Goal: Task Accomplishment & Management: Complete application form

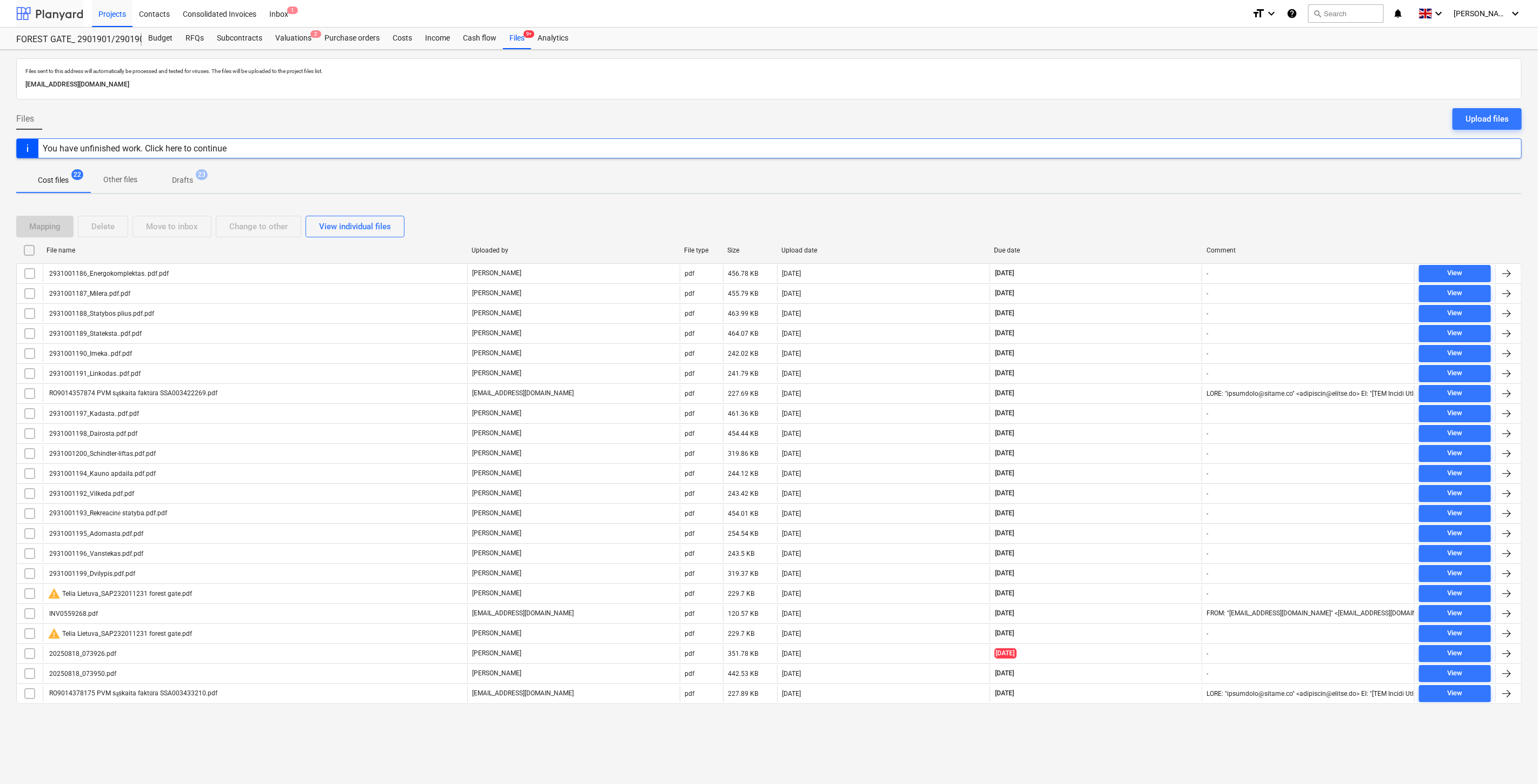
click at [36, 11] on div at bounding box center [50, 13] width 67 height 27
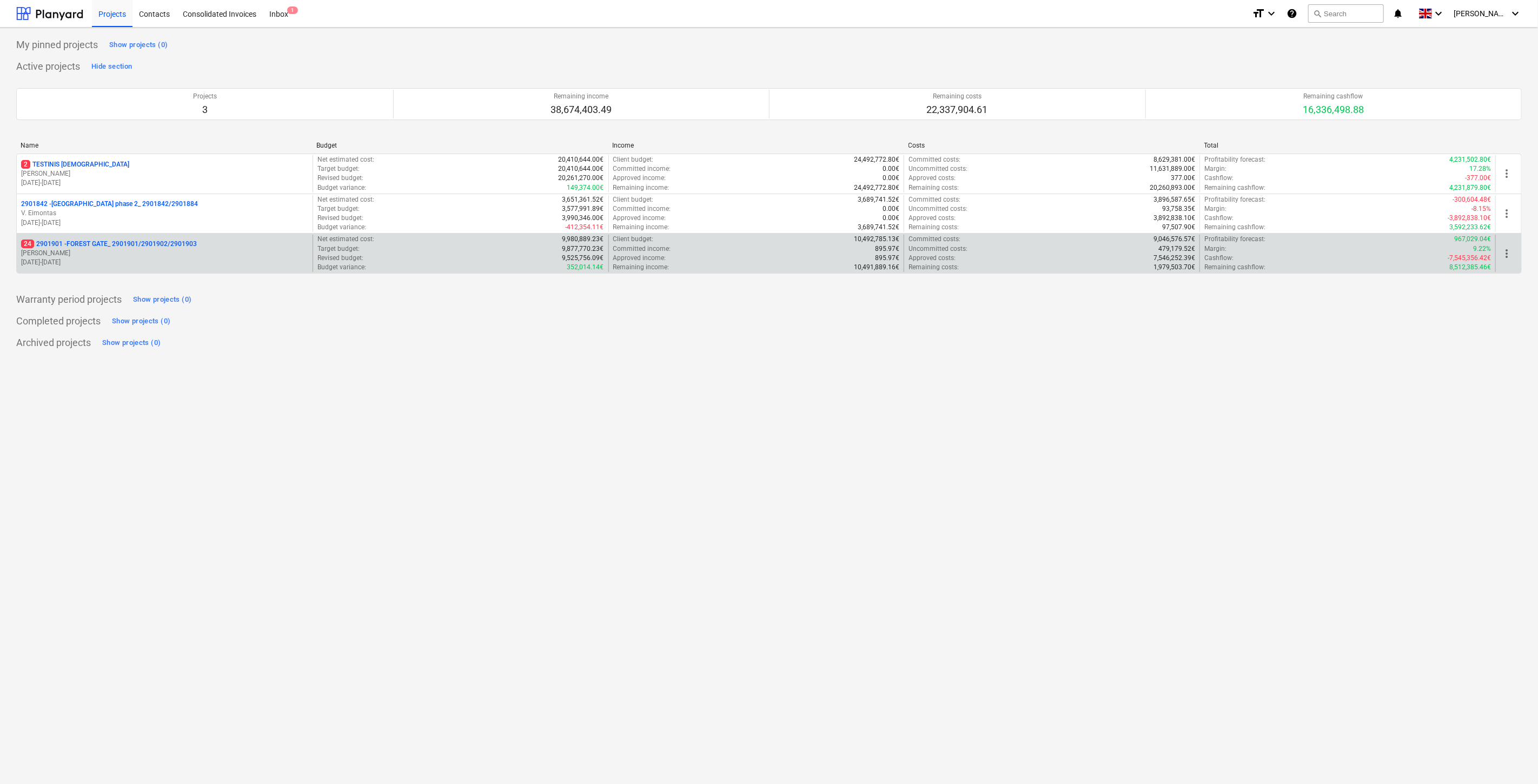
click at [150, 265] on p "[DATE] - [DATE]" at bounding box center [164, 262] width 287 height 9
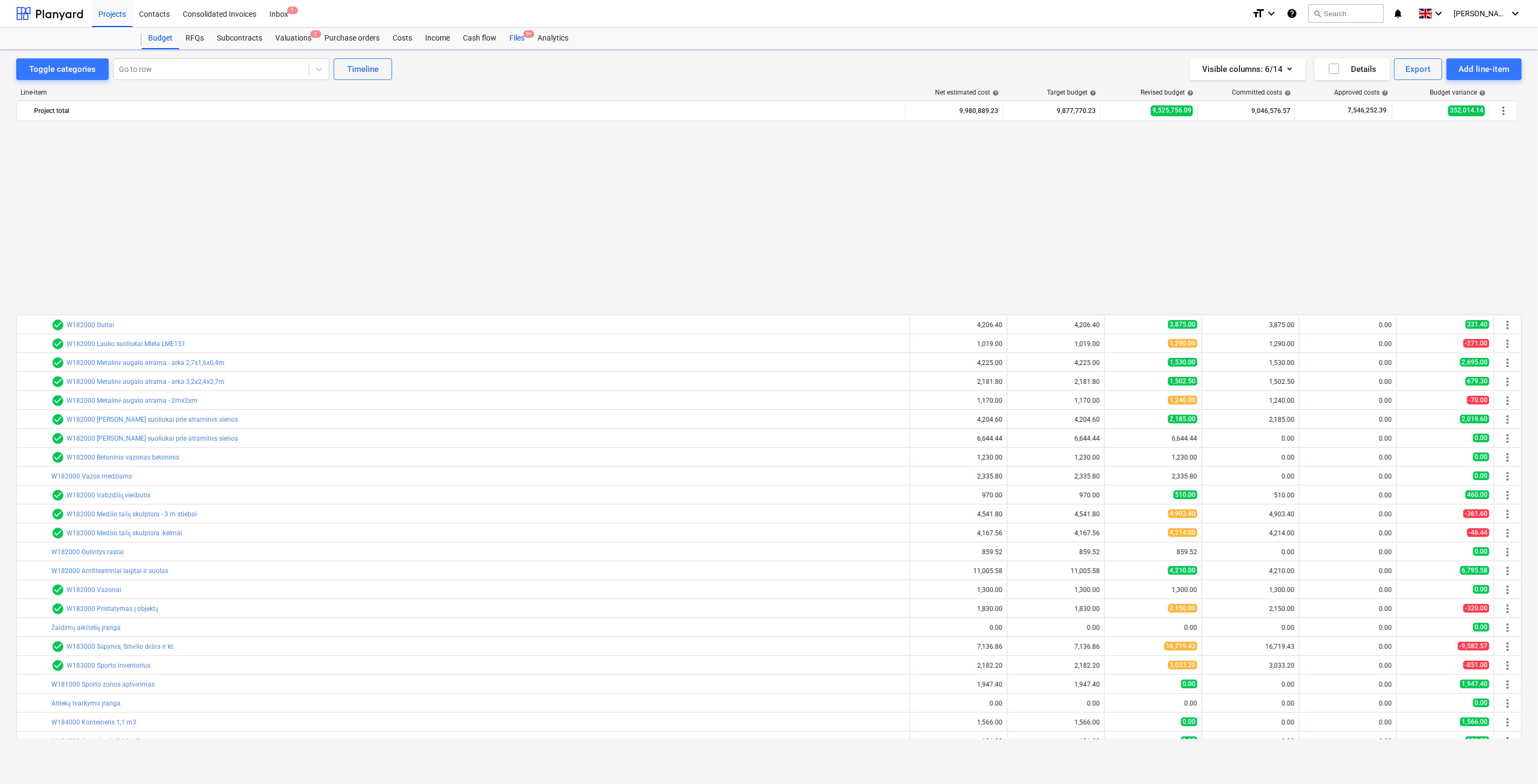
click at [510, 36] on div "Files 9+" at bounding box center [517, 38] width 28 height 22
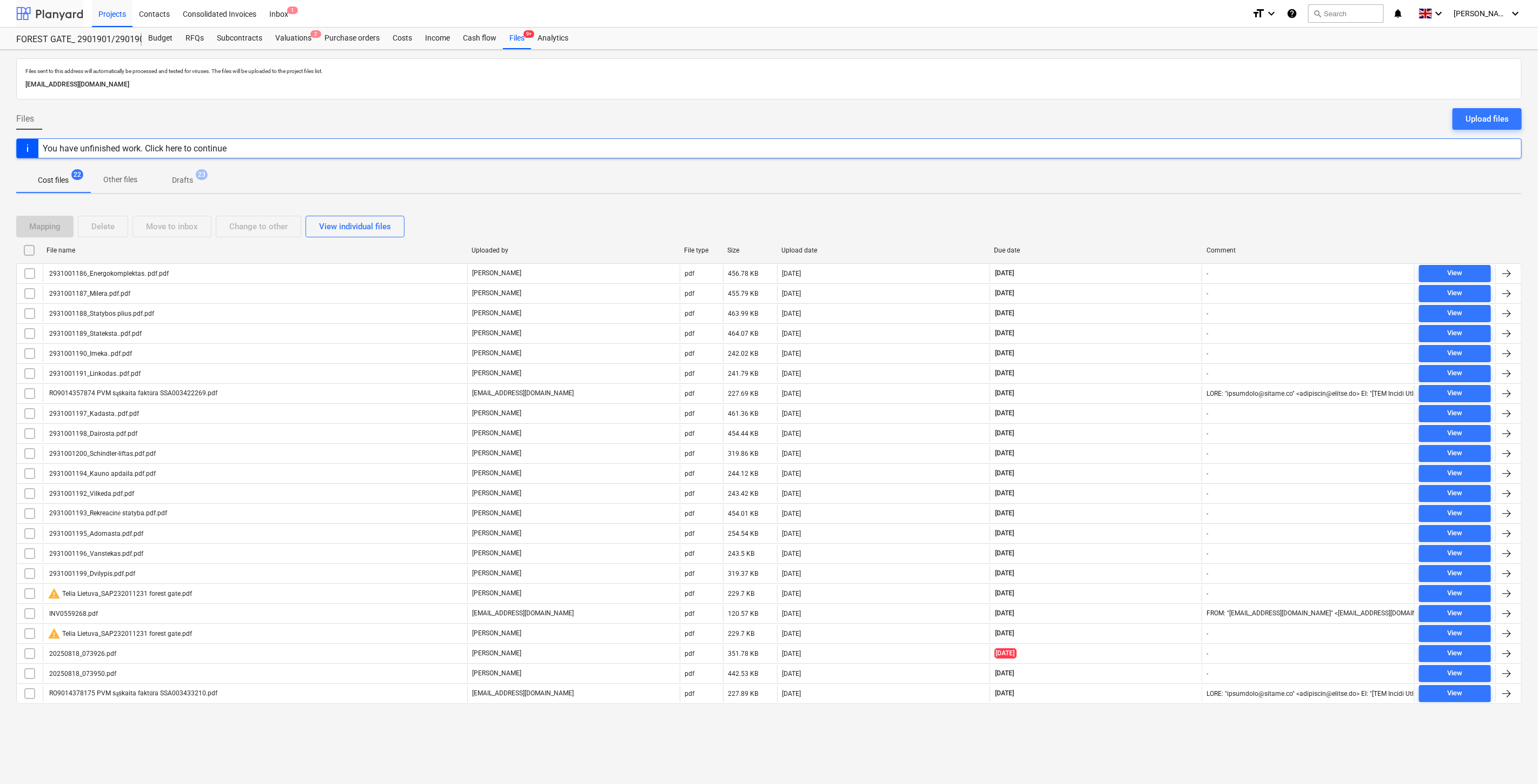
click at [66, 11] on div at bounding box center [50, 13] width 67 height 27
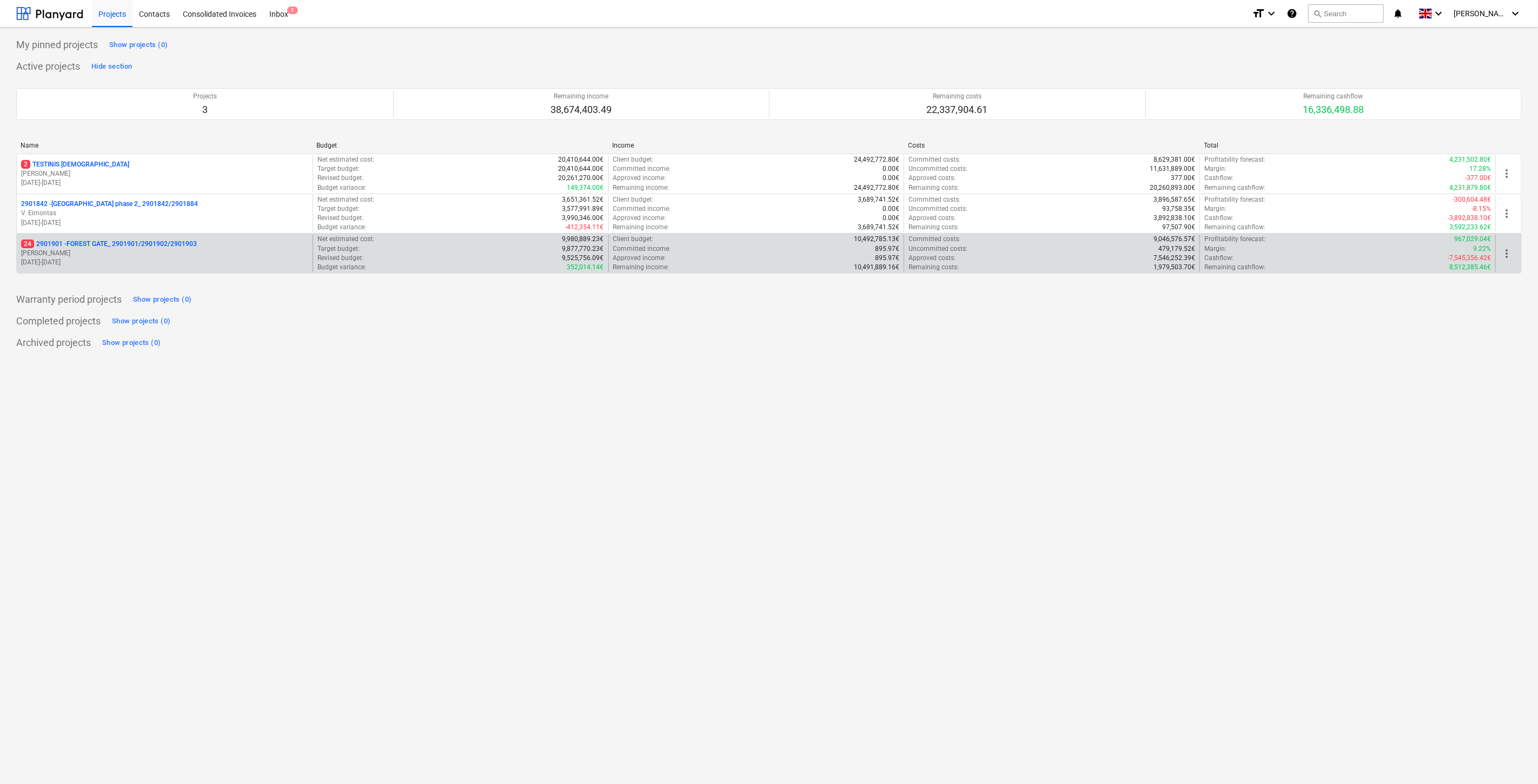
click at [128, 260] on p "[DATE] - [DATE]" at bounding box center [164, 262] width 287 height 9
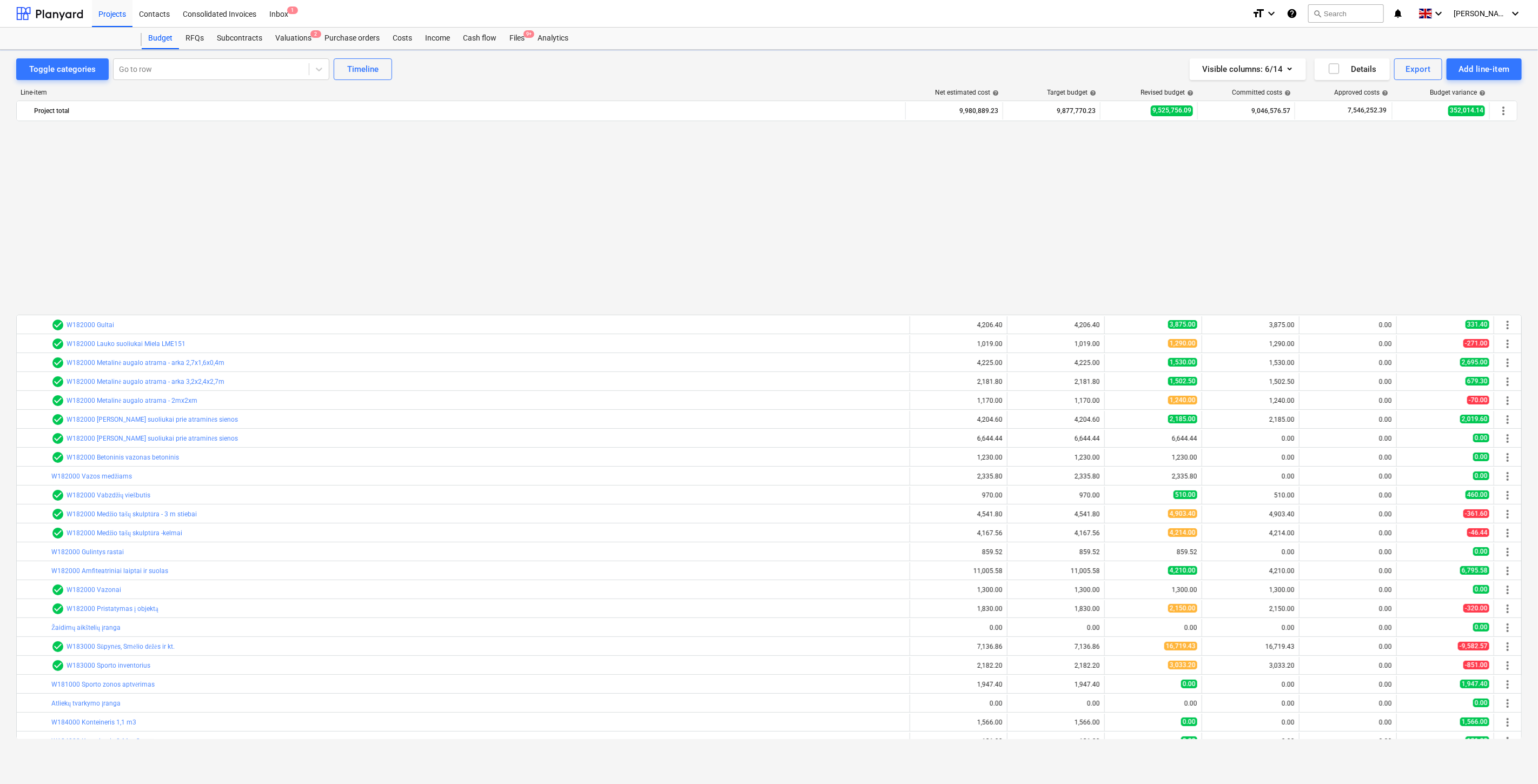
scroll to position [578, 0]
click at [518, 40] on div "Files 9+" at bounding box center [517, 38] width 28 height 22
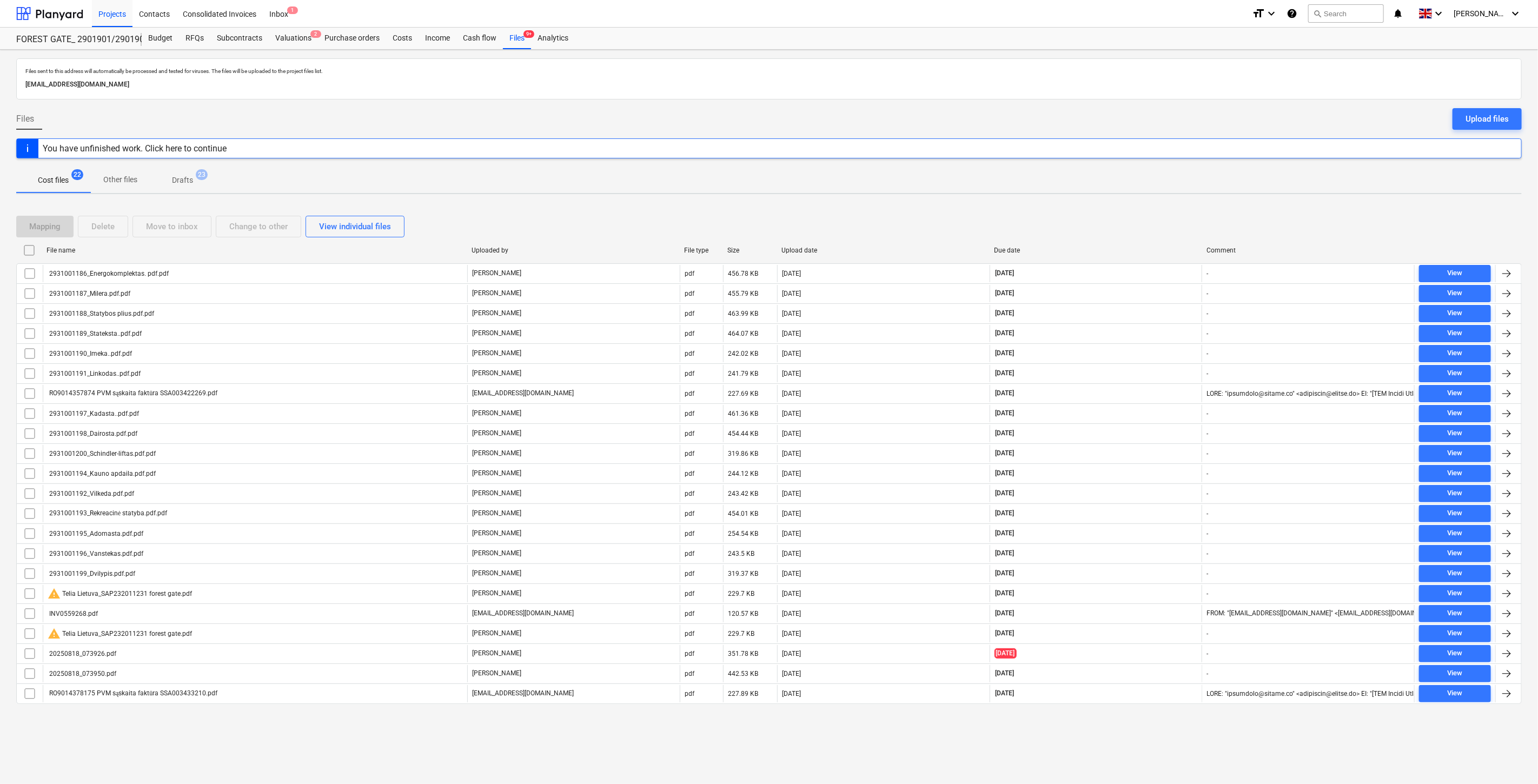
drag, startPoint x: 1104, startPoint y: 218, endPoint x: 1127, endPoint y: 211, distance: 24.0
click at [1104, 218] on div "Mapping Delete Move to inbox Change to other View individual files" at bounding box center [769, 226] width 1506 height 22
click at [1127, 211] on div "Mapping Delete Move to inbox Change to other View individual files File name Up…" at bounding box center [769, 464] width 1506 height 523
click at [65, 13] on div at bounding box center [50, 13] width 67 height 27
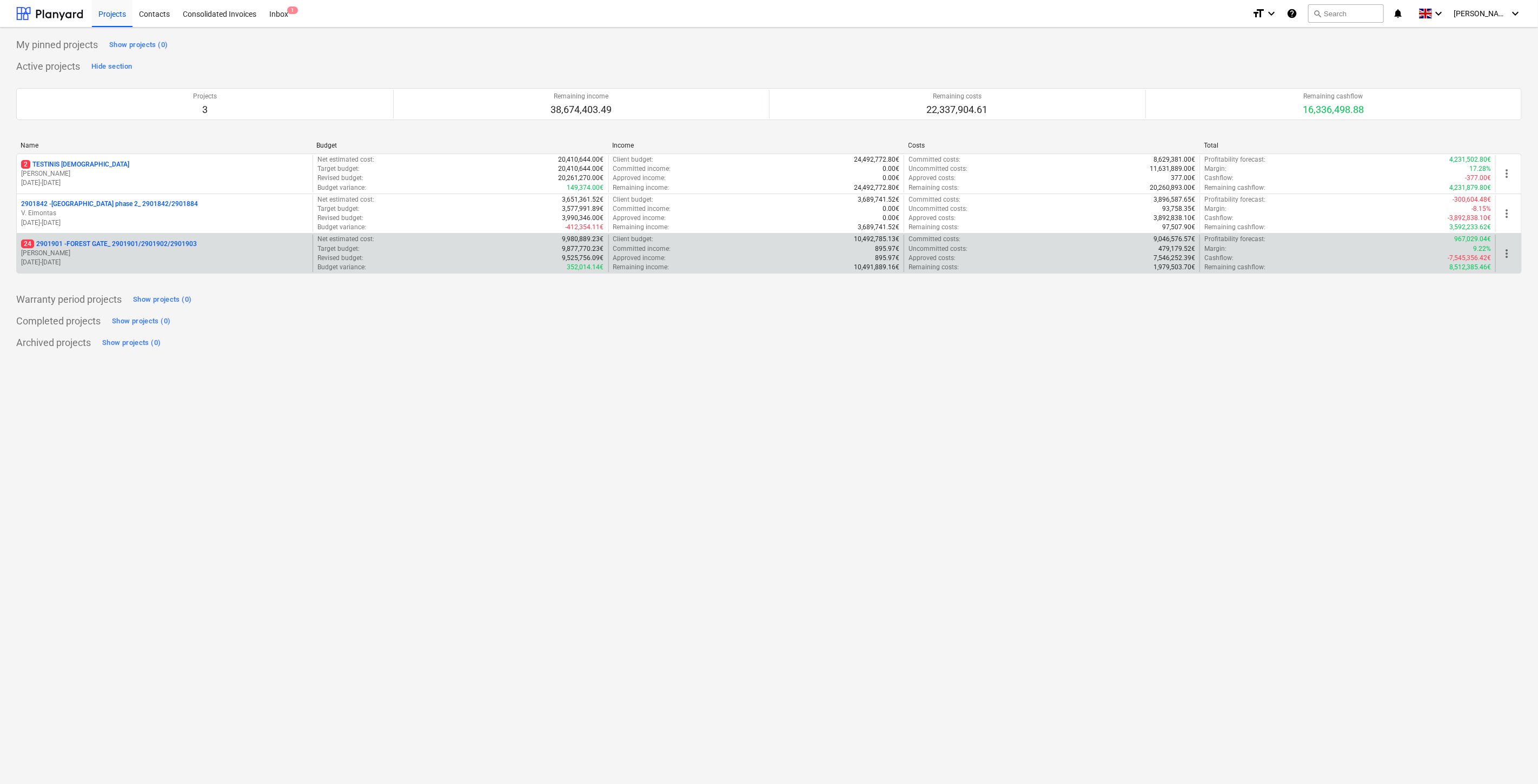
click at [86, 245] on p "24 2901901 - FOREST GATE_ 2901901/2901902/2901903" at bounding box center [109, 244] width 176 height 9
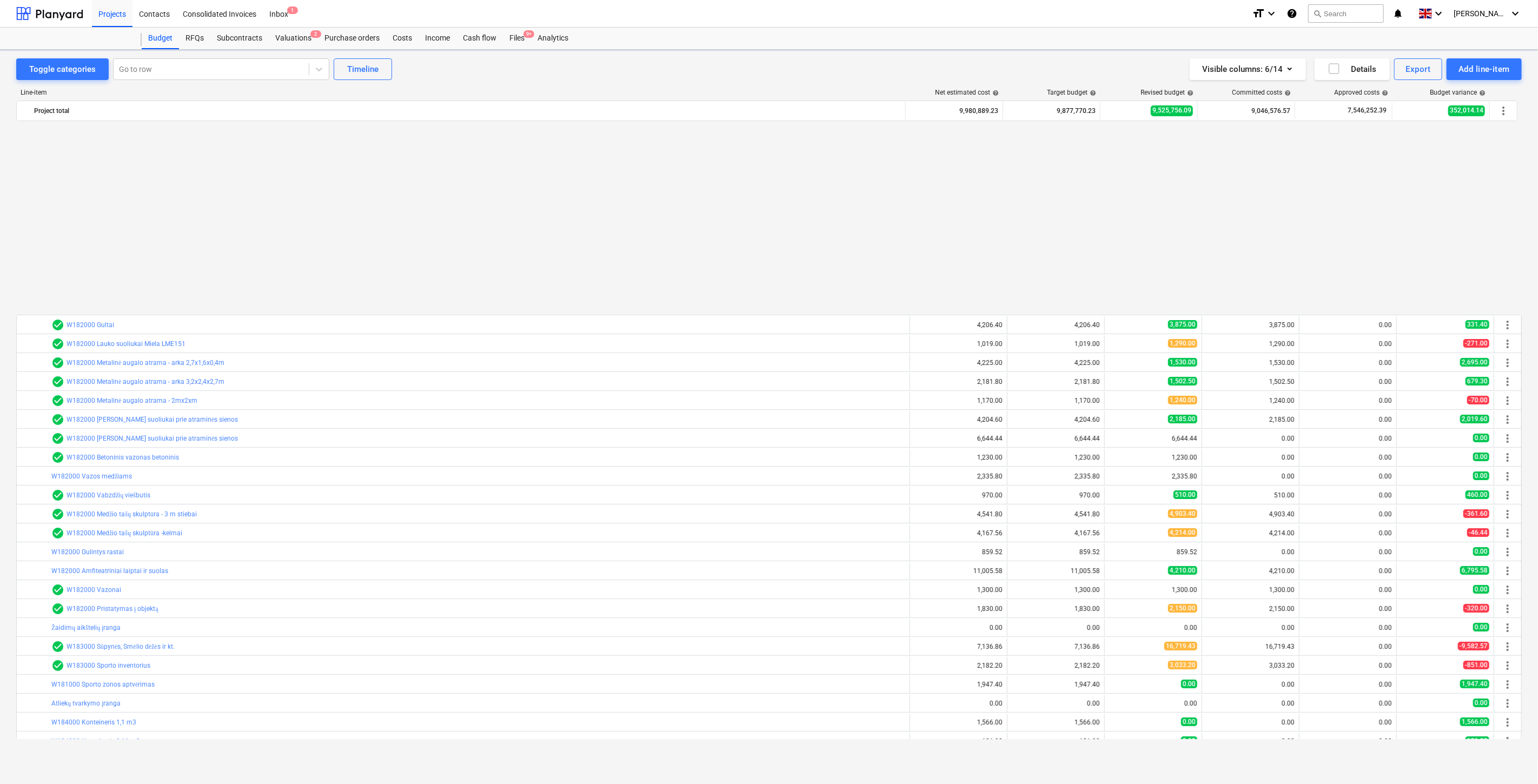
scroll to position [578, 0]
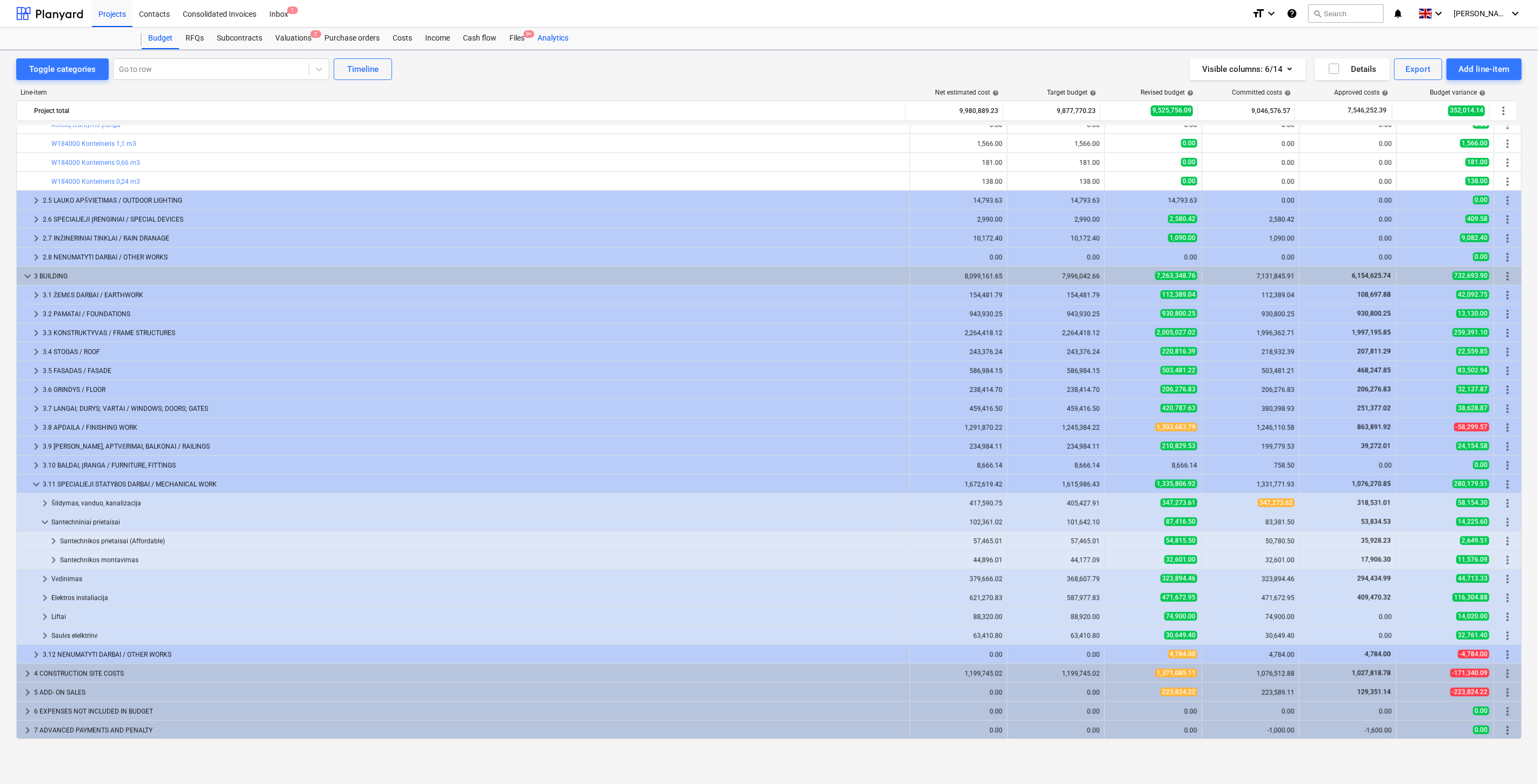
click at [520, 40] on div "Files 9+" at bounding box center [517, 38] width 28 height 22
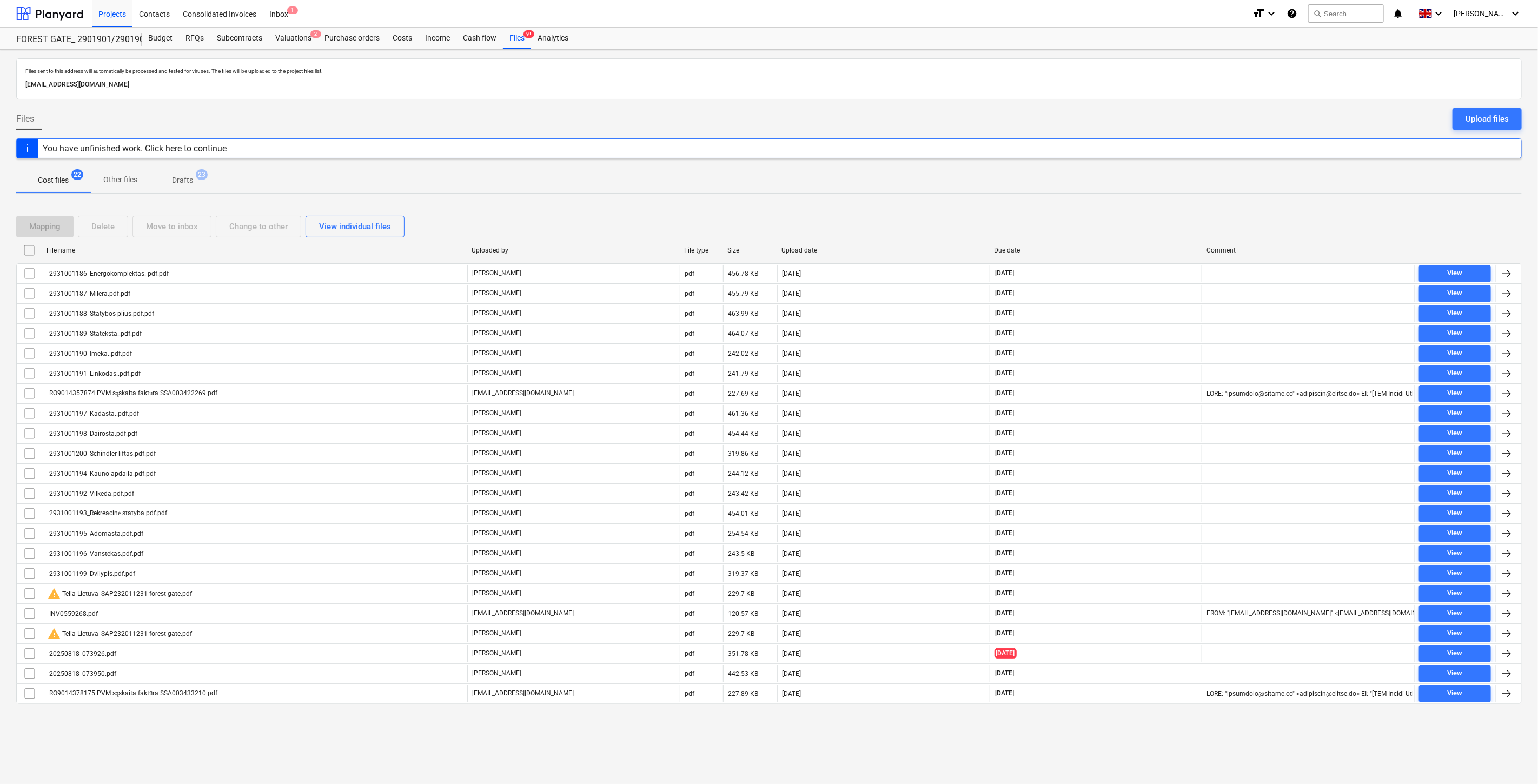
click at [1133, 230] on div "Mapping Delete Move to inbox Change to other View individual files" at bounding box center [769, 226] width 1506 height 22
click at [1147, 223] on div "Mapping Delete Move to inbox Change to other View individual files" at bounding box center [769, 226] width 1506 height 22
click at [1161, 217] on div "Mapping Delete Move to inbox Change to other View individual files" at bounding box center [769, 226] width 1506 height 22
click at [1179, 207] on div "Mapping Delete Move to inbox Change to other View individual files File name Up…" at bounding box center [769, 464] width 1506 height 523
click at [163, 34] on div "Budget" at bounding box center [160, 38] width 37 height 22
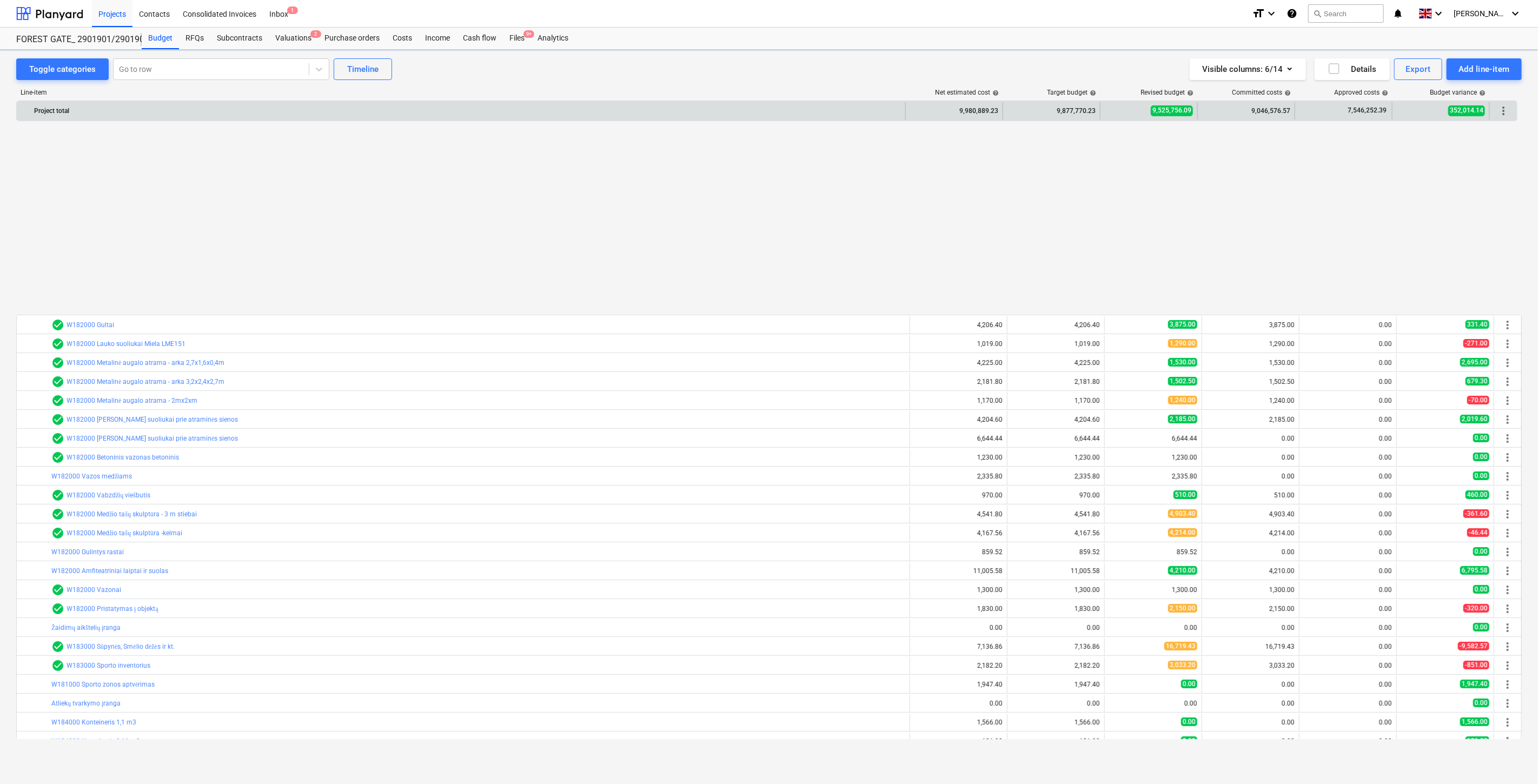
scroll to position [578, 0]
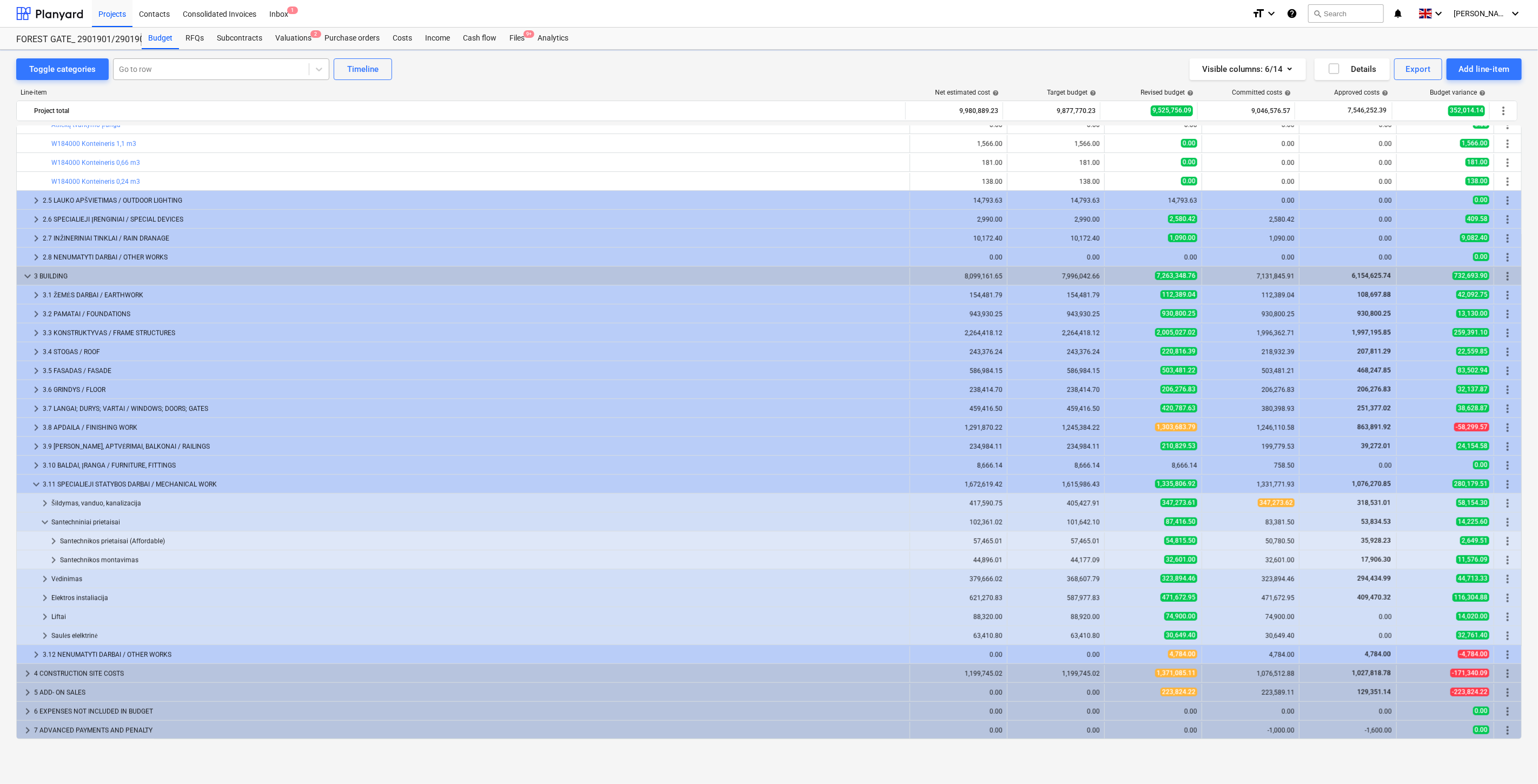
click at [217, 72] on div at bounding box center [211, 69] width 184 height 11
type input "p"
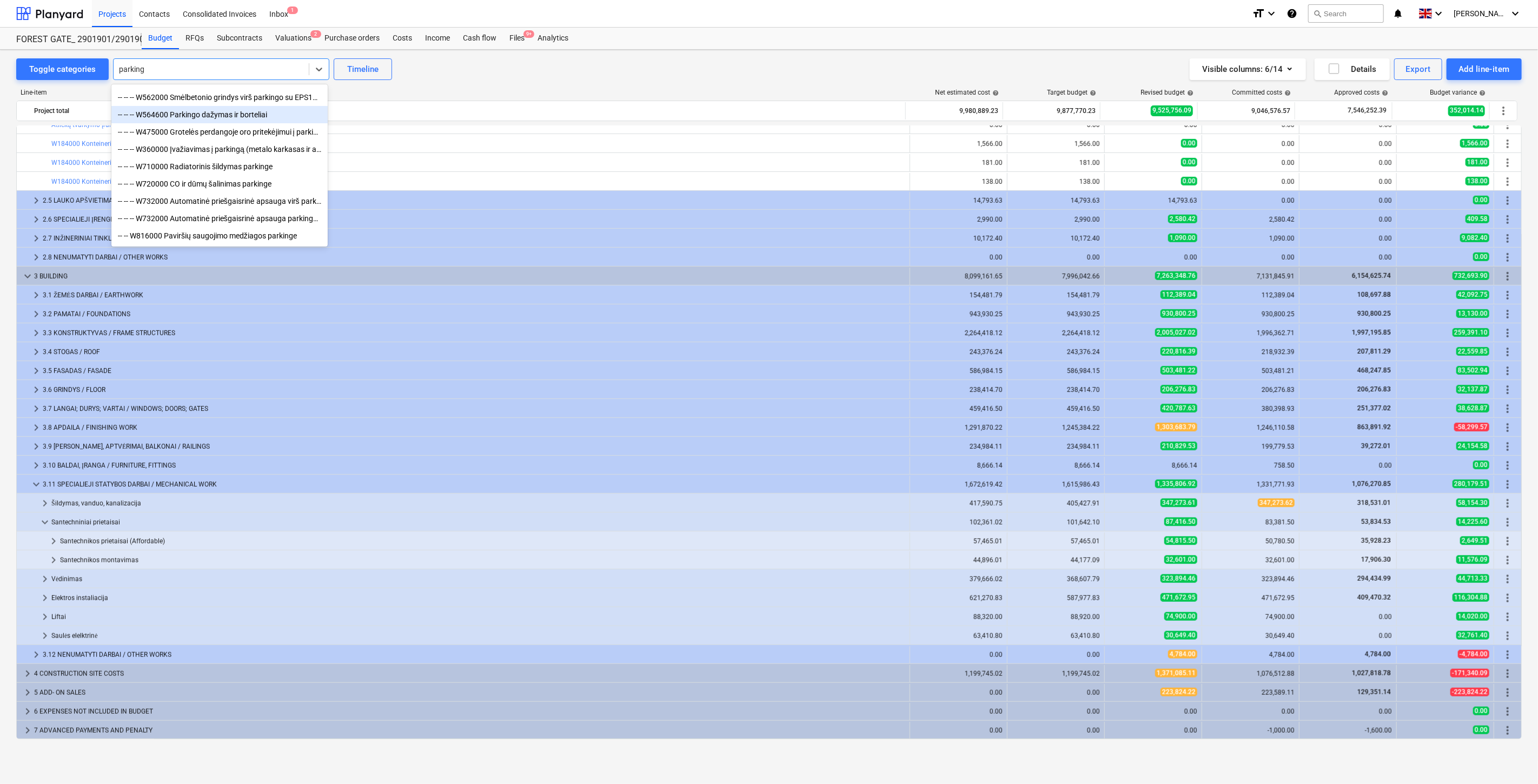
scroll to position [124, 0]
type input "parking"
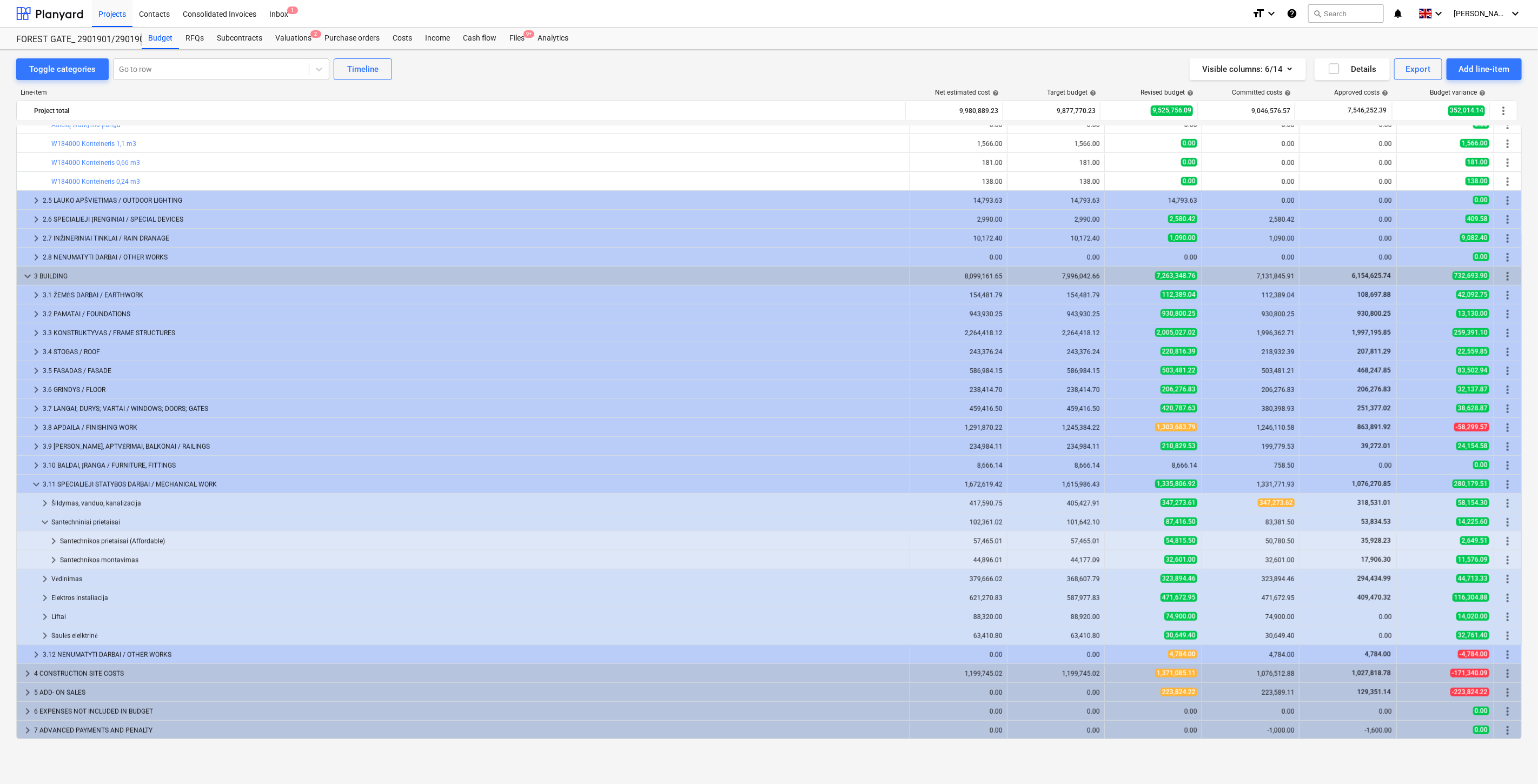
click at [529, 74] on div "Toggle categories Go to row Timeline Visible columns : 6/14 Details Export Add …" at bounding box center [769, 69] width 1506 height 22
click at [266, 74] on div at bounding box center [211, 69] width 184 height 11
type input "s"
type input "sij"
click at [480, 78] on div "Toggle categories Go to row Timeline Visible columns : 6/14 Details Export Add …" at bounding box center [769, 69] width 1506 height 22
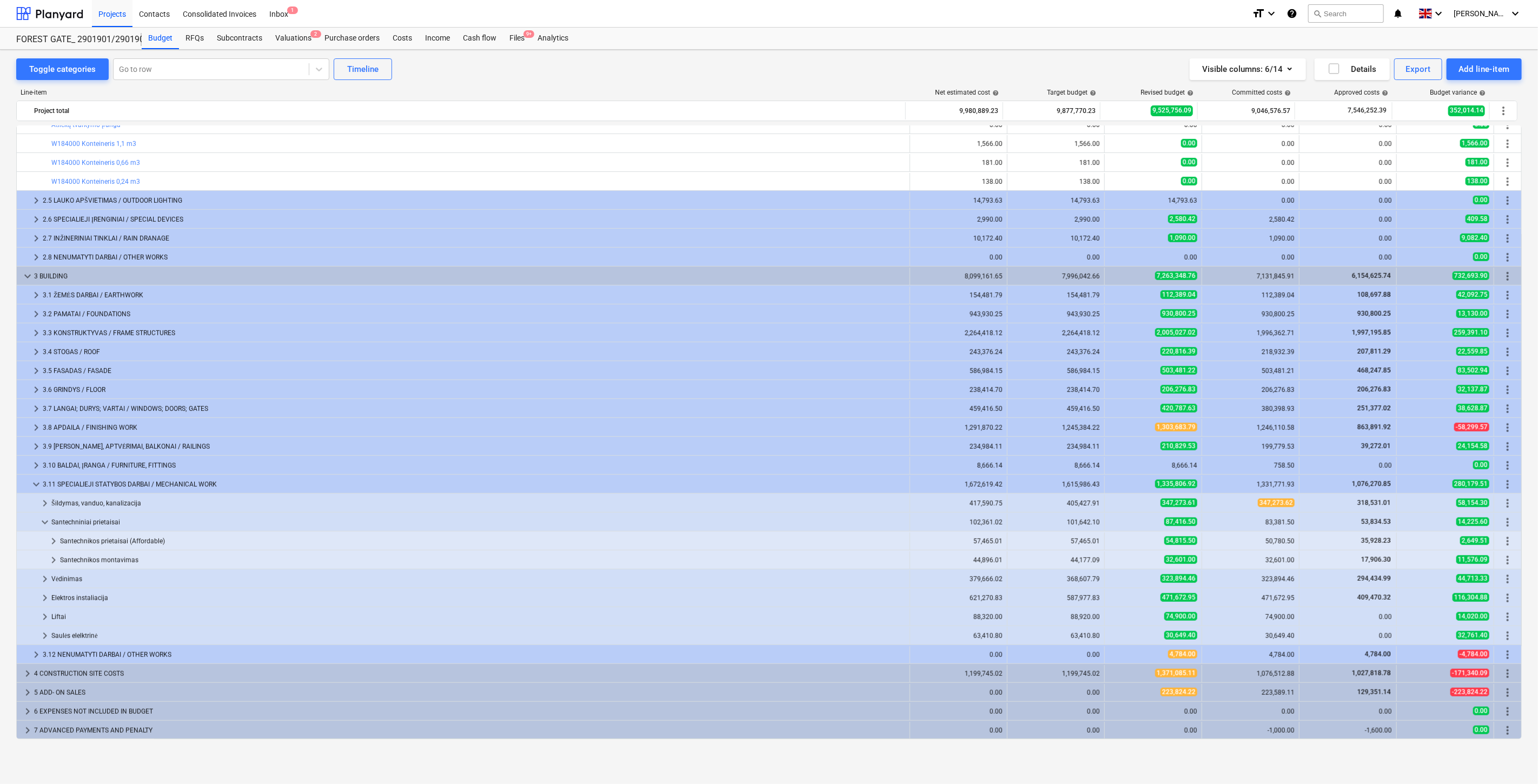
click at [774, 79] on div "Toggle categories Go to row Timeline Visible columns : 6/14 Details Export Add …" at bounding box center [769, 69] width 1506 height 22
click at [793, 74] on div "Visible columns : 6/14 Details Export Add line-item" at bounding box center [1157, 69] width 729 height 22
click at [230, 34] on div "Subcontracts" at bounding box center [240, 38] width 58 height 22
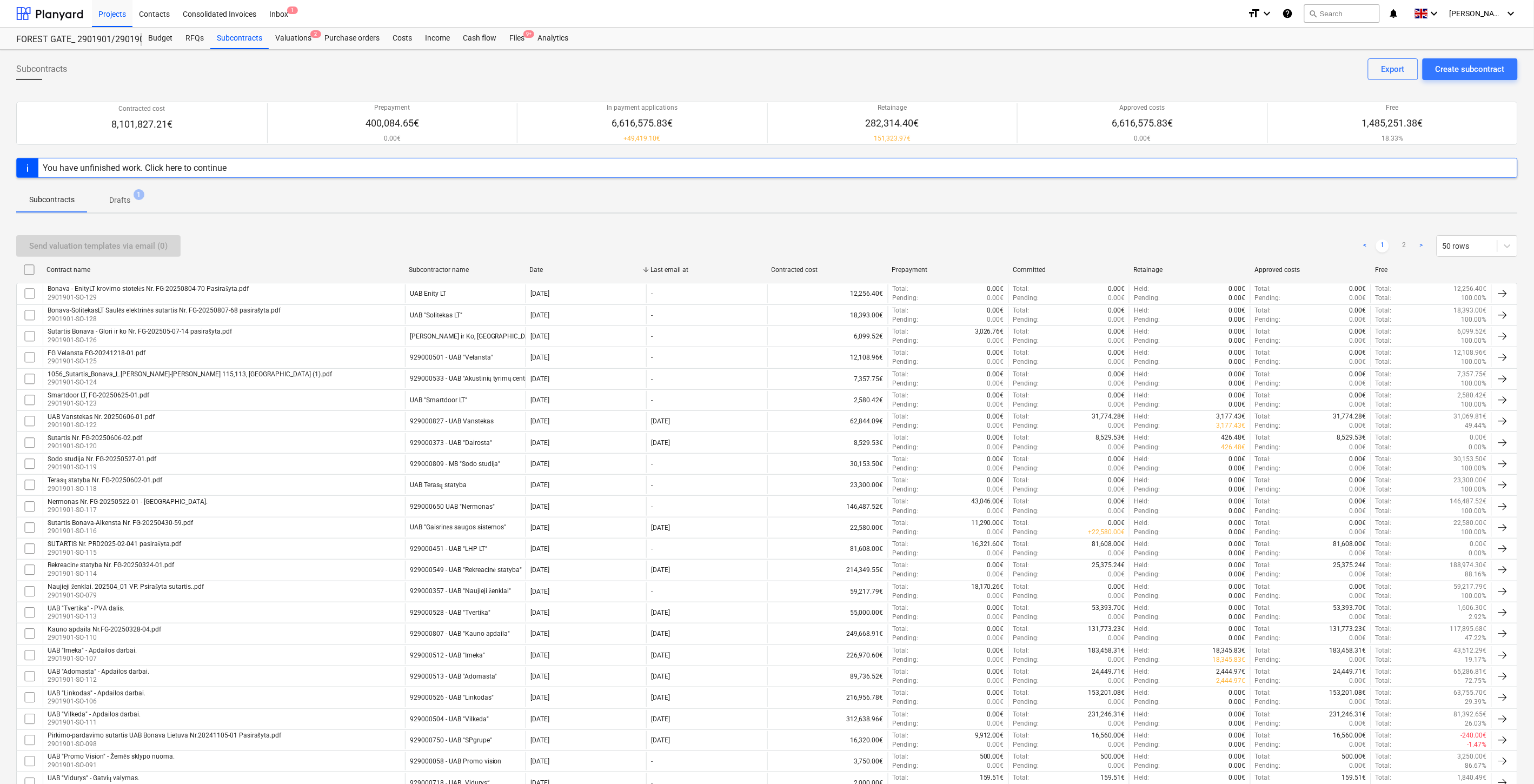
click at [415, 240] on div "Send valuation templates via email (0) < 1 2 > 50 rows" at bounding box center [767, 246] width 1502 height 22
click at [835, 234] on div "Send valuation templates via email (0) < 1 2 > 50 rows" at bounding box center [767, 245] width 1502 height 31
click at [848, 230] on div "Send valuation templates via email (0) < 1 2 > 50 rows" at bounding box center [767, 245] width 1502 height 31
click at [166, 41] on div "Budget" at bounding box center [160, 38] width 37 height 22
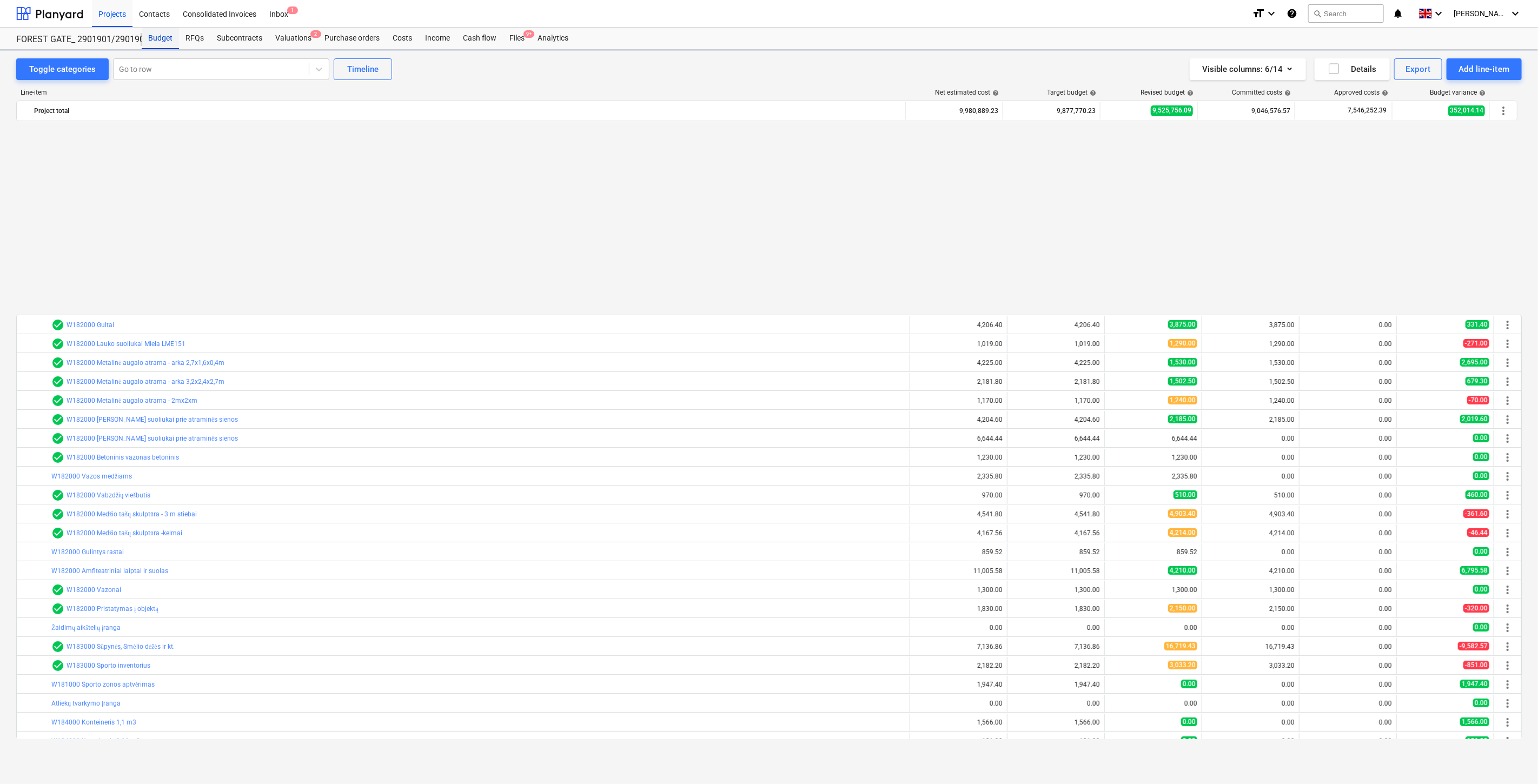
scroll to position [578, 0]
click at [191, 70] on div at bounding box center [211, 69] width 184 height 11
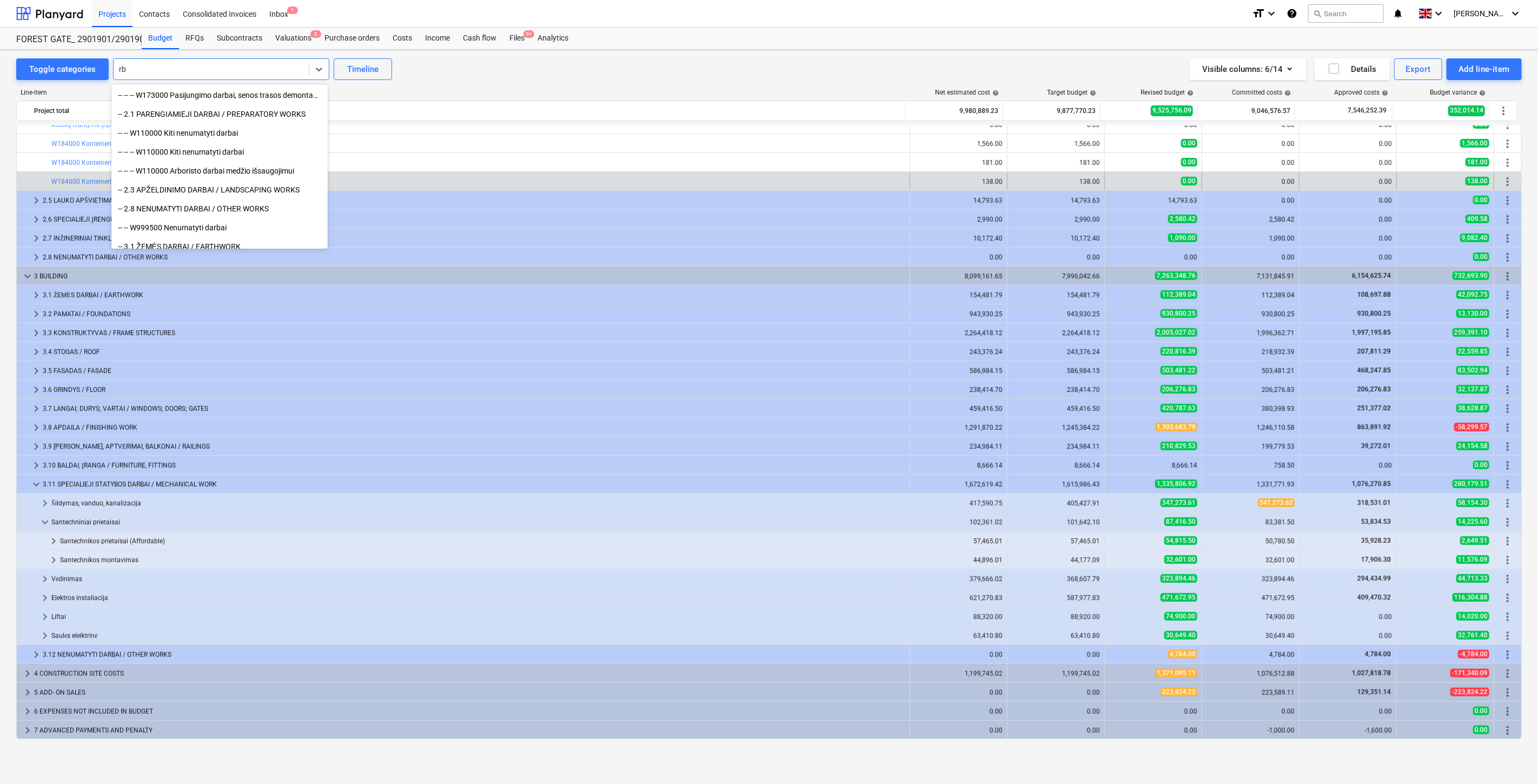
type input "r"
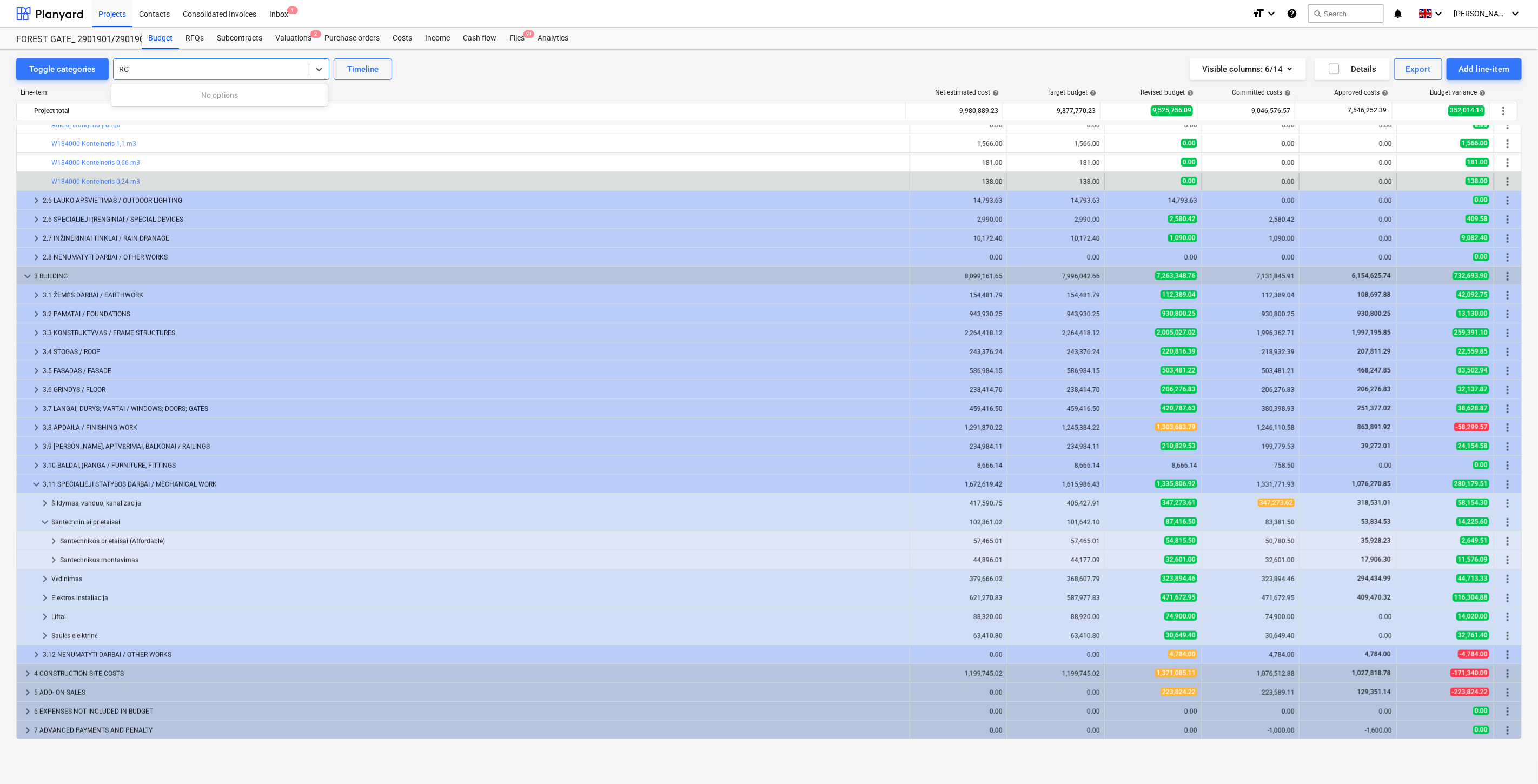
type input "R"
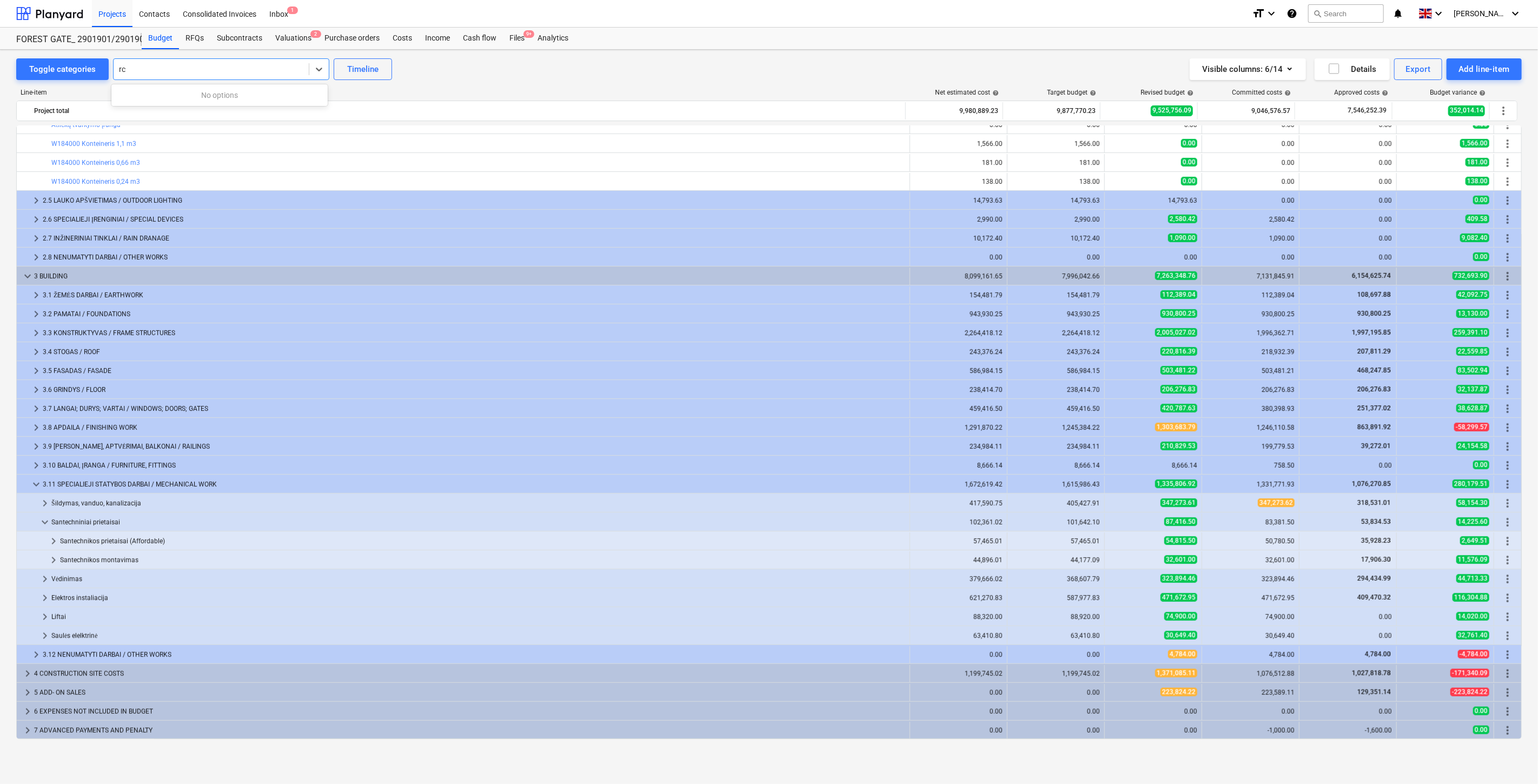
type input "r"
drag, startPoint x: 615, startPoint y: 67, endPoint x: 520, endPoint y: 43, distance: 98.0
click at [614, 67] on div "Toggle categories Go to row Timeline Visible columns : 6/14 Details Export Add …" at bounding box center [769, 69] width 1506 height 22
click at [515, 41] on div "Files 9+" at bounding box center [517, 38] width 28 height 22
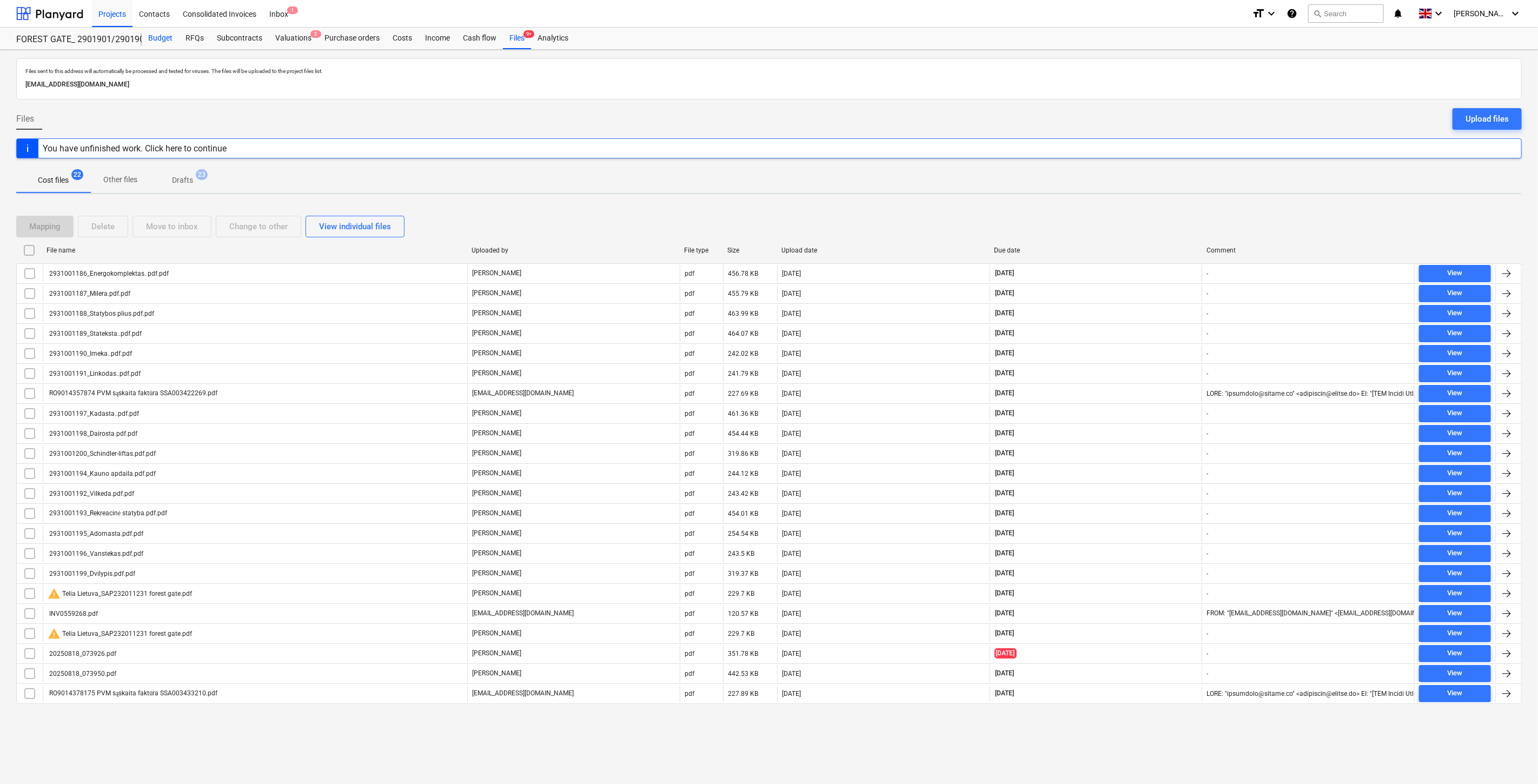
click at [158, 43] on div "Budget" at bounding box center [160, 38] width 37 height 22
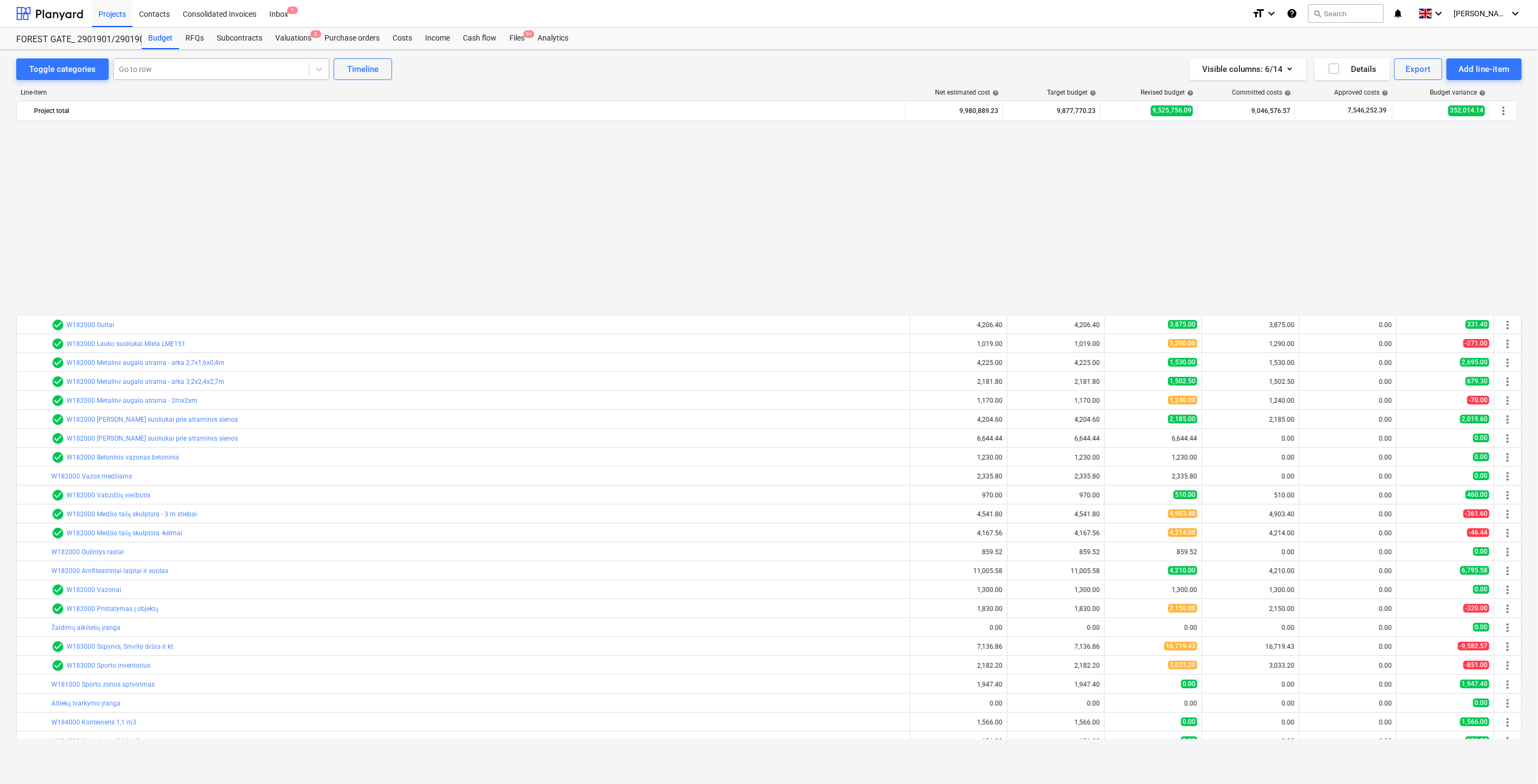
scroll to position [578, 0]
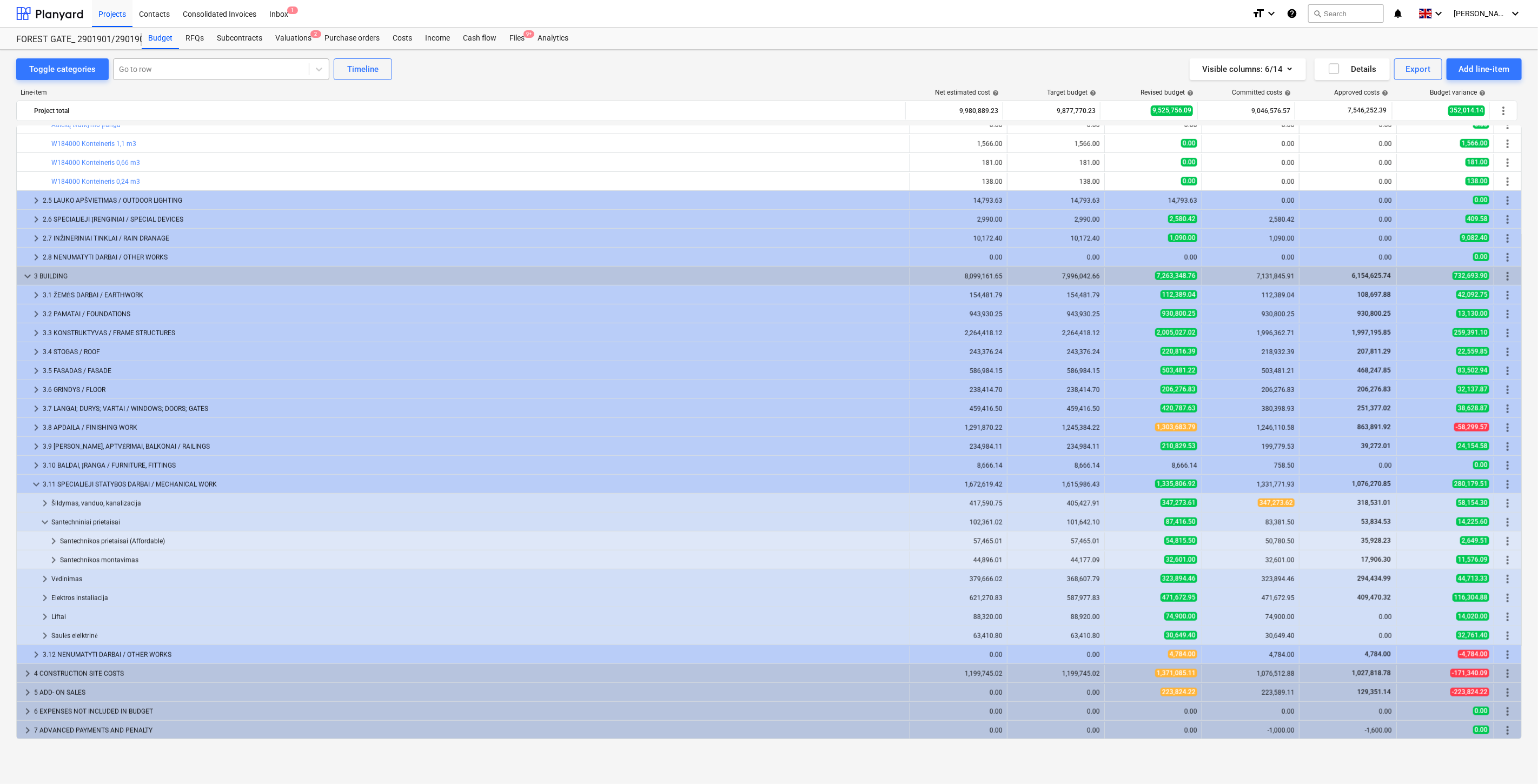
click at [220, 68] on div at bounding box center [211, 69] width 184 height 11
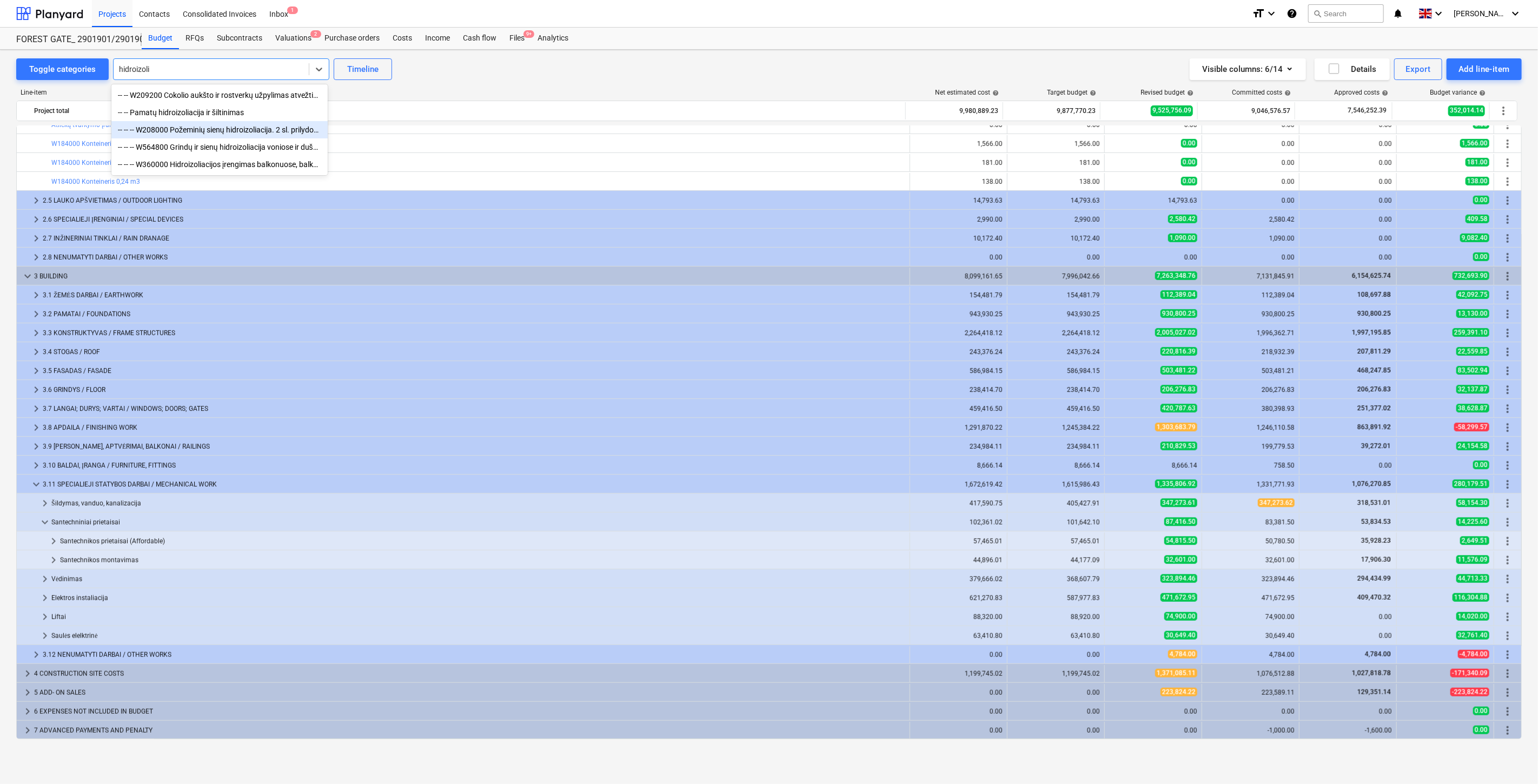
type input "hidroizoli"
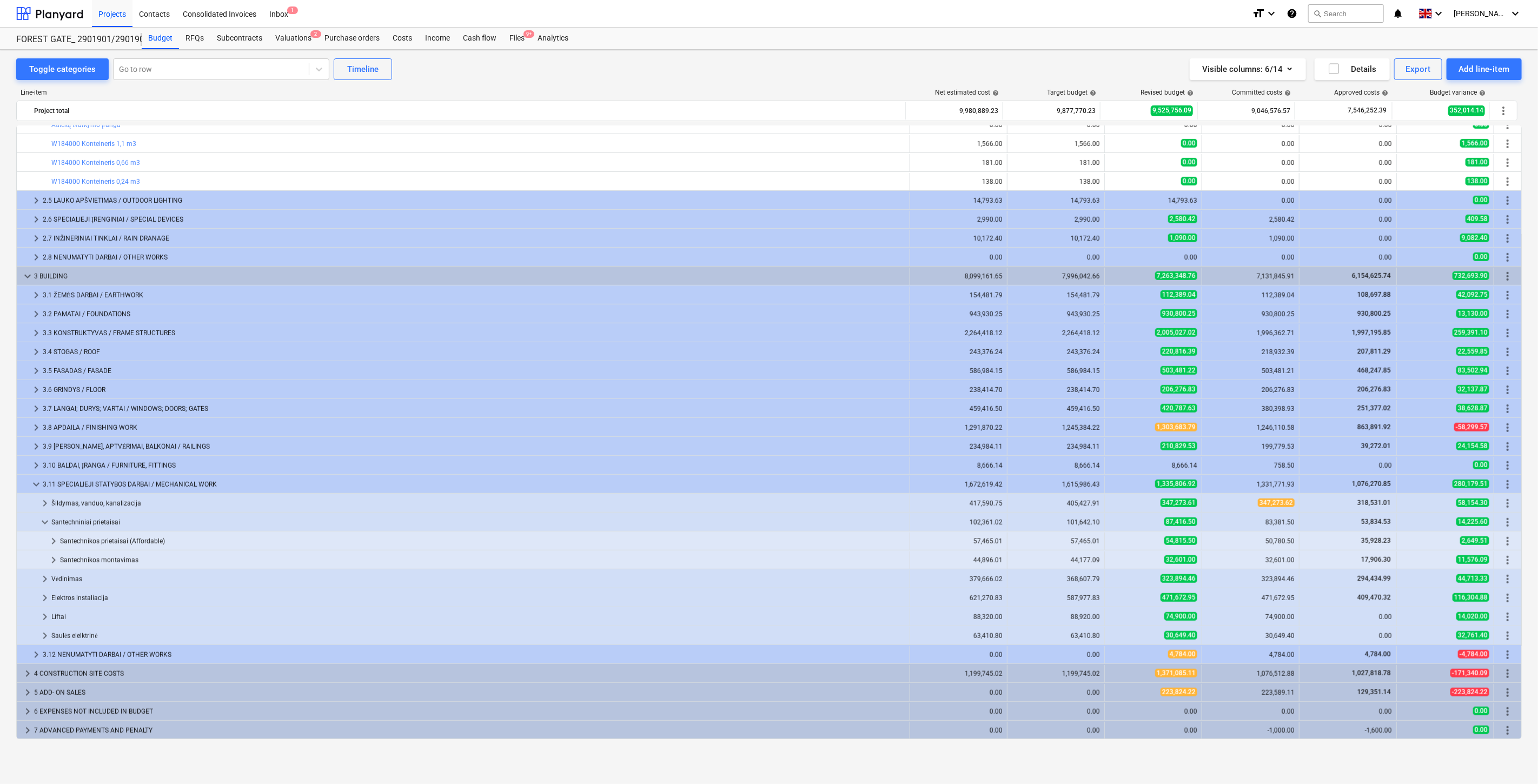
click at [468, 83] on div "Line-item Net estimated cost help Target budget help Revised budget help Commit…" at bounding box center [769, 416] width 1506 height 672
click at [523, 36] on span "9+" at bounding box center [528, 34] width 11 height 7
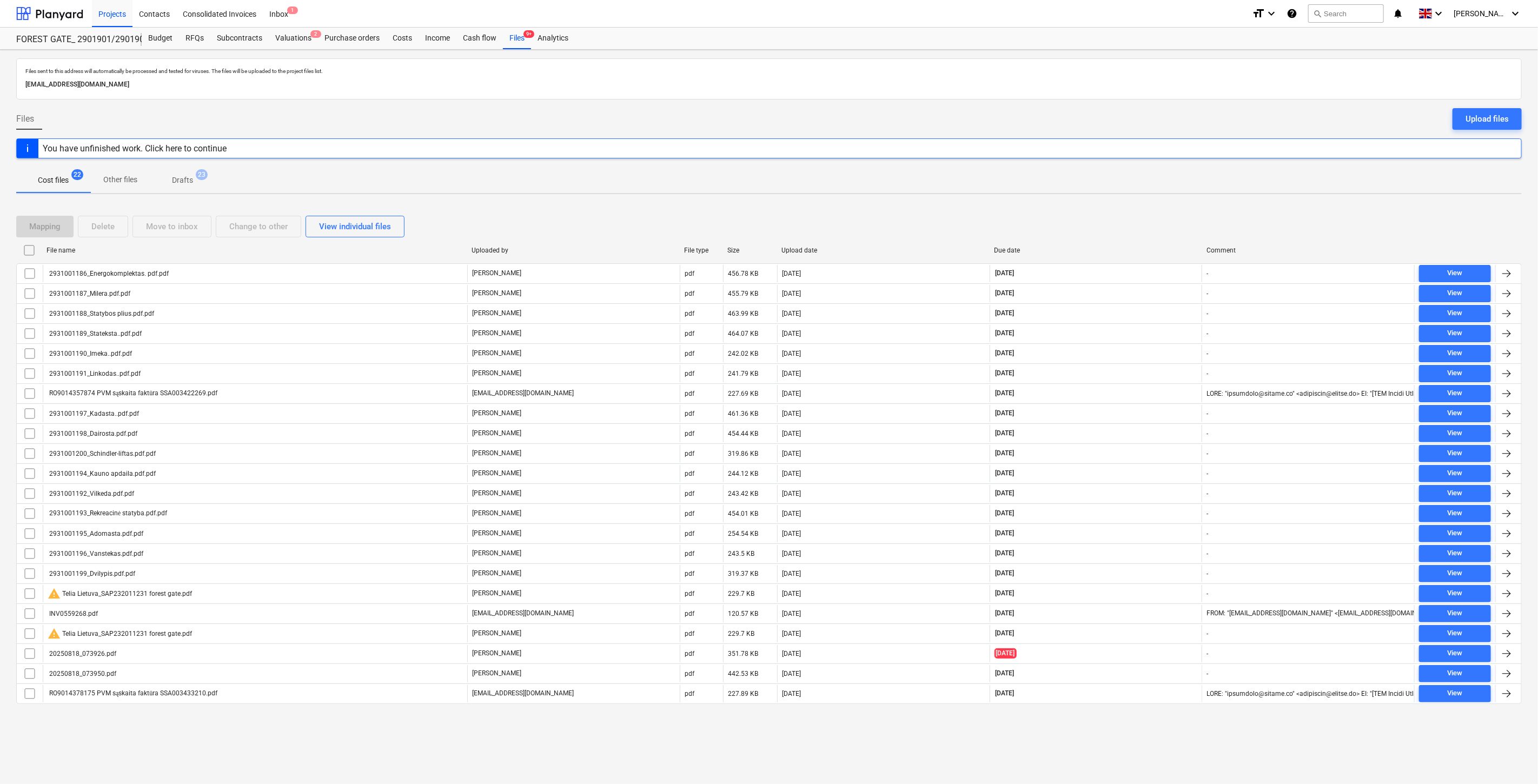
click at [1063, 230] on div "Mapping Delete Move to inbox Change to other View individual files" at bounding box center [769, 226] width 1506 height 22
click at [1111, 214] on div "Mapping Delete Move to inbox Change to other View individual files" at bounding box center [769, 226] width 1506 height 31
click at [241, 42] on div "Subcontracts" at bounding box center [240, 38] width 58 height 22
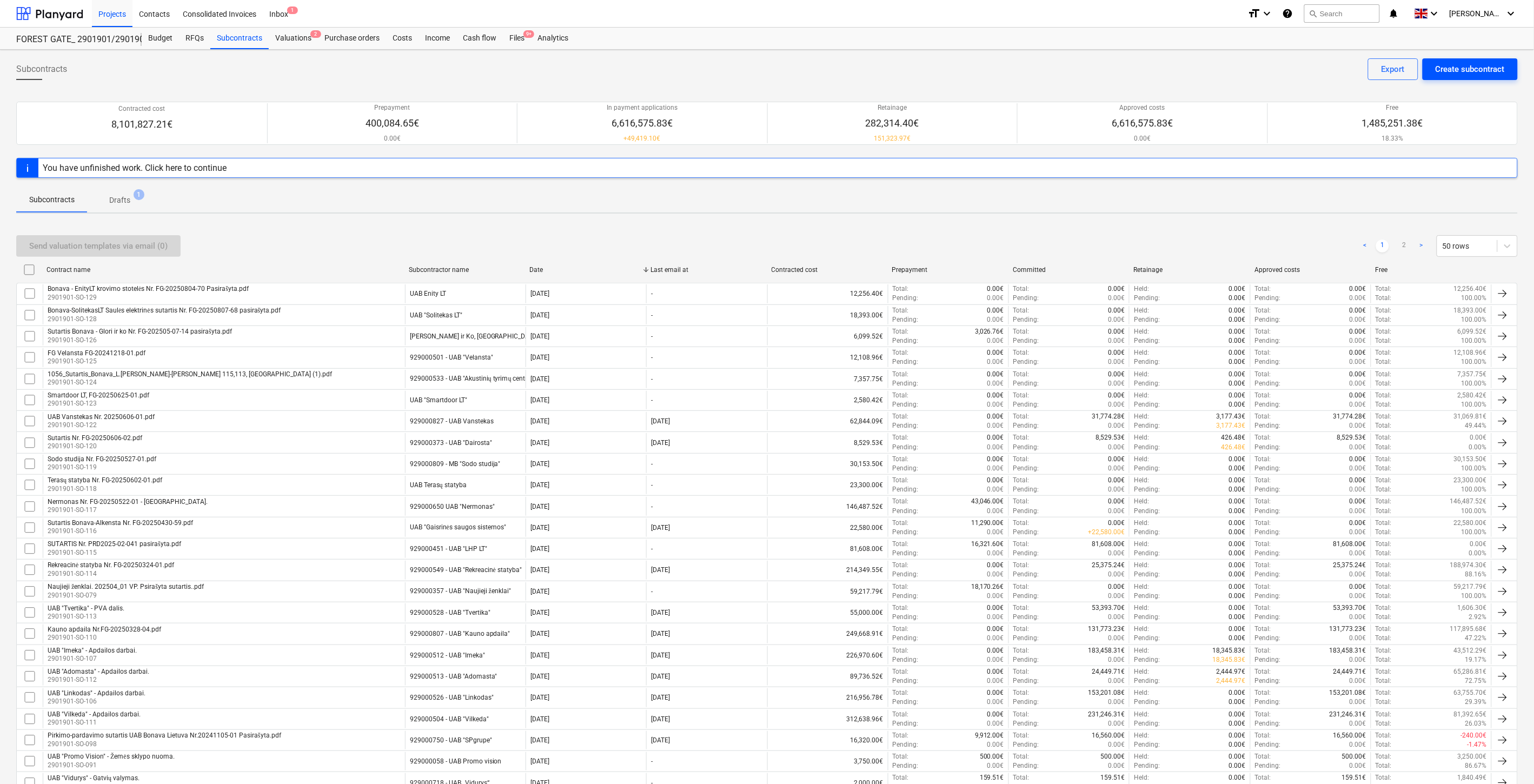
click at [1453, 66] on div "Create subcontract" at bounding box center [1470, 69] width 69 height 14
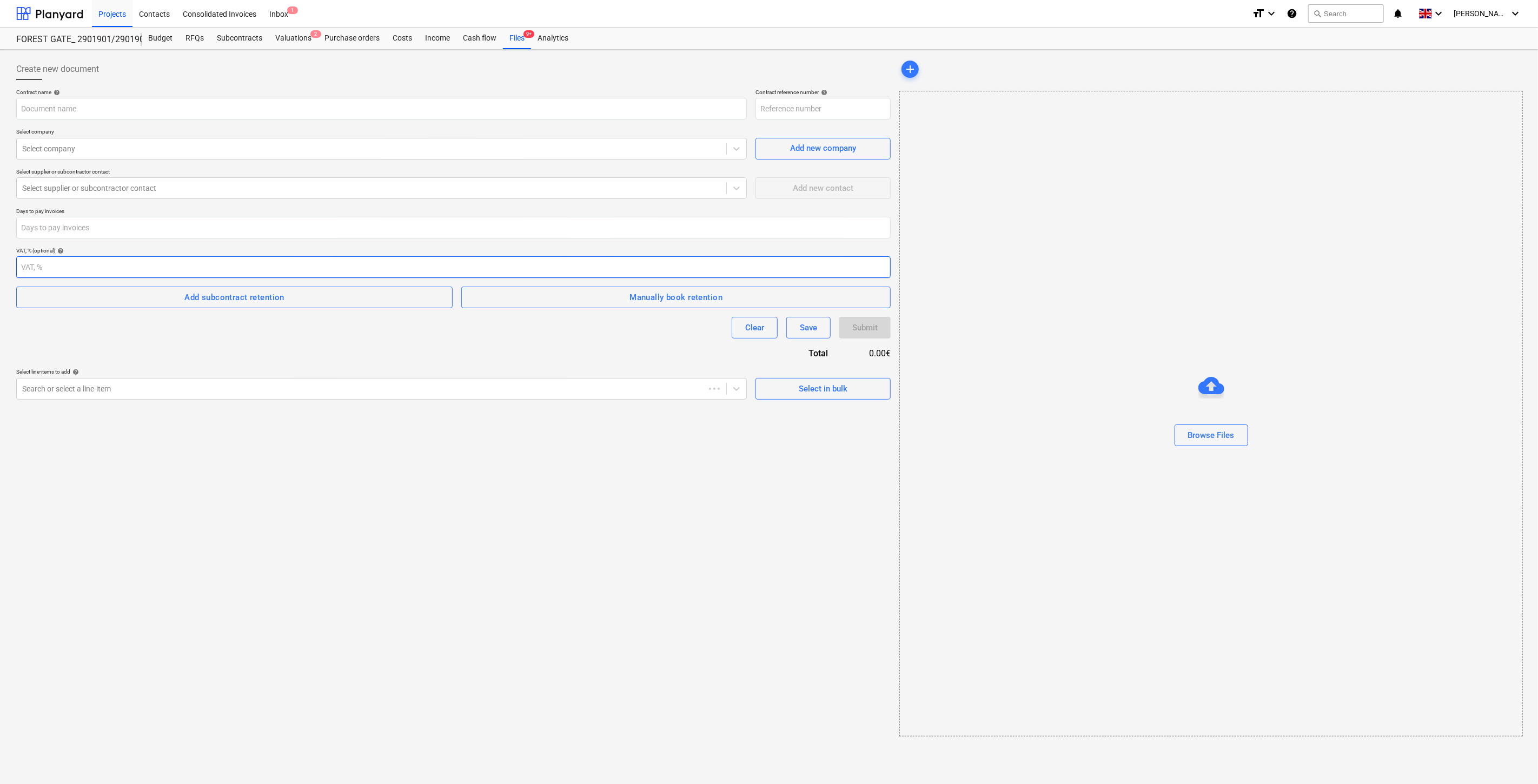
type input "2901901-SO-131"
click at [312, 109] on input "Papildomas Nr. 1, Adomasta prie Nr. FG-20250401-01 2.pdf" at bounding box center [381, 109] width 729 height 22
drag, startPoint x: 276, startPoint y: 109, endPoint x: 203, endPoint y: 111, distance: 73.0
click at [203, 111] on input "Papildomas Nr. 1, Adomasta prie Nr. FG-20250401-01 2.pdf" at bounding box center [381, 109] width 729 height 22
drag, startPoint x: 81, startPoint y: 109, endPoint x: 23, endPoint y: 109, distance: 58.0
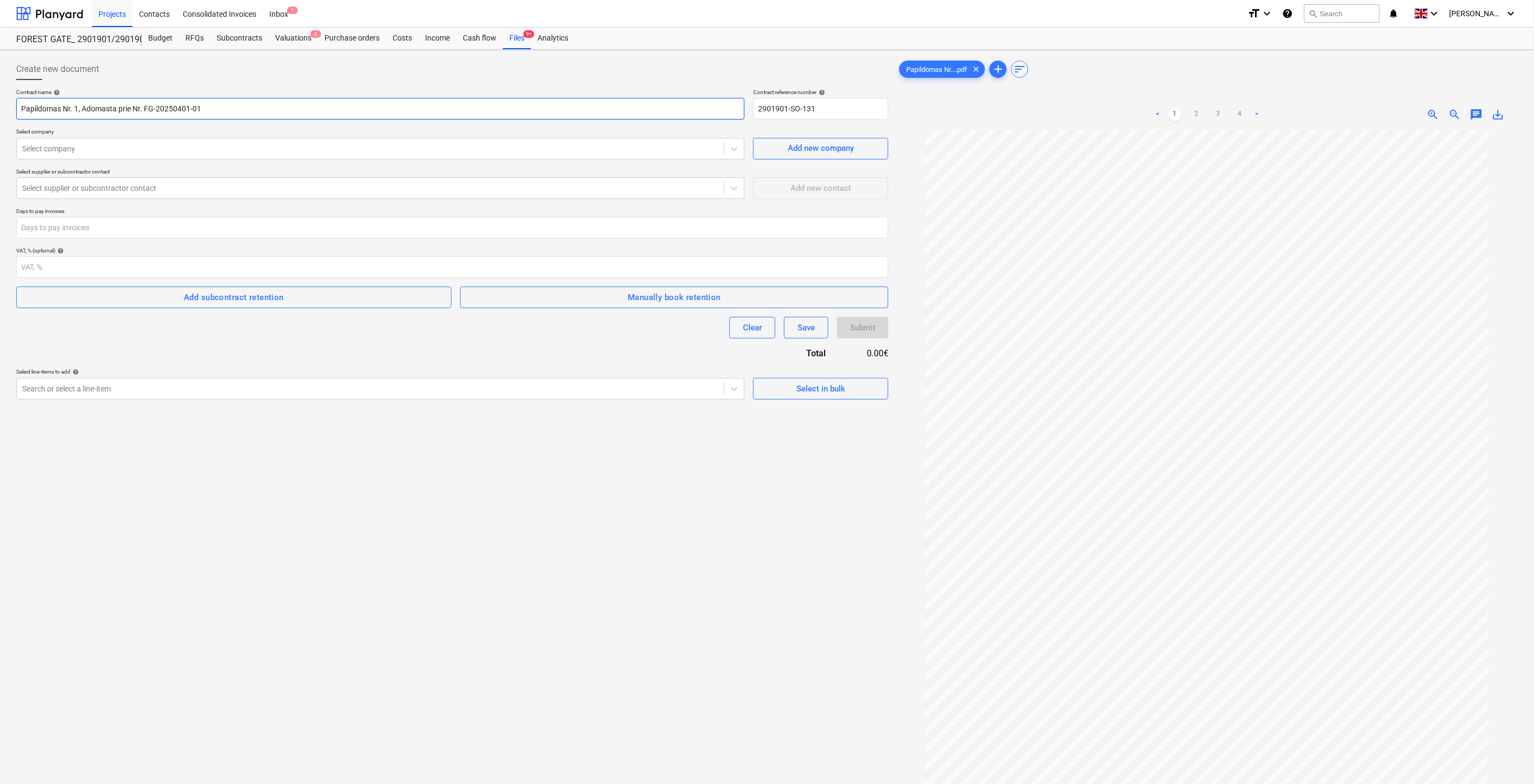
click at [23, 109] on input "Papildomas Nr. 1, Adomasta prie Nr. FG-20250401-01" at bounding box center [381, 109] width 729 height 22
click at [23, 109] on input "Adomasta prie Nr. FG-20250401-01" at bounding box center [381, 109] width 729 height 22
click at [173, 113] on input "Adomasta prie Nr. FG-20250401-01" at bounding box center [381, 109] width 729 height 22
type input "Adomasta prie Nr. FG-20250401-01. Papildomas Nr. 1"
click at [153, 139] on div "Select company" at bounding box center [381, 148] width 729 height 22
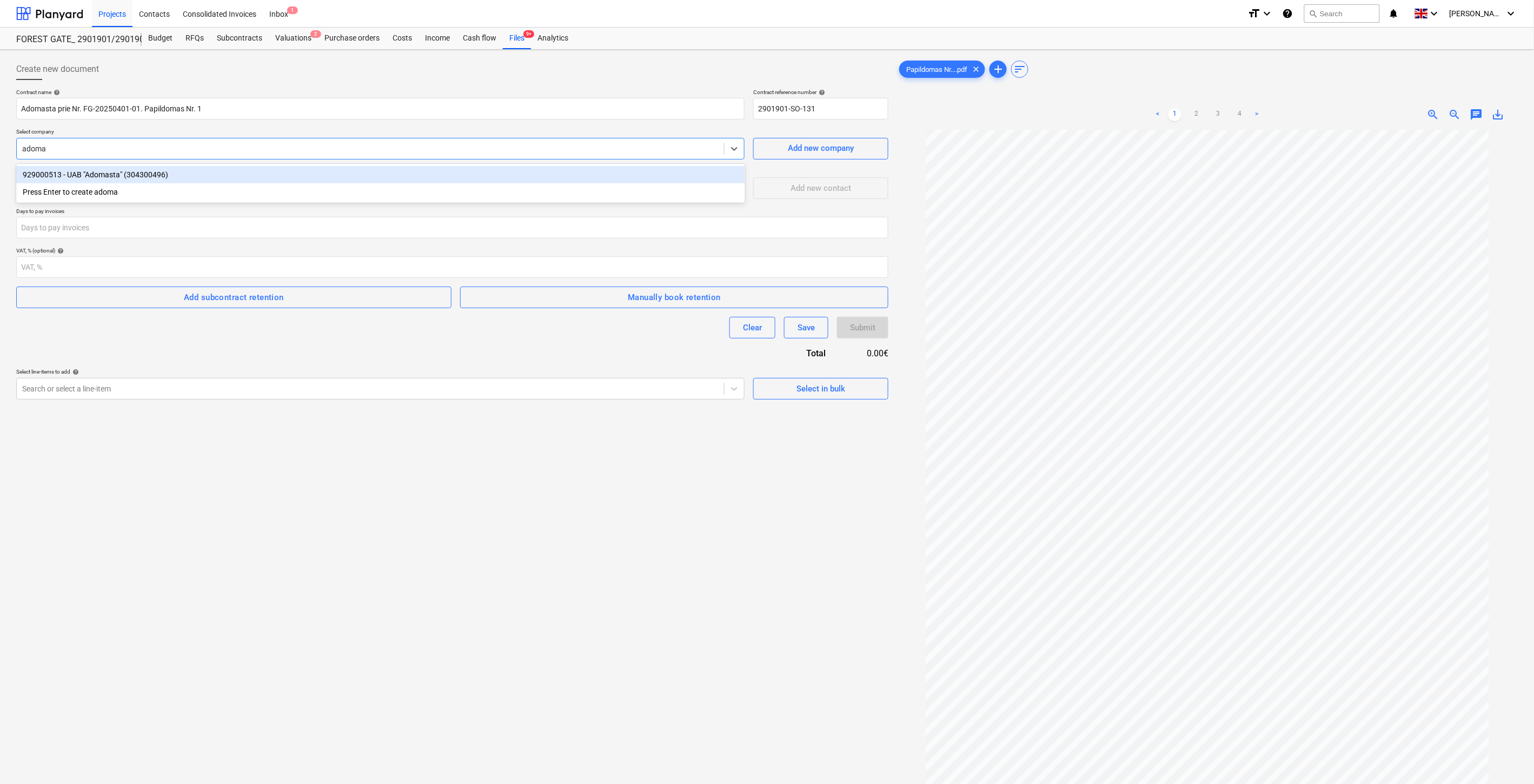
type input "adomas"
click at [148, 174] on div "929000513 - UAB "Adomasta" (304300496)" at bounding box center [381, 174] width 729 height 17
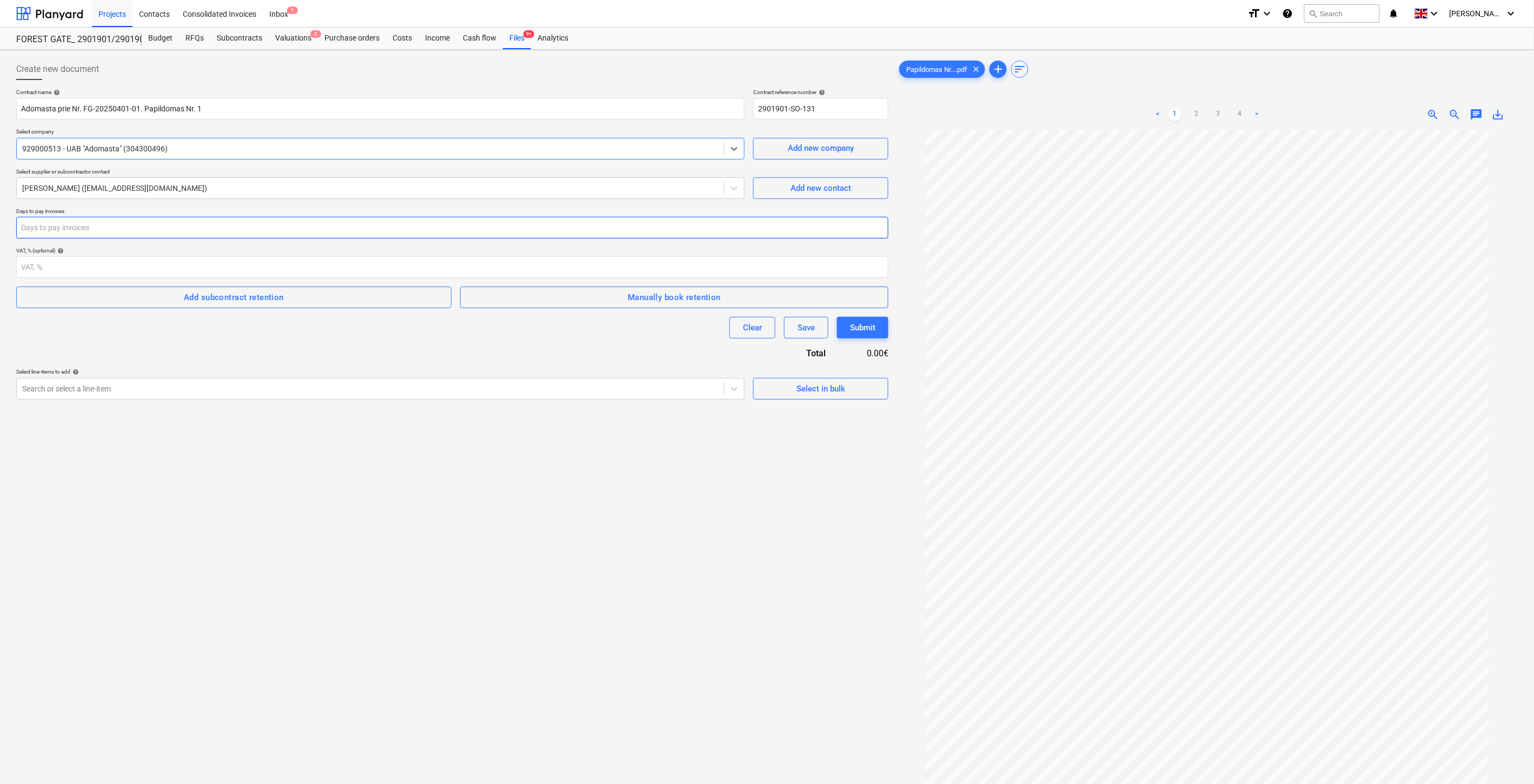
click at [193, 236] on input "number" at bounding box center [453, 228] width 872 height 22
type input "30"
click at [203, 345] on div "Contract name help Adomasta prie Nr. FG-20250401-01. Papildomas Nr. 1 Contract …" at bounding box center [453, 244] width 872 height 311
click at [231, 301] on div "Add subcontract retention" at bounding box center [234, 297] width 100 height 14
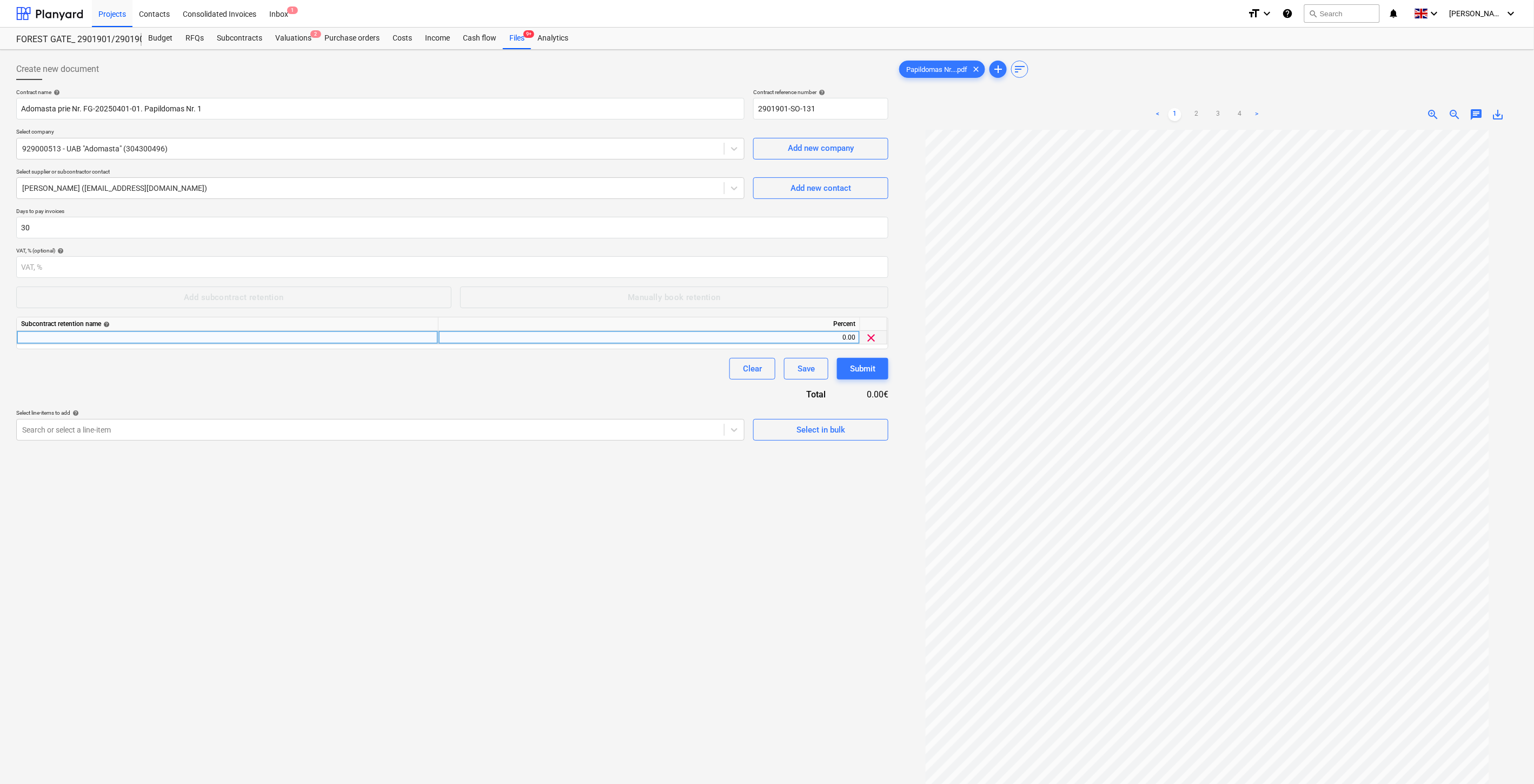
click at [200, 339] on div at bounding box center [227, 337] width 422 height 13
click at [218, 373] on div "Clear Save Submit" at bounding box center [453, 369] width 872 height 22
drag, startPoint x: 211, startPoint y: 380, endPoint x: 225, endPoint y: 358, distance: 26.1
click at [211, 380] on div "Contract name help Adomasta prie Nr. FG-20250401-01. Papildomas Nr. 1 Contract …" at bounding box center [453, 264] width 872 height 352
click at [250, 336] on div at bounding box center [227, 337] width 422 height 13
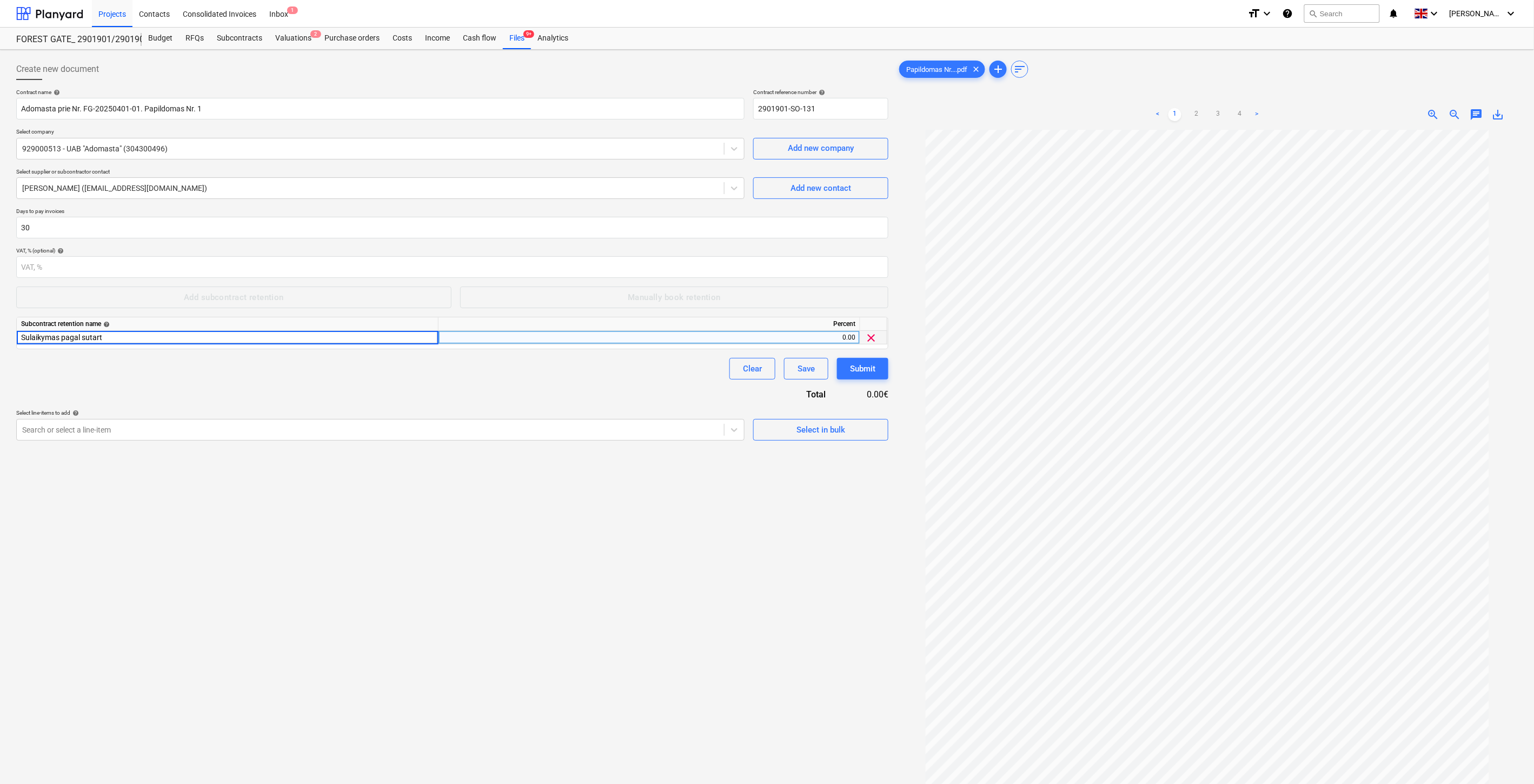
type input "Sulaikymas pagal sutartį"
click at [668, 338] on div "0.00" at bounding box center [649, 337] width 413 height 13
type input "10"
click at [591, 380] on div "Clear Save Submit" at bounding box center [453, 369] width 872 height 22
click at [498, 388] on div "Contract name help Adomasta prie Nr. FG-20250401-01. Papildomas Nr. 1 Contract …" at bounding box center [453, 264] width 872 height 352
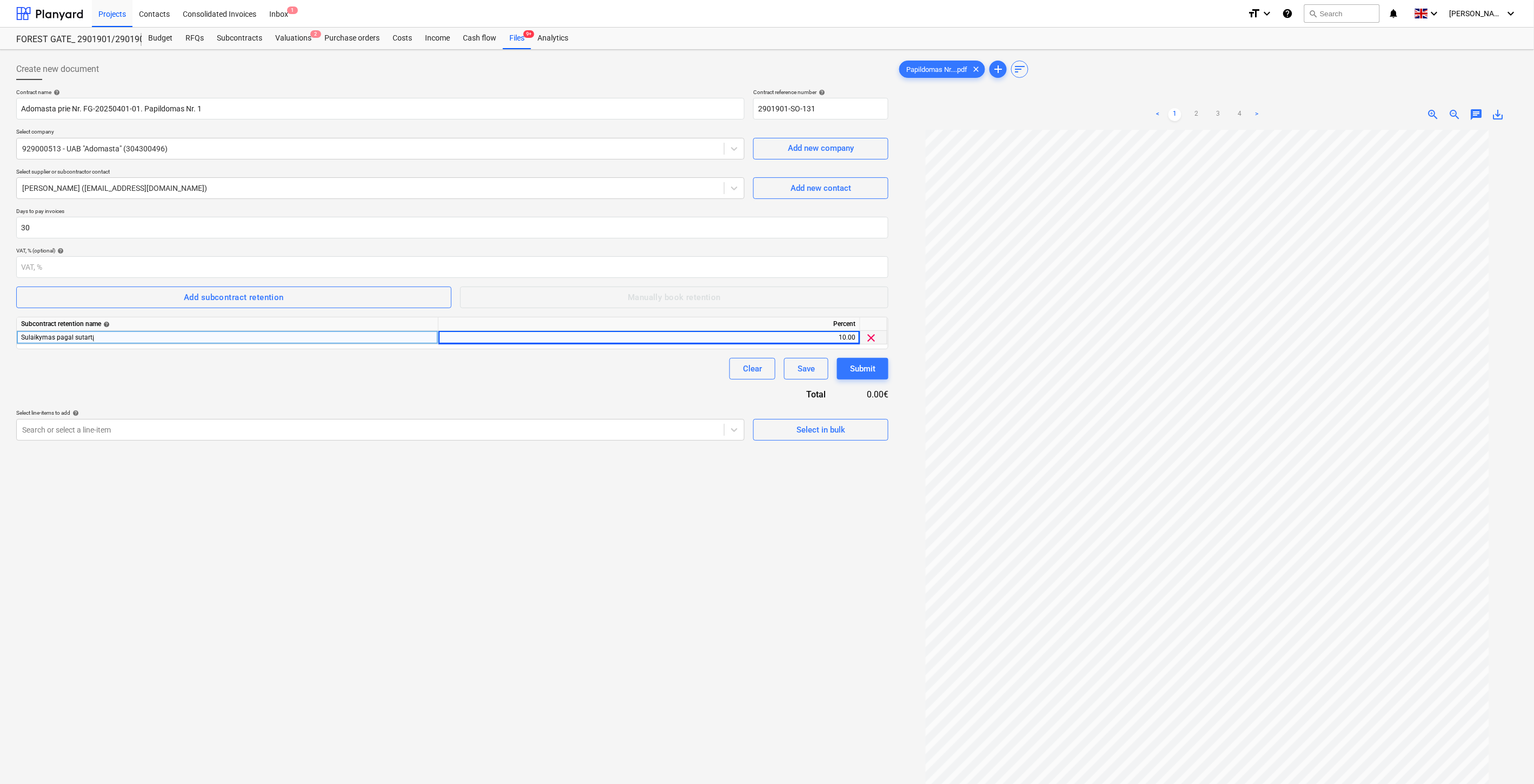
click at [509, 388] on div "Contract name help Adomasta prie Nr. FG-20250401-01. Papildomas Nr. 1 Contract …" at bounding box center [453, 264] width 872 height 352
click at [284, 425] on div at bounding box center [371, 429] width 697 height 11
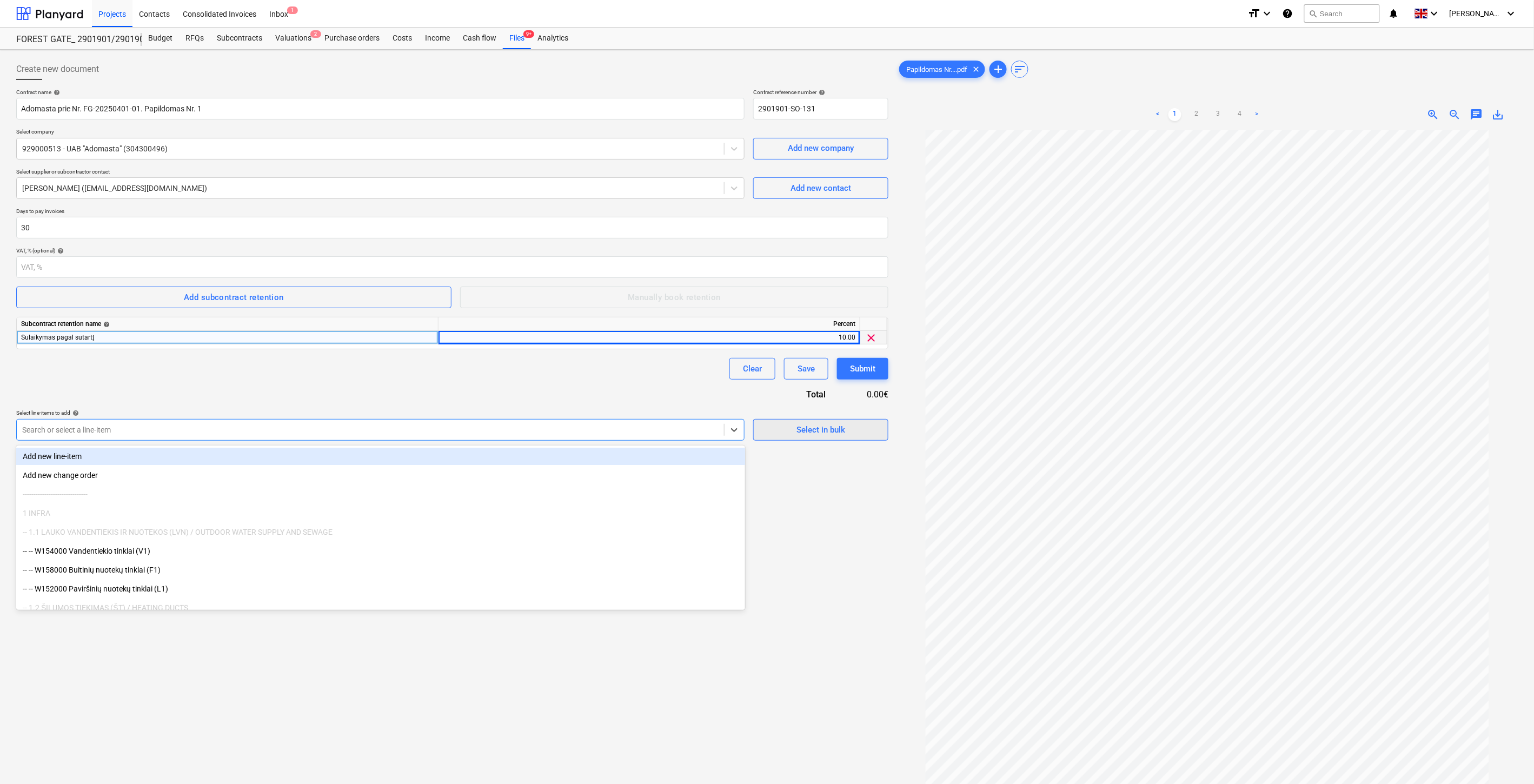
click at [827, 437] on div "Select in bulk" at bounding box center [821, 429] width 49 height 14
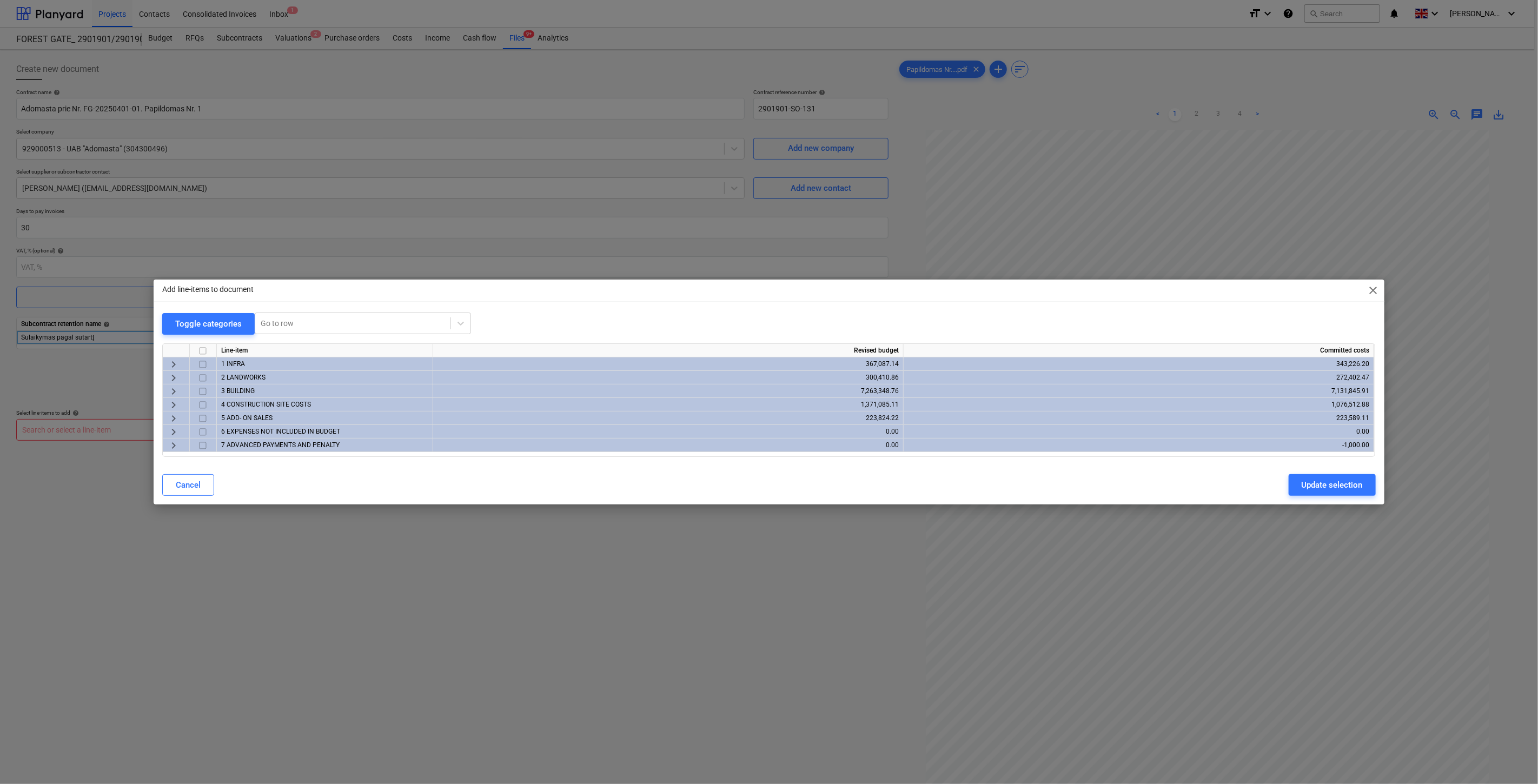
click at [173, 388] on span "keyboard_arrow_right" at bounding box center [174, 391] width 13 height 13
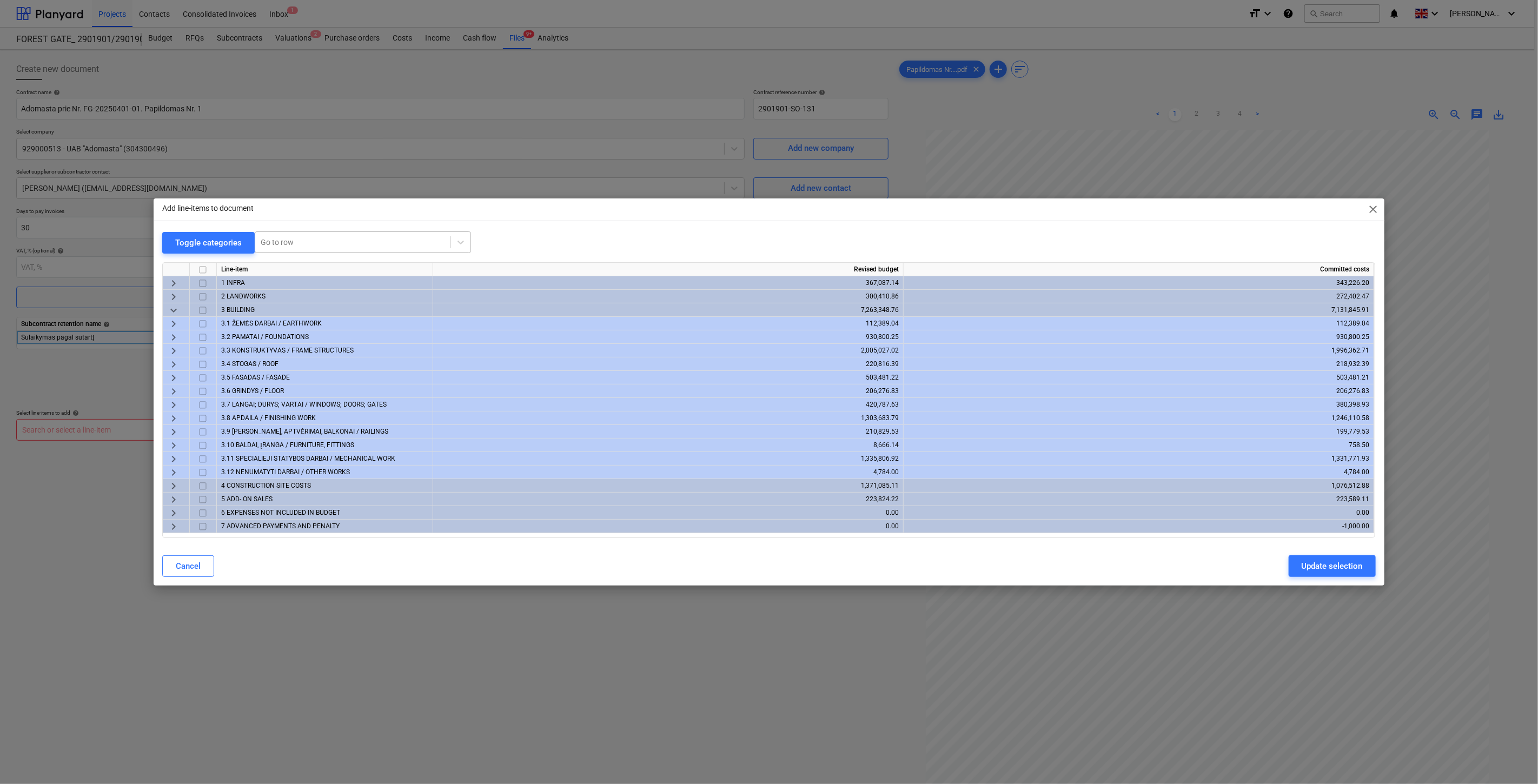
click at [348, 240] on div at bounding box center [352, 242] width 184 height 11
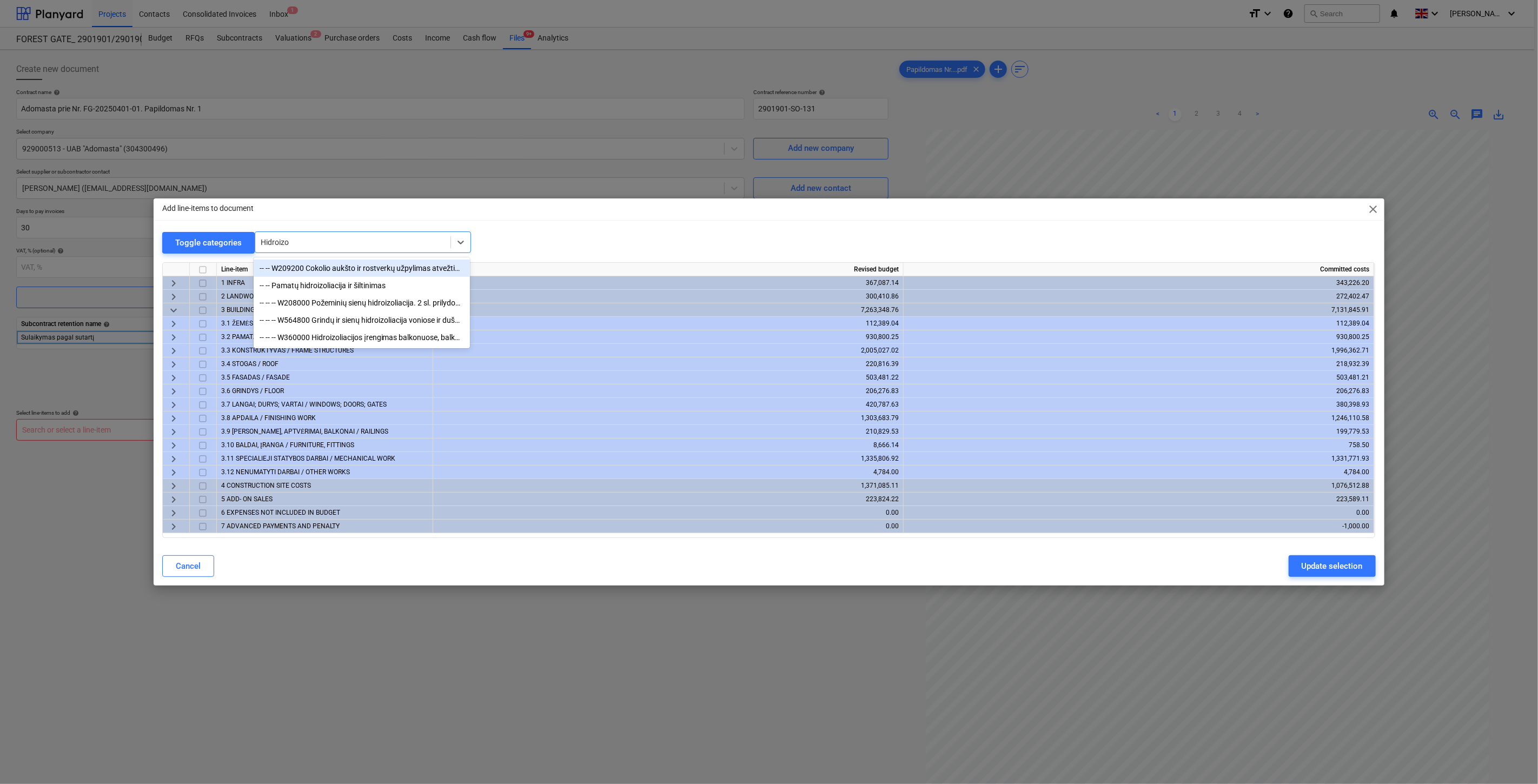
type input "Hidroizol"
click at [346, 269] on div "-- -- W209200 Cokolio aukšto ir rostverkų užpylimas atvežtiniu gruntu jį sutank…" at bounding box center [361, 268] width 216 height 17
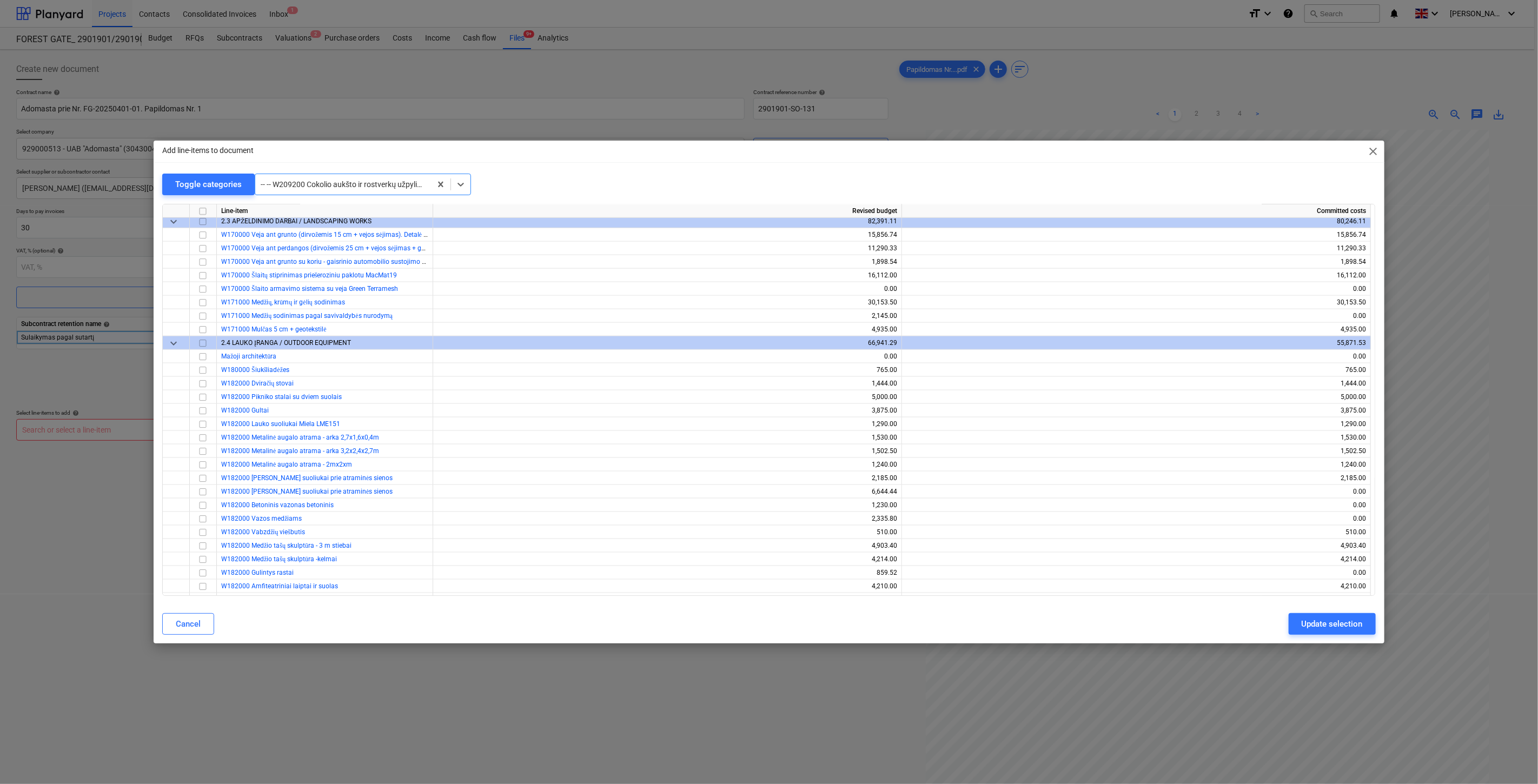
scroll to position [782, 0]
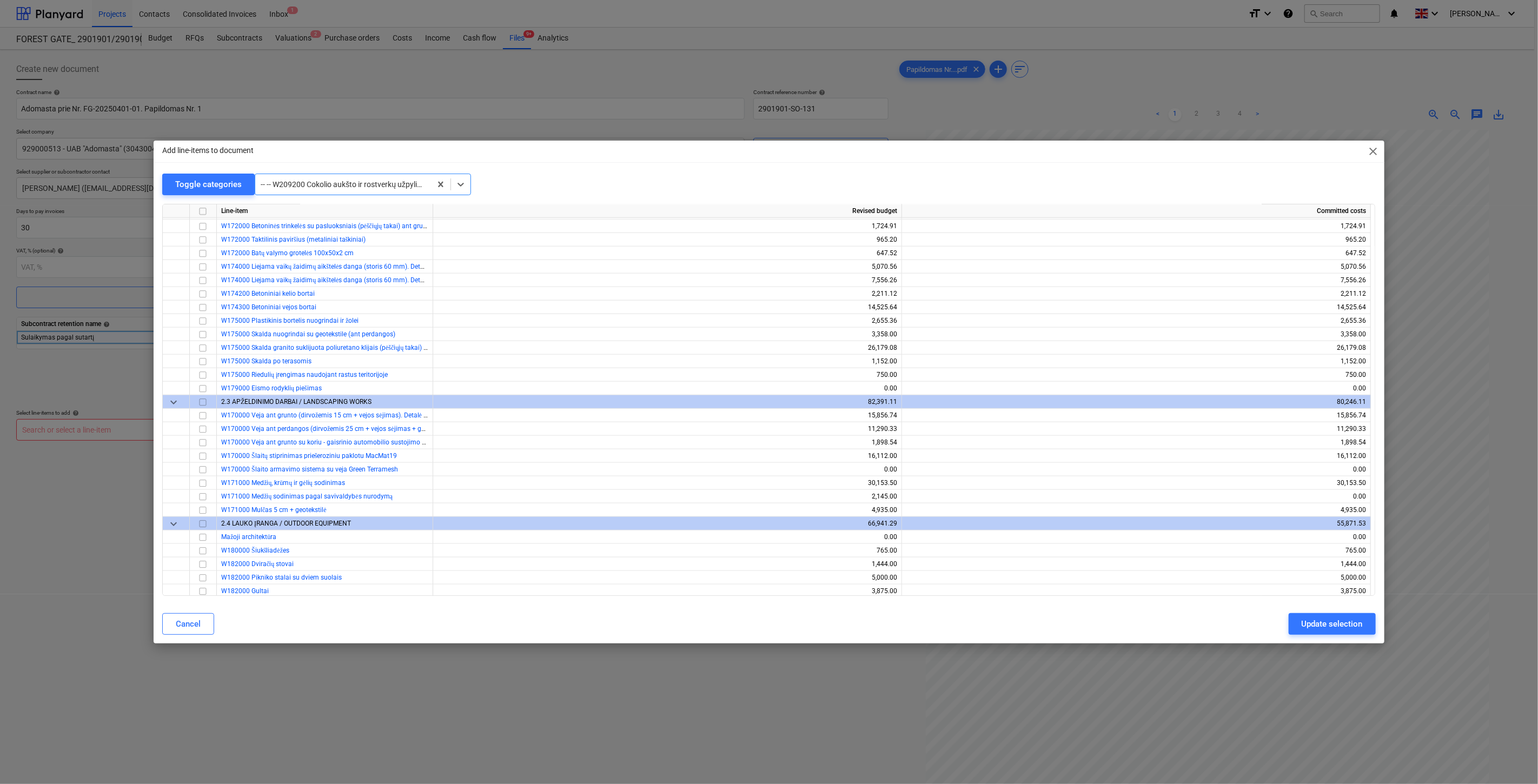
drag, startPoint x: 434, startPoint y: 186, endPoint x: 415, endPoint y: 184, distance: 19.1
click at [381, 186] on div at bounding box center [352, 184] width 184 height 11
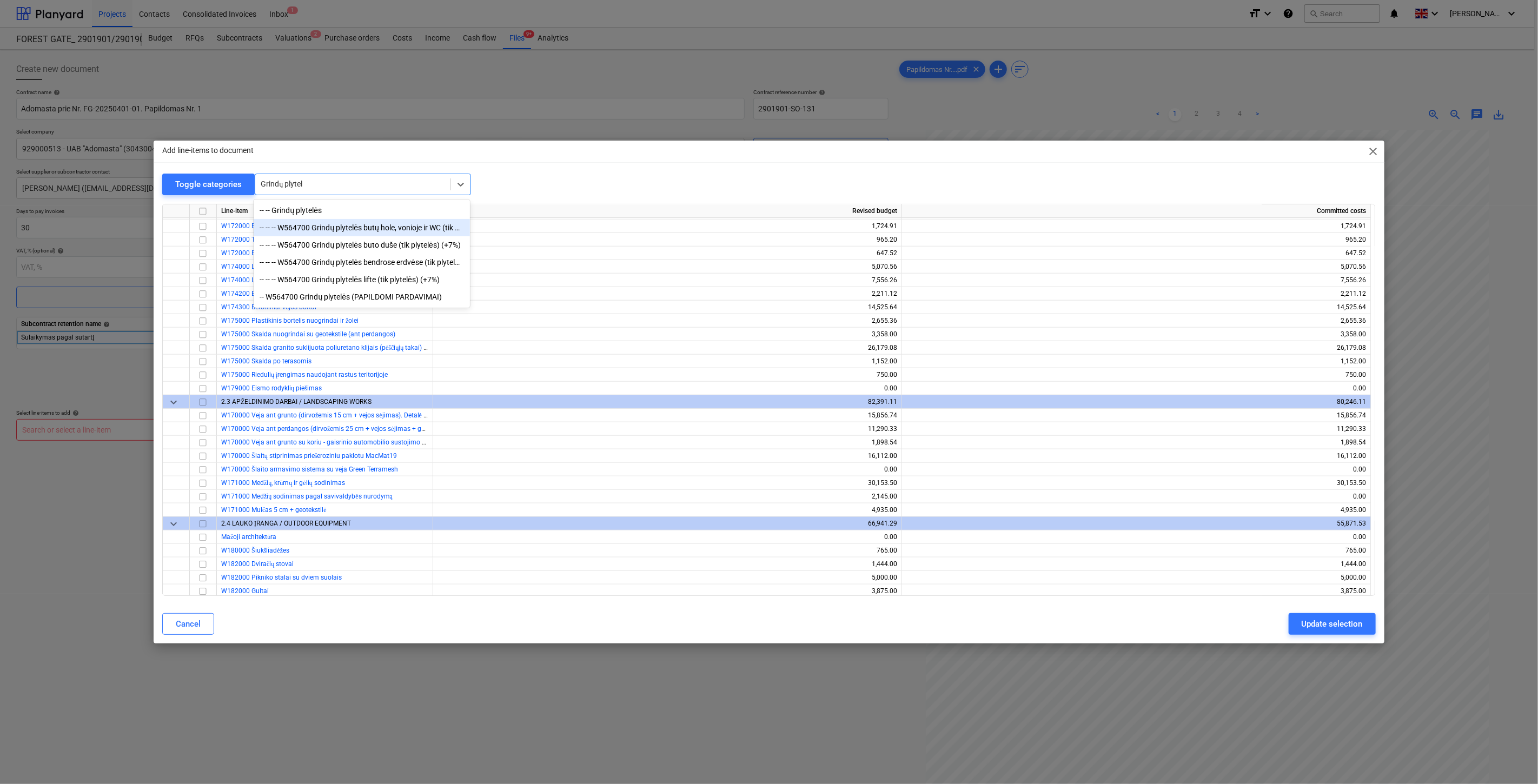
type input "Grindų plytel"
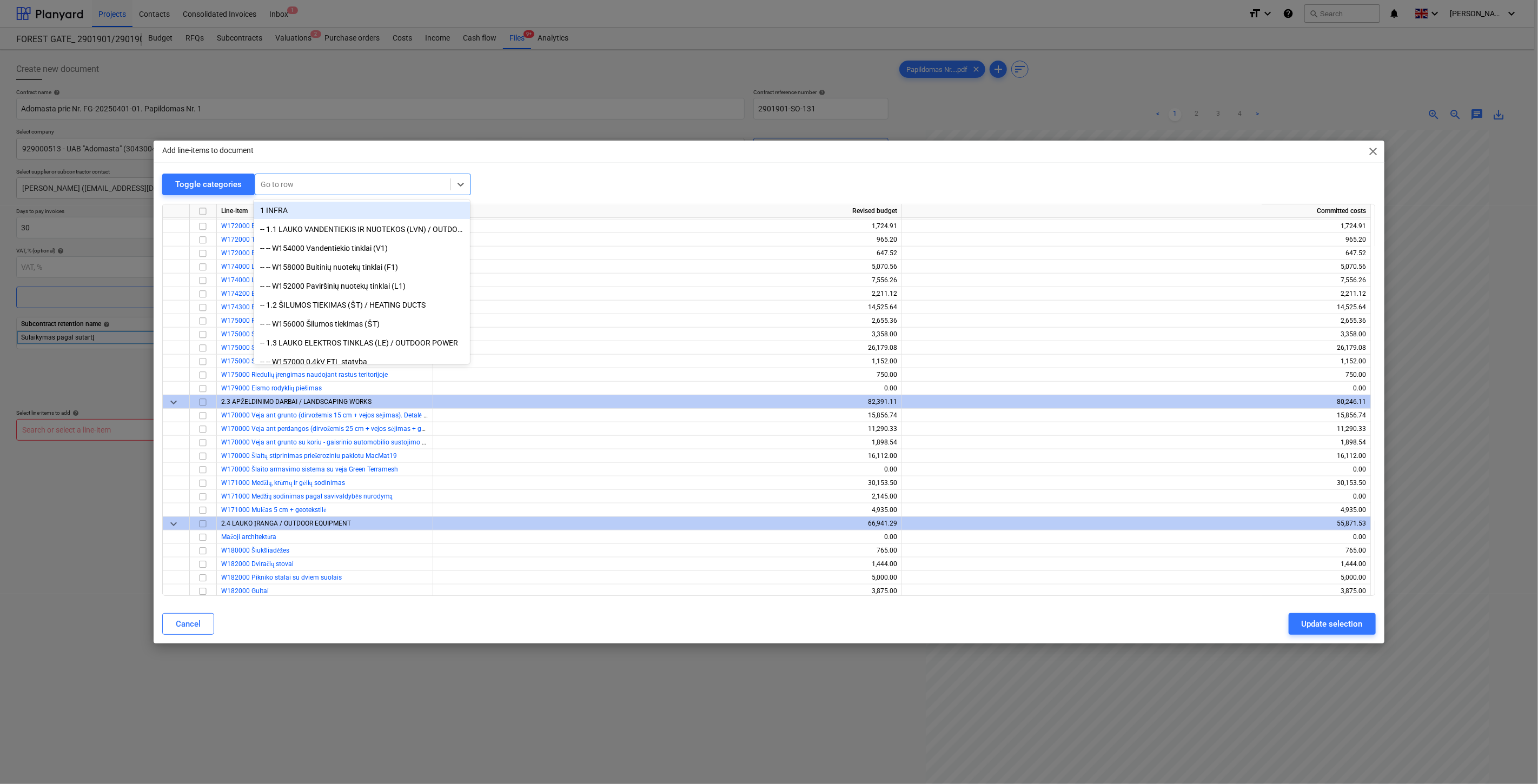
click at [299, 185] on div at bounding box center [352, 184] width 184 height 11
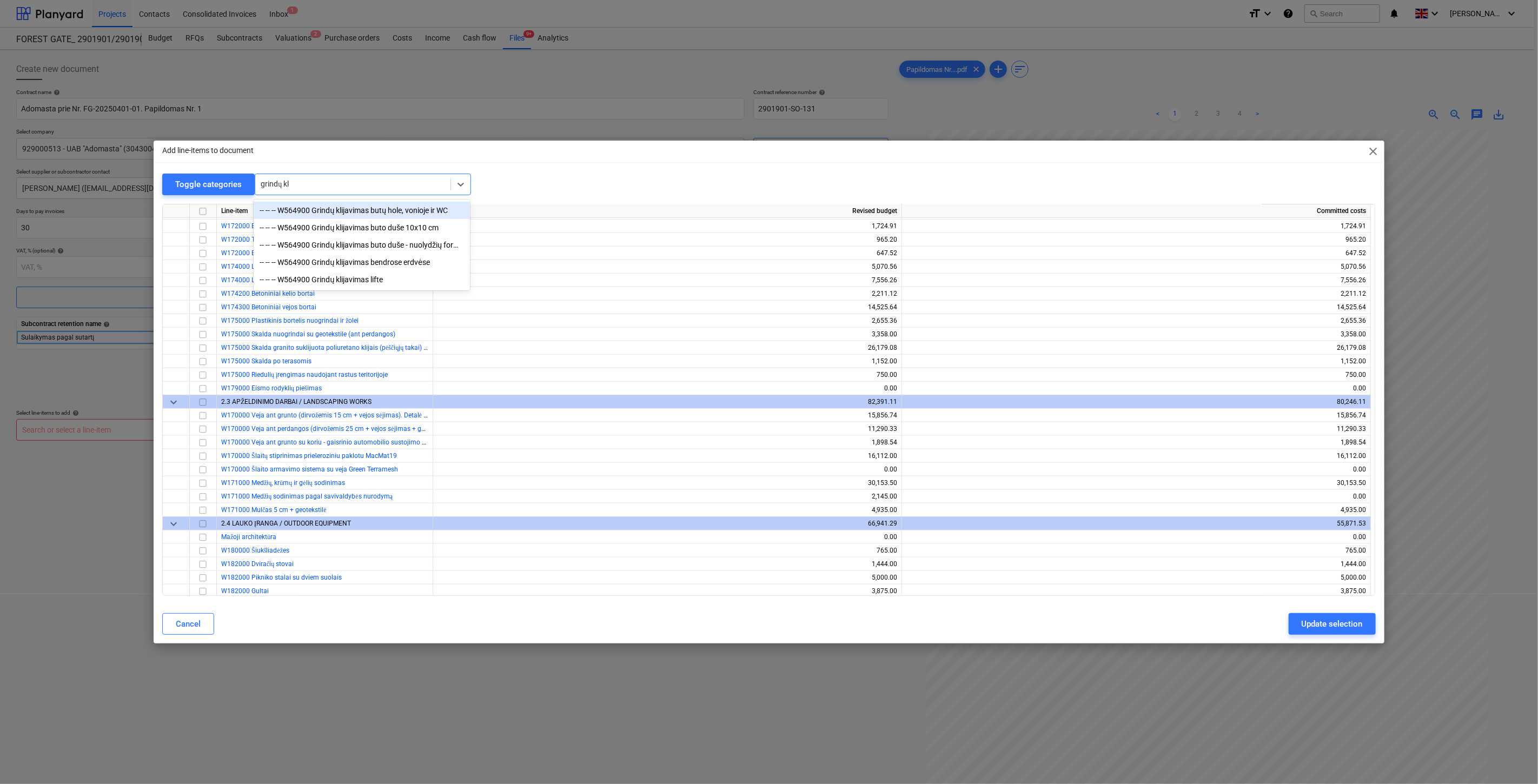
type input "grindų kli"
click at [408, 209] on div "-- -- -- W564900 Grindų klijavimas butų hole, vonioje ir WC" at bounding box center [361, 210] width 216 height 17
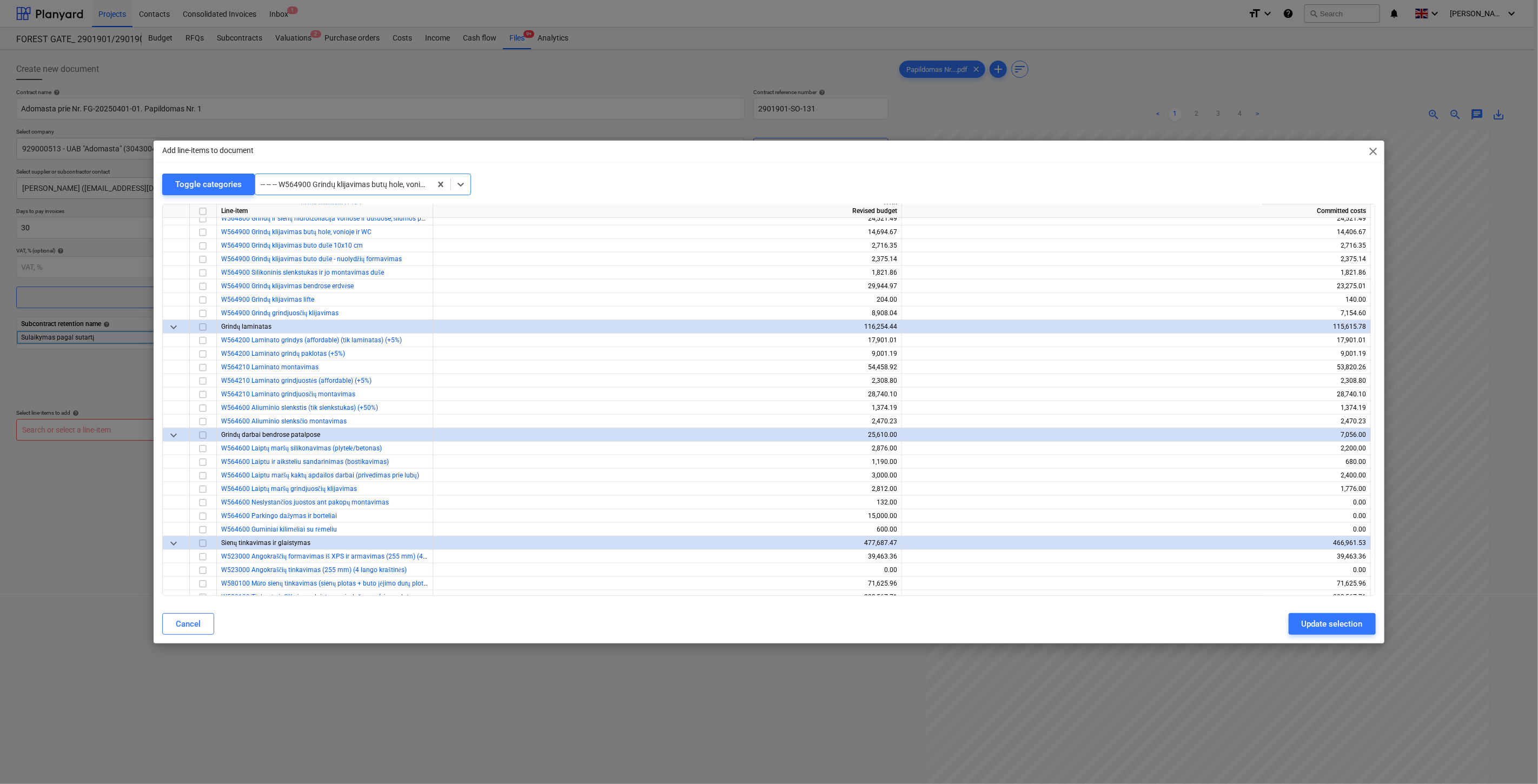
scroll to position [4324, 0]
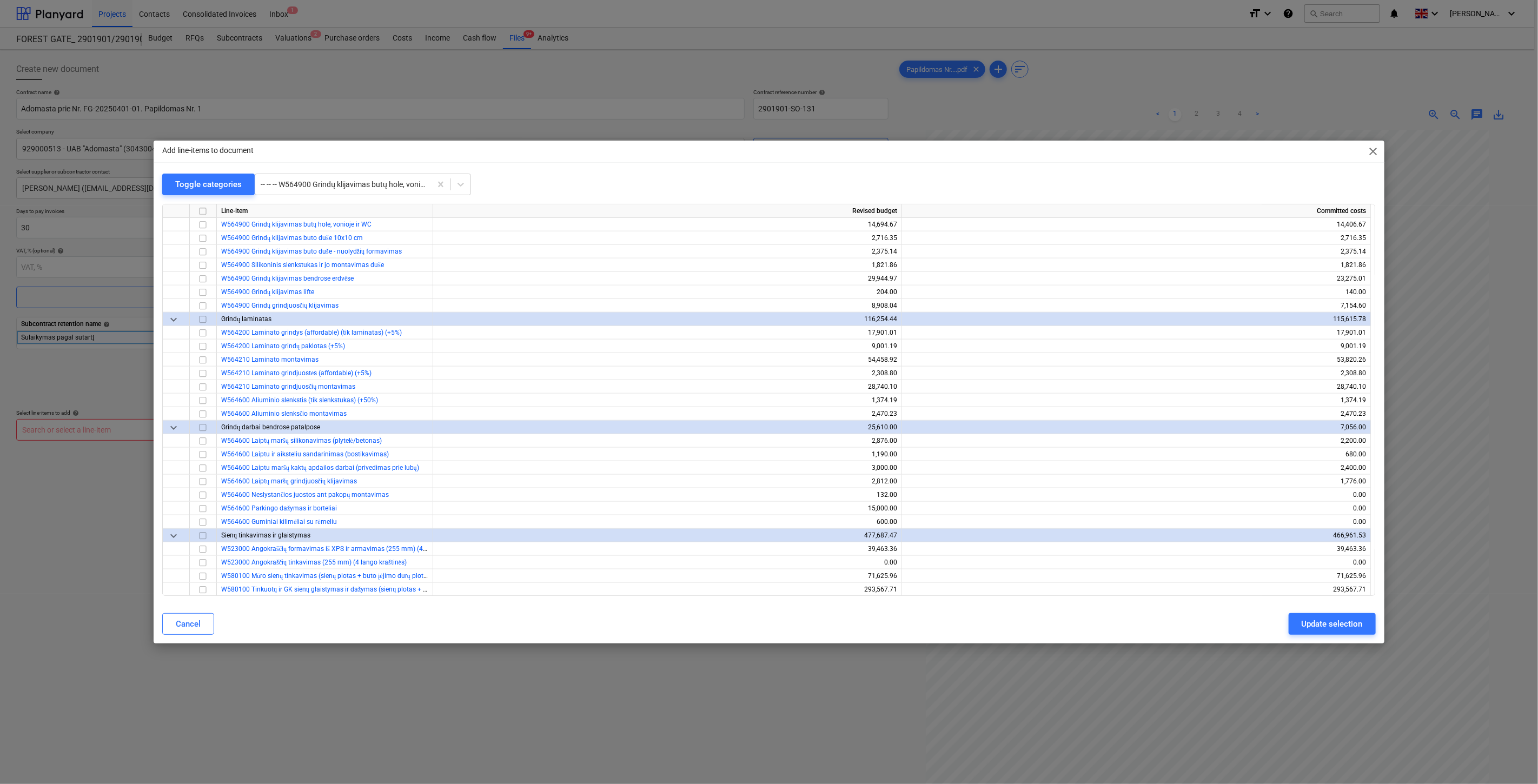
drag, startPoint x: 355, startPoint y: 157, endPoint x: 361, endPoint y: 159, distance: 6.3
click at [355, 157] on div "Add line-items to document close" at bounding box center [769, 152] width 1230 height 22
click at [371, 190] on div "Go to row" at bounding box center [352, 184] width 195 height 15
type input "valytoj"
click at [555, 167] on div "Add line-items to document close Toggle categories Go to row Line-item Revised …" at bounding box center [769, 392] width 1230 height 503
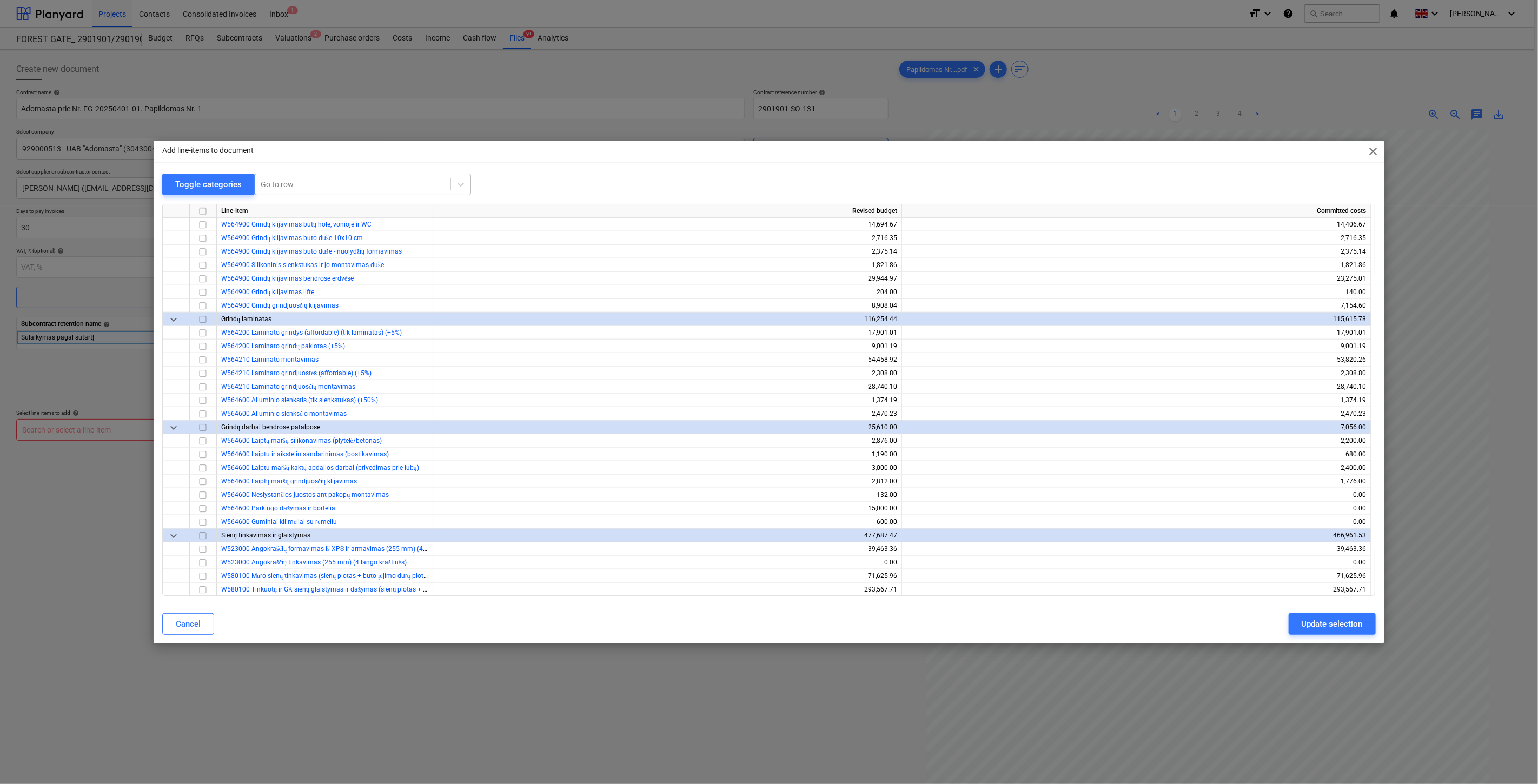
click at [405, 184] on div at bounding box center [352, 184] width 184 height 11
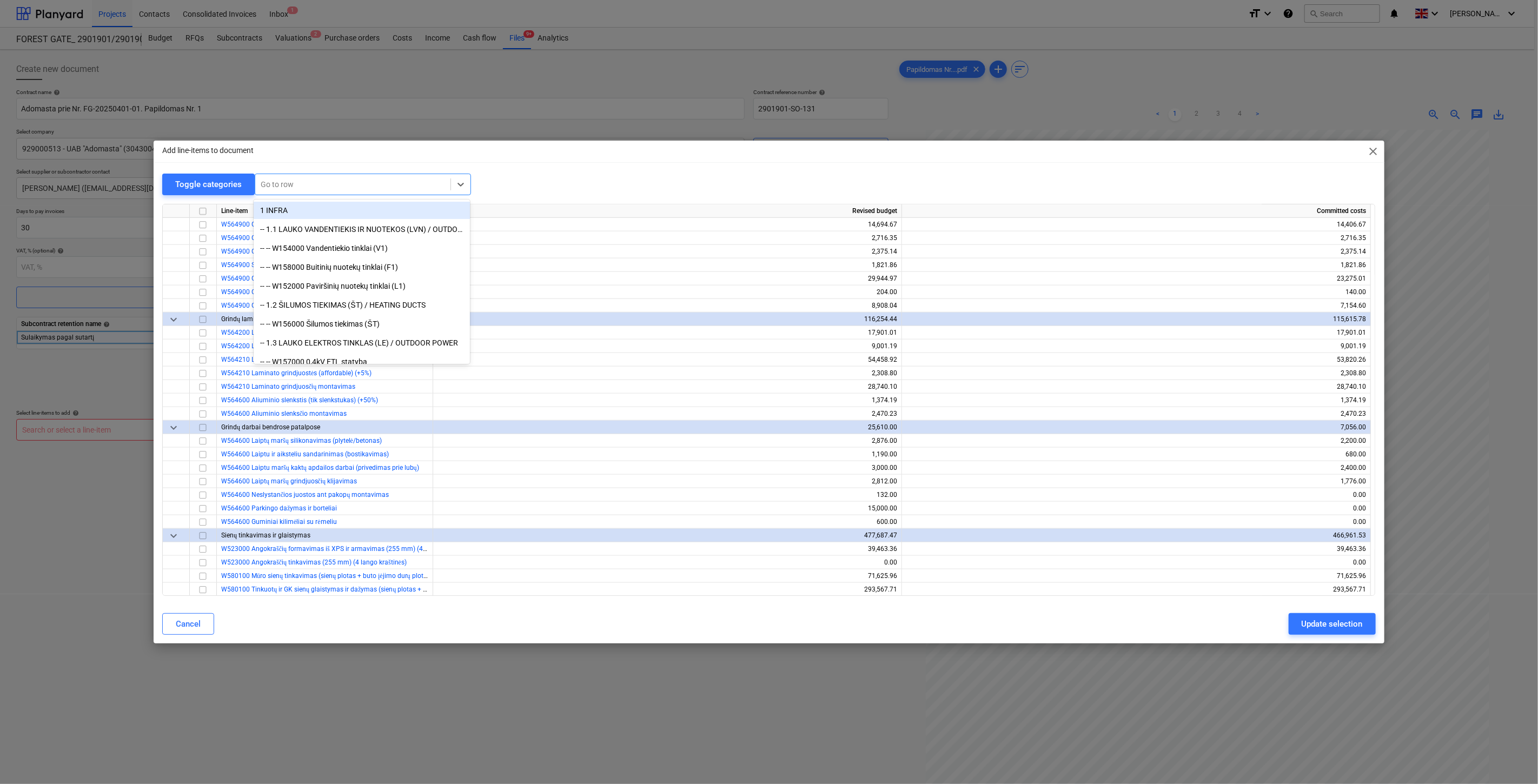
click at [565, 164] on div "Add line-items to document close Toggle categories option 1 INFRA focused, 1 of…" at bounding box center [769, 392] width 1230 height 503
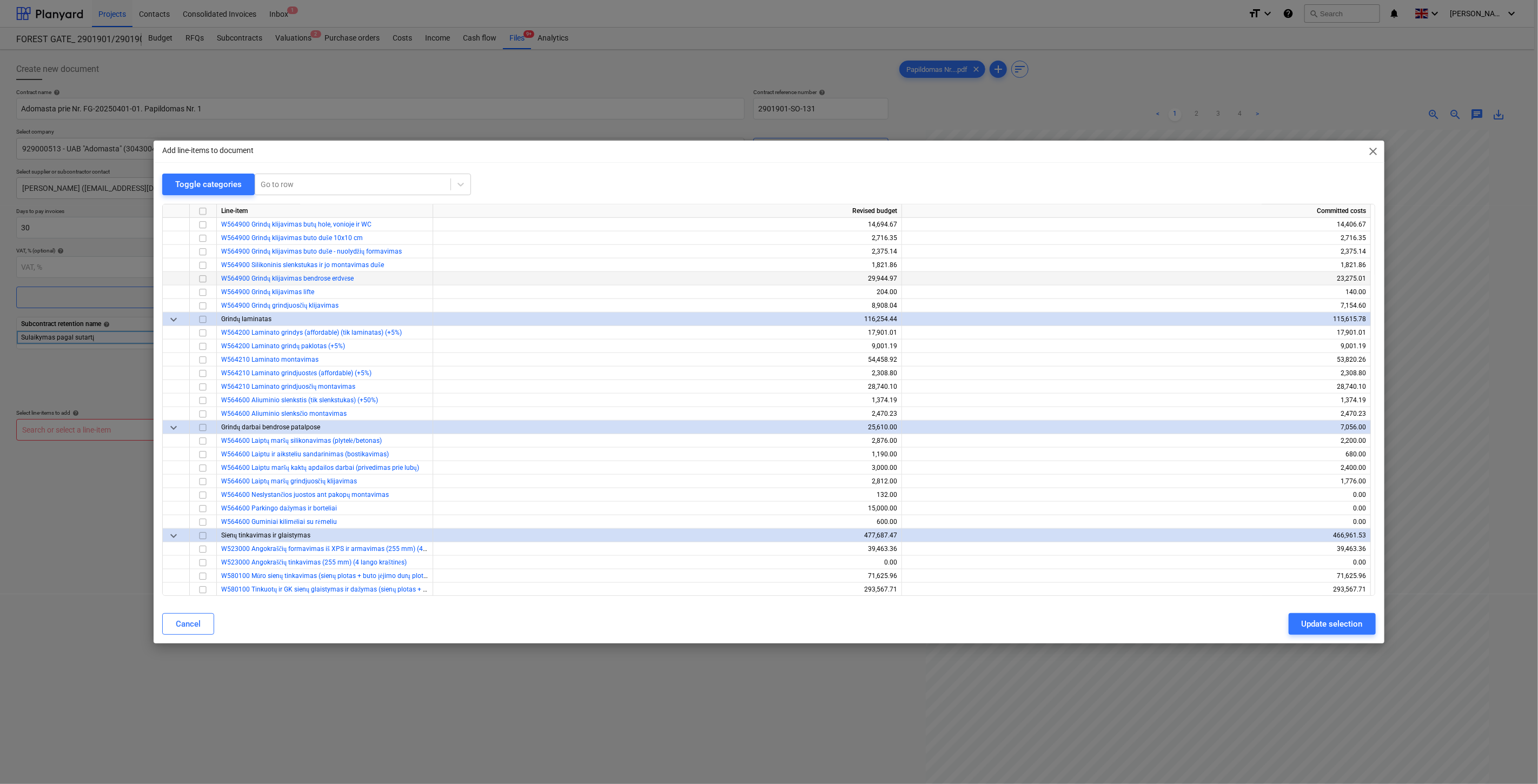
click at [202, 279] on input "checkbox" at bounding box center [203, 279] width 13 height 13
click at [203, 289] on input "checkbox" at bounding box center [203, 293] width 13 height 13
click at [201, 305] on input "checkbox" at bounding box center [203, 306] width 13 height 13
click at [1317, 617] on div "Update selection" at bounding box center [1332, 623] width 61 height 14
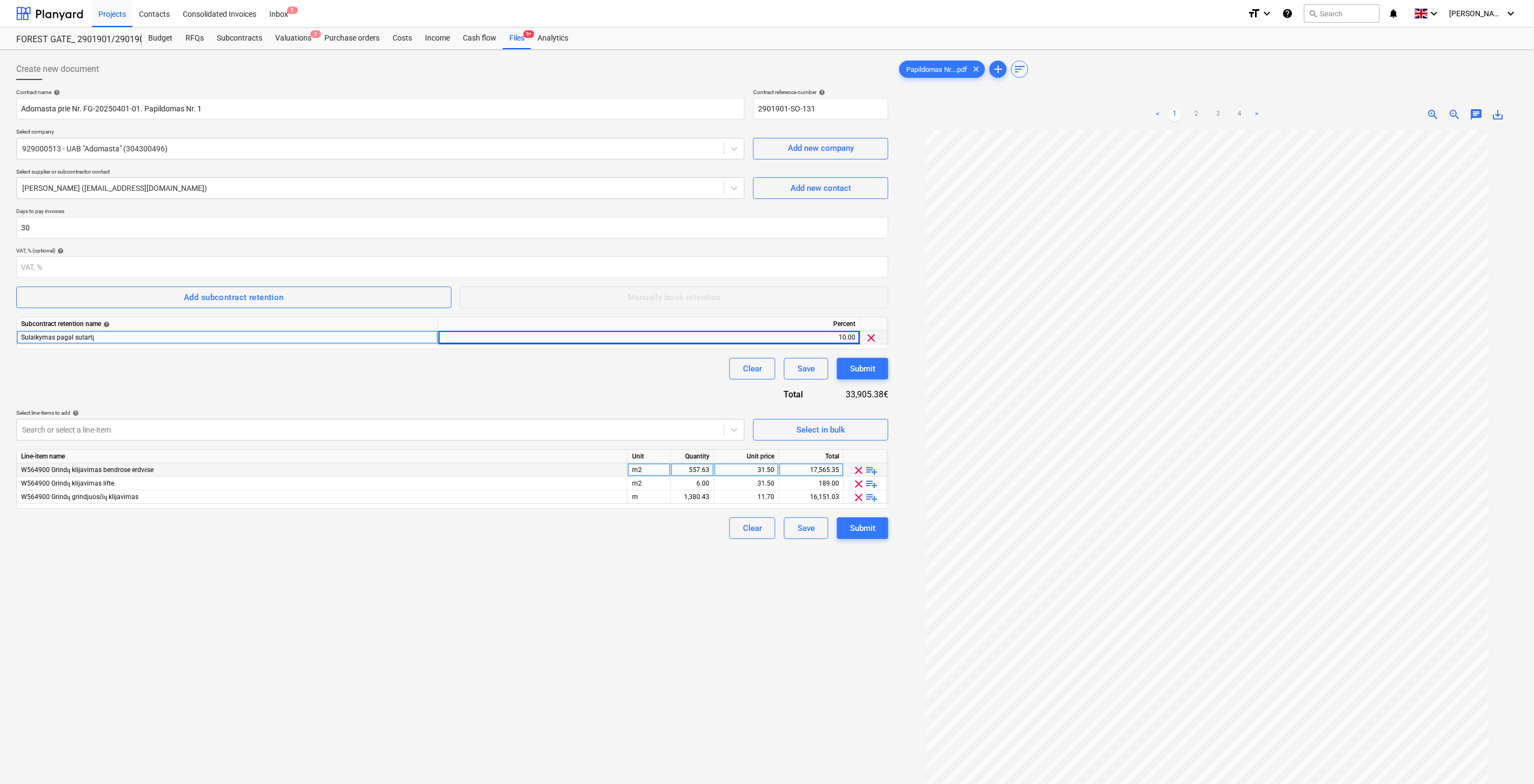
click at [688, 470] on div "557.63" at bounding box center [692, 470] width 34 height 13
type input "ą"
type input "178.69"
click at [731, 472] on div "31.50" at bounding box center [746, 470] width 56 height 13
type input "35"
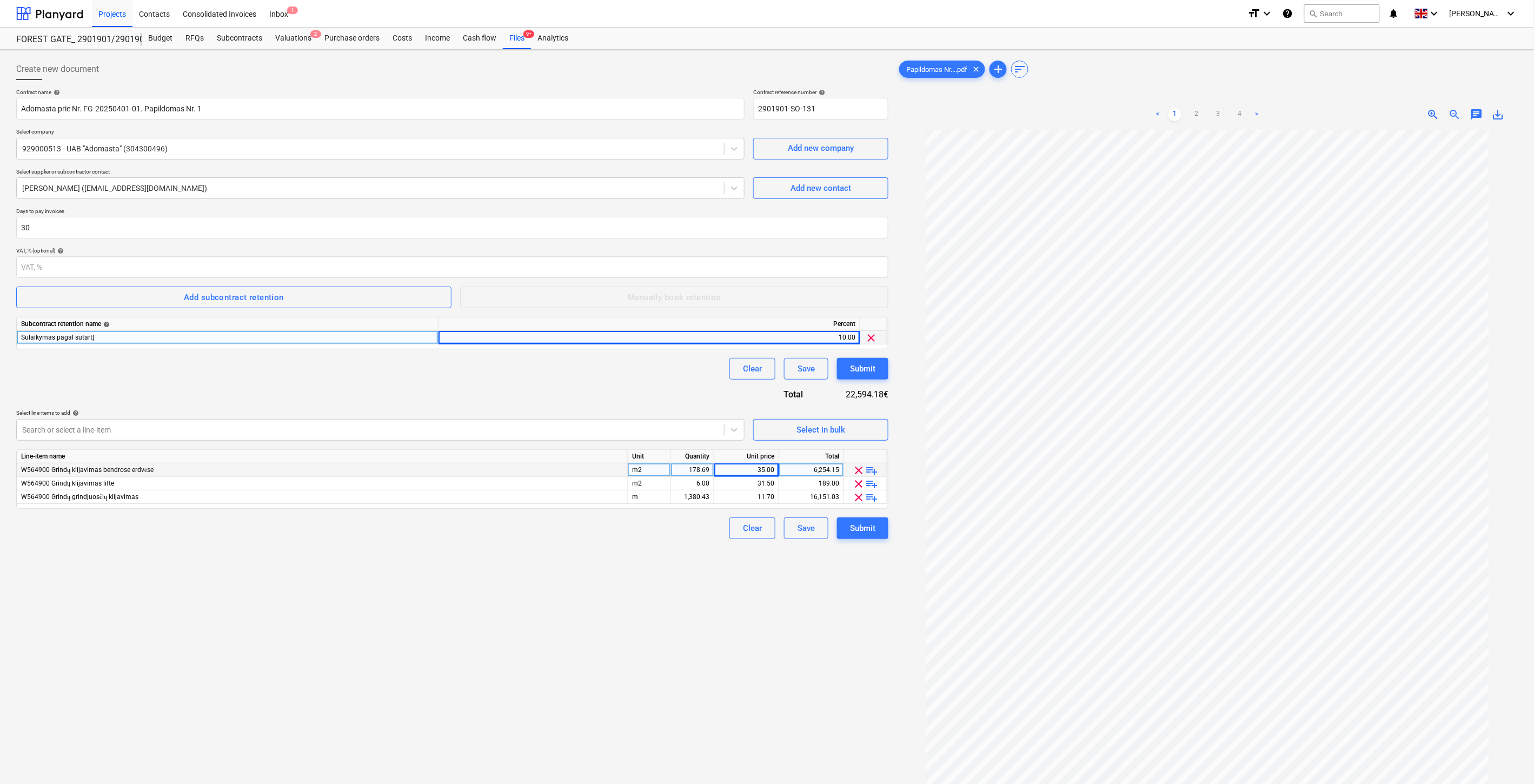
click at [634, 581] on div "Create new document Contract name help Adomasta prie Nr. FG-20250401-01. Papild…" at bounding box center [452, 471] width 881 height 834
click at [688, 486] on div "6.00" at bounding box center [692, 483] width 34 height 13
click at [732, 485] on div "31.50" at bounding box center [746, 483] width 56 height 13
type input "35"
click at [578, 603] on div "Create new document Contract name help Adomasta prie Nr. FG-20250401-01. Papild…" at bounding box center [452, 471] width 881 height 834
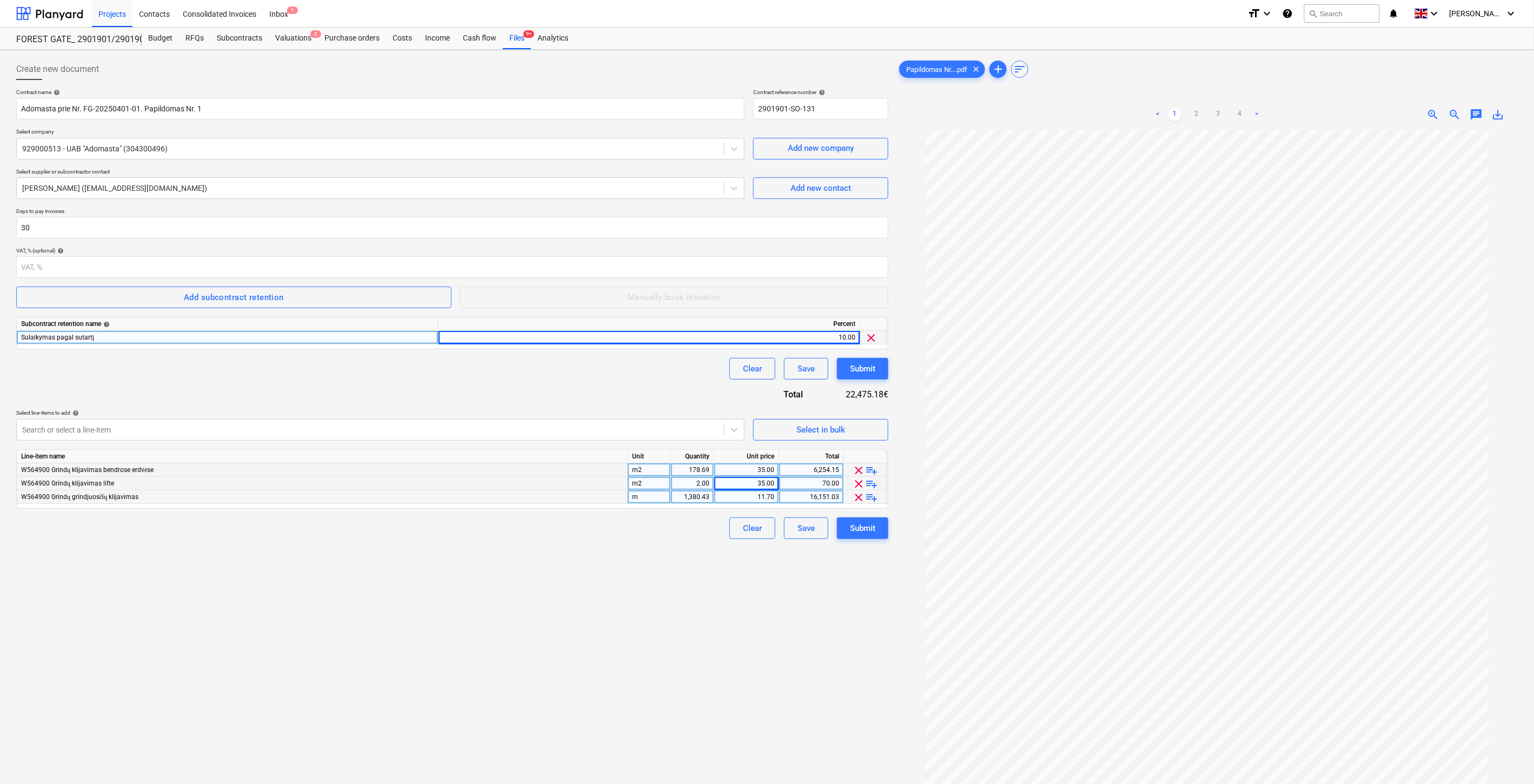
click at [691, 493] on div "1,380.43" at bounding box center [692, 497] width 34 height 13
type input "145.43"
click at [749, 500] on div "11.70" at bounding box center [746, 497] width 56 height 13
type input "10"
click at [652, 576] on div "Create new document Contract name help Adomasta prie Nr. FG-20250401-01. Papild…" at bounding box center [452, 471] width 881 height 834
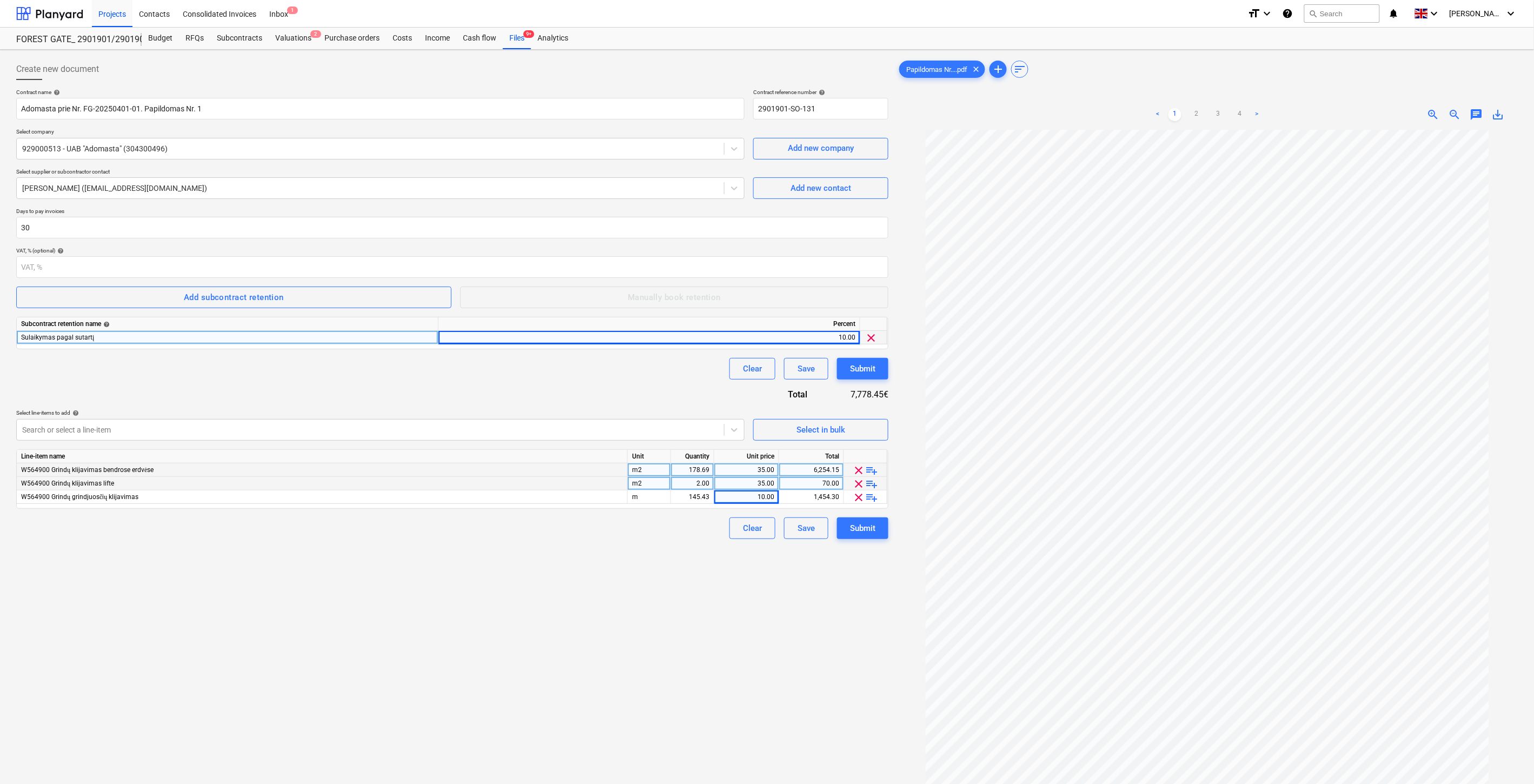
click at [564, 630] on div "Create new document Contract name help Adomasta prie Nr. FG-20250401-01. Papild…" at bounding box center [452, 471] width 881 height 834
click at [602, 617] on div "Create new document Contract name help Adomasta prie Nr. FG-20250401-01. Papild…" at bounding box center [452, 471] width 881 height 834
drag, startPoint x: 491, startPoint y: 665, endPoint x: 785, endPoint y: 422, distance: 381.4
click at [491, 665] on div "Create new document Contract name help Adomasta prie Nr. FG-20250401-01. Papild…" at bounding box center [452, 471] width 881 height 834
click at [840, 425] on div "Select in bulk" at bounding box center [821, 429] width 49 height 14
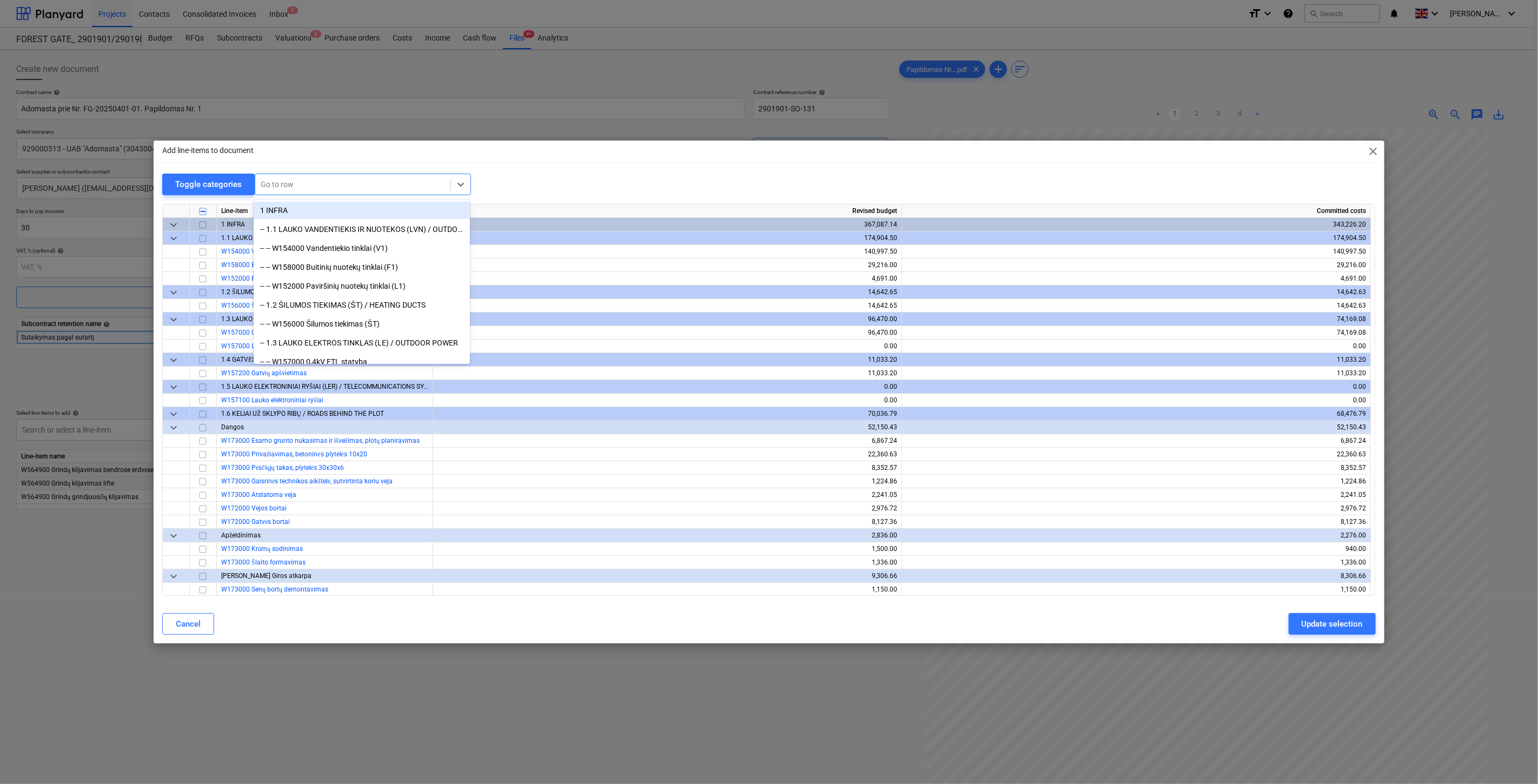
click at [296, 182] on div at bounding box center [352, 184] width 184 height 11
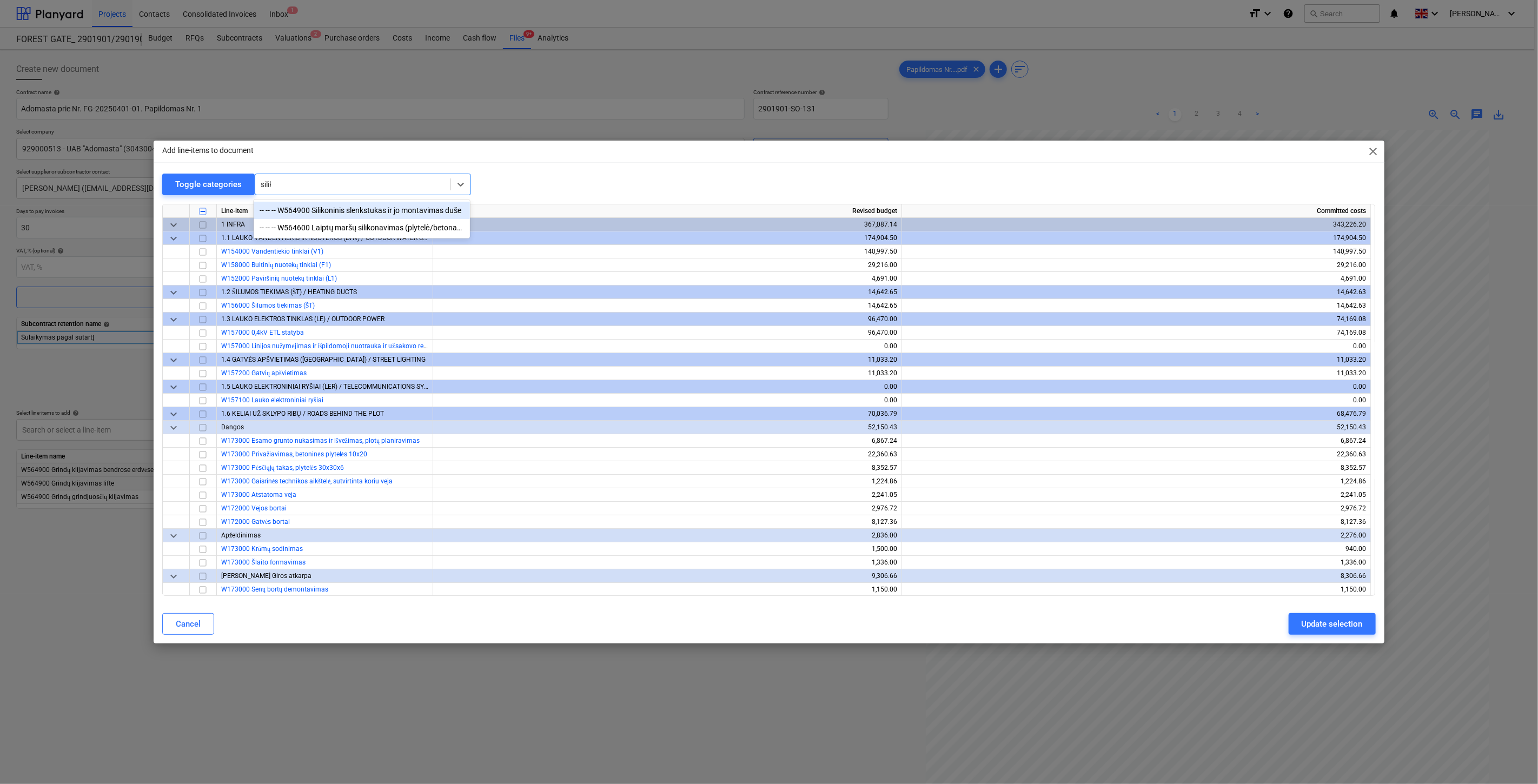
type input "siliko"
click at [409, 232] on div "-- -- -- W564600 Laiptų maršų silikonavimas (plytelė/betonas)" at bounding box center [361, 227] width 216 height 17
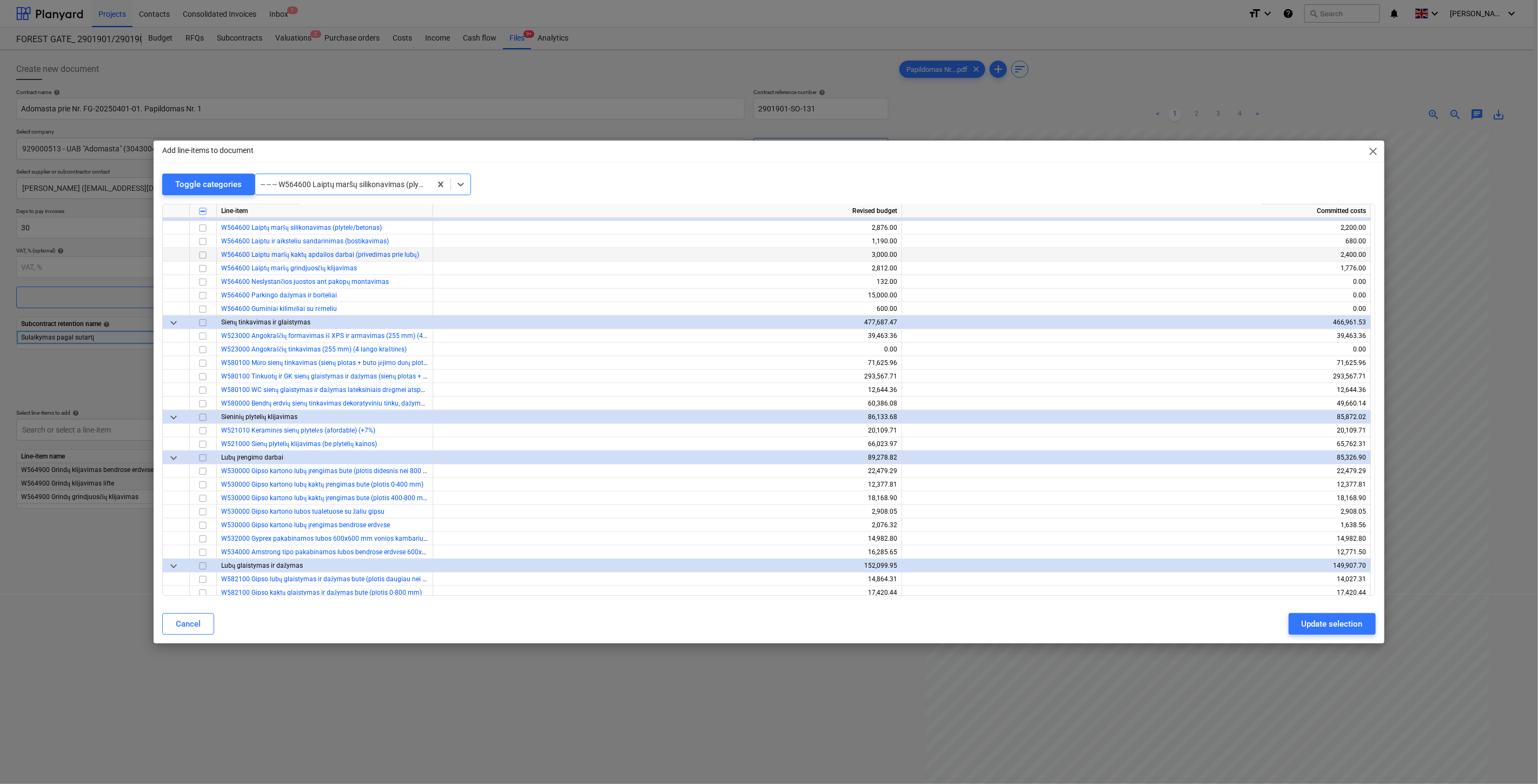
scroll to position [4541, 0]
click at [203, 225] on input "checkbox" at bounding box center [203, 225] width 13 height 13
click at [205, 239] on input "checkbox" at bounding box center [203, 239] width 13 height 13
click at [207, 251] on input "checkbox" at bounding box center [203, 252] width 13 height 13
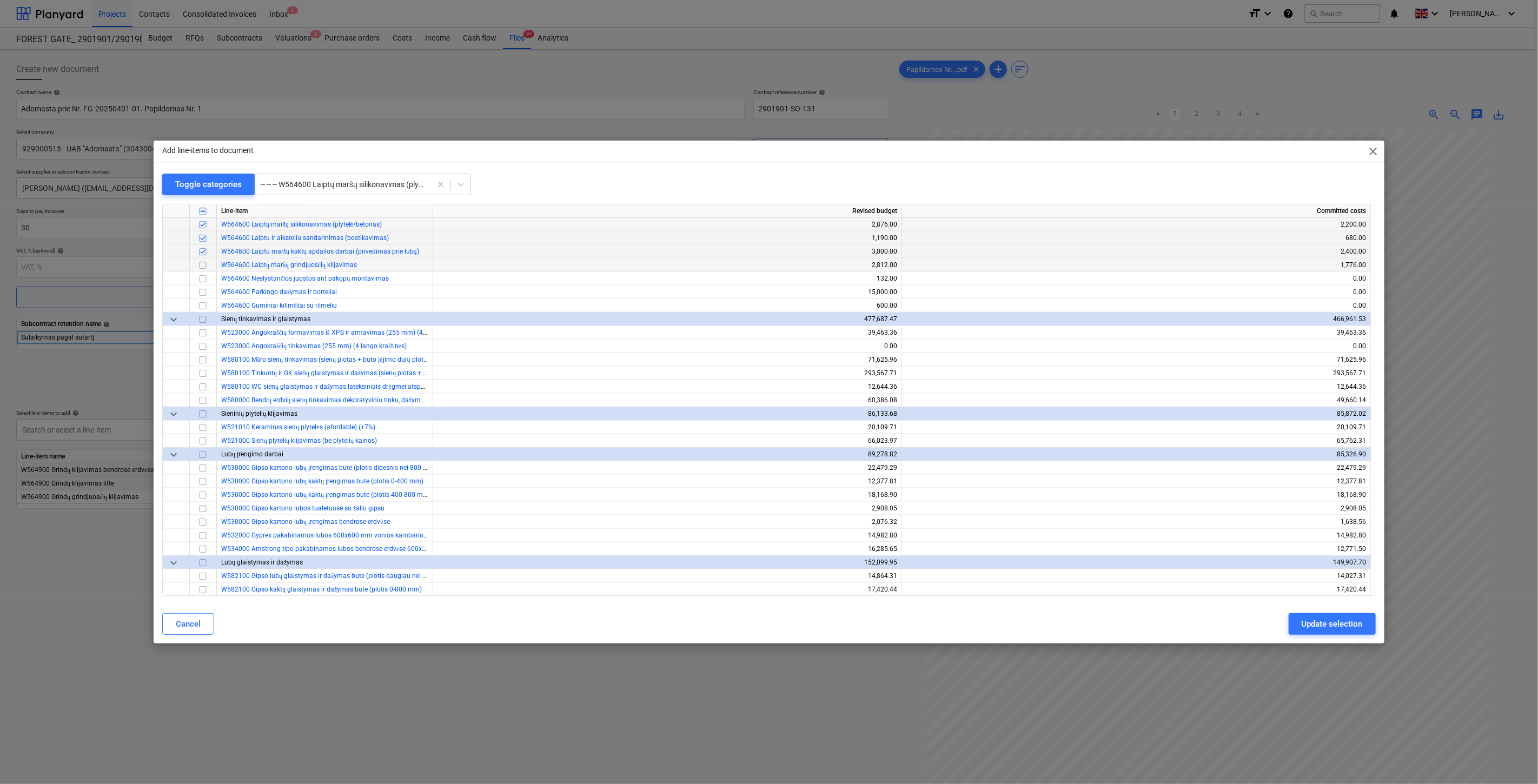
click at [203, 265] on input "checkbox" at bounding box center [203, 265] width 13 height 13
click at [1317, 622] on div "Update selection" at bounding box center [1332, 623] width 61 height 14
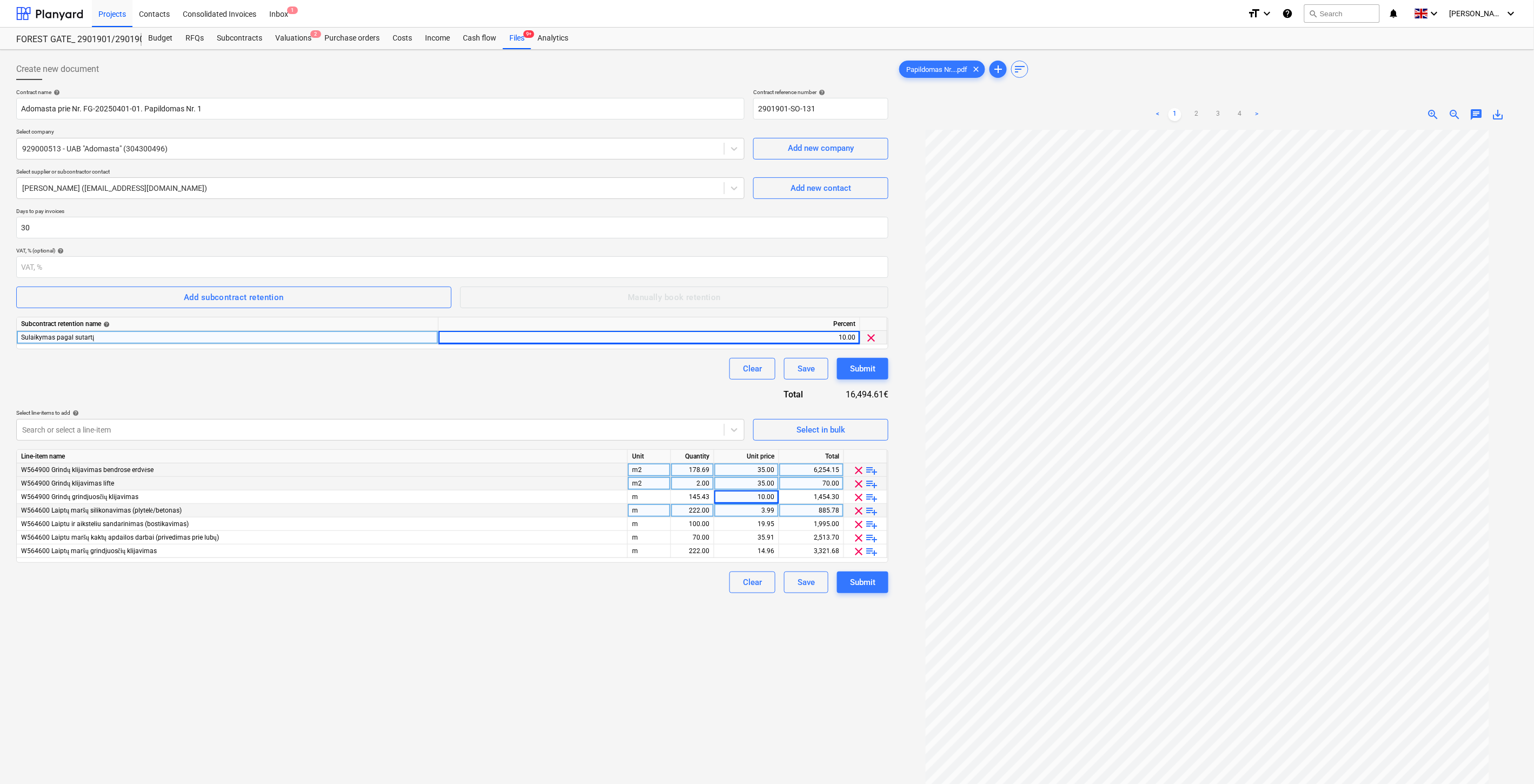
click at [682, 509] on div "222.00" at bounding box center [692, 511] width 34 height 13
type input "74"
click at [736, 510] on div "3.99" at bounding box center [746, 511] width 56 height 13
type input "10"
click at [505, 653] on div "Create new document Contract name help Adomasta prie Nr. FG-20250401-01. Papild…" at bounding box center [452, 471] width 881 height 834
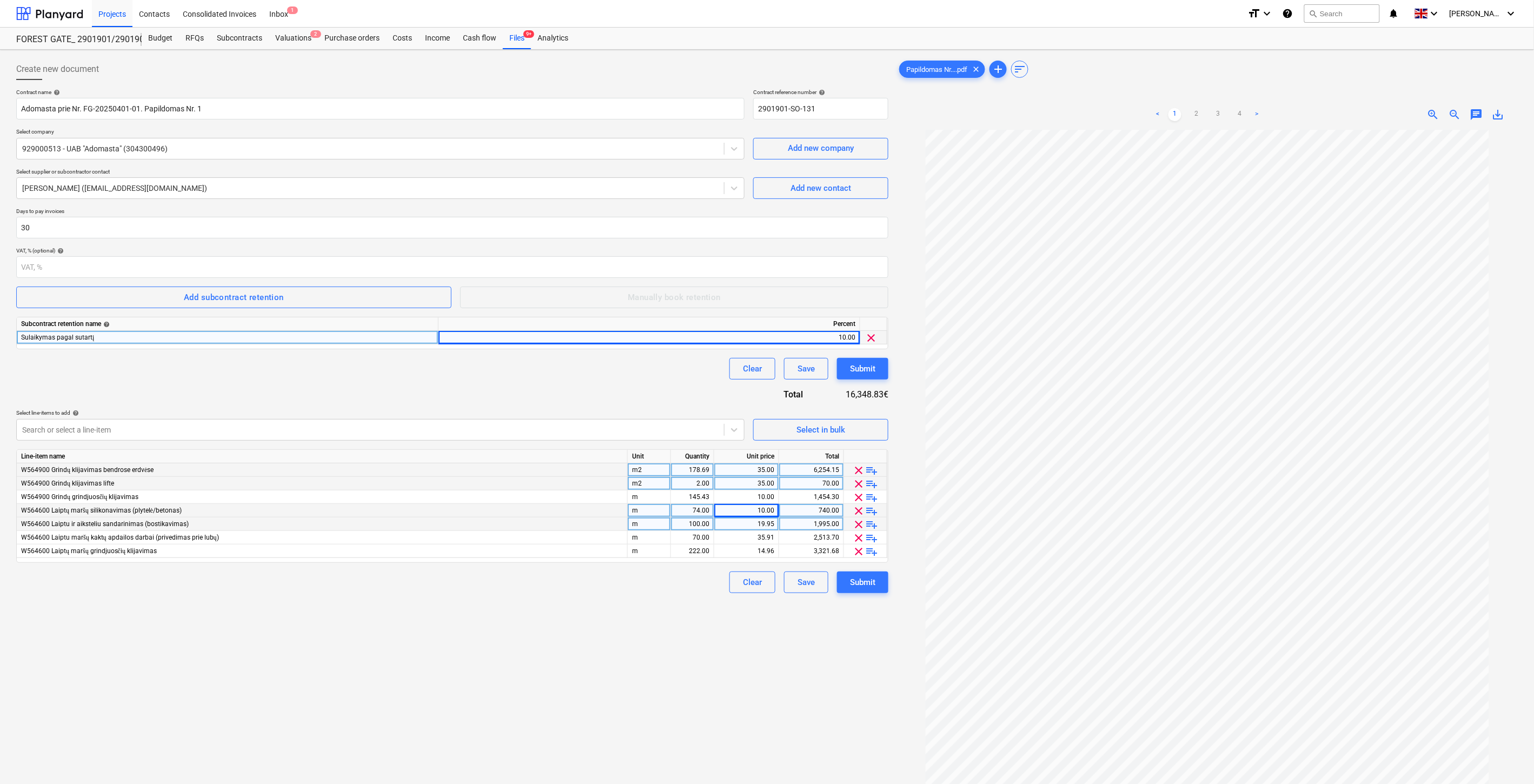
click at [686, 525] on div "100.00" at bounding box center [692, 524] width 34 height 13
type input "34"
click at [746, 525] on div "19.95" at bounding box center [746, 524] width 56 height 13
type input "10"
drag, startPoint x: 590, startPoint y: 658, endPoint x: 665, endPoint y: 590, distance: 101.2
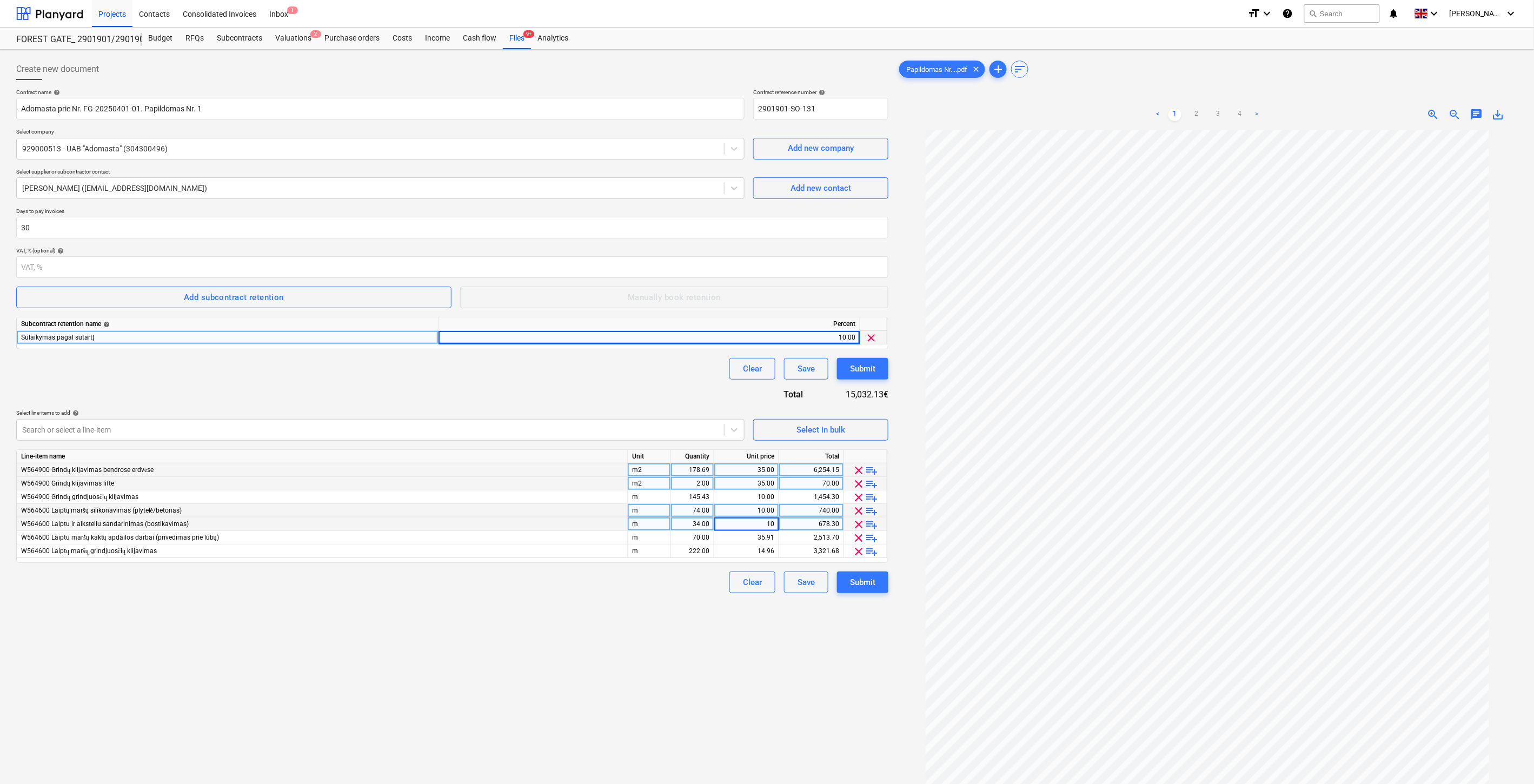
click at [593, 656] on div "Create new document Contract name help Adomasta prie Nr. FG-20250401-01. Papild…" at bounding box center [452, 471] width 881 height 834
click at [679, 539] on div "70.00" at bounding box center [692, 537] width 34 height 13
type input "24"
click at [733, 535] on div "35.91" at bounding box center [746, 537] width 56 height 13
type input "50"
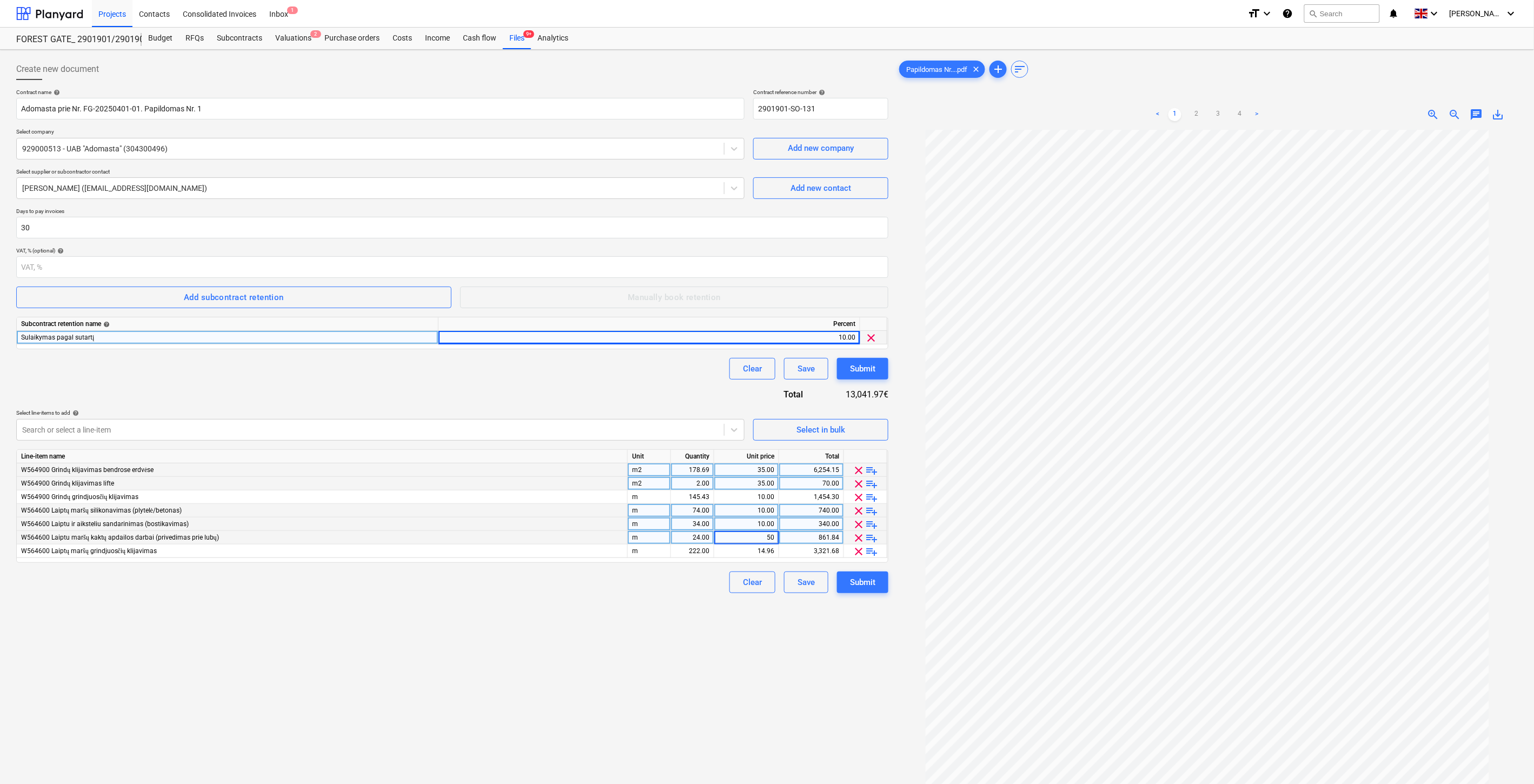
drag, startPoint x: 520, startPoint y: 651, endPoint x: 610, endPoint y: 606, distance: 100.6
click at [523, 650] on div "Create new document Contract name help Adomasta prie Nr. FG-20250401-01. Papild…" at bounding box center [452, 471] width 881 height 834
click at [679, 549] on div "222.00" at bounding box center [692, 551] width 34 height 13
type input "74"
click at [757, 552] on div "14.96" at bounding box center [746, 551] width 56 height 13
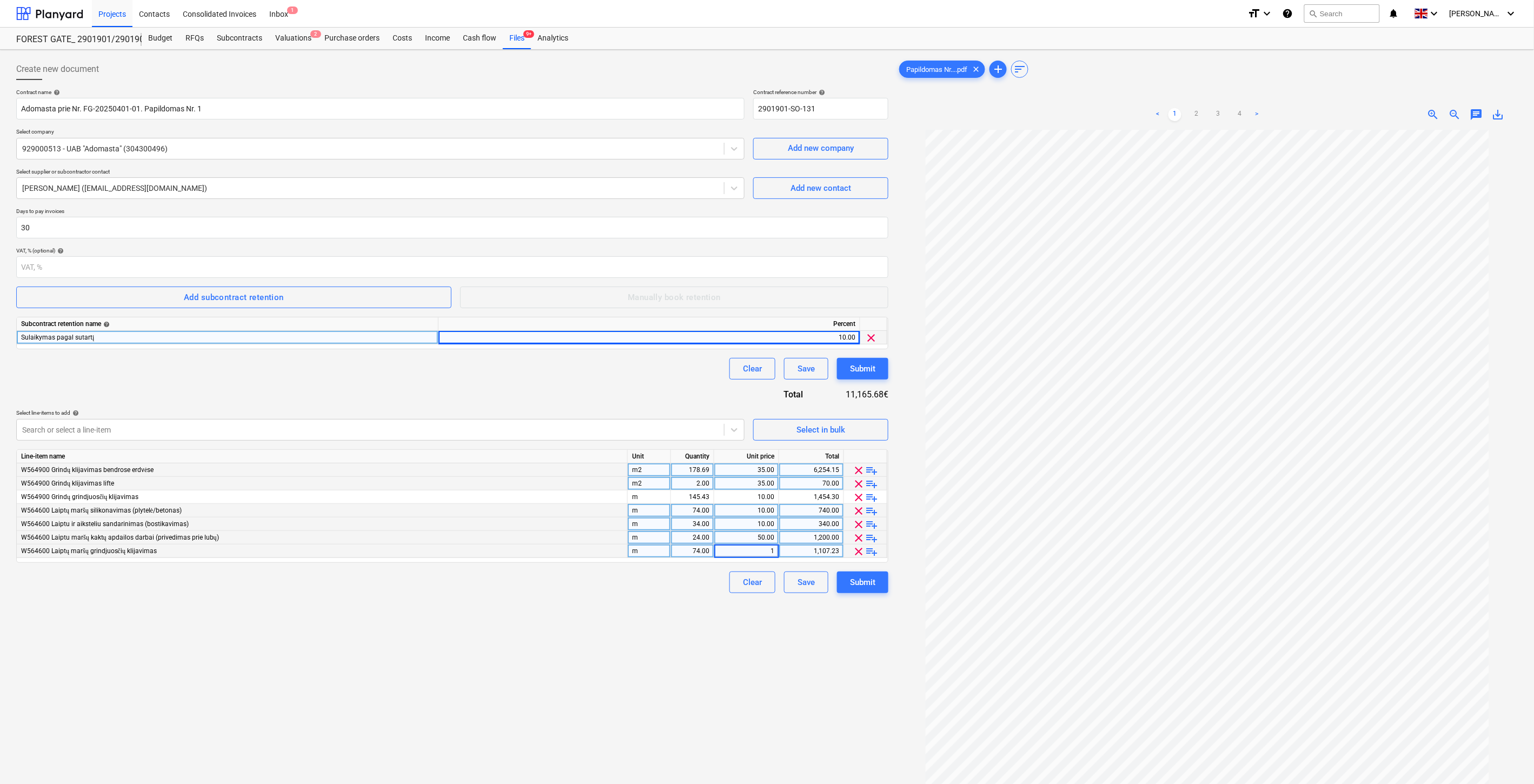
type input "12"
click at [595, 619] on div "Create new document Contract name help Adomasta prie Nr. FG-20250401-01. Papild…" at bounding box center [452, 471] width 881 height 834
click at [841, 433] on div "Select in bulk" at bounding box center [821, 429] width 49 height 14
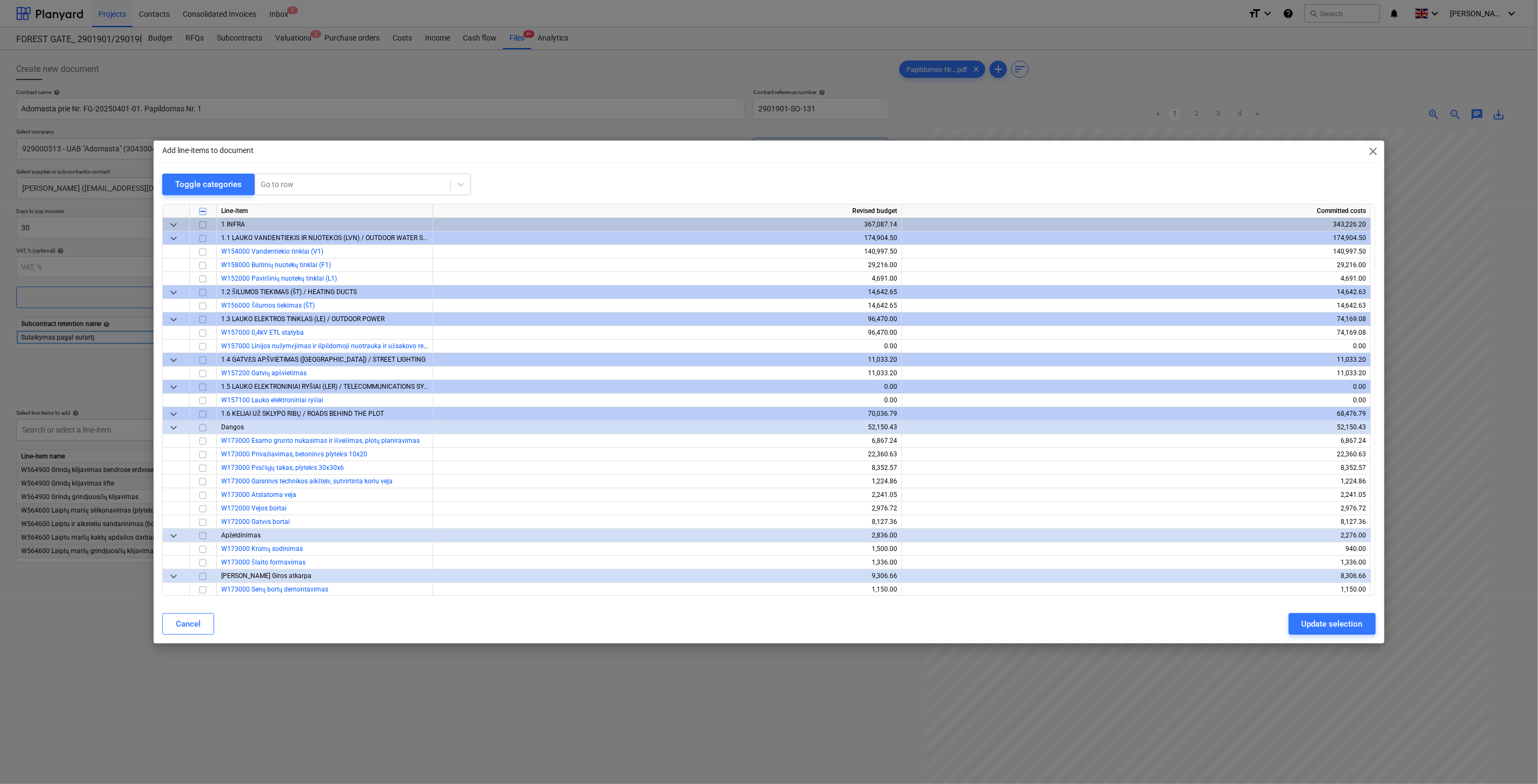
drag, startPoint x: 358, startPoint y: 186, endPoint x: 348, endPoint y: 196, distance: 14.1
click at [358, 186] on div at bounding box center [352, 184] width 184 height 11
type input "Bendrų erd"
click at [342, 209] on div "-- -- -- W580000 Bendrų erdvių sienų tinkavimas dekoratyviniu tinku, dažymas (s…" at bounding box center [361, 210] width 216 height 17
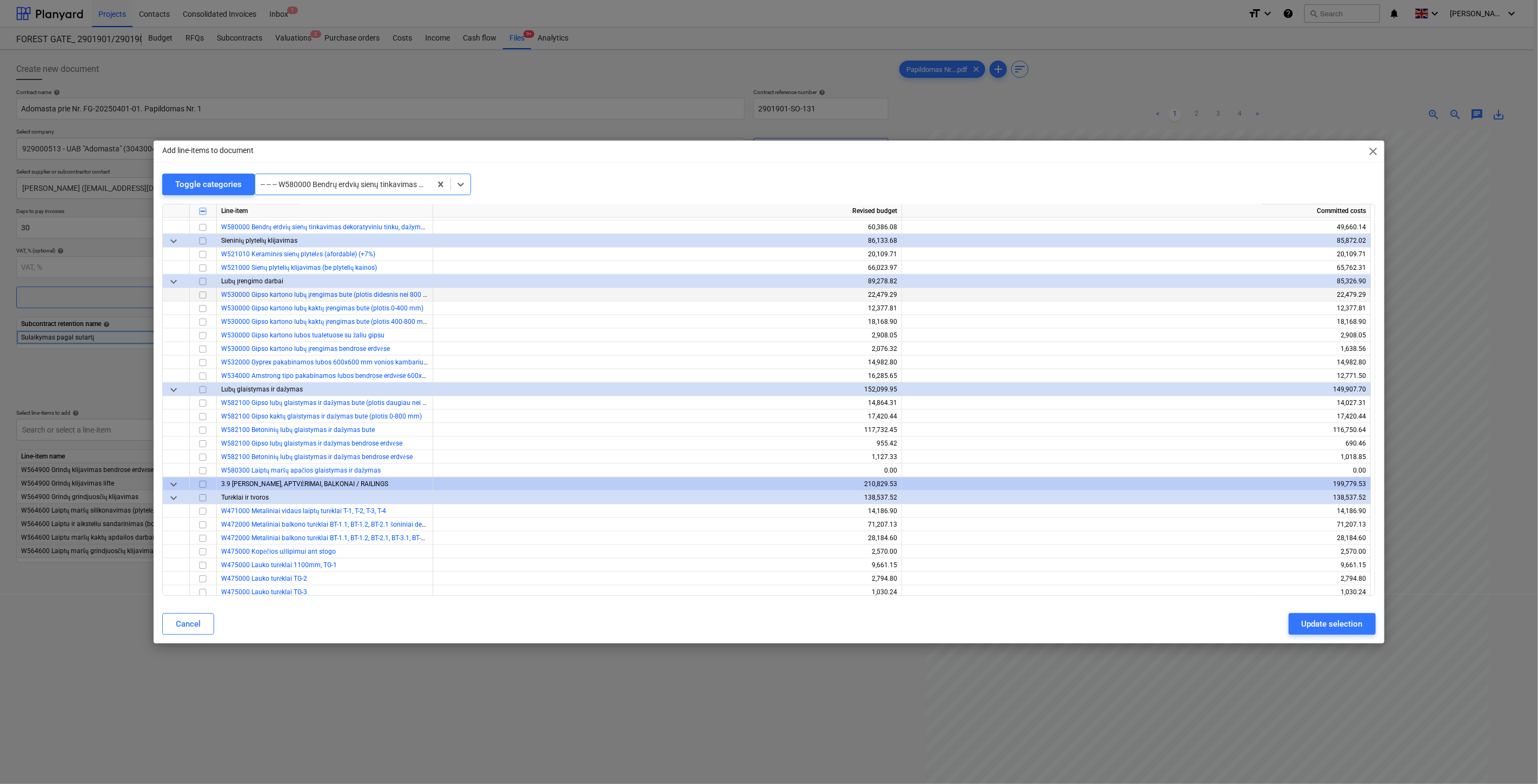
scroll to position [4716, 0]
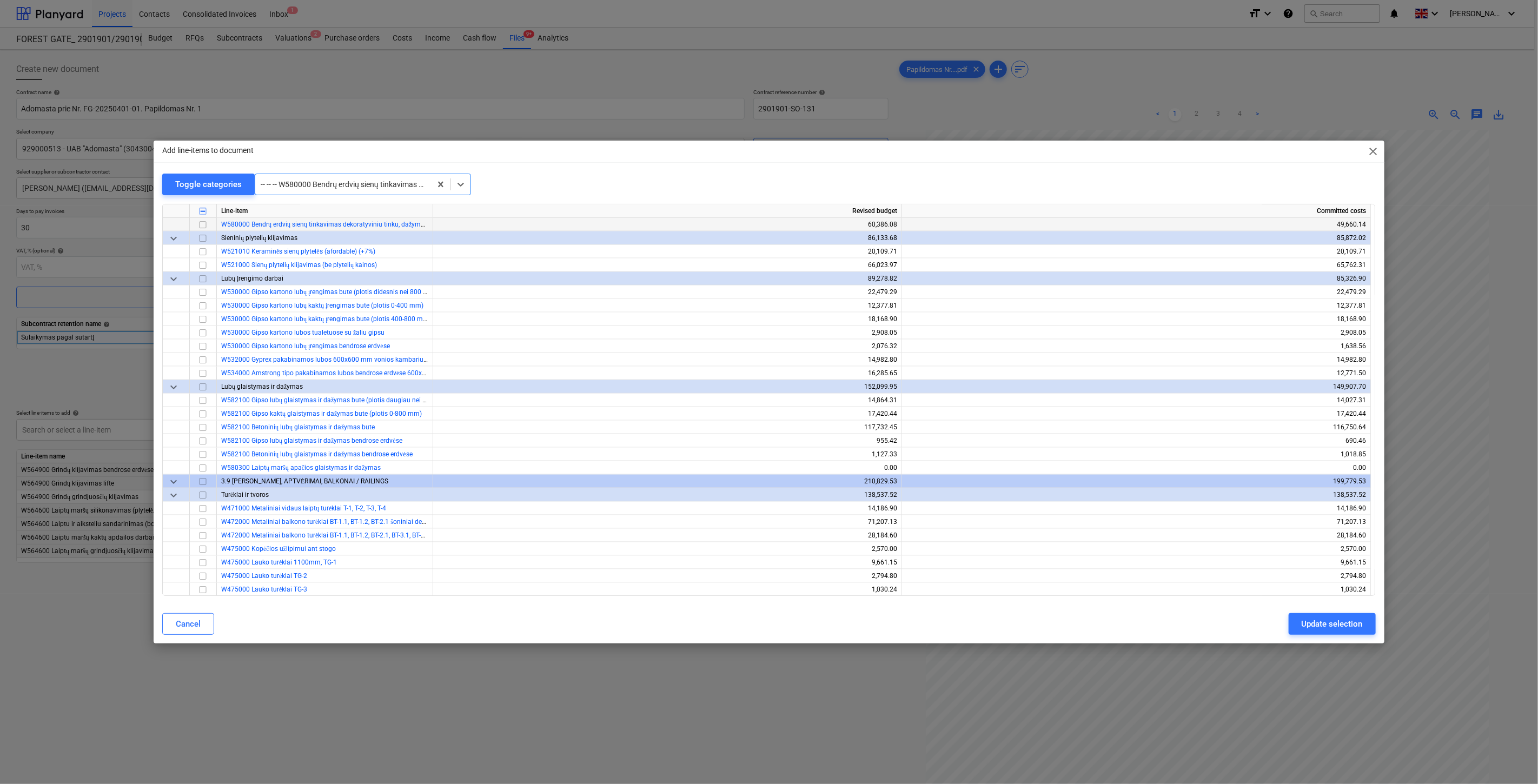
click at [203, 225] on input "checkbox" at bounding box center [203, 225] width 13 height 13
click at [1315, 624] on div "Update selection" at bounding box center [1332, 623] width 61 height 14
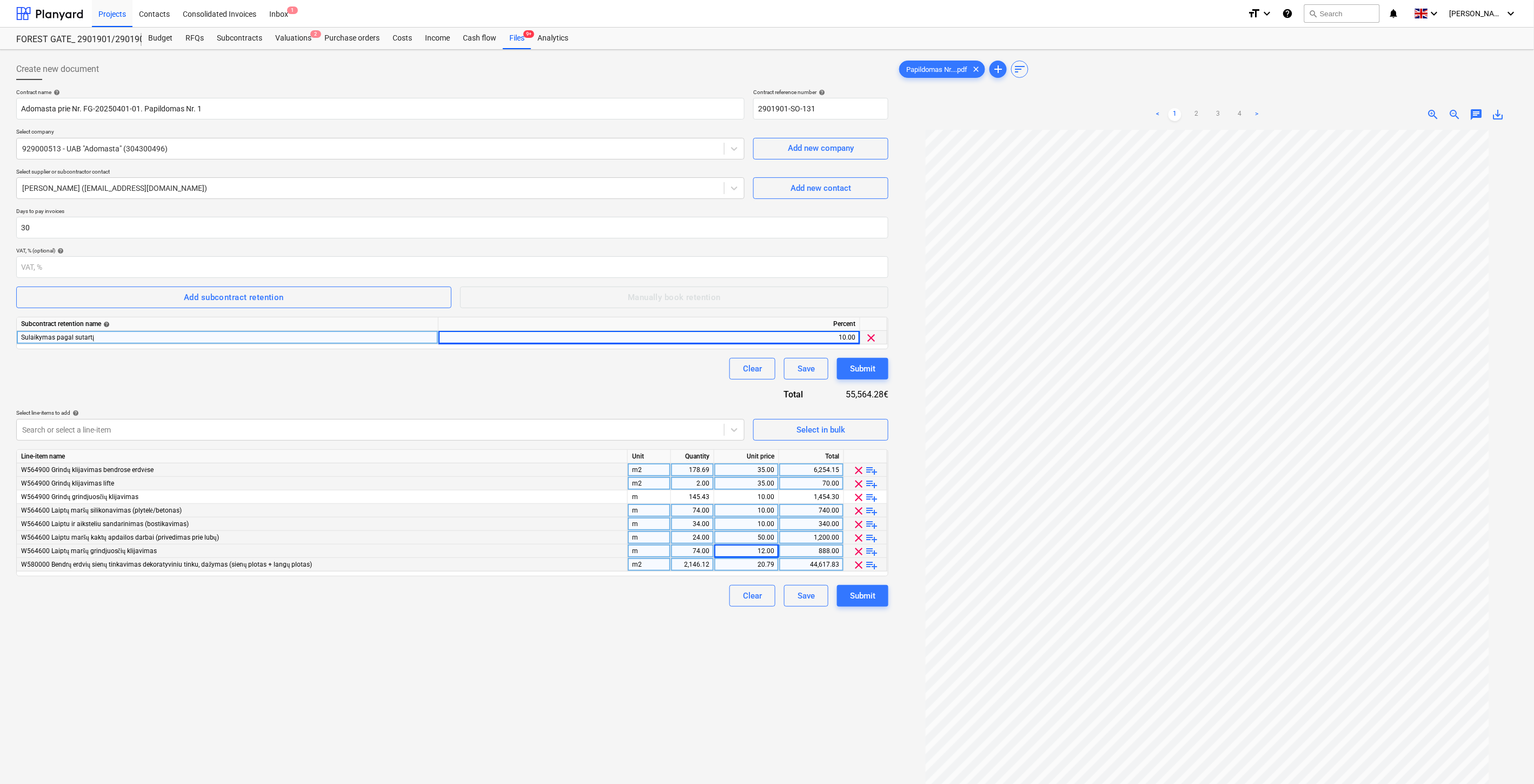
click at [683, 565] on div "2,146.12" at bounding box center [692, 564] width 34 height 13
type input "590.80"
click at [750, 566] on div "20.79" at bounding box center [746, 564] width 56 height 13
type input "18"
click at [585, 652] on div "Create new document Contract name help Adomasta prie Nr. FG-20250401-01. Papild…" at bounding box center [452, 471] width 881 height 834
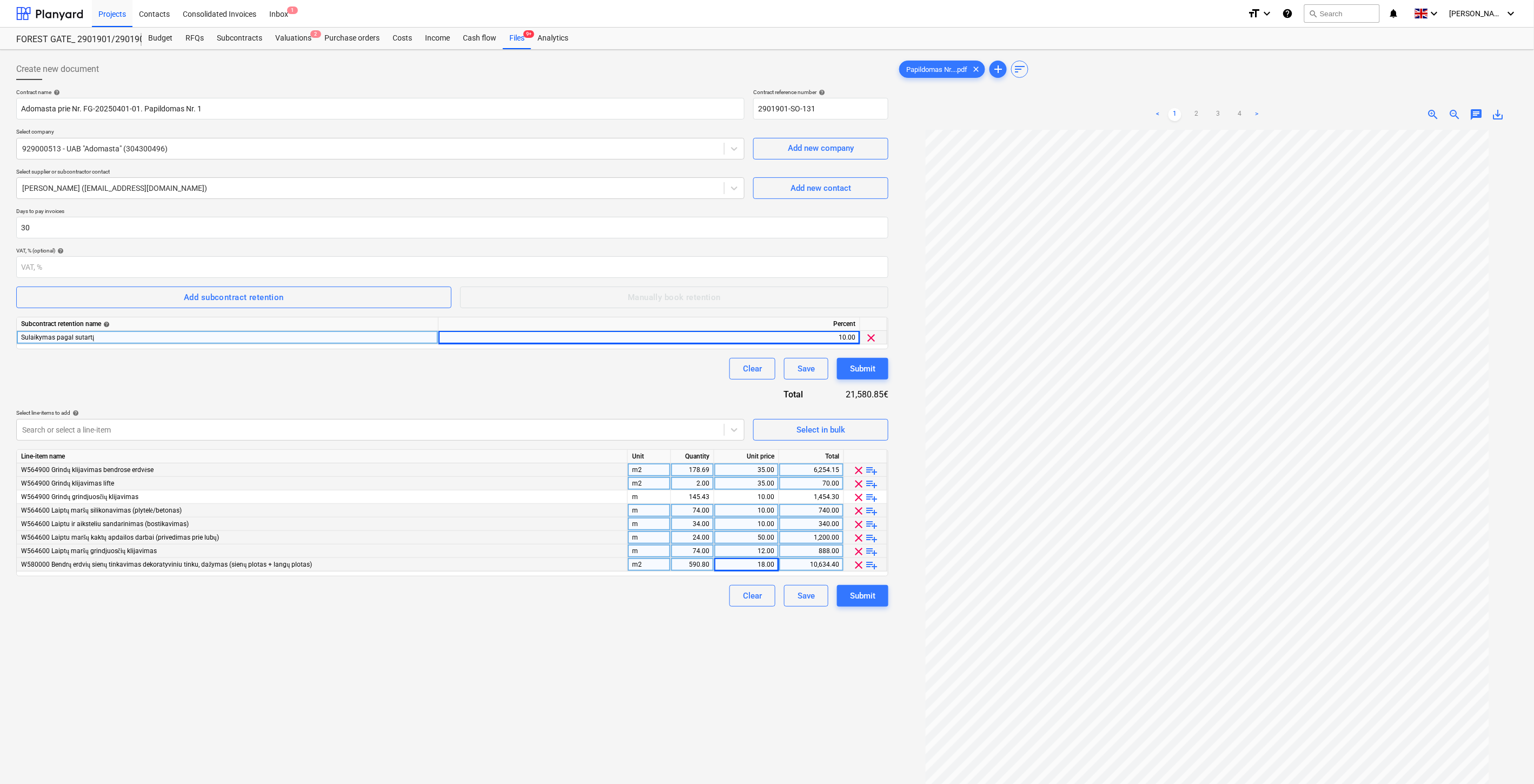
click at [610, 670] on div "Create new document Contract name help Adomasta prie Nr. FG-20250401-01. Papild…" at bounding box center [452, 471] width 881 height 834
click at [626, 656] on div "Create new document Contract name help Adomasta prie Nr. FG-20250401-01. Papild…" at bounding box center [452, 471] width 881 height 834
click at [634, 652] on div "Create new document Contract name help Adomasta prie Nr. FG-20250401-01. Papild…" at bounding box center [452, 471] width 881 height 834
click at [647, 644] on div "Create new document Contract name help Adomasta prie Nr. FG-20250401-01. Papild…" at bounding box center [452, 471] width 881 height 834
drag, startPoint x: 521, startPoint y: 638, endPoint x: 603, endPoint y: 532, distance: 134.0
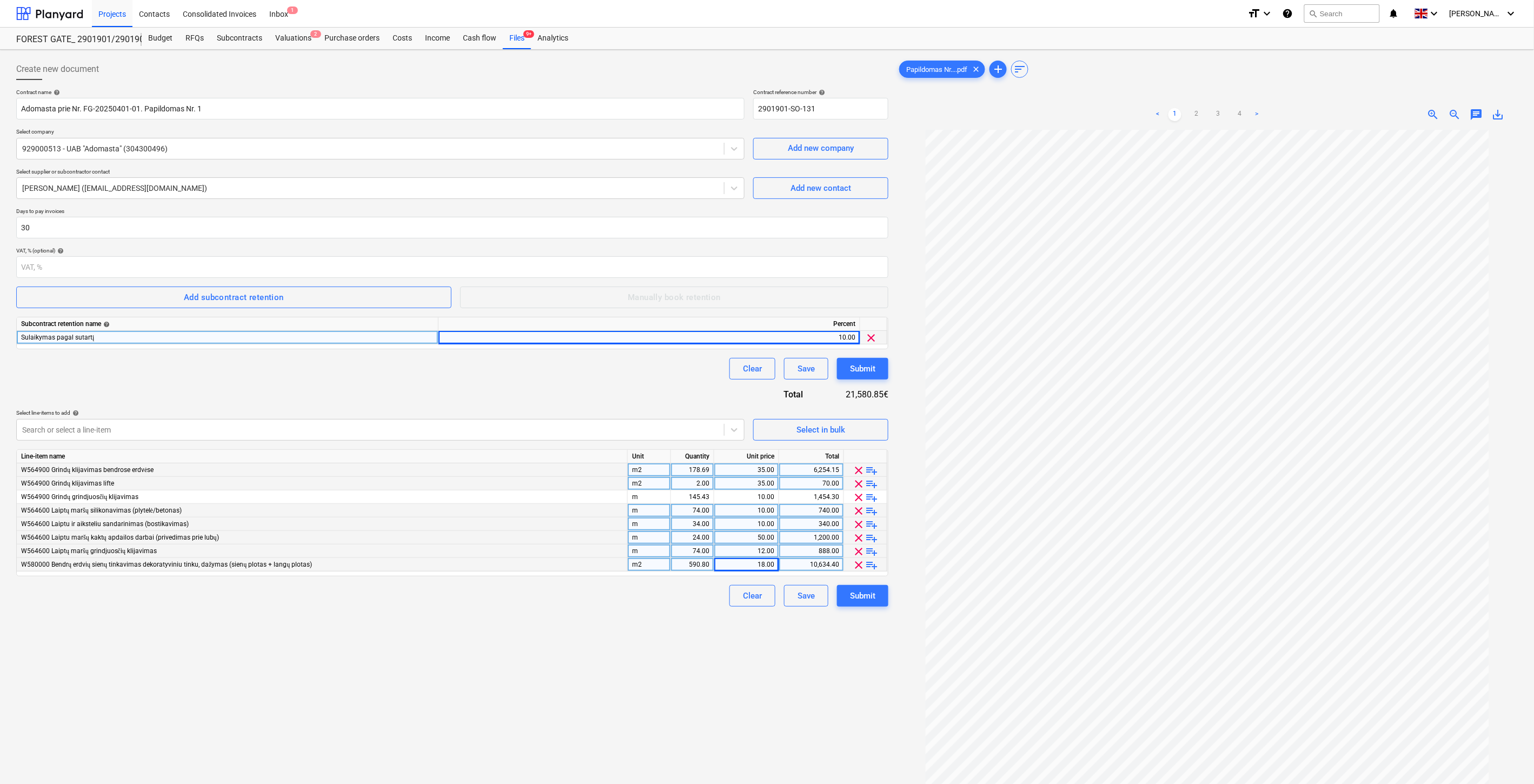
click at [521, 638] on div "Create new document Contract name help Adomasta prie Nr. FG-20250401-01. Papild…" at bounding box center [452, 471] width 881 height 834
click at [836, 430] on div "Select in bulk" at bounding box center [821, 429] width 49 height 14
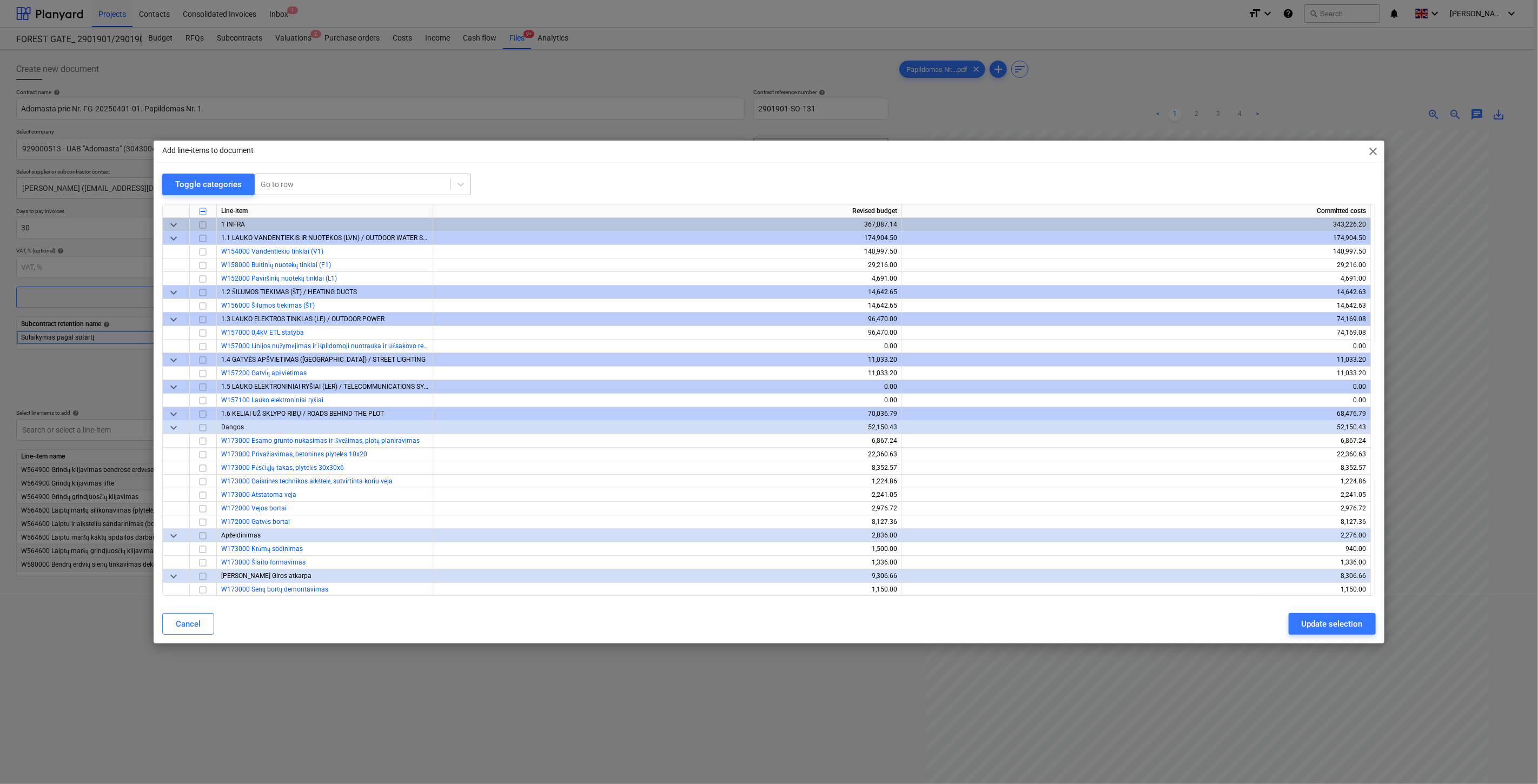
click at [337, 191] on div "Go to row" at bounding box center [352, 184] width 195 height 15
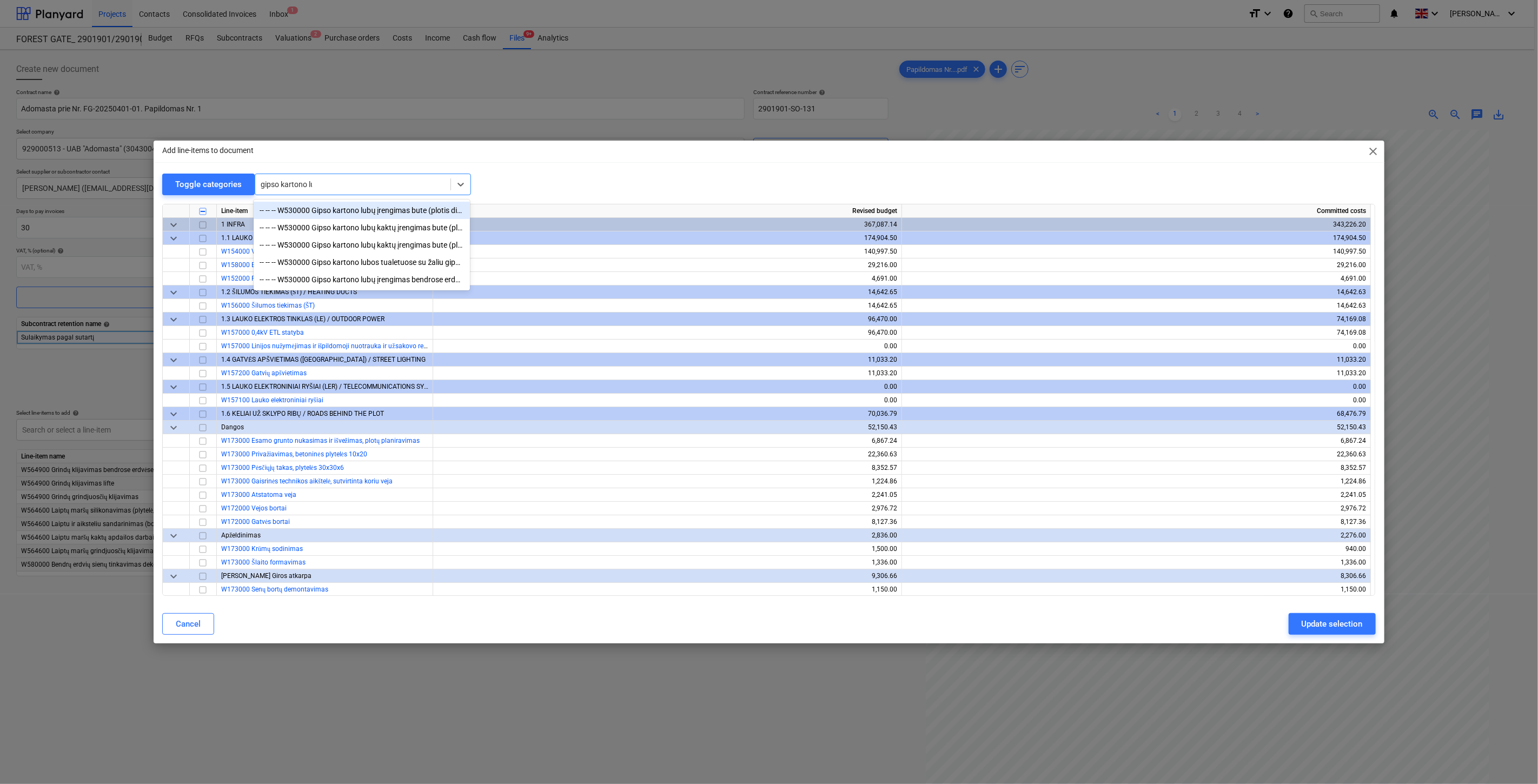
type input "gipso kartono lub"
click at [413, 278] on div "-- -- -- W530000 Gipso kartono lubų įrengimas bendrose erdvėse" at bounding box center [361, 279] width 216 height 17
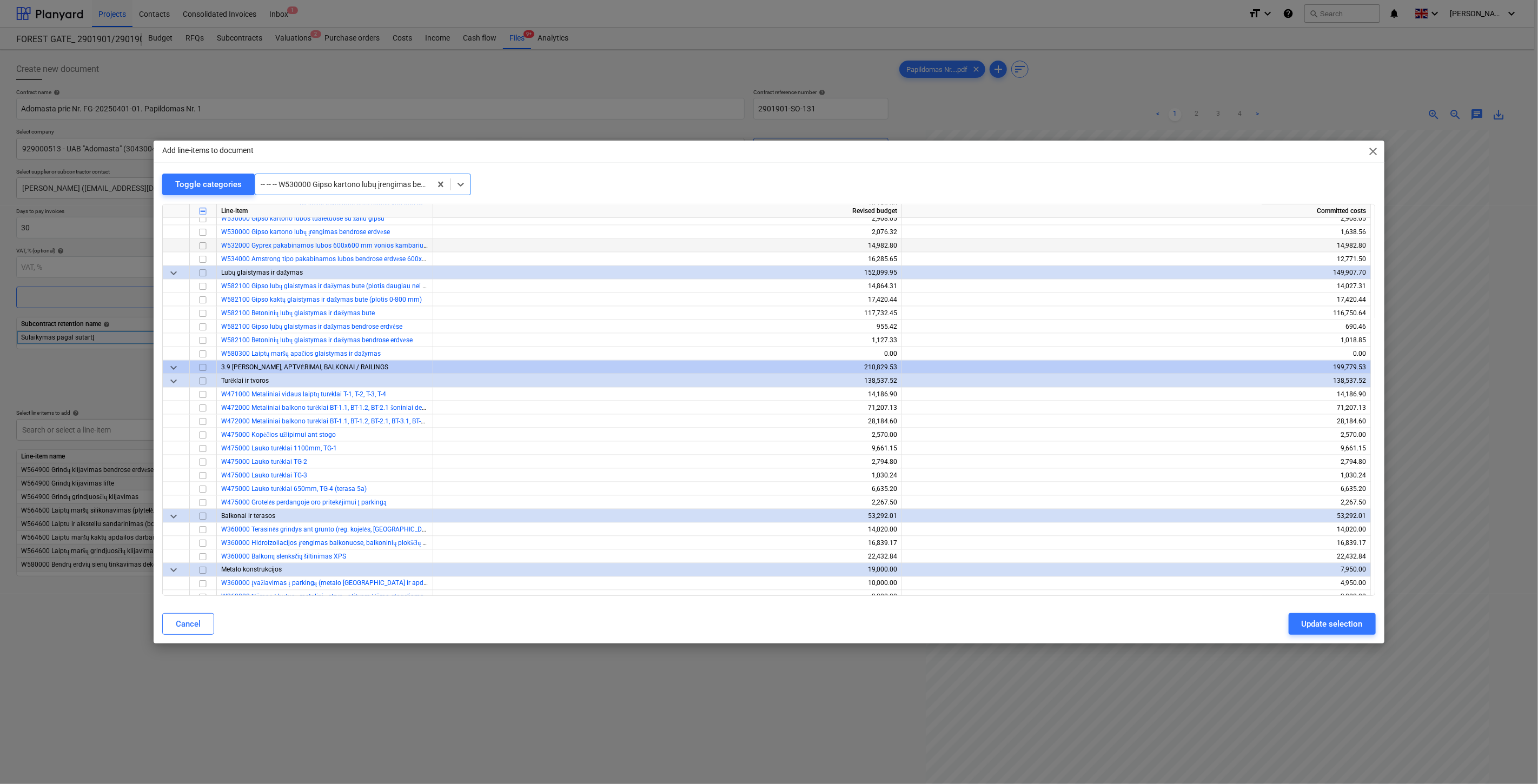
scroll to position [4837, 0]
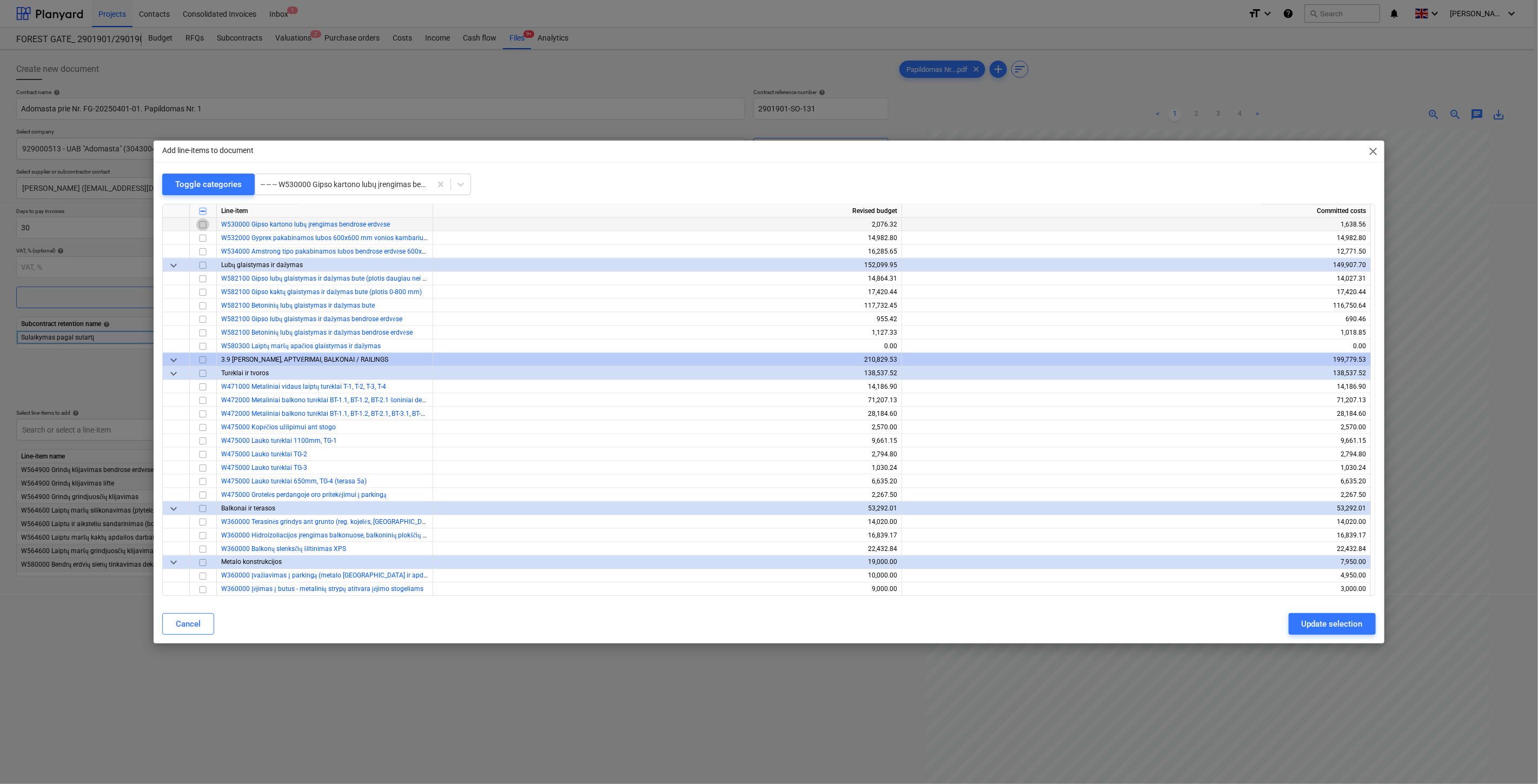
click at [202, 224] on input "checkbox" at bounding box center [203, 225] width 13 height 13
click at [204, 253] on input "checkbox" at bounding box center [203, 252] width 13 height 13
click at [1303, 618] on div "Update selection" at bounding box center [1332, 623] width 61 height 14
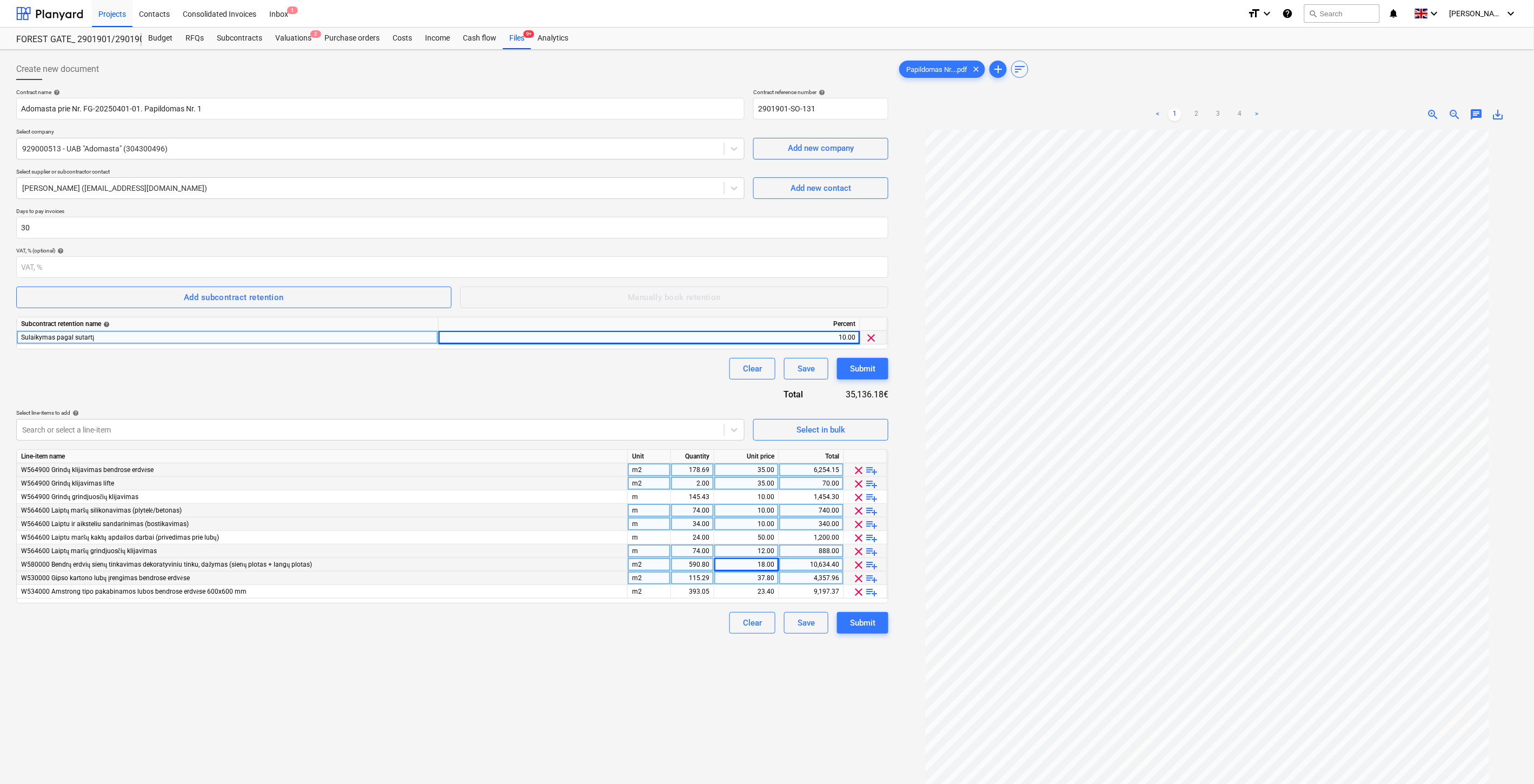
click at [682, 577] on div "115.29" at bounding box center [692, 578] width 34 height 13
type input "12.22"
click at [735, 578] on div "37.80" at bounding box center [746, 578] width 56 height 13
type input "40"
drag, startPoint x: 599, startPoint y: 692, endPoint x: 675, endPoint y: 641, distance: 91.5
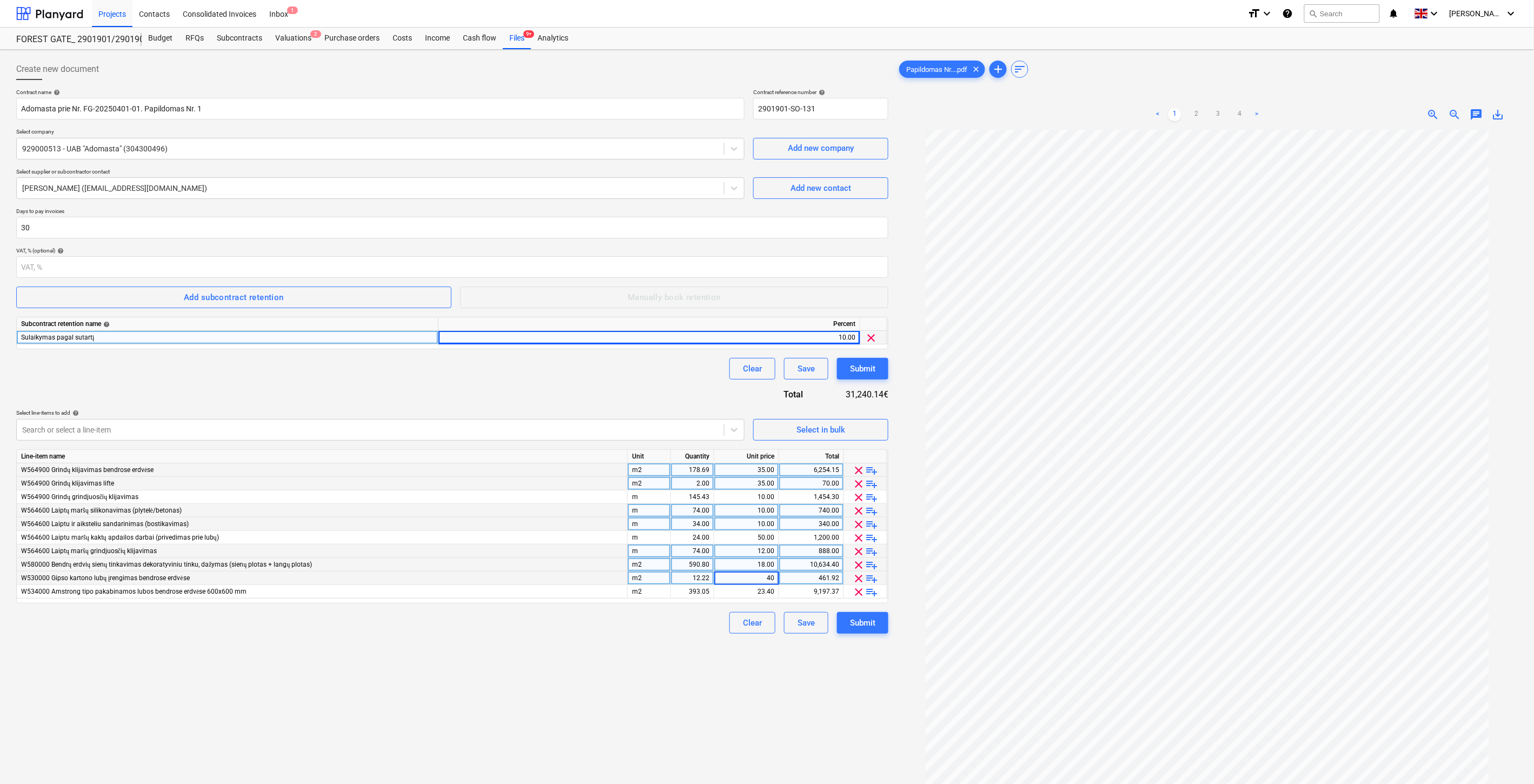
click at [601, 692] on div "Create new document Contract name help Adomasta prie Nr. FG-20250401-01. Papild…" at bounding box center [452, 471] width 881 height 834
click at [680, 595] on div "393.05" at bounding box center [692, 592] width 34 height 13
type input "104"
click at [744, 591] on div "23.40" at bounding box center [746, 592] width 56 height 13
type input "35"
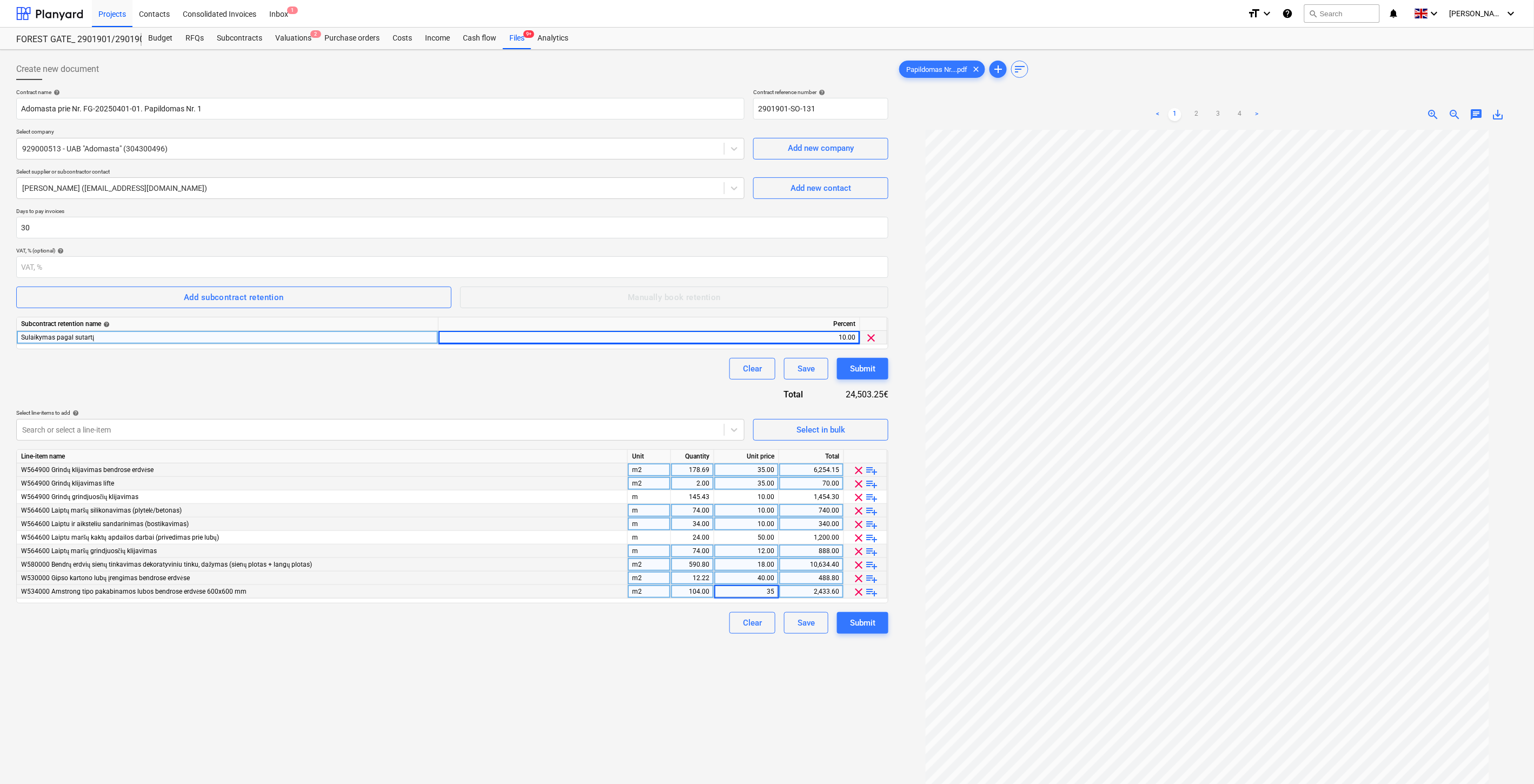
click at [619, 661] on div "Create new document Contract name help Adomasta prie Nr. FG-20250401-01. Papild…" at bounding box center [452, 471] width 881 height 834
click at [290, 689] on div "Create new document Contract name help Adomasta prie Nr. FG-20250401-01. Papild…" at bounding box center [452, 471] width 881 height 834
click at [837, 422] on button "Select in bulk" at bounding box center [821, 429] width 135 height 22
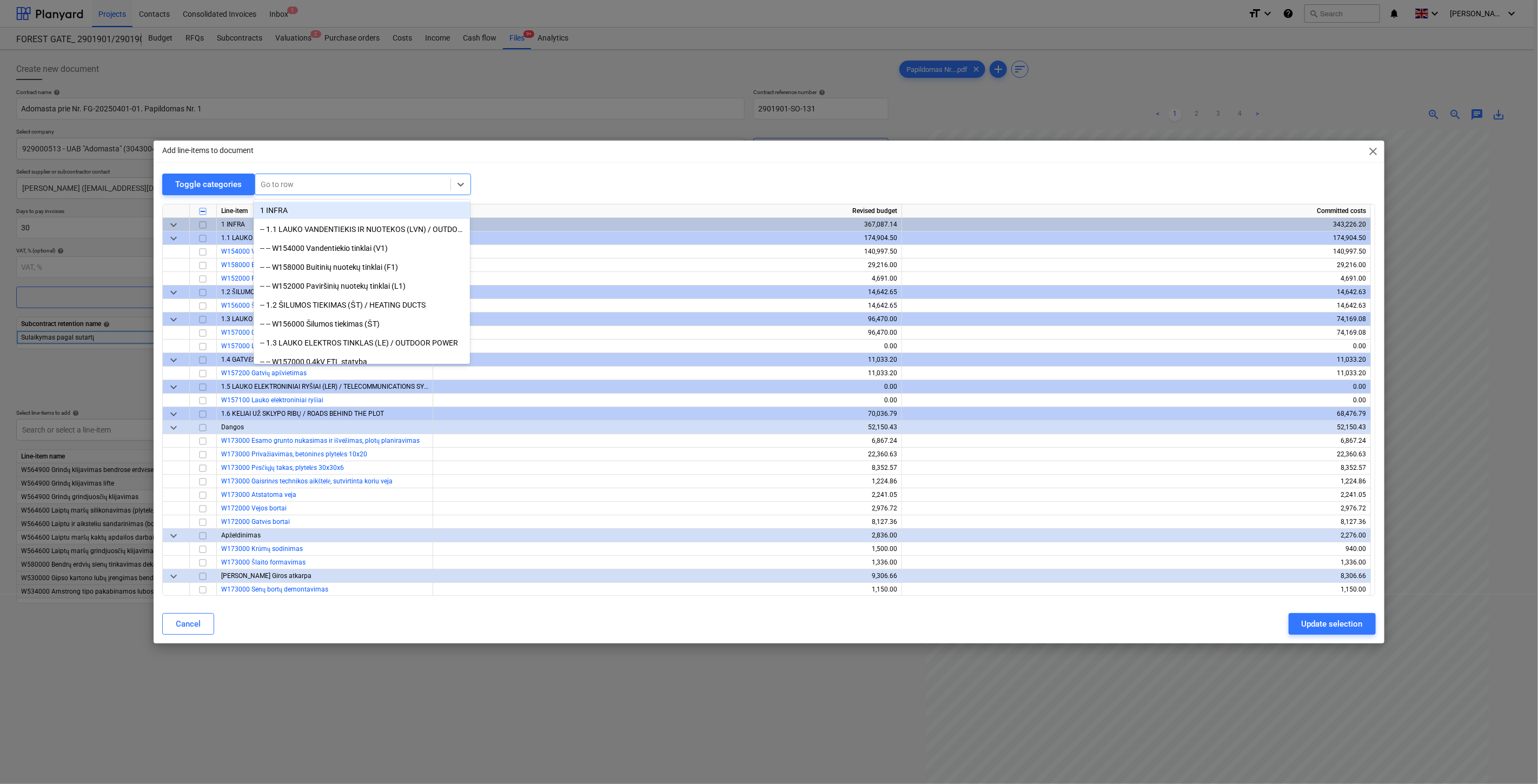
click at [343, 182] on div at bounding box center [352, 184] width 184 height 11
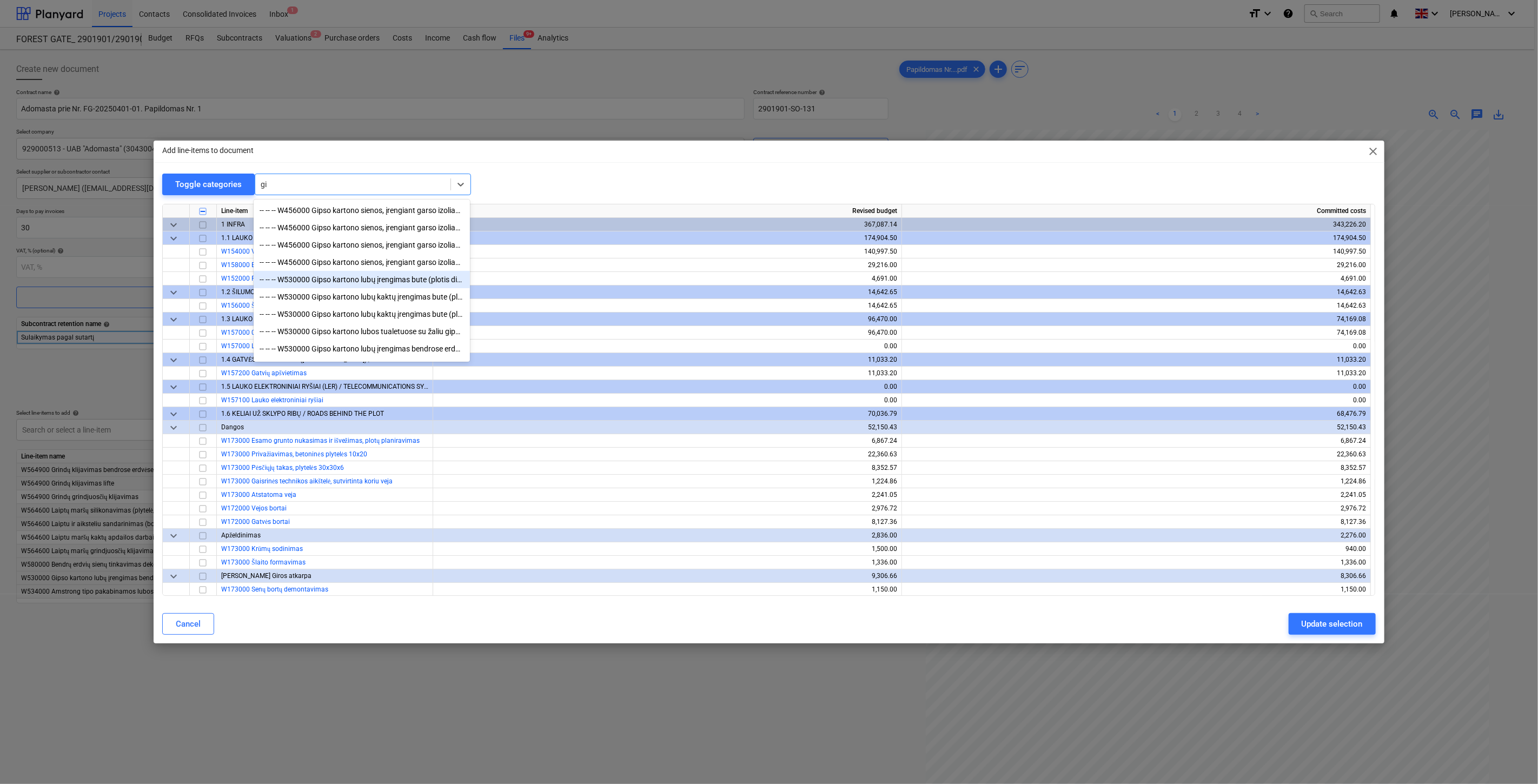
type input "g"
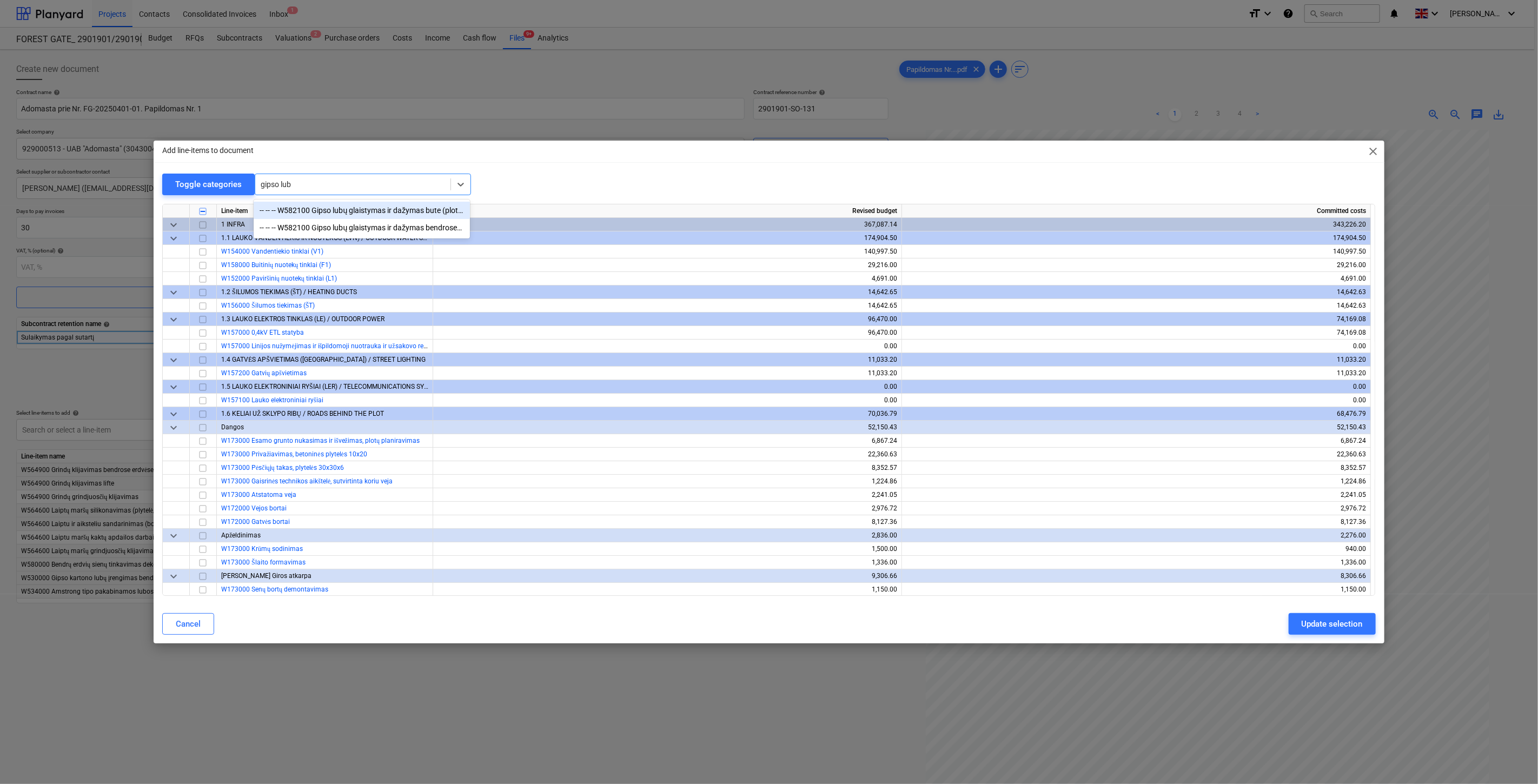
type input "gipso lubų"
click at [395, 226] on div "-- -- -- W582100 Gipso lubų glaistymas ir dažymas bendrose erdvėse" at bounding box center [361, 227] width 216 height 17
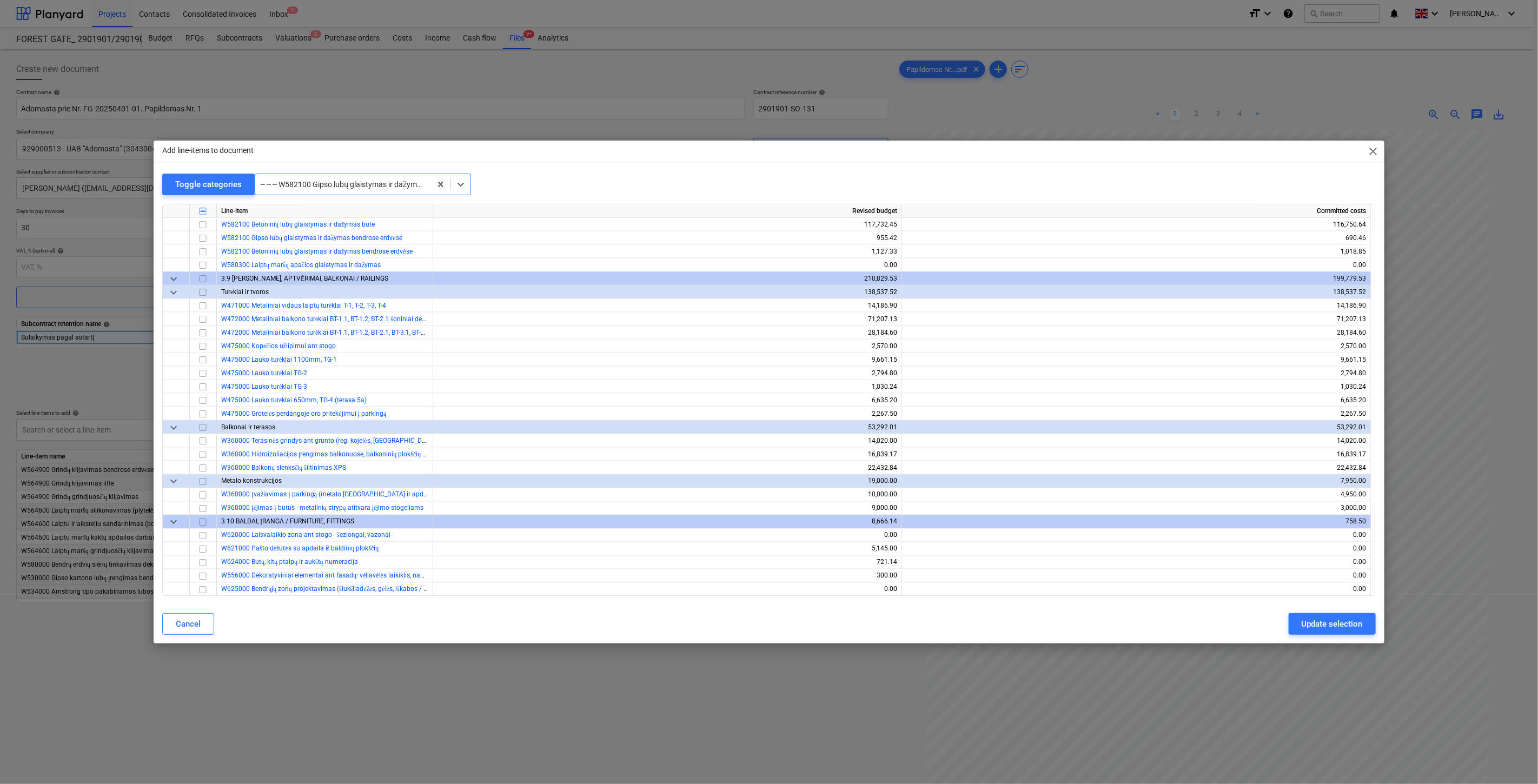
scroll to position [4933, 0]
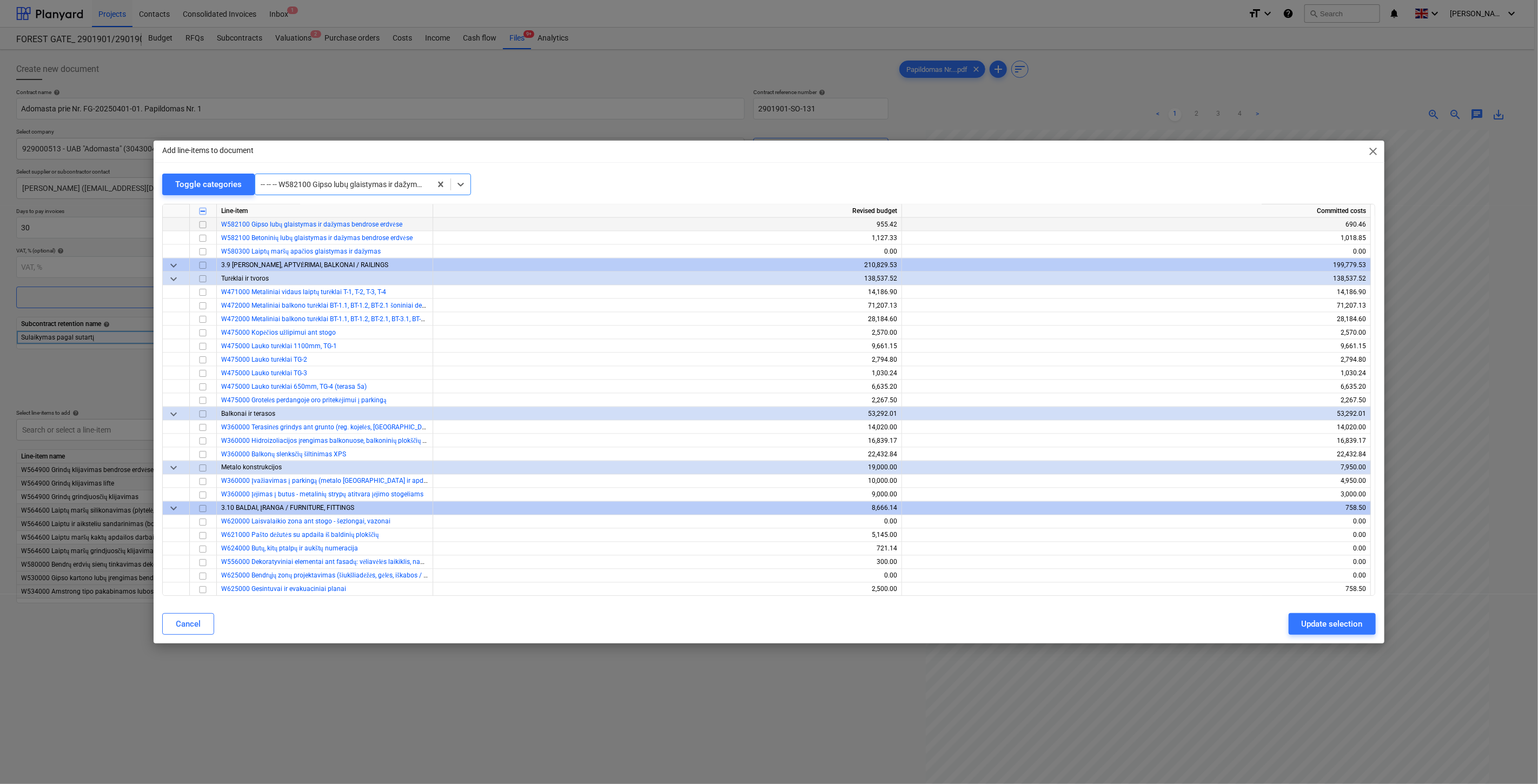
click at [205, 222] on input "checkbox" at bounding box center [203, 225] width 13 height 13
drag, startPoint x: 201, startPoint y: 235, endPoint x: 211, endPoint y: 240, distance: 11.2
click at [201, 235] on input "checkbox" at bounding box center [203, 239] width 13 height 13
click at [1317, 624] on div "Update selection" at bounding box center [1332, 623] width 61 height 14
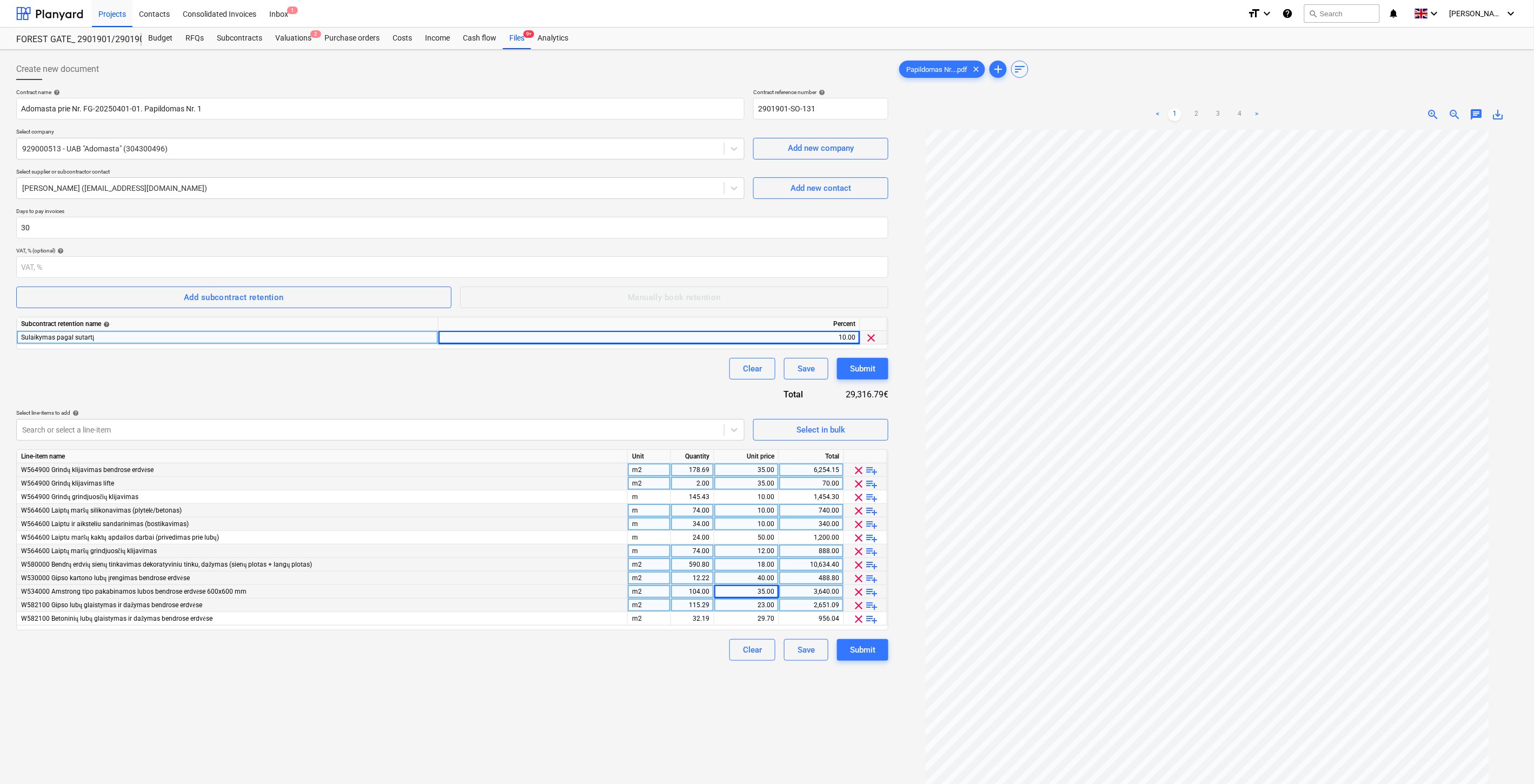
click at [682, 605] on div "115.29" at bounding box center [692, 605] width 34 height 13
type input "ą"
type input "12.22"
click at [740, 603] on div "23.00" at bounding box center [746, 605] width 56 height 13
type input "23"
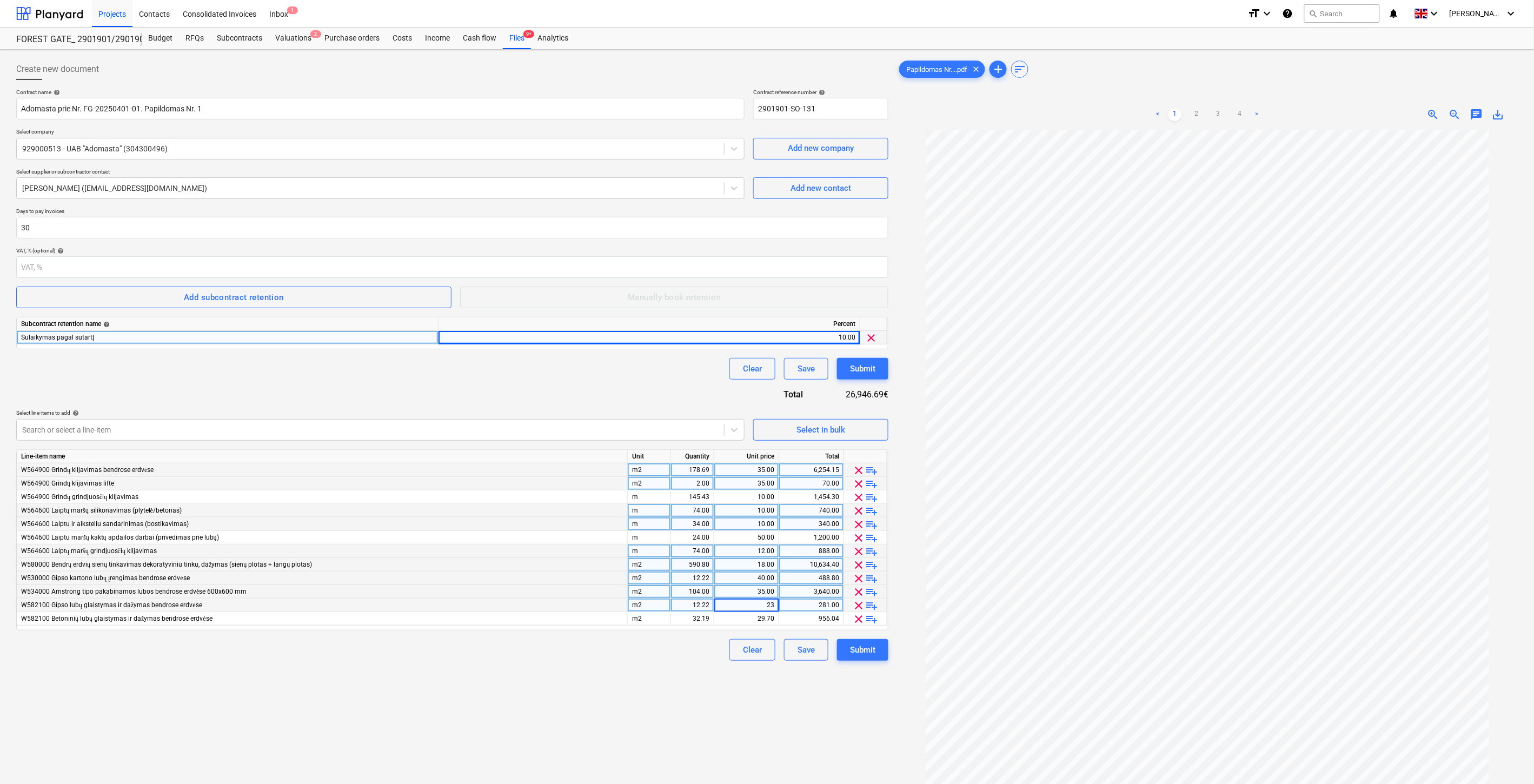
click at [644, 684] on div "Create new document Contract name help Adomasta prie Nr. FG-20250401-01. Papild…" at bounding box center [452, 471] width 881 height 834
click at [680, 617] on div "32.19" at bounding box center [692, 618] width 34 height 13
type input "3.60"
click at [736, 615] on div "29.70" at bounding box center [746, 618] width 56 height 13
type input "35"
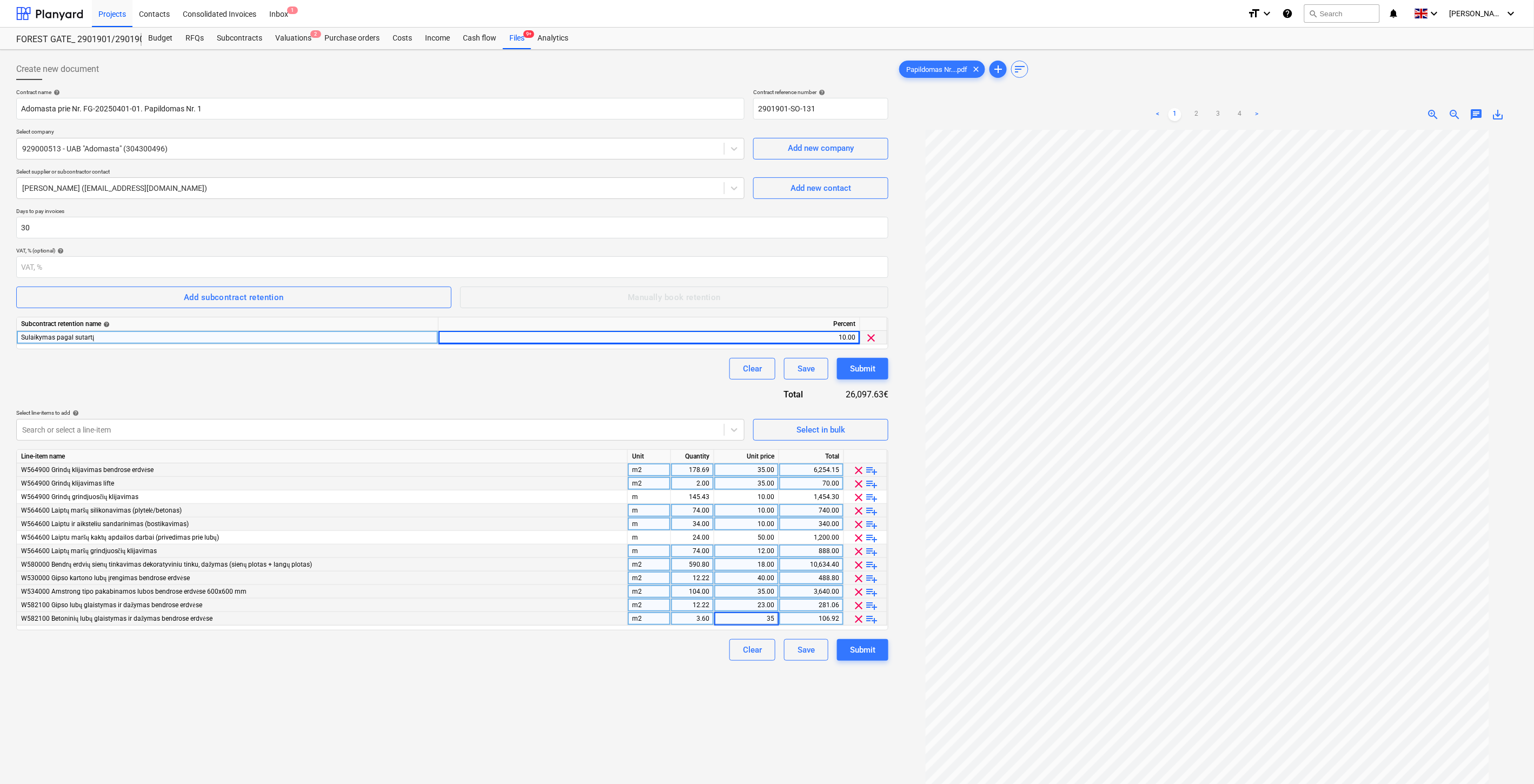
click at [645, 699] on div "Create new document Contract name help Adomasta prie Nr. FG-20250401-01. Papild…" at bounding box center [452, 471] width 881 height 834
click at [873, 469] on span "playlist_add" at bounding box center [872, 471] width 13 height 13
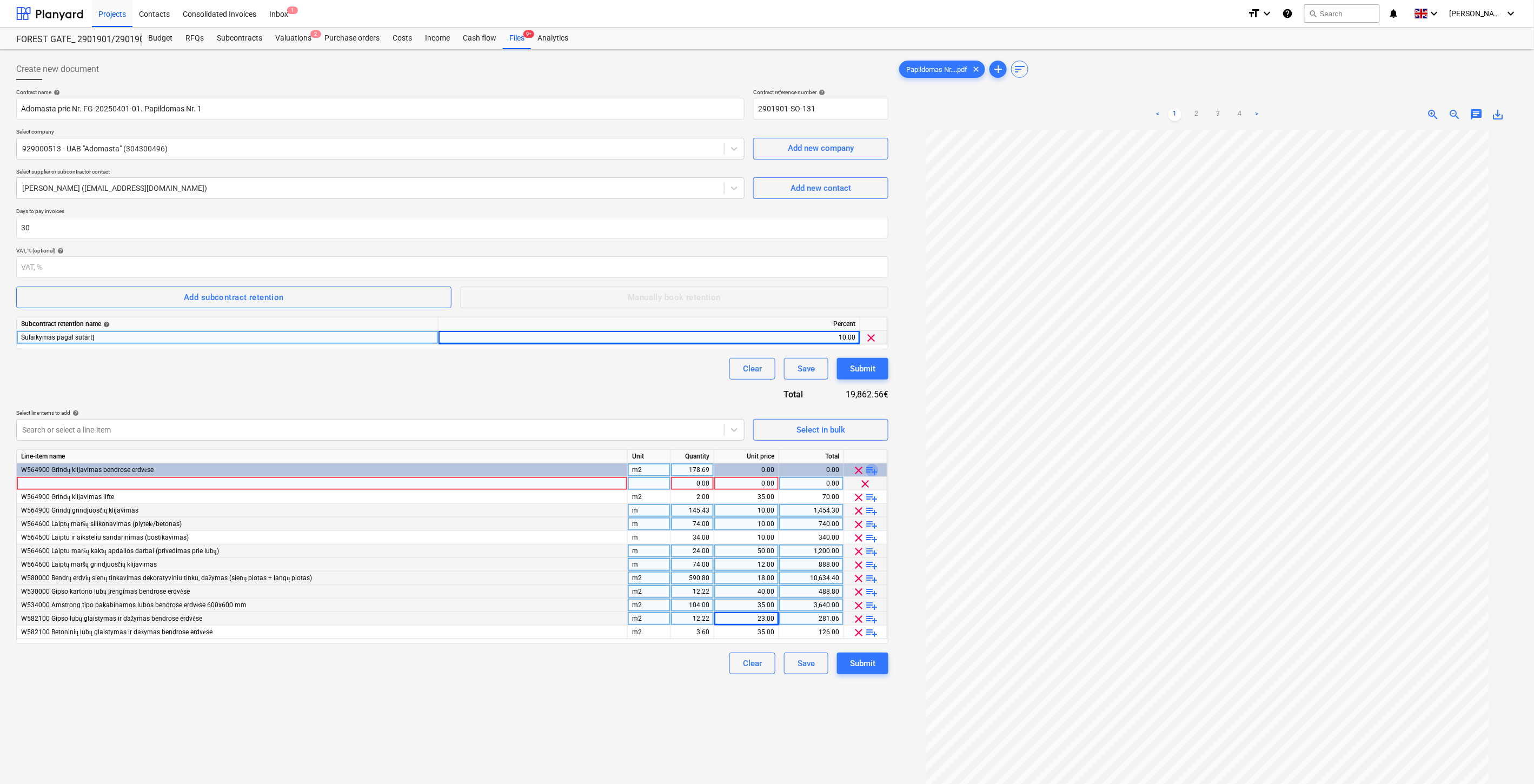
click at [873, 469] on span "playlist_add" at bounding box center [872, 471] width 13 height 13
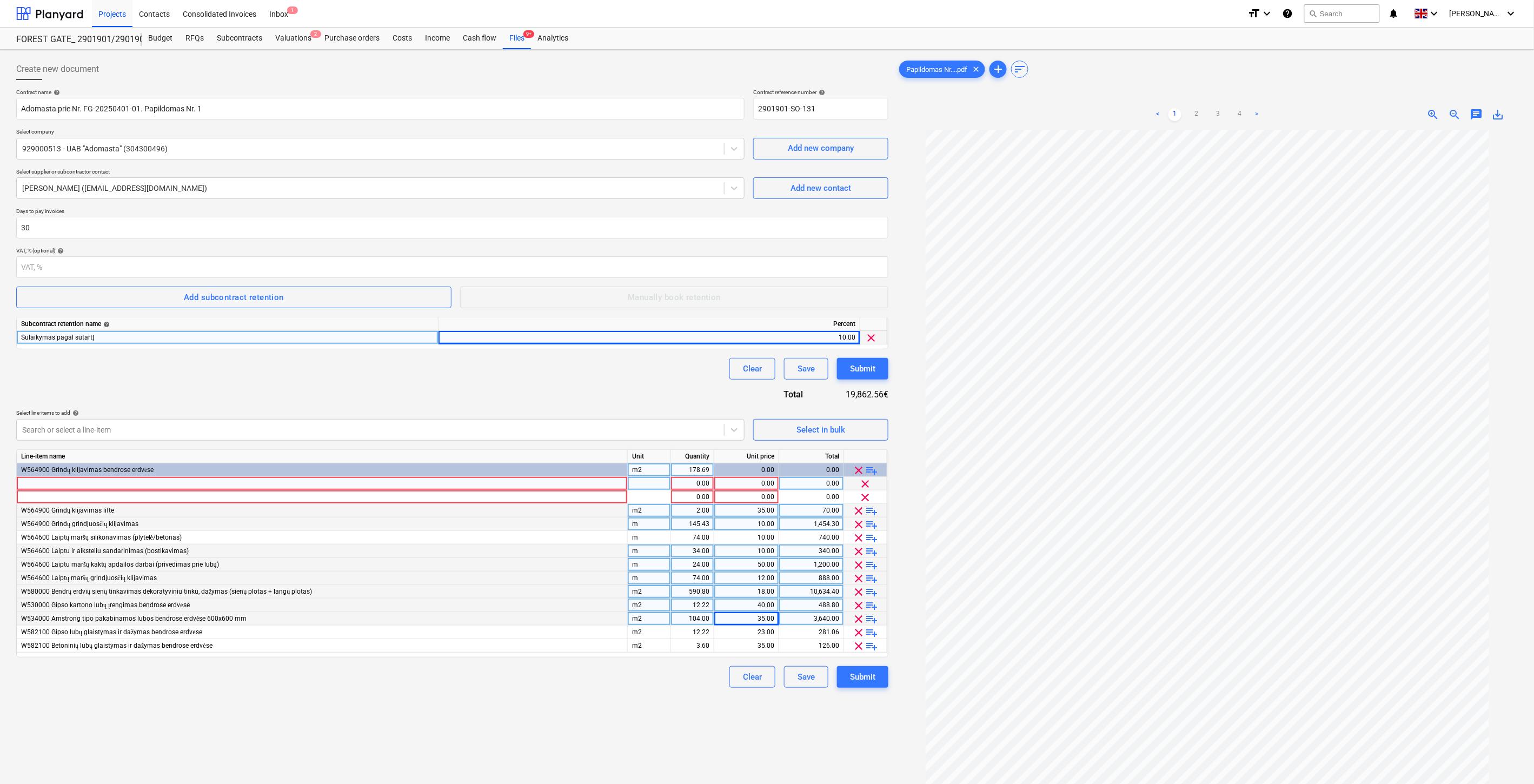
click at [653, 468] on div "m2" at bounding box center [649, 470] width 43 height 13
click at [166, 471] on div "W564900 Grindų klijavimas bendrose erdvėse" at bounding box center [322, 470] width 611 height 13
drag, startPoint x: 159, startPoint y: 470, endPoint x: 20, endPoint y: 467, distance: 139.0
click at [18, 467] on div "W564900 Grindų klijavimas bendrose erdvėse" at bounding box center [322, 470] width 611 height 13
copy span "W564900 Grindų klijavimas bendrose erdvėse"
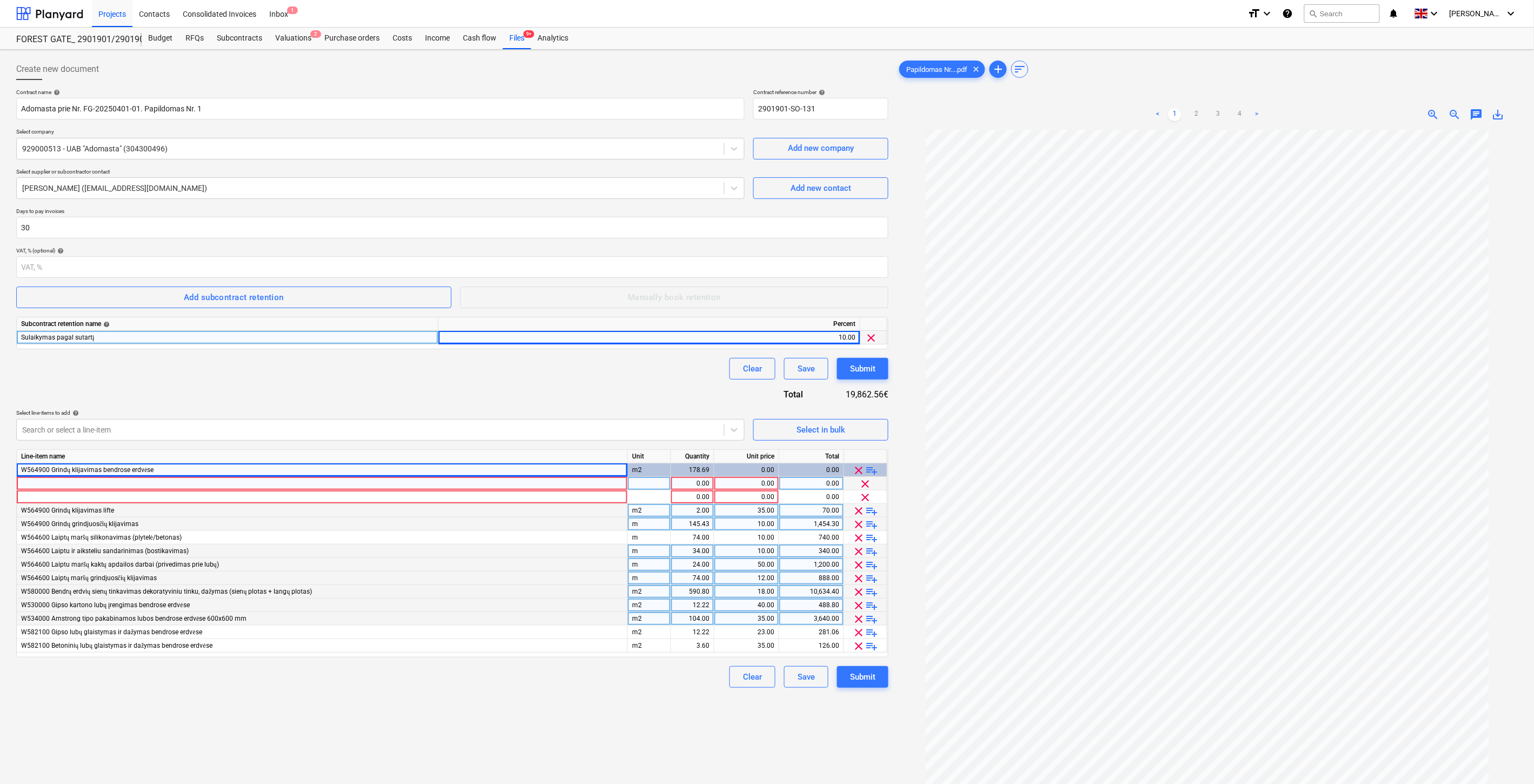
click at [51, 484] on div at bounding box center [322, 483] width 611 height 13
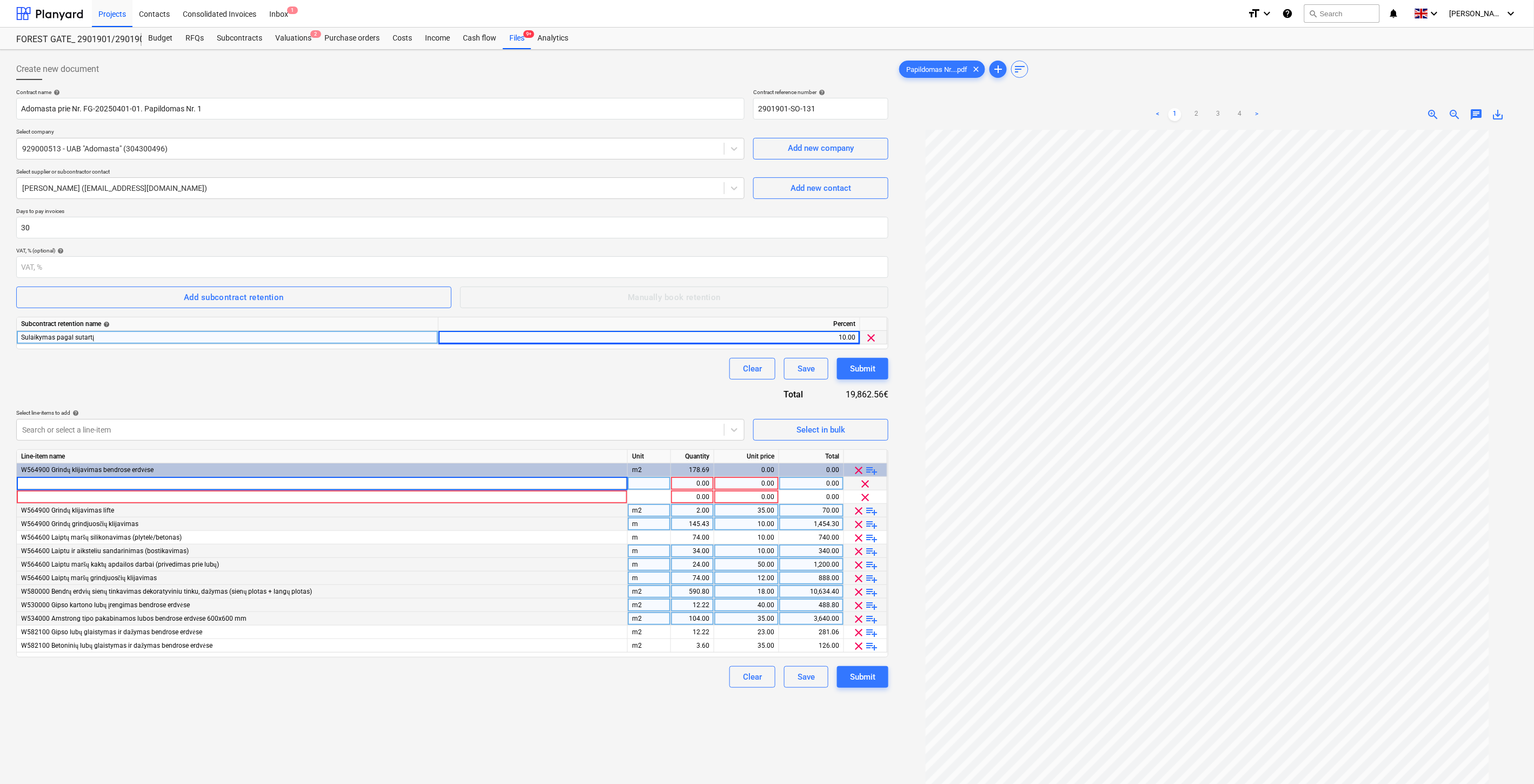
type input "W564900 Grindų klijavimas bendrose erdvėse"
click at [648, 468] on div "m2" at bounding box center [649, 470] width 43 height 13
click at [683, 471] on div "178.69" at bounding box center [692, 470] width 34 height 13
click at [685, 481] on div "1.00" at bounding box center [692, 483] width 34 height 13
click at [644, 472] on div "m2" at bounding box center [649, 470] width 43 height 13
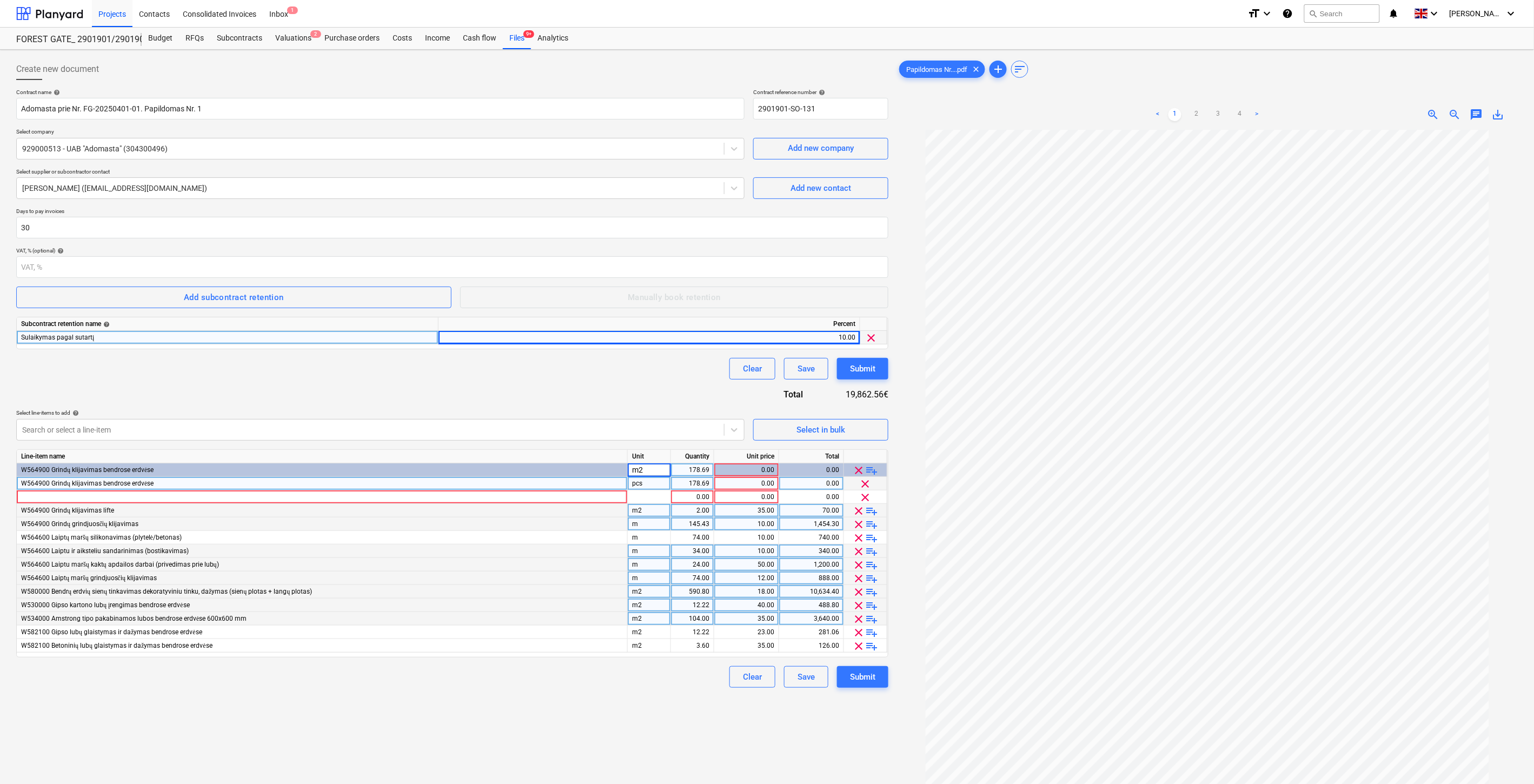
click at [647, 483] on div "pcs" at bounding box center [649, 483] width 43 height 13
click at [655, 472] on div "m2" at bounding box center [649, 470] width 43 height 13
type input "Kompl."
click at [687, 469] on div "178.69" at bounding box center [692, 470] width 34 height 13
type input "1"
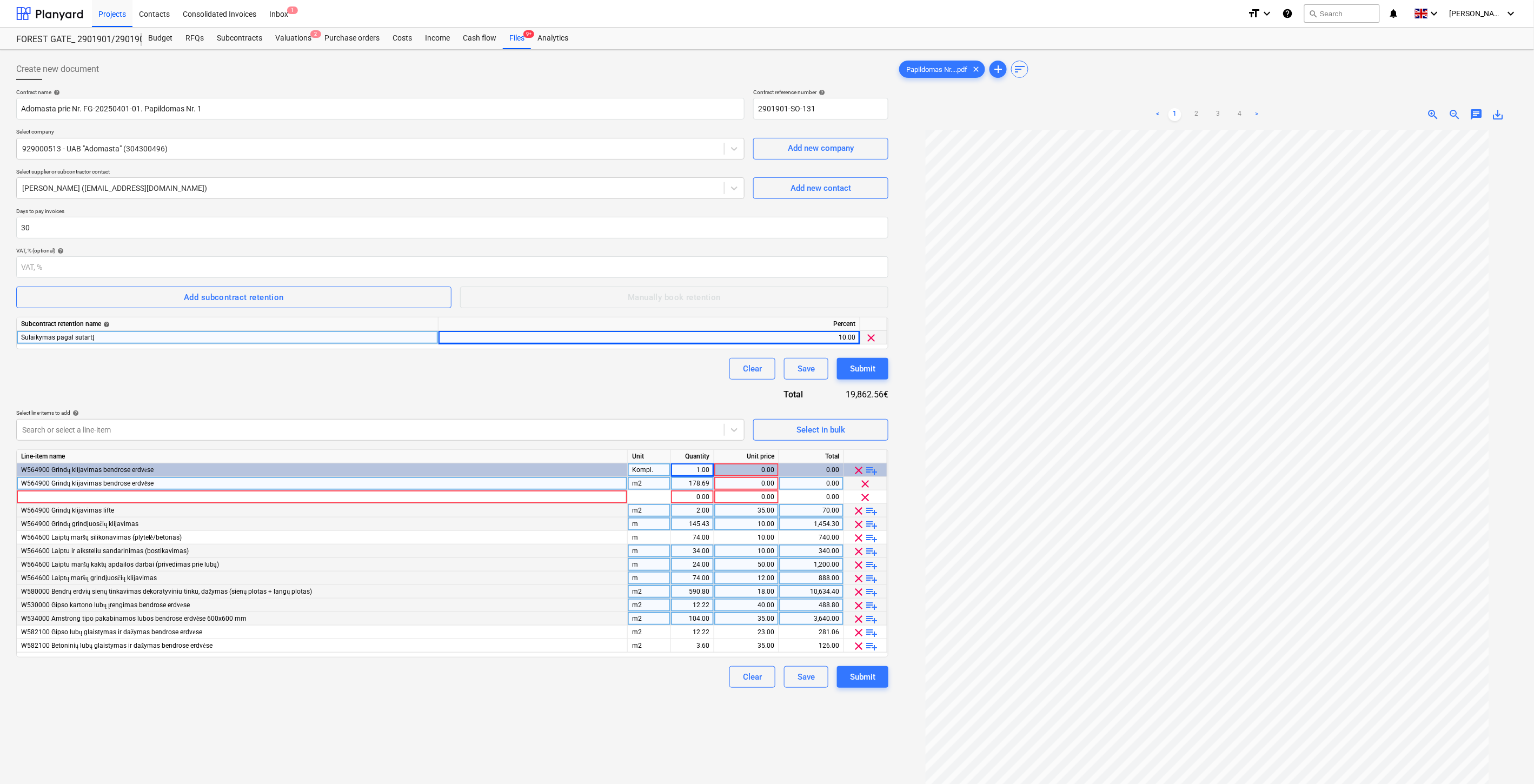
click at [679, 393] on div "Contract name help Adomasta prie Nr. FG-20250401-01. Papildomas Nr. 1 Contract …" at bounding box center [453, 388] width 872 height 599
click at [747, 481] on div "0.00" at bounding box center [746, 483] width 56 height 13
type input "35"
click at [667, 415] on div "Select line-items to add help" at bounding box center [381, 413] width 729 height 7
click at [621, 375] on div "Clear Save Submit" at bounding box center [453, 369] width 872 height 22
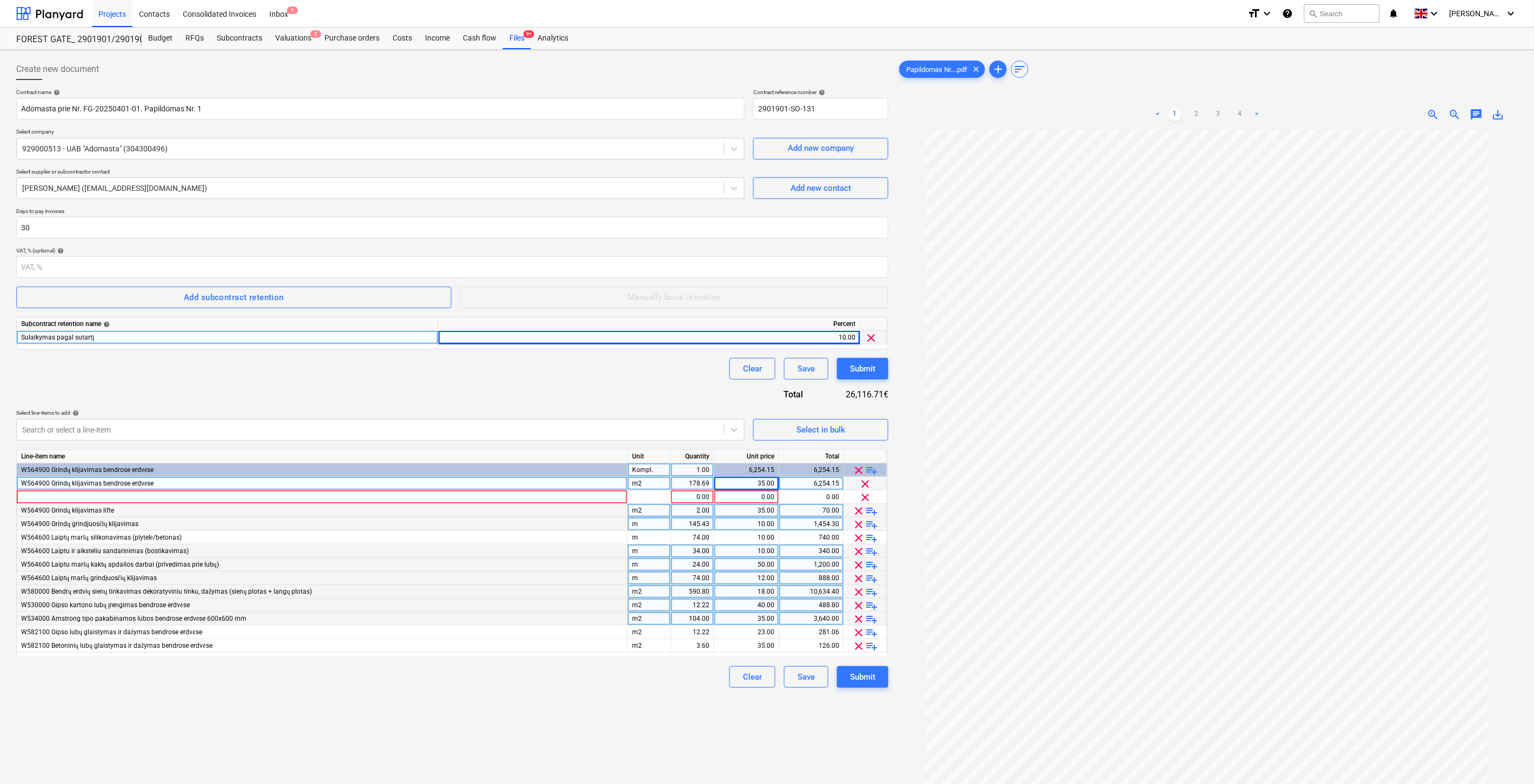
click at [647, 370] on div "Clear Save Submit" at bounding box center [453, 369] width 872 height 22
click at [657, 366] on div "Clear Save Submit" at bounding box center [453, 369] width 872 height 22
click at [665, 364] on div "Clear Save Submit" at bounding box center [453, 369] width 872 height 22
click at [571, 397] on div "Contract name help Adomasta prie Nr. FG-20250401-01. Papildomas Nr. 1 Contract …" at bounding box center [453, 388] width 872 height 599
click at [580, 392] on div "Contract name help Adomasta prie Nr. FG-20250401-01. Papildomas Nr. 1 Contract …" at bounding box center [453, 388] width 872 height 599
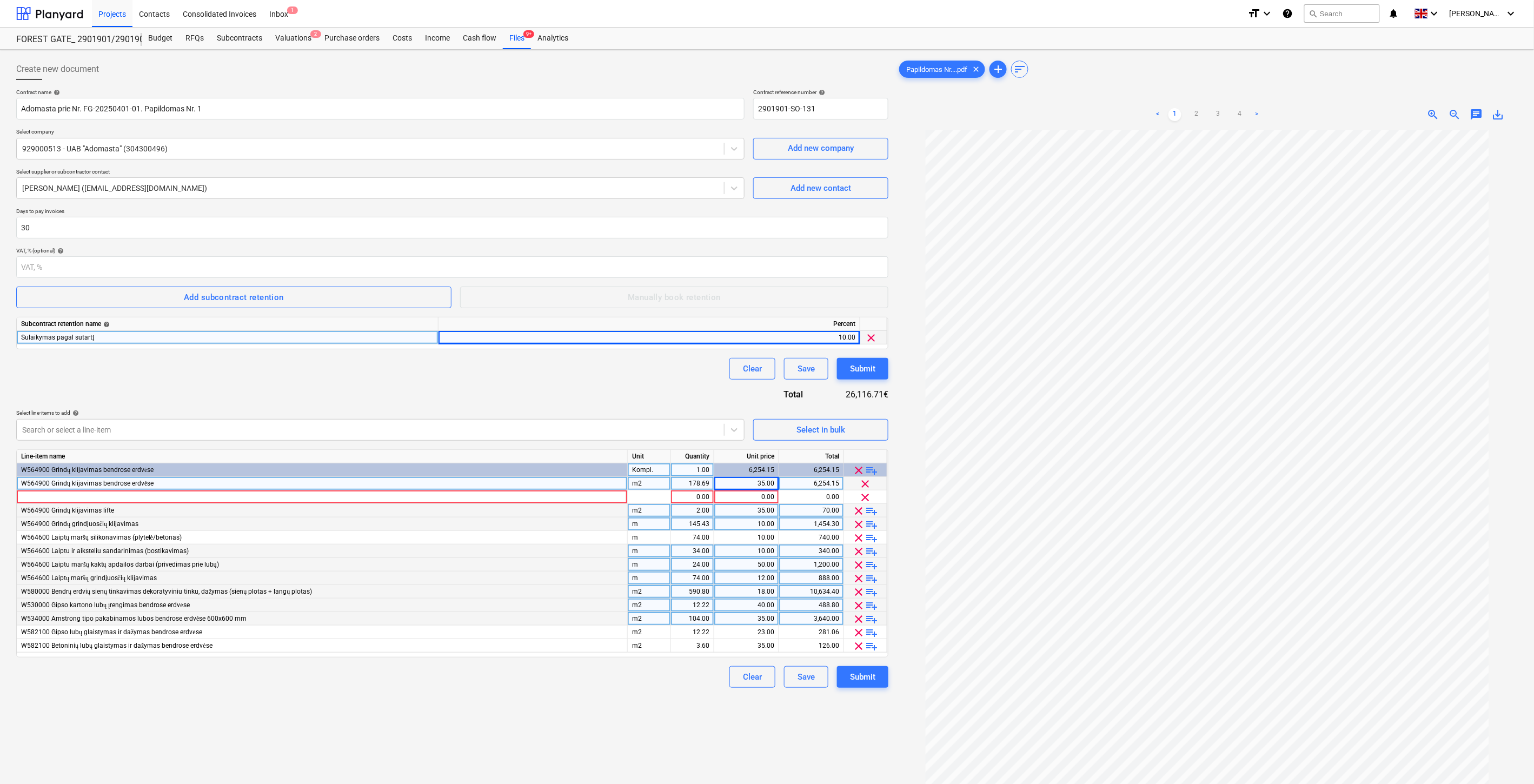
click at [589, 385] on div "Contract name help Adomasta prie Nr. FG-20250401-01. Papildomas Nr. 1 Contract …" at bounding box center [453, 388] width 872 height 599
click at [612, 366] on div "Clear Save Submit" at bounding box center [453, 369] width 872 height 22
click at [234, 495] on div at bounding box center [322, 497] width 611 height 13
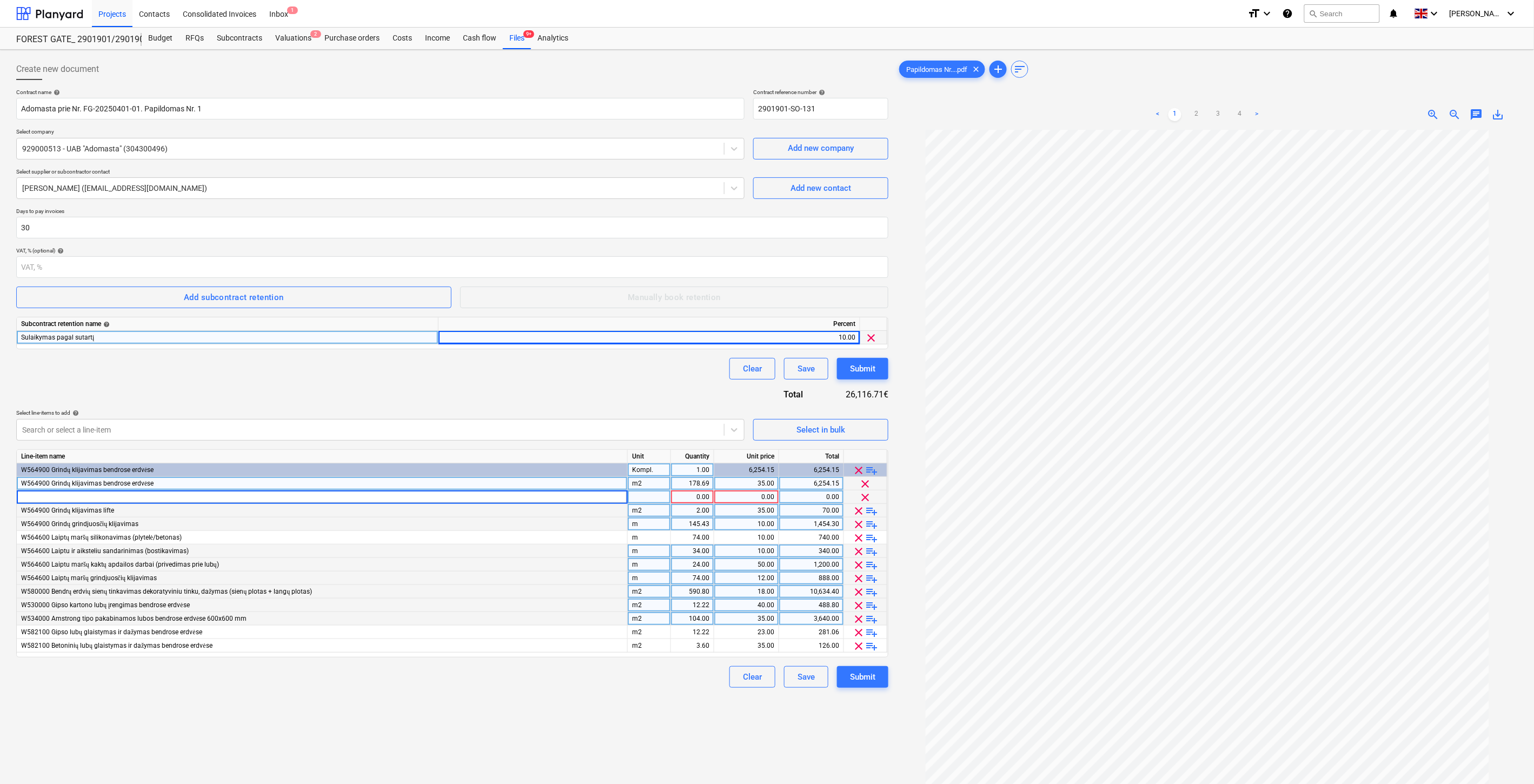
type input "PE tarpinės ('banano') įrengimas maršų plyšiuose >20 mm"
click at [648, 496] on div at bounding box center [649, 497] width 43 height 13
type input "m"
click at [683, 498] on div "1.00" at bounding box center [692, 497] width 34 height 13
type input "100"
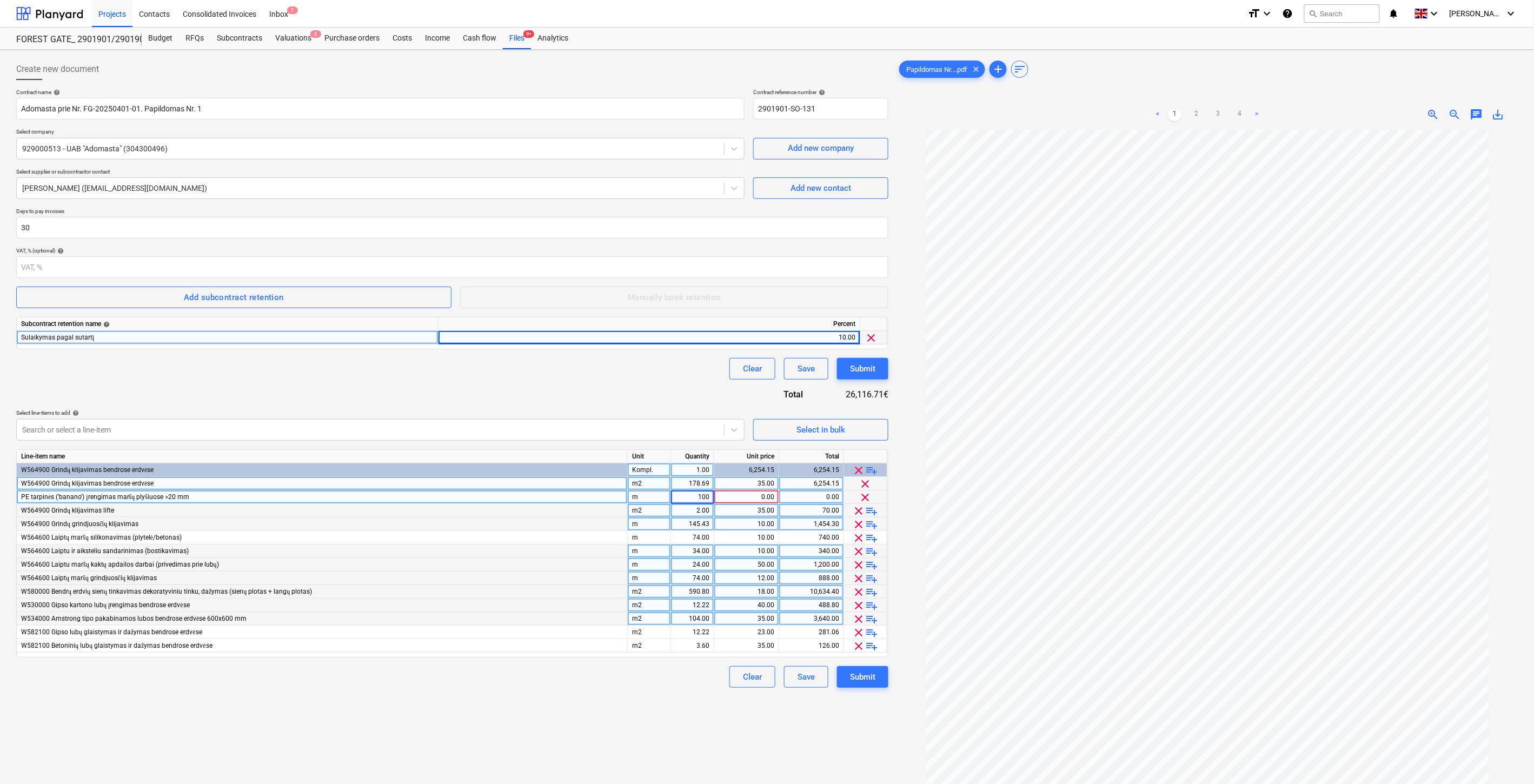
click at [756, 499] on div "0.00" at bounding box center [746, 497] width 56 height 13
type input "8"
click at [636, 383] on div "Contract name help Adomasta prie Nr. FG-20250401-01. Papildomas Nr. 1 Contract …" at bounding box center [453, 388] width 872 height 599
click at [607, 384] on div "Contract name help Adomasta prie Nr. FG-20250401-01. Papildomas Nr. 1 Contract …" at bounding box center [453, 388] width 872 height 599
click at [873, 591] on span "playlist_add" at bounding box center [872, 592] width 13 height 13
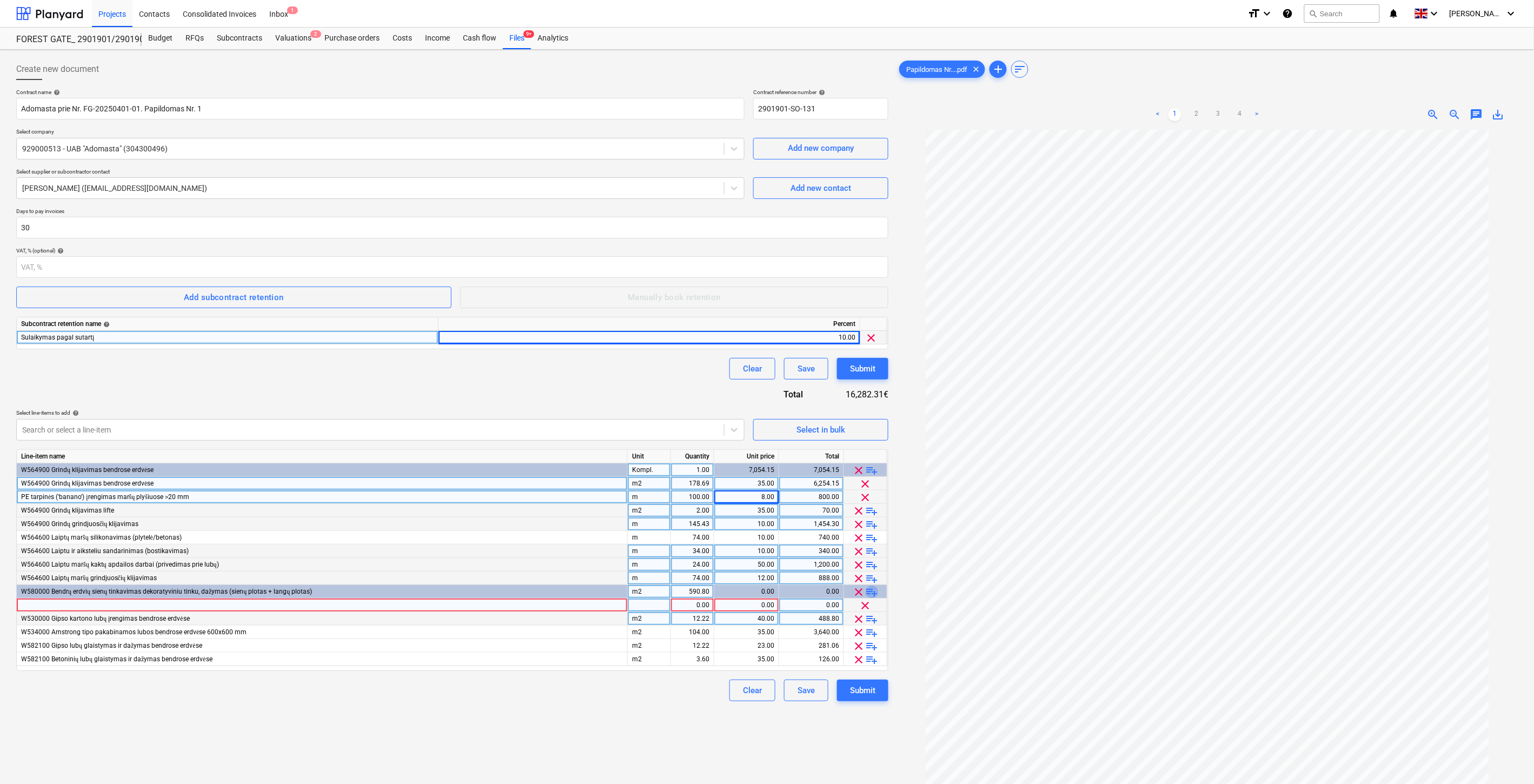
click at [873, 591] on span "playlist_add" at bounding box center [872, 592] width 13 height 13
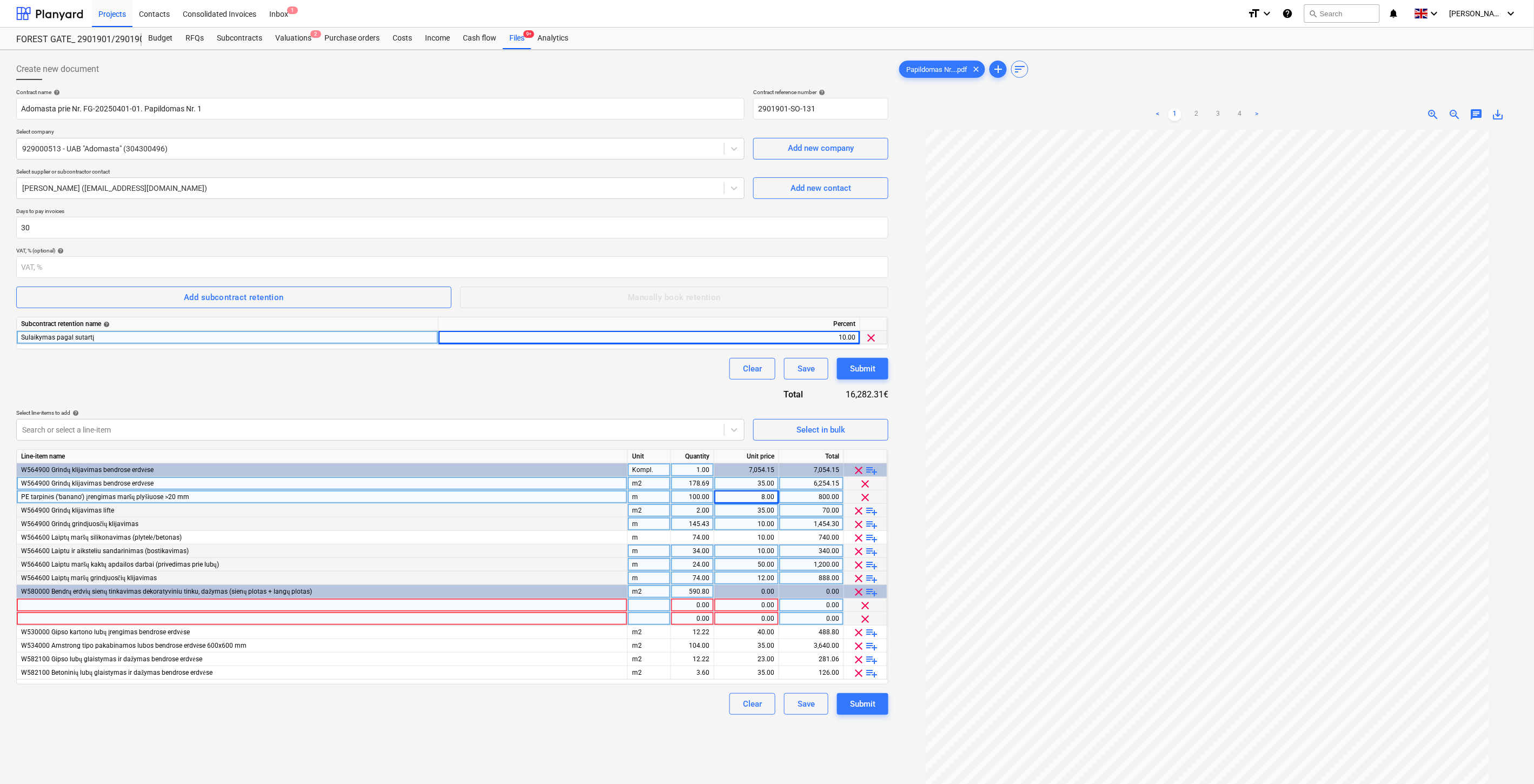
click at [319, 590] on div "W580000 Bendrų erdvių sienų tinkavimas dekoratyviniu tinku, dažymas (sienų plot…" at bounding box center [322, 592] width 611 height 13
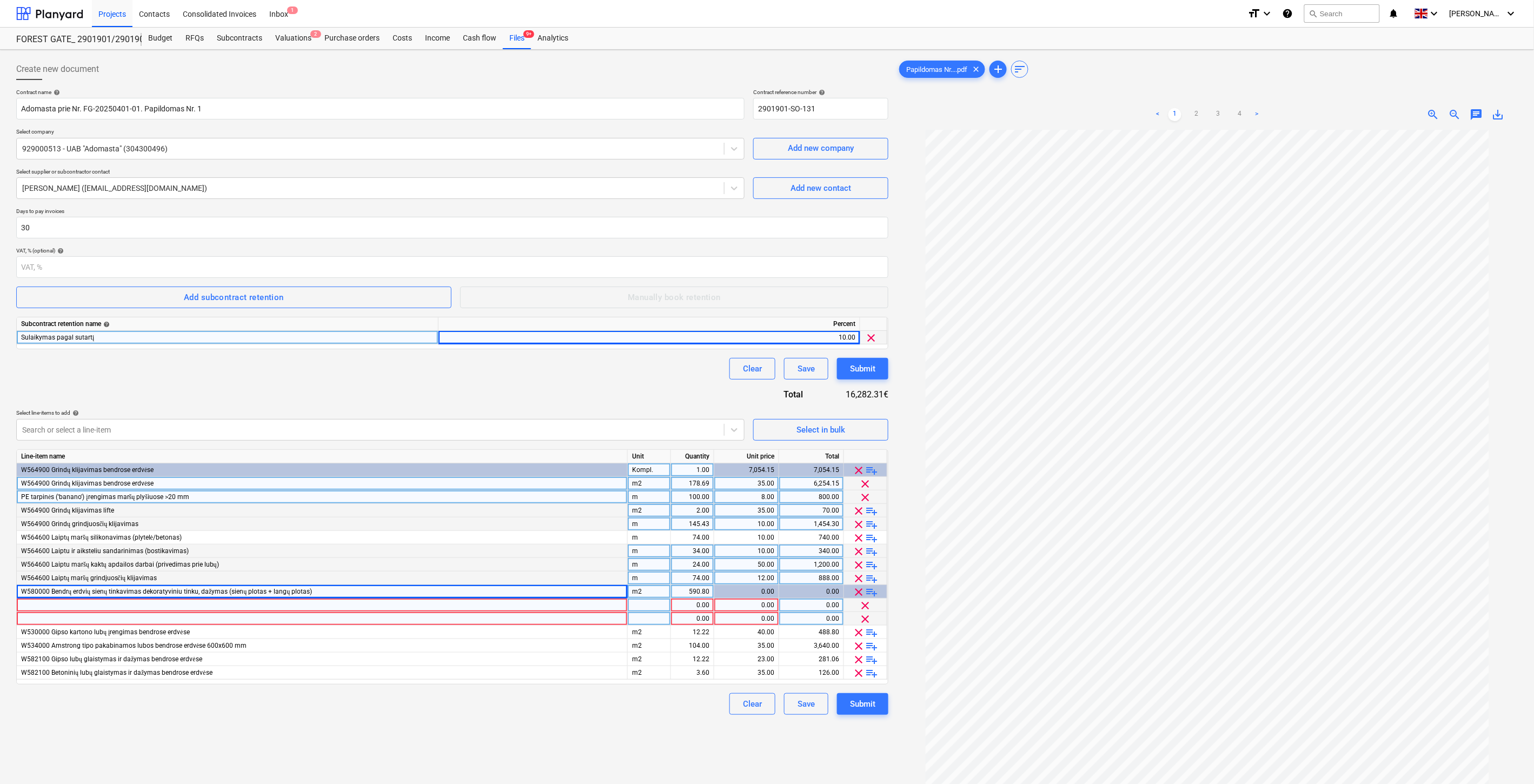
click at [312, 590] on div "W580000 Bendrų erdvių sienų tinkavimas dekoratyviniu tinku, dažymas (sienų plot…" at bounding box center [322, 592] width 611 height 13
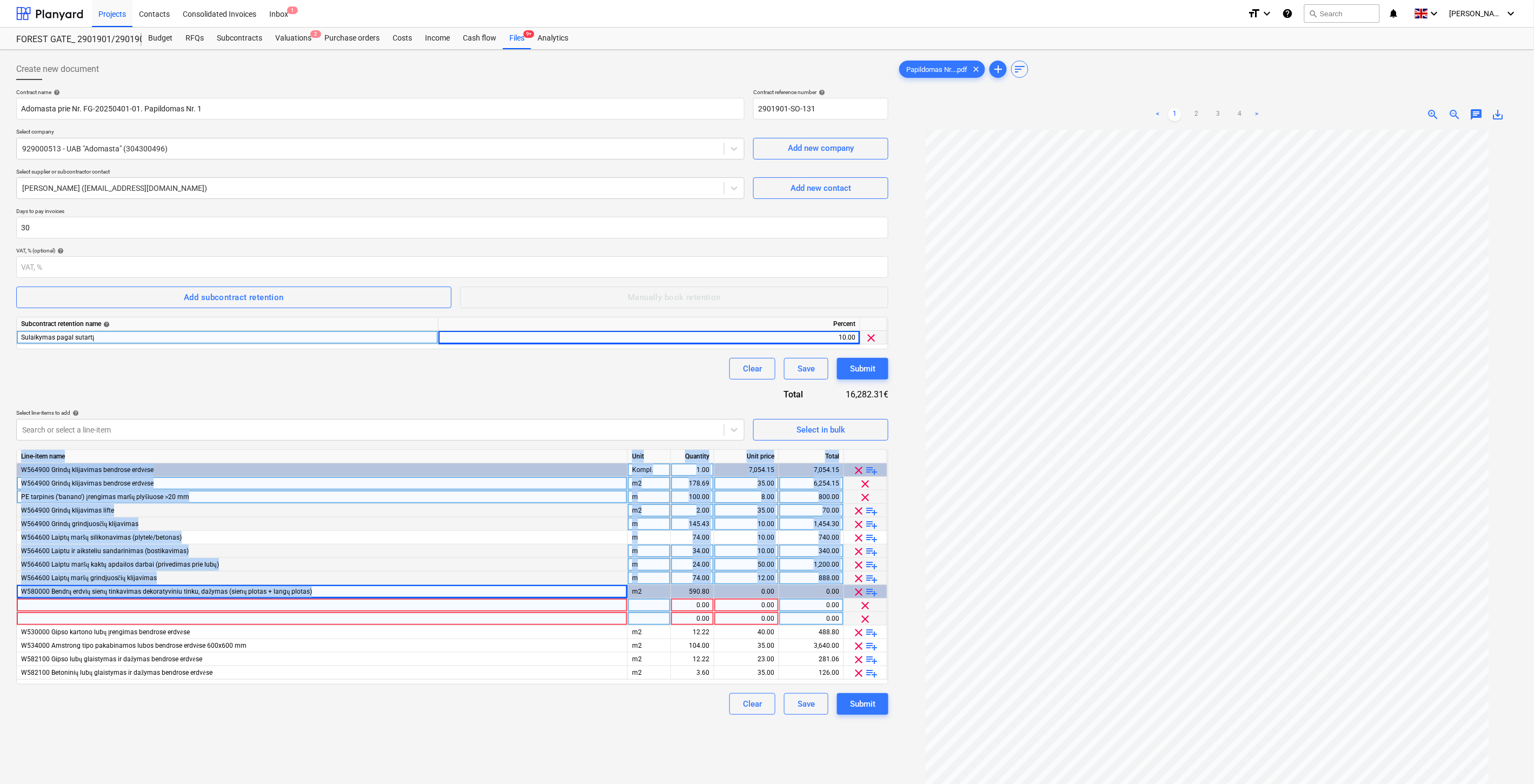
drag, startPoint x: 312, startPoint y: 592, endPoint x: 14, endPoint y: 593, distance: 298.0
click at [13, 593] on div "Create new document Contract name help Adomasta prie Nr. FG-20250401-01. Papild…" at bounding box center [452, 471] width 881 height 834
copy div "Line-item name Unit Quantity Unit price Total W564900 Grindų klijavimas bendros…"
click at [328, 592] on div "W580000 Bendrų erdvių sienų tinkavimas dekoratyviniu tinku, dažymas (sienų plot…" at bounding box center [322, 592] width 611 height 13
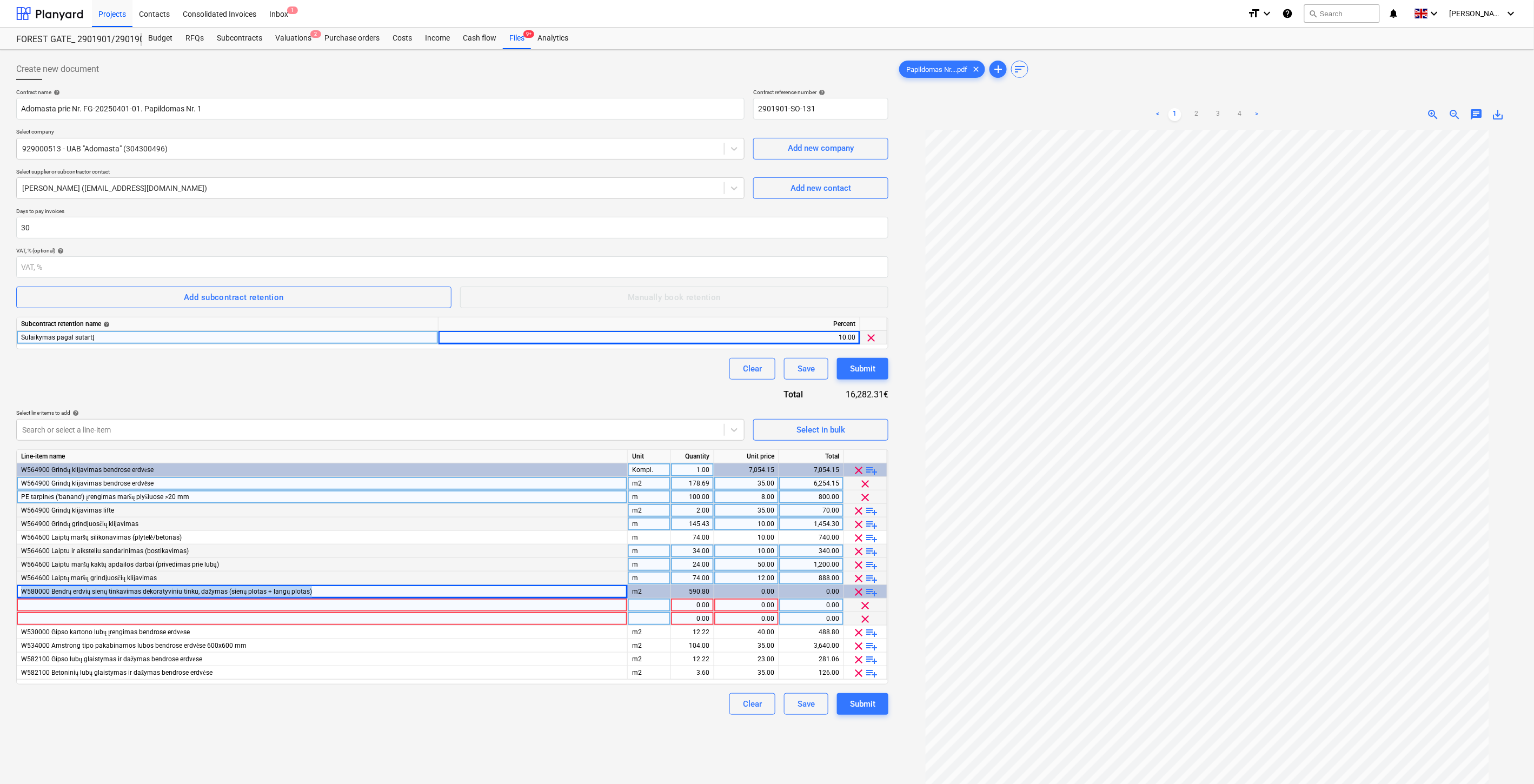
drag, startPoint x: 316, startPoint y: 589, endPoint x: 33, endPoint y: 602, distance: 283.3
click at [18, 596] on div "W580000 Bendrų erdvių sienų tinkavimas dekoratyviniu tinku, dažymas (sienų plot…" at bounding box center [322, 592] width 611 height 13
copy span "W580000 Bendrų erdvių sienų tinkavimas dekoratyviniu tinku, dažymas (sienų plot…"
click at [38, 606] on div at bounding box center [322, 605] width 611 height 13
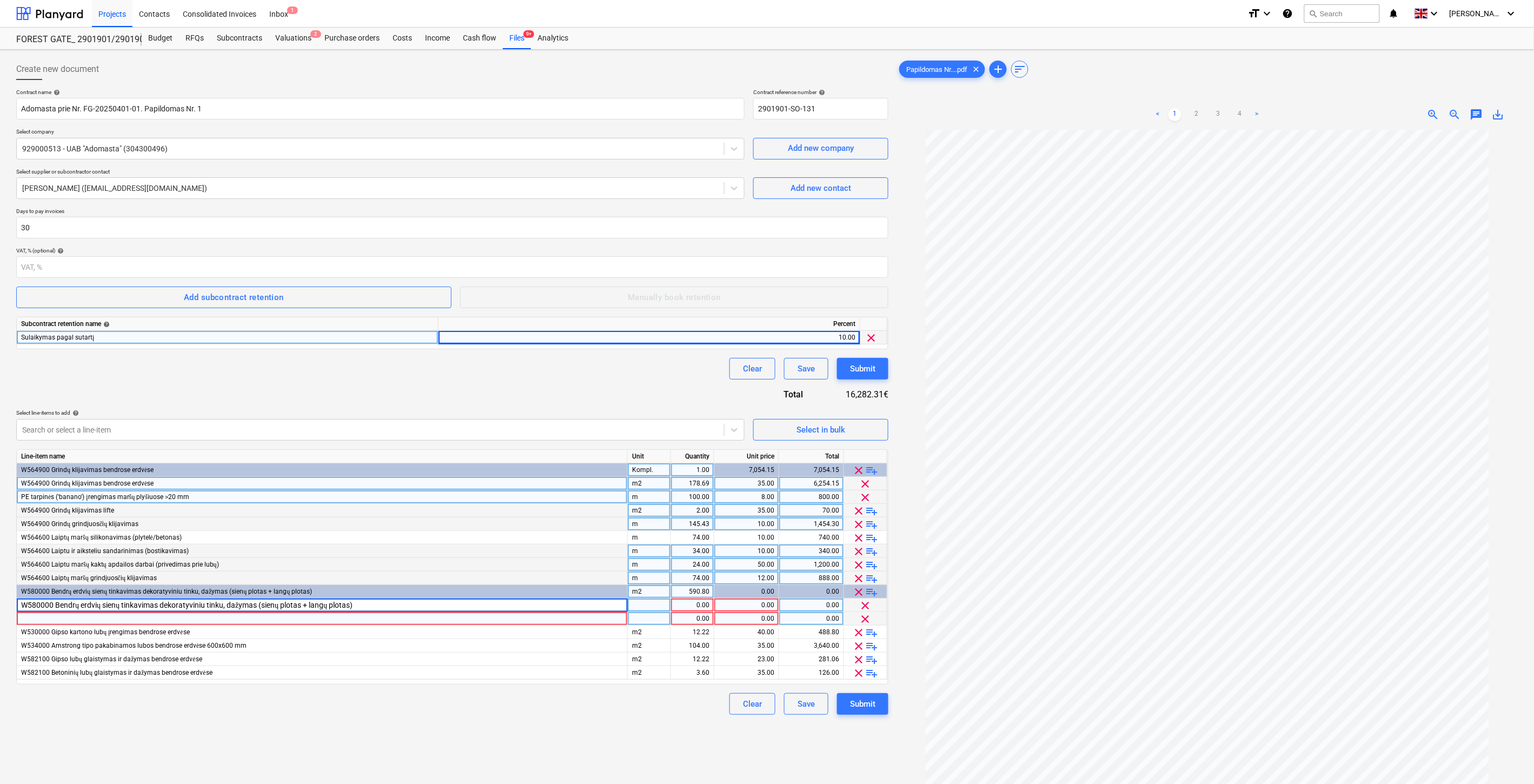
click at [642, 592] on div "m2" at bounding box center [649, 592] width 43 height 13
click at [651, 607] on div "pcs" at bounding box center [649, 605] width 43 height 13
type input "m2"
click at [677, 594] on div "590.80" at bounding box center [692, 592] width 34 height 13
click at [683, 604] on div "1.00" at bounding box center [692, 605] width 34 height 13
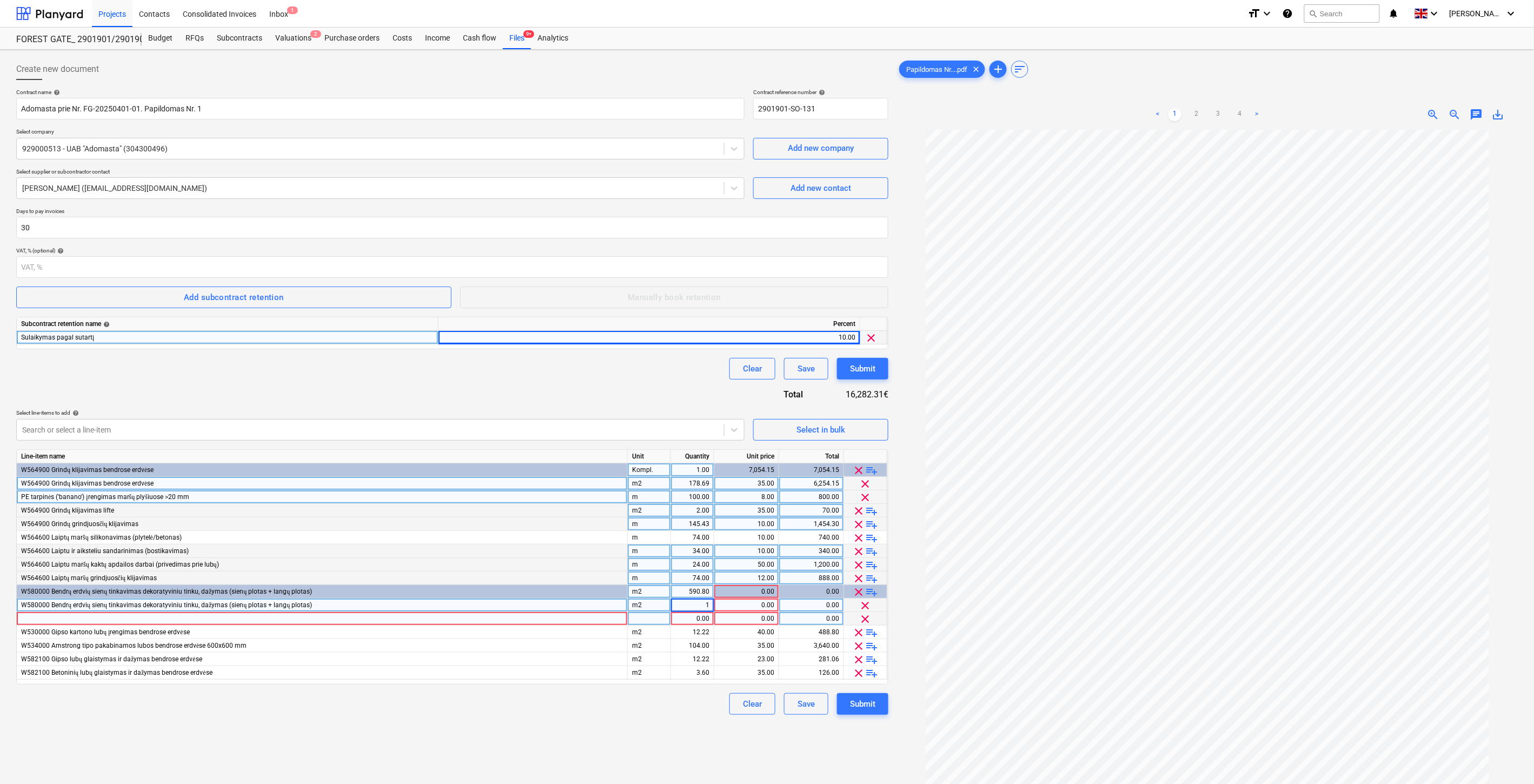
type input "590.8"
click at [653, 593] on div "m2" at bounding box center [649, 592] width 43 height 13
type input "Kompl."
click at [685, 593] on div "590.80" at bounding box center [692, 592] width 34 height 13
type input "1"
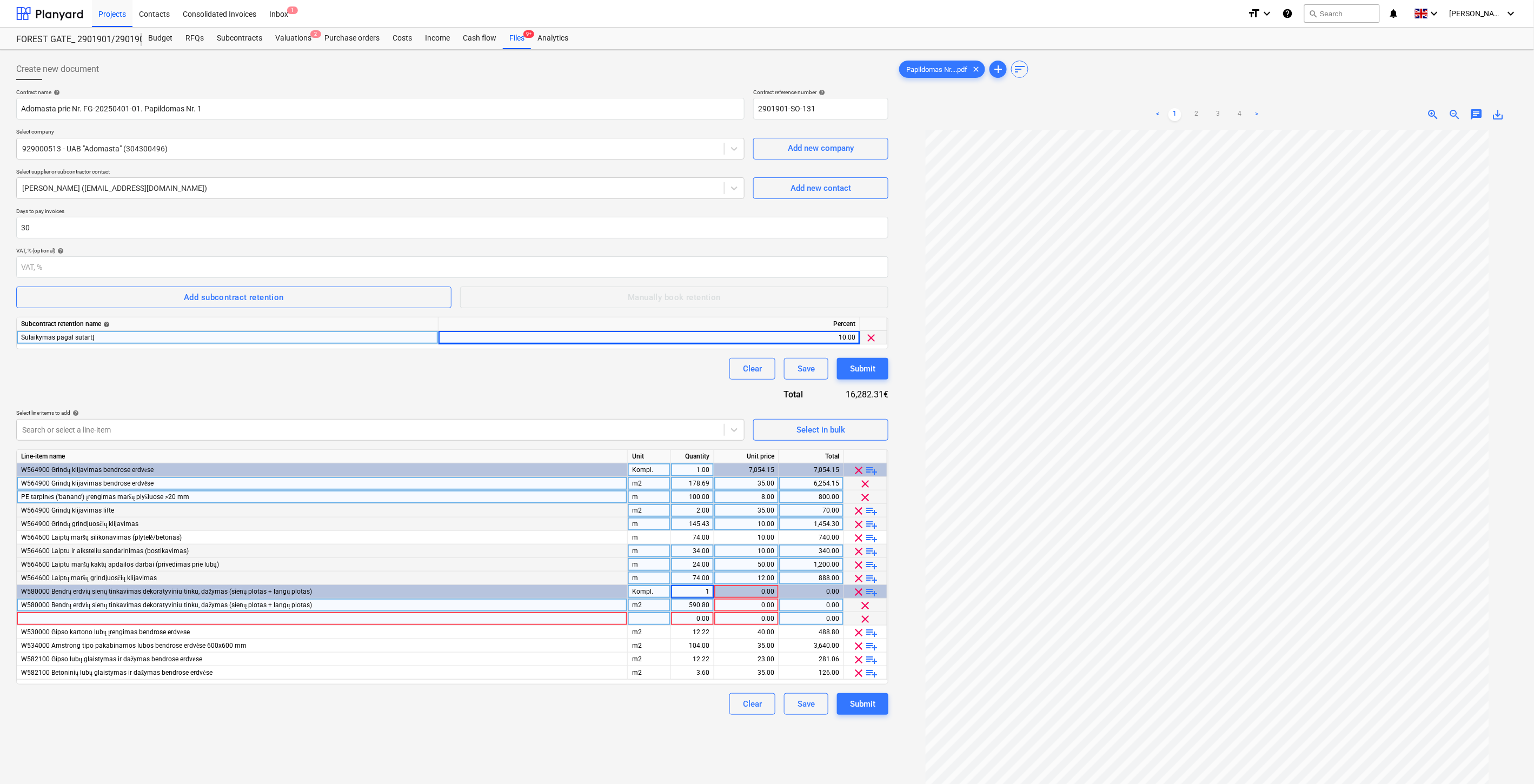
click at [729, 604] on div "0.00" at bounding box center [746, 605] width 56 height 13
type input "18"
click at [597, 738] on div "Create new document Contract name help Adomasta prie Nr. FG-20250401-01. Papild…" at bounding box center [452, 471] width 881 height 834
click at [501, 743] on div "Create new document Contract name help Adomasta prie Nr. FG-20250401-01. Papild…" at bounding box center [452, 471] width 881 height 834
click at [528, 733] on div "Create new document Contract name help Adomasta prie Nr. FG-20250401-01. Papild…" at bounding box center [452, 471] width 881 height 834
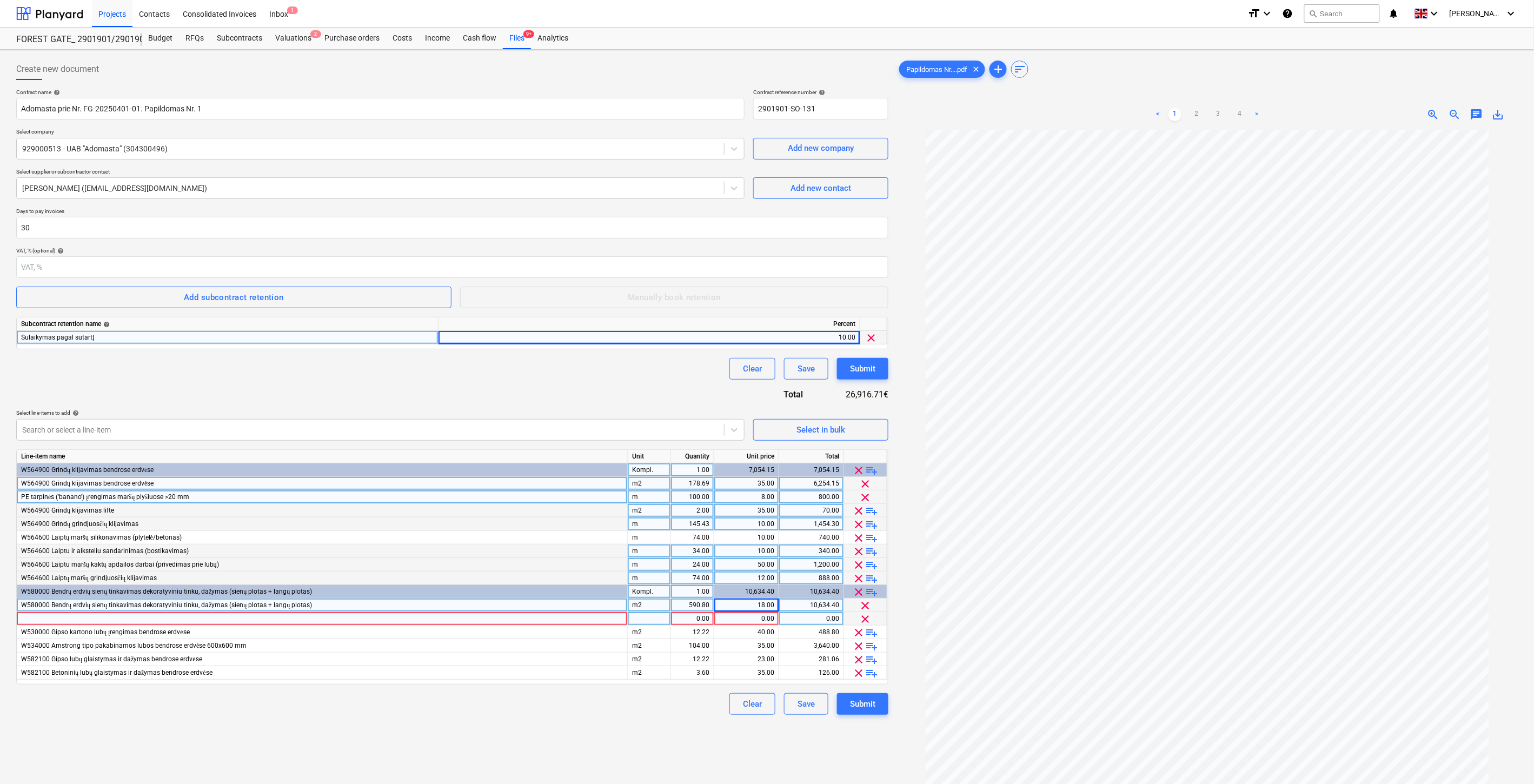
click at [542, 728] on div "Create new document Contract name help Adomasta prie Nr. FG-20250401-01. Papild…" at bounding box center [452, 471] width 881 height 834
click at [546, 724] on div "Create new document Contract name help Adomasta prie Nr. FG-20250401-01. Papild…" at bounding box center [452, 471] width 881 height 834
click at [563, 717] on div "Create new document Contract name help Adomasta prie Nr. FG-20250401-01. Papild…" at bounding box center [452, 471] width 881 height 834
click at [585, 708] on div "Clear Save Submit" at bounding box center [453, 704] width 872 height 22
click at [371, 622] on div at bounding box center [322, 618] width 611 height 13
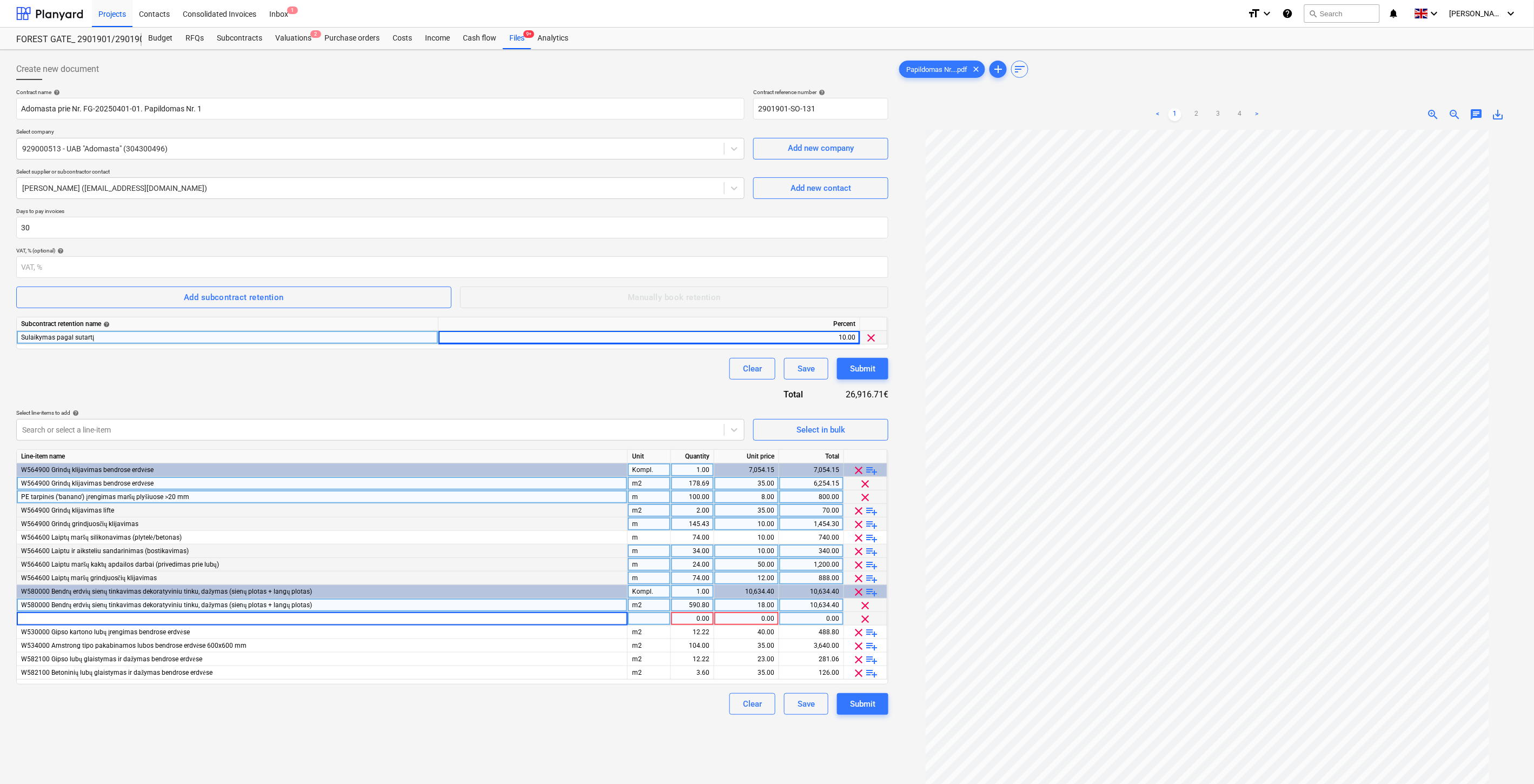
type input "Sienų paremontavimas prieš dekoro įrengimą"
click at [655, 620] on div at bounding box center [649, 618] width 43 height 13
type input "Val."
type input "10"
click at [760, 619] on div "0.00" at bounding box center [746, 618] width 56 height 13
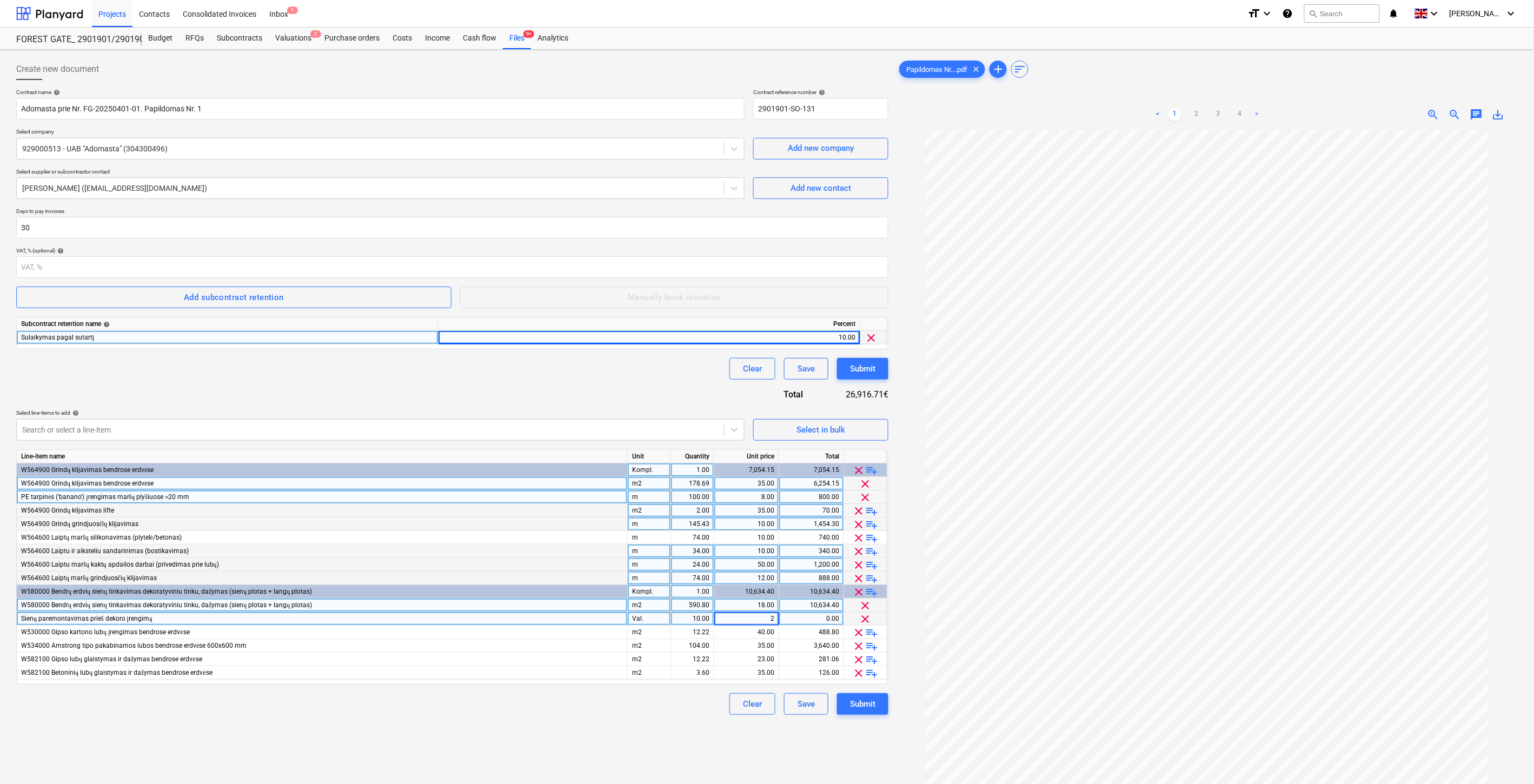
type input "25"
click at [629, 738] on div "Create new document Contract name help Adomasta prie Nr. FG-20250401-01. Papild…" at bounding box center [452, 471] width 881 height 834
click at [562, 385] on div "Contract name help Adomasta prie Nr. FG-20250401-01. Papildomas Nr. 1 Contract …" at bounding box center [453, 401] width 872 height 626
click at [780, 428] on span "Select in bulk" at bounding box center [821, 429] width 108 height 14
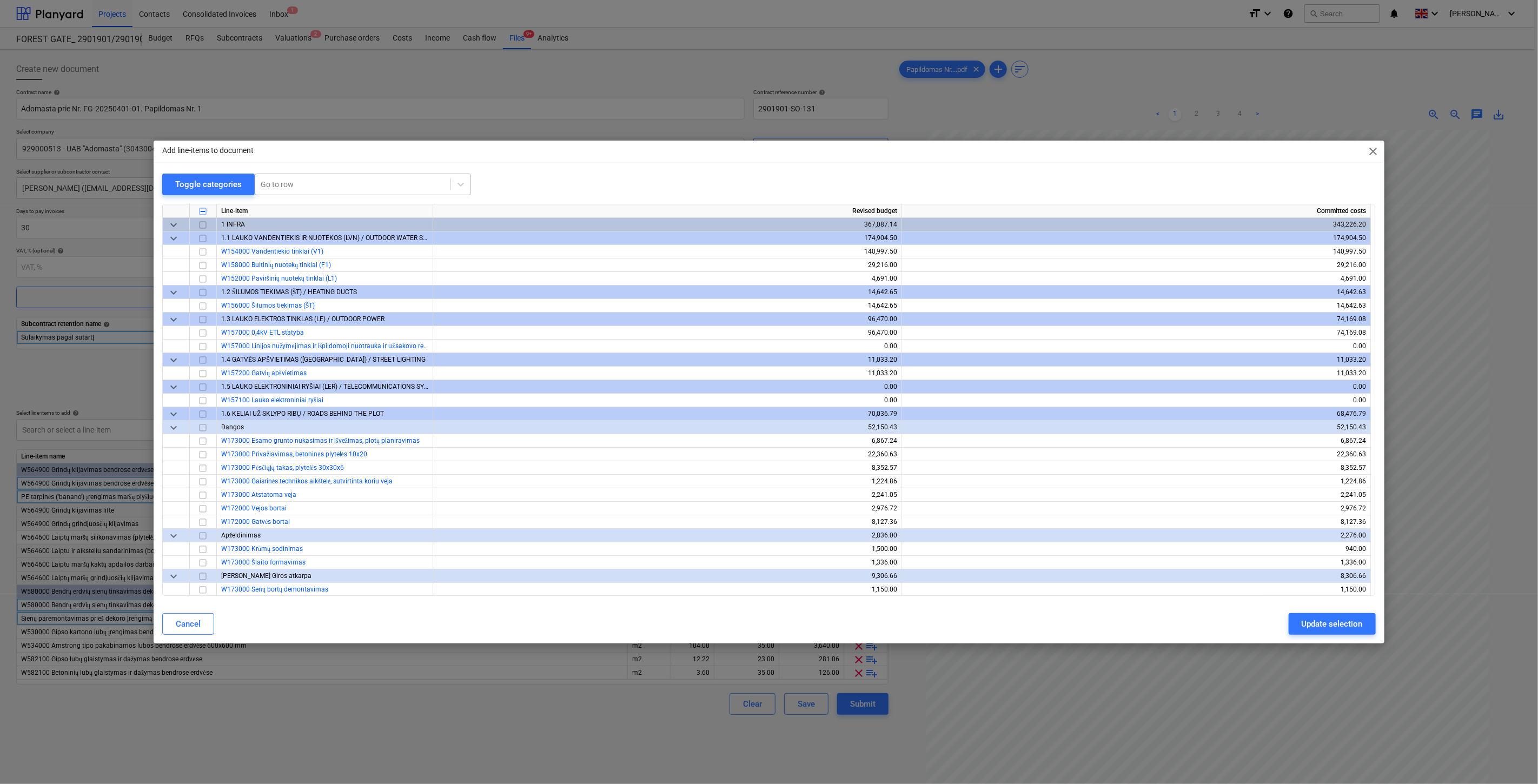
click at [362, 186] on div at bounding box center [352, 184] width 184 height 11
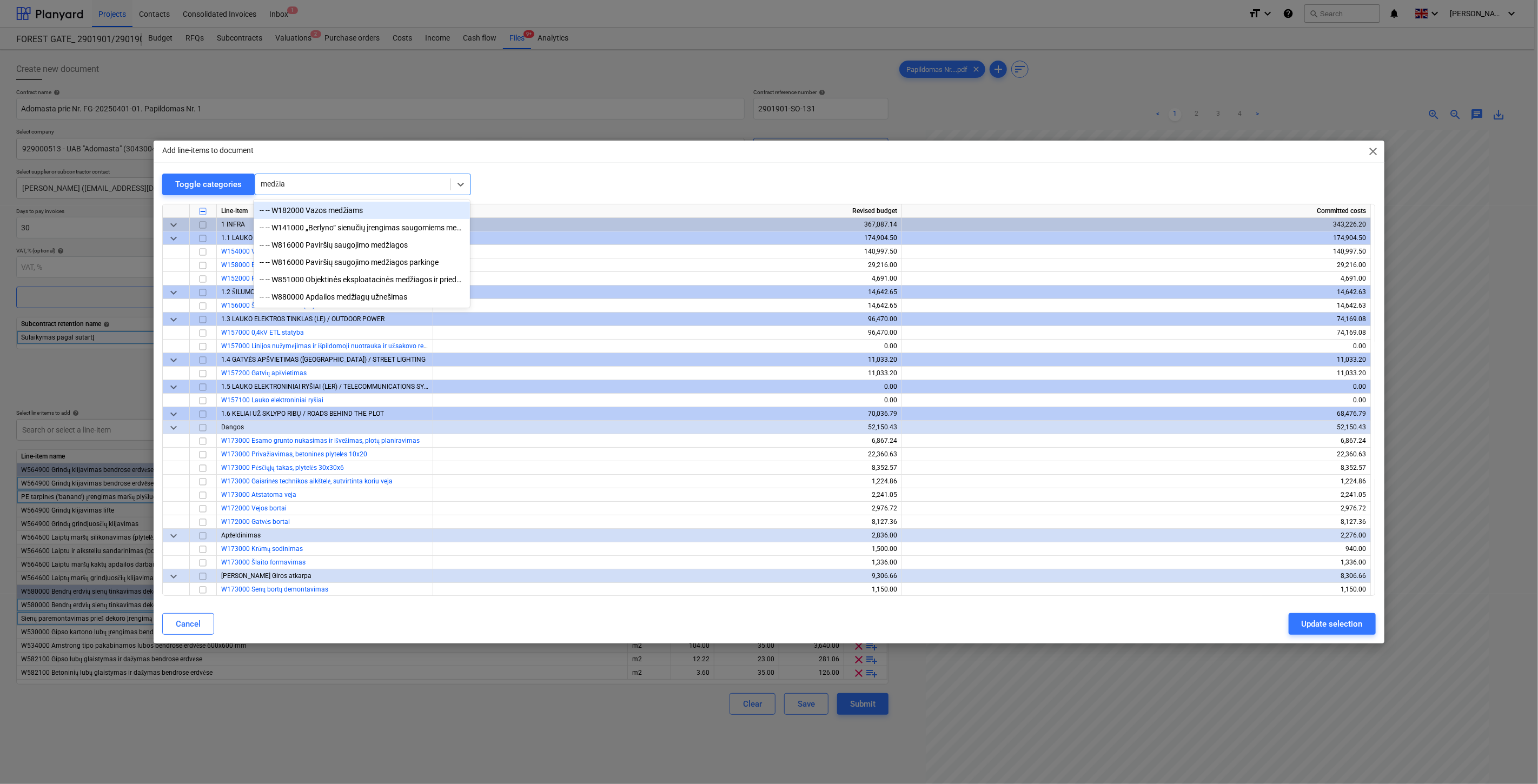
type input "medžiag"
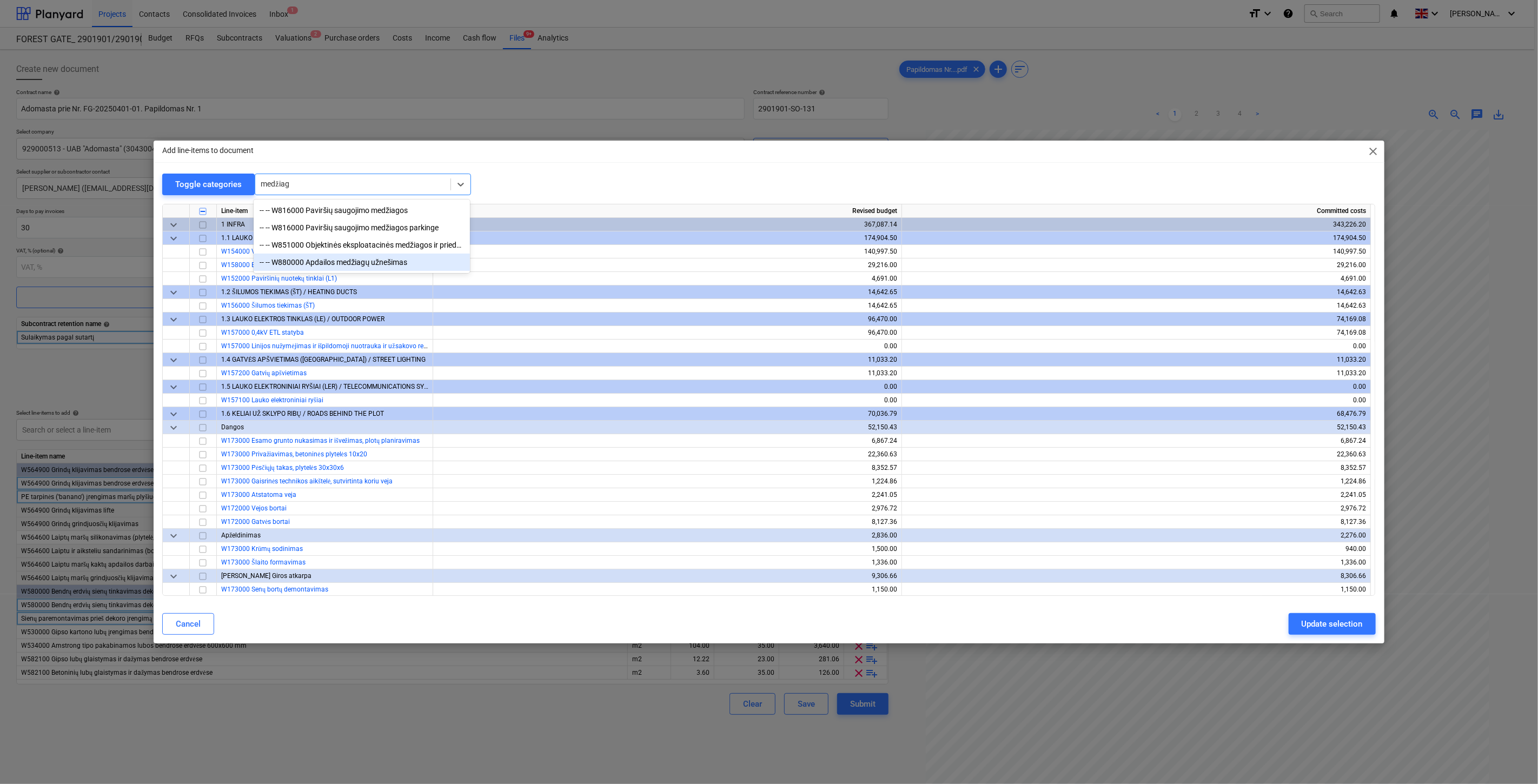
click at [364, 268] on div "-- -- W880000 Apdailos medžiagų užnešimas" at bounding box center [361, 262] width 216 height 17
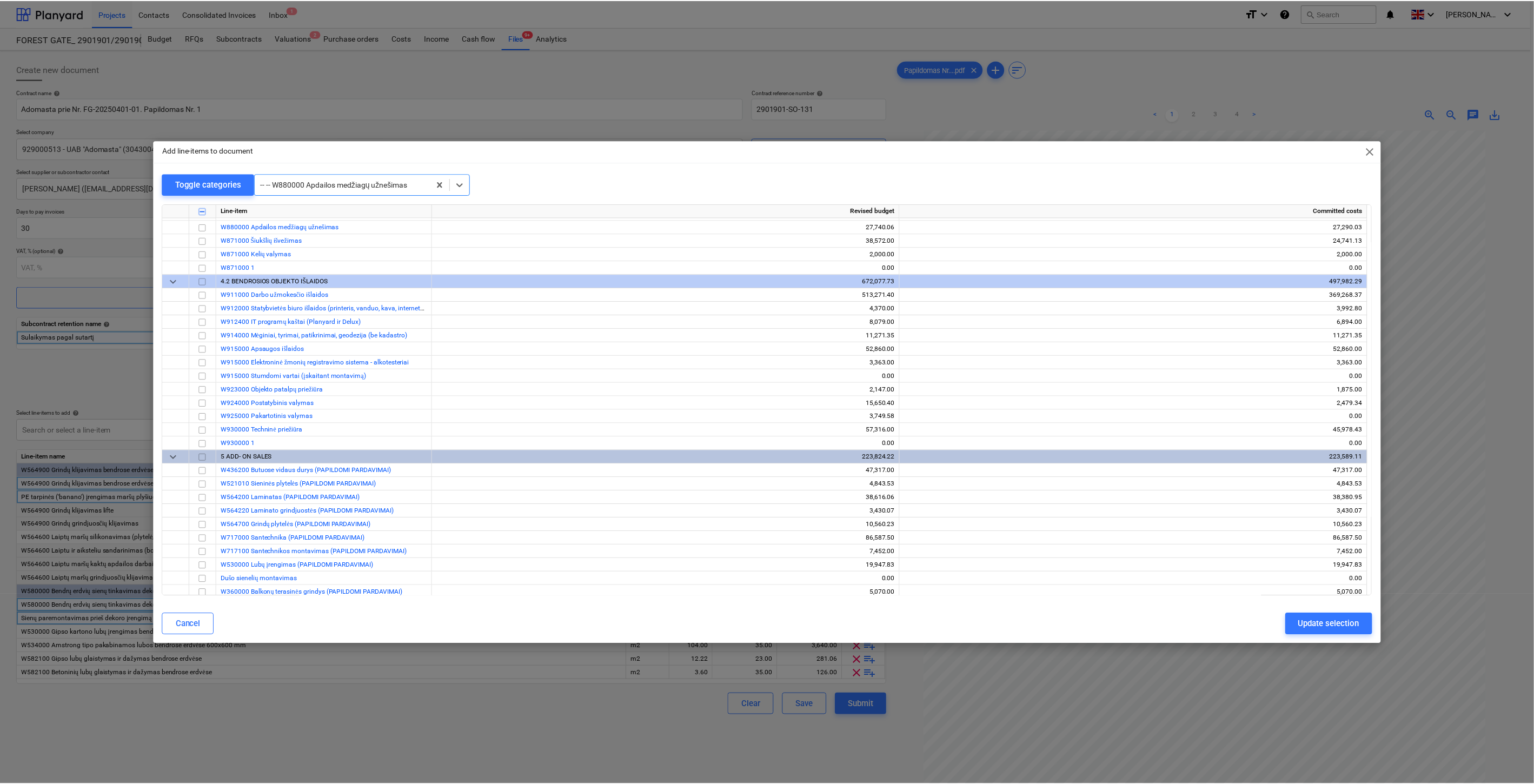
scroll to position [6297, 0]
click at [201, 225] on input "checkbox" at bounding box center [203, 225] width 13 height 13
click at [1318, 620] on div "Update selection" at bounding box center [1333, 623] width 61 height 14
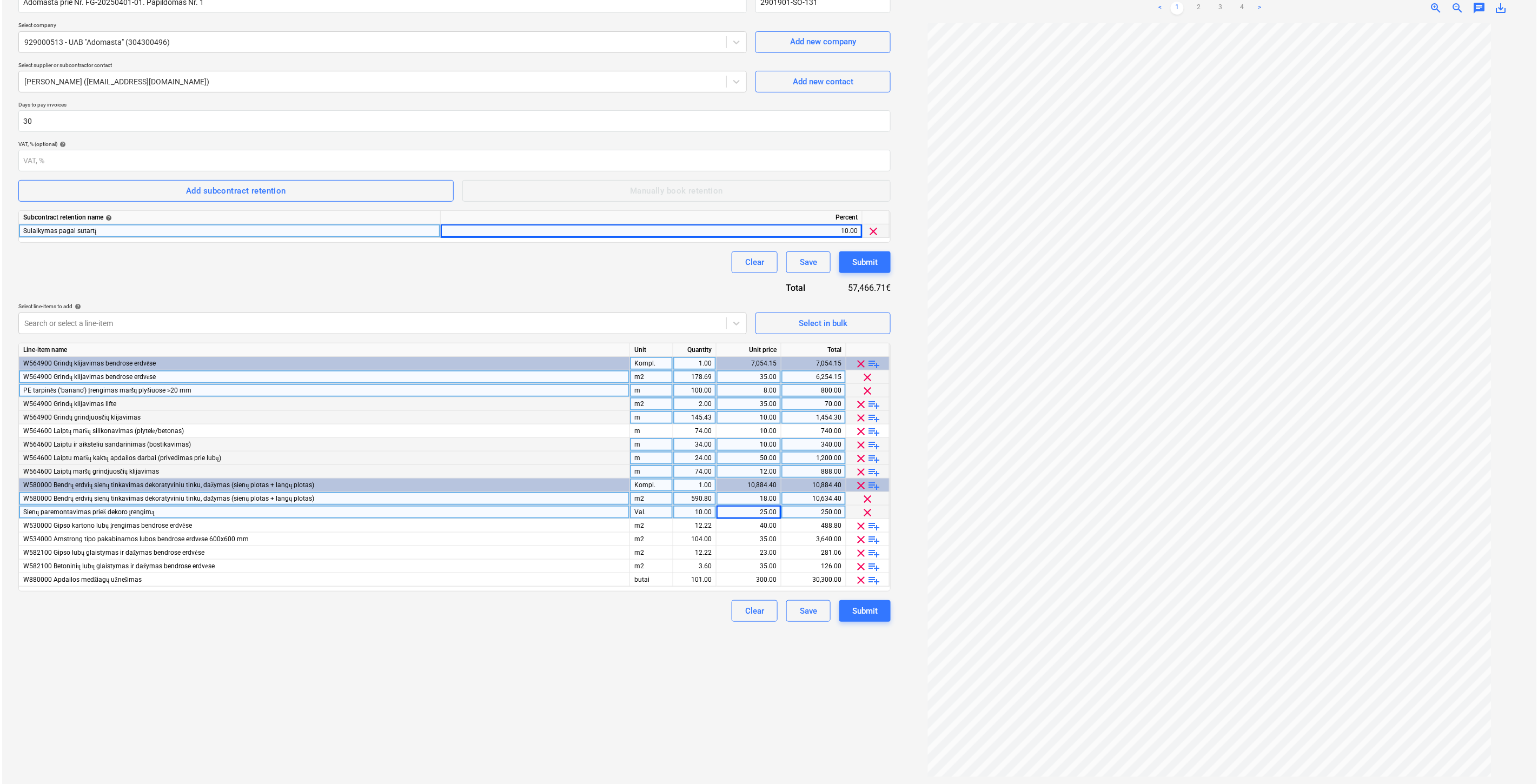
scroll to position [108, 0]
click at [657, 580] on div "butai" at bounding box center [649, 578] width 43 height 13
type input "Kompl."
type input "1000"
click at [606, 649] on div "Create new document Contract name help Adomasta prie Nr. FG-20250401-01. Papild…" at bounding box center [452, 363] width 881 height 834
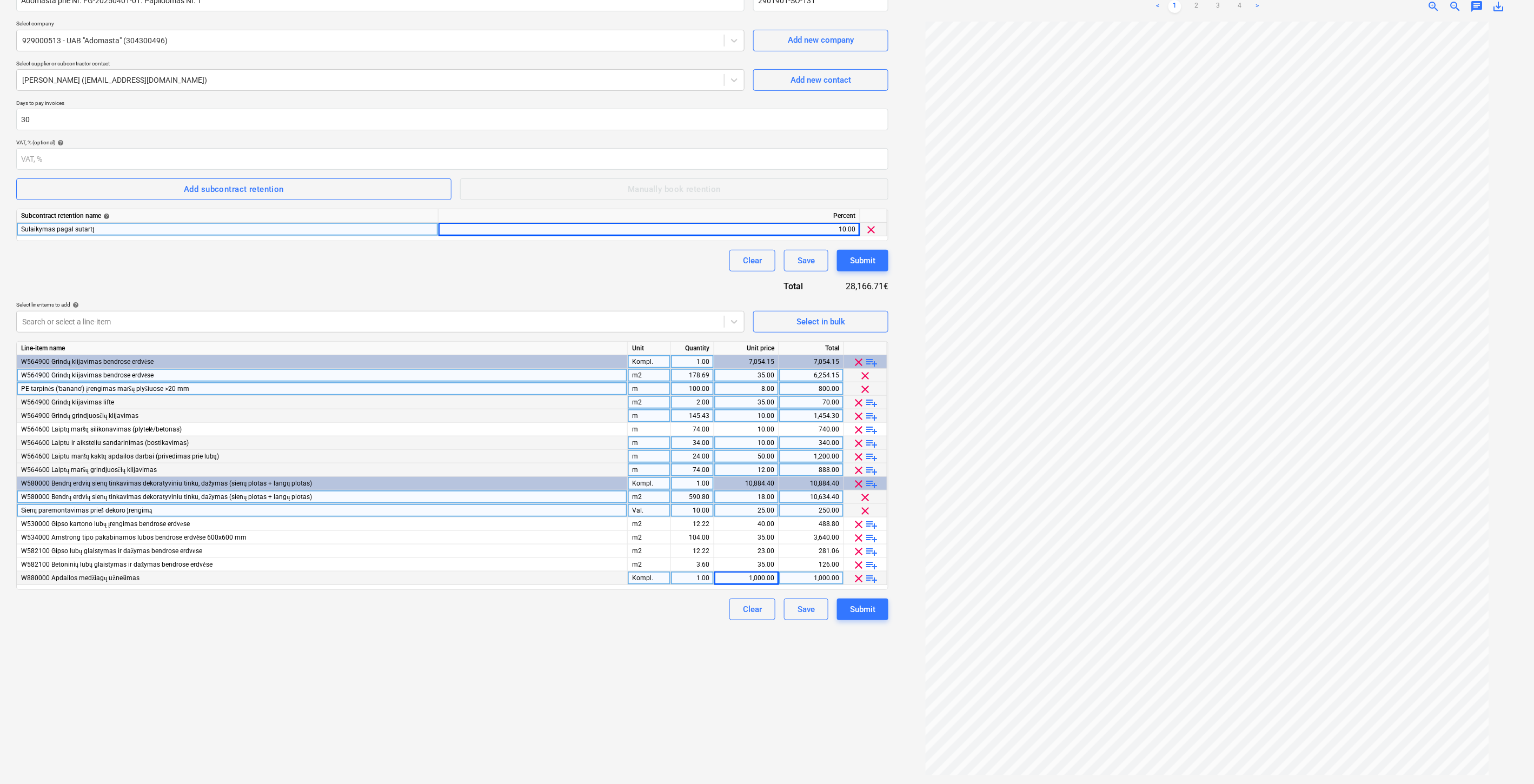
click at [454, 686] on div "Create new document Contract name help Adomasta prie Nr. FG-20250401-01. Papild…" at bounding box center [452, 363] width 881 height 834
click at [505, 663] on div "Create new document Contract name help Adomasta prie Nr. FG-20250401-01. Papild…" at bounding box center [452, 363] width 881 height 834
click at [525, 656] on div "Create new document Contract name help Adomasta prie Nr. FG-20250401-01. Papild…" at bounding box center [452, 363] width 881 height 834
click at [561, 640] on div "Create new document Contract name help Adomasta prie Nr. FG-20250401-01. Papild…" at bounding box center [452, 363] width 881 height 834
click at [585, 626] on div "Create new document Contract name help Adomasta prie Nr. FG-20250401-01. Papild…" at bounding box center [452, 363] width 881 height 834
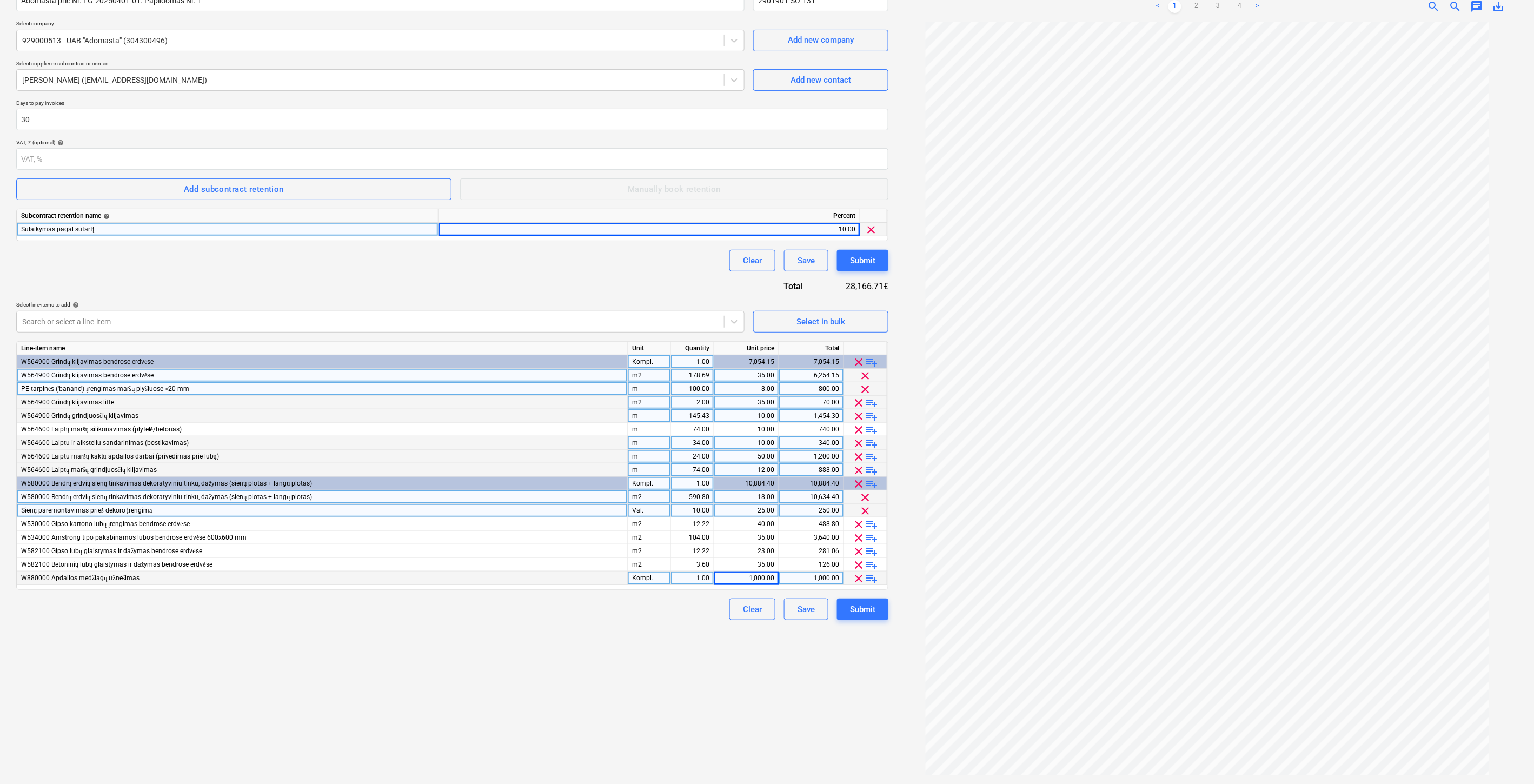
click at [598, 617] on div "Clear Save Submit" at bounding box center [453, 609] width 872 height 22
click at [470, 656] on div "Create new document Contract name help Adomasta prie Nr. FG-20250401-01. Papild…" at bounding box center [452, 363] width 881 height 834
click at [507, 639] on div "Create new document Contract name help Adomasta prie Nr. FG-20250401-01. Papild…" at bounding box center [452, 363] width 881 height 834
drag, startPoint x: 520, startPoint y: 633, endPoint x: 553, endPoint y: 618, distance: 36.2
click at [522, 633] on div "Create new document Contract name help Adomasta prie Nr. FG-20250401-01. Papild…" at bounding box center [452, 363] width 881 height 834
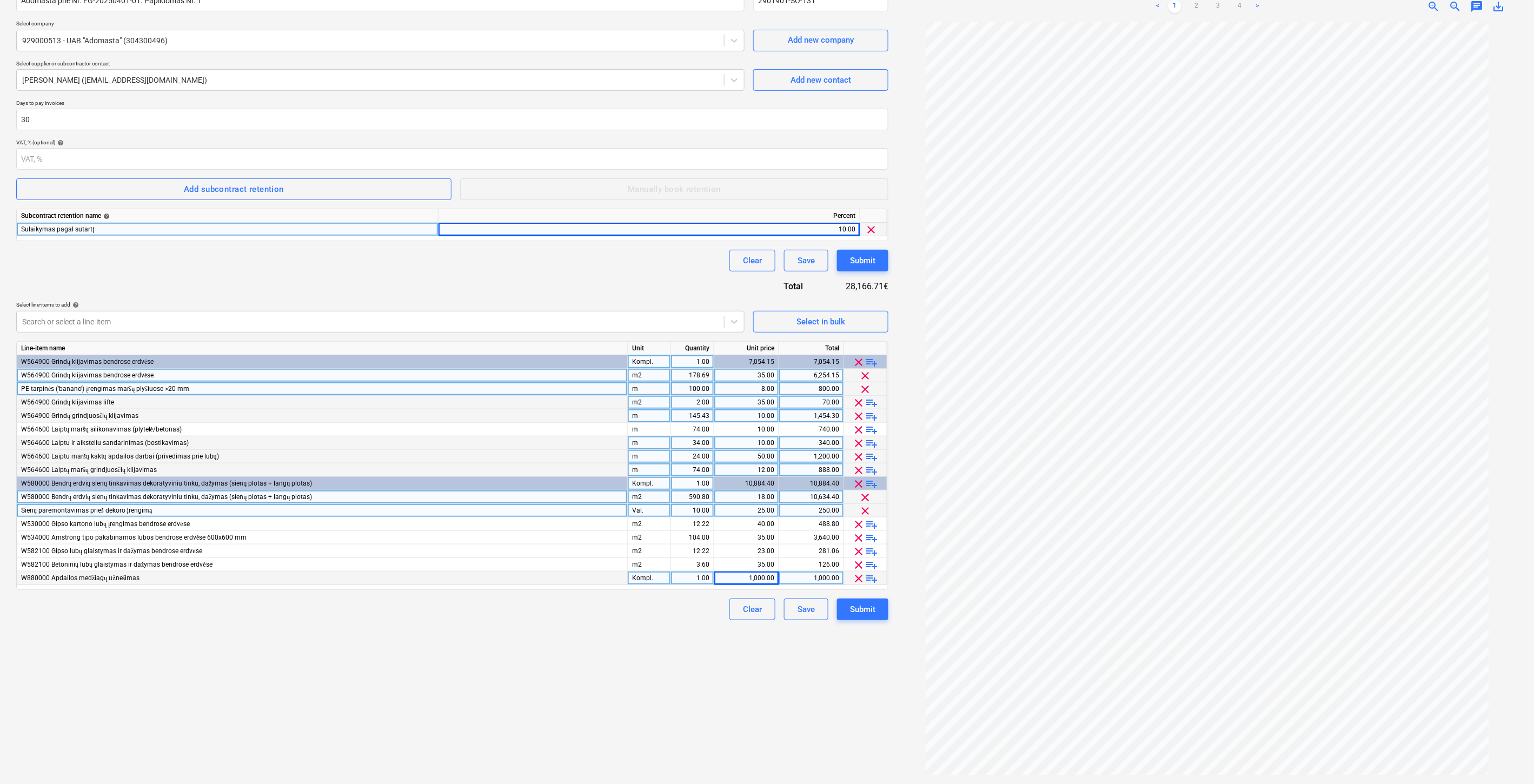
click at [553, 618] on div "Clear Save Submit" at bounding box center [453, 609] width 872 height 22
click at [431, 696] on div "Create new document Contract name help Adomasta prie Nr. FG-20250401-01. Papild…" at bounding box center [452, 363] width 881 height 834
click at [508, 661] on div "Create new document Contract name help Adomasta prie Nr. FG-20250401-01. Papild…" at bounding box center [452, 363] width 881 height 834
click at [536, 650] on div "Create new document Contract name help Adomasta prie Nr. FG-20250401-01. Papild…" at bounding box center [452, 363] width 881 height 834
click at [541, 647] on div "Create new document Contract name help Adomasta prie Nr. FG-20250401-01. Papild…" at bounding box center [452, 363] width 881 height 834
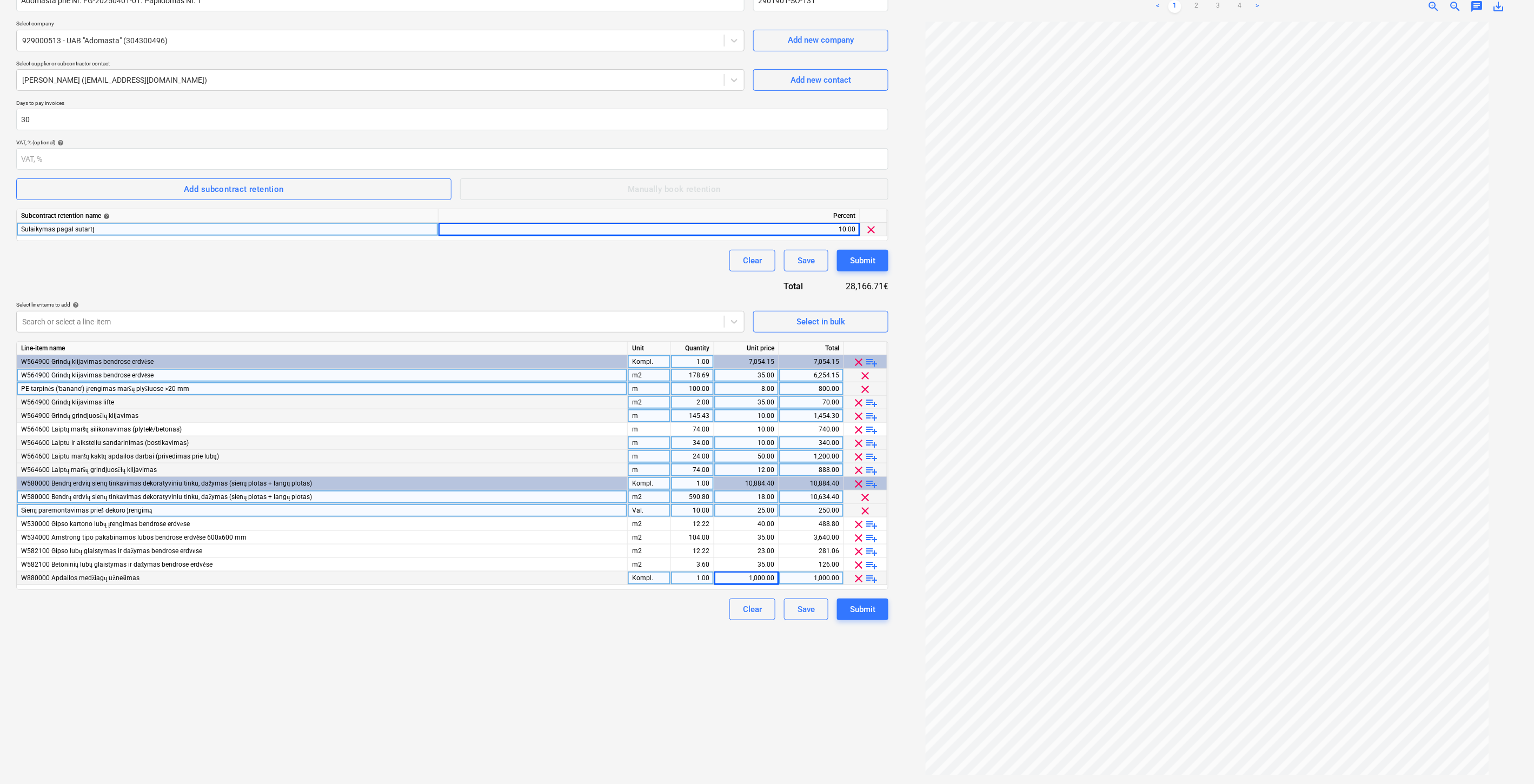
click at [565, 638] on div "Create new document Contract name help Adomasta prie Nr. FG-20250401-01. Papild…" at bounding box center [452, 363] width 881 height 834
click at [585, 629] on div "Create new document Contract name help Adomasta prie Nr. FG-20250401-01. Papild…" at bounding box center [452, 363] width 881 height 834
click at [305, 641] on div "Create new document Contract name help Adomasta prie Nr. FG-20250401-01. Papild…" at bounding box center [452, 363] width 881 height 834
click at [871, 430] on span "playlist_add" at bounding box center [872, 430] width 13 height 13
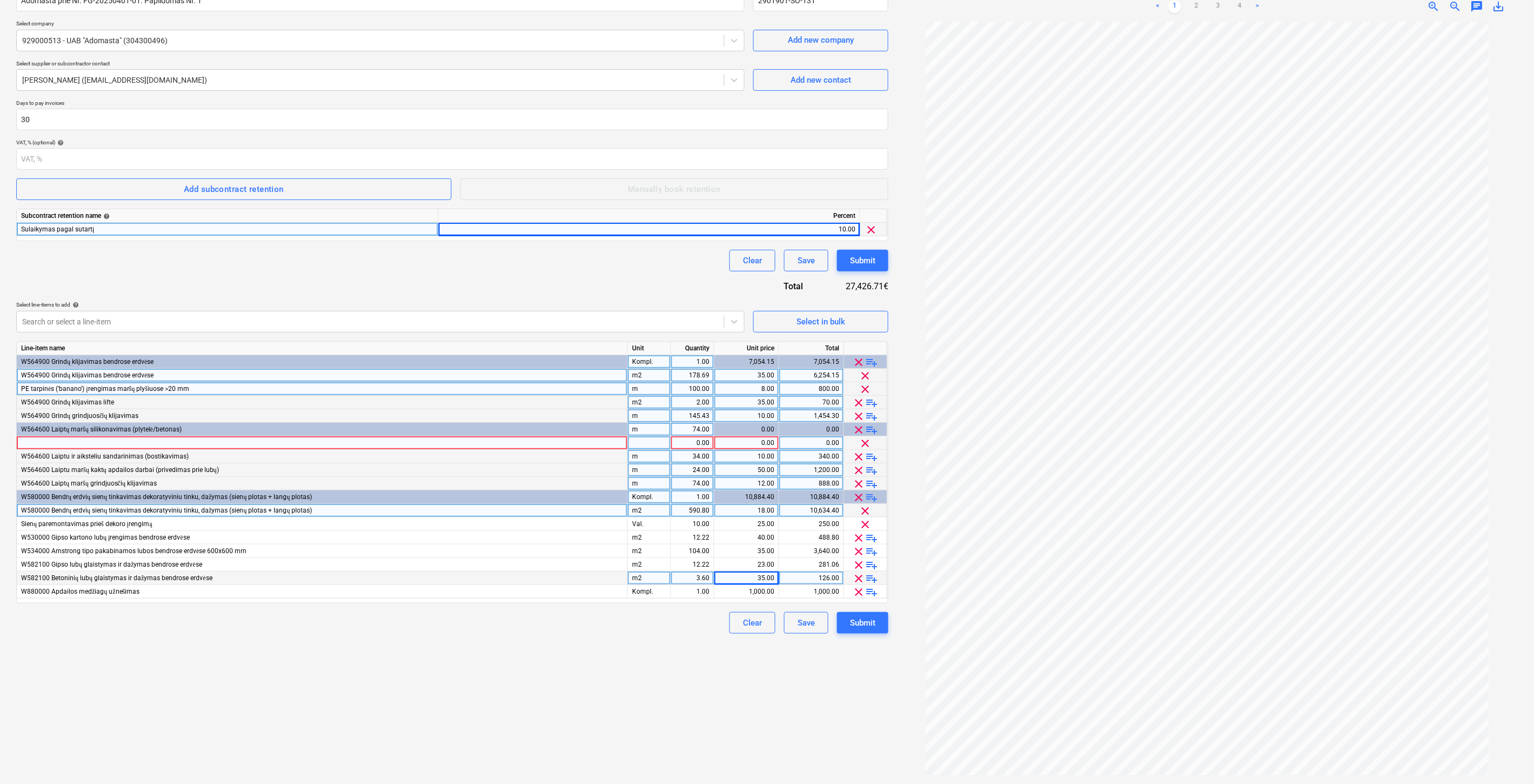
click at [871, 428] on span "playlist_add" at bounding box center [872, 430] width 13 height 13
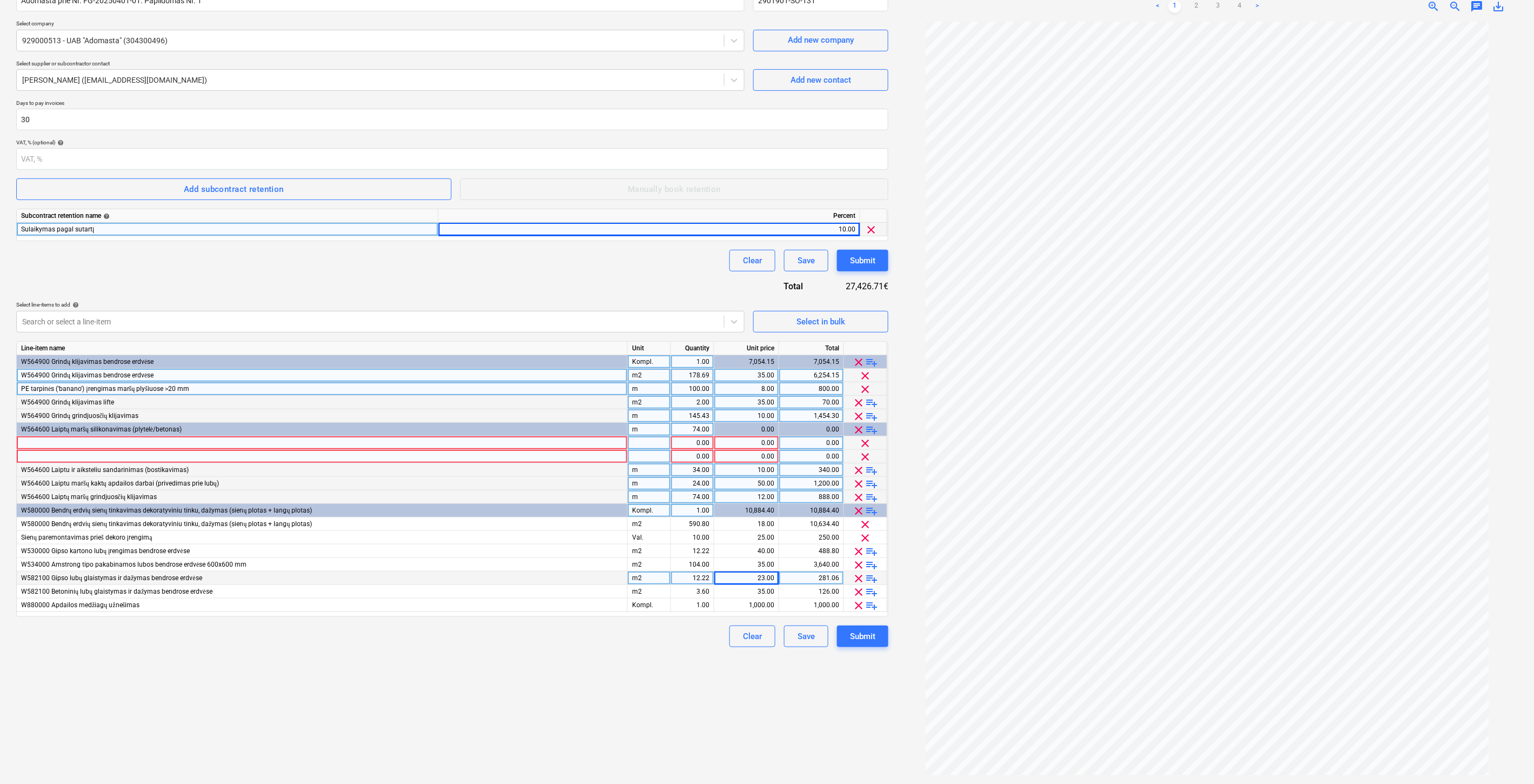
click at [192, 428] on div "W564600 Laiptų maršų silikonavimas (plytelė/betonas)" at bounding box center [322, 429] width 611 height 13
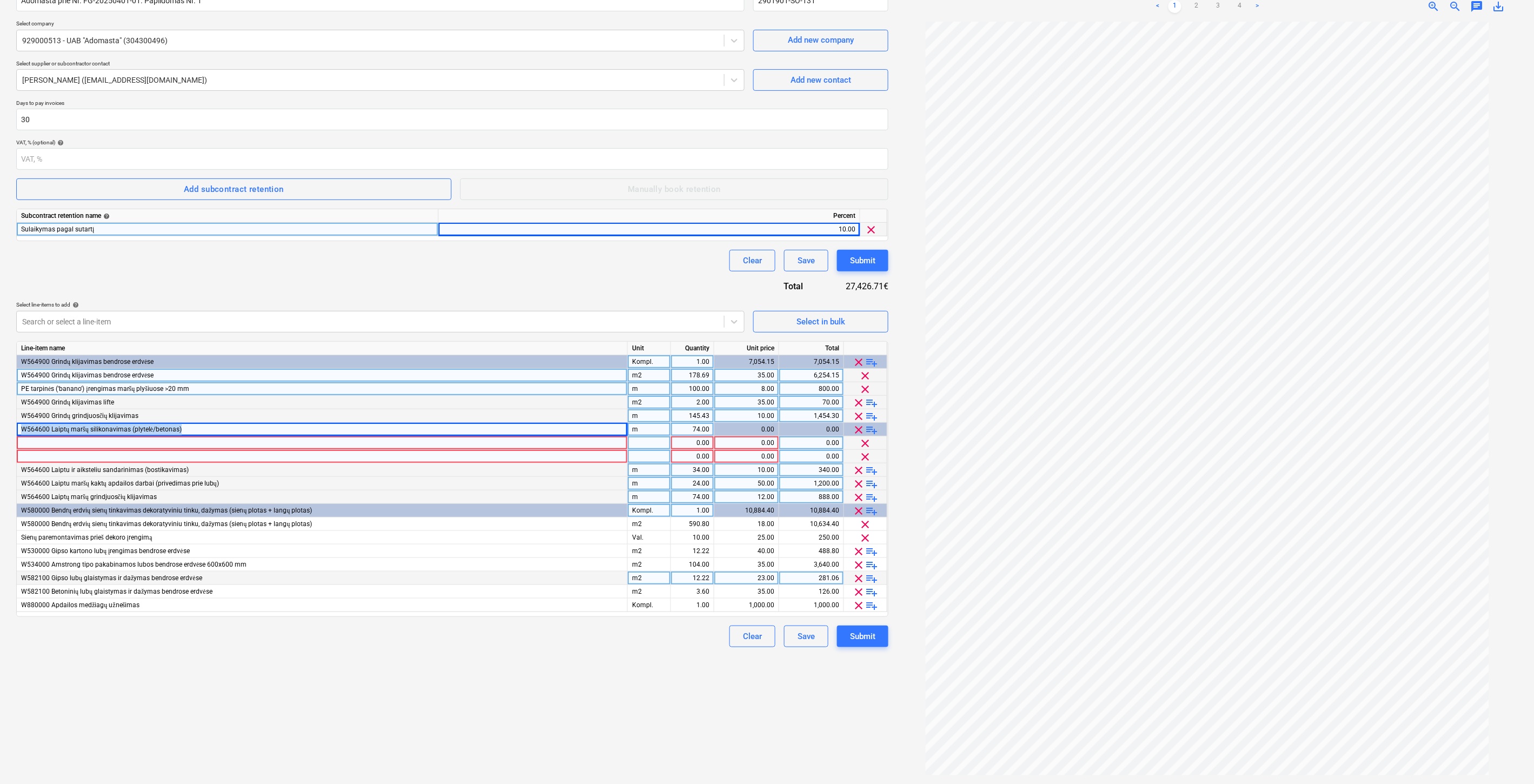
drag, startPoint x: 182, startPoint y: 429, endPoint x: 67, endPoint y: 448, distance: 116.6
click at [17, 428] on div "W564600 Laiptų maršų silikonavimas (plytelė/betonas)" at bounding box center [322, 429] width 611 height 13
copy span "W564600 Laiptų maršų silikonavimas (plytelė/betonas)"
click at [62, 443] on div at bounding box center [322, 443] width 611 height 13
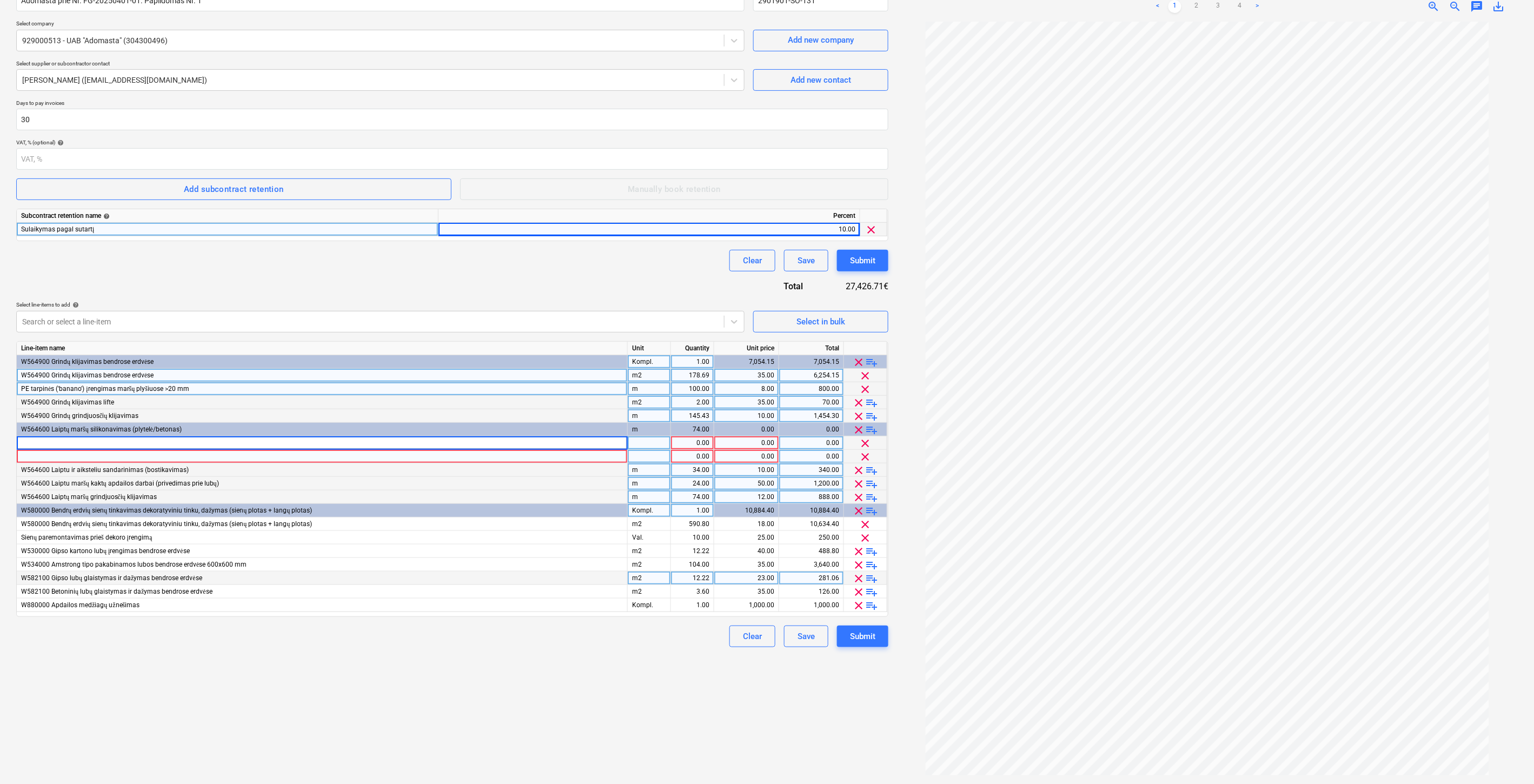
type input "W564600 Laiptų maršų silikonavimas (plytelė/betonas)"
click at [657, 429] on div "m" at bounding box center [649, 429] width 43 height 13
click at [651, 443] on div "pcs" at bounding box center [649, 443] width 43 height 13
click at [693, 430] on div "74.00" at bounding box center [692, 429] width 34 height 13
click at [690, 442] on div "1.00" at bounding box center [692, 443] width 34 height 13
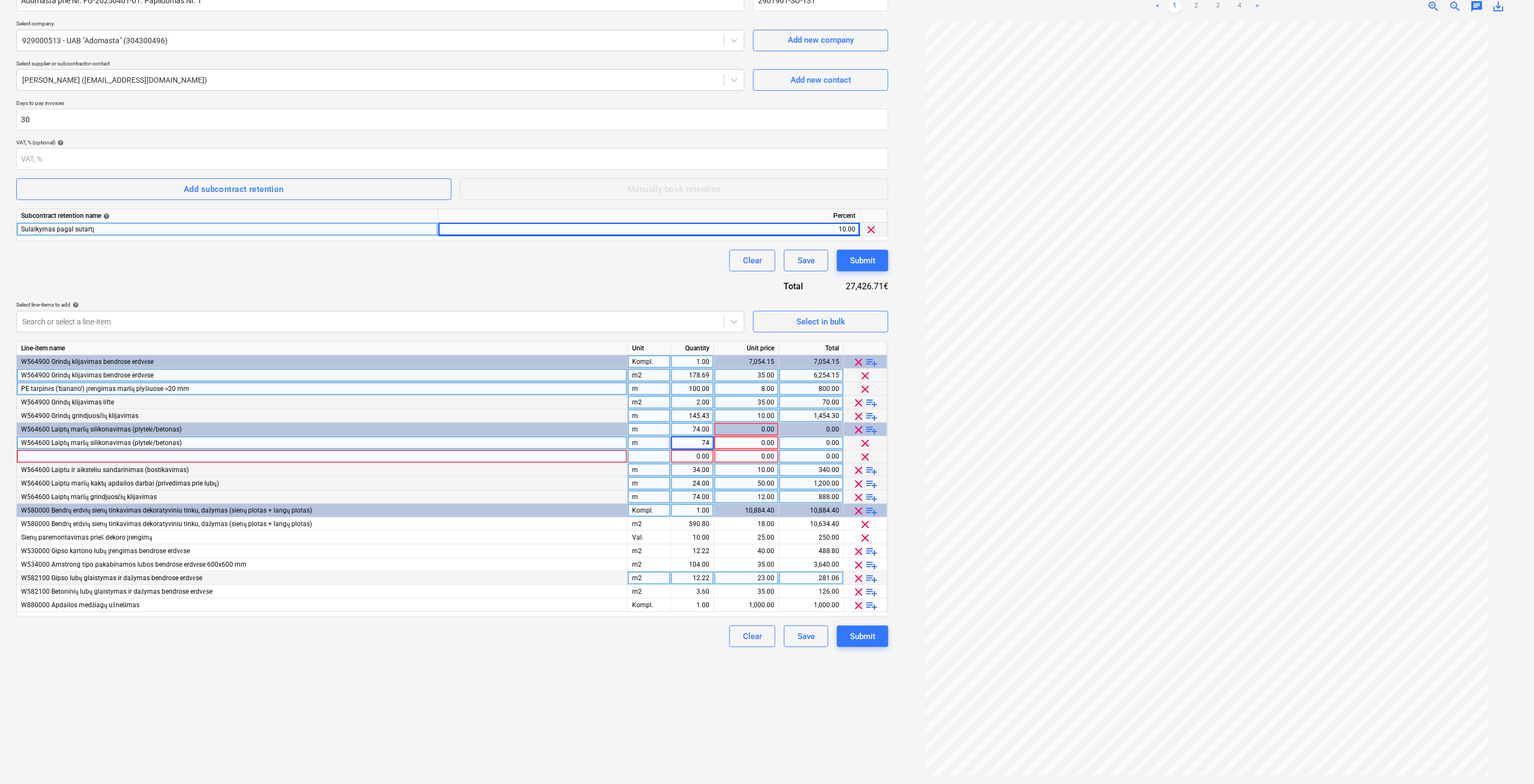
click at [646, 431] on div "m" at bounding box center [649, 429] width 43 height 13
type input "Kompl."
click at [678, 429] on div "74.00" at bounding box center [692, 429] width 34 height 13
type input "1"
click at [602, 715] on div "Create new document Contract name help Adomasta prie Nr. FG-20250401-01. Papild…" at bounding box center [452, 363] width 881 height 834
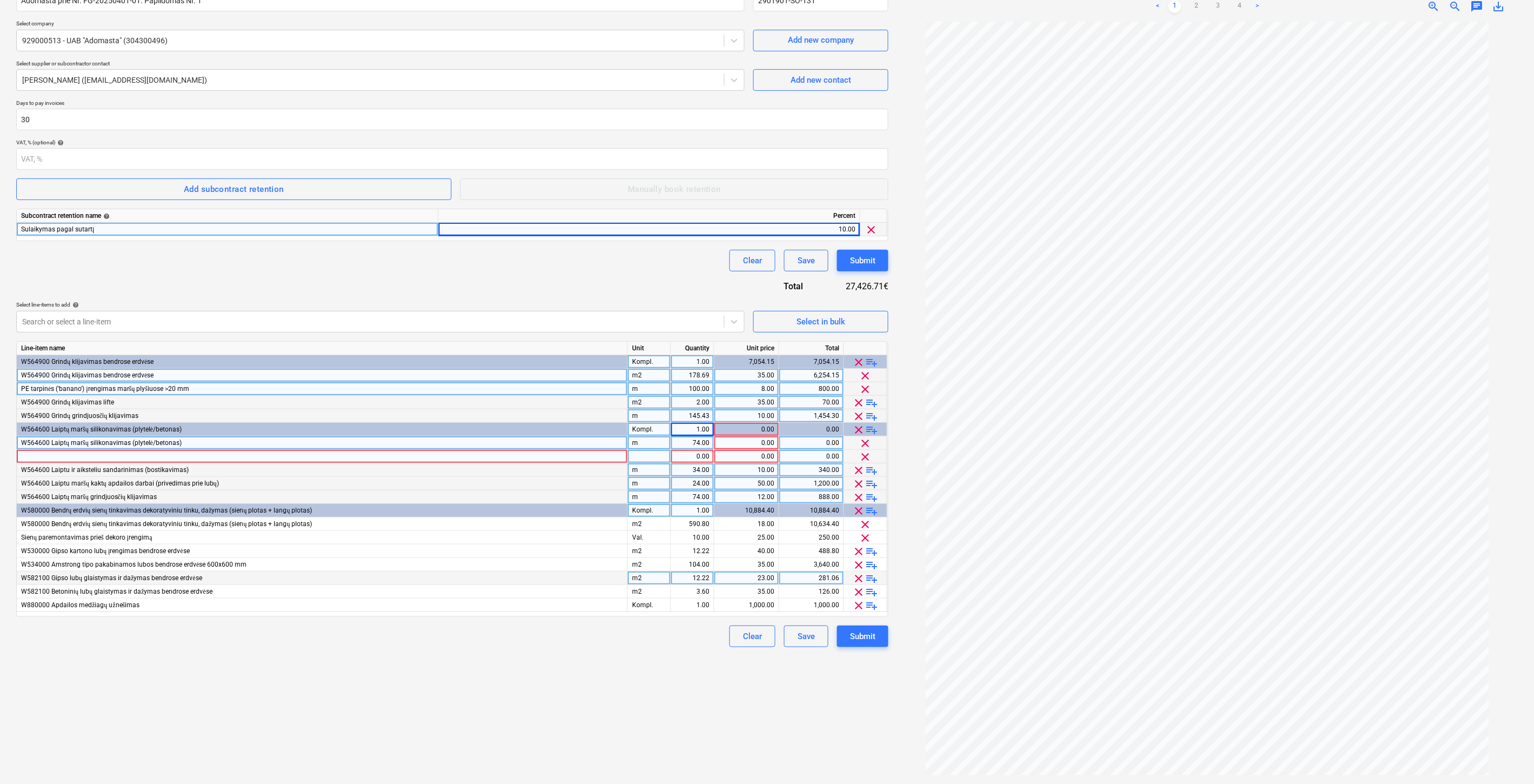
click at [536, 731] on div "Create new document Contract name help Adomasta prie Nr. FG-20250401-01. Papild…" at bounding box center [452, 363] width 881 height 834
click at [592, 707] on div "Create new document Contract name help Adomasta prie Nr. FG-20250401-01. Papild…" at bounding box center [452, 363] width 881 height 834
click at [754, 443] on div "0.00" at bounding box center [746, 443] width 56 height 13
type input "10"
click at [512, 633] on div "Clear Save Submit" at bounding box center [453, 636] width 872 height 22
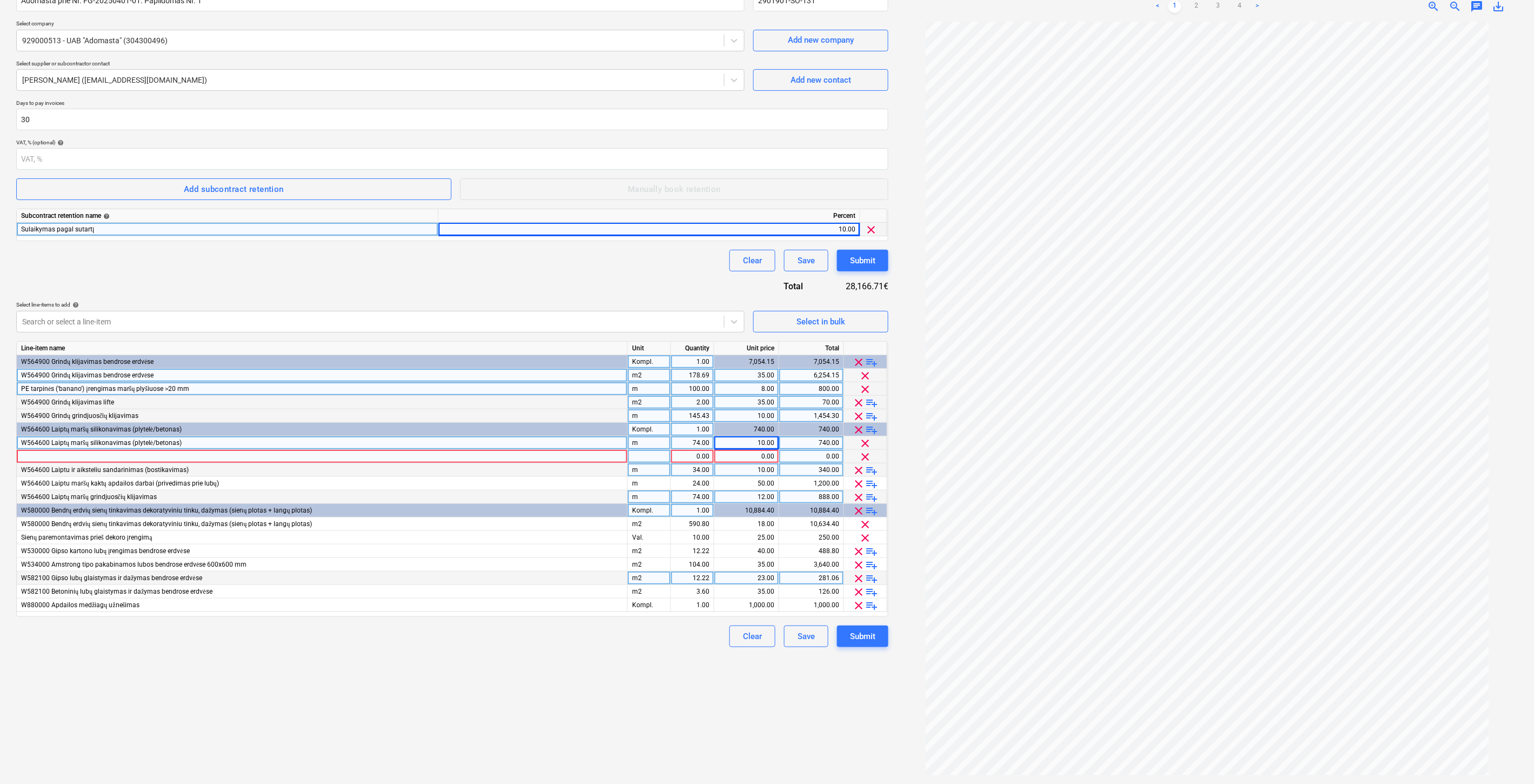
click at [547, 458] on div at bounding box center [322, 457] width 611 height 13
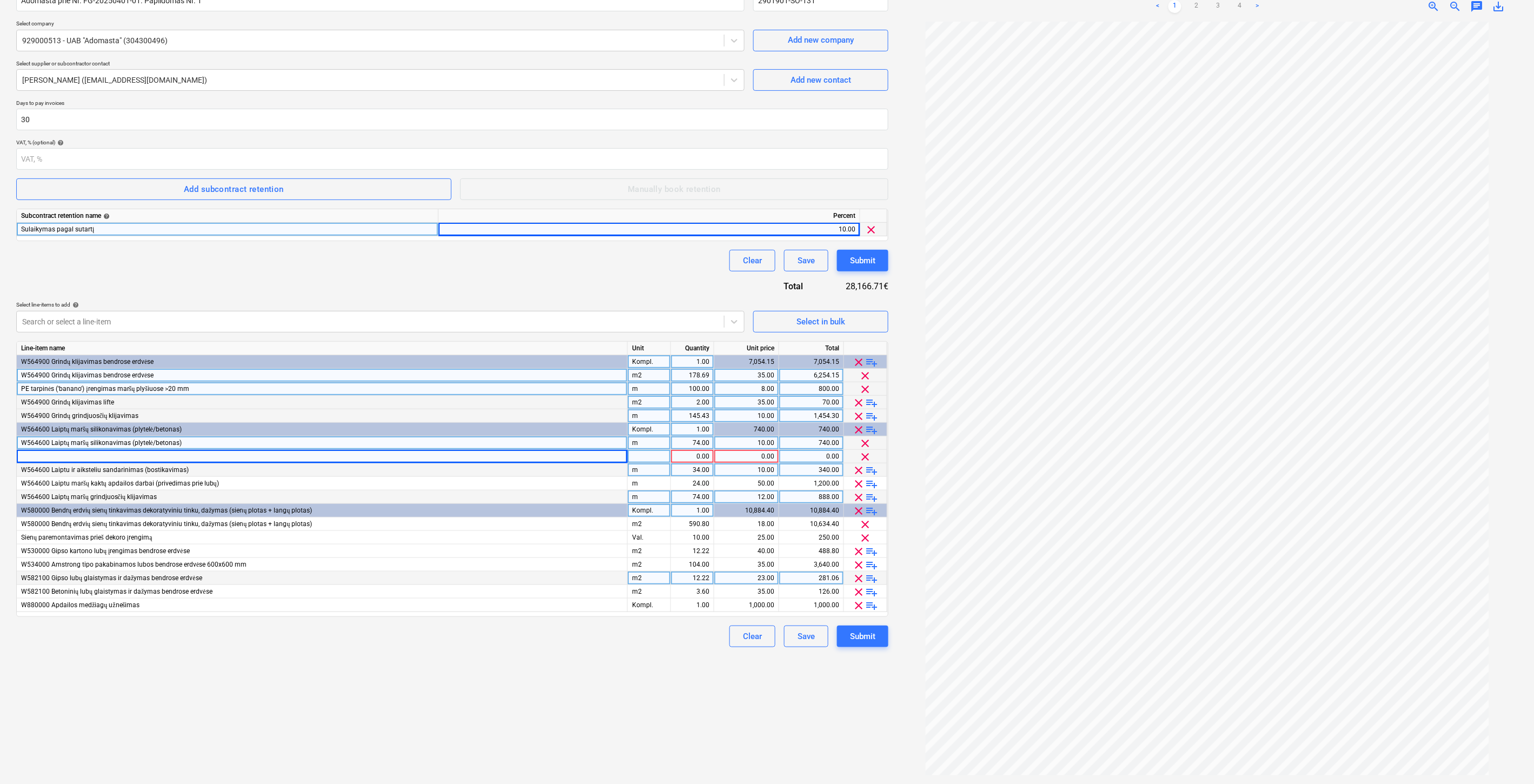
click at [182, 457] on div at bounding box center [322, 457] width 611 height 13
type input "Silikonavimai po durimis į butus"
click at [647, 456] on div at bounding box center [649, 457] width 43 height 13
type input "m"
click at [696, 457] on div "1.00" at bounding box center [692, 457] width 34 height 13
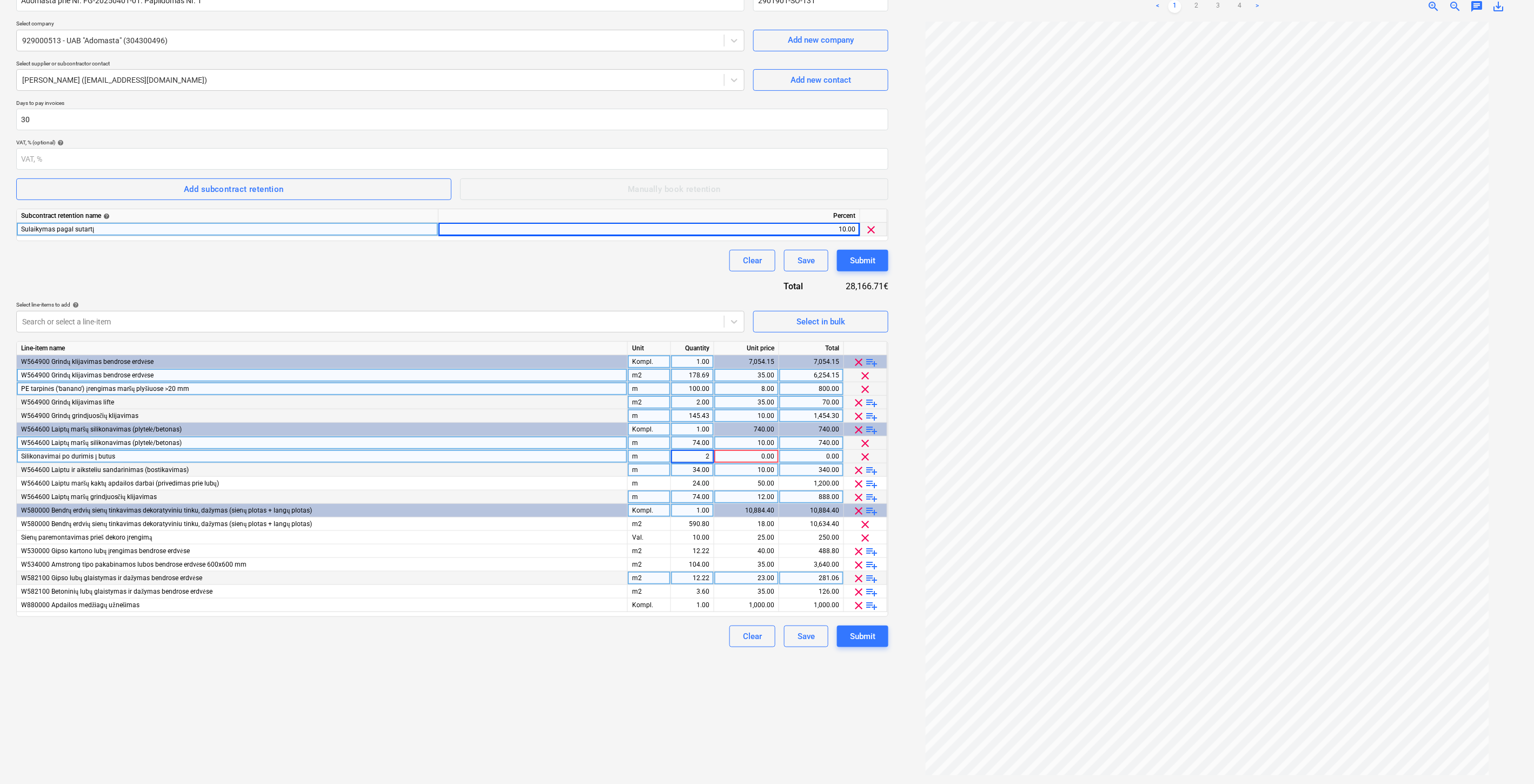
type input "29"
click at [731, 456] on div "0.00" at bounding box center [746, 457] width 56 height 13
type input "10"
click at [543, 671] on div "Create new document Contract name help Adomasta prie Nr. FG-20250401-01. Papild…" at bounding box center [452, 363] width 881 height 834
click at [585, 700] on div "Create new document Contract name help Adomasta prie Nr. FG-20250401-01. Papild…" at bounding box center [452, 363] width 881 height 834
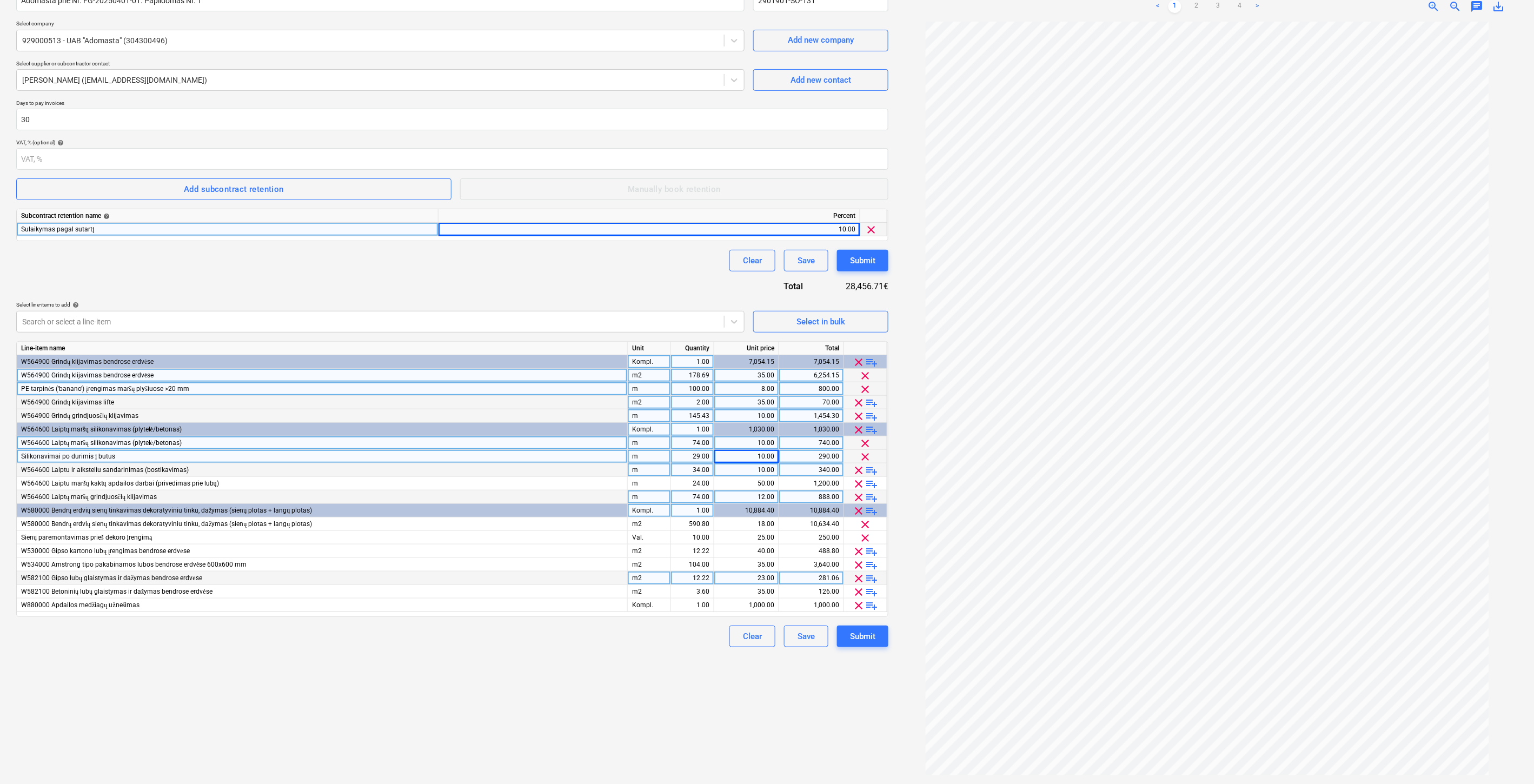
click at [589, 692] on div "Create new document Contract name help Adomasta prie Nr. FG-20250401-01. Papild…" at bounding box center [452, 363] width 881 height 834
click at [590, 684] on div "Create new document Contract name help Adomasta prie Nr. FG-20250401-01. Papild…" at bounding box center [452, 363] width 881 height 834
click at [596, 667] on div "Create new document Contract name help Adomasta prie Nr. FG-20250401-01. Papild…" at bounding box center [452, 363] width 881 height 834
click at [455, 739] on div "Create new document Contract name help Adomasta prie Nr. FG-20250401-01. Papild…" at bounding box center [452, 363] width 881 height 834
click at [813, 325] on div "Select in bulk" at bounding box center [821, 322] width 49 height 14
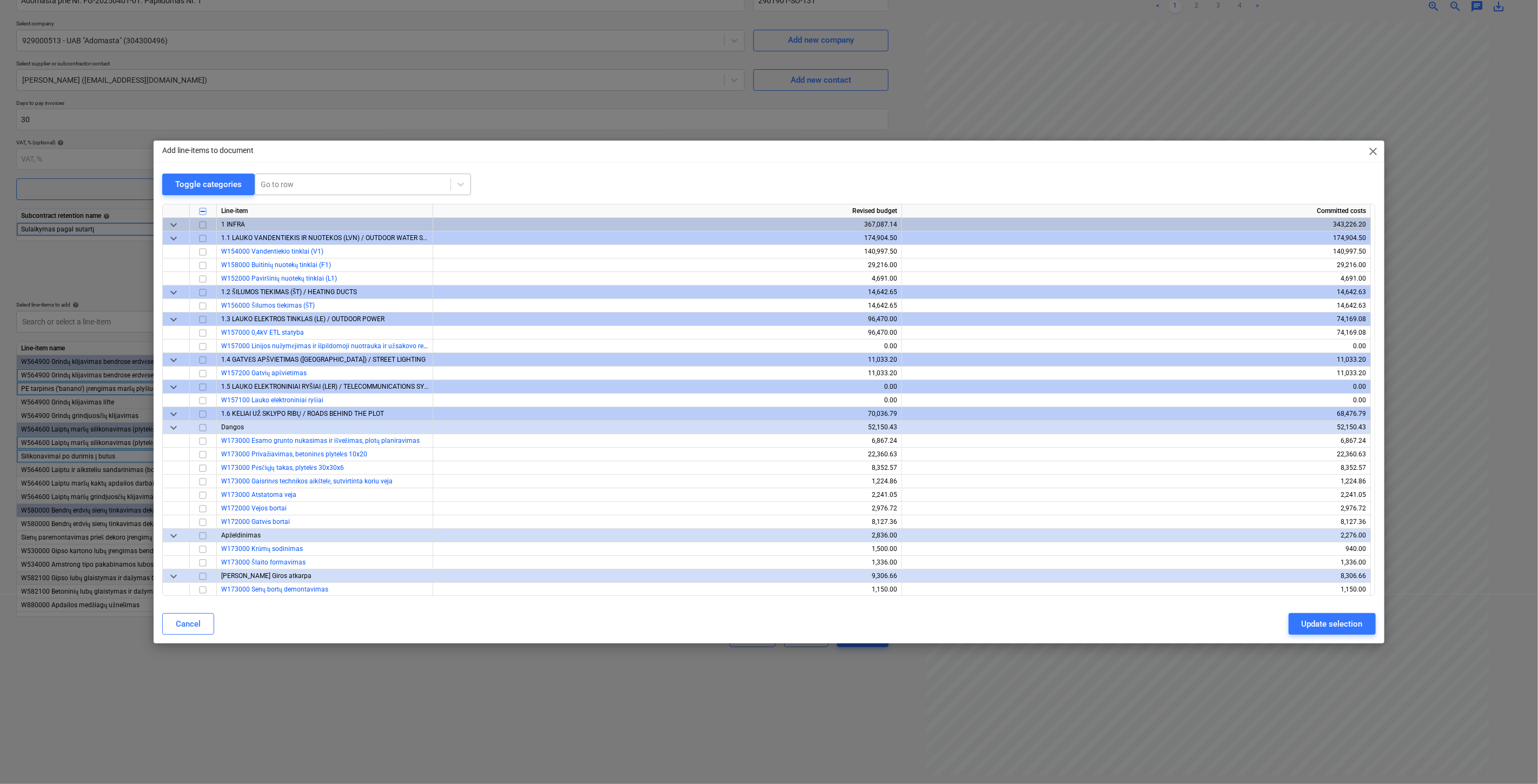
click at [357, 190] on div "Go to row" at bounding box center [352, 184] width 195 height 15
type input "revizin"
click at [346, 264] on div "-- -- -- W456000 Revizinių durelių montavimas" at bounding box center [361, 262] width 216 height 17
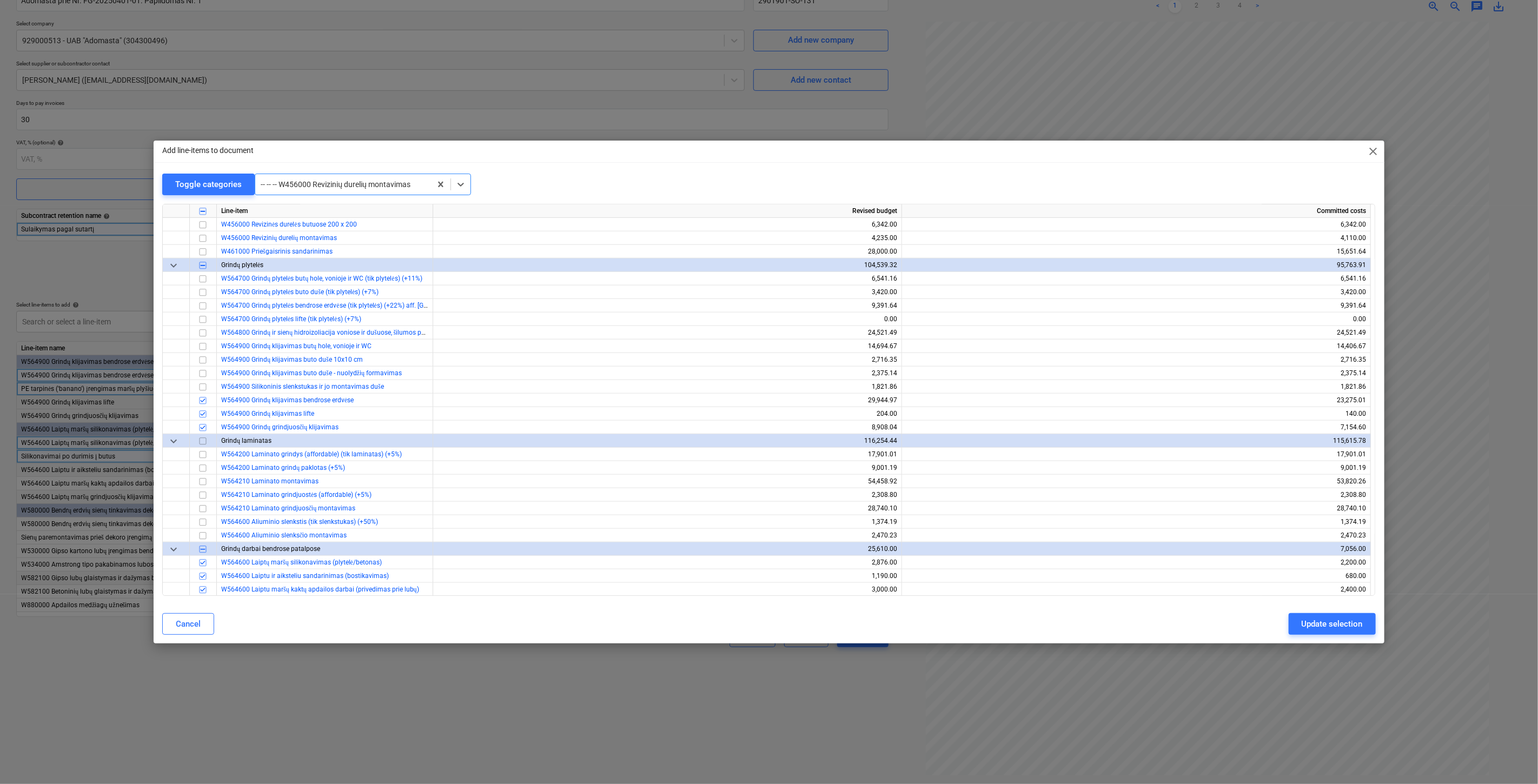
scroll to position [4216, 0]
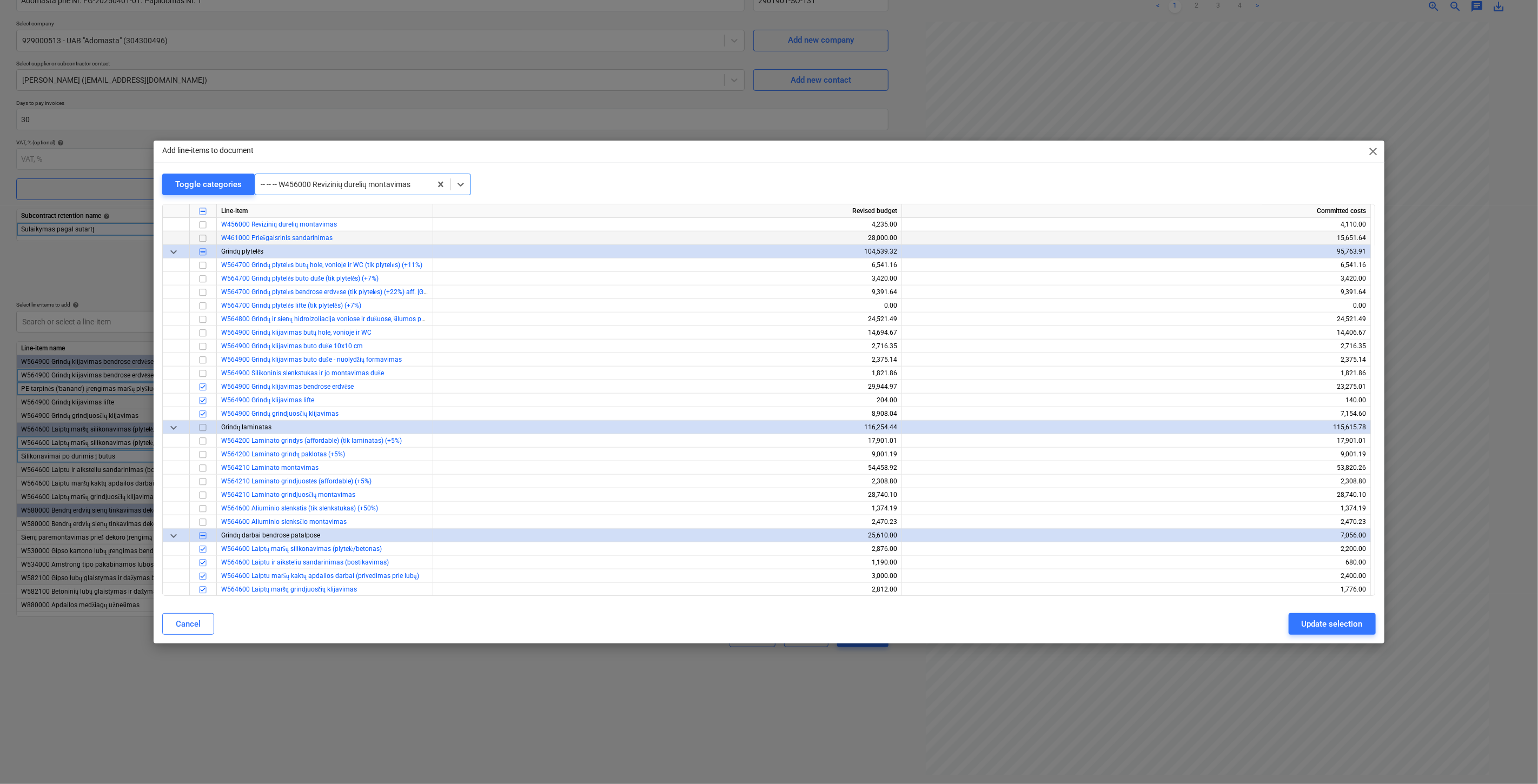
drag, startPoint x: 204, startPoint y: 226, endPoint x: 231, endPoint y: 238, distance: 29.5
click at [204, 226] on input "checkbox" at bounding box center [203, 225] width 13 height 13
click at [1331, 626] on div "Update selection" at bounding box center [1332, 623] width 61 height 14
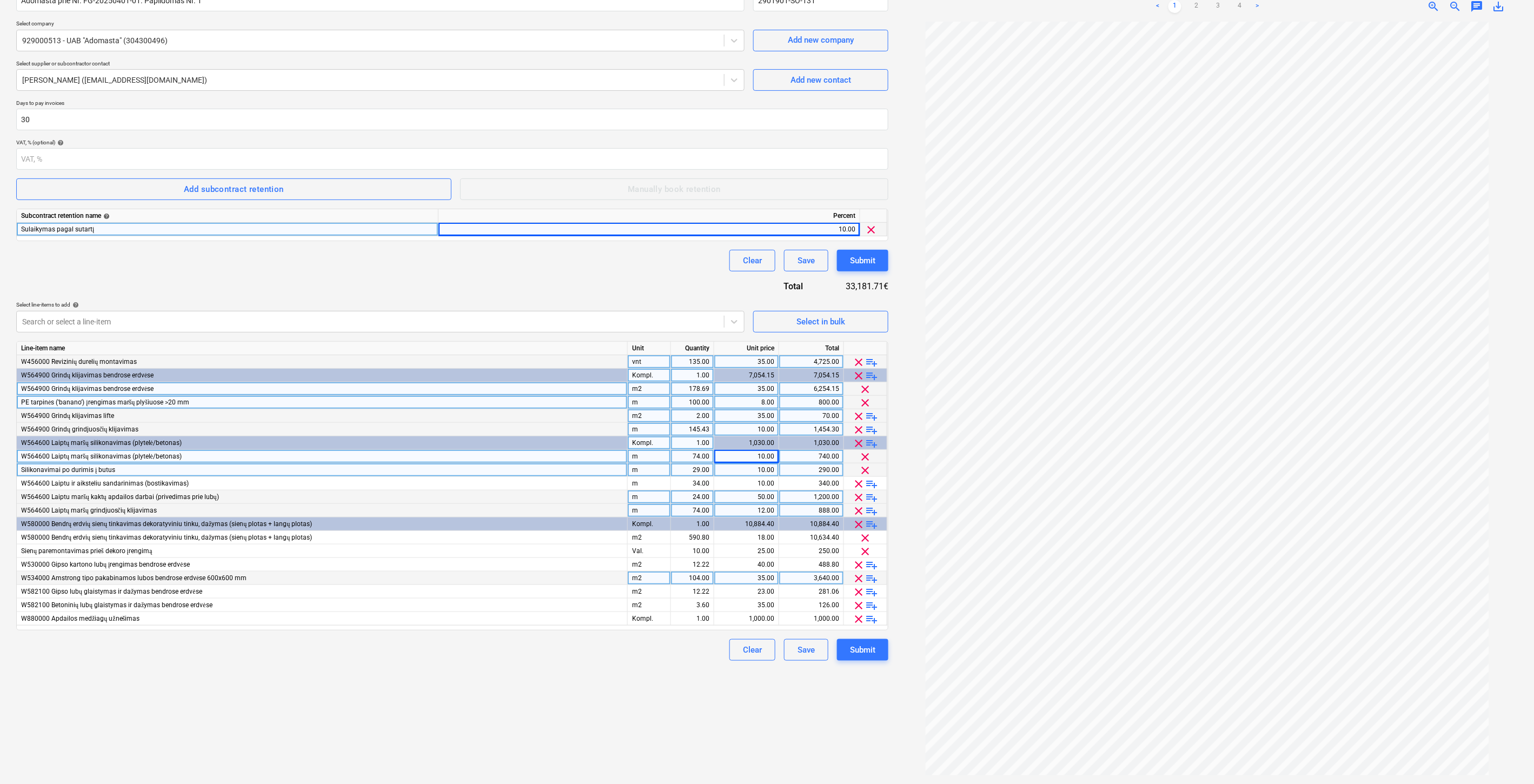
click at [653, 365] on div "vnt" at bounding box center [649, 362] width 43 height 13
type input "Vnt."
click at [691, 362] on div "135.00" at bounding box center [692, 362] width 34 height 13
type input "5"
click at [734, 361] on div "35.00" at bounding box center [746, 362] width 56 height 13
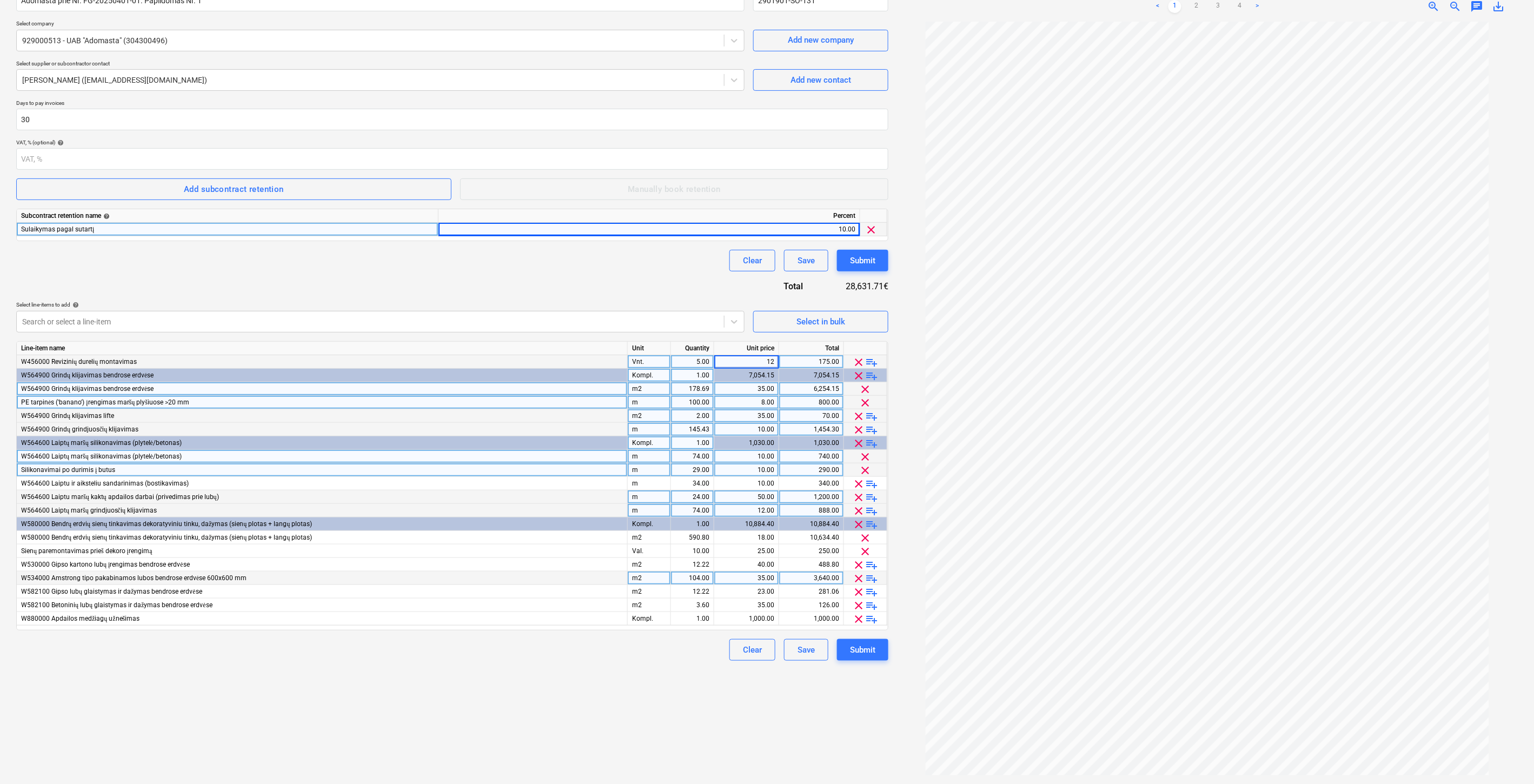
type input "120"
click at [678, 293] on div "Contract name help Adomasta prie Nr. FG-20250401-01. Papildomas Nr. 1 Contract …" at bounding box center [453, 321] width 872 height 680
click at [308, 257] on div "Clear Save Submit" at bounding box center [453, 260] width 872 height 22
click at [875, 374] on span "playlist_add" at bounding box center [872, 375] width 13 height 13
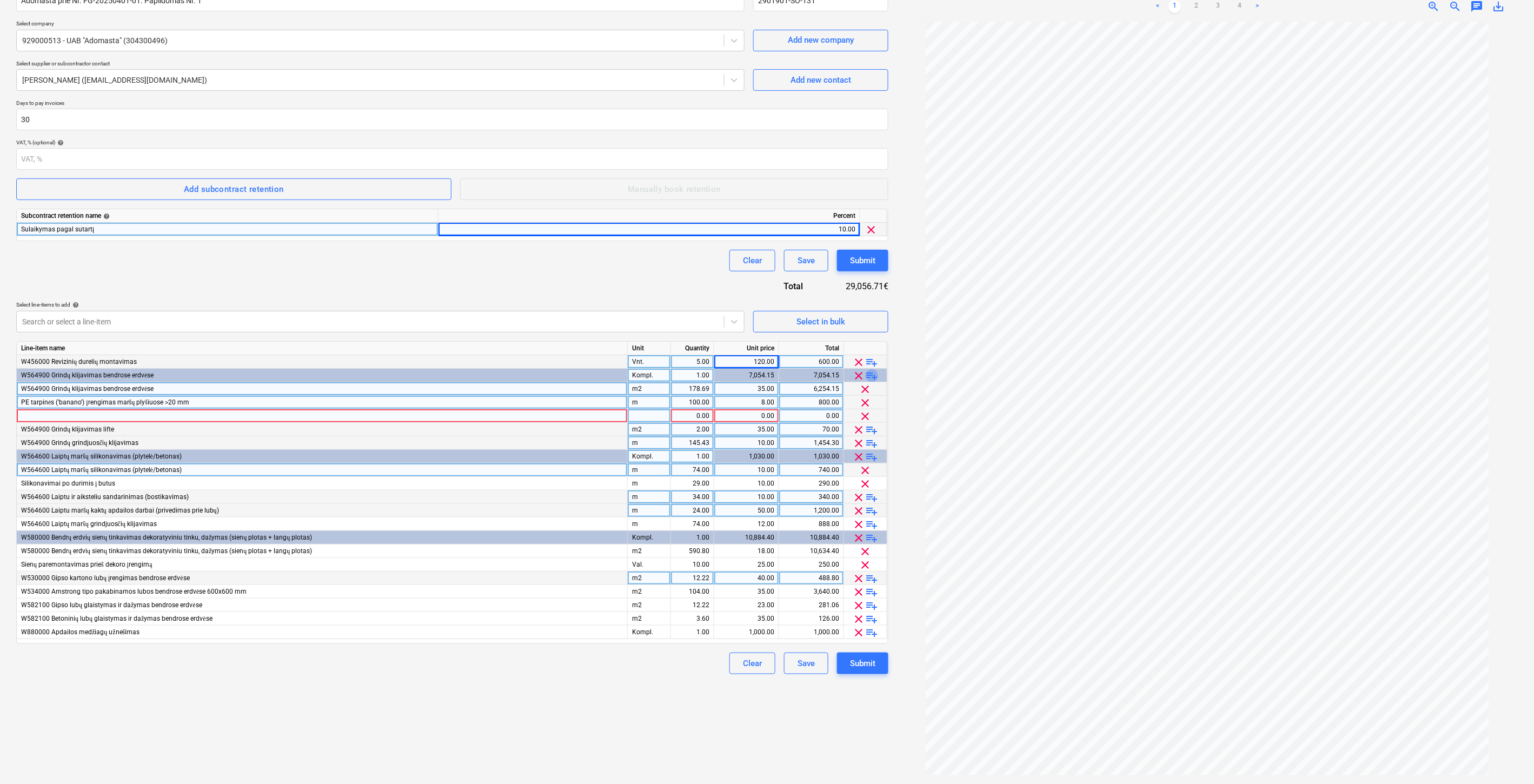
click at [875, 374] on span "playlist_add" at bounding box center [872, 375] width 13 height 13
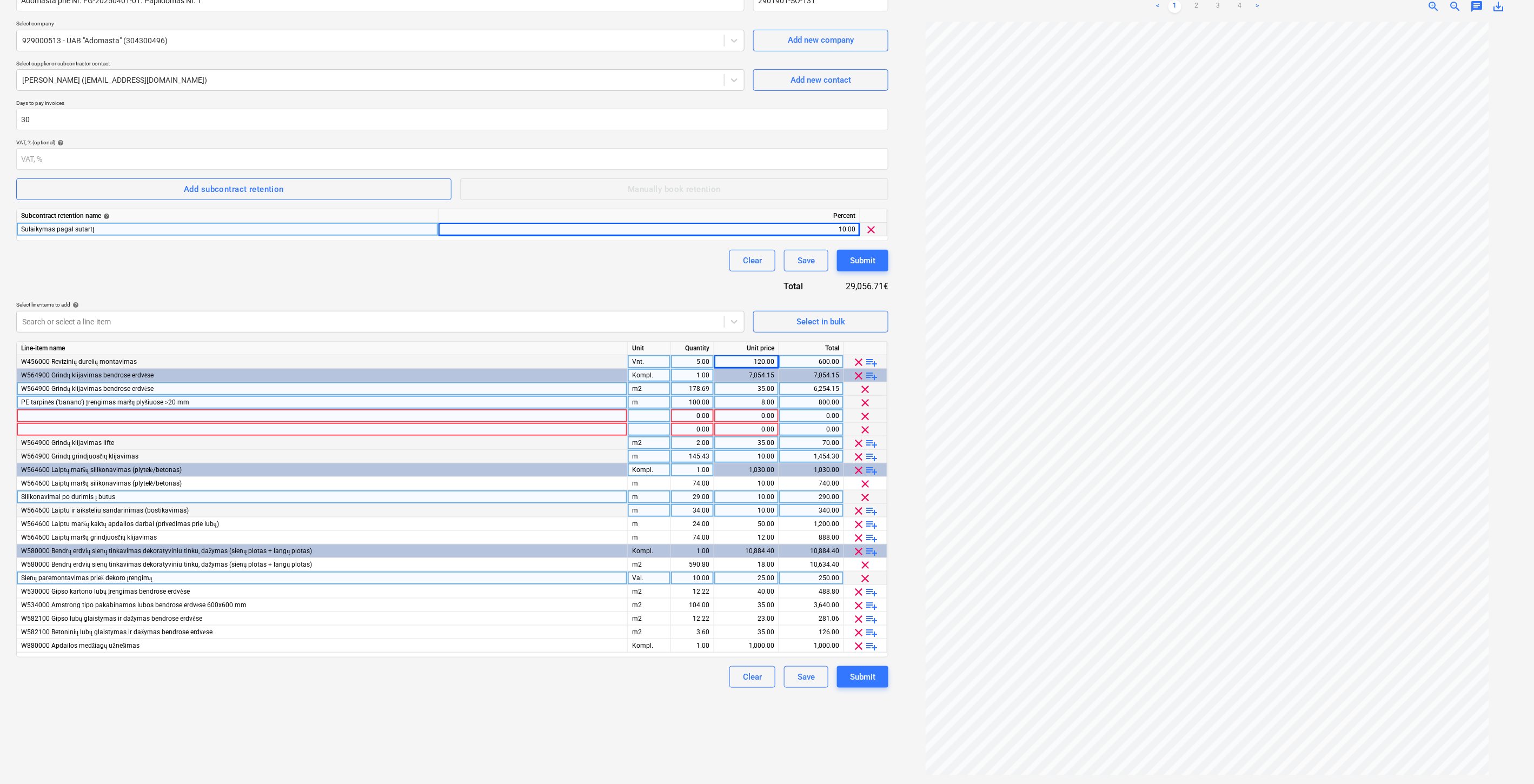
click at [124, 417] on div at bounding box center [322, 416] width 611 height 13
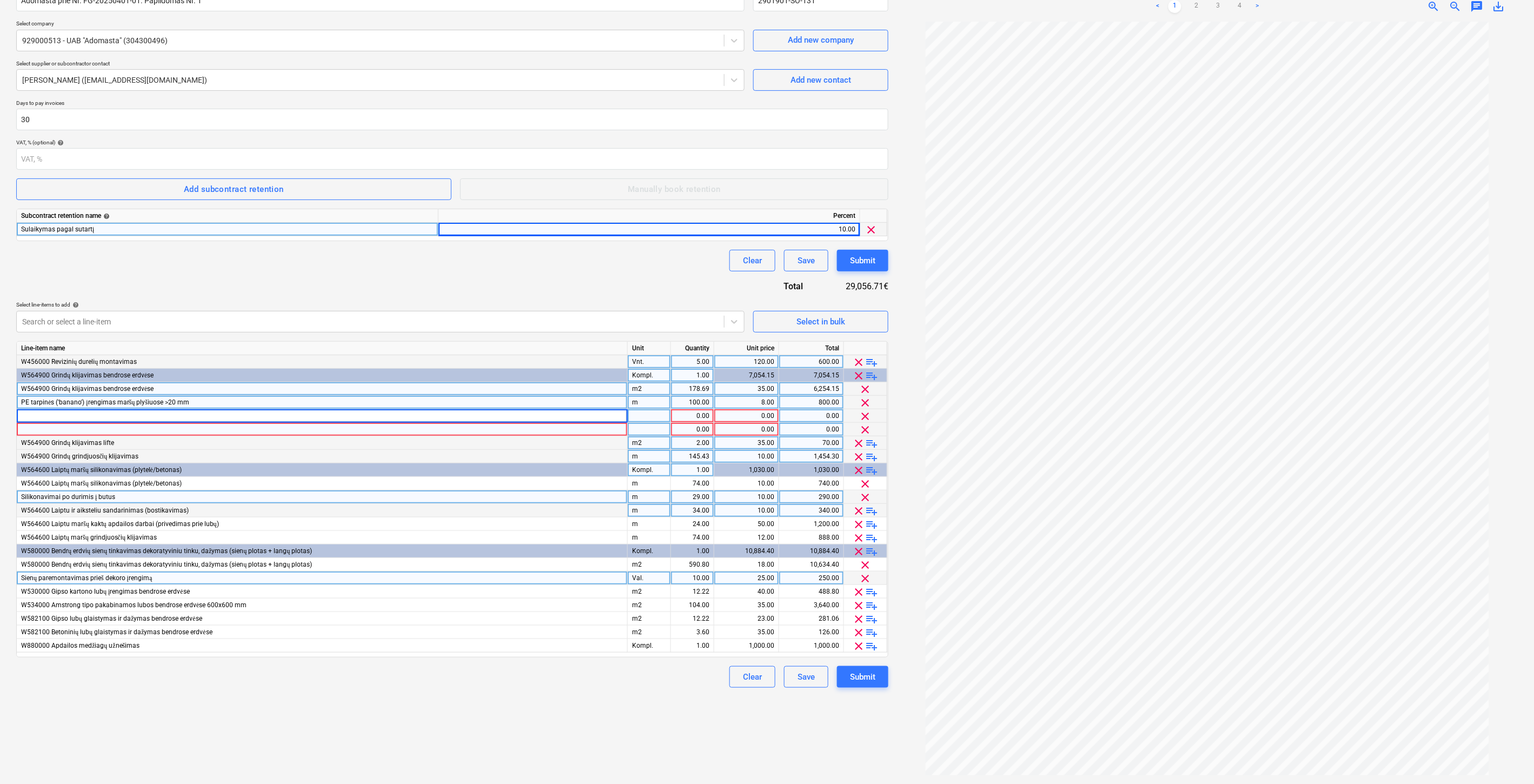
type input "Laiptų maršų plyšių valymas (iki 10 cm)"
click at [645, 417] on div at bounding box center [649, 416] width 43 height 13
type input "Val."
type input "10"
type input "25"
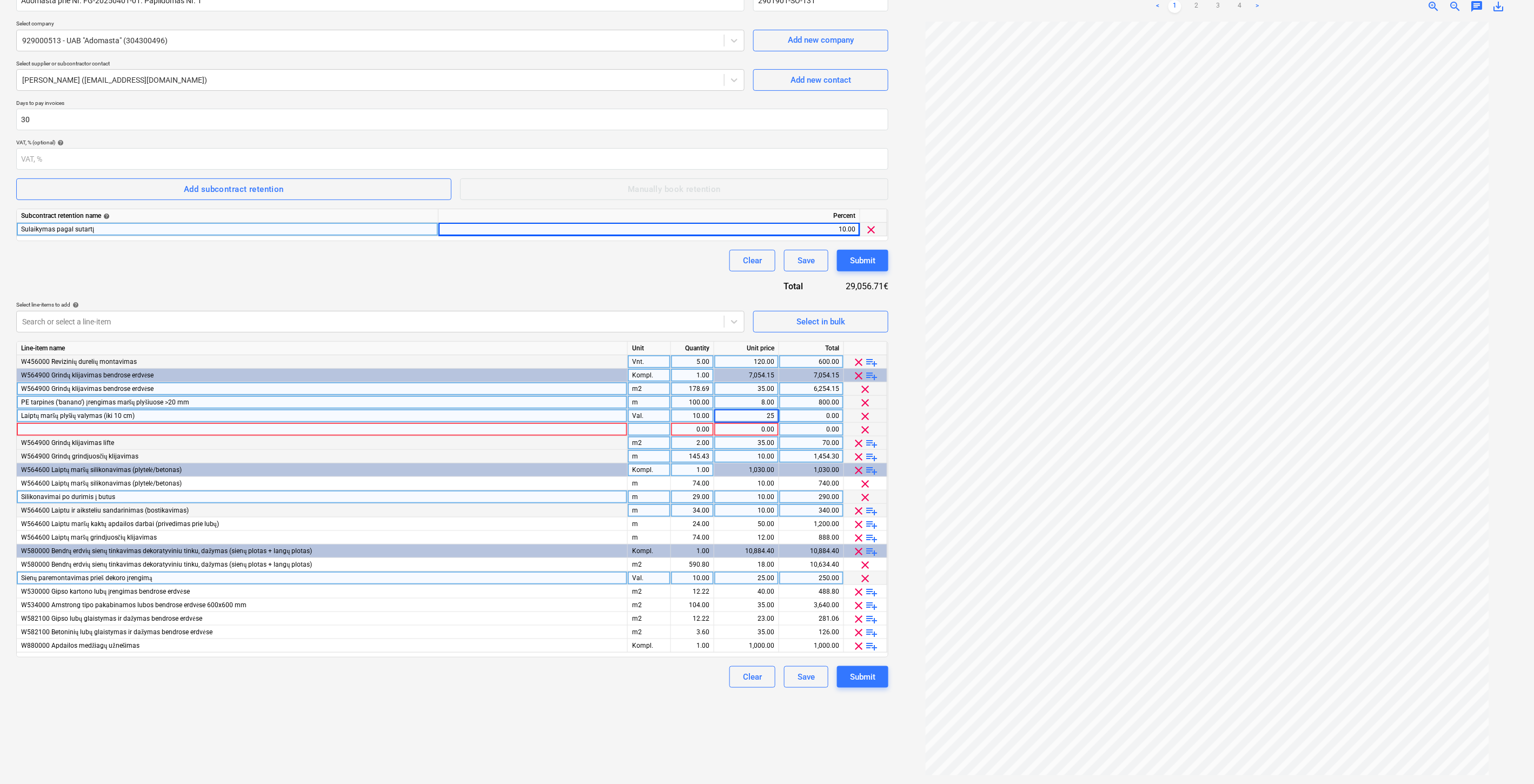
click at [580, 750] on div "Create new document Contract name help Adomasta prie Nr. FG-20250401-01. Papild…" at bounding box center [452, 363] width 881 height 834
click at [545, 685] on div "Clear Save Submit" at bounding box center [453, 677] width 872 height 22
click at [871, 549] on span "playlist_add" at bounding box center [872, 551] width 13 height 13
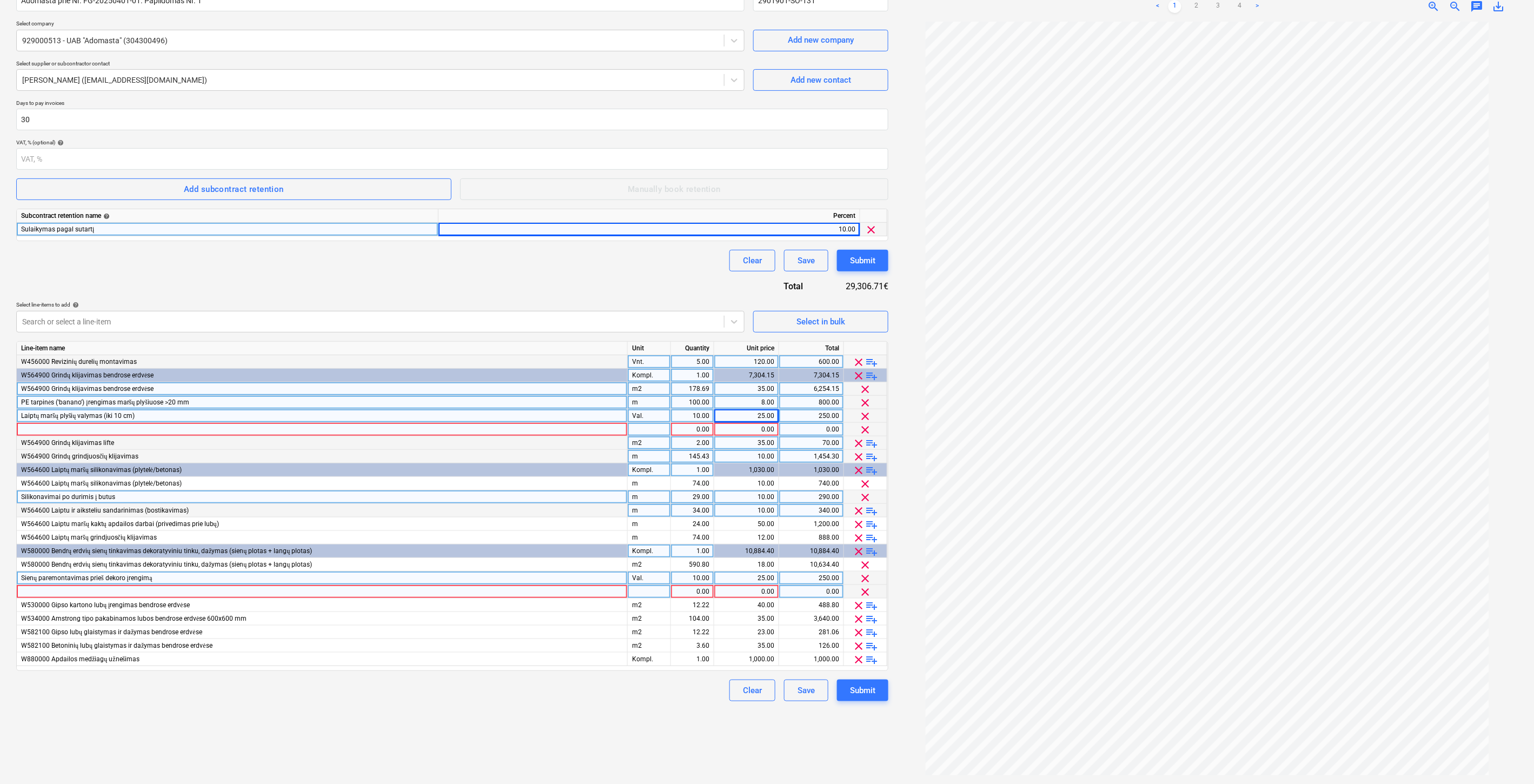
click at [192, 592] on div at bounding box center [322, 592] width 611 height 13
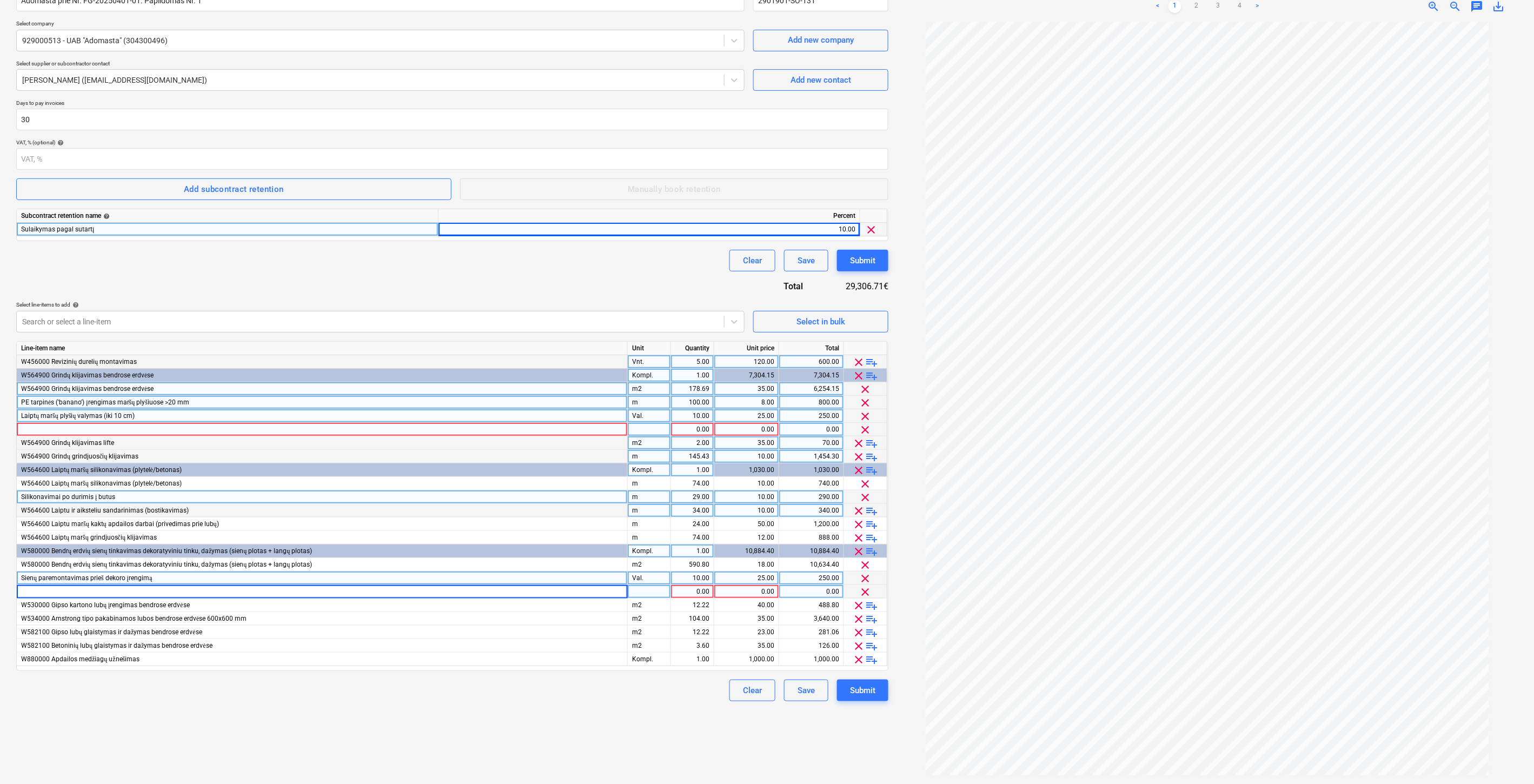
type input "Deformacinių siūlių įrengimas"
click at [635, 593] on div at bounding box center [649, 592] width 43 height 13
type input "m"
type input "12"
click at [609, 726] on div "Create new document Contract name help Adomasta prie Nr. FG-20250401-01. Papild…" at bounding box center [452, 363] width 881 height 834
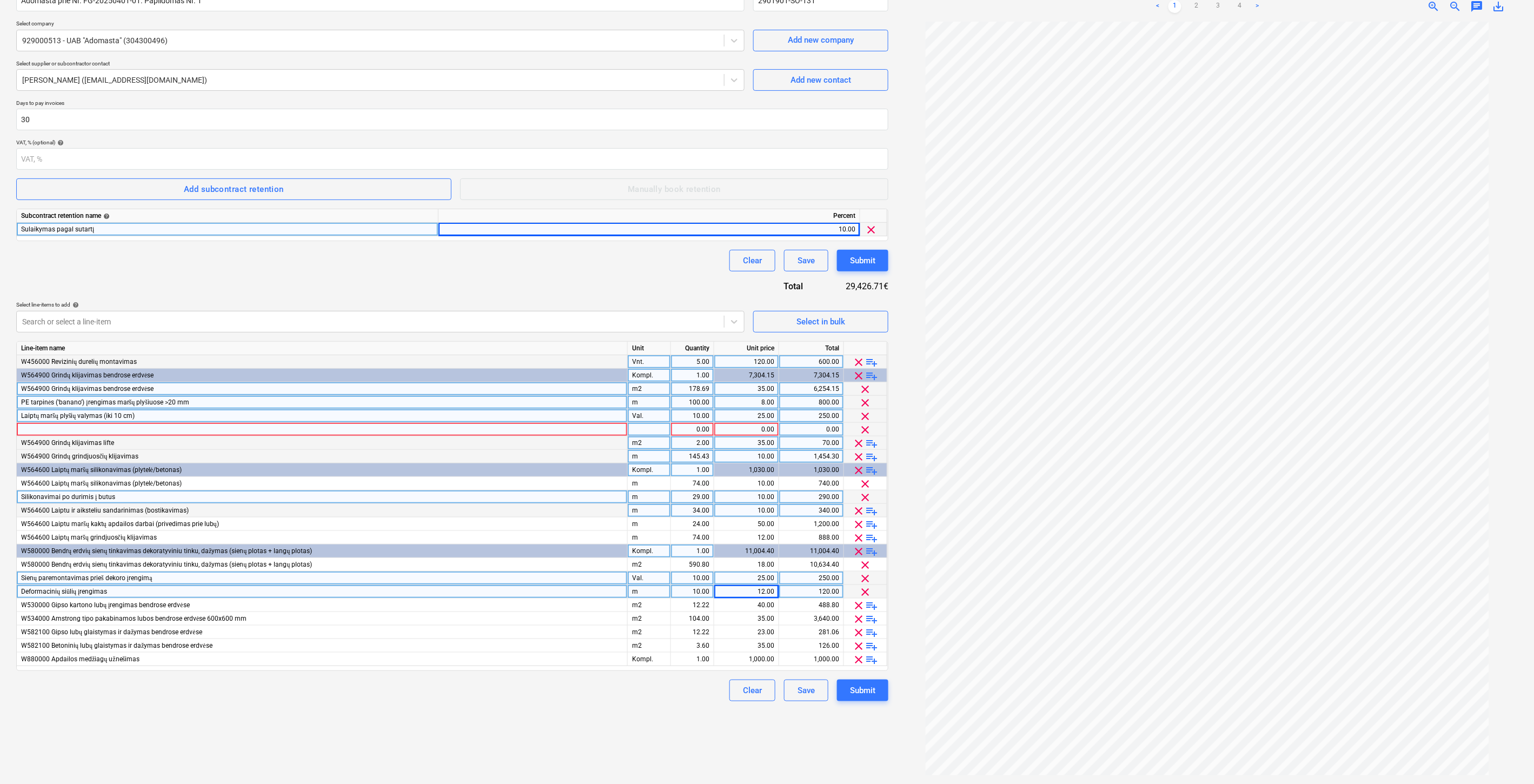
click at [548, 694] on div "Clear Save Submit" at bounding box center [453, 690] width 872 height 22
click at [812, 319] on div "Select in bulk" at bounding box center [821, 322] width 49 height 14
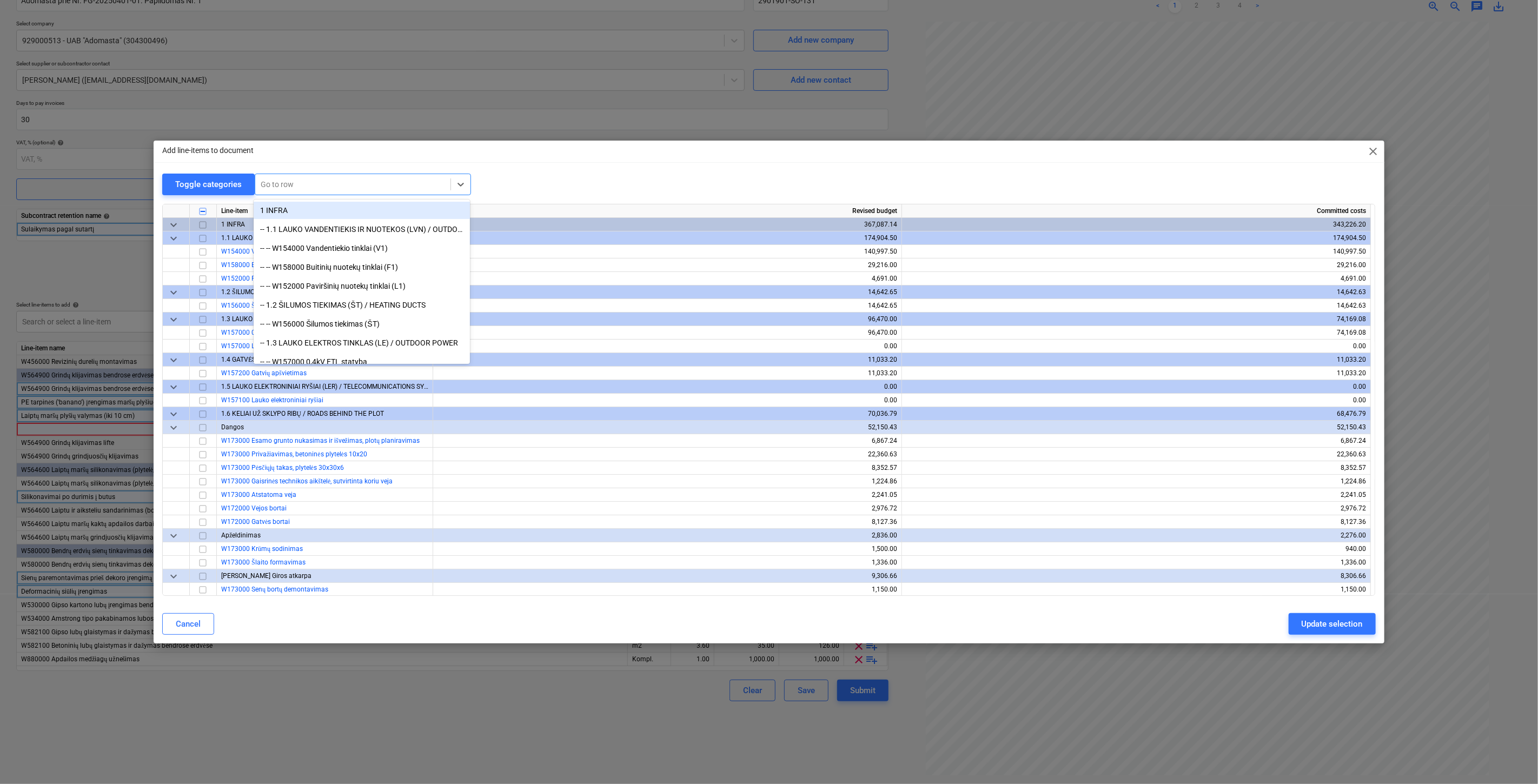
click at [349, 184] on div at bounding box center [352, 184] width 184 height 11
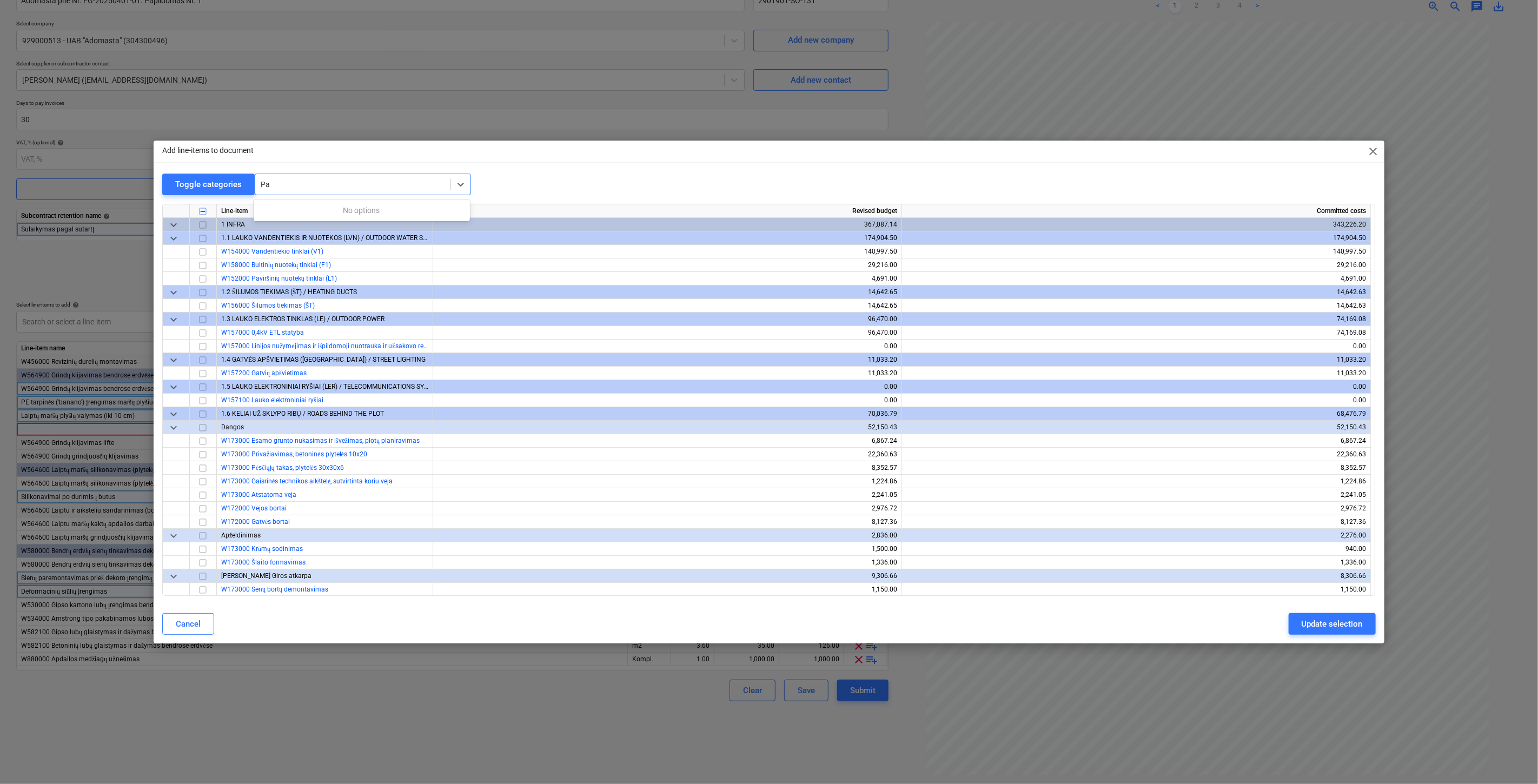
type input "P"
click at [1375, 146] on span "close" at bounding box center [1374, 152] width 13 height 13
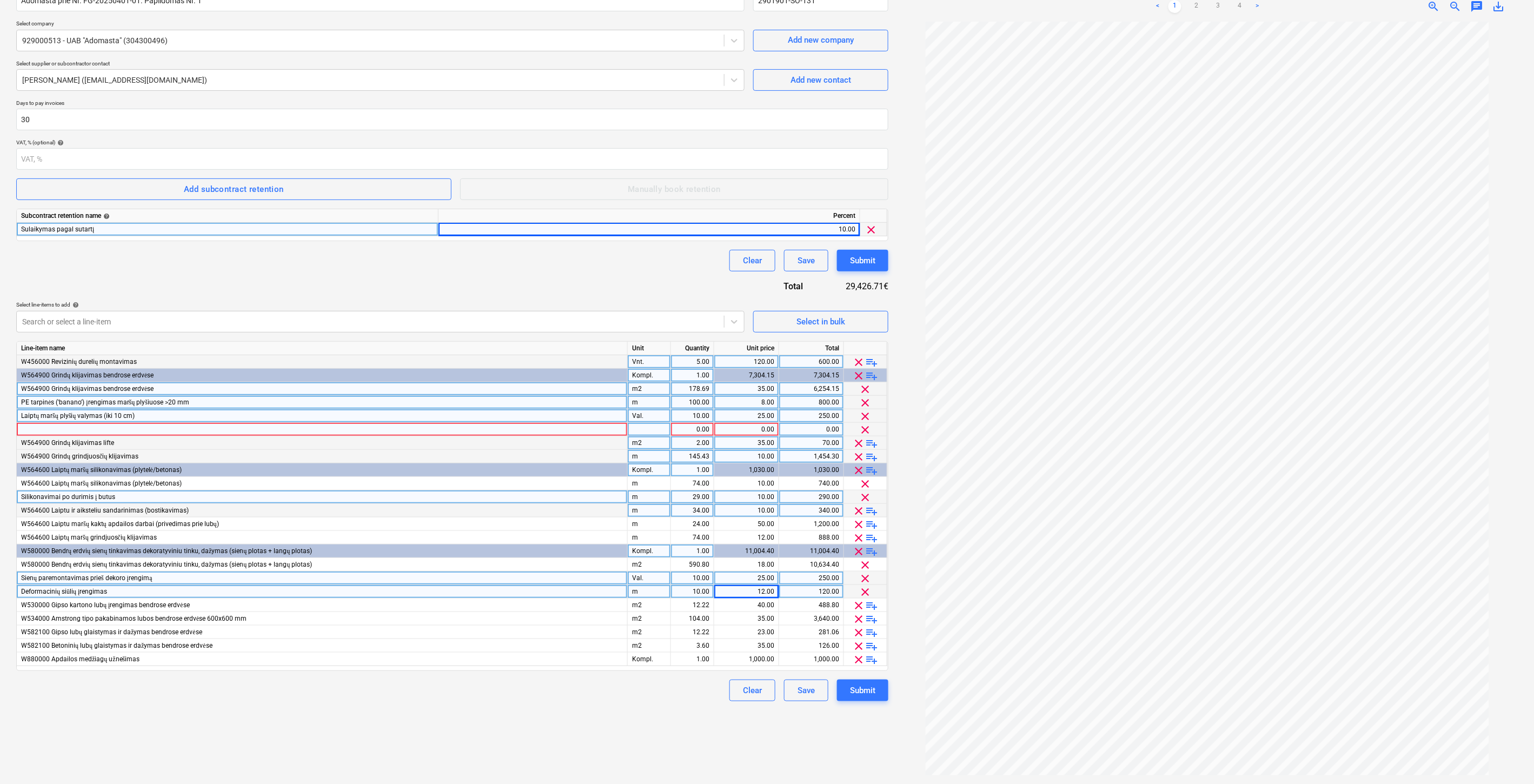
click at [527, 429] on div at bounding box center [322, 429] width 611 height 13
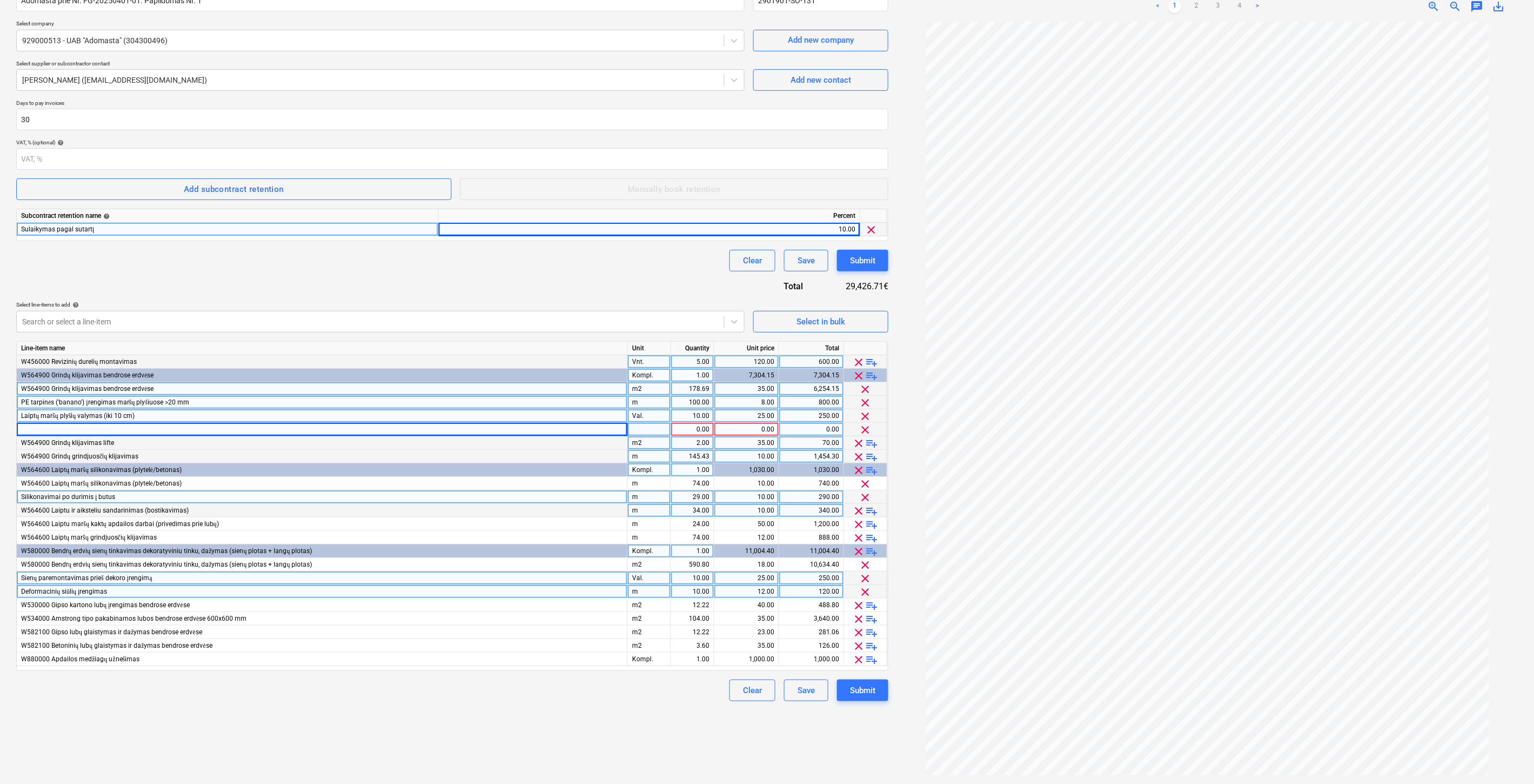
click at [206, 428] on div at bounding box center [322, 429] width 611 height 13
click at [652, 428] on div at bounding box center [649, 429] width 43 height 13
type input "m"
type input "į"
type input "5.72"
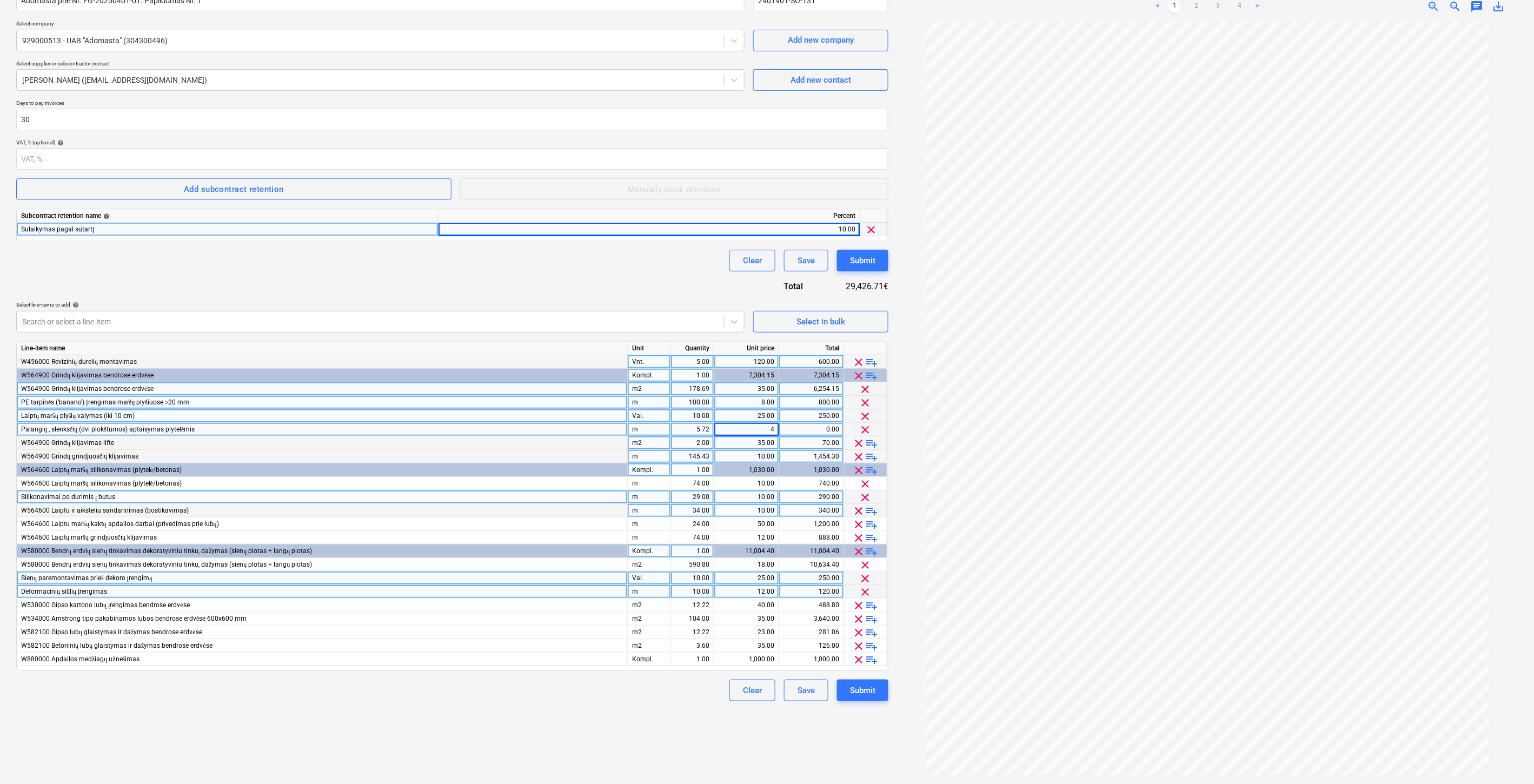
type input "40"
drag, startPoint x: 548, startPoint y: 723, endPoint x: 553, endPoint y: 721, distance: 5.4
click at [548, 723] on div "Create new document Contract name help Adomasta prie Nr. FG-20250401-01. Papild…" at bounding box center [452, 363] width 881 height 834
click at [605, 278] on div "Contract name help Adomasta prie Nr. FG-20250401-01. Papildomas Nr. 1 Contract …" at bounding box center [453, 341] width 872 height 720
click at [634, 268] on div "Clear Save Submit" at bounding box center [453, 260] width 872 height 22
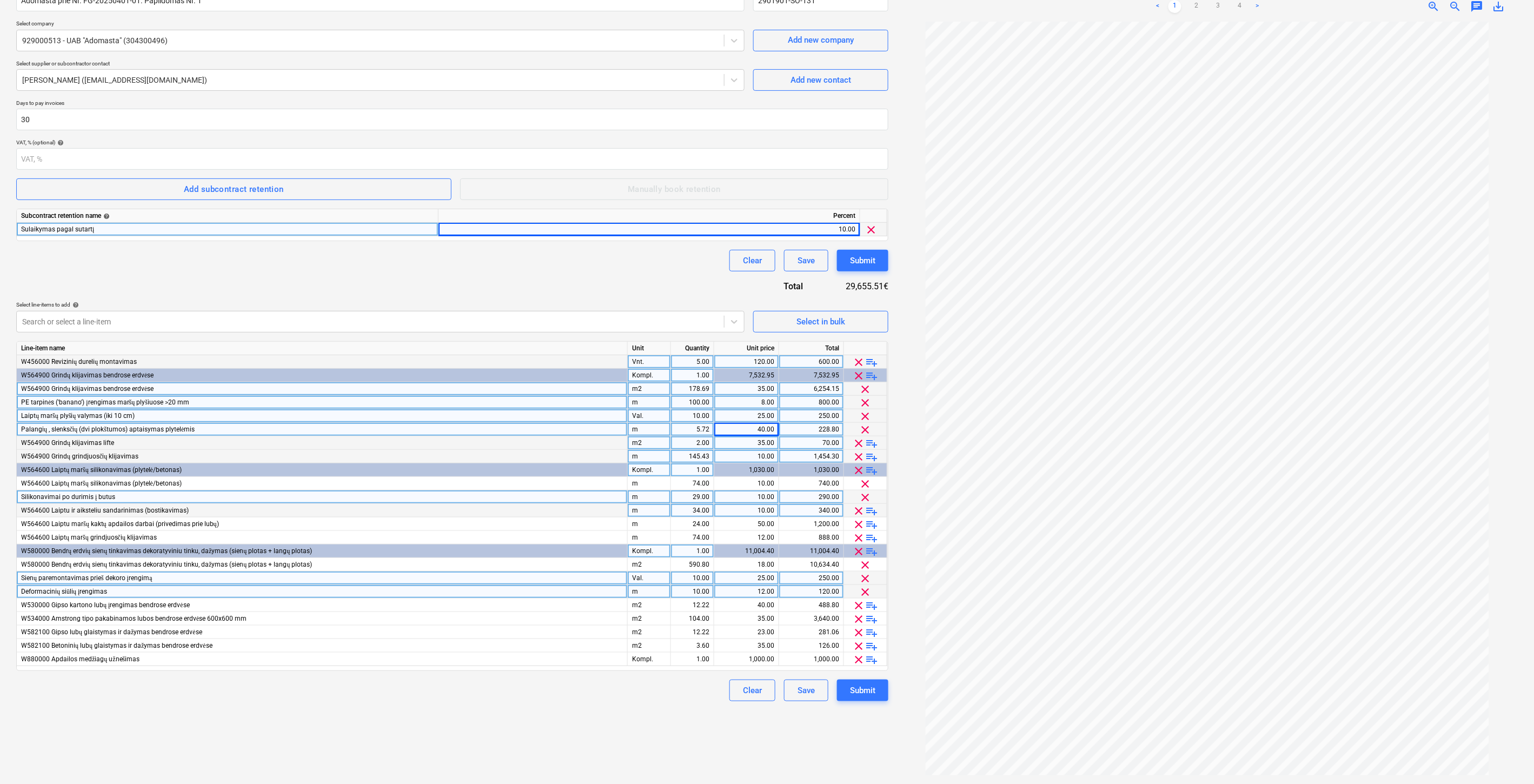
drag, startPoint x: 523, startPoint y: 277, endPoint x: 566, endPoint y: 288, distance: 44.4
click at [523, 277] on div "Contract name help Adomasta prie Nr. FG-20250401-01. Papildomas Nr. 1 Contract …" at bounding box center [453, 341] width 872 height 720
click at [845, 323] on div "Select in bulk" at bounding box center [821, 322] width 49 height 14
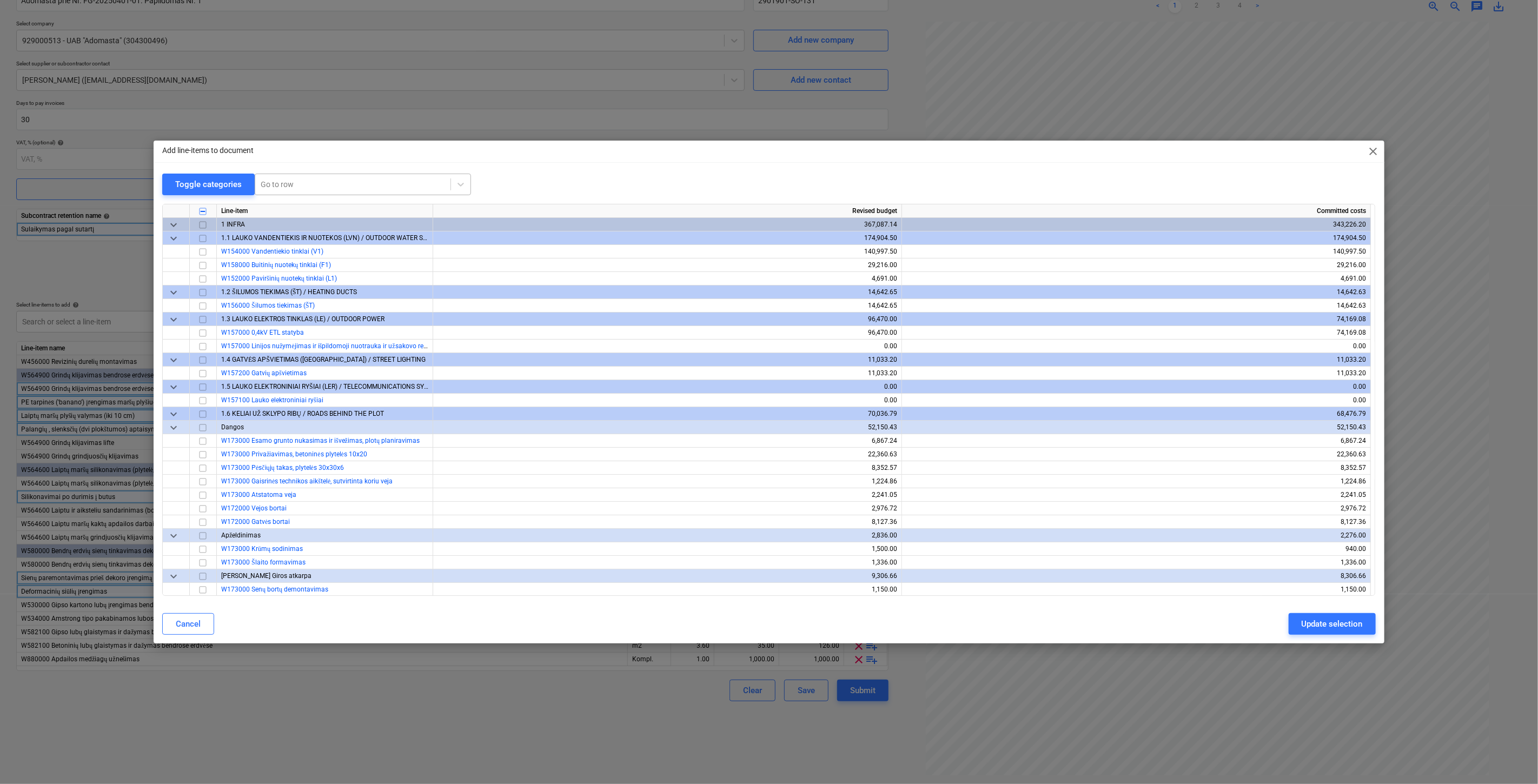
click at [310, 186] on div at bounding box center [352, 184] width 184 height 11
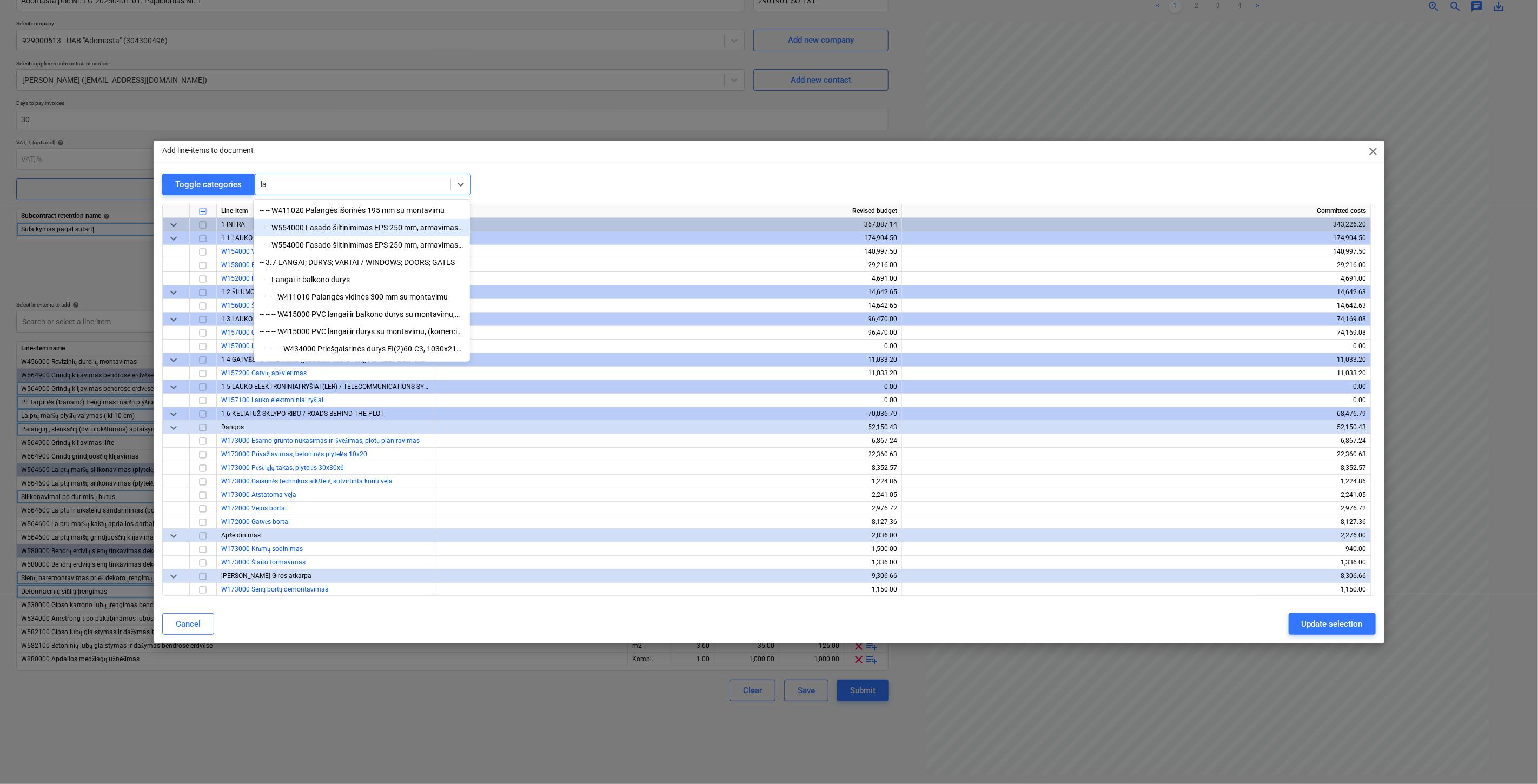
type input "l"
type input "angok"
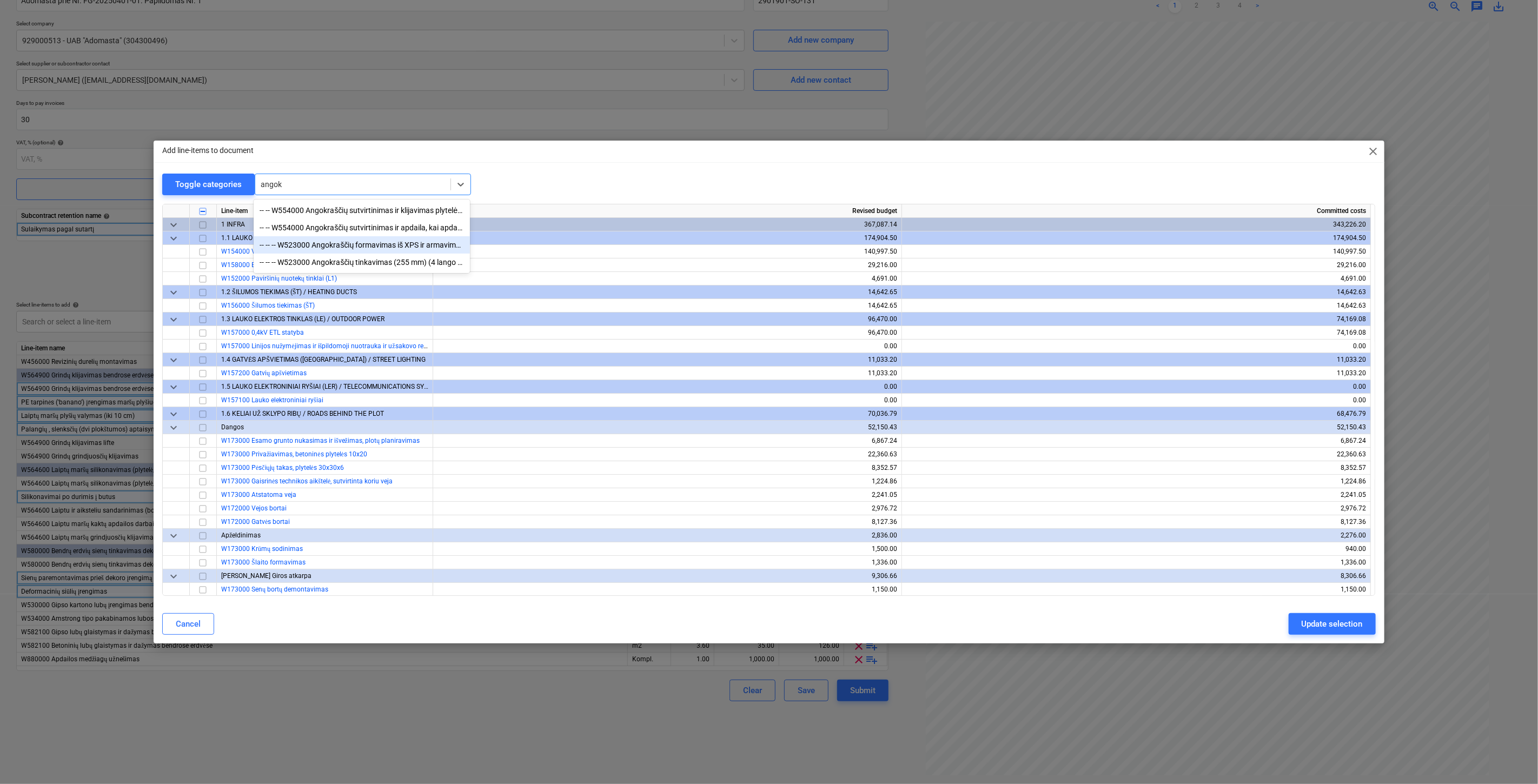
click at [360, 248] on div "-- -- -- W523000 Angokraščių formavimas iš XPS ir armavimas (255 mm) (4 lango k…" at bounding box center [361, 244] width 216 height 17
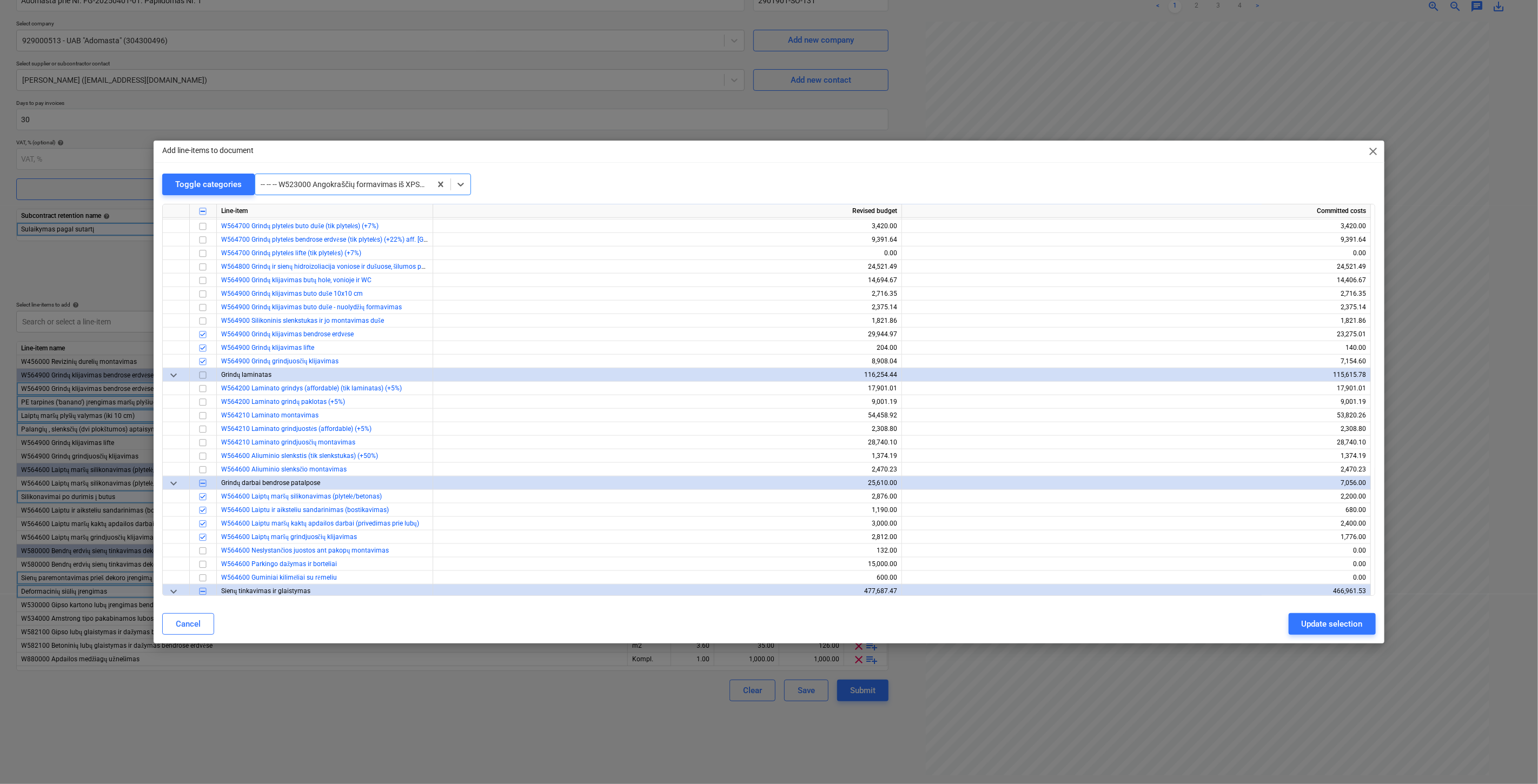
scroll to position [4648, 0]
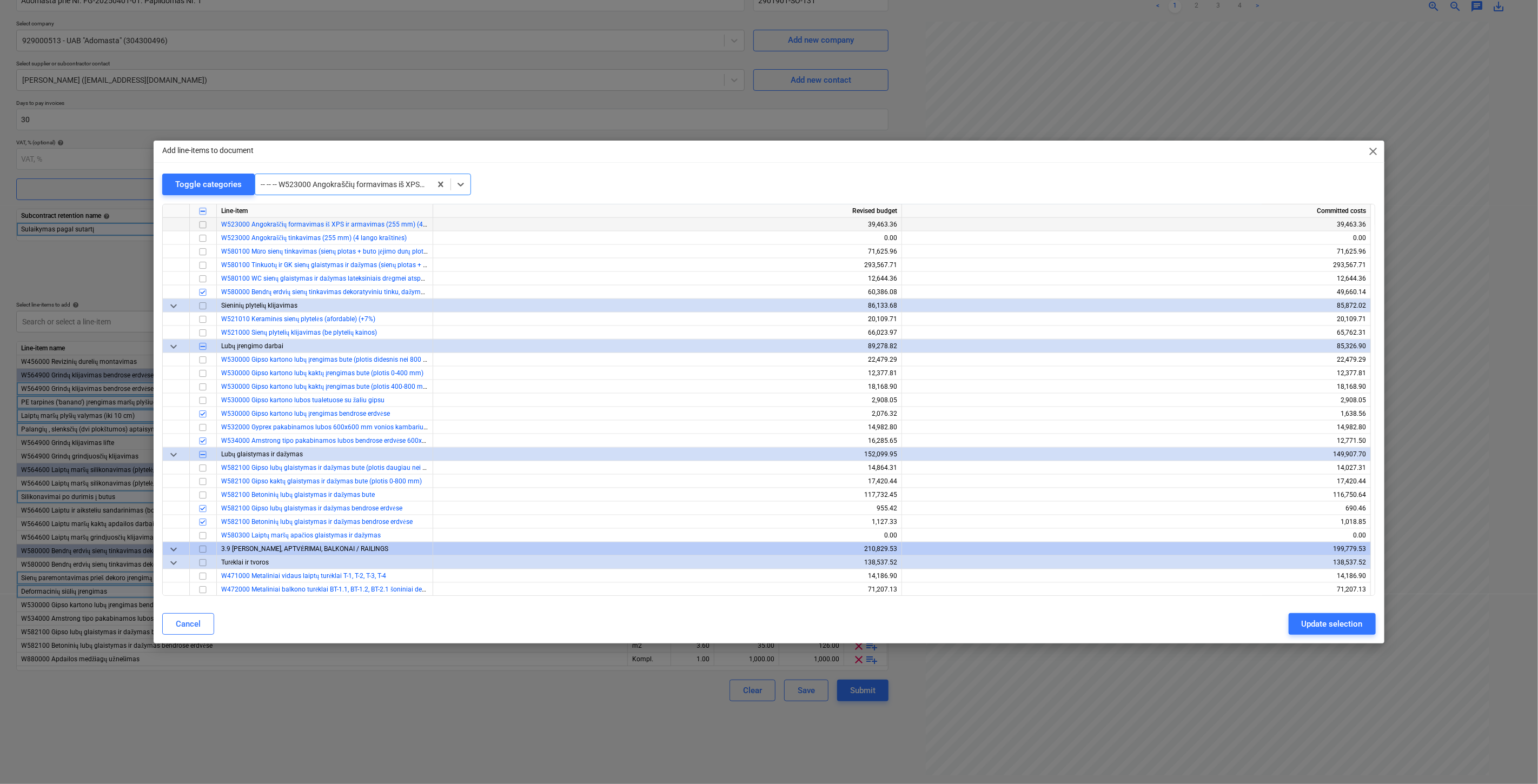
click at [203, 223] on input "checkbox" at bounding box center [203, 225] width 13 height 13
click at [1312, 627] on div "Update selection" at bounding box center [1332, 623] width 61 height 14
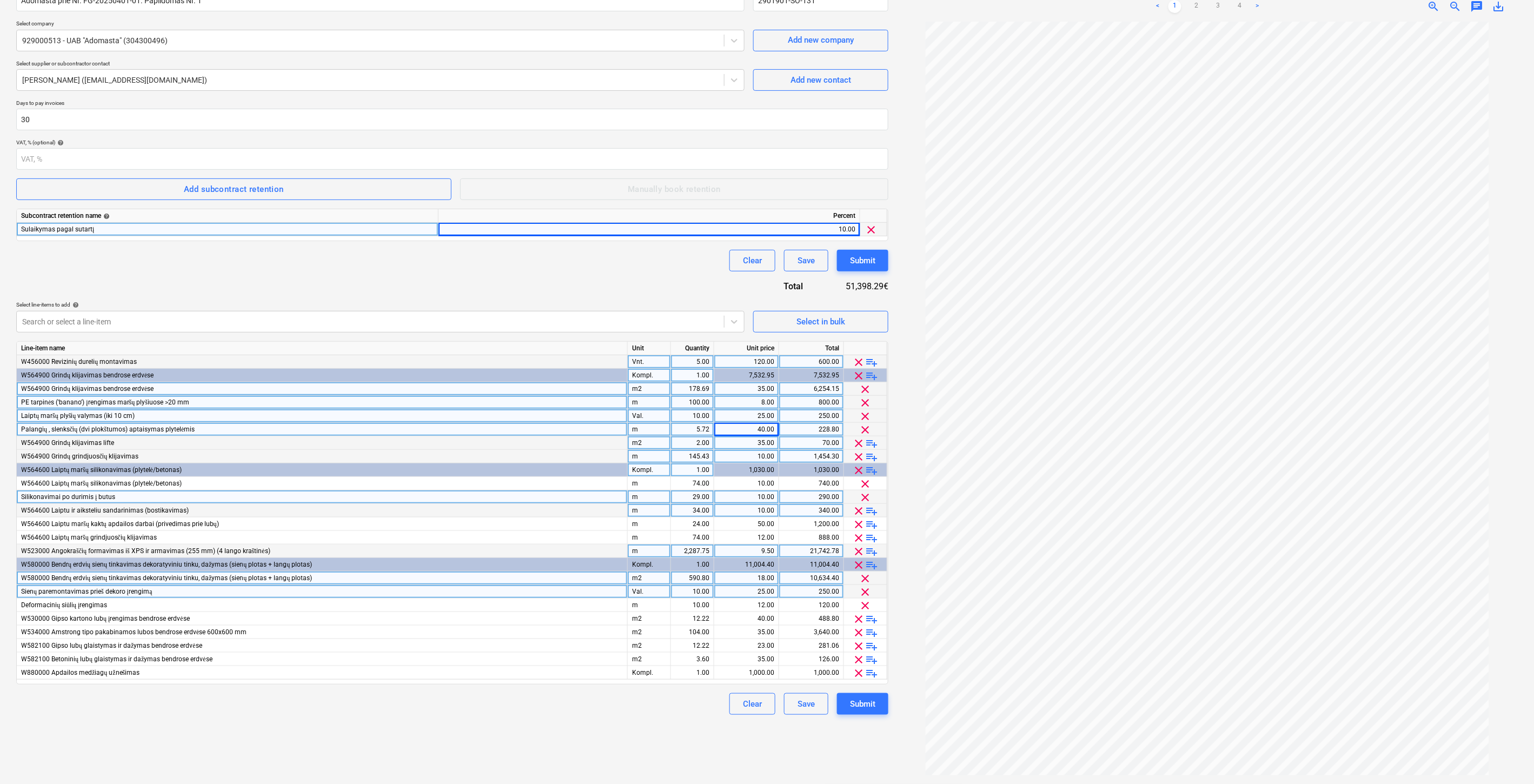
click at [682, 551] on div "2,287.75" at bounding box center [692, 551] width 34 height 13
type input "ą"
type input "19.40"
click at [515, 716] on div "Create new document Contract name help Adomasta prie Nr. FG-20250401-01. Papild…" at bounding box center [452, 363] width 881 height 834
click at [536, 719] on div "Create new document Contract name help Adomasta prie Nr. FG-20250401-01. Papild…" at bounding box center [452, 363] width 881 height 834
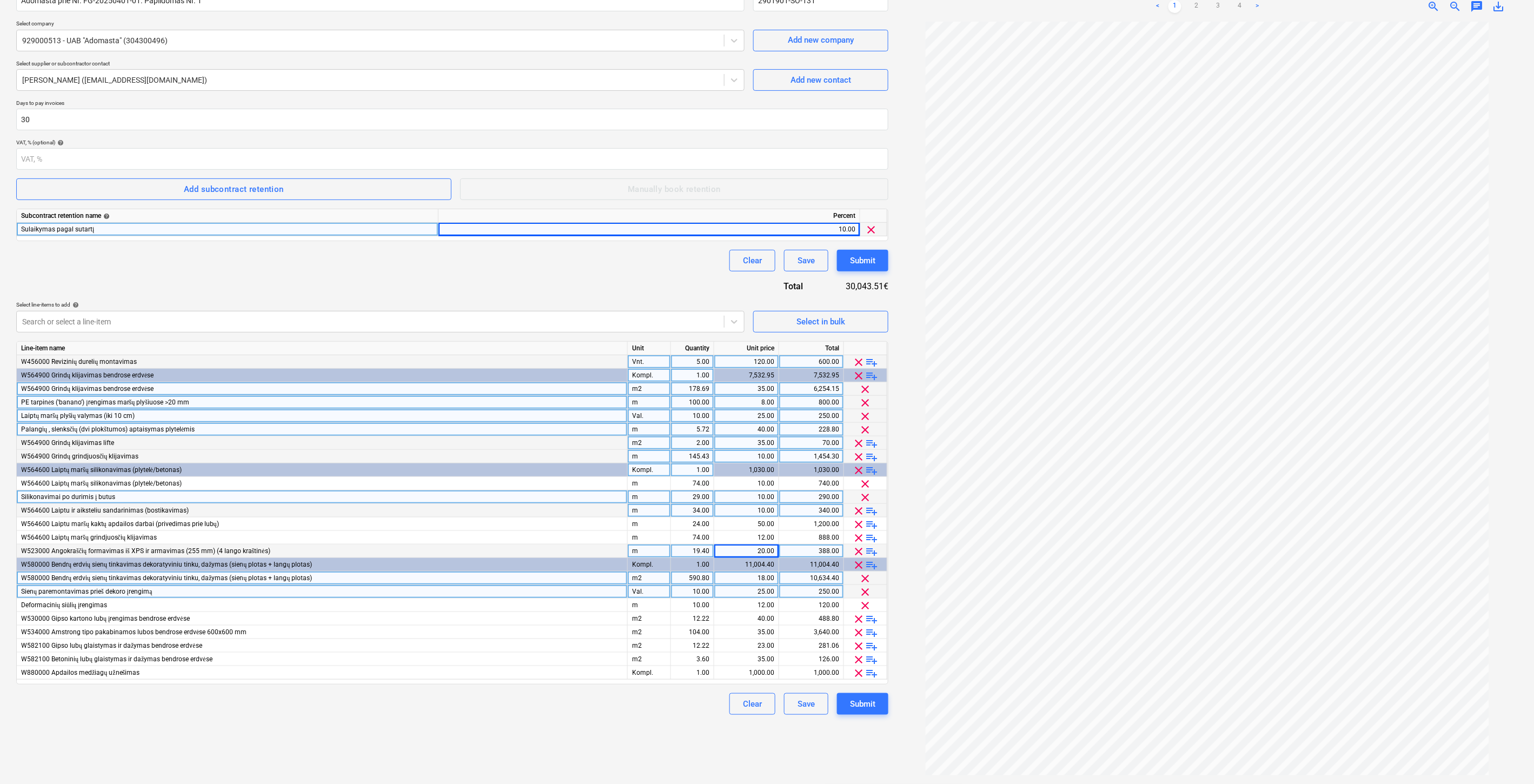
click at [561, 714] on div "Clear Save Submit" at bounding box center [453, 704] width 872 height 22
click at [575, 711] on div "Clear Save Submit" at bounding box center [453, 704] width 872 height 22
click at [600, 704] on div "Clear Save Submit" at bounding box center [453, 704] width 872 height 22
drag, startPoint x: 643, startPoint y: 278, endPoint x: 674, endPoint y: 283, distance: 31.4
click at [643, 278] on div "Contract name help Adomasta prie Nr. FG-20250401-01. Papildomas Nr. 1 Contract …" at bounding box center [453, 348] width 872 height 734
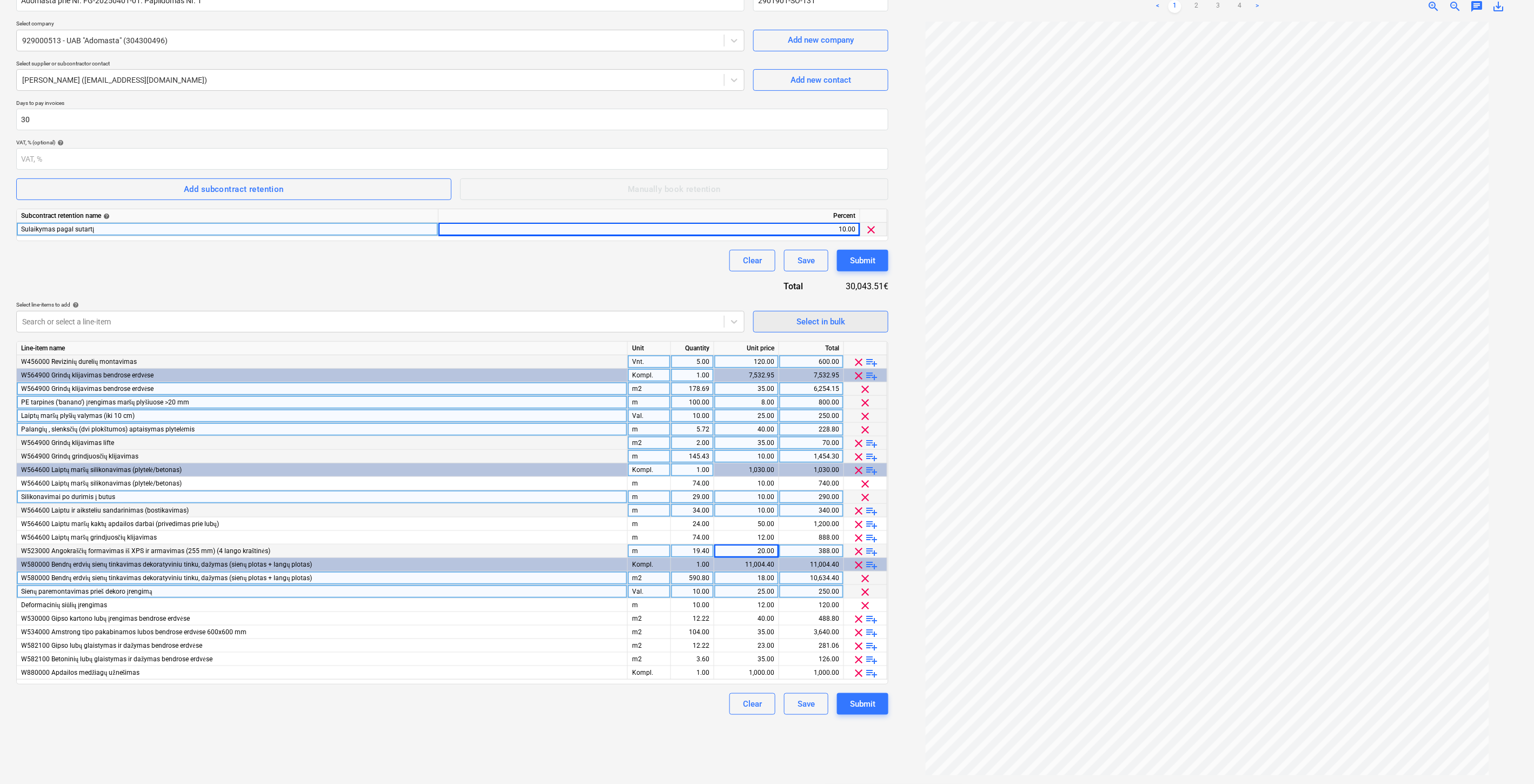
click at [779, 319] on span "Select in bulk" at bounding box center [821, 322] width 108 height 14
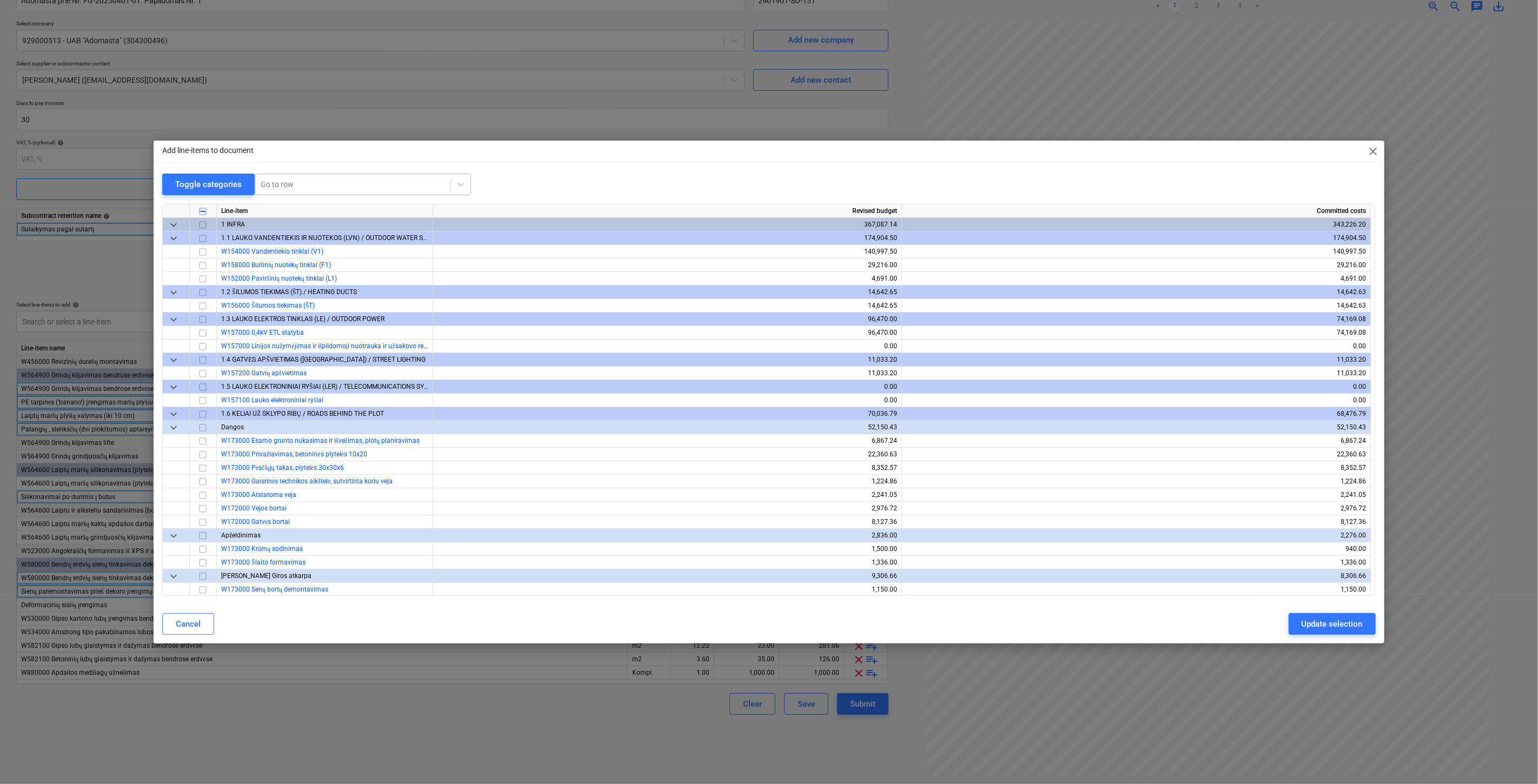
click at [404, 186] on div at bounding box center [352, 184] width 184 height 11
type input "Palang"
click at [395, 231] on div "-- -- -- W411010 Palangės vidinės 300 mm su montavimu" at bounding box center [361, 227] width 216 height 17
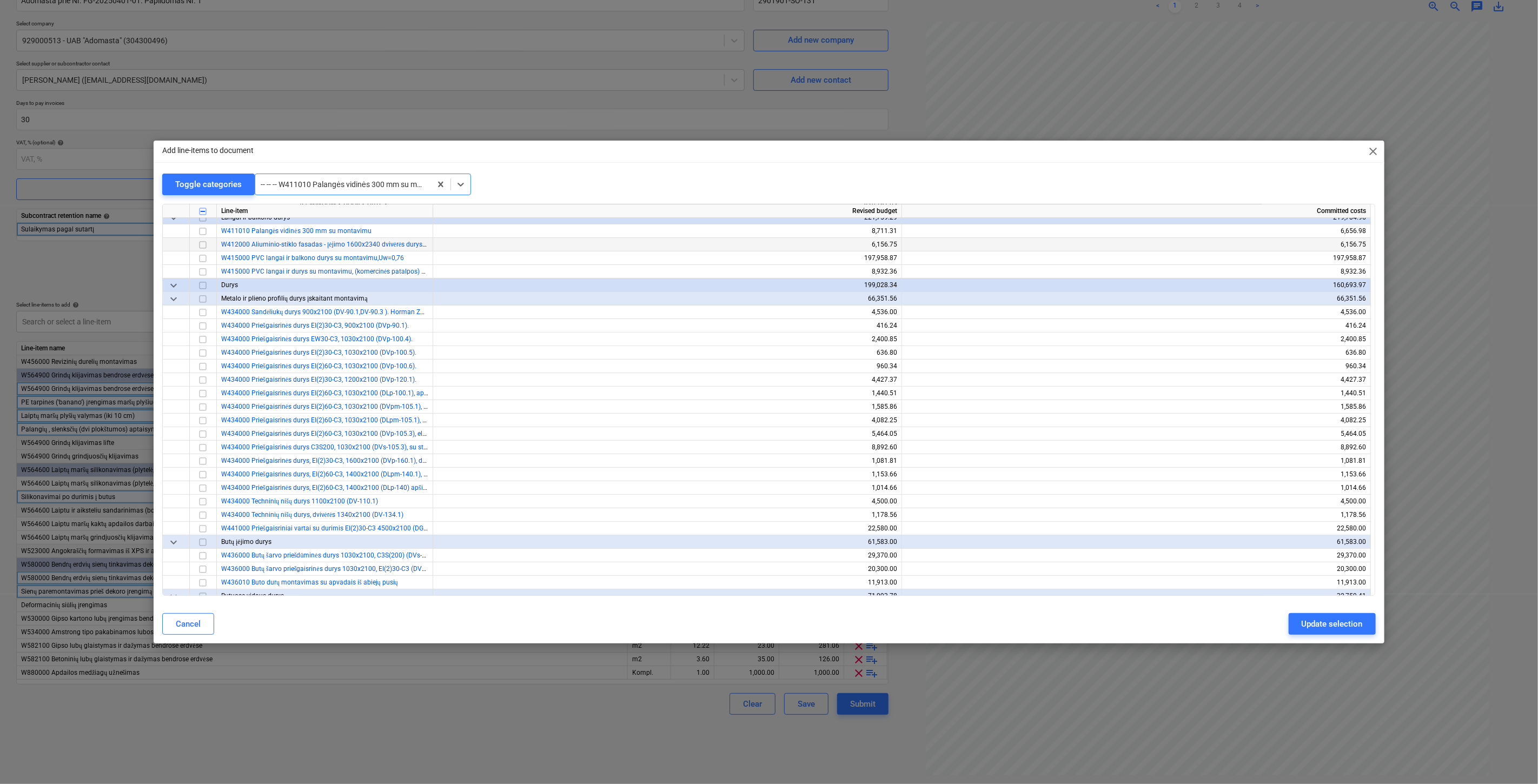
scroll to position [3676, 0]
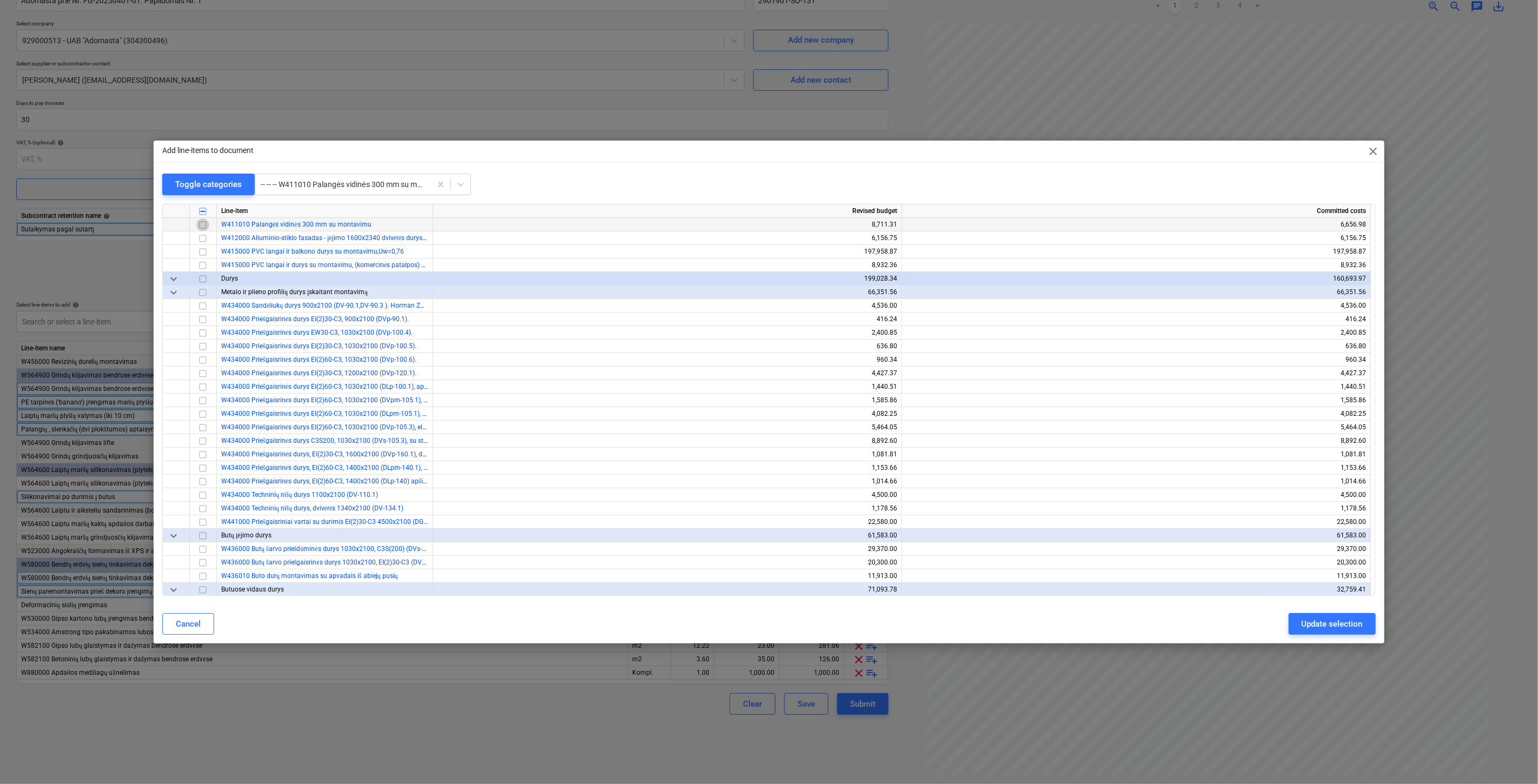
click at [201, 226] on input "checkbox" at bounding box center [203, 225] width 13 height 13
click at [1322, 626] on div "Update selection" at bounding box center [1332, 623] width 61 height 14
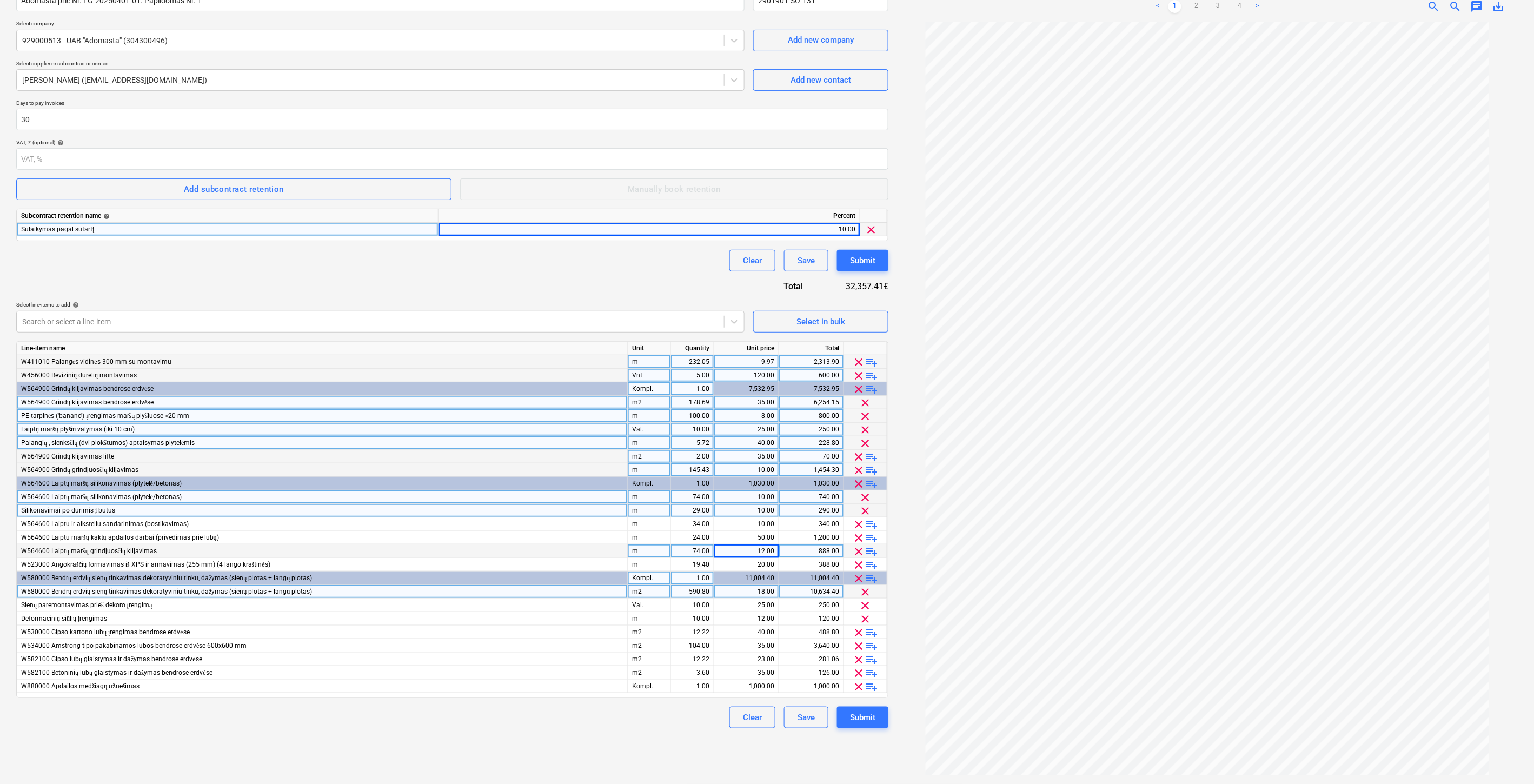
click at [685, 364] on div "232.05" at bounding box center [692, 362] width 34 height 13
type input "9.45"
click at [765, 359] on div "9.97" at bounding box center [746, 362] width 56 height 13
type input "50"
click at [532, 279] on div "Contract name help Adomasta prie Nr. FG-20250401-01. Papildomas Nr. 1 Contract …" at bounding box center [453, 355] width 872 height 748
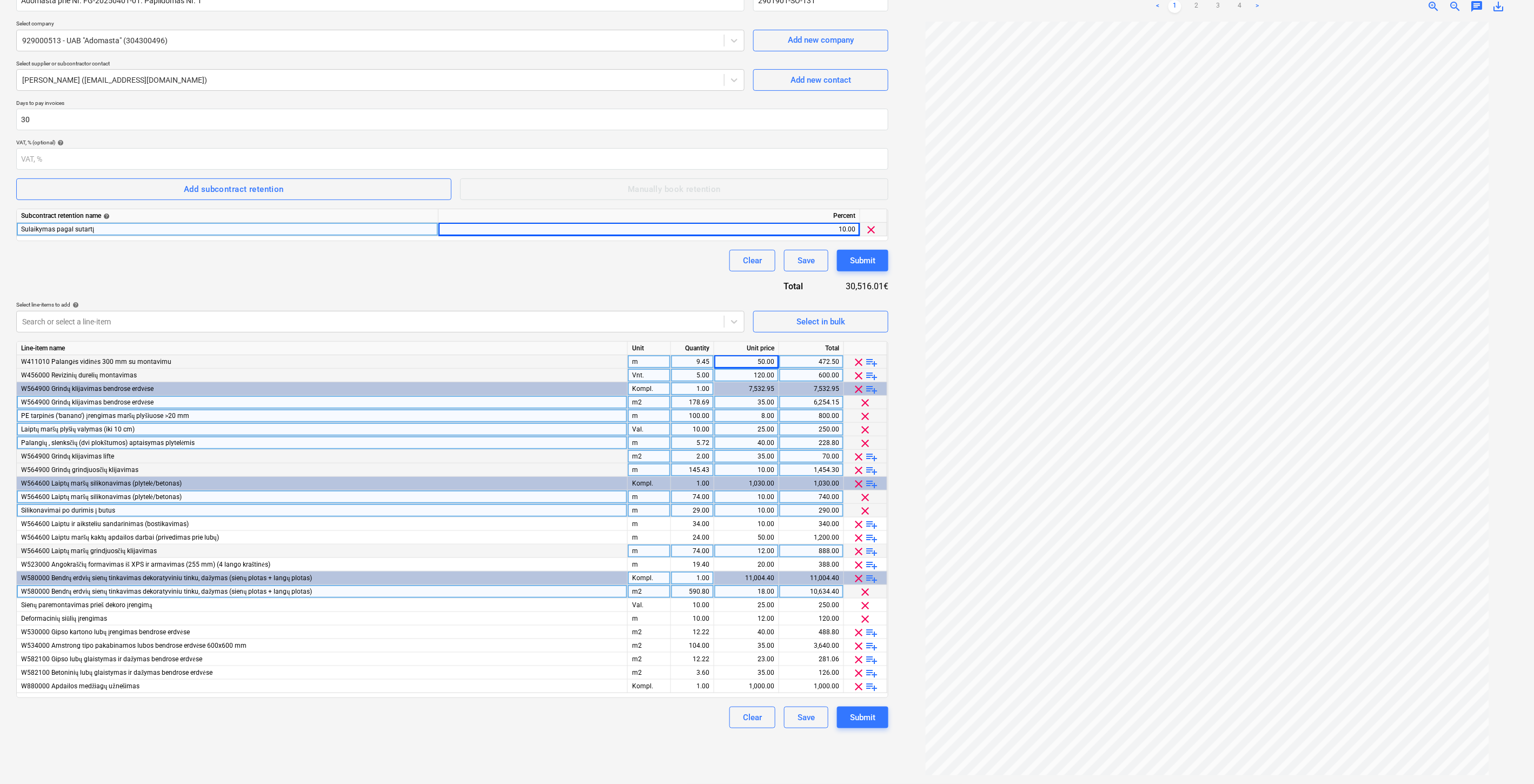
click at [580, 263] on div "Clear Save Submit" at bounding box center [453, 260] width 872 height 22
click at [580, 262] on div "Clear Save Submit" at bounding box center [453, 260] width 872 height 22
click at [603, 254] on div "Clear Save Submit" at bounding box center [453, 260] width 872 height 22
click at [507, 274] on div "Contract name help Adomasta prie Nr. FG-20250401-01. Papildomas Nr. 1 Contract …" at bounding box center [453, 355] width 872 height 748
click at [531, 270] on div "Clear Save Submit" at bounding box center [453, 260] width 872 height 22
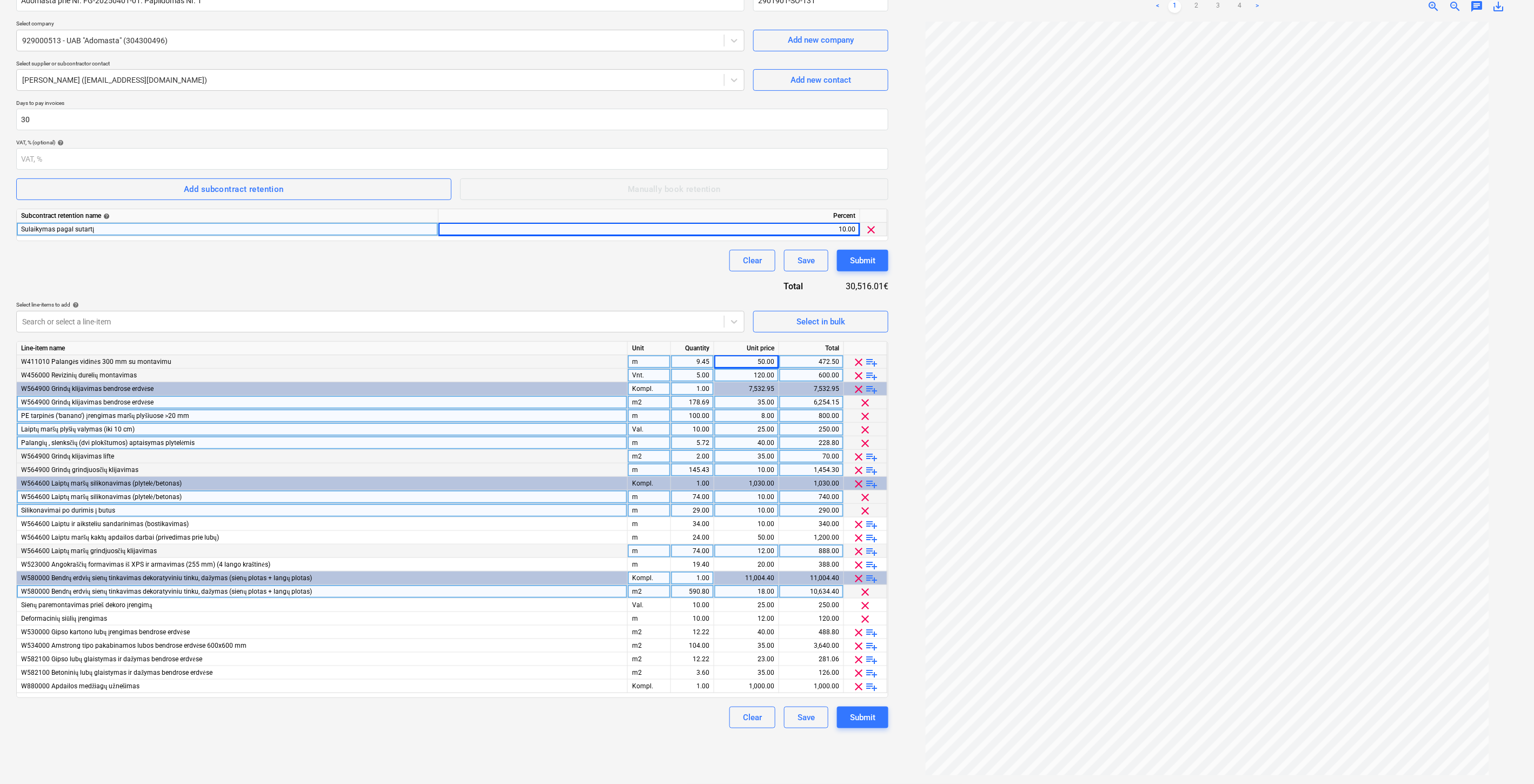
drag, startPoint x: 568, startPoint y: 267, endPoint x: 598, endPoint y: 263, distance: 30.3
click at [570, 267] on div "Clear Save Submit" at bounding box center [453, 260] width 872 height 22
click at [598, 263] on div "Clear Save Submit" at bounding box center [453, 260] width 872 height 22
click at [571, 290] on div "Contract name help Adomasta prie Nr. FG-20250401-01. Papildomas Nr. 1 Contract …" at bounding box center [453, 355] width 872 height 748
click at [584, 281] on div "Contract name help Adomasta prie Nr. FG-20250401-01. Papildomas Nr. 1 Contract …" at bounding box center [453, 355] width 872 height 748
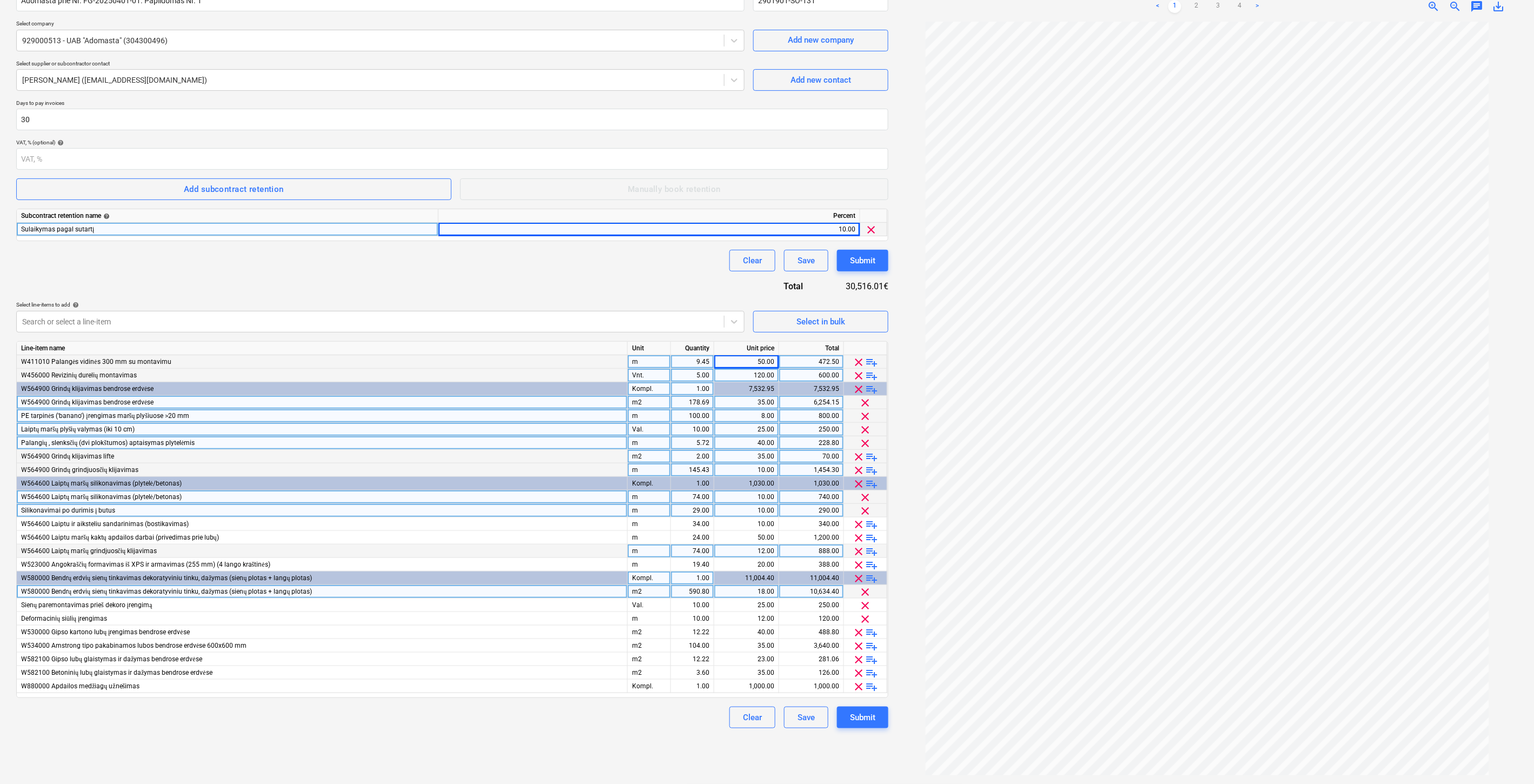
click at [595, 269] on div "Clear Save Submit" at bounding box center [453, 260] width 872 height 22
click at [600, 265] on div "Clear Save Submit" at bounding box center [453, 260] width 872 height 22
click at [540, 277] on div "Contract name help Adomasta prie Nr. FG-20250401-01. Papildomas Nr. 1 Contract …" at bounding box center [453, 355] width 872 height 748
click at [564, 265] on div "Clear Save Submit" at bounding box center [453, 260] width 872 height 22
click at [566, 264] on div "Clear Save Submit" at bounding box center [453, 260] width 872 height 22
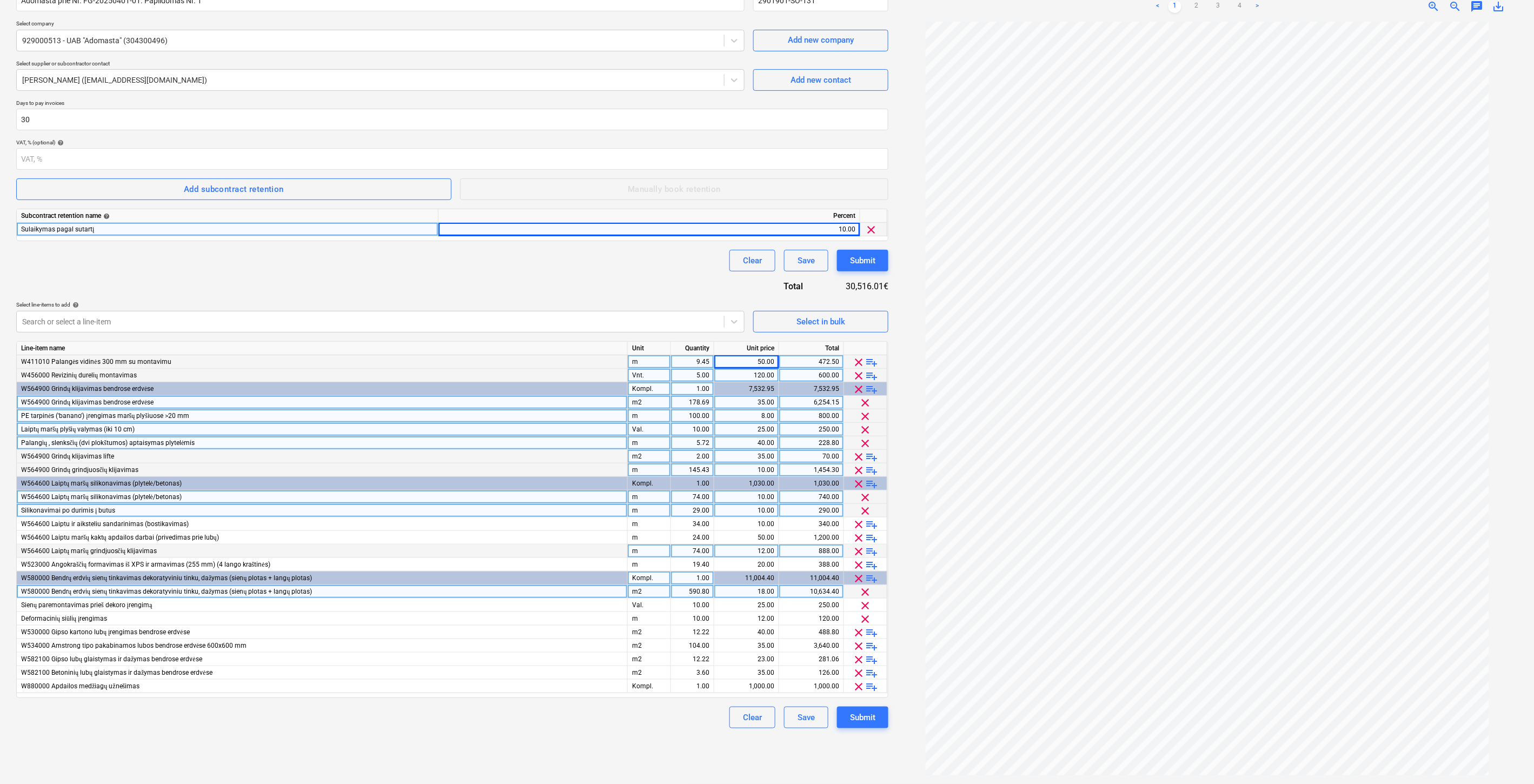
click at [576, 259] on div "Clear Save Submit" at bounding box center [453, 260] width 872 height 22
click at [564, 273] on div "Contract name help Adomasta prie Nr. FG-20250401-01. Papildomas Nr. 1 Contract …" at bounding box center [453, 355] width 872 height 748
click at [586, 264] on div "Clear Save Submit" at bounding box center [453, 260] width 872 height 22
click at [593, 261] on div "Clear Save Submit" at bounding box center [453, 260] width 872 height 22
click at [625, 246] on div "Contract name help Adomasta prie Nr. FG-20250401-01. Papildomas Nr. 1 Contract …" at bounding box center [453, 355] width 872 height 748
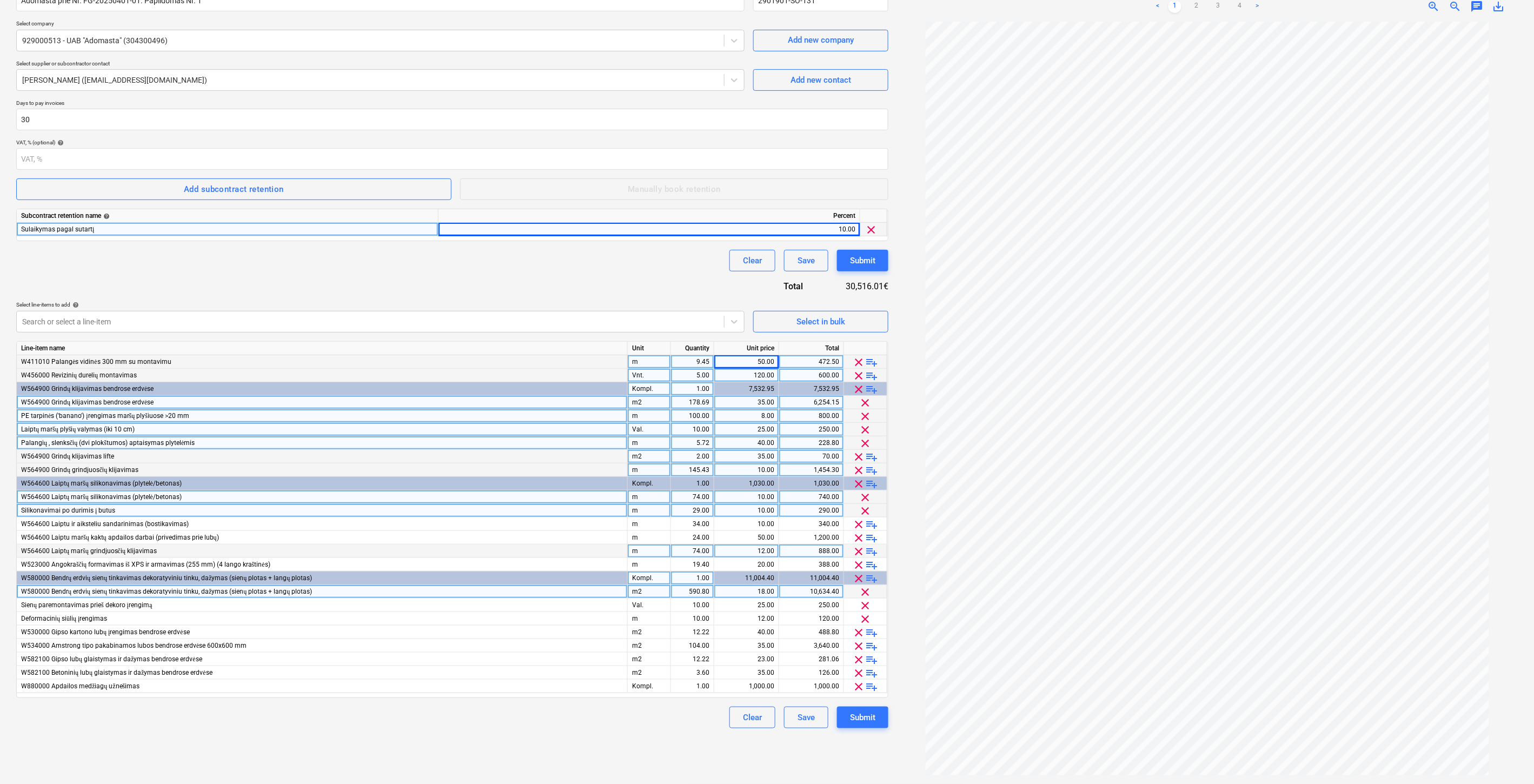
click at [511, 269] on div "Clear Save Submit" at bounding box center [453, 260] width 872 height 22
click at [531, 264] on div "Clear Save Submit" at bounding box center [453, 260] width 872 height 22
click at [557, 258] on div "Clear Save Submit" at bounding box center [453, 260] width 872 height 22
click at [580, 251] on div "Clear Save Submit" at bounding box center [453, 260] width 872 height 22
click at [512, 278] on div "Contract name help Adomasta prie Nr. FG-20250401-01. Papildomas Nr. 1 Contract …" at bounding box center [453, 355] width 872 height 748
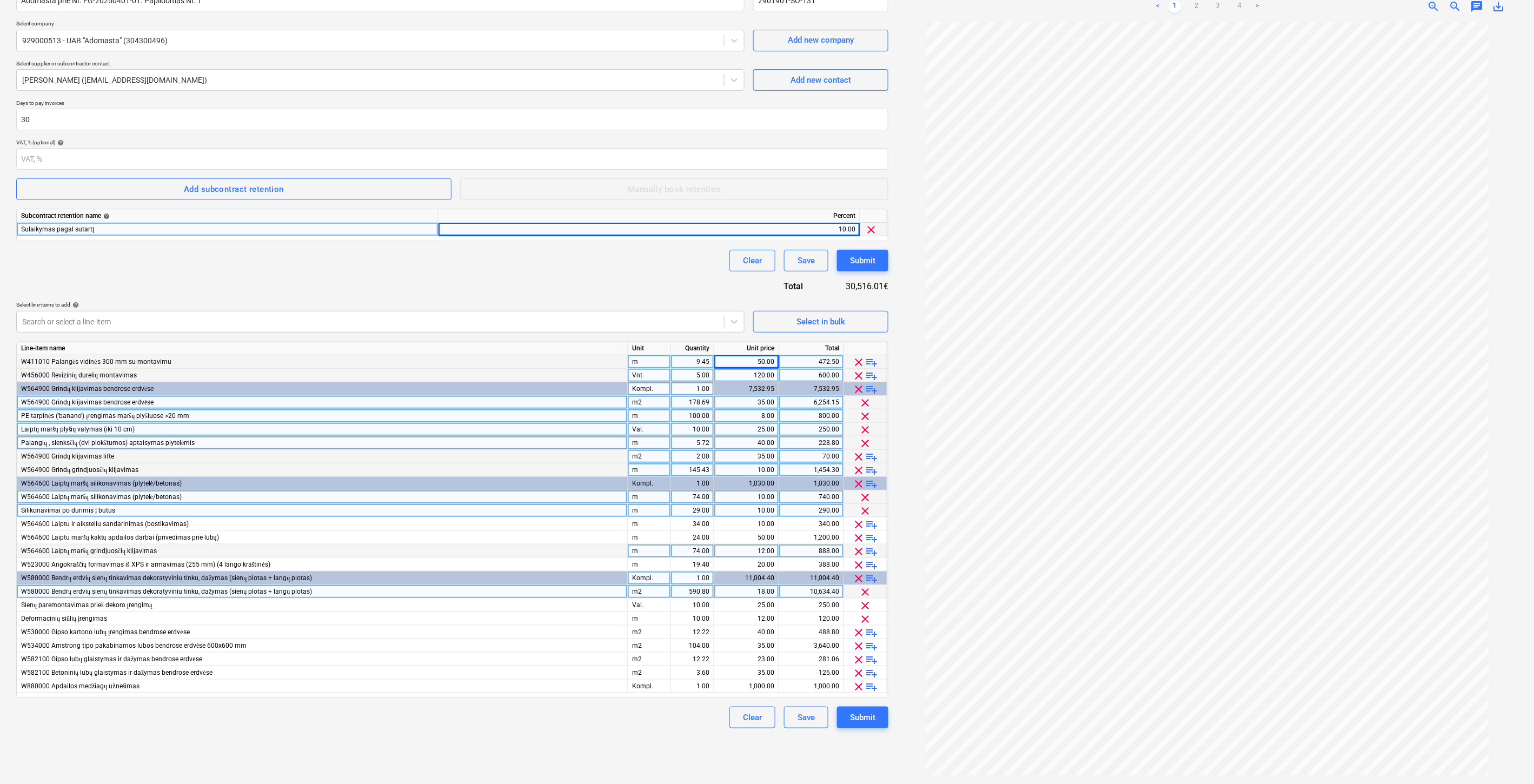
click at [544, 271] on div "Clear Save Submit" at bounding box center [453, 260] width 872 height 22
drag, startPoint x: 642, startPoint y: 290, endPoint x: 831, endPoint y: 332, distance: 193.6
click at [642, 290] on div "Contract name help Adomasta prie Nr. FG-20250401-01. Papildomas Nr. 1 Contract …" at bounding box center [453, 355] width 872 height 748
click at [817, 318] on div "Select in bulk" at bounding box center [821, 322] width 49 height 14
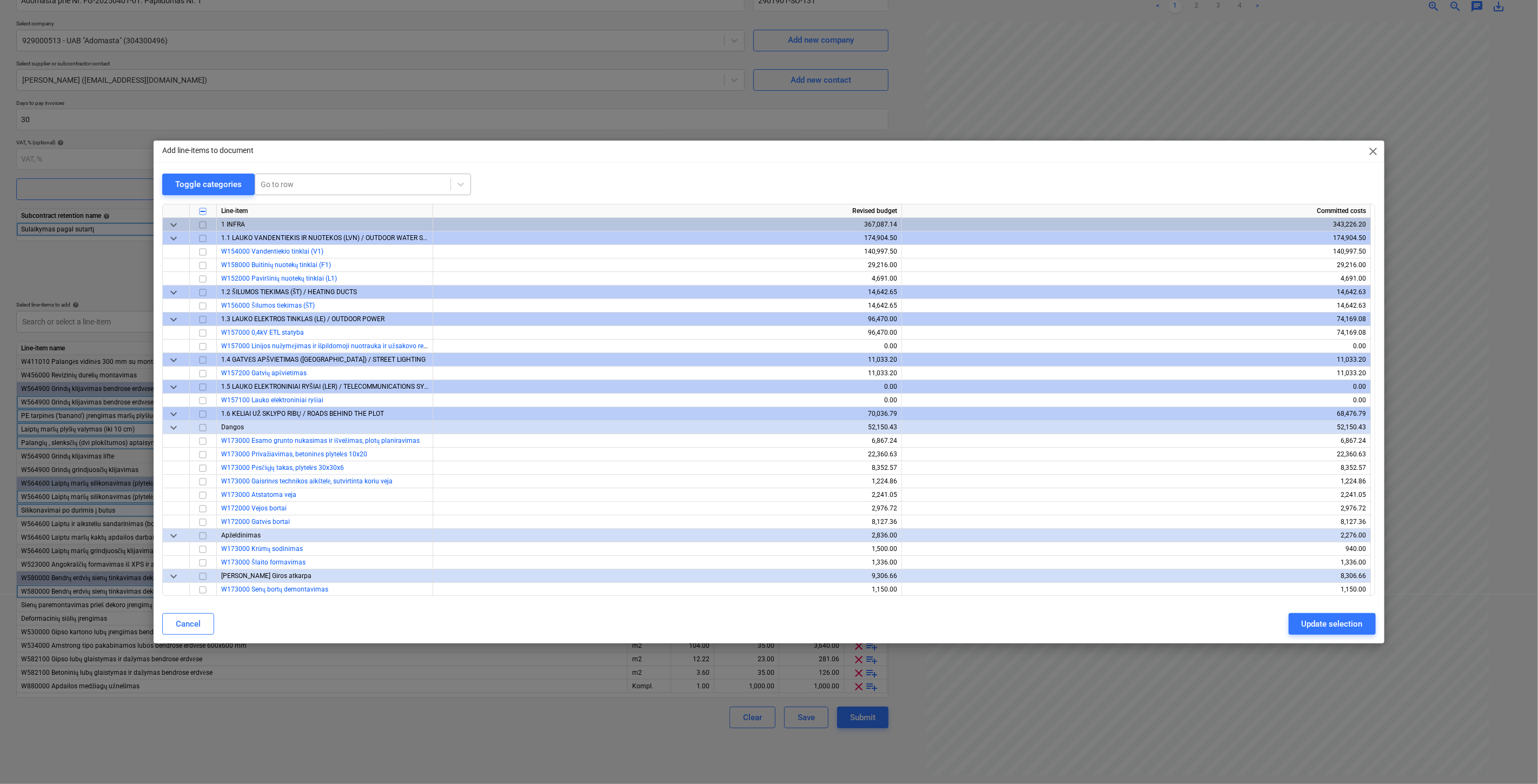
click at [391, 185] on div at bounding box center [352, 184] width 184 height 11
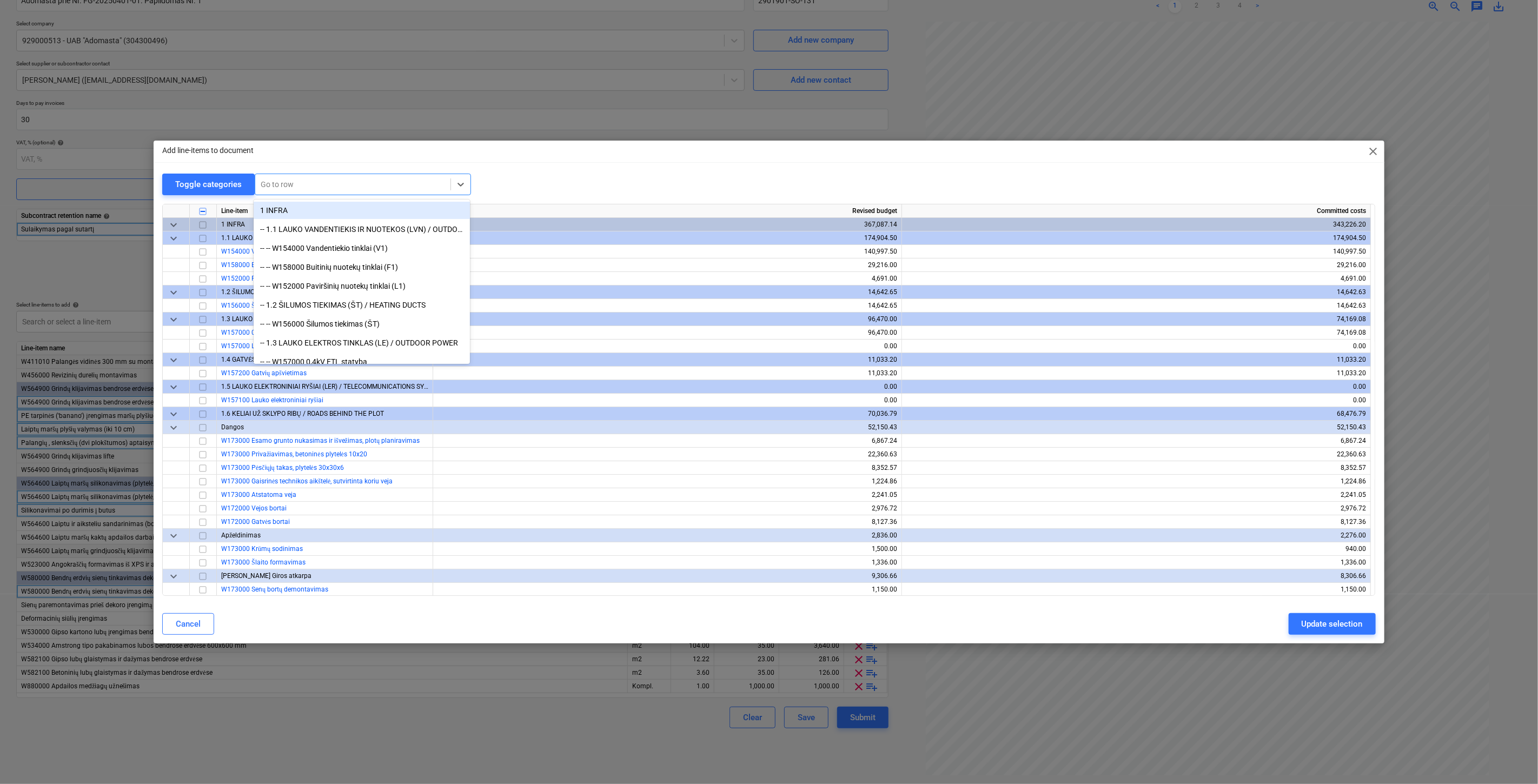
type input "u"
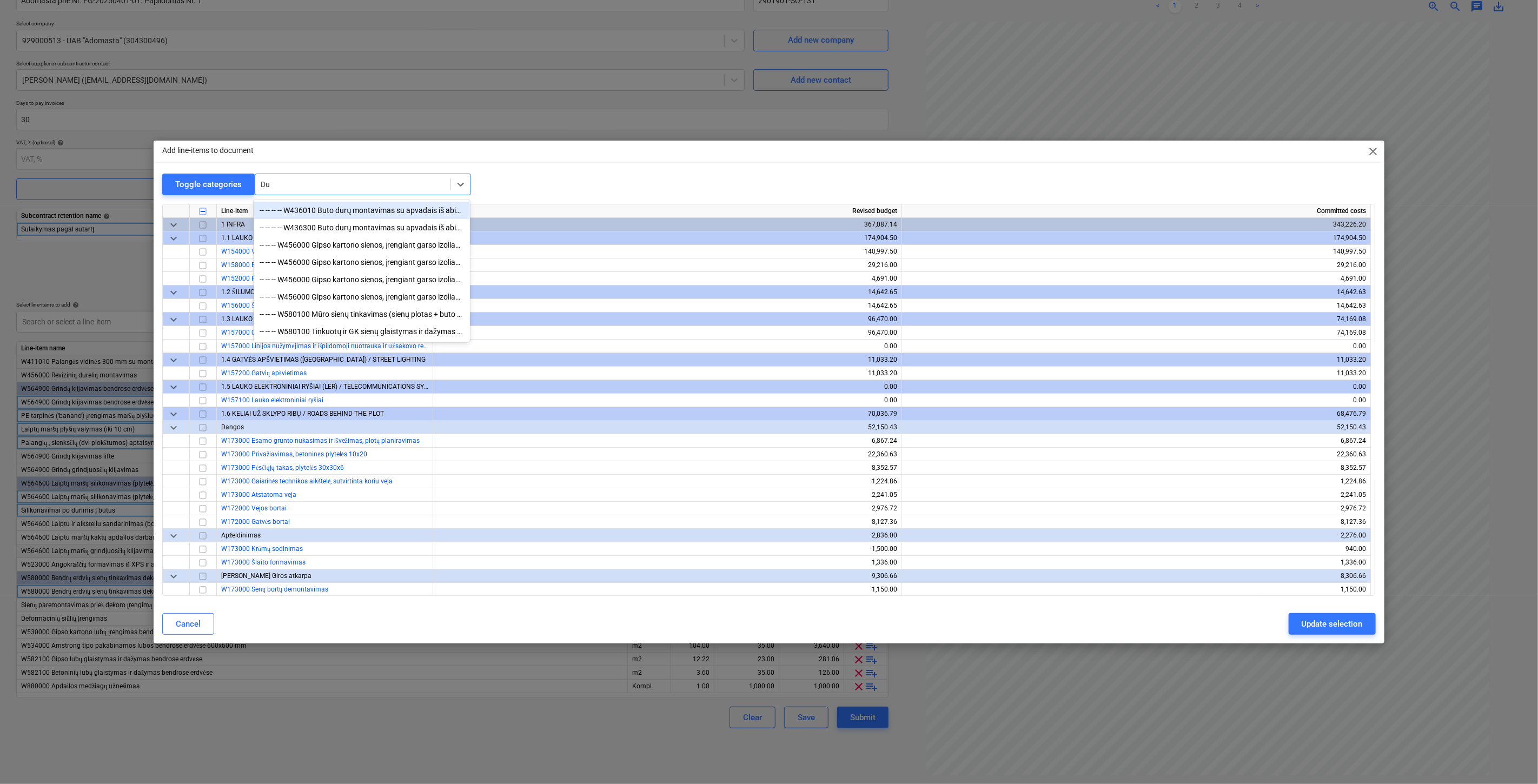
type input "D"
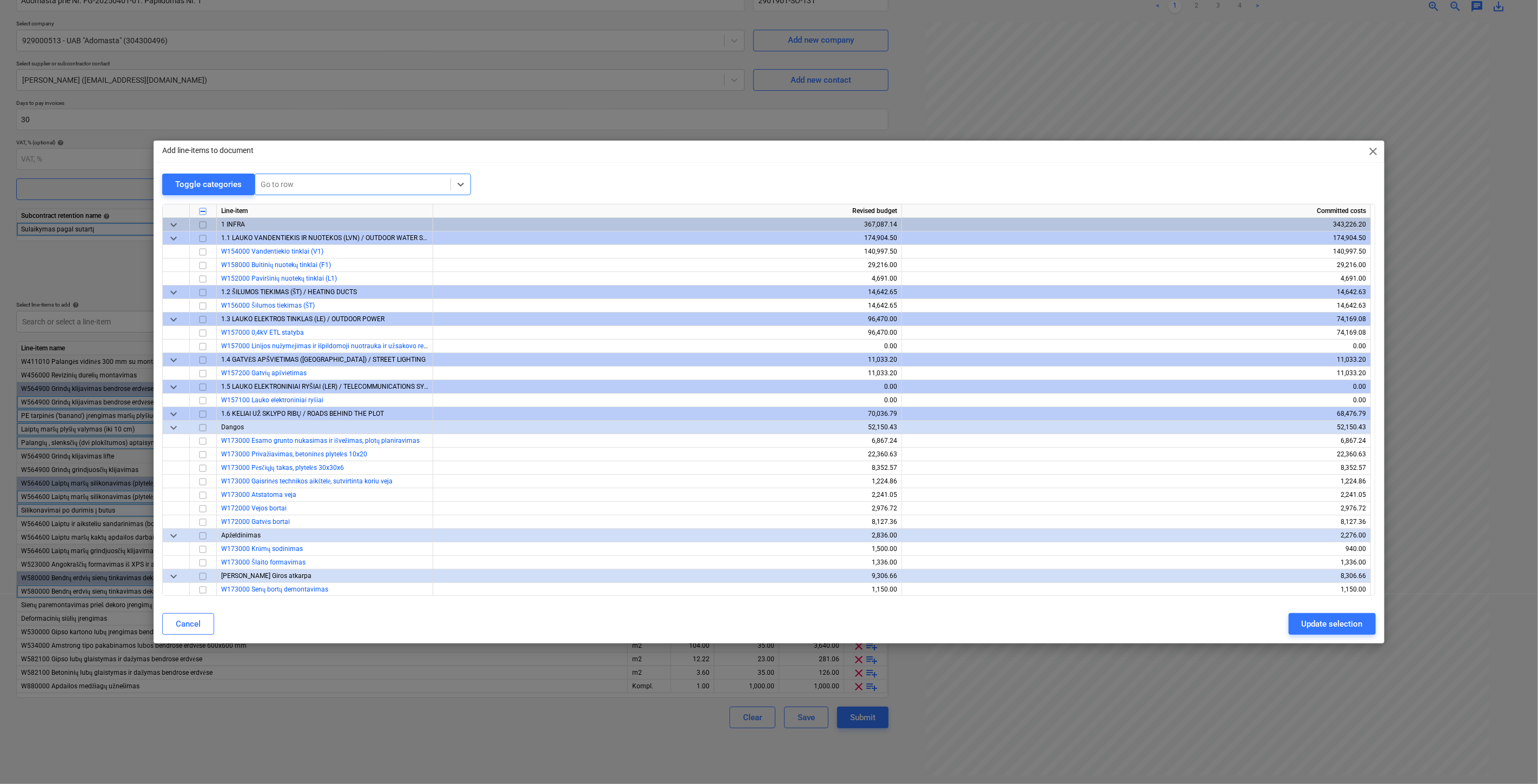
click at [388, 185] on div at bounding box center [352, 184] width 184 height 11
type input "formavimas iš"
drag, startPoint x: 289, startPoint y: 186, endPoint x: 272, endPoint y: 186, distance: 17.0
click at [272, 186] on div at bounding box center [352, 184] width 184 height 11
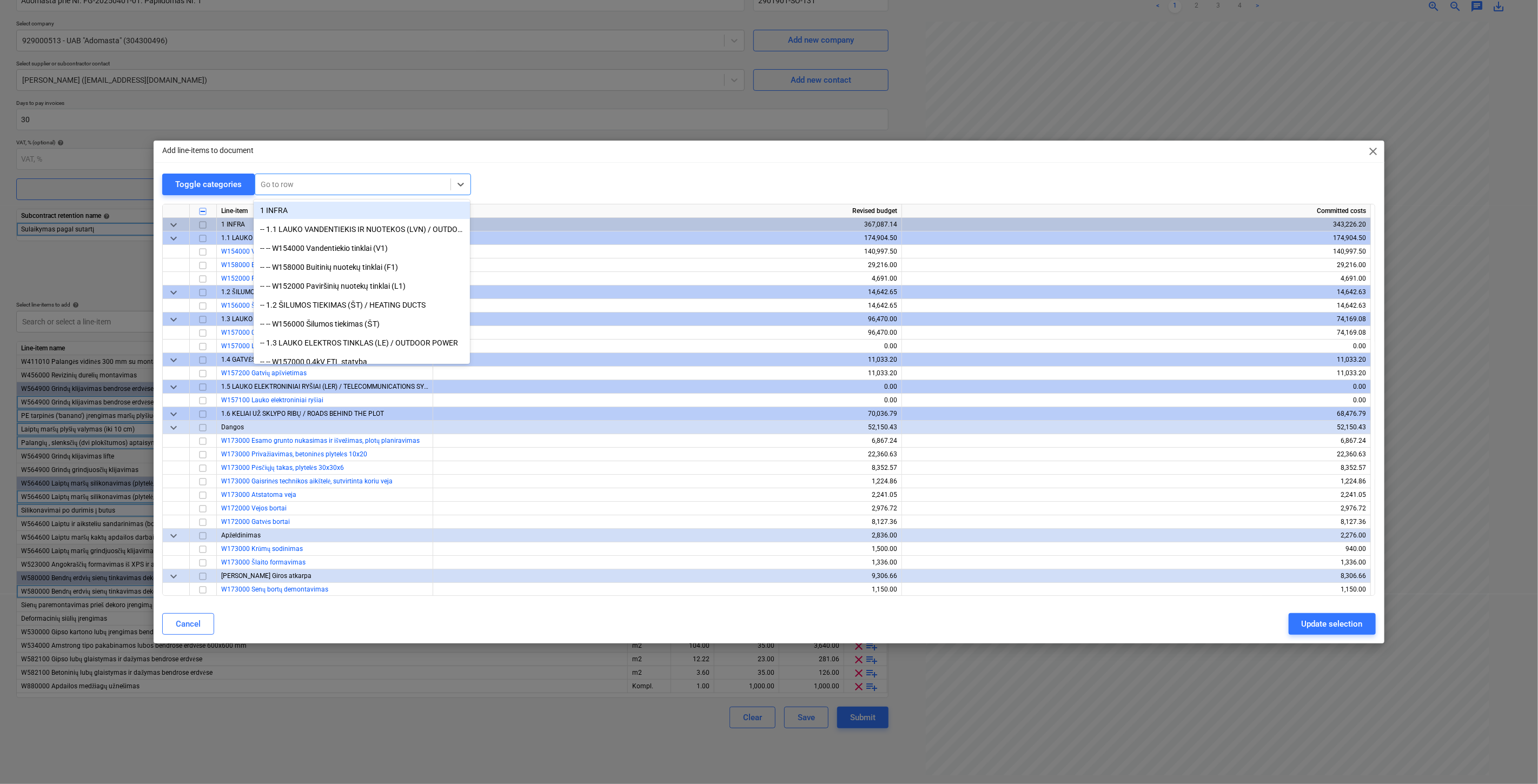
click at [337, 187] on div at bounding box center [352, 184] width 184 height 11
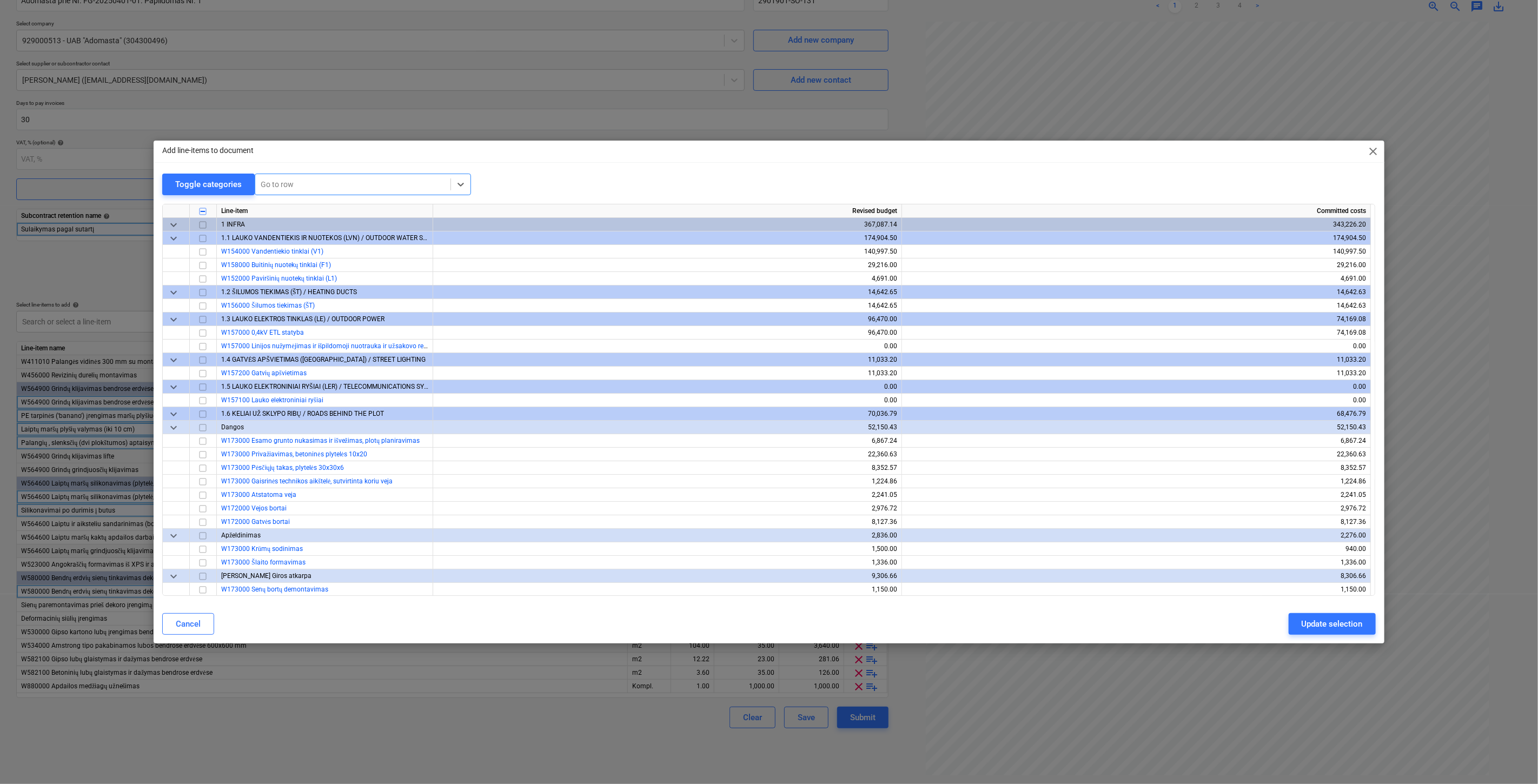
click at [356, 181] on div at bounding box center [352, 184] width 184 height 11
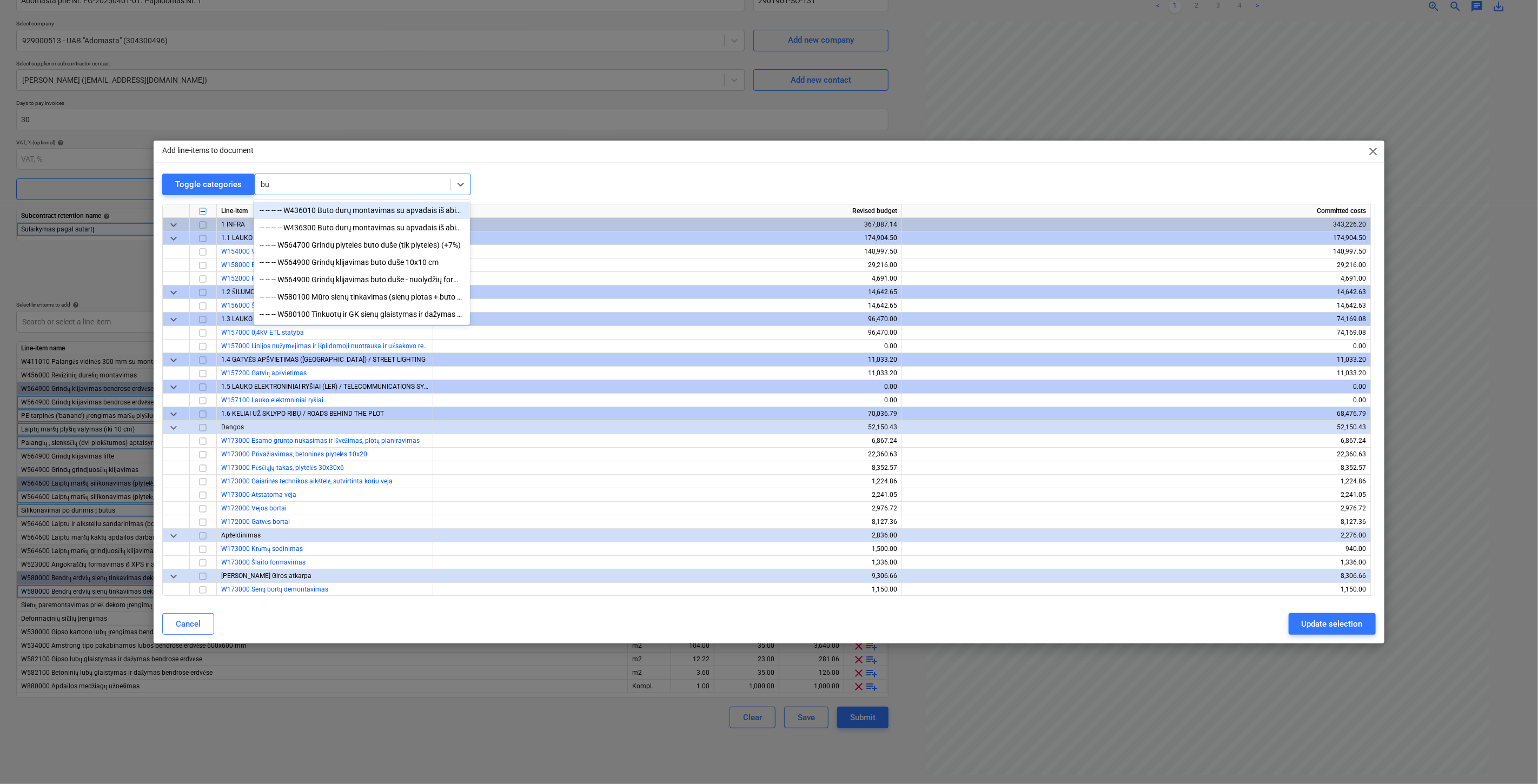
type input "b"
type input "B"
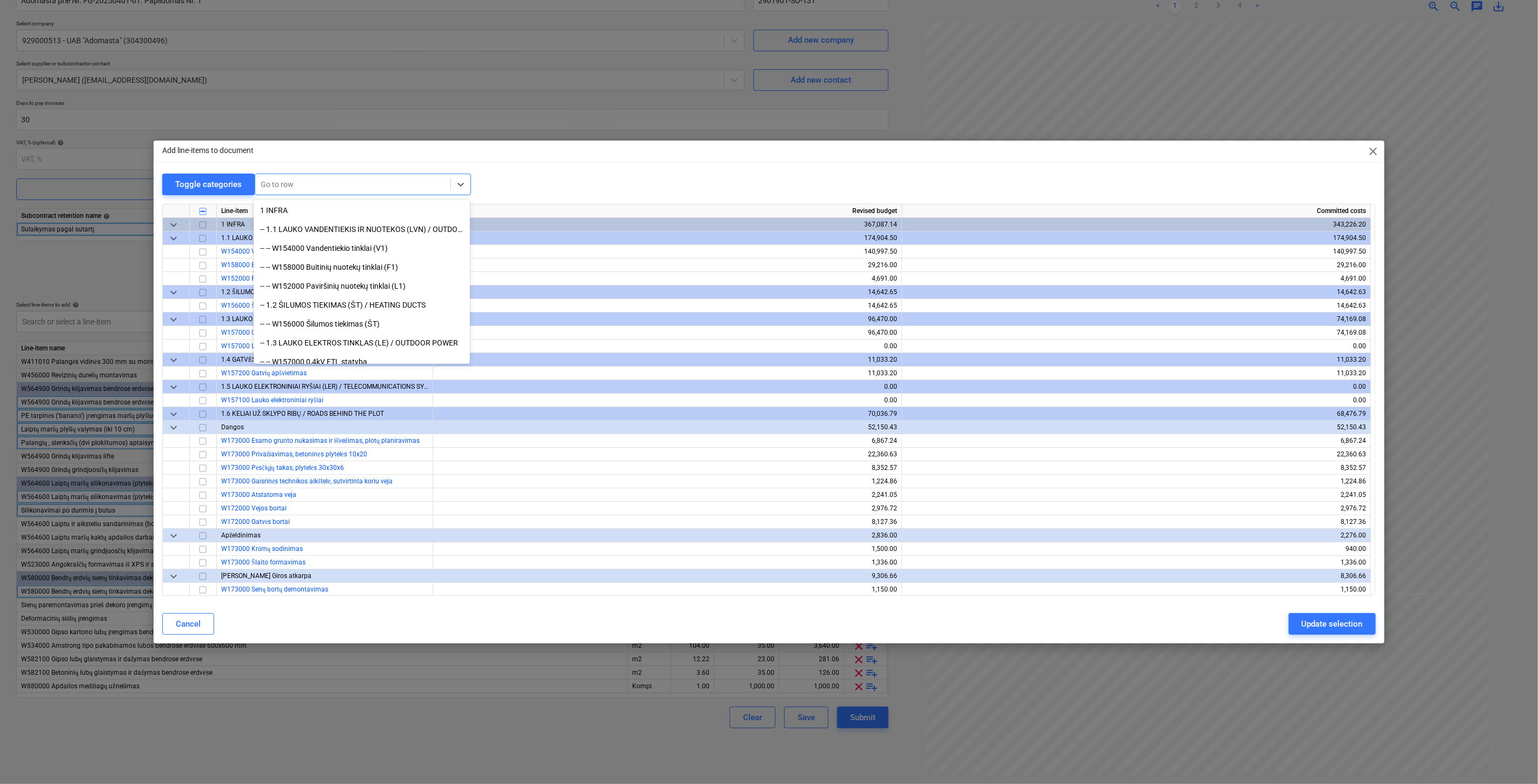
click at [695, 173] on div "Add line-items to document close Toggle categories All selected options have be…" at bounding box center [769, 392] width 1230 height 503
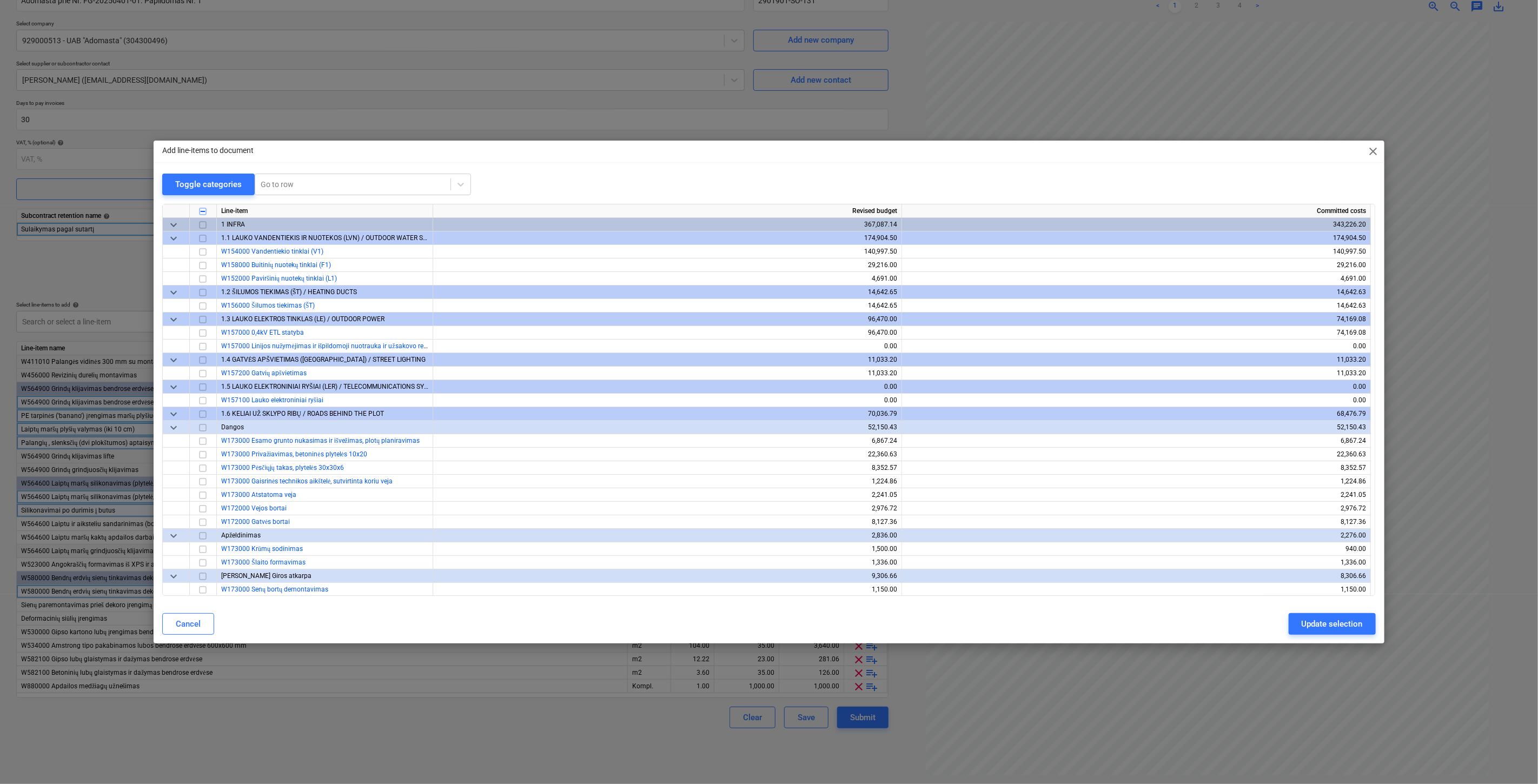
click at [1378, 150] on span "close" at bounding box center [1374, 152] width 13 height 13
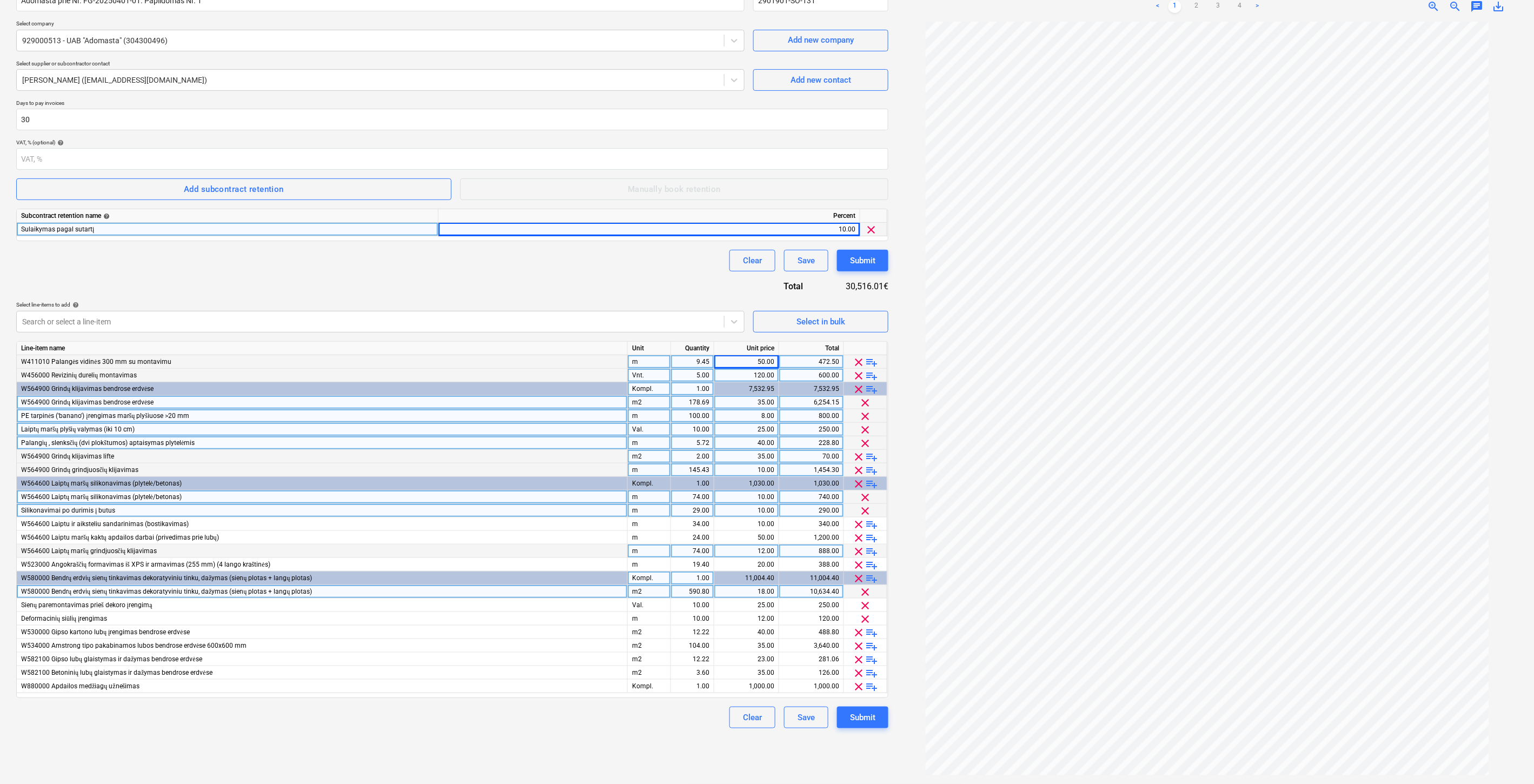
click at [390, 282] on div "Contract name help Adomasta prie Nr. FG-20250401-01. Papildomas Nr. 1 Contract …" at bounding box center [453, 355] width 872 height 748
click at [839, 317] on div "Select in bulk" at bounding box center [821, 322] width 49 height 14
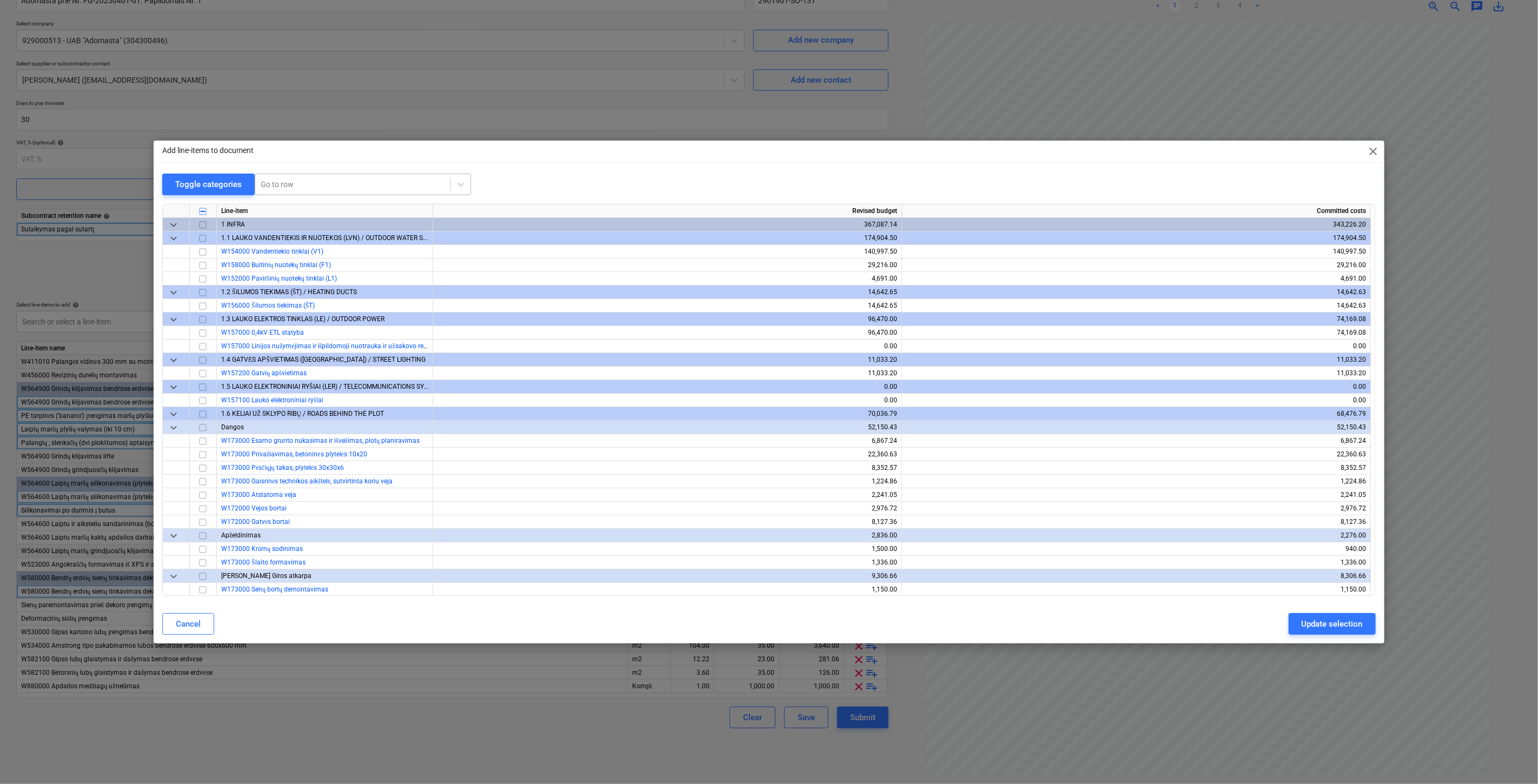
click at [347, 174] on div "Go to row" at bounding box center [362, 184] width 216 height 22
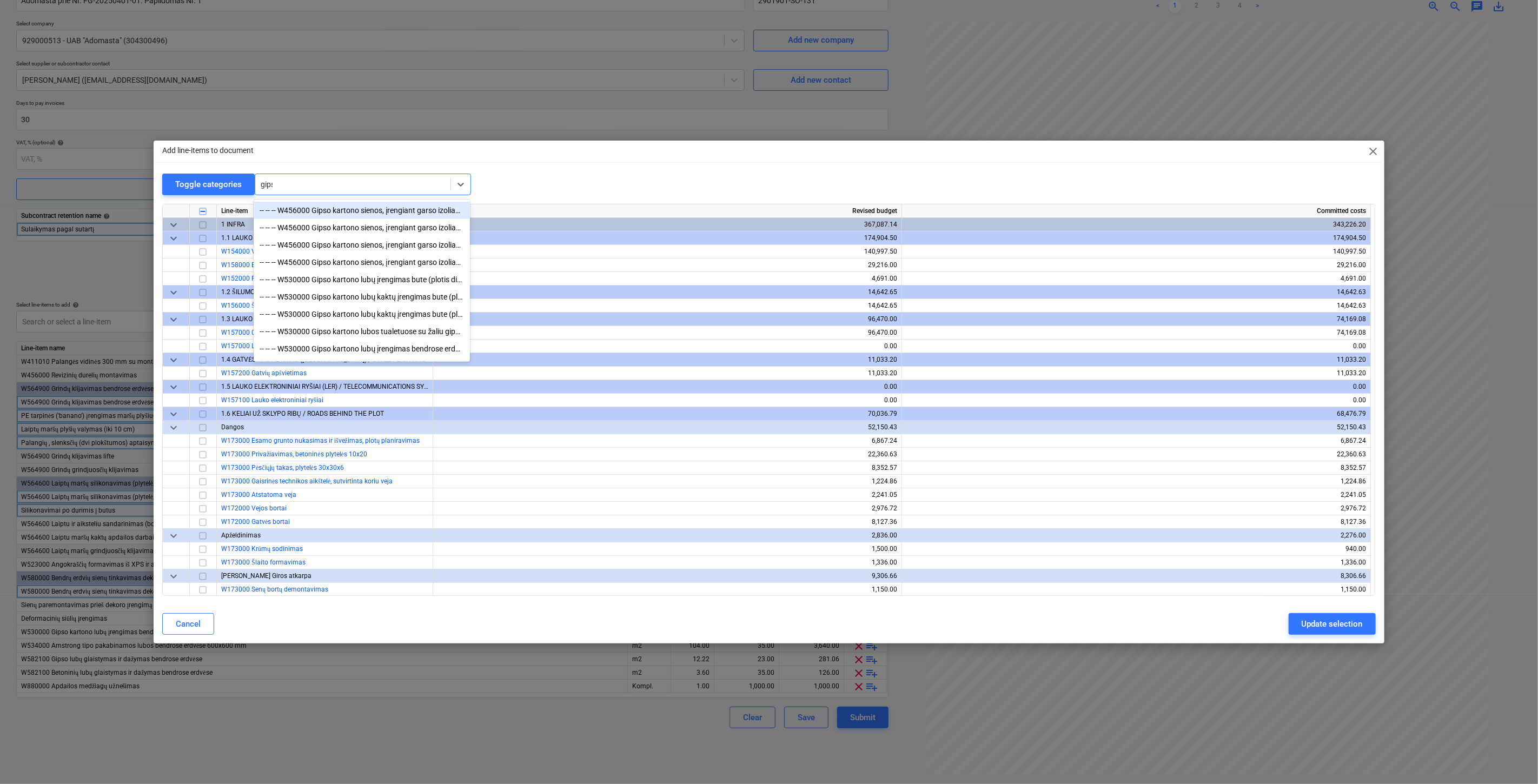
type input "gipso"
click at [393, 213] on div "-- -- -- W456000 Gipso kartono sienos, įrengiant garso izoliaciją 50 mm, po 2 s…" at bounding box center [361, 210] width 216 height 17
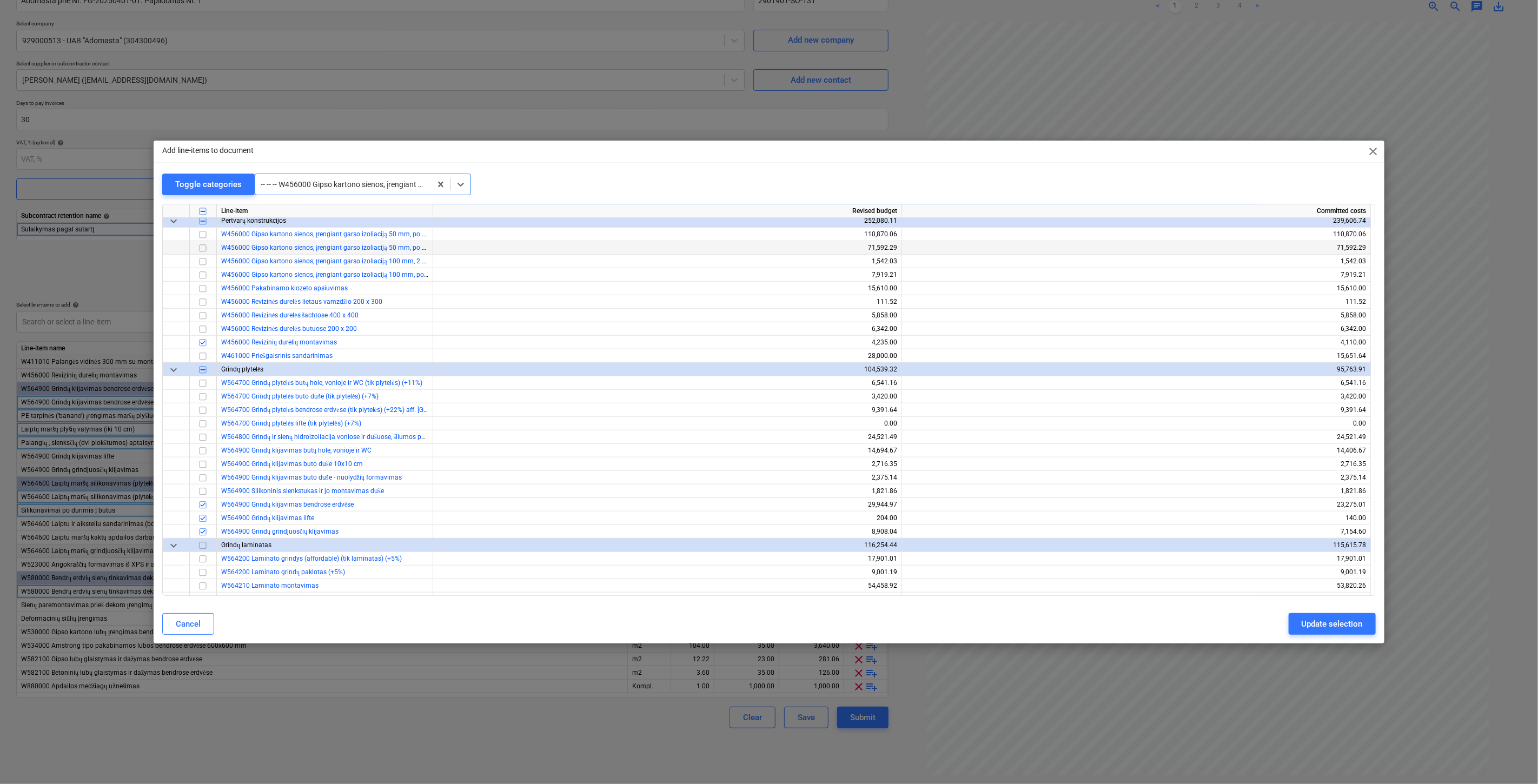
scroll to position [4108, 0]
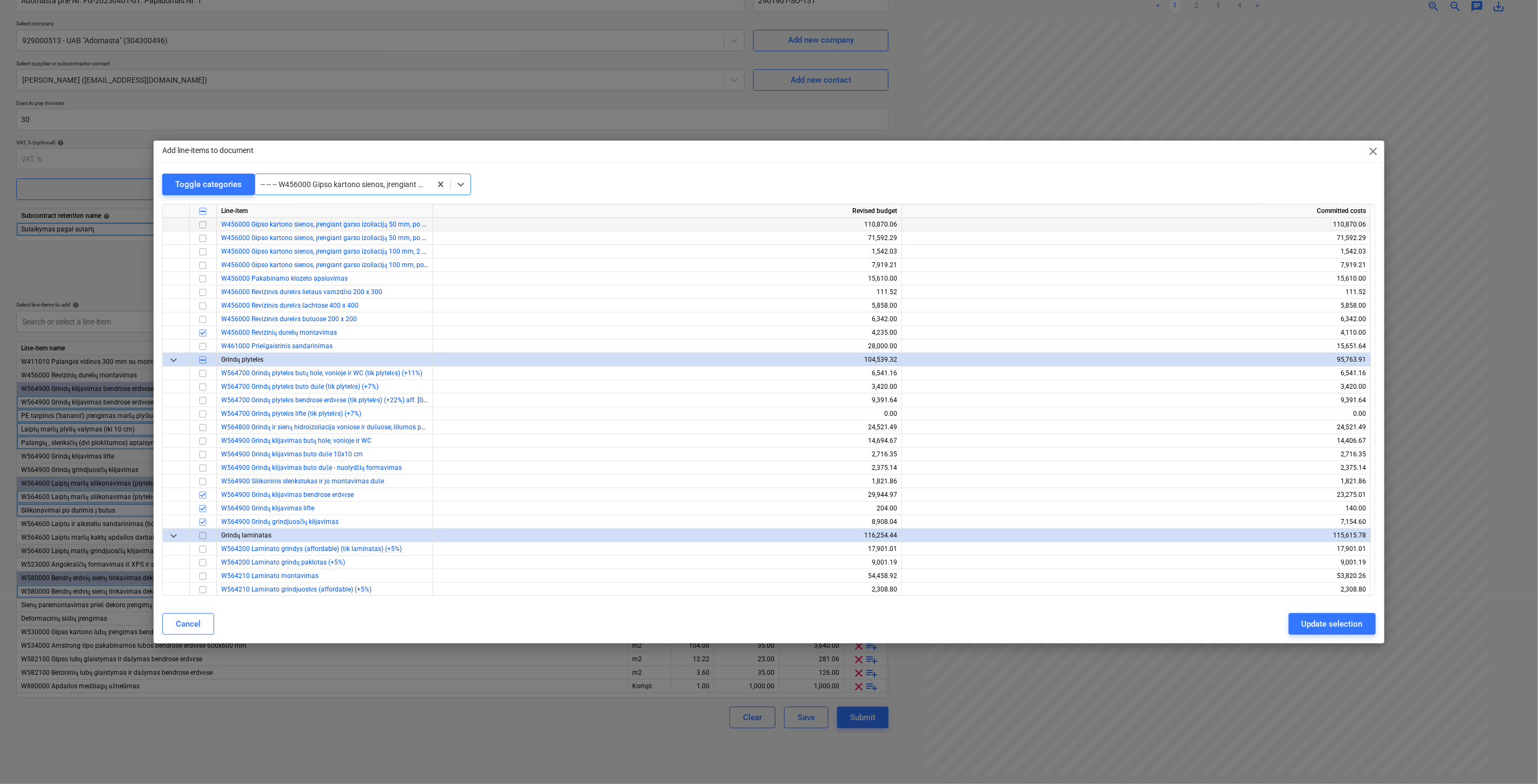
drag, startPoint x: 202, startPoint y: 225, endPoint x: 214, endPoint y: 228, distance: 12.4
click at [202, 225] on input "checkbox" at bounding box center [203, 225] width 13 height 13
click at [1303, 617] on div "Update selection" at bounding box center [1332, 623] width 61 height 14
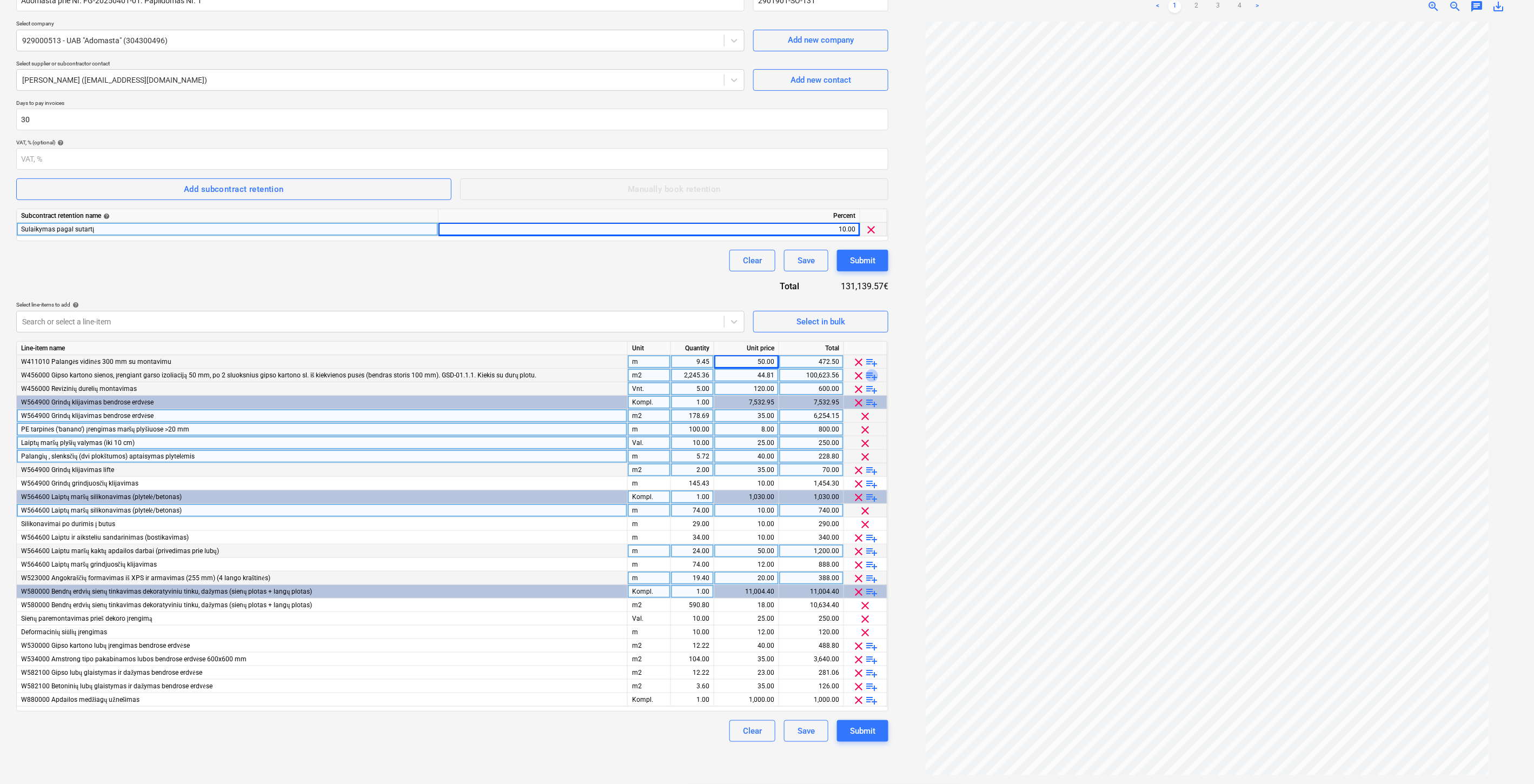
click at [874, 375] on span "playlist_add" at bounding box center [872, 375] width 13 height 13
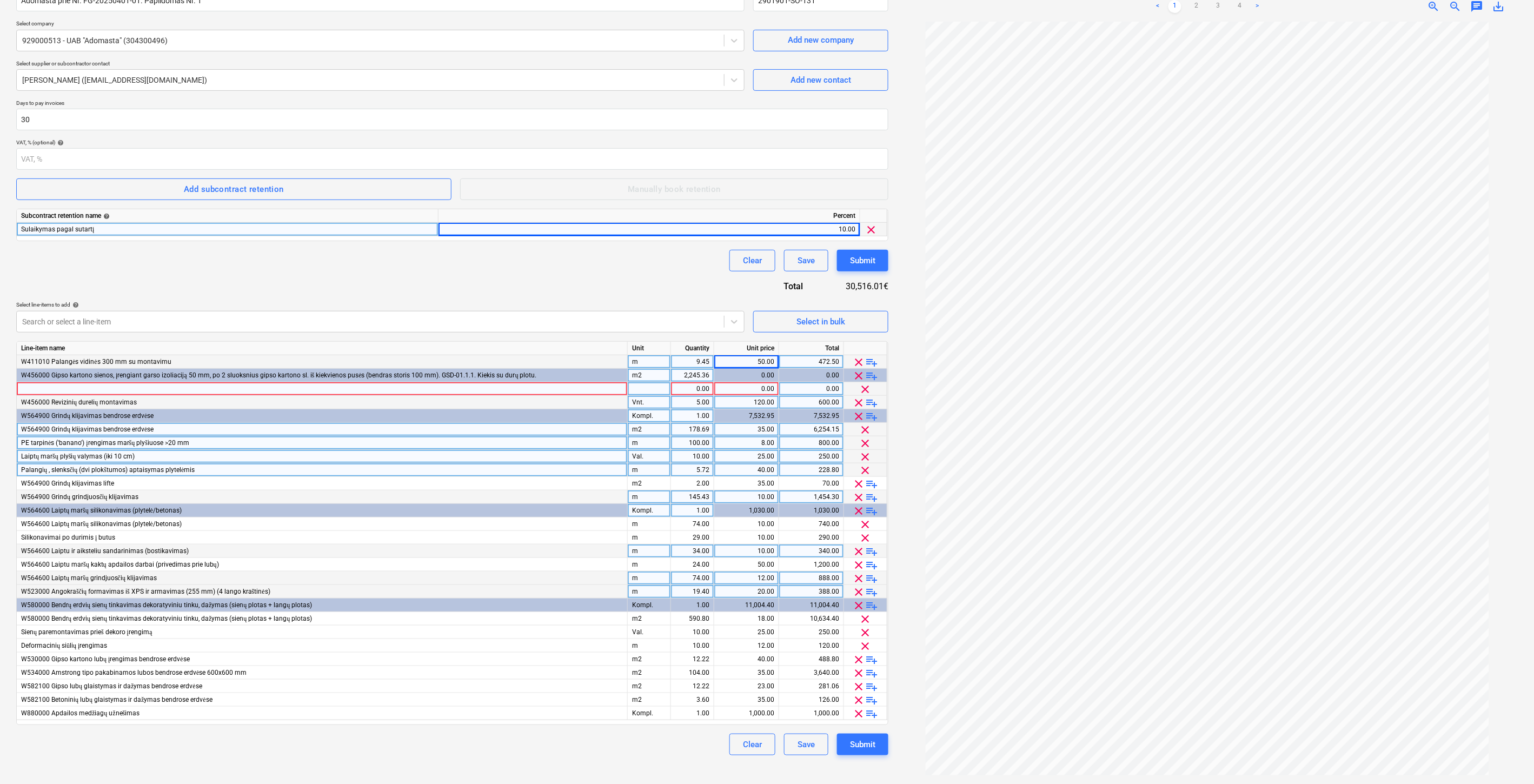
click at [649, 376] on div "m2" at bounding box center [649, 375] width 43 height 13
type input "Kompl."
click at [682, 379] on div "2,245.36" at bounding box center [692, 375] width 34 height 13
type input "ą"
type input "1"
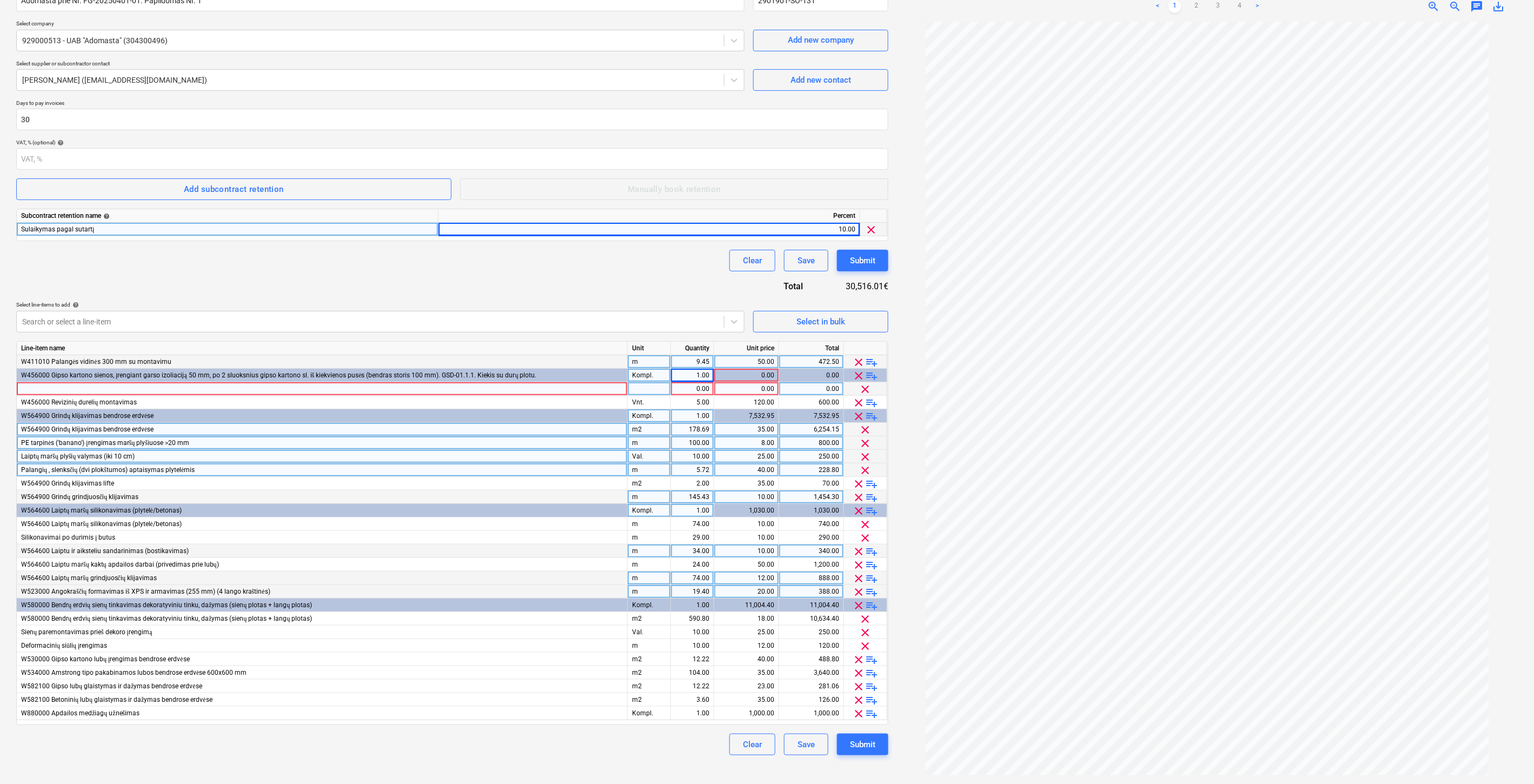
click at [587, 386] on div at bounding box center [322, 389] width 611 height 13
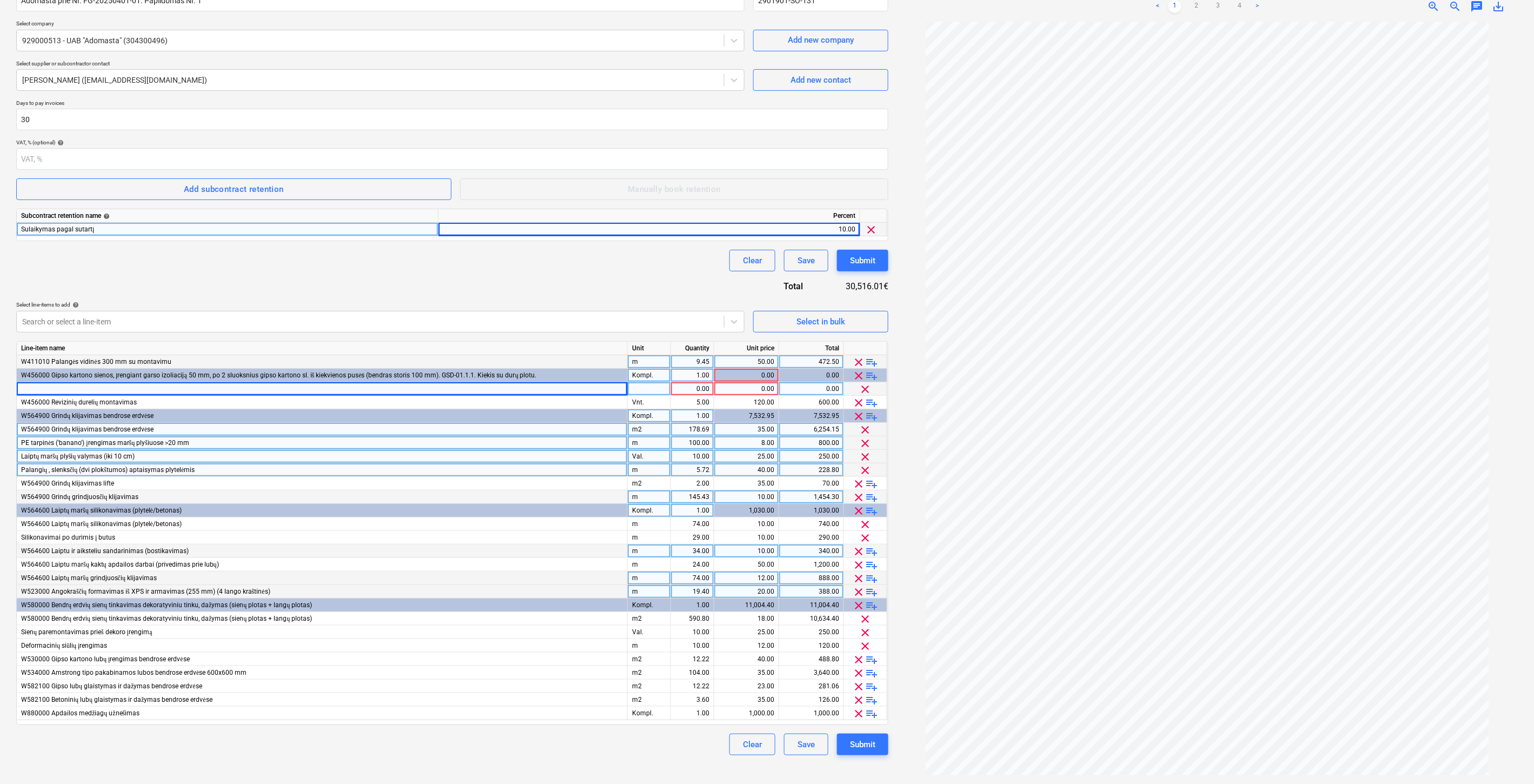
click at [335, 390] on div at bounding box center [322, 389] width 611 height 13
type input "Durų angokraščių formavimas iš gipso"
click at [639, 391] on div at bounding box center [649, 389] width 43 height 13
type input "m"
click at [695, 386] on div "1.00" at bounding box center [692, 389] width 34 height 13
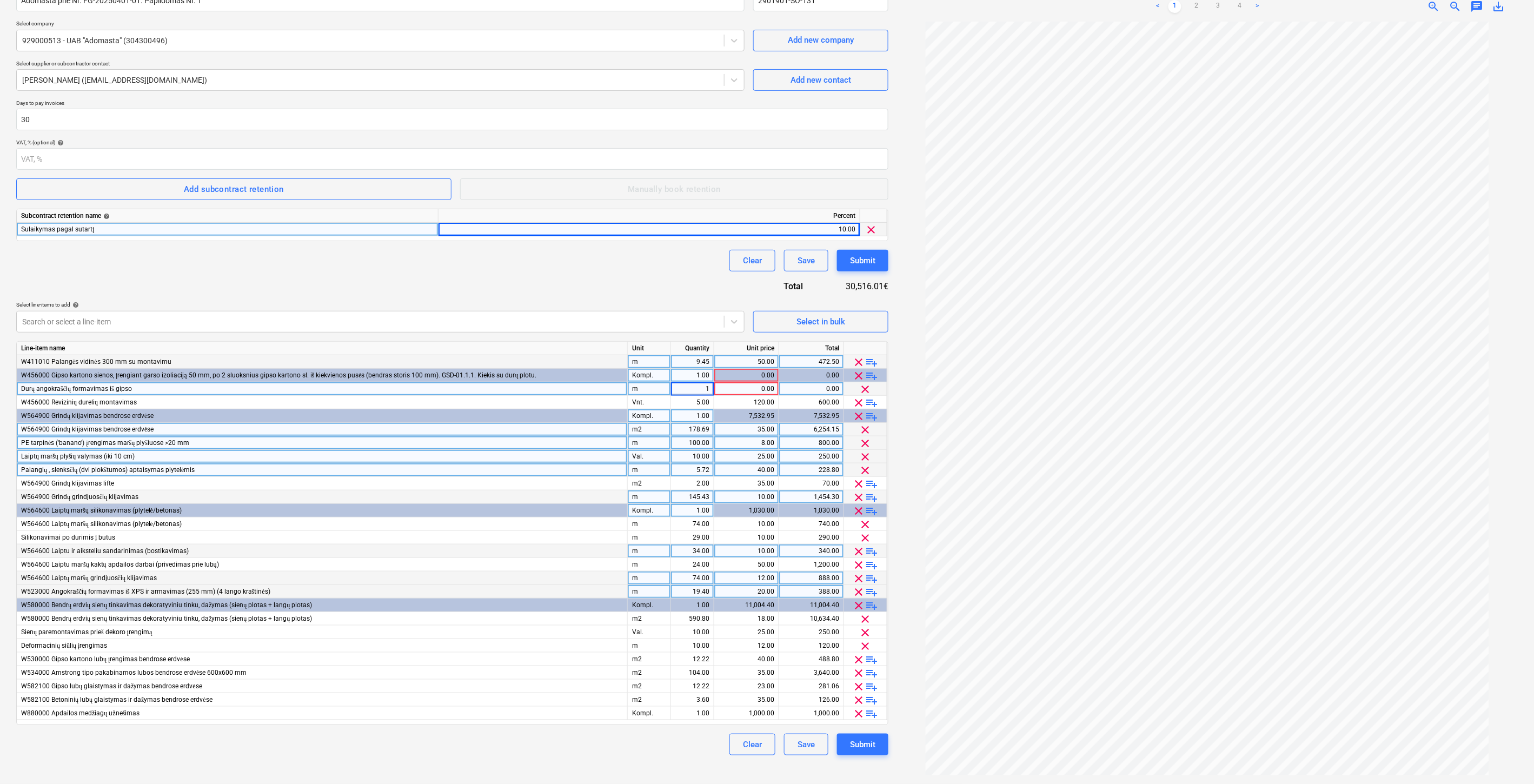
type input "11"
click at [736, 388] on div "0.00" at bounding box center [746, 389] width 56 height 13
type input "20"
click at [618, 260] on div "Clear Save Submit" at bounding box center [453, 260] width 872 height 22
click at [522, 272] on div "Contract name help Adomasta prie Nr. FG-20250401-01. Papildomas Nr. 1 Contract …" at bounding box center [453, 368] width 872 height 775
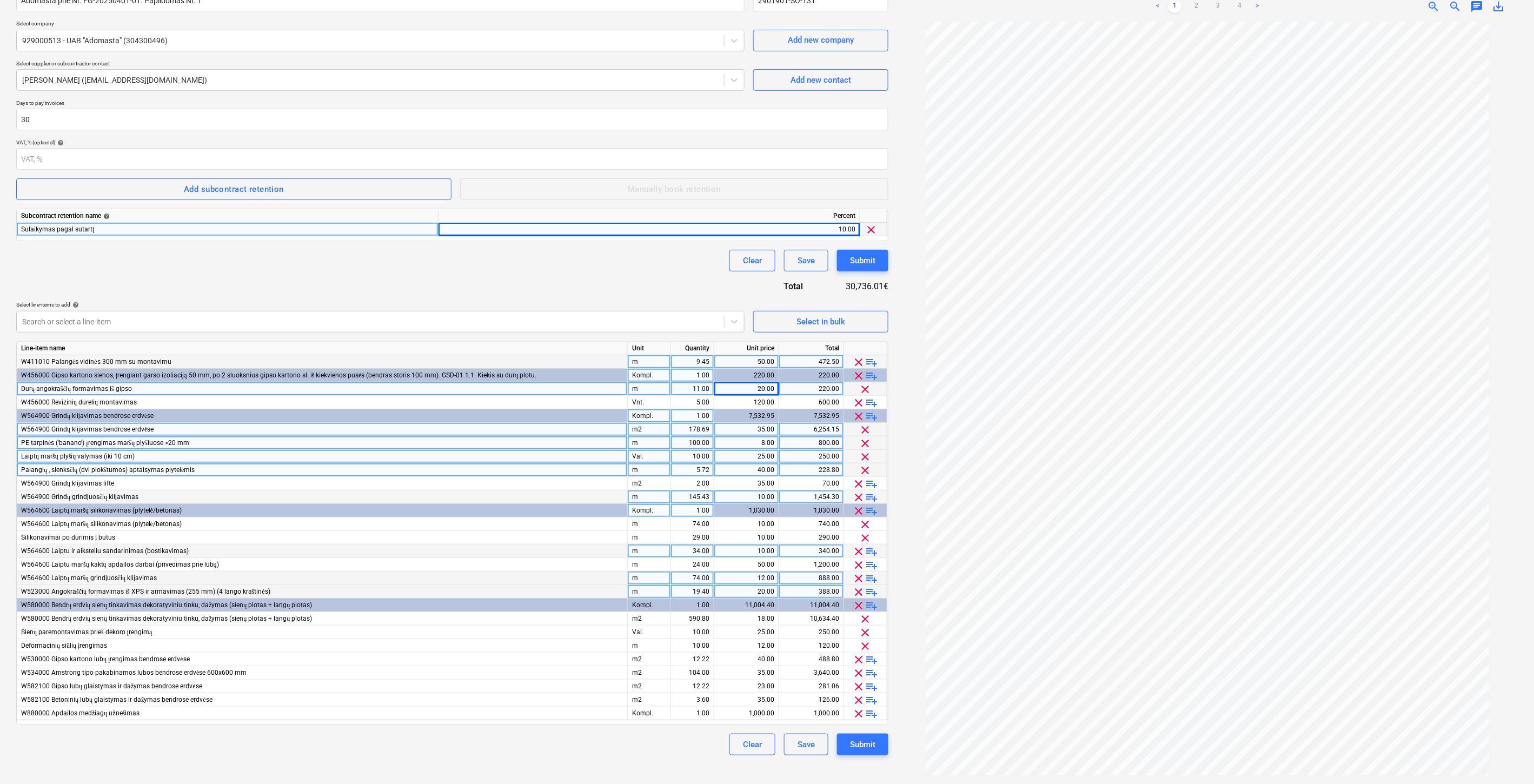
click at [543, 269] on div "Clear Save Submit" at bounding box center [453, 260] width 872 height 22
click at [553, 265] on div "Clear Save Submit" at bounding box center [453, 260] width 872 height 22
click at [570, 259] on div "Clear Save Submit" at bounding box center [453, 260] width 872 height 22
drag, startPoint x: 483, startPoint y: 284, endPoint x: 435, endPoint y: 365, distance: 94.2
click at [483, 284] on div "Contract name help Adomasta prie Nr. FG-20250401-01. Papildomas Nr. 1 Contract …" at bounding box center [453, 368] width 872 height 775
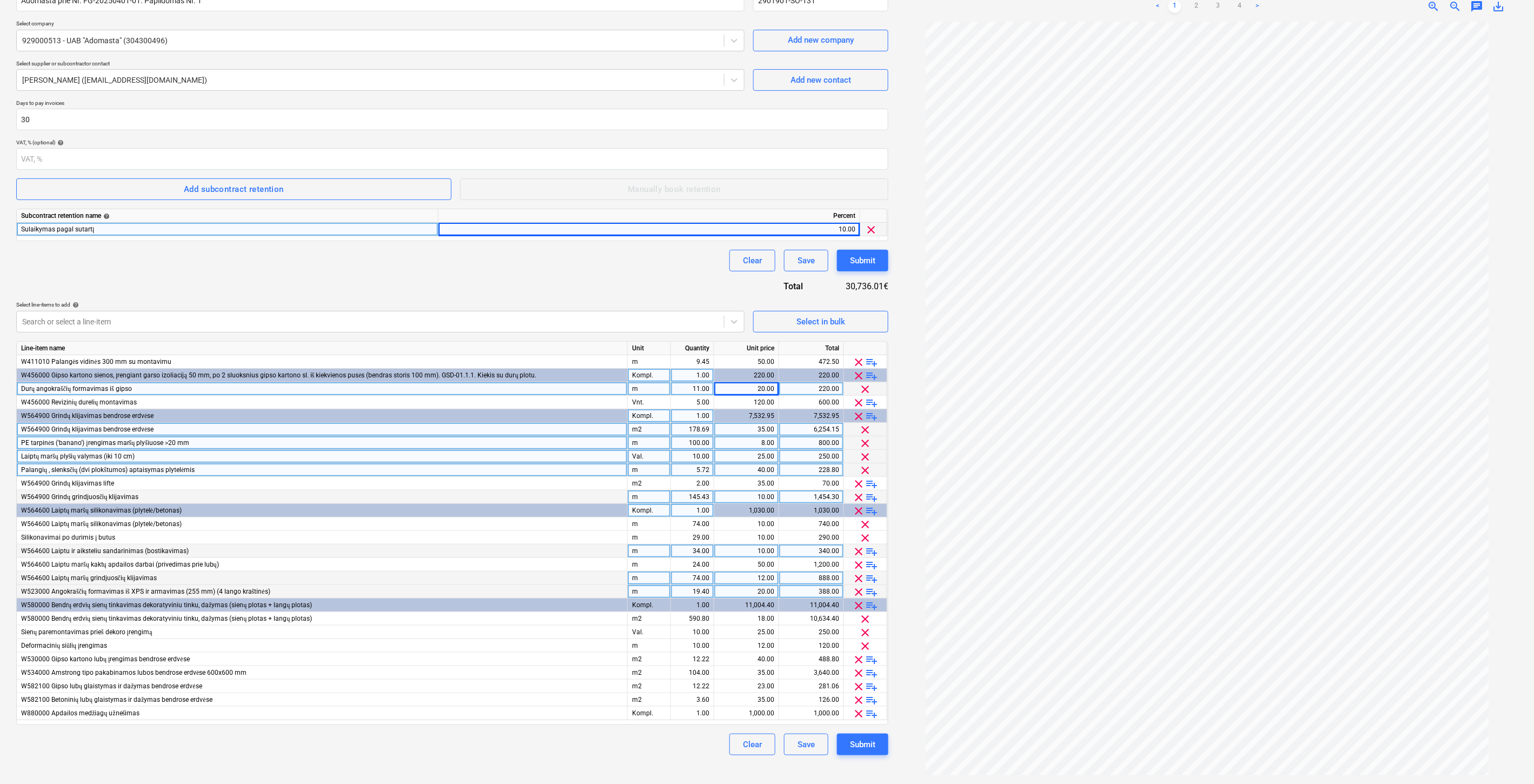
click at [873, 414] on span "playlist_add" at bounding box center [872, 416] width 13 height 13
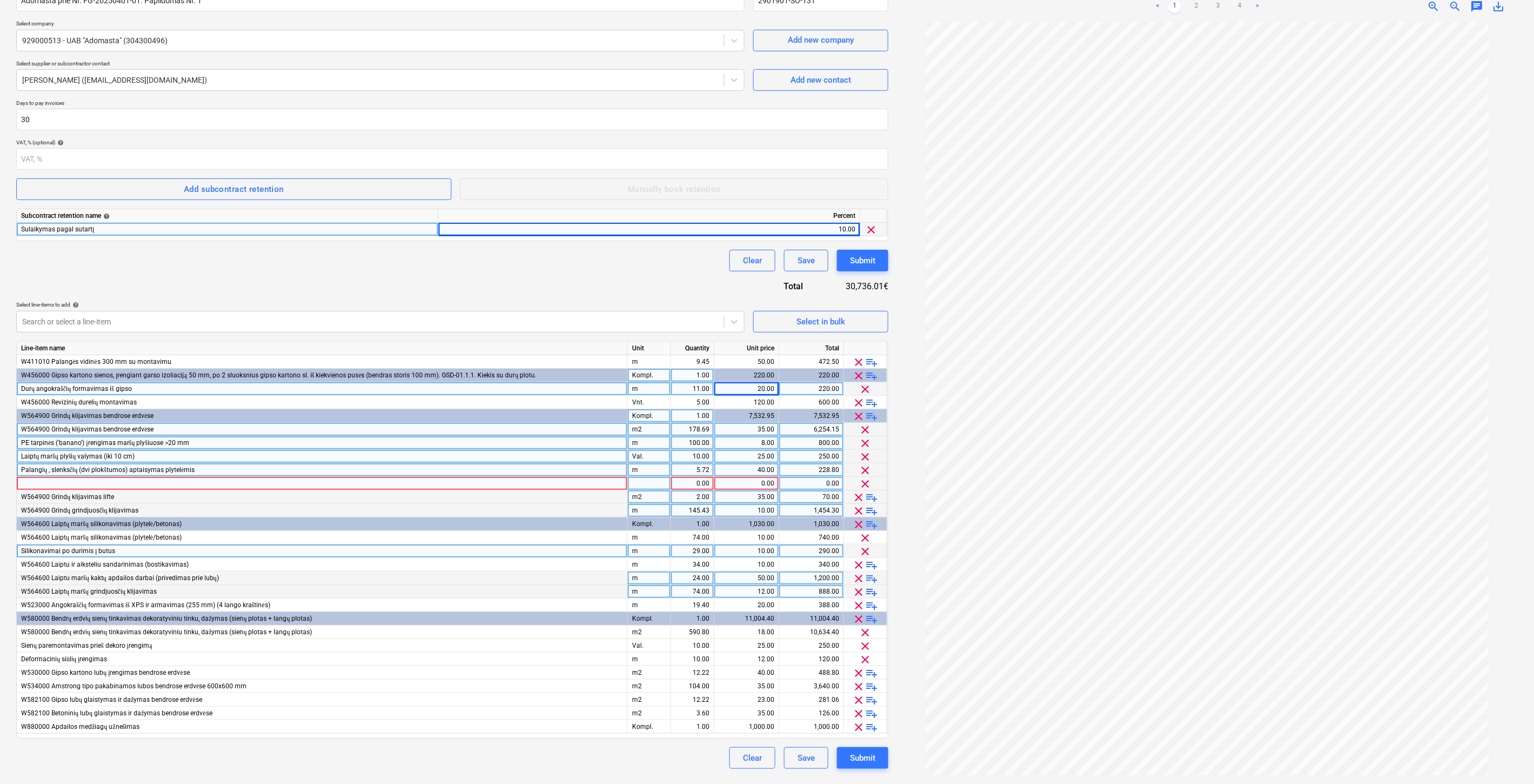
click at [198, 485] on div at bounding box center [322, 483] width 611 height 13
type input "Grindų uždengimas"
click at [649, 486] on div at bounding box center [649, 483] width 43 height 13
type input "m2"
click at [694, 484] on div "1.00" at bounding box center [692, 483] width 34 height 13
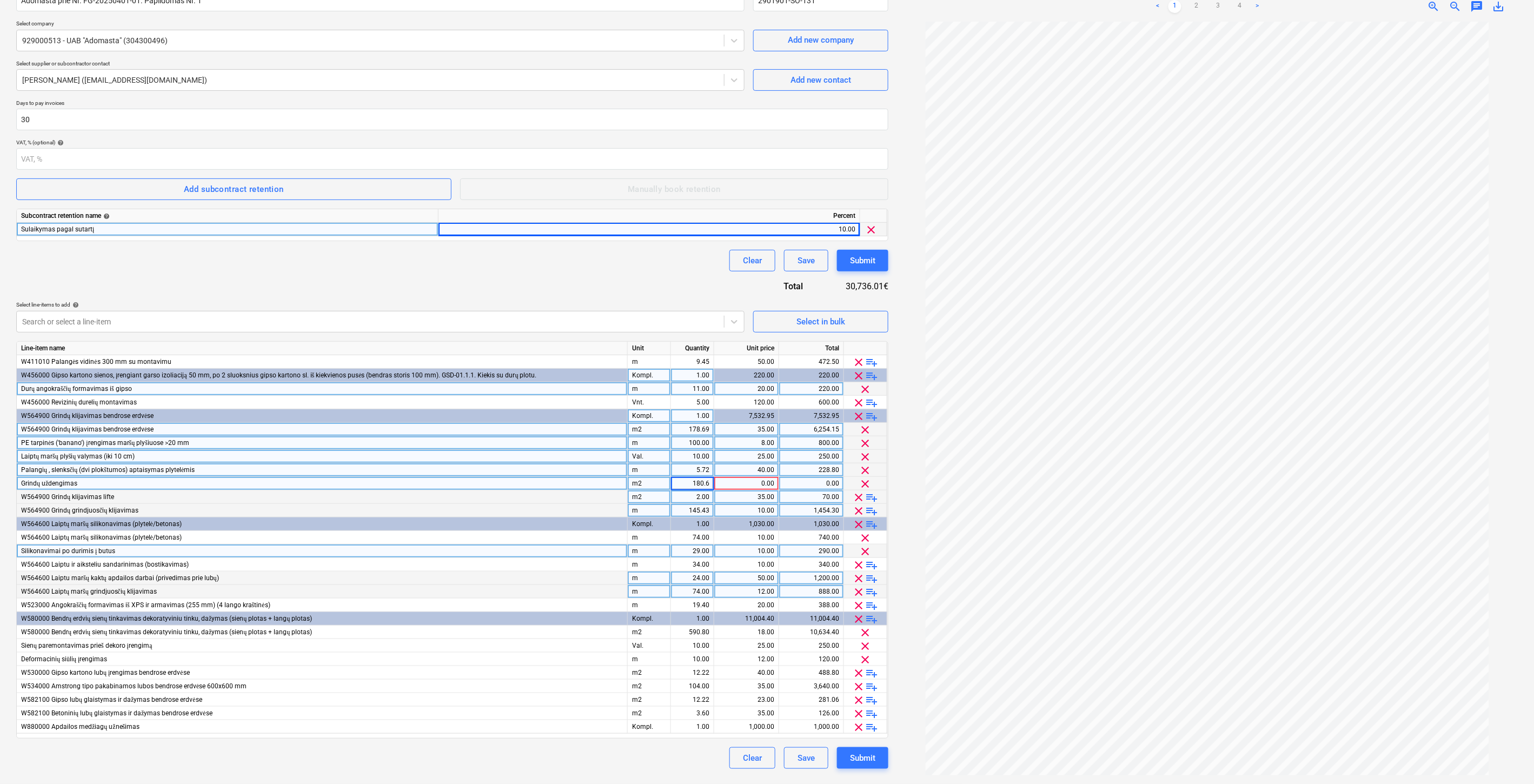
type input "180.69"
click at [736, 486] on div "0.00" at bounding box center [746, 483] width 56 height 13
type input "4.50"
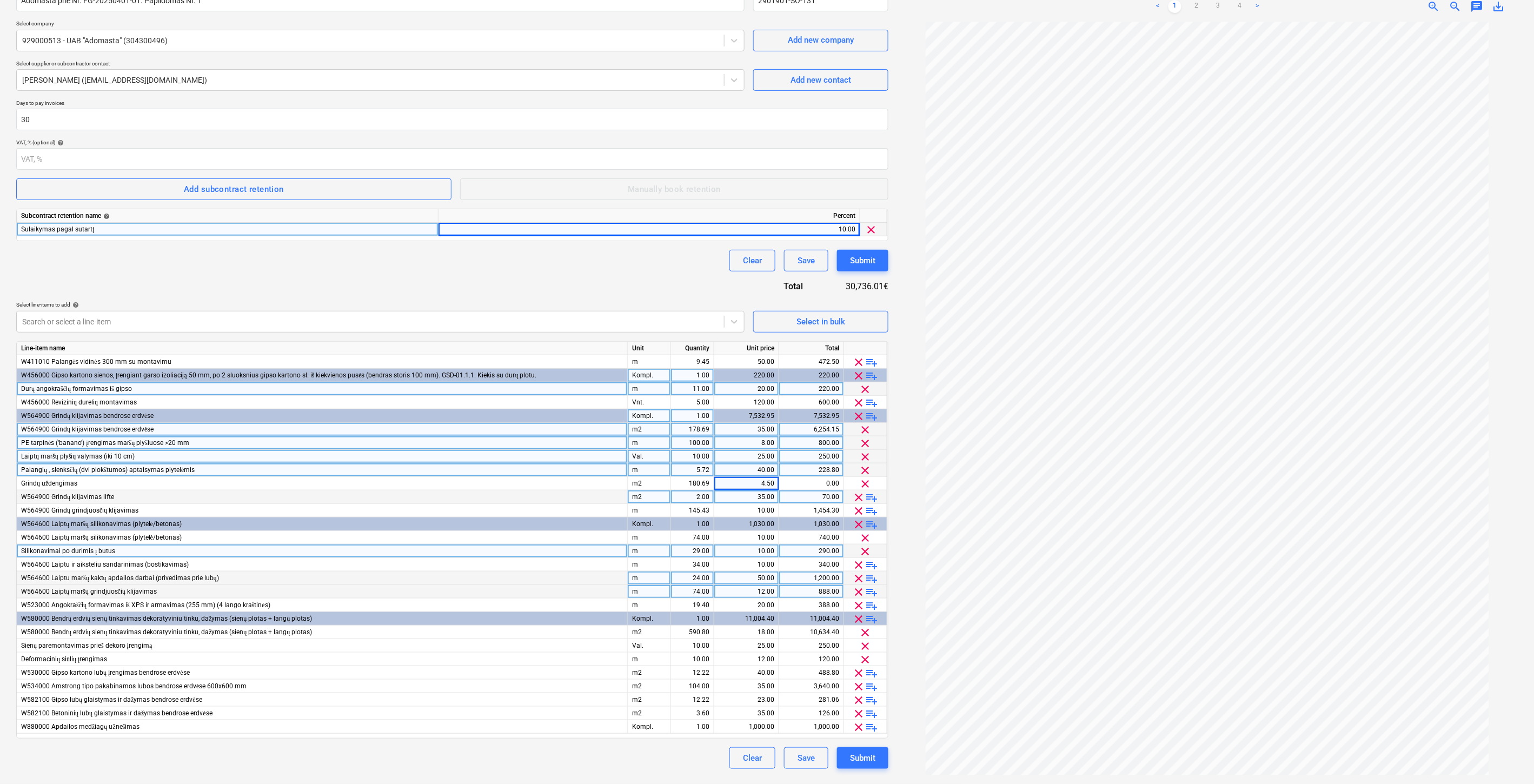
click at [657, 282] on div "Contract name help Adomasta prie Nr. FG-20250401-01. Papildomas Nr. 1 Contract …" at bounding box center [453, 375] width 872 height 788
click at [591, 282] on div "Contract name help Adomasta prie Nr. FG-20250401-01. Papildomas Nr. 1 Contract …" at bounding box center [453, 375] width 872 height 788
click at [603, 278] on div "Contract name help Adomasta prie Nr. FG-20250401-01. Papildomas Nr. 1 Contract …" at bounding box center [453, 375] width 872 height 788
drag, startPoint x: 576, startPoint y: 290, endPoint x: 619, endPoint y: 271, distance: 47.0
click at [578, 290] on div "Contract name help Adomasta prie Nr. FG-20250401-01. Papildomas Nr. 1 Contract …" at bounding box center [453, 375] width 872 height 788
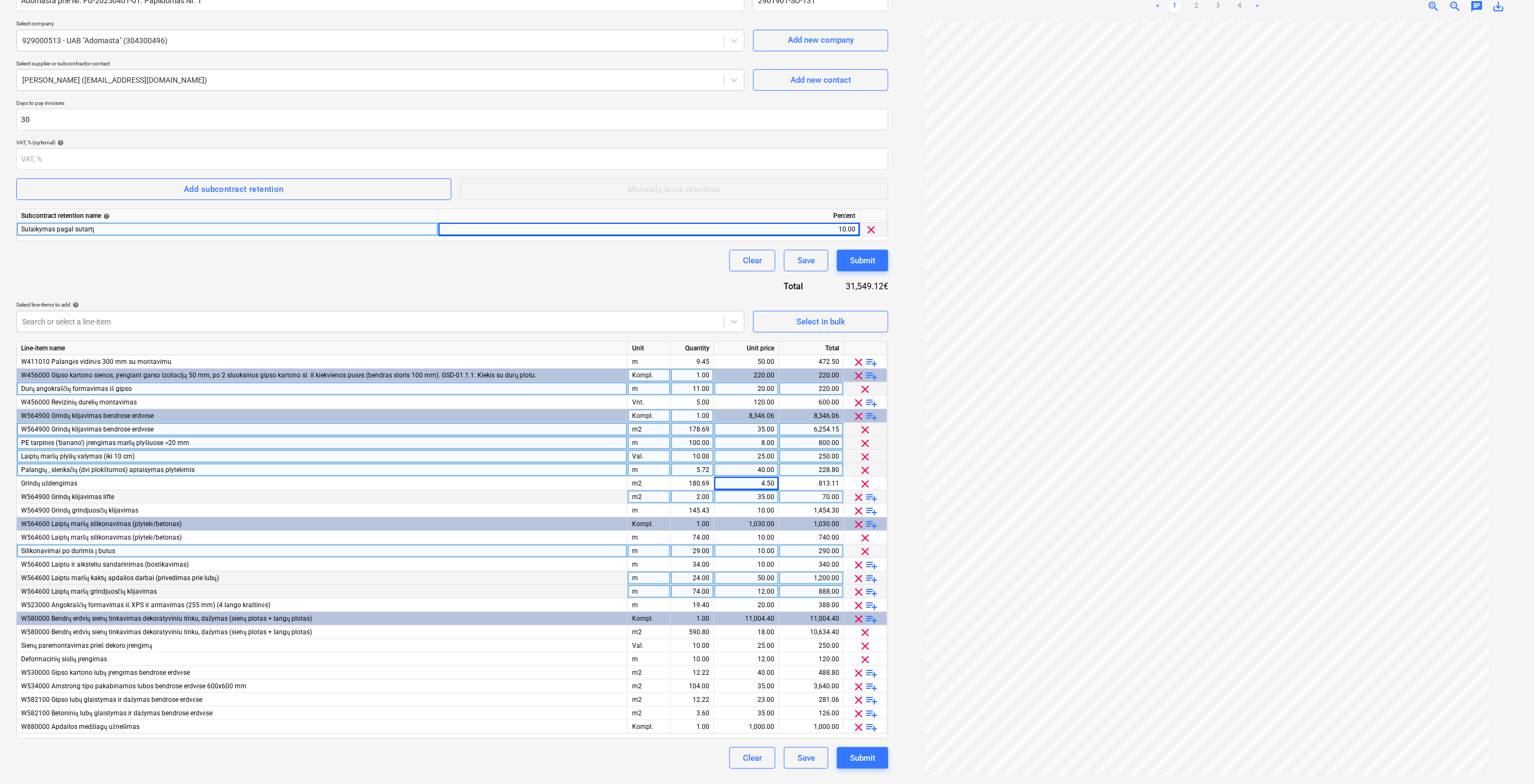
click at [619, 271] on div "Clear Save Submit" at bounding box center [453, 260] width 872 height 22
drag, startPoint x: 551, startPoint y: 253, endPoint x: 745, endPoint y: 296, distance: 198.7
click at [554, 253] on div "Clear Save Submit" at bounding box center [453, 260] width 872 height 22
click at [813, 313] on button "Select in bulk" at bounding box center [821, 322] width 135 height 22
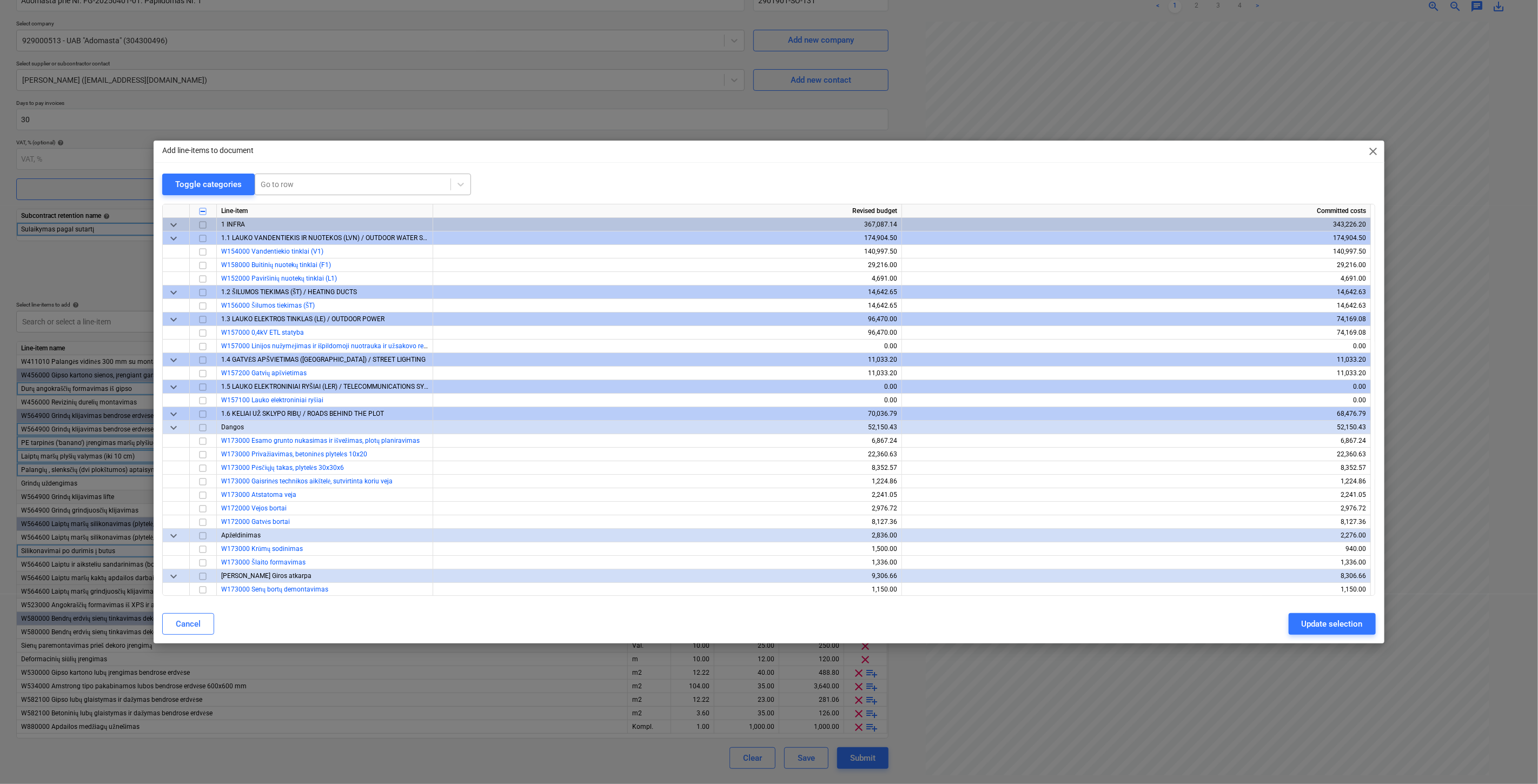
click at [330, 181] on div at bounding box center [352, 184] width 184 height 11
type input "valytoj"
click at [382, 225] on div "-- -- -- -- W717100 Valytojos kambario, konteinerinės patalpos įrengimas" at bounding box center [361, 227] width 216 height 17
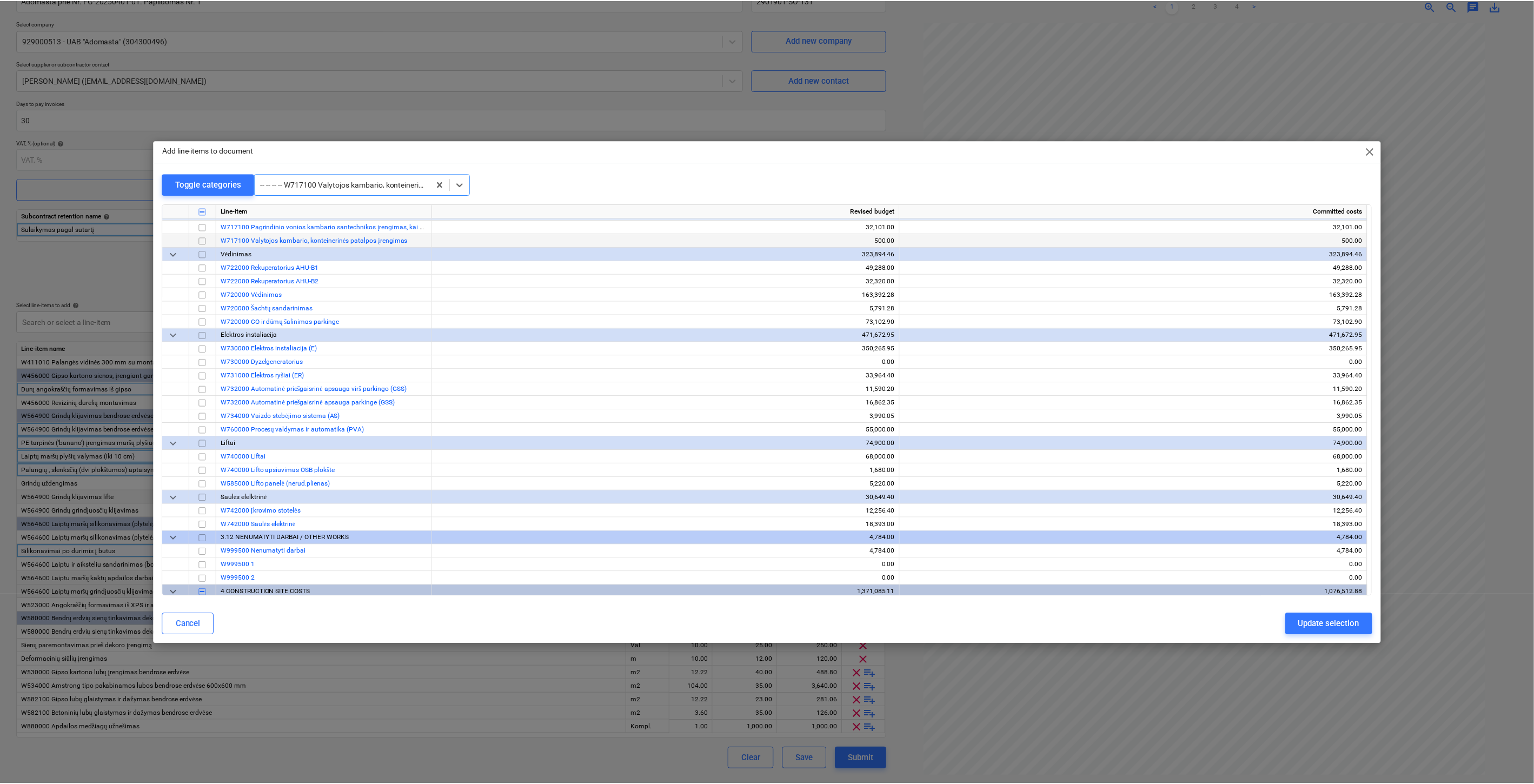
scroll to position [5568, 0]
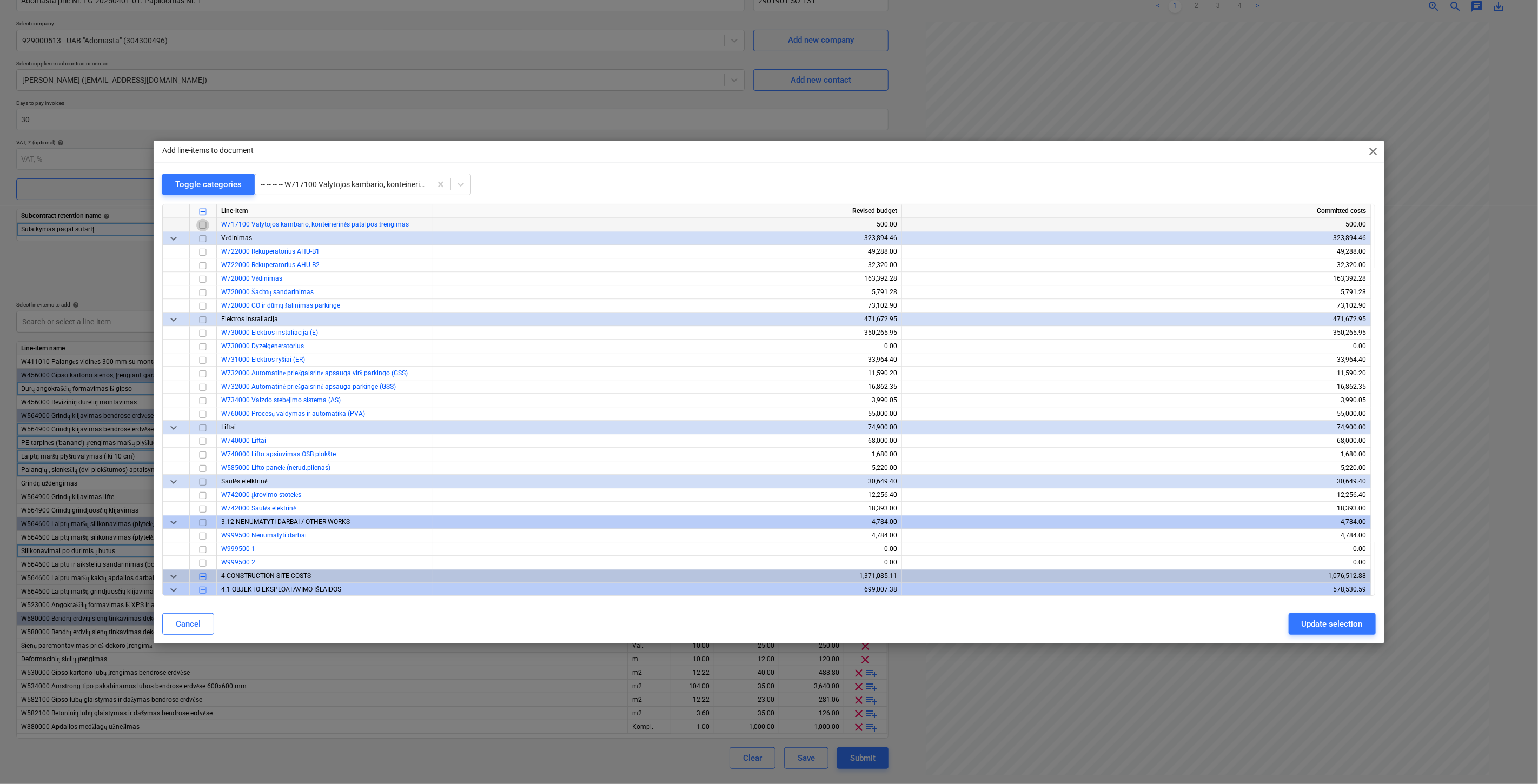
click at [200, 223] on input "checkbox" at bounding box center [203, 225] width 13 height 13
click at [1331, 619] on div "Update selection" at bounding box center [1332, 623] width 61 height 14
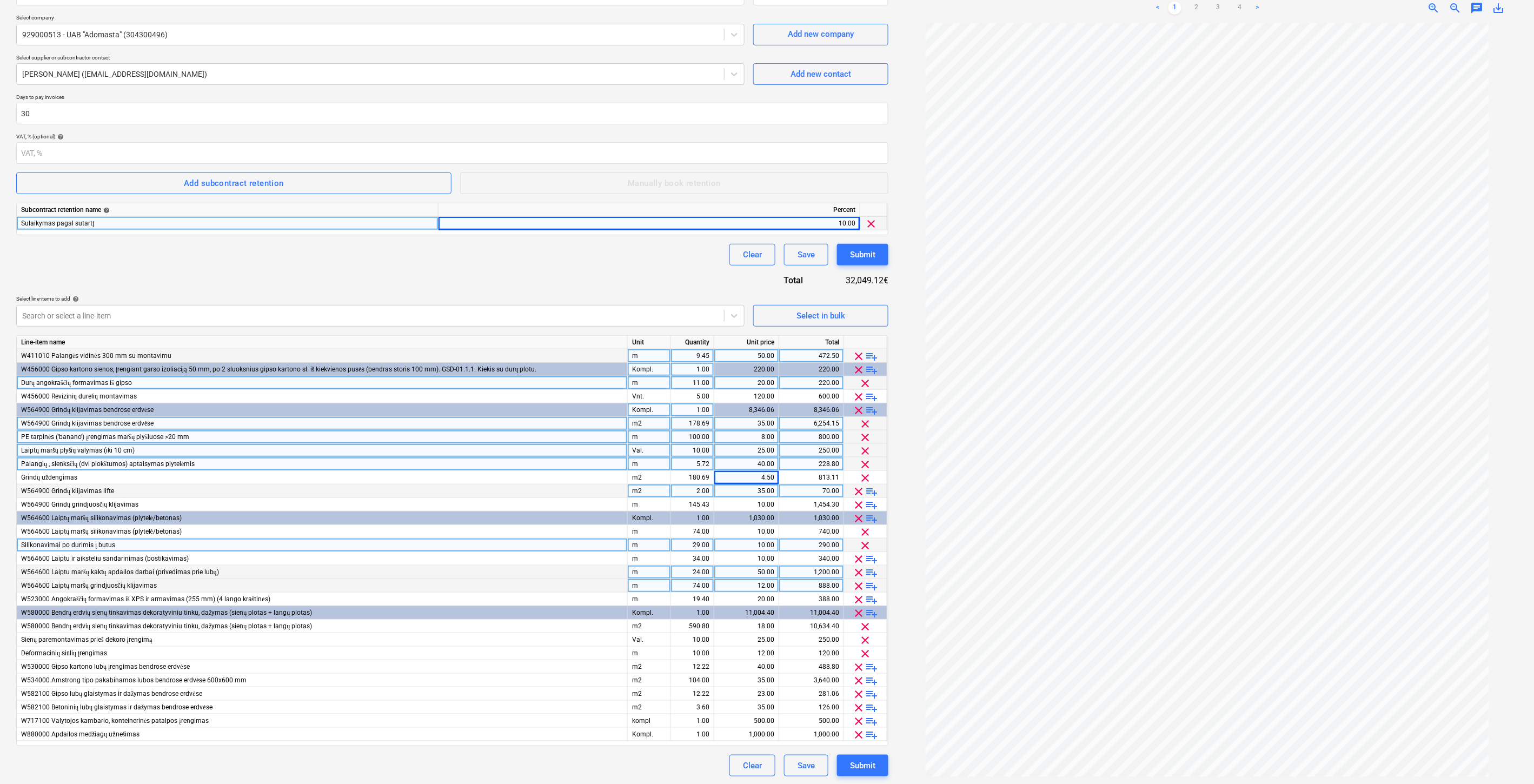
scroll to position [115, 0]
click at [871, 719] on span "playlist_add" at bounding box center [872, 720] width 13 height 13
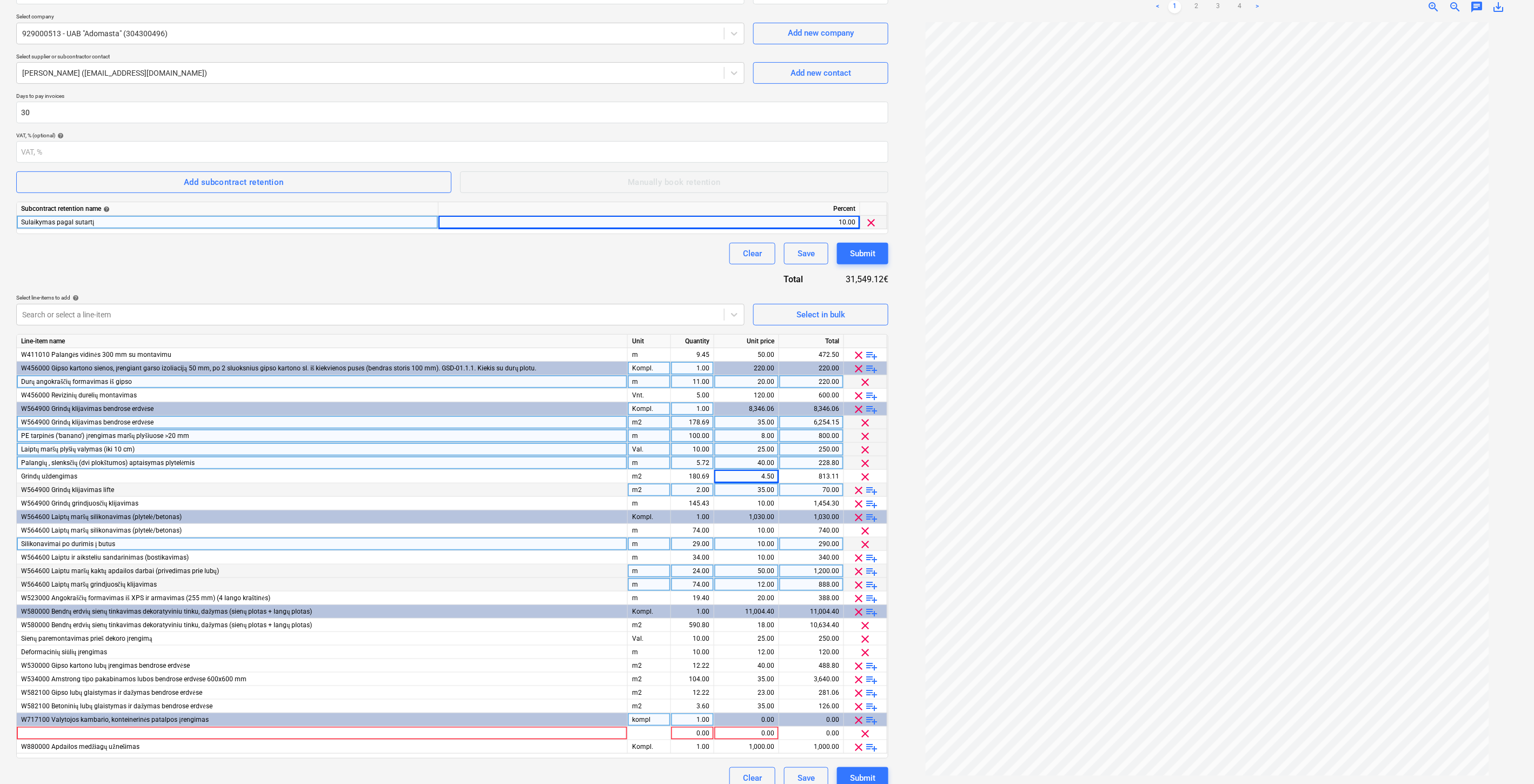
click at [868, 719] on span "playlist_add" at bounding box center [872, 720] width 13 height 13
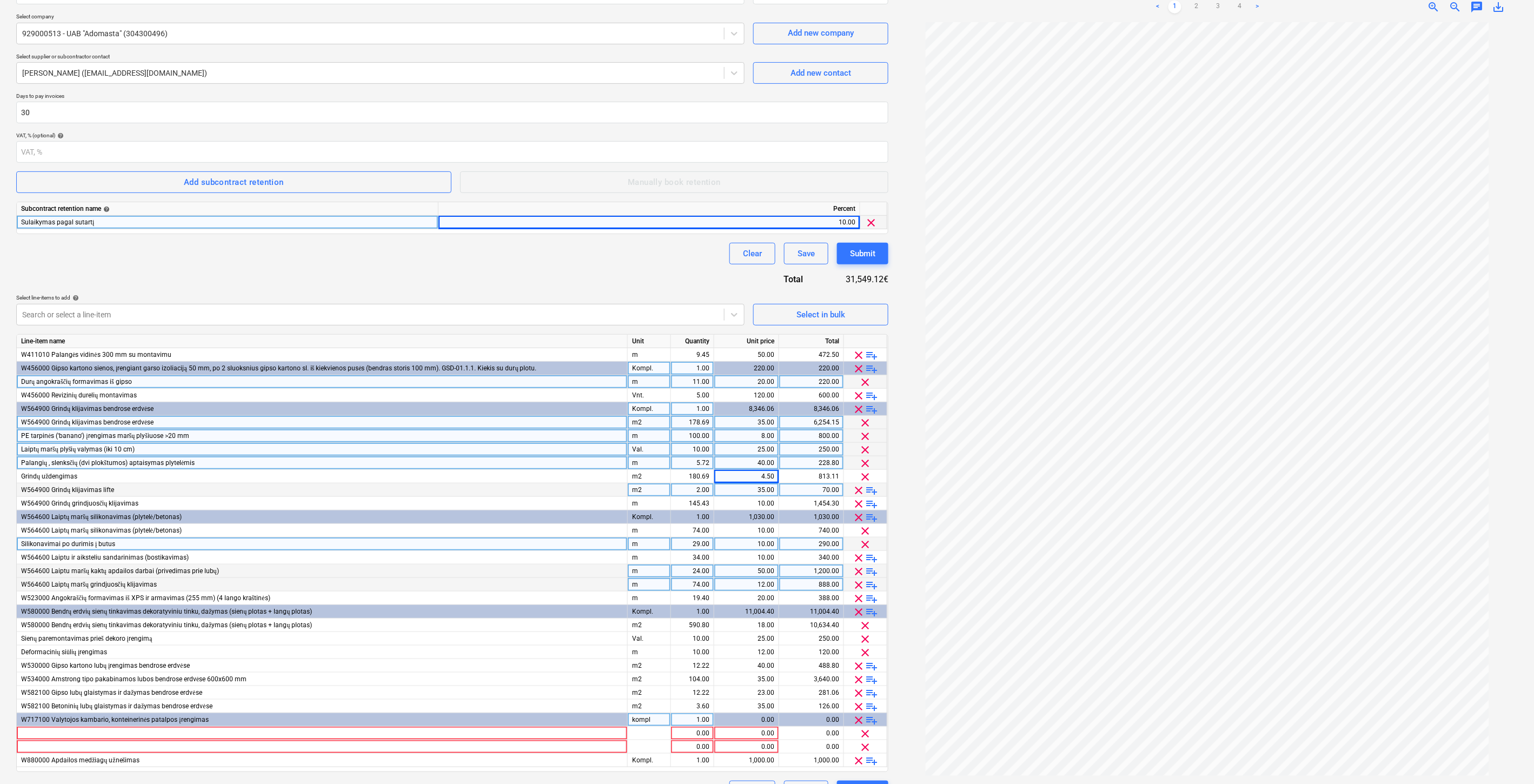
click at [871, 718] on span "playlist_add" at bounding box center [872, 720] width 13 height 13
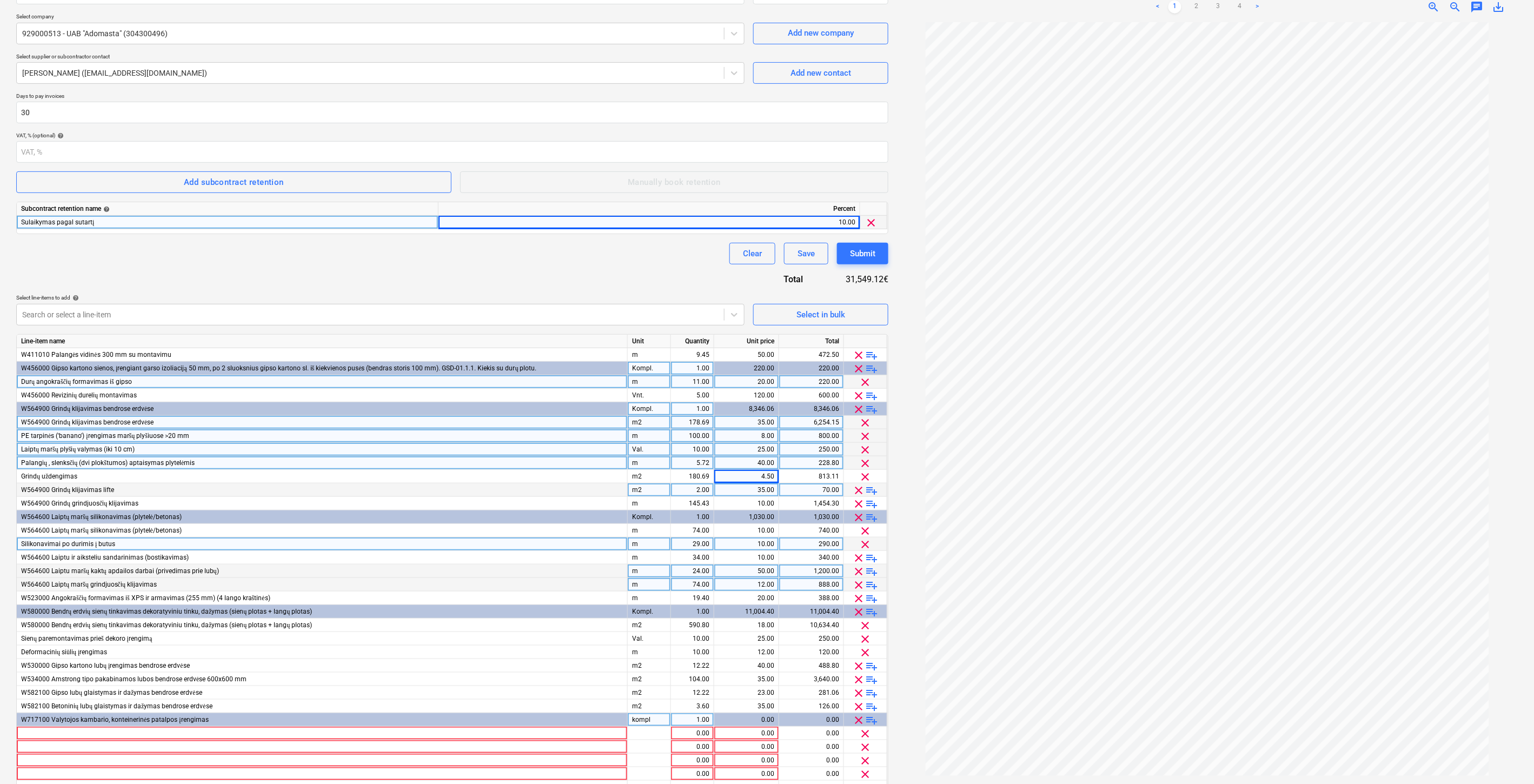
click at [871, 718] on span "playlist_add" at bounding box center [872, 720] width 13 height 13
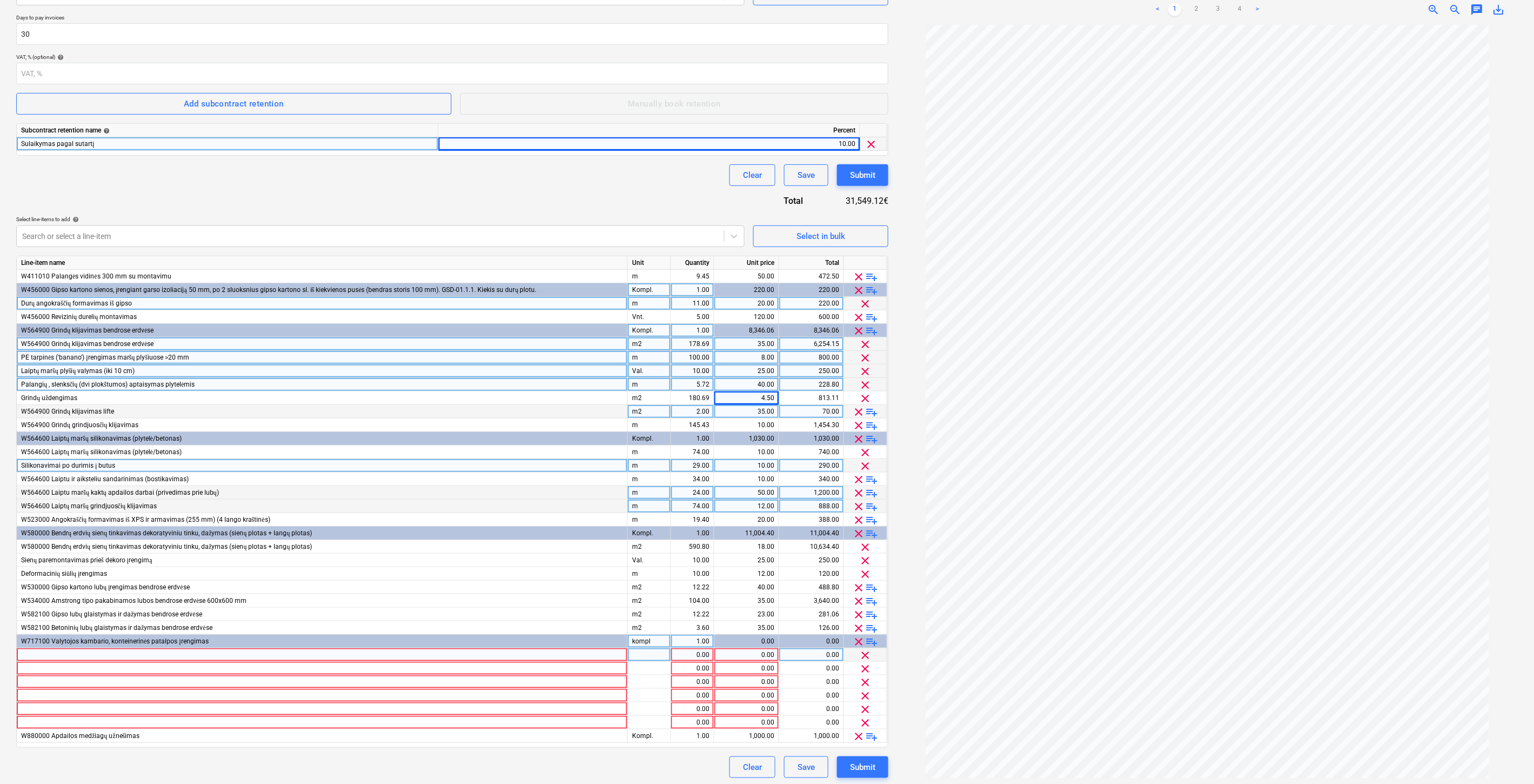
scroll to position [196, 0]
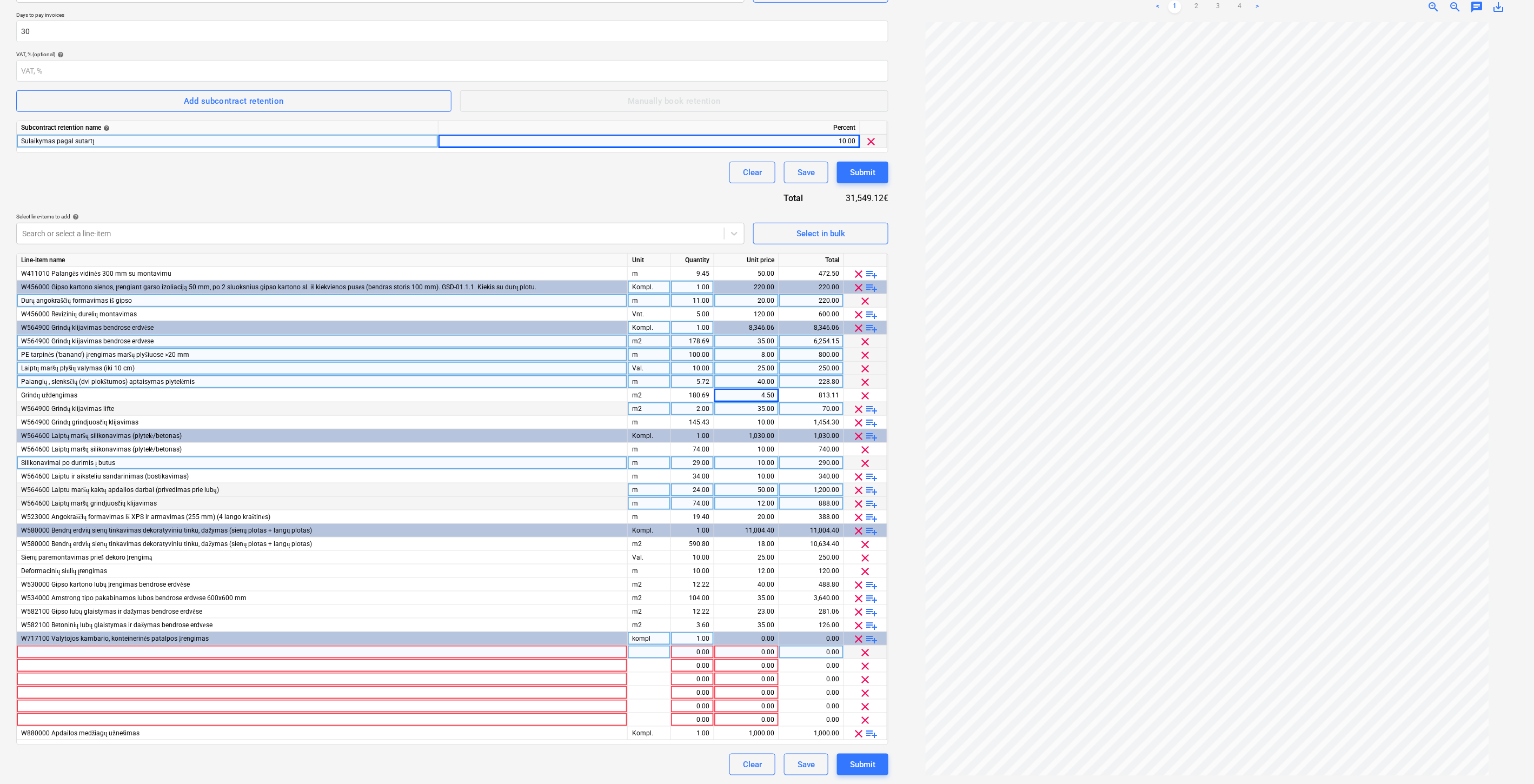
click at [172, 655] on div at bounding box center [322, 652] width 611 height 13
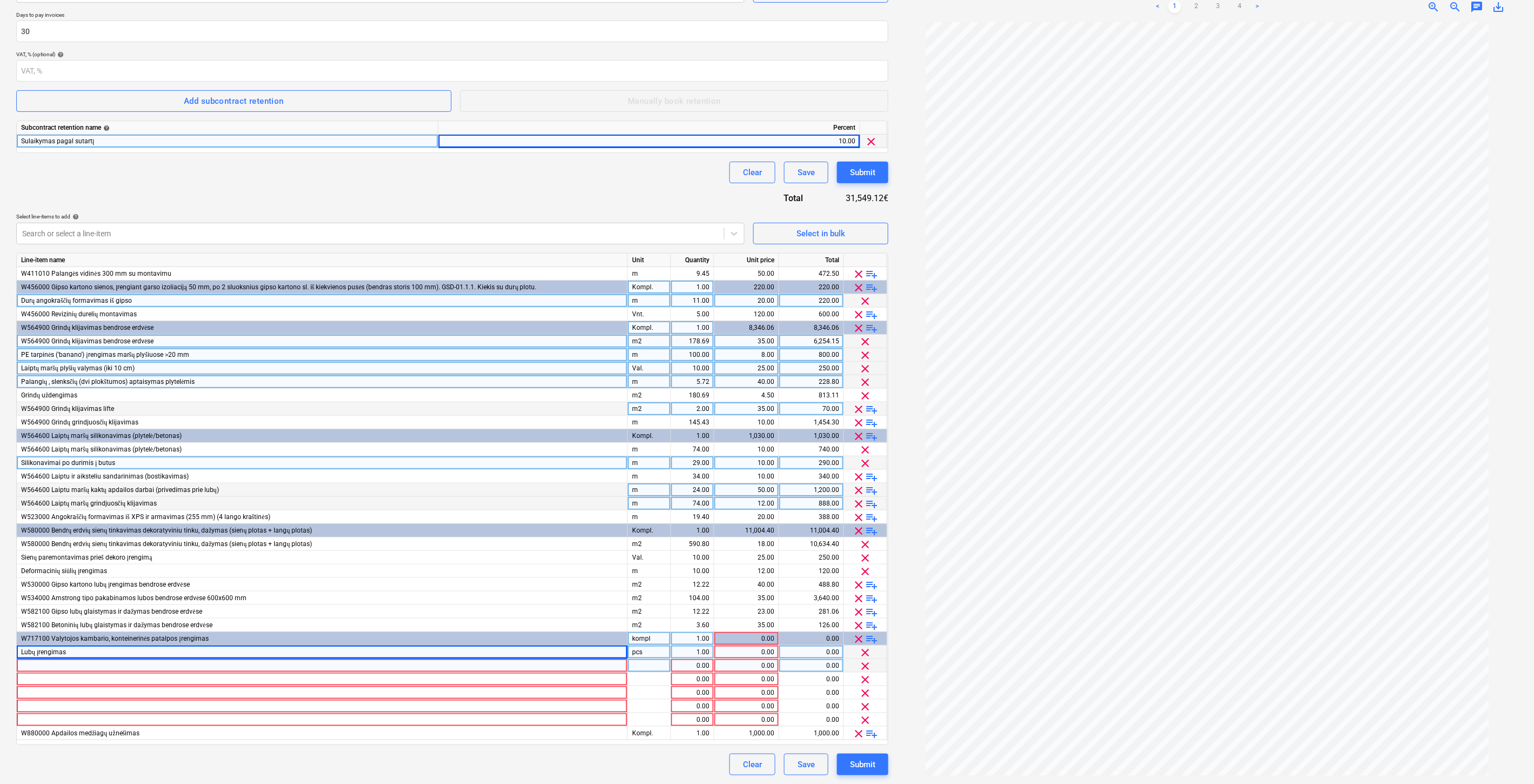
click at [95, 666] on div at bounding box center [322, 665] width 611 height 13
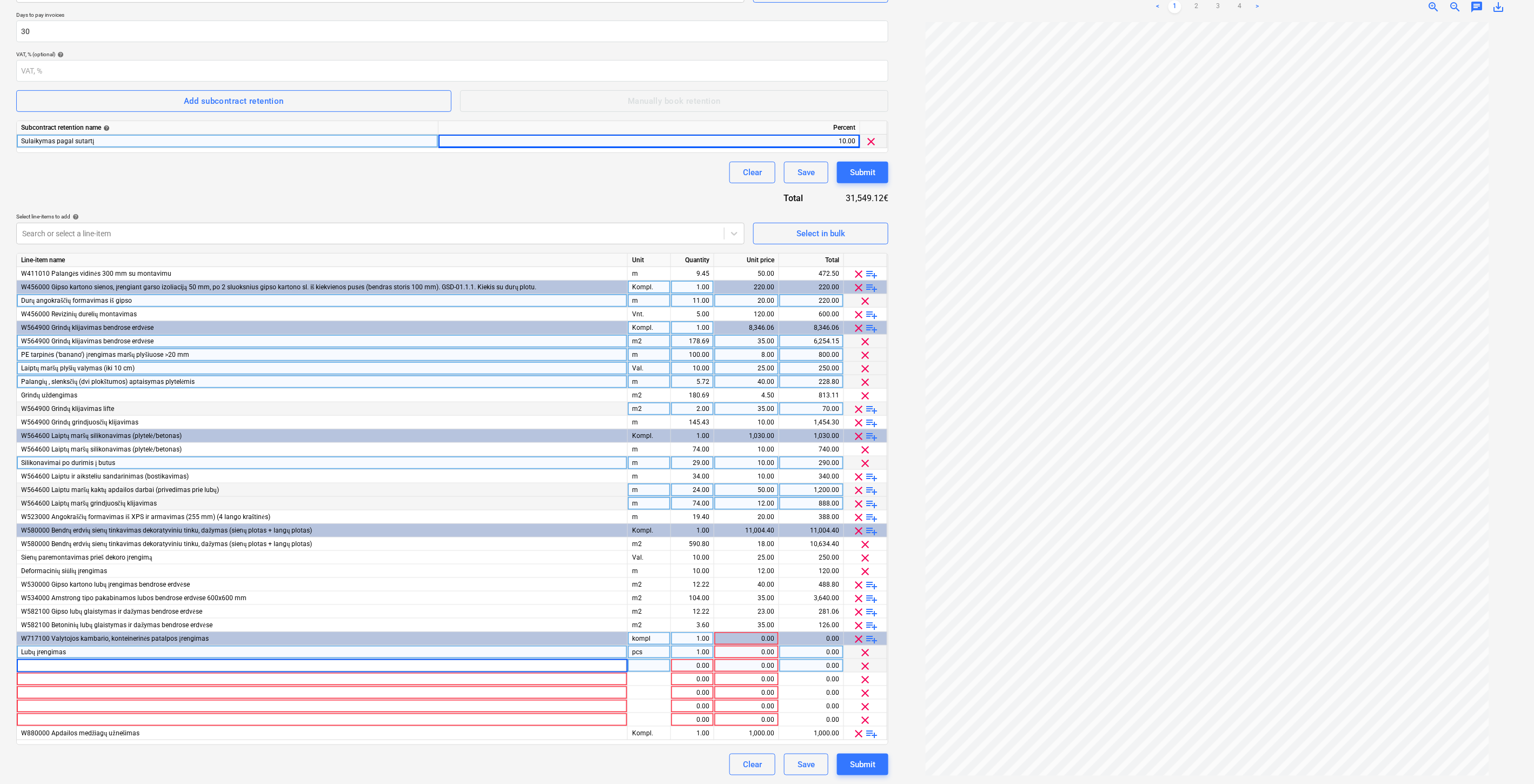
type input "Sienų lyginimas"
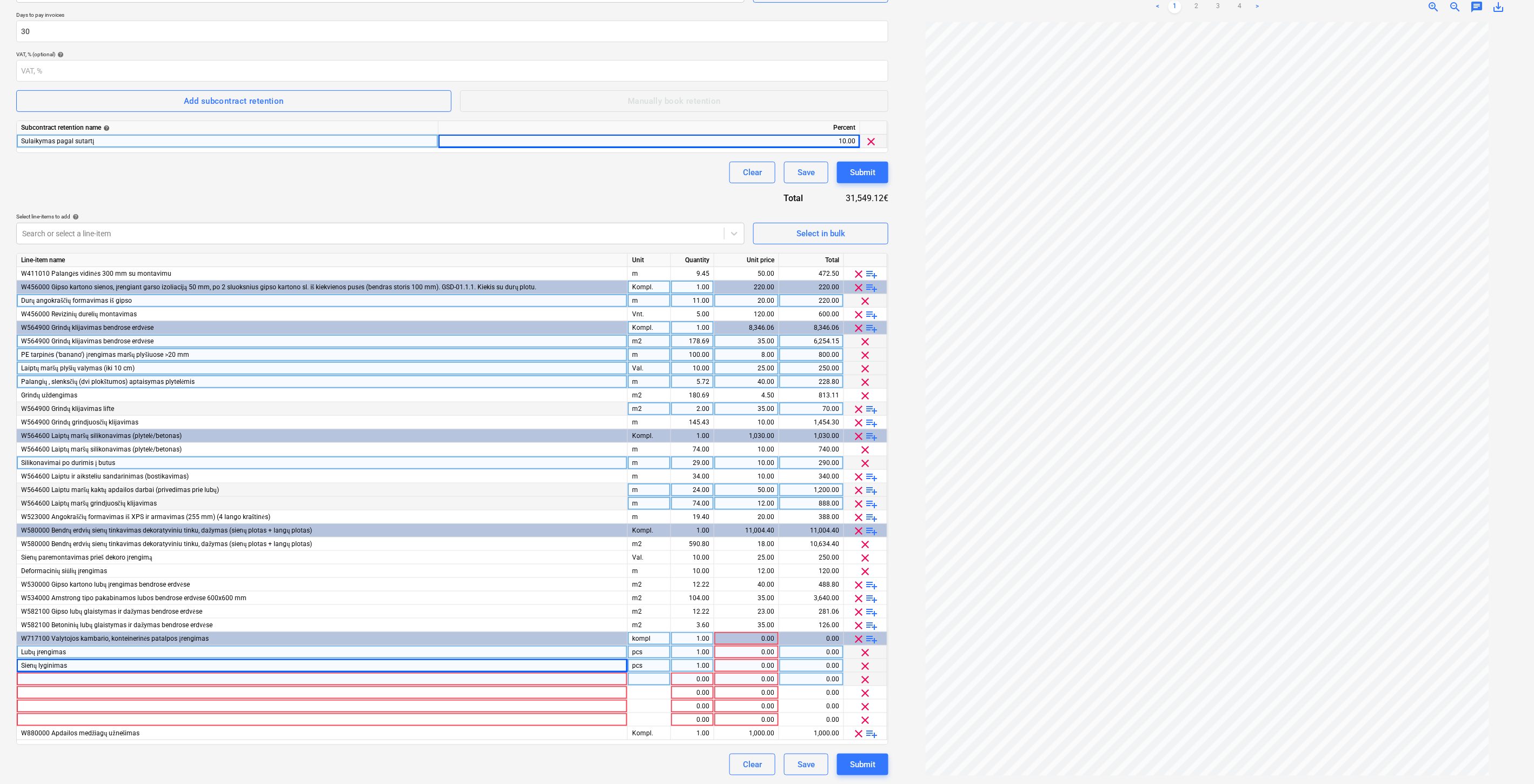
click at [242, 678] on div at bounding box center [322, 679] width 611 height 13
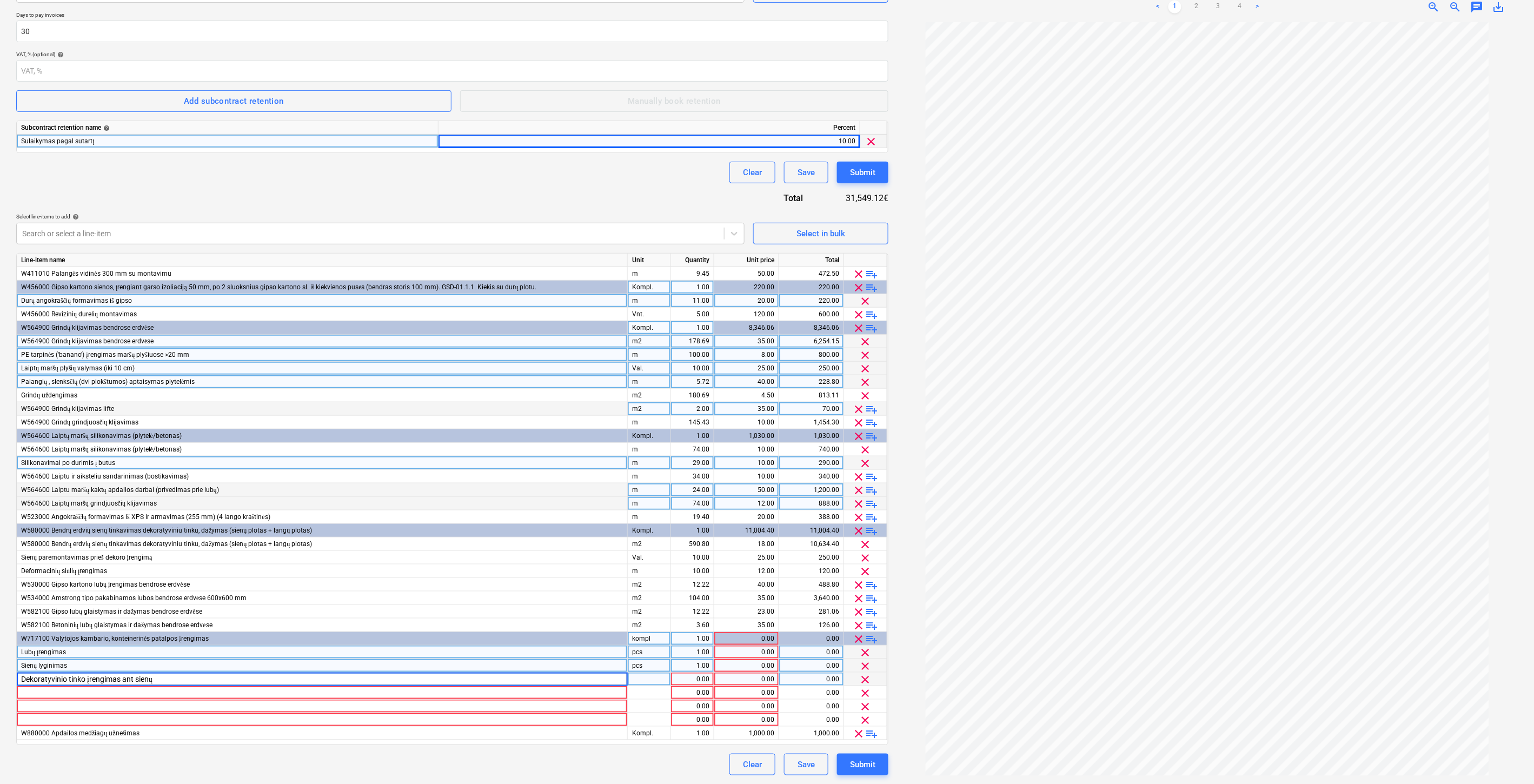
click at [6, 667] on div "Create new document Contract name help Adomasta prie Nr. FG-20250401-01. Papild…" at bounding box center [767, 318] width 1534 height 930
click at [173, 693] on div at bounding box center [322, 693] width 611 height 13
type input "Grindų klijavimas plytelėmis"
click at [2, 689] on div "Create new document Contract name help Adomasta prie Nr. FG-20250401-01. Papild…" at bounding box center [767, 318] width 1534 height 930
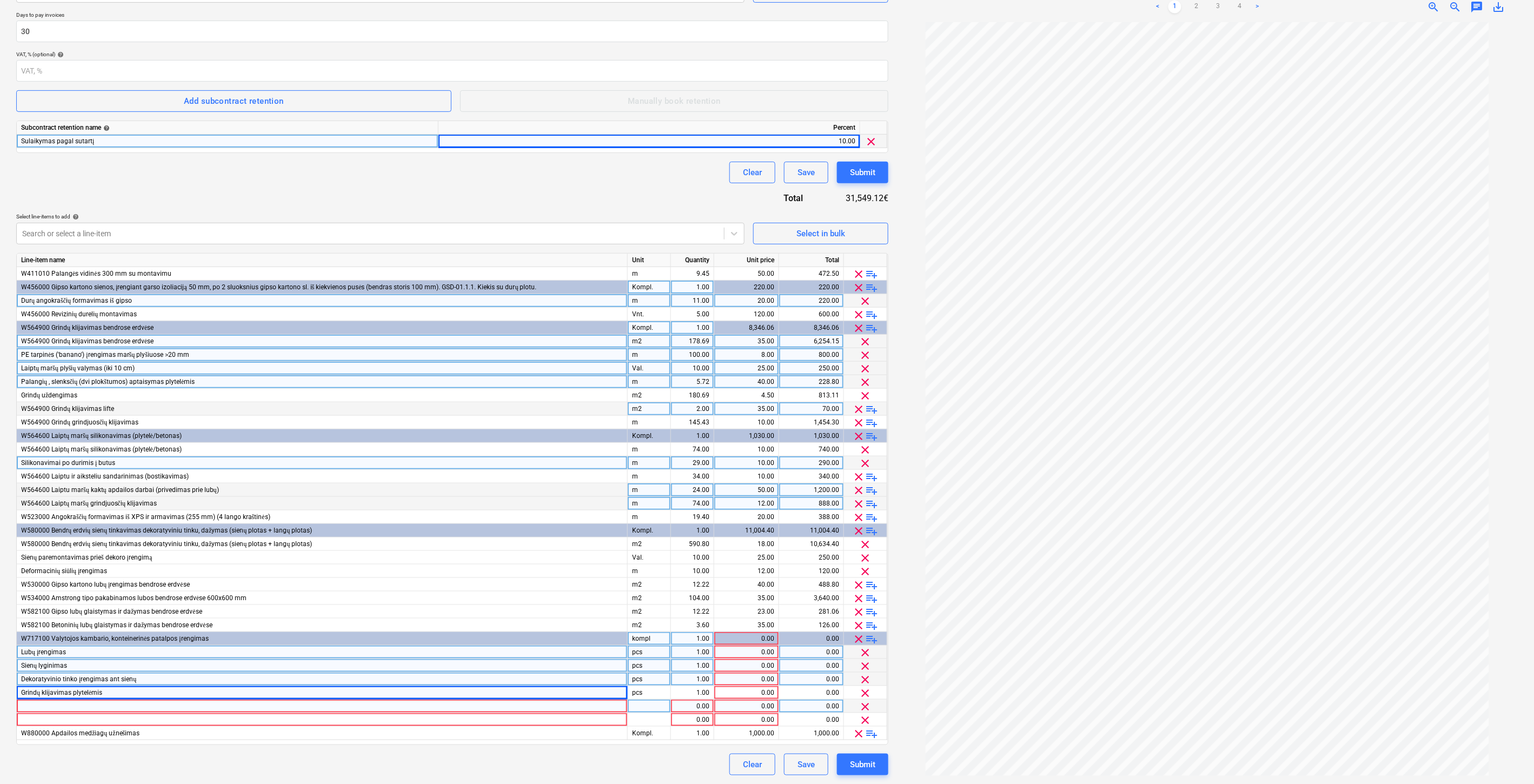
click at [90, 709] on div at bounding box center [322, 706] width 611 height 13
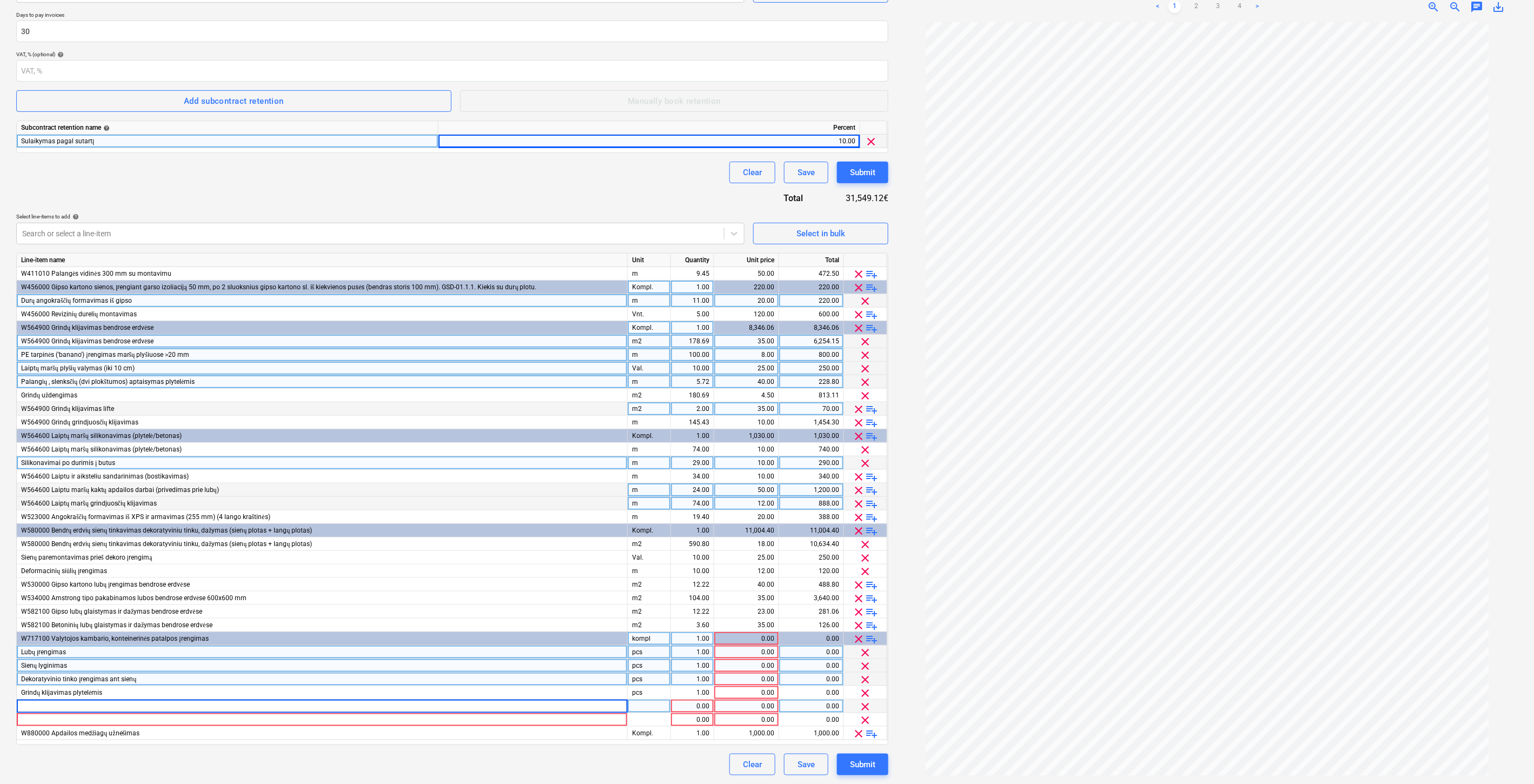
type input "Plintusų įrengimas"
click at [909, 700] on div at bounding box center [1207, 399] width 621 height 753
click at [866, 718] on span "clear" at bounding box center [866, 720] width 13 height 13
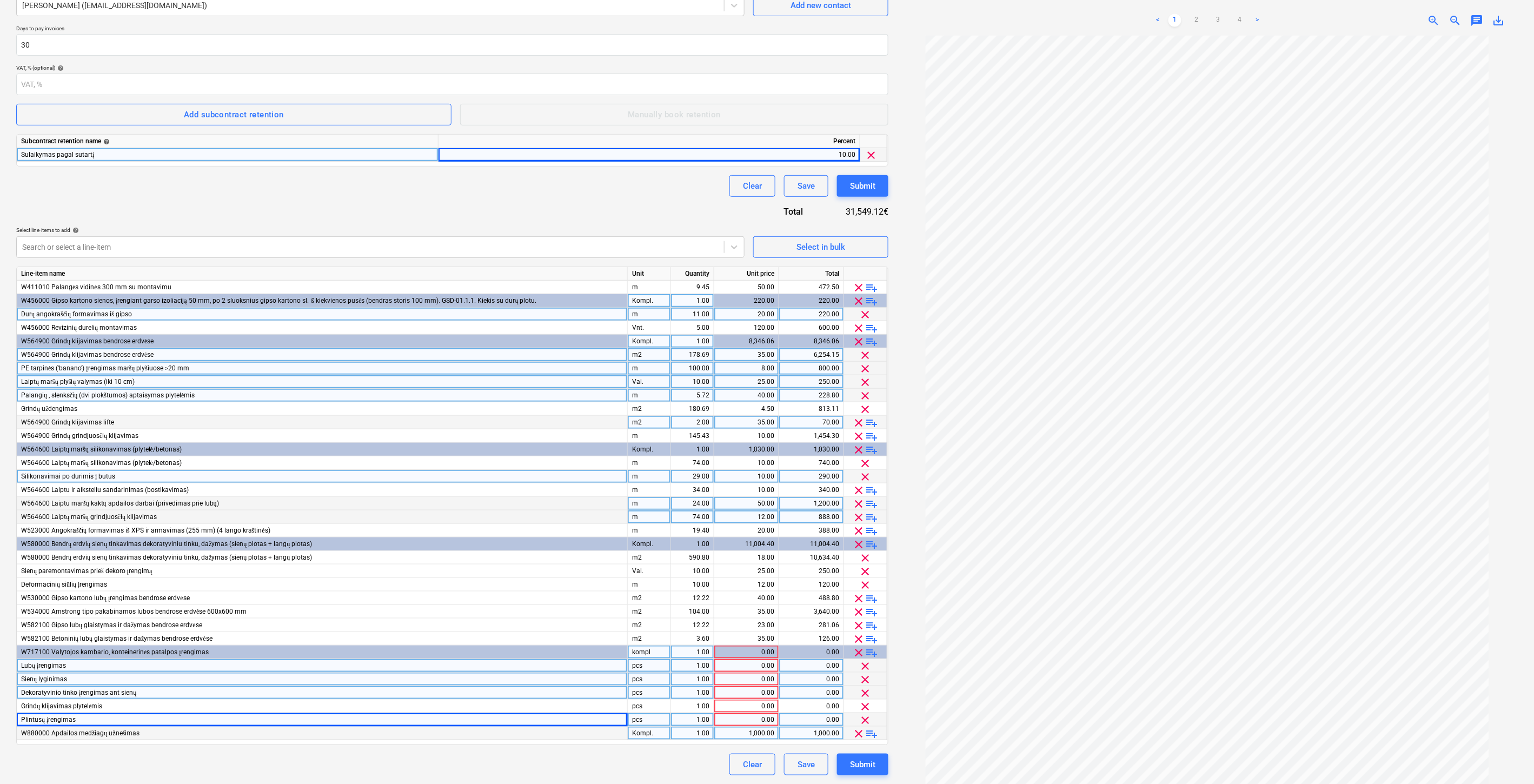
scroll to position [187, 0]
click at [653, 663] on div "pcs" at bounding box center [649, 665] width 43 height 13
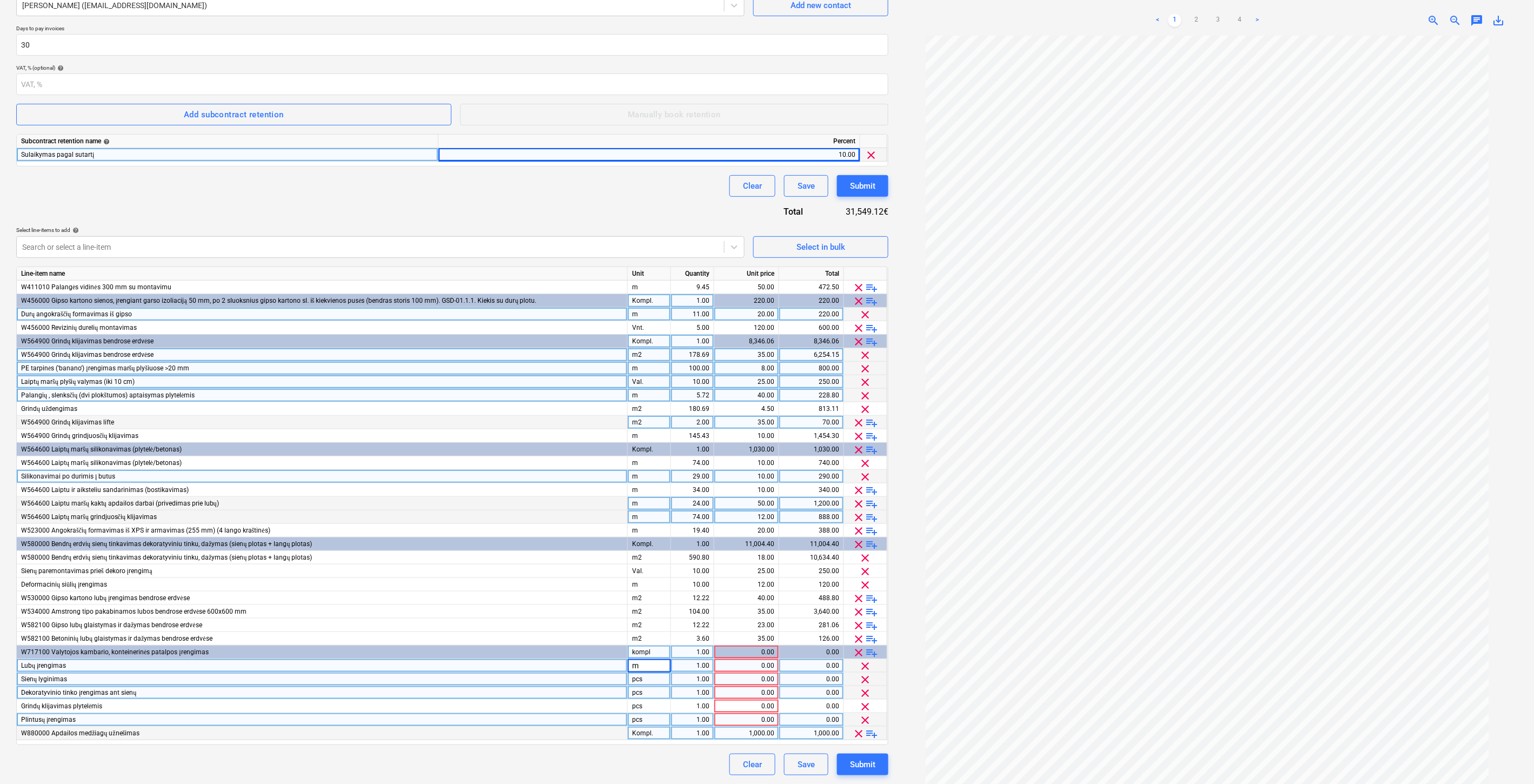
type input "m2"
type input "20.41"
click at [731, 663] on div "0.00" at bounding box center [746, 665] width 56 height 13
type input "35"
click at [643, 675] on div "pcs" at bounding box center [649, 679] width 43 height 13
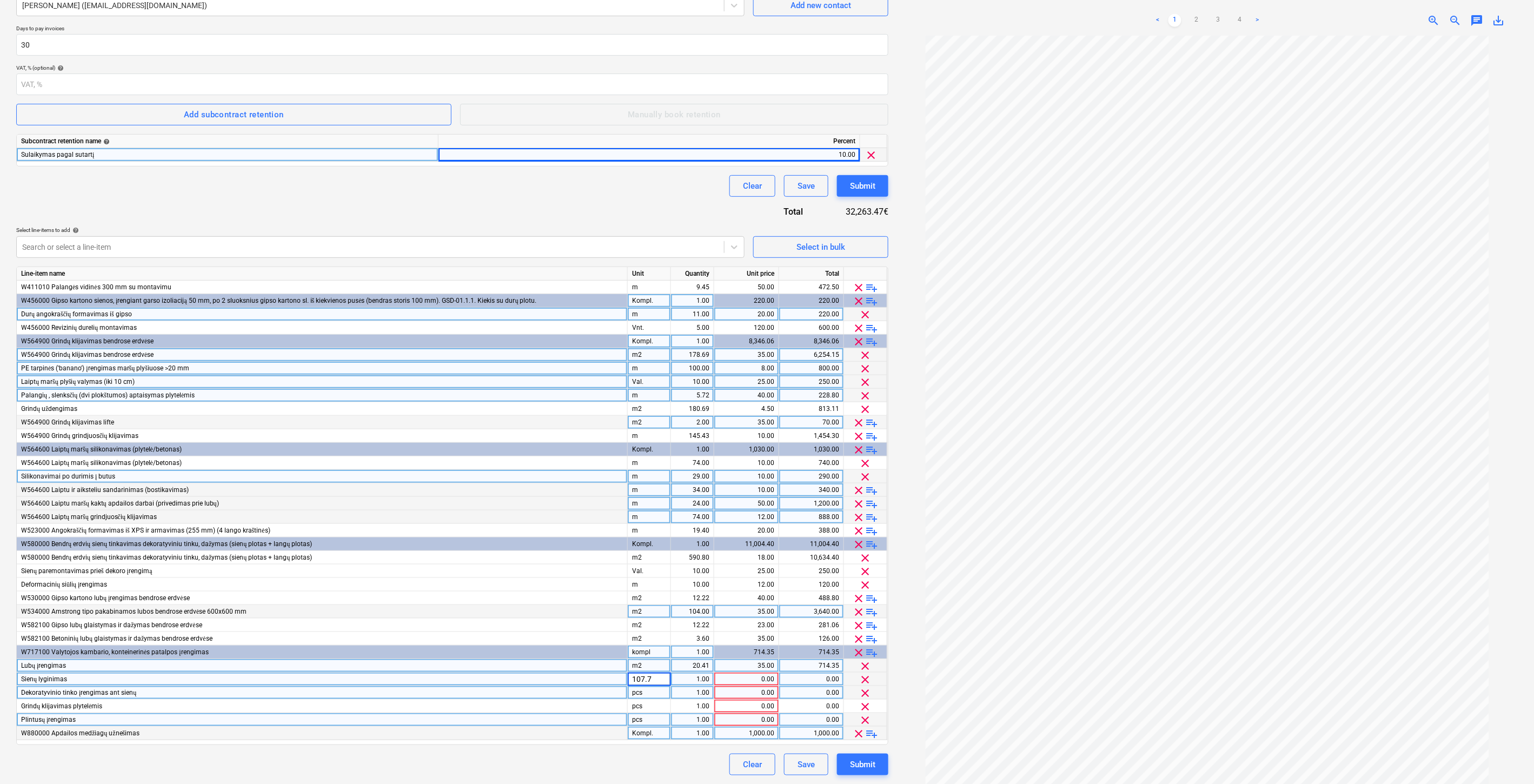
type input "107.71"
click at [686, 677] on div "1.00" at bounding box center [692, 679] width 34 height 13
type input "12"
click at [653, 688] on div "pcs" at bounding box center [649, 693] width 43 height 13
click at [653, 673] on div "107.71" at bounding box center [649, 679] width 43 height 13
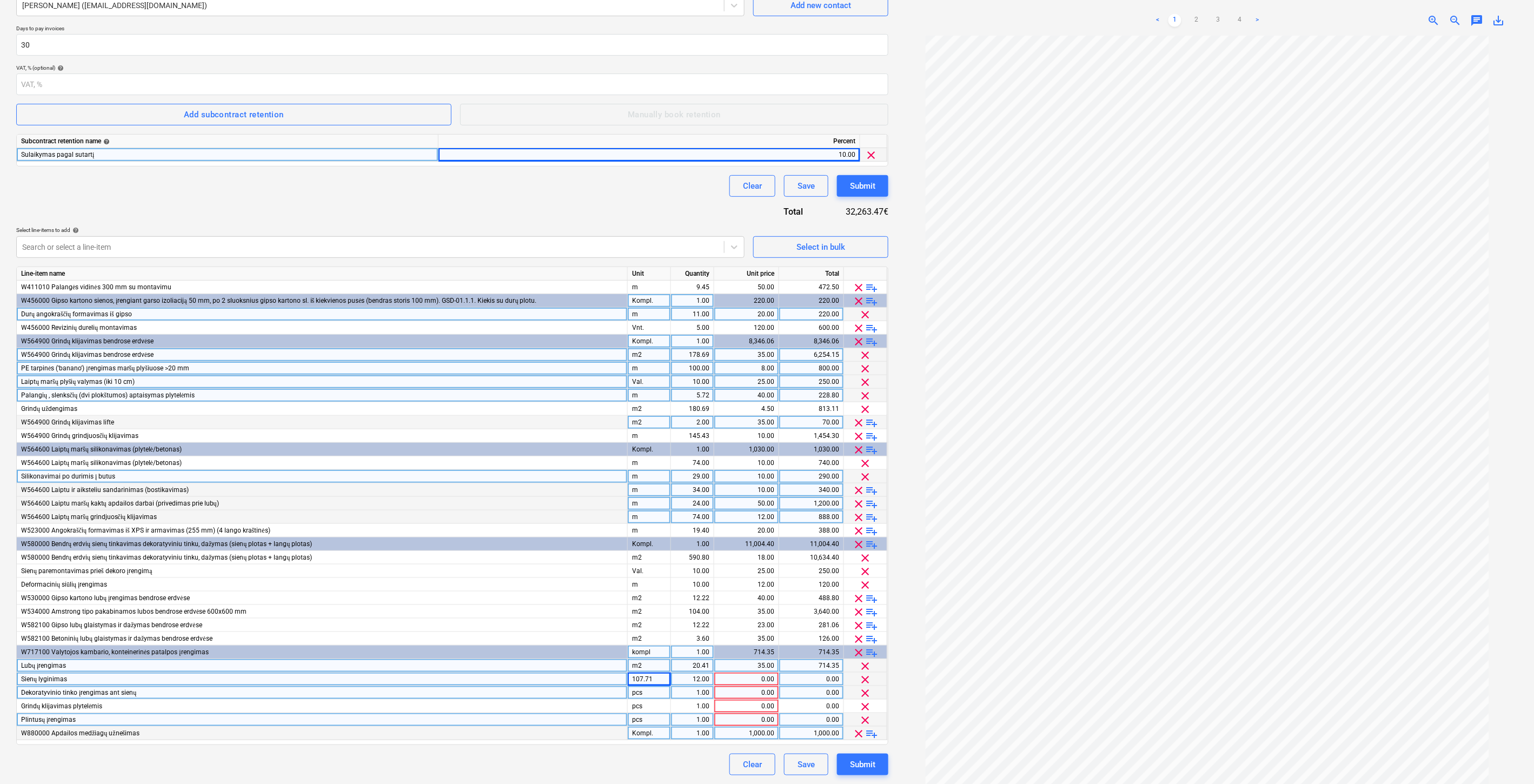
click at [697, 674] on div "12.00" at bounding box center [692, 679] width 34 height 13
type input "107.71"
click at [750, 675] on div "0.00" at bounding box center [746, 679] width 56 height 13
click at [661, 673] on div "107.71" at bounding box center [649, 679] width 43 height 13
type input "m2"
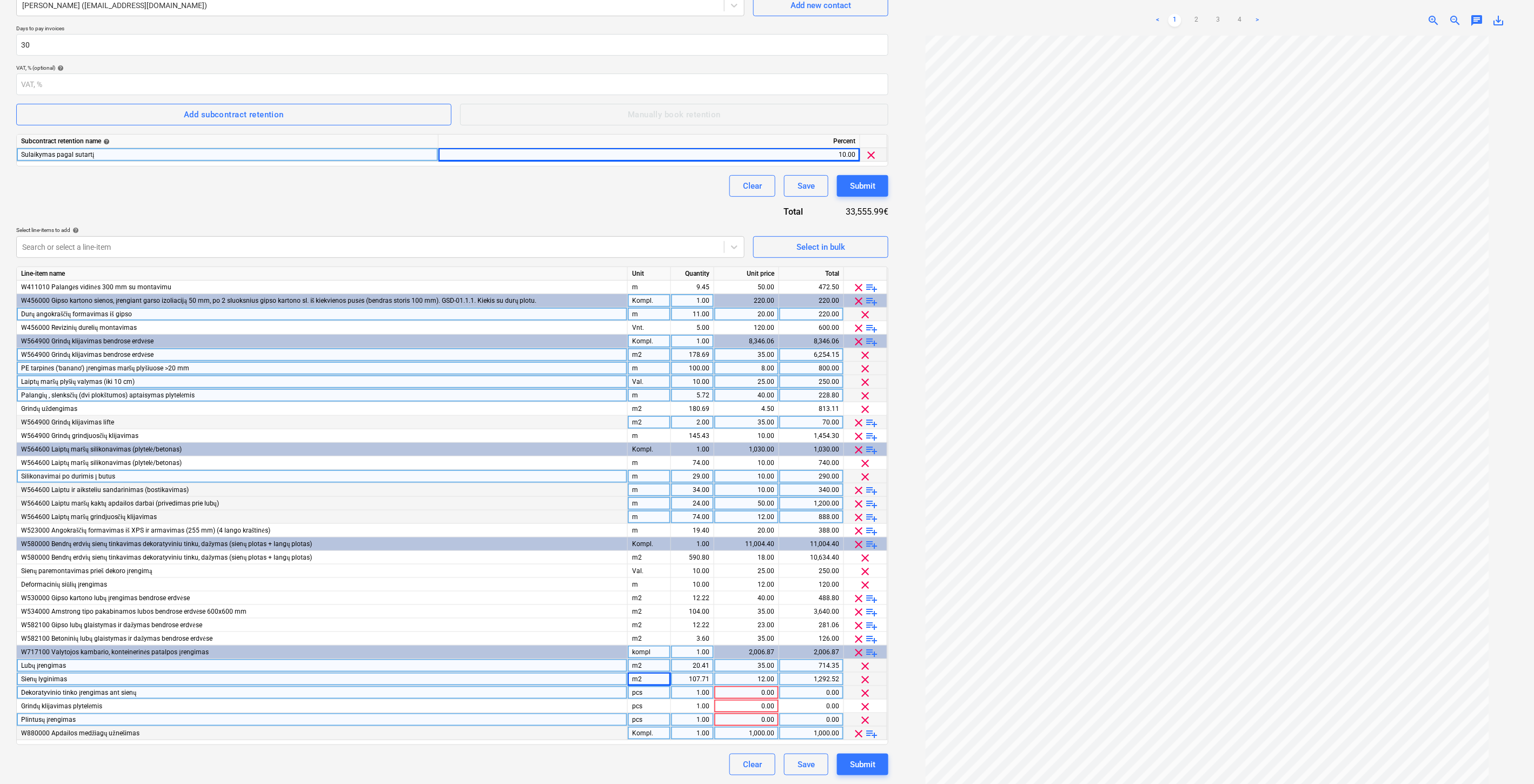
click at [651, 692] on div "pcs" at bounding box center [649, 693] width 43 height 13
type input "m2"
click at [696, 691] on div "1.00" at bounding box center [692, 693] width 34 height 13
type input "107.71"
click at [731, 690] on div "0.00" at bounding box center [746, 693] width 56 height 13
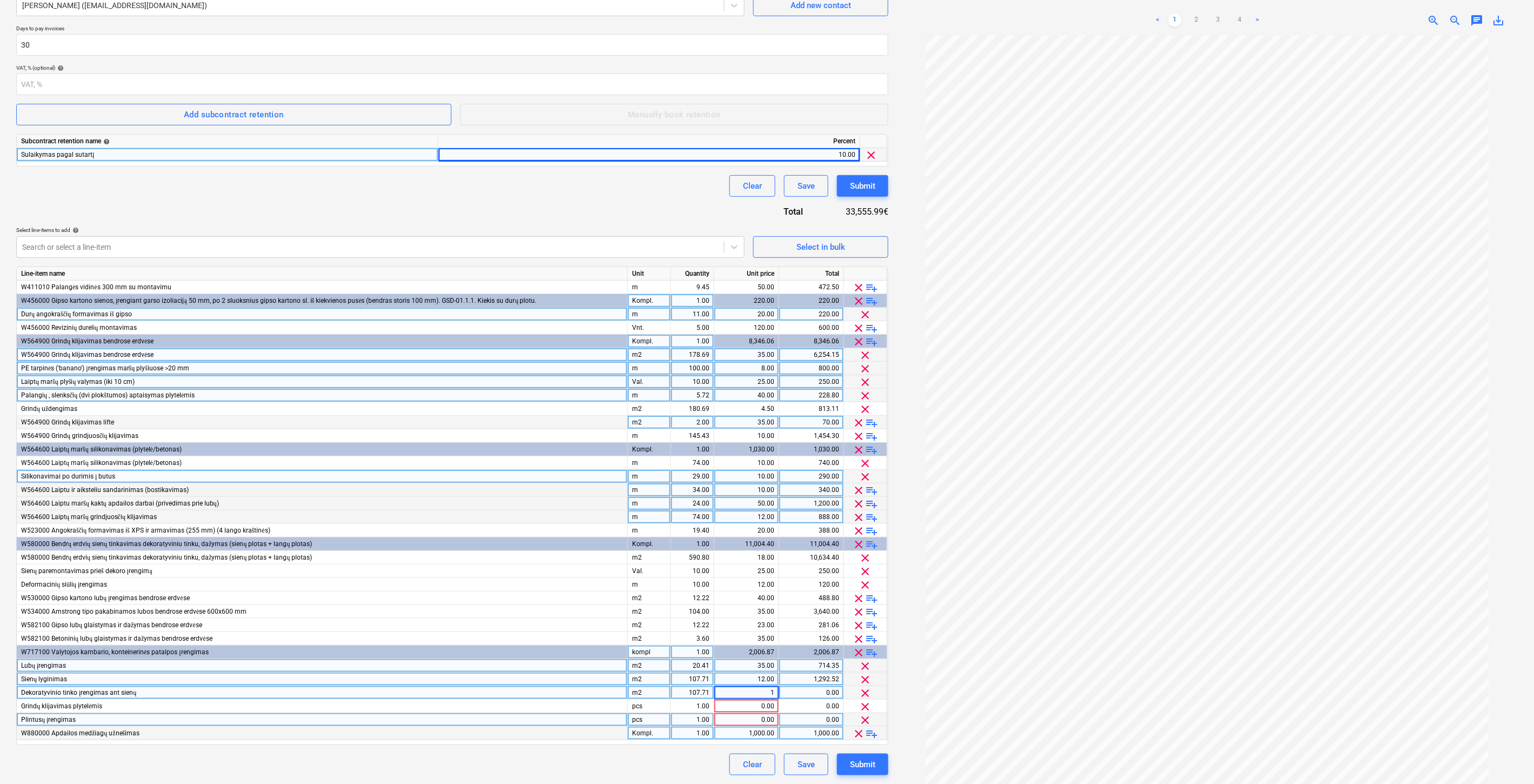
type input "18"
click at [655, 700] on div "pcs" at bounding box center [649, 706] width 43 height 13
type input "m2"
click at [696, 703] on div "1.00" at bounding box center [692, 706] width 34 height 13
type input "20.41"
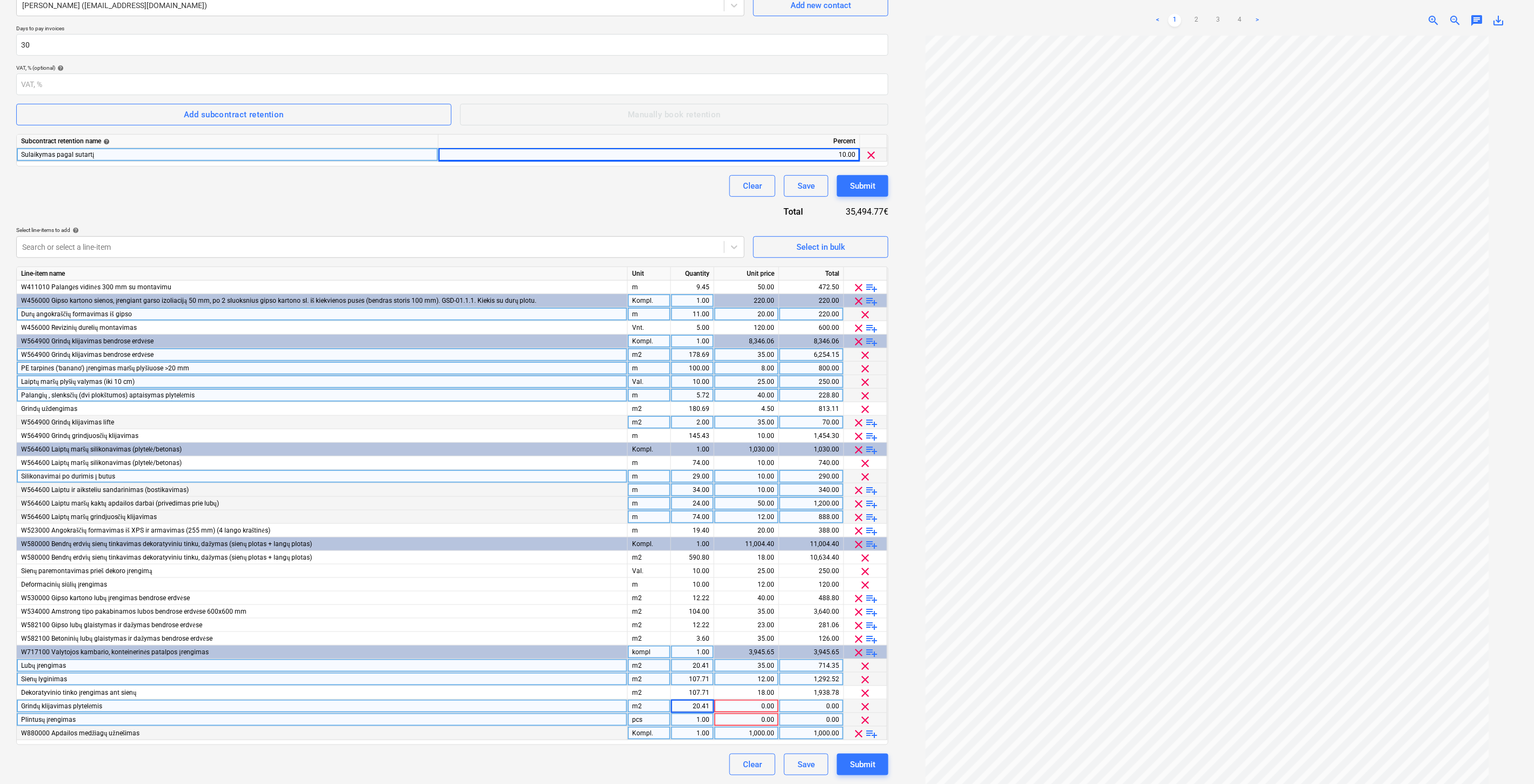
click at [750, 706] on div "0.00" at bounding box center [746, 706] width 56 height 13
type input "35"
click at [658, 716] on div "pcs" at bounding box center [649, 719] width 43 height 13
type input "m"
click at [687, 716] on div "1.00" at bounding box center [692, 719] width 34 height 13
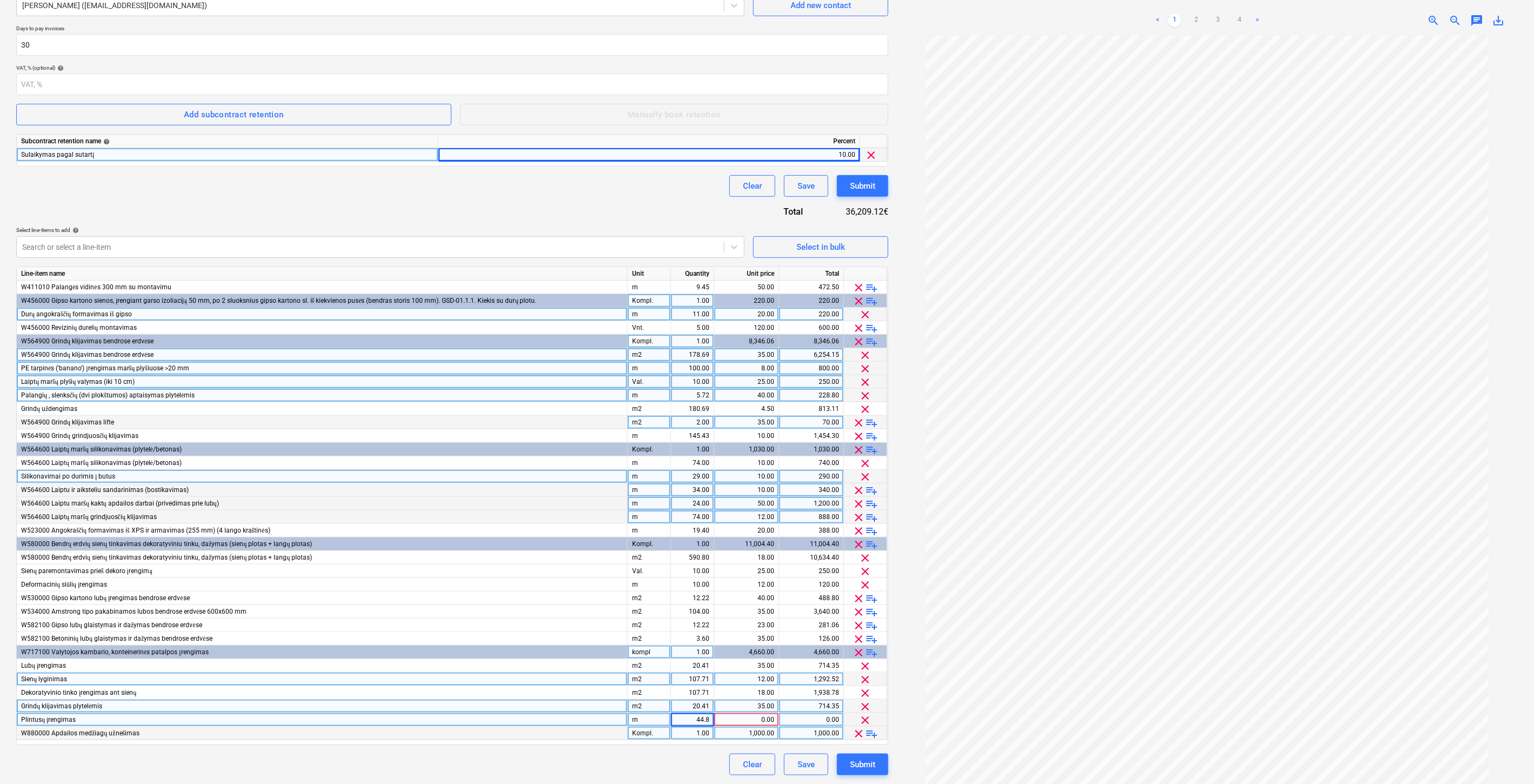
type input "44.88"
click at [740, 715] on div "0.00" at bounding box center [746, 719] width 56 height 13
type input "10"
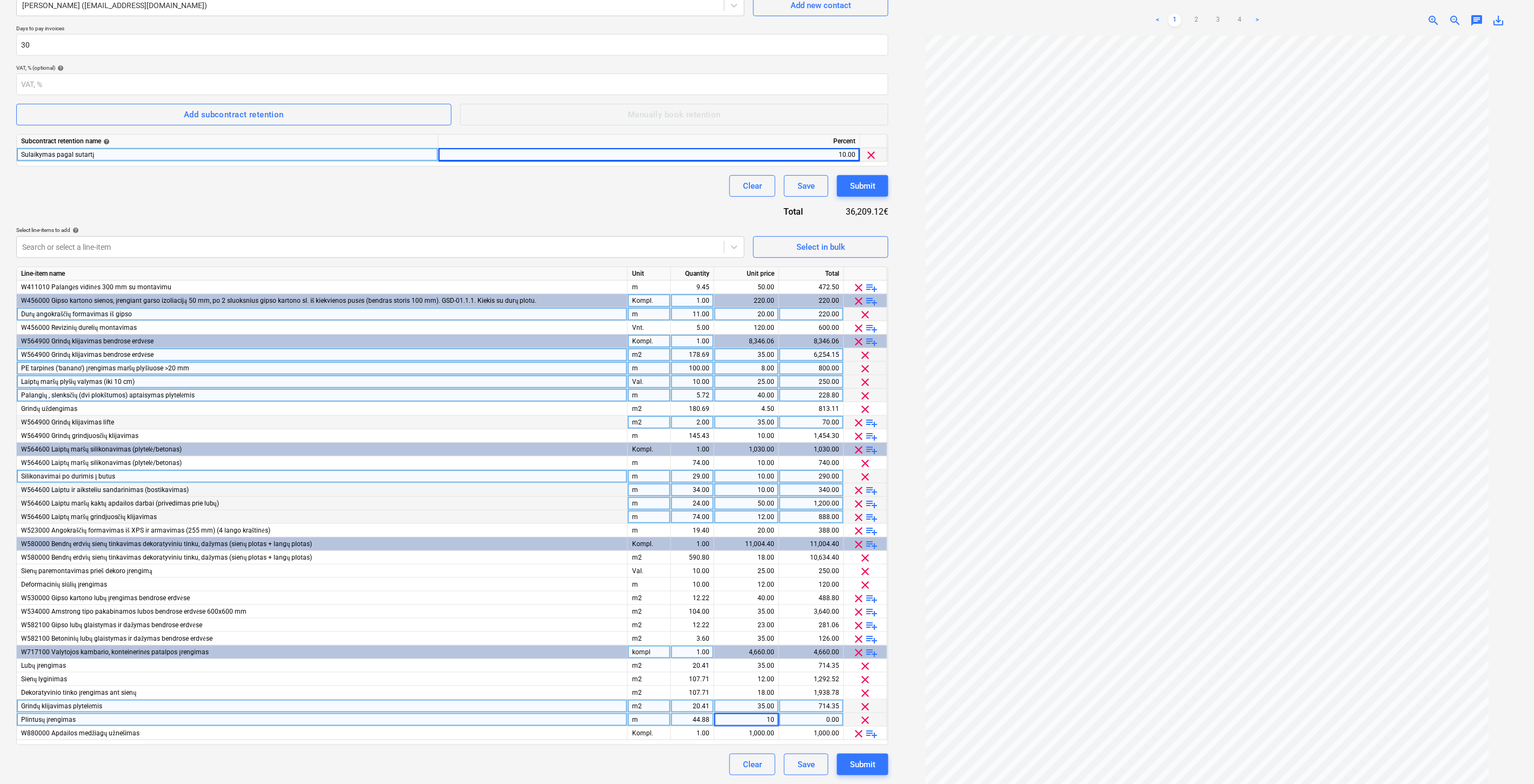
click at [913, 632] on div at bounding box center [1207, 412] width 621 height 753
click at [593, 203] on div "Contract name help Adomasta prie Nr. FG-20250401-01. Papildomas Nr. 1 Contract …" at bounding box center [453, 341] width 872 height 869
click at [820, 240] on div "Select in bulk" at bounding box center [821, 247] width 49 height 14
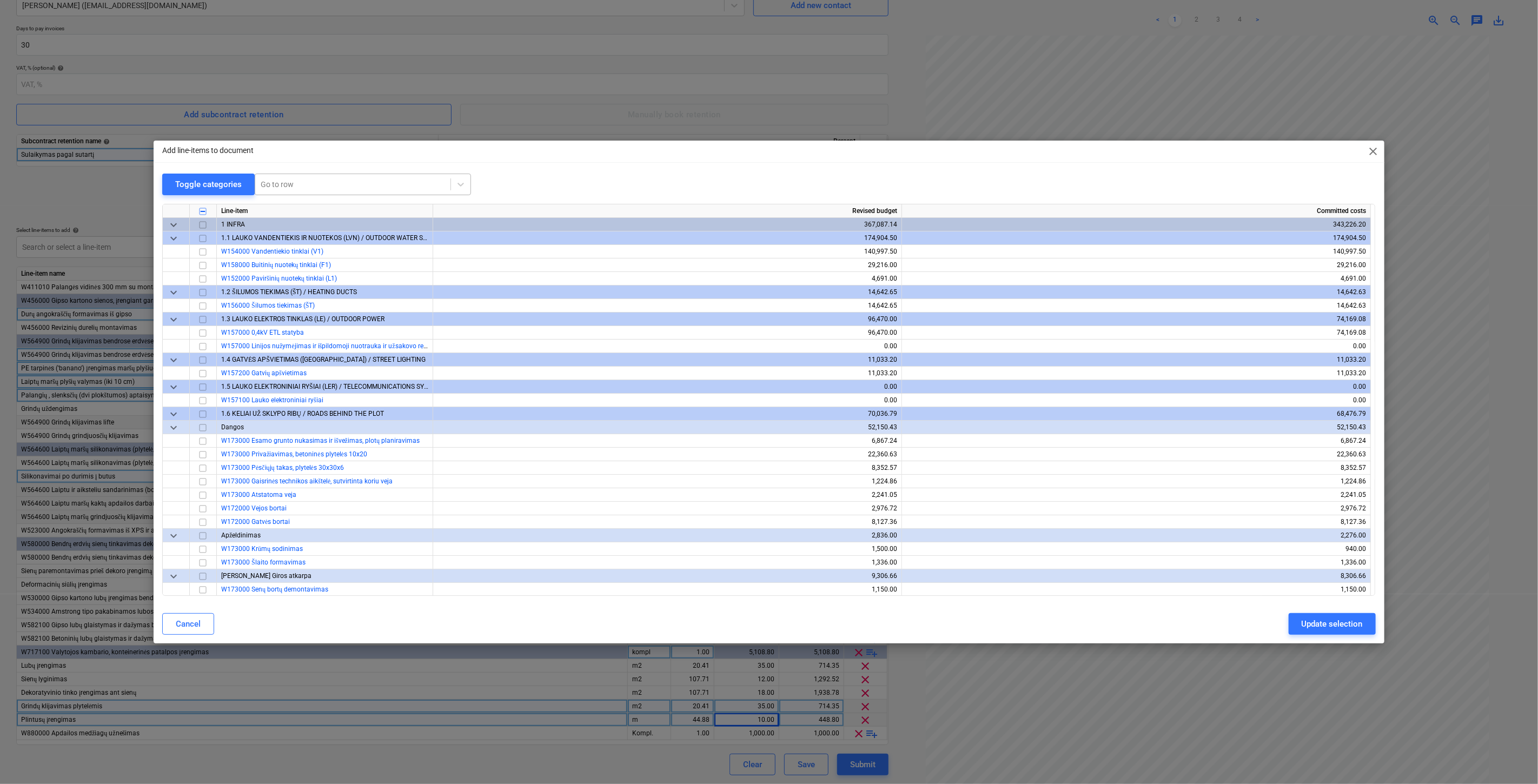
click at [344, 182] on div at bounding box center [352, 184] width 184 height 11
type input "[DEMOGRAPHIC_DATA]"
click at [558, 170] on div "Add line-items to document close Toggle categories option -- -- -- W454000 Sure…" at bounding box center [769, 392] width 1230 height 503
click at [1367, 152] on span "close" at bounding box center [1374, 152] width 13 height 13
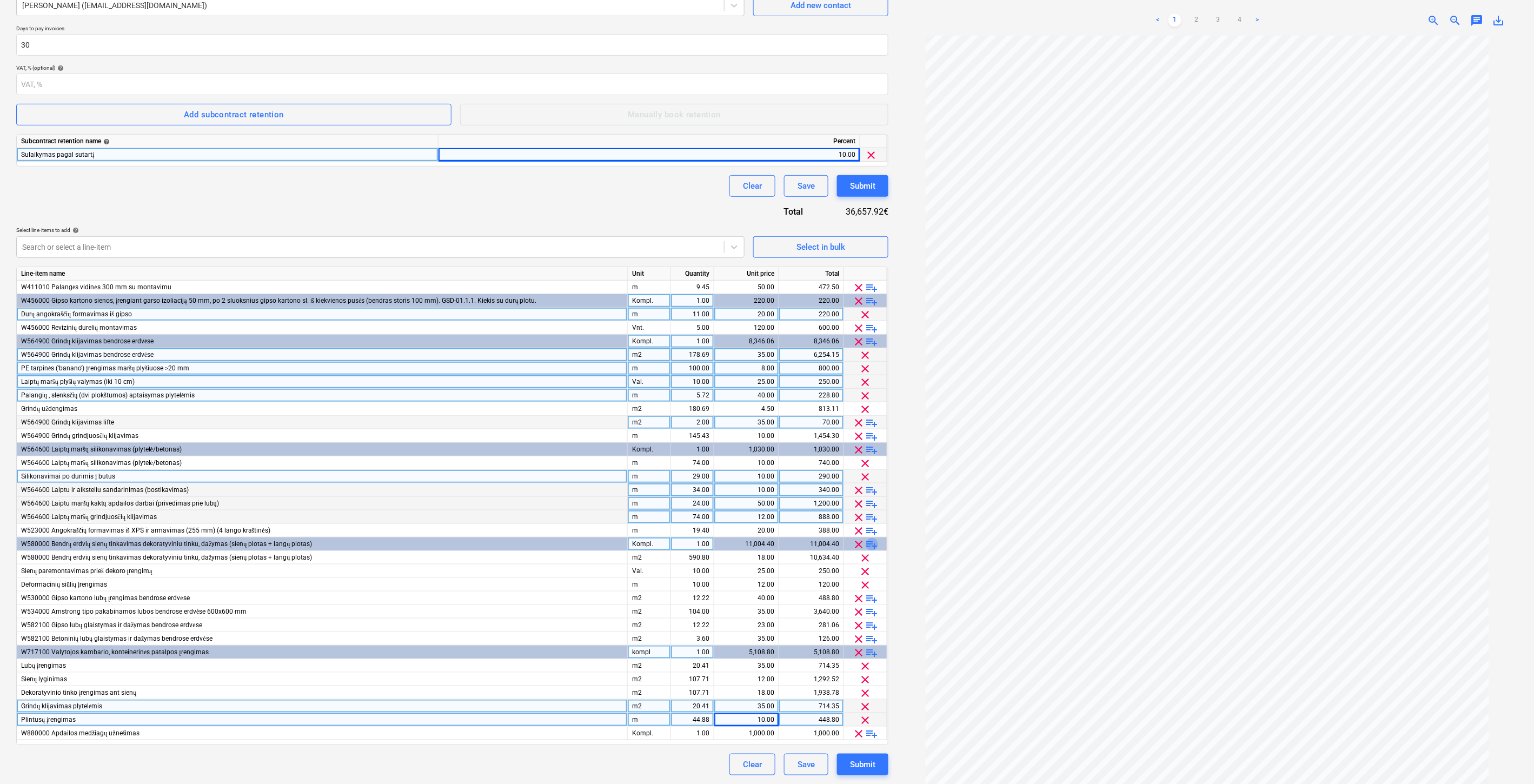
click at [873, 538] on span "playlist_add" at bounding box center [872, 544] width 13 height 13
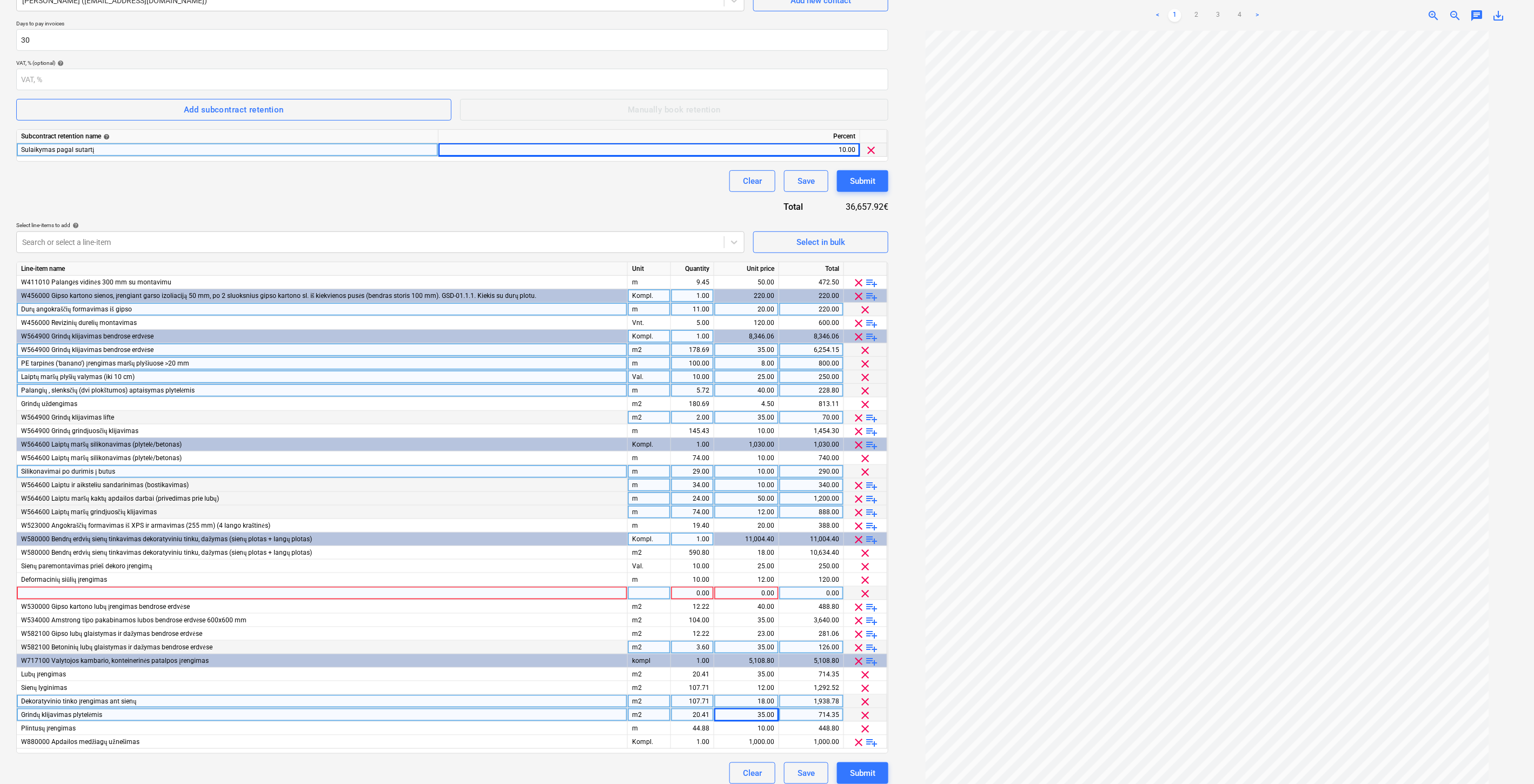
click at [352, 592] on div at bounding box center [322, 593] width 611 height 13
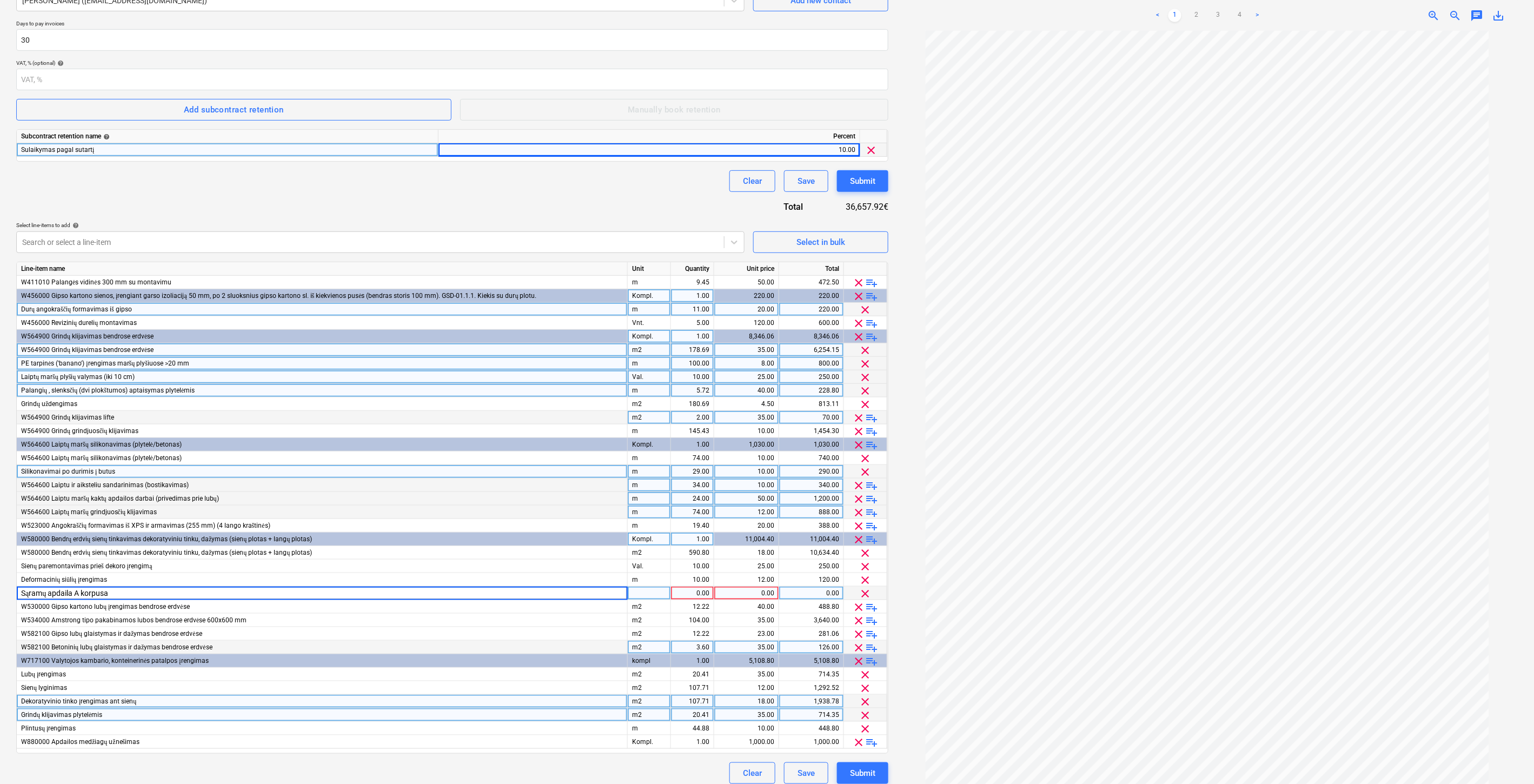
type input "Sąramų apdaila A korpusas"
click at [634, 588] on div "pcs" at bounding box center [649, 593] width 43 height 13
type input "m"
click at [699, 596] on div "1.00" at bounding box center [692, 593] width 34 height 13
type input "į"
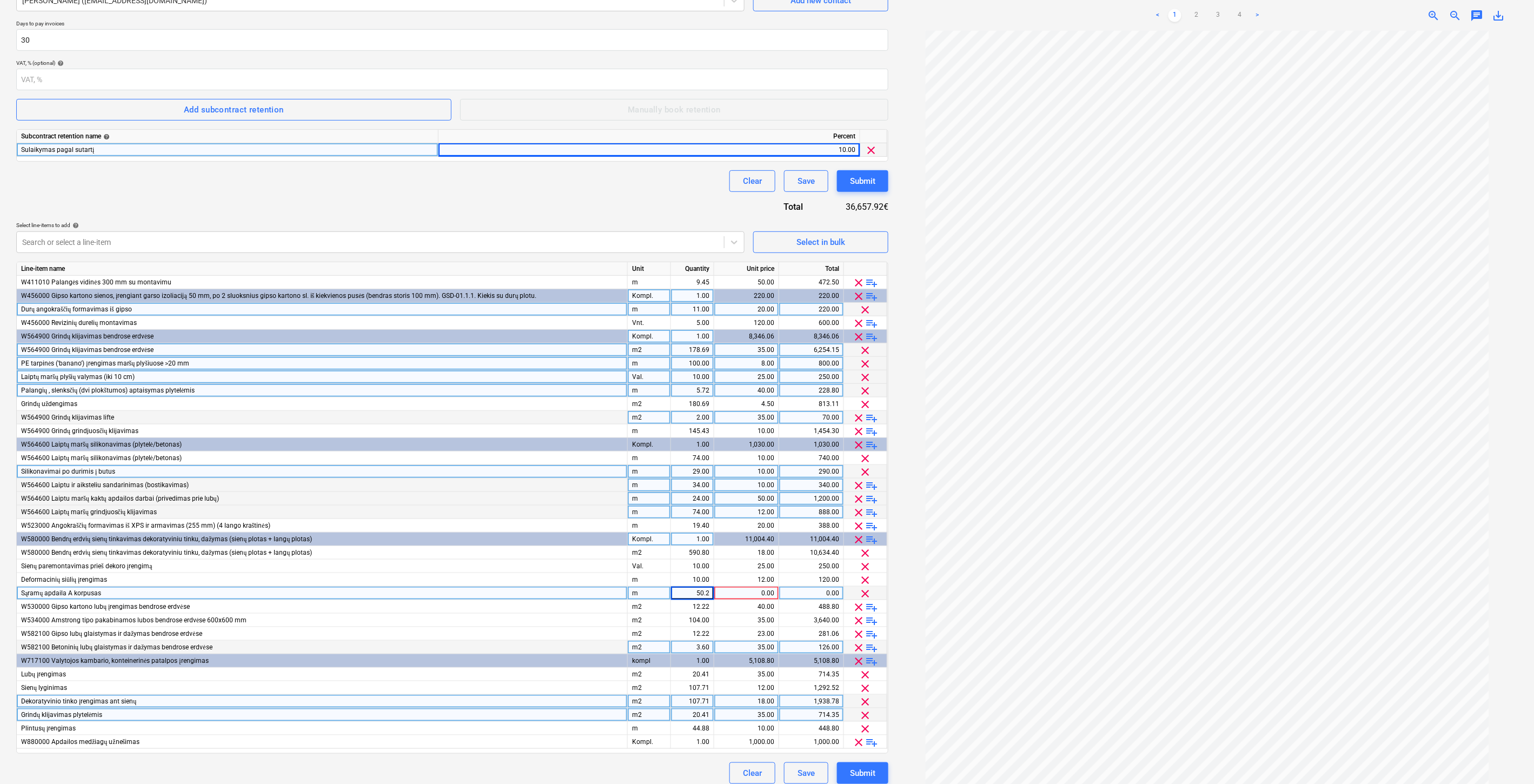
type input "50.22"
click at [736, 592] on div "0.00" at bounding box center [746, 593] width 56 height 13
type input "70"
click at [633, 204] on div "Contract name help Adomasta prie Nr. FG-20250401-01. Papildomas Nr. 1 Contract …" at bounding box center [453, 342] width 872 height 883
click at [672, 196] on div "Contract name help Adomasta prie Nr. FG-20250401-01. Papildomas Nr. 1 Contract …" at bounding box center [453, 342] width 872 height 883
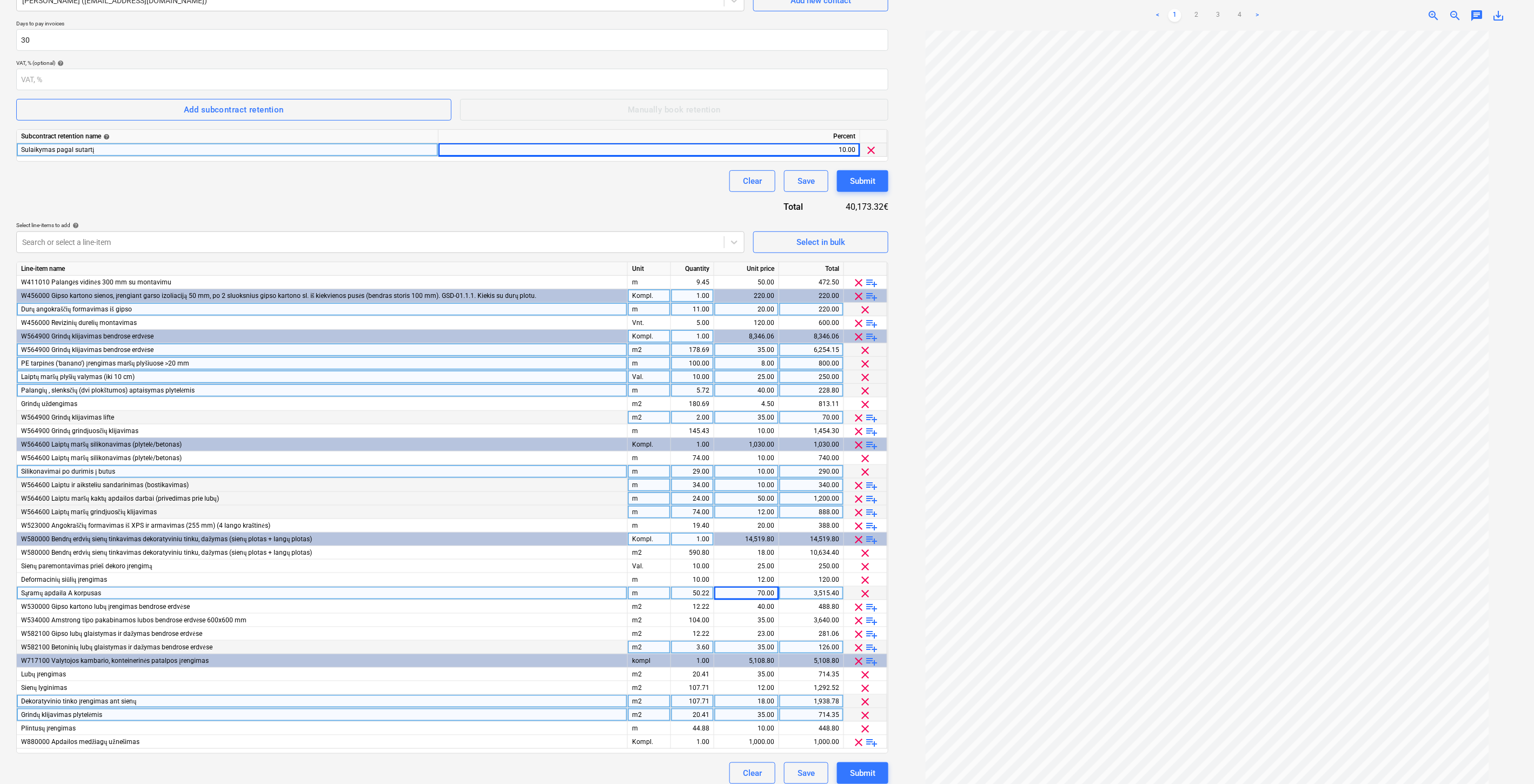
click at [696, 187] on div "Clear Save Submit" at bounding box center [453, 181] width 872 height 22
click at [699, 184] on div "Clear Save Submit" at bounding box center [453, 181] width 872 height 22
click at [701, 179] on div "Clear Save Submit" at bounding box center [453, 181] width 872 height 22
click at [690, 196] on div "Contract name help Adomasta prie Nr. FG-20250401-01. Papildomas Nr. 1 Contract …" at bounding box center [453, 342] width 872 height 883
click at [697, 187] on div "Clear Save Submit" at bounding box center [453, 181] width 872 height 22
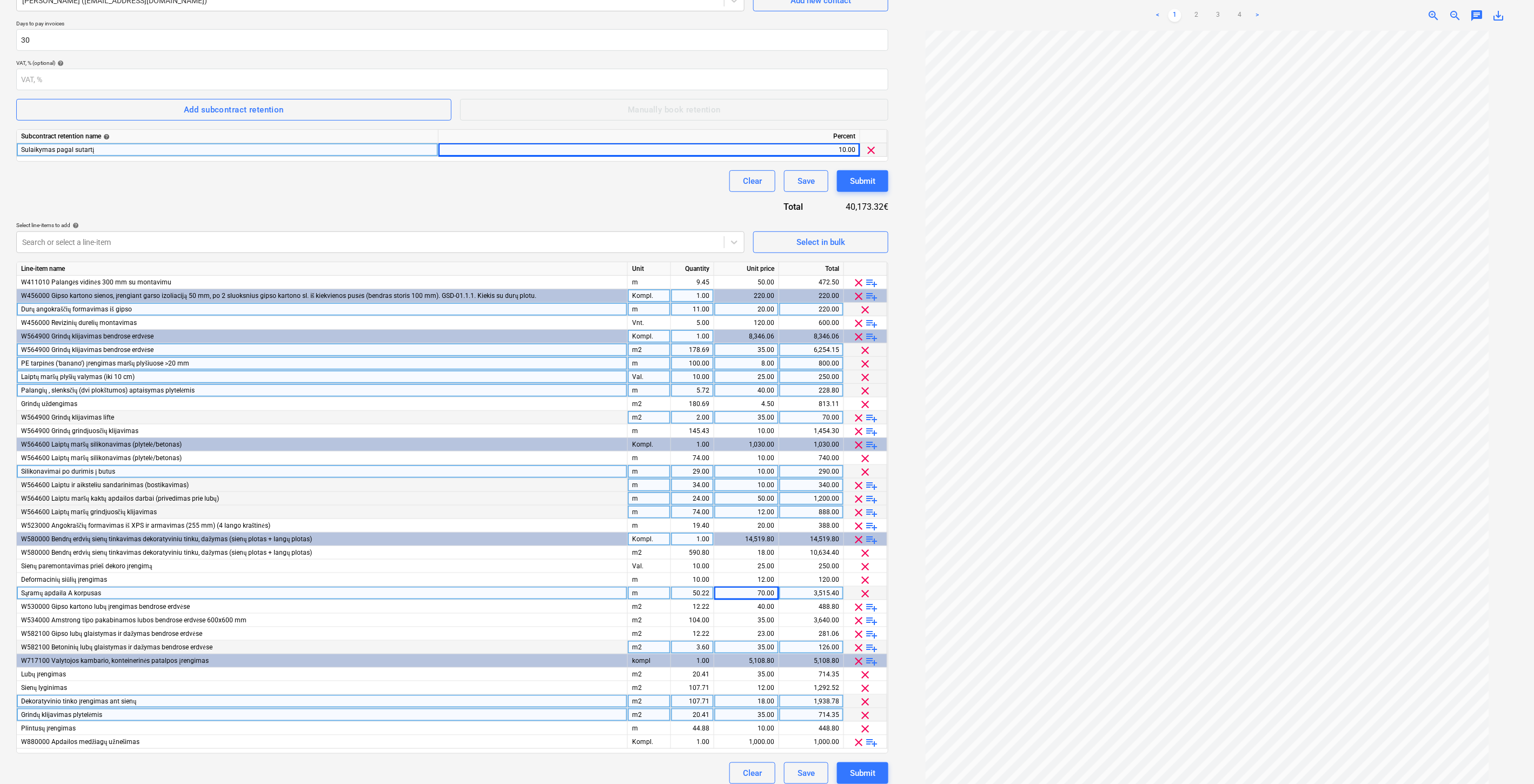
click at [697, 187] on div "Clear Save Submit" at bounding box center [453, 181] width 872 height 22
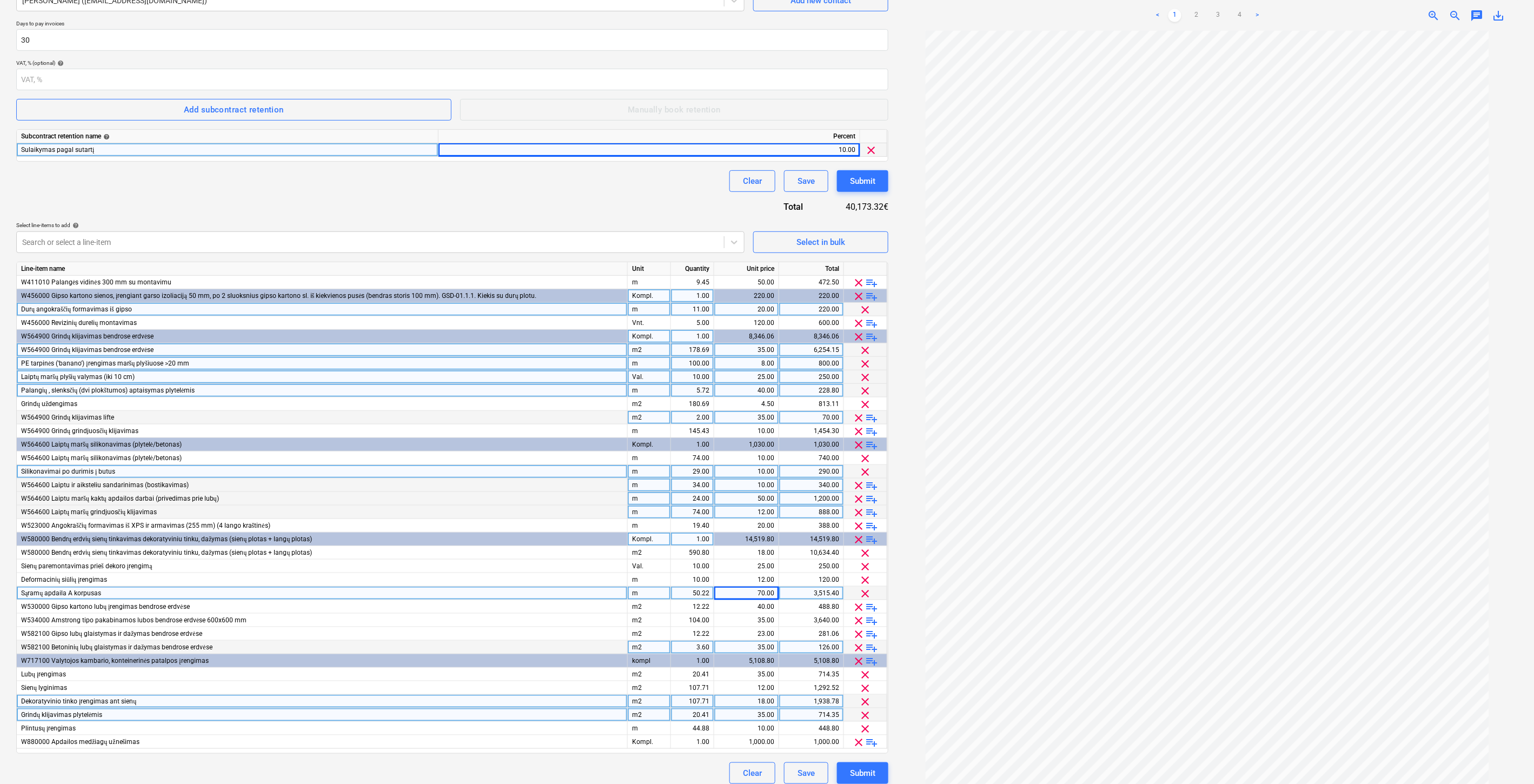
click at [697, 187] on div "Clear Save Submit" at bounding box center [453, 181] width 872 height 22
click at [652, 199] on div "Contract name help Adomasta prie Nr. FG-20250401-01. Papildomas Nr. 1 Contract …" at bounding box center [453, 342] width 872 height 883
click at [667, 191] on div "Clear Save Submit" at bounding box center [453, 181] width 872 height 22
click at [703, 195] on div "Contract name help Adomasta prie Nr. FG-20250401-01. Papildomas Nr. 1 Contract …" at bounding box center [453, 342] width 872 height 883
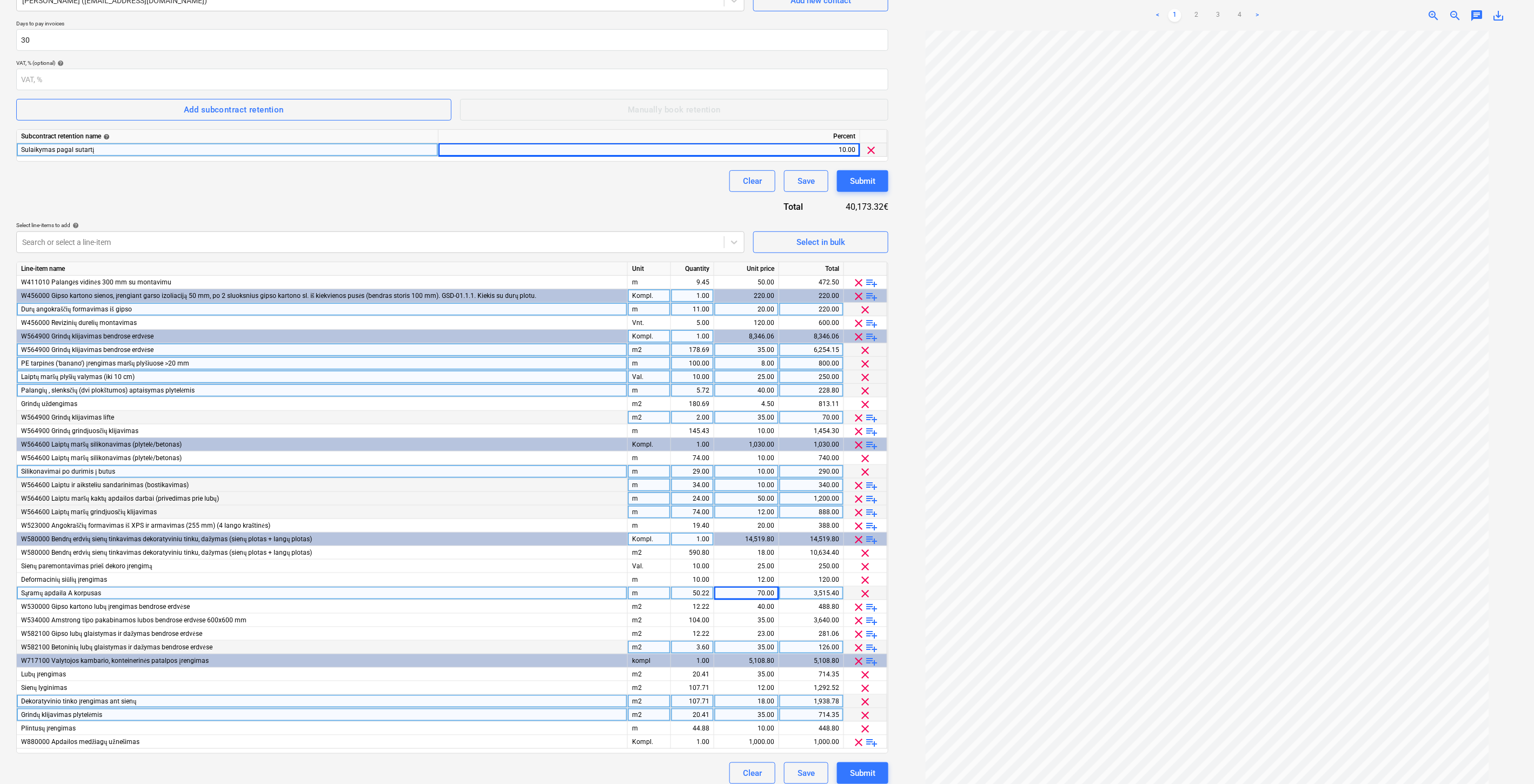
click at [709, 186] on div "Clear Save Submit" at bounding box center [453, 181] width 872 height 22
click at [573, 199] on div "Contract name help Adomasta prie Nr. FG-20250401-01. Papildomas Nr. 1 Contract …" at bounding box center [453, 342] width 872 height 883
drag, startPoint x: 604, startPoint y: 199, endPoint x: 639, endPoint y: 191, distance: 35.9
click at [604, 198] on div "Contract name help Adomasta prie Nr. FG-20250401-01. Papildomas Nr. 1 Contract …" at bounding box center [453, 342] width 872 height 883
click at [639, 191] on div "Clear Save Submit" at bounding box center [453, 181] width 872 height 22
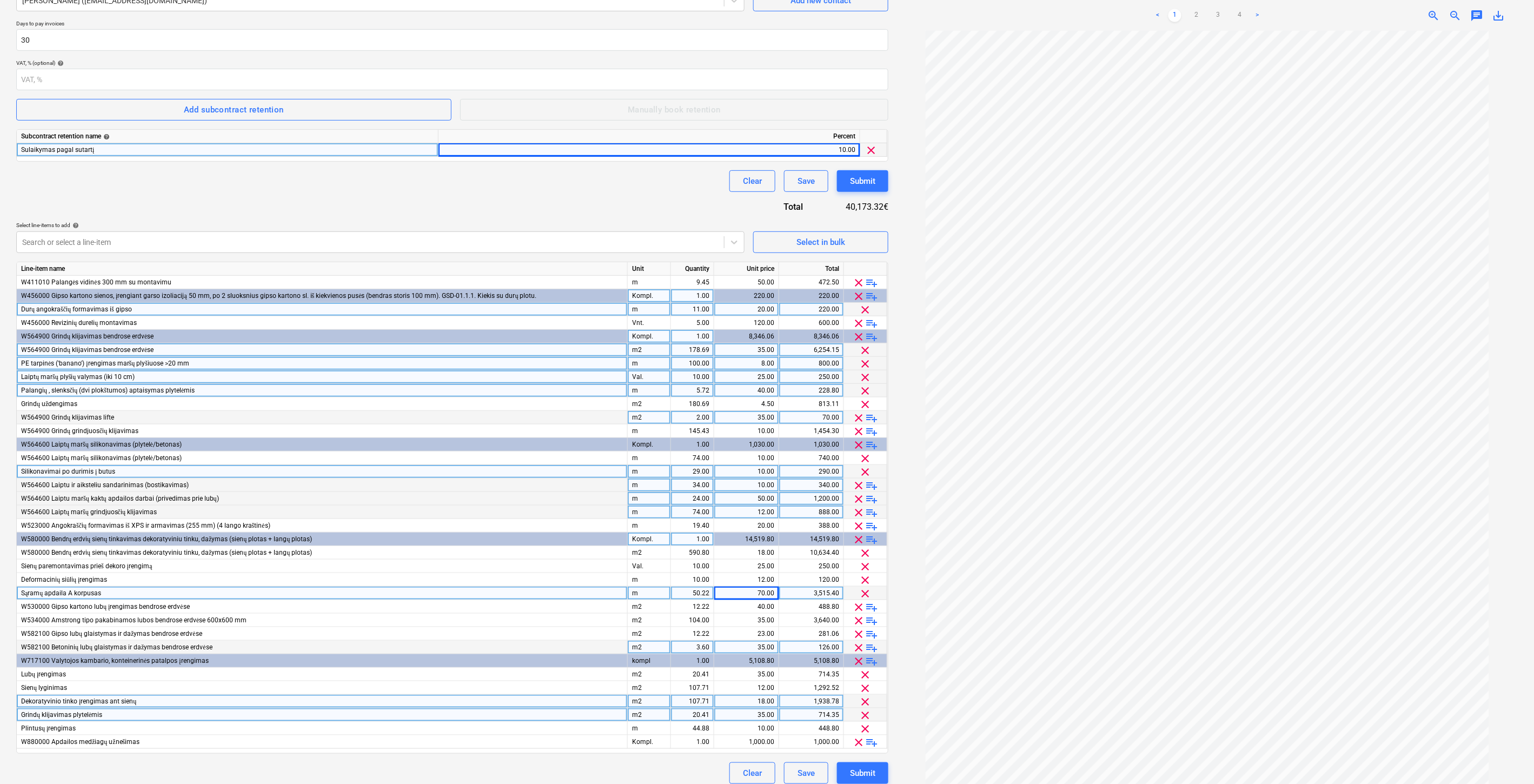
click at [472, 202] on div "Contract name help Adomasta prie Nr. FG-20250401-01. Papildomas Nr. 1 Contract …" at bounding box center [453, 342] width 872 height 883
click at [501, 192] on div "Contract name help Adomasta prie Nr. FG-20250401-01. Papildomas Nr. 1 Contract …" at bounding box center [453, 342] width 872 height 883
click at [525, 191] on div "Clear Save Submit" at bounding box center [453, 181] width 872 height 22
click at [542, 187] on div "Clear Save Submit" at bounding box center [453, 181] width 872 height 22
click at [564, 193] on div "Contract name help Adomasta prie Nr. FG-20250401-01. Papildomas Nr. 1 Contract …" at bounding box center [453, 342] width 872 height 883
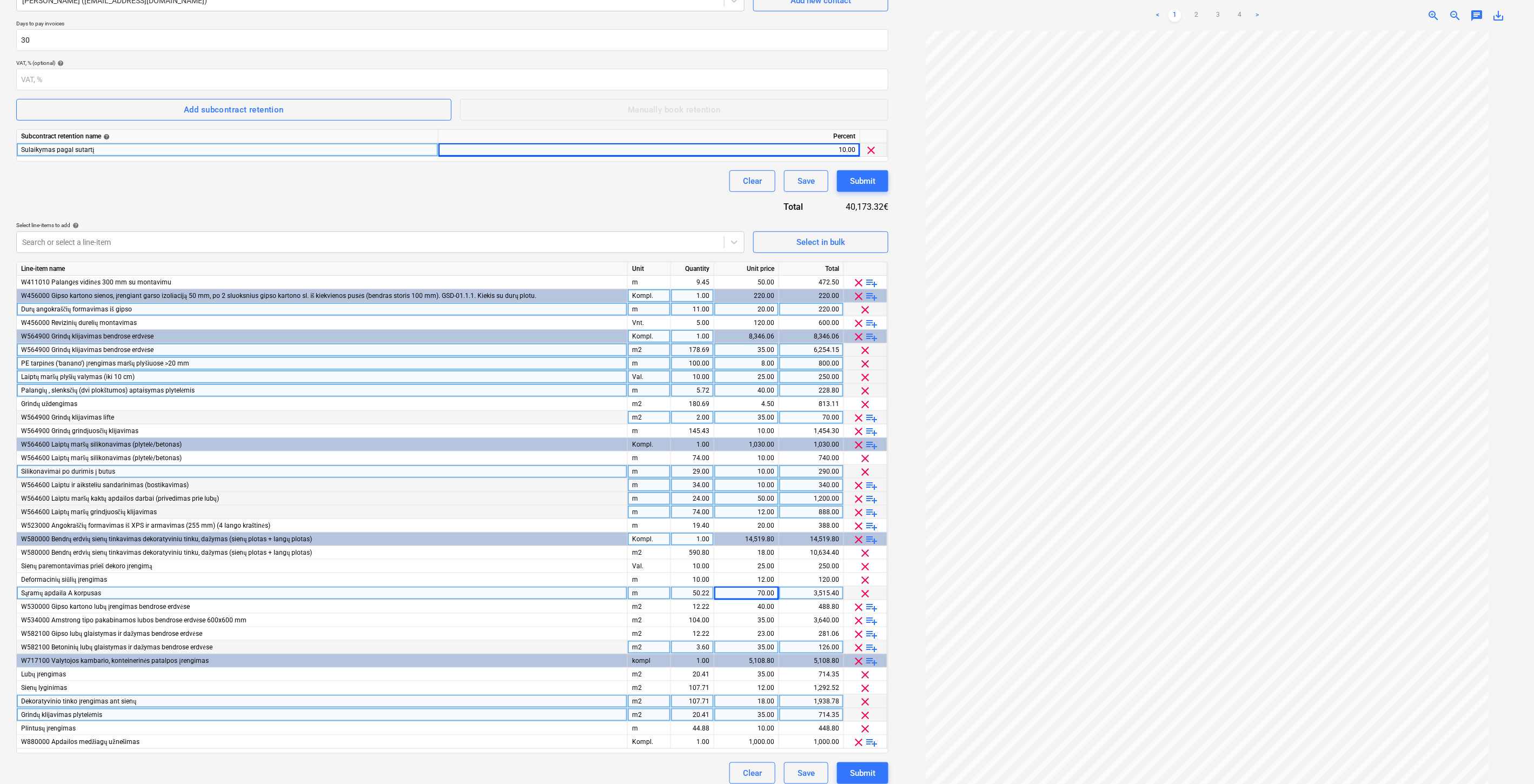
click at [596, 184] on div "Clear Save Submit" at bounding box center [453, 181] width 872 height 22
click at [603, 181] on div "Clear Save Submit" at bounding box center [453, 181] width 872 height 22
click at [597, 199] on div "Contract name help Adomasta prie Nr. FG-20250401-01. Papildomas Nr. 1 Contract …" at bounding box center [453, 342] width 872 height 883
click at [606, 196] on div "Contract name help Adomasta prie Nr. FG-20250401-01. Papildomas Nr. 1 Contract …" at bounding box center [453, 342] width 872 height 883
click at [605, 207] on div "Contract name help Adomasta prie Nr. FG-20250401-01. Papildomas Nr. 1 Contract …" at bounding box center [453, 342] width 872 height 883
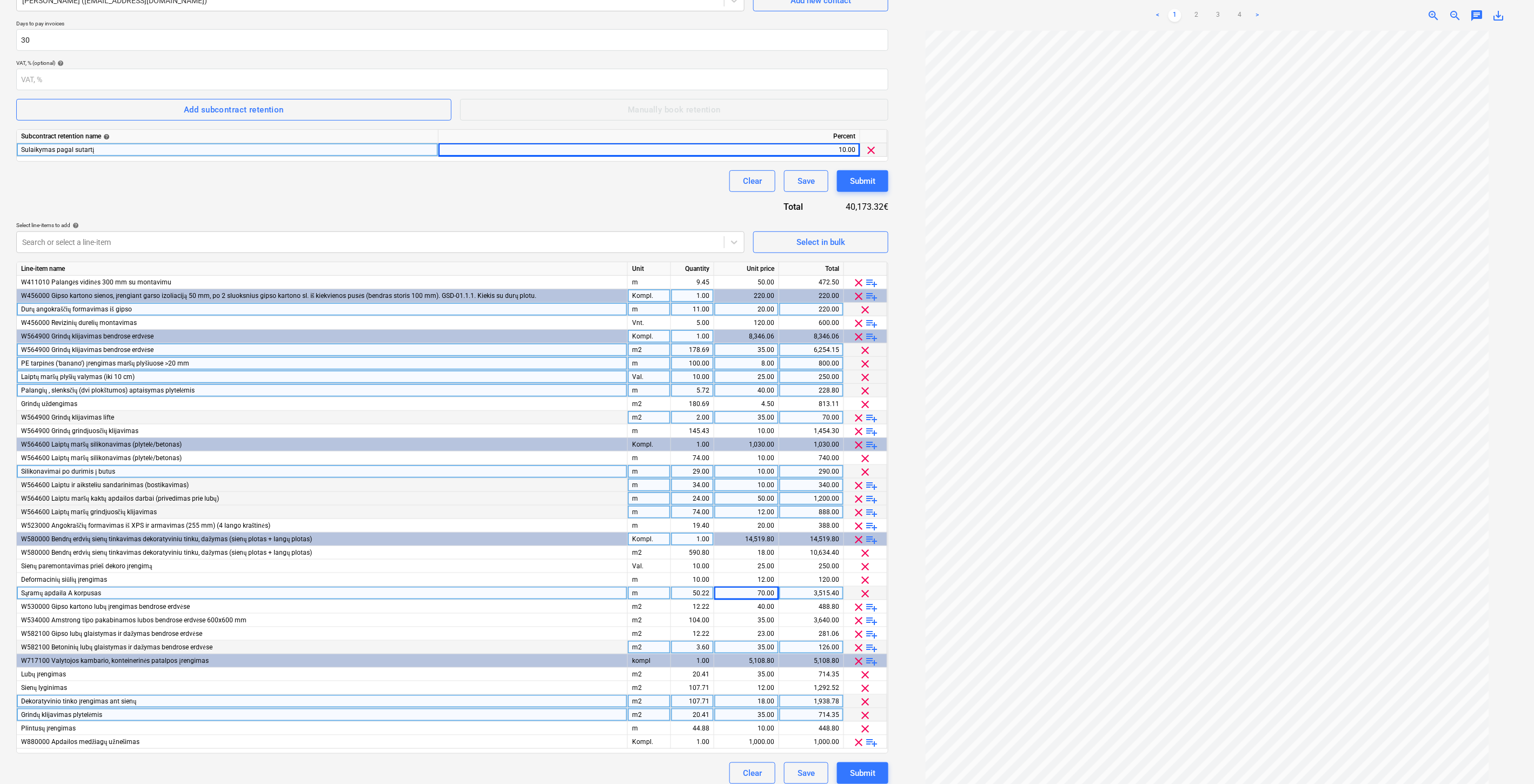
click at [624, 196] on div "Contract name help Adomasta prie Nr. FG-20250401-01. Papildomas Nr. 1 Contract …" at bounding box center [453, 342] width 872 height 883
click at [823, 240] on div "Select in bulk" at bounding box center [821, 242] width 49 height 14
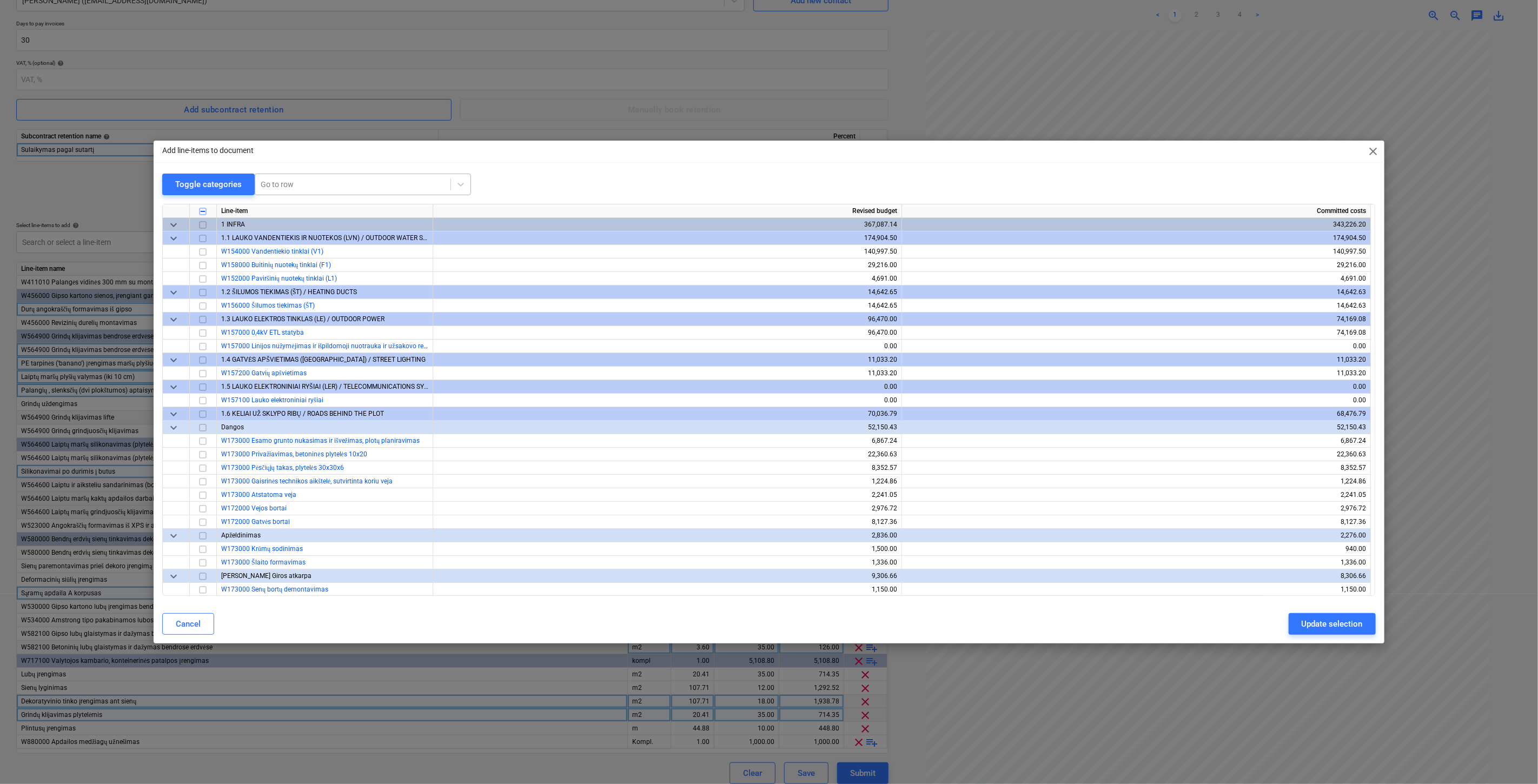
click at [337, 179] on div at bounding box center [352, 184] width 184 height 11
type input "Plytelių klija"
drag, startPoint x: 349, startPoint y: 184, endPoint x: 289, endPoint y: 186, distance: 60.0
click at [265, 184] on div at bounding box center [352, 184] width 184 height 11
click at [1375, 148] on span "close" at bounding box center [1374, 152] width 13 height 13
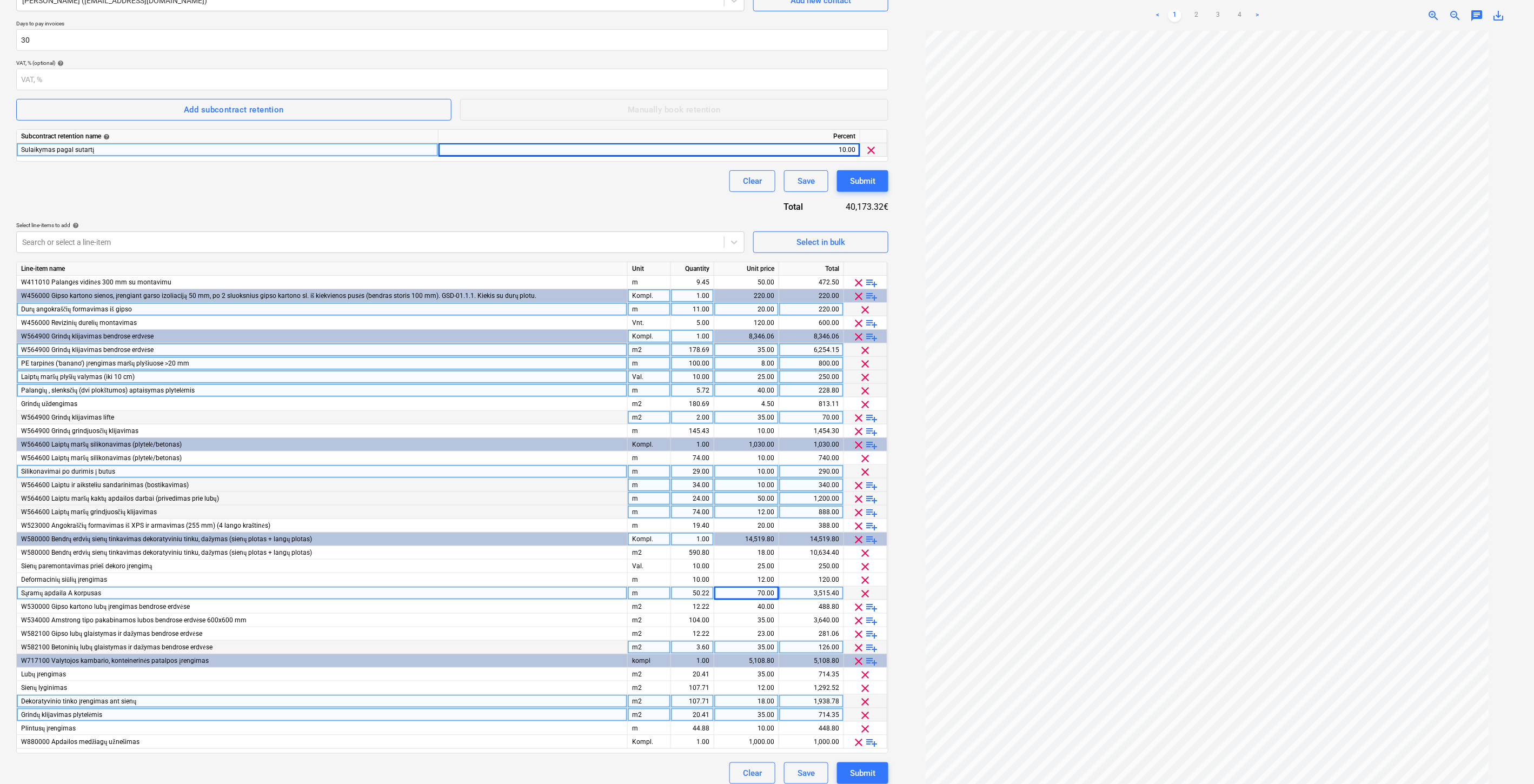
click at [461, 184] on div "Clear Save Submit" at bounding box center [453, 181] width 872 height 22
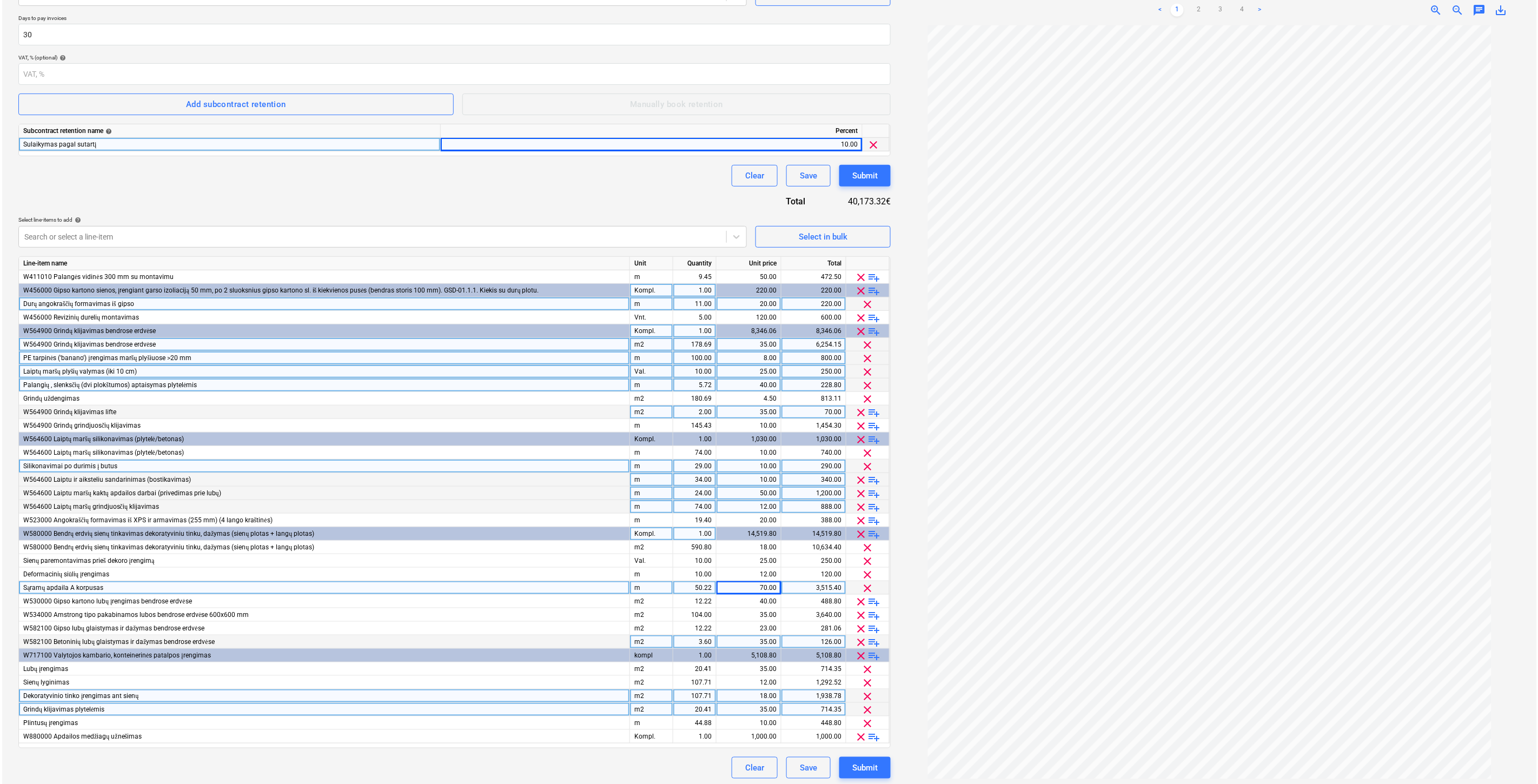
scroll to position [196, 0]
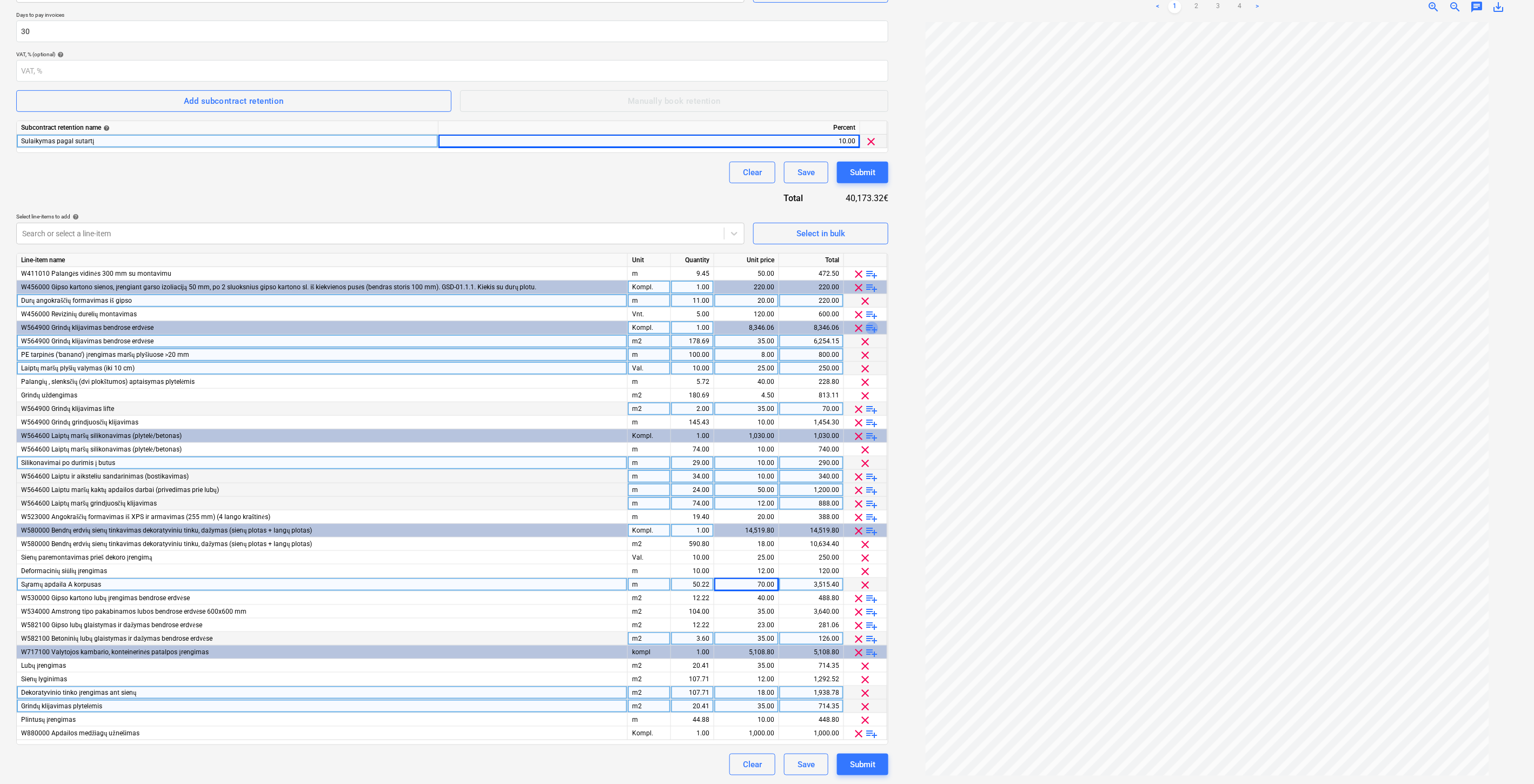
click at [872, 327] on span "playlist_add" at bounding box center [872, 328] width 13 height 13
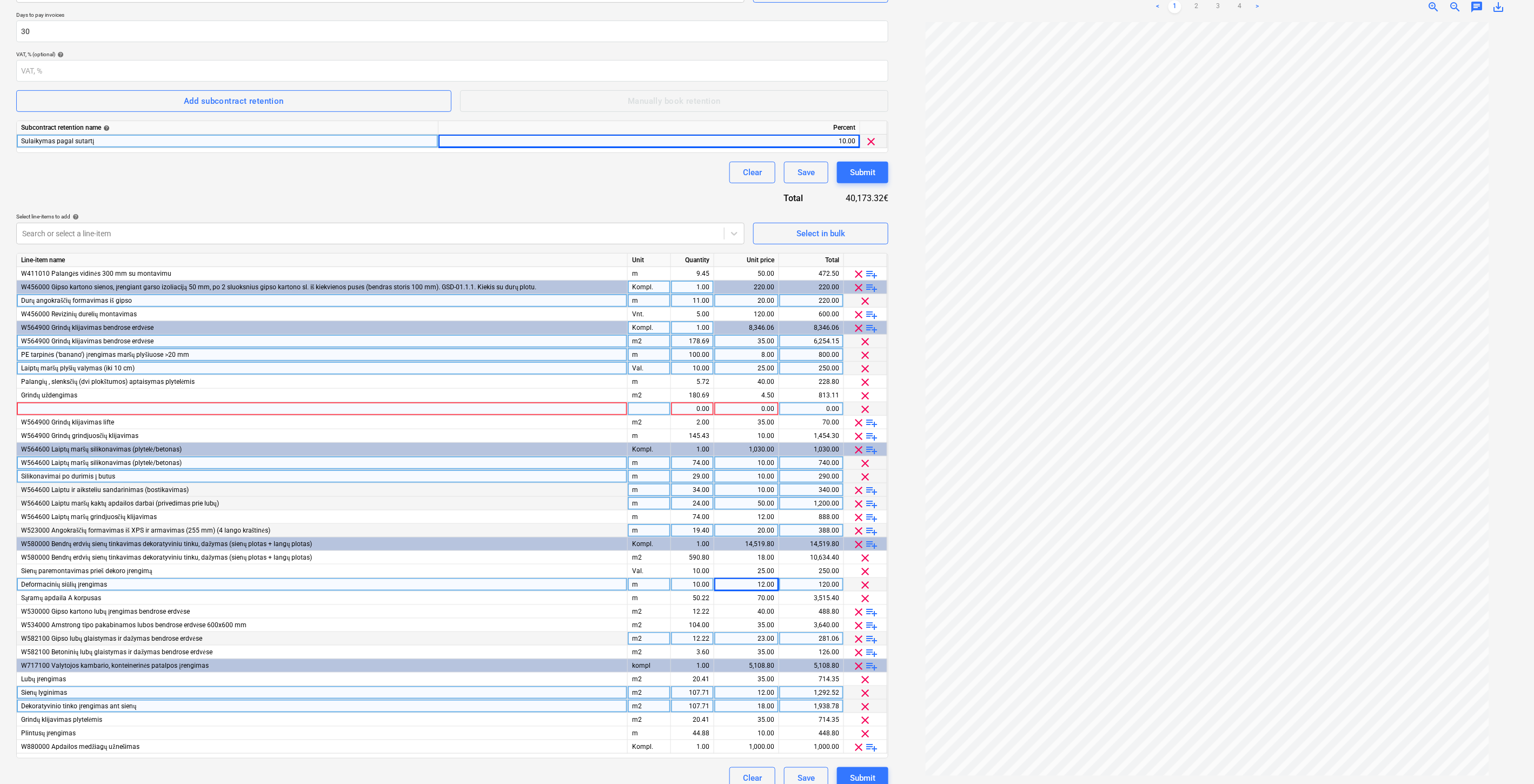
click at [172, 408] on div at bounding box center [322, 409] width 611 height 13
click at [647, 411] on div "pcs" at bounding box center [649, 409] width 43 height 13
type input "m2"
click at [697, 408] on div "1.00" at bounding box center [692, 409] width 34 height 13
type input "43.19"
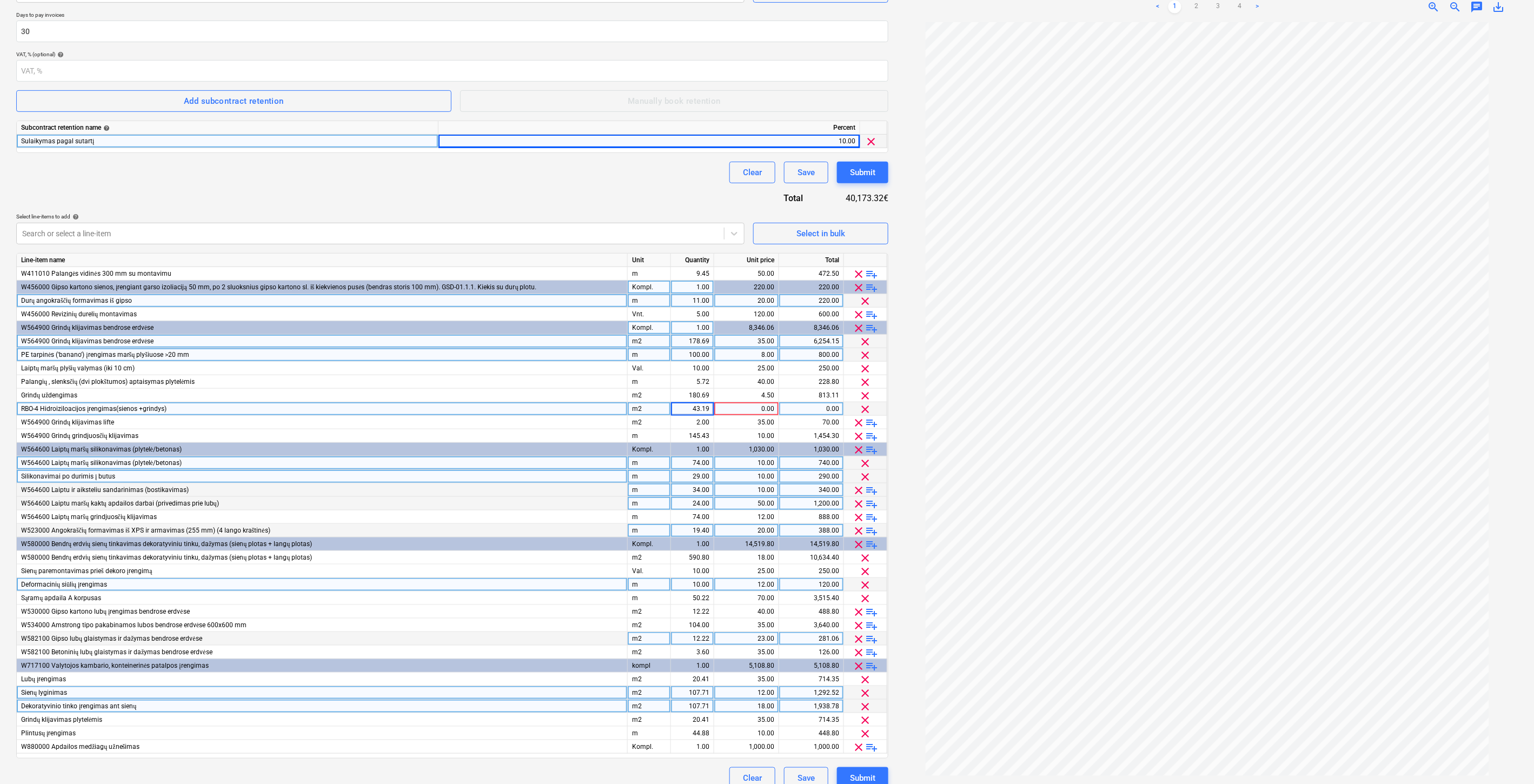
click at [744, 409] on div "0.00" at bounding box center [746, 409] width 56 height 13
type input "18"
click at [672, 196] on div "Contract name help Adomasta prie Nr. FG-20250401-01. Papildomas Nr. 1 Contract …" at bounding box center [453, 340] width 872 height 896
click at [871, 327] on span "playlist_add" at bounding box center [872, 328] width 13 height 13
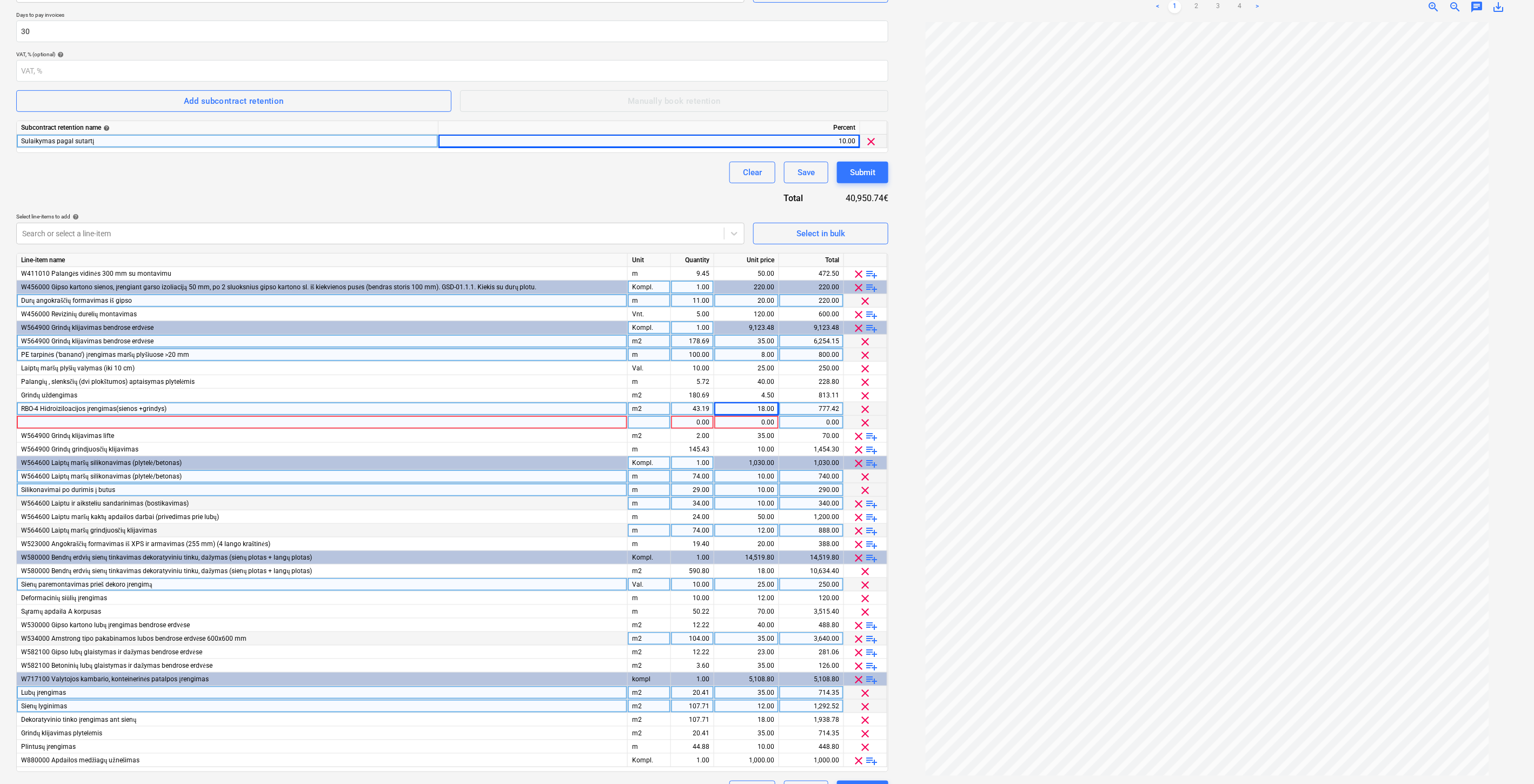
click at [196, 420] on div at bounding box center [322, 423] width 611 height 13
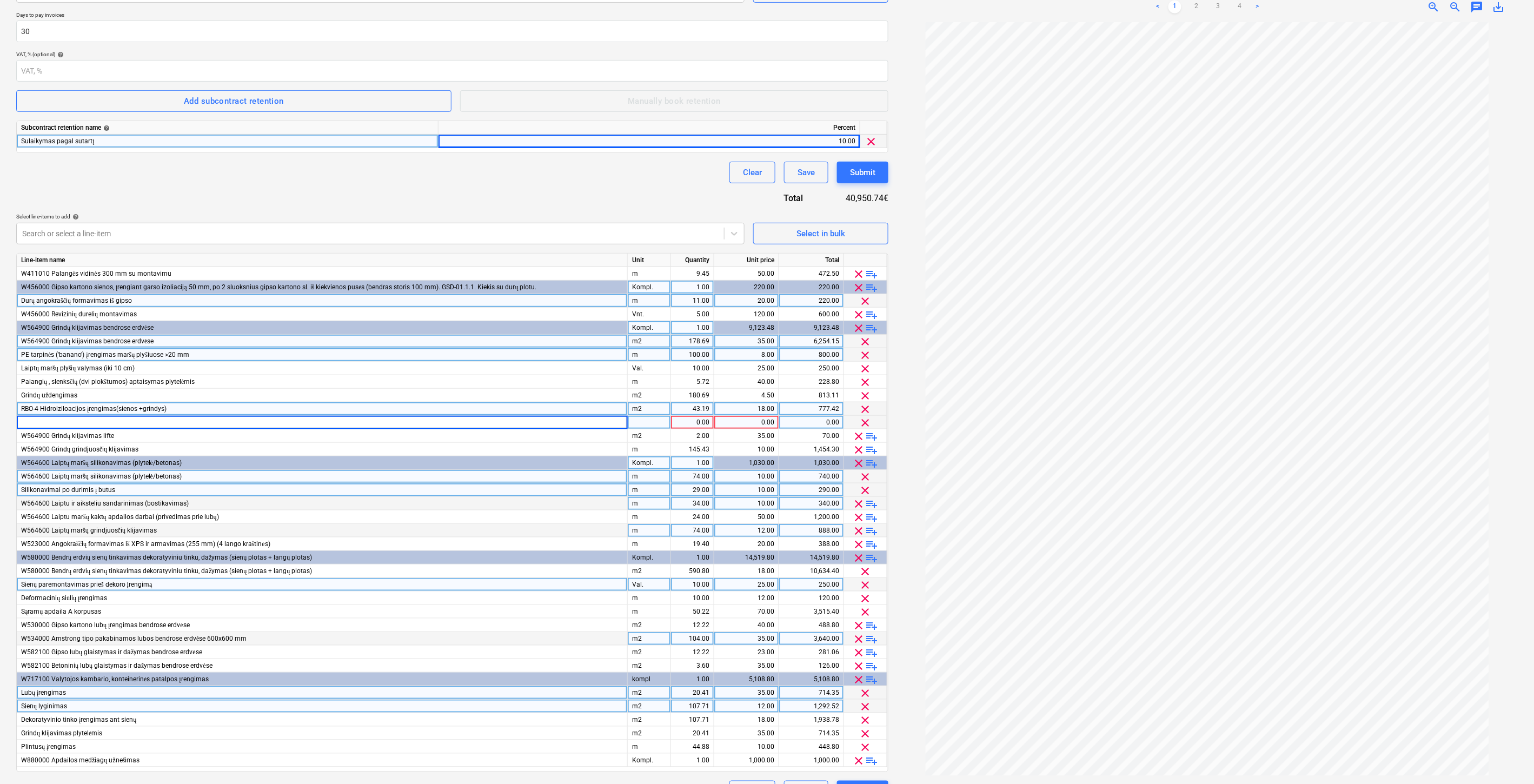
type input "RBO-4 Grindų plytelių klijavimas"
click at [660, 423] on div at bounding box center [649, 423] width 43 height 13
type input "m2"
click at [692, 422] on div "1.00" at bounding box center [692, 423] width 34 height 13
type input "24.89"
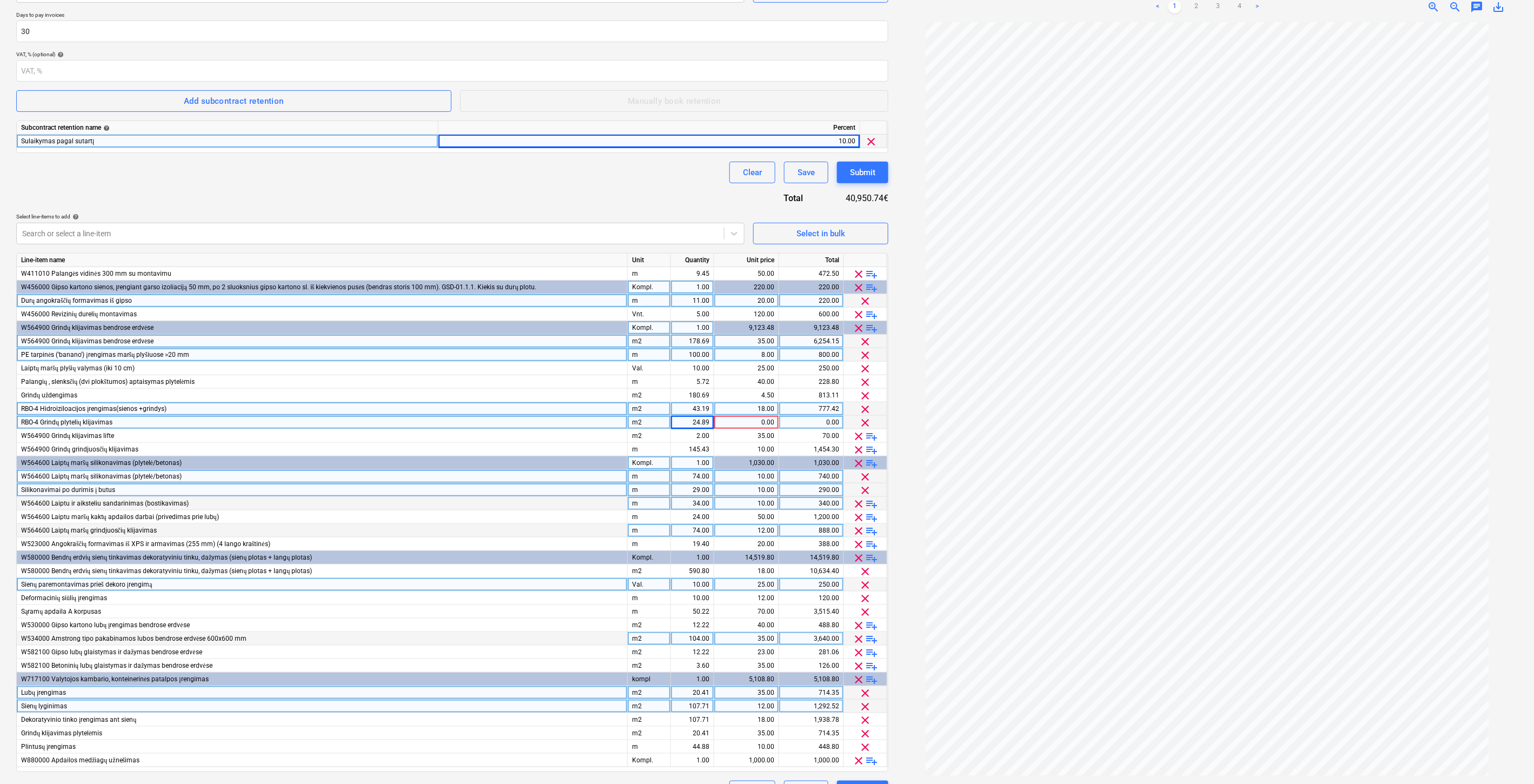
click at [727, 422] on div "0.00" at bounding box center [746, 423] width 56 height 13
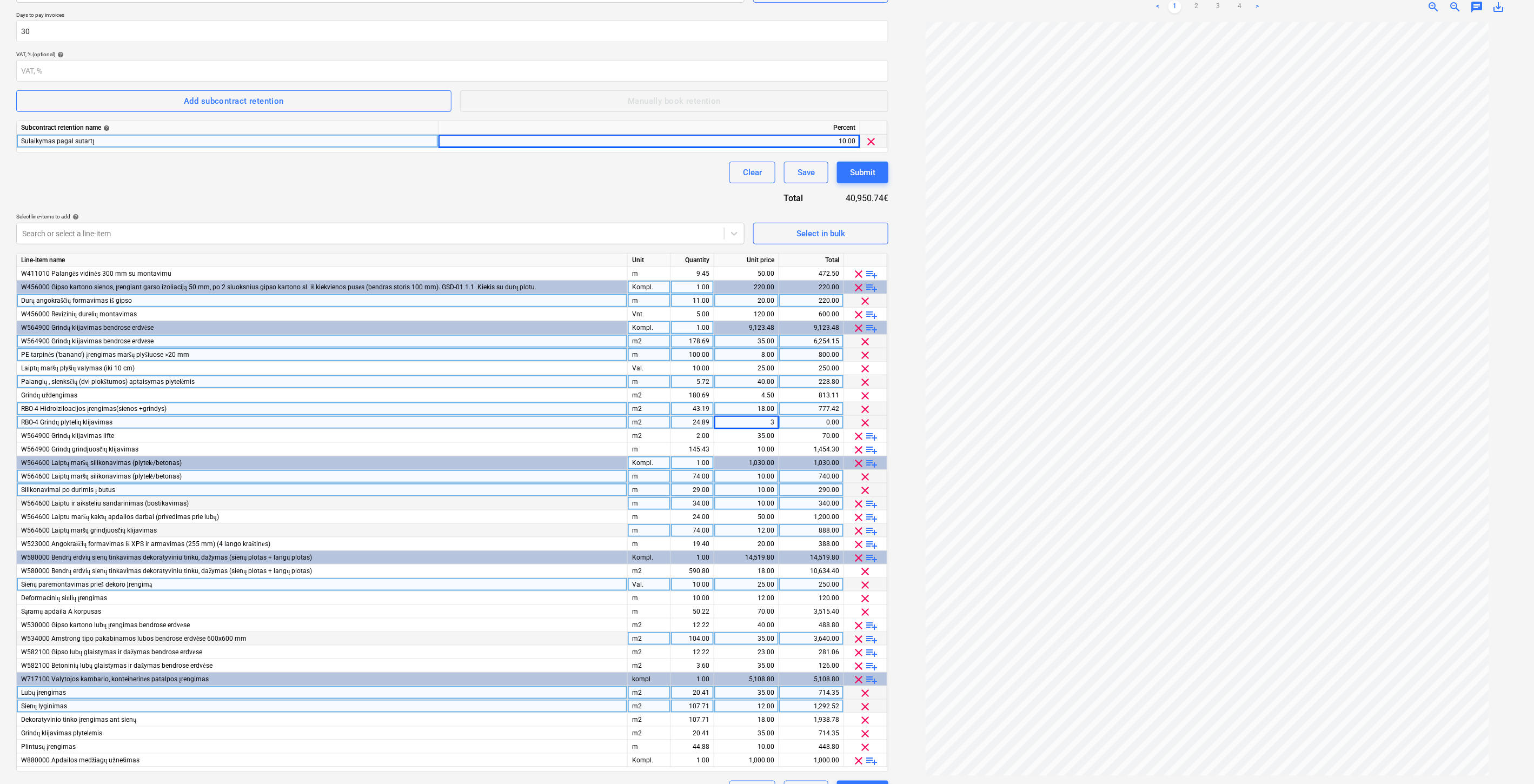
type input "35"
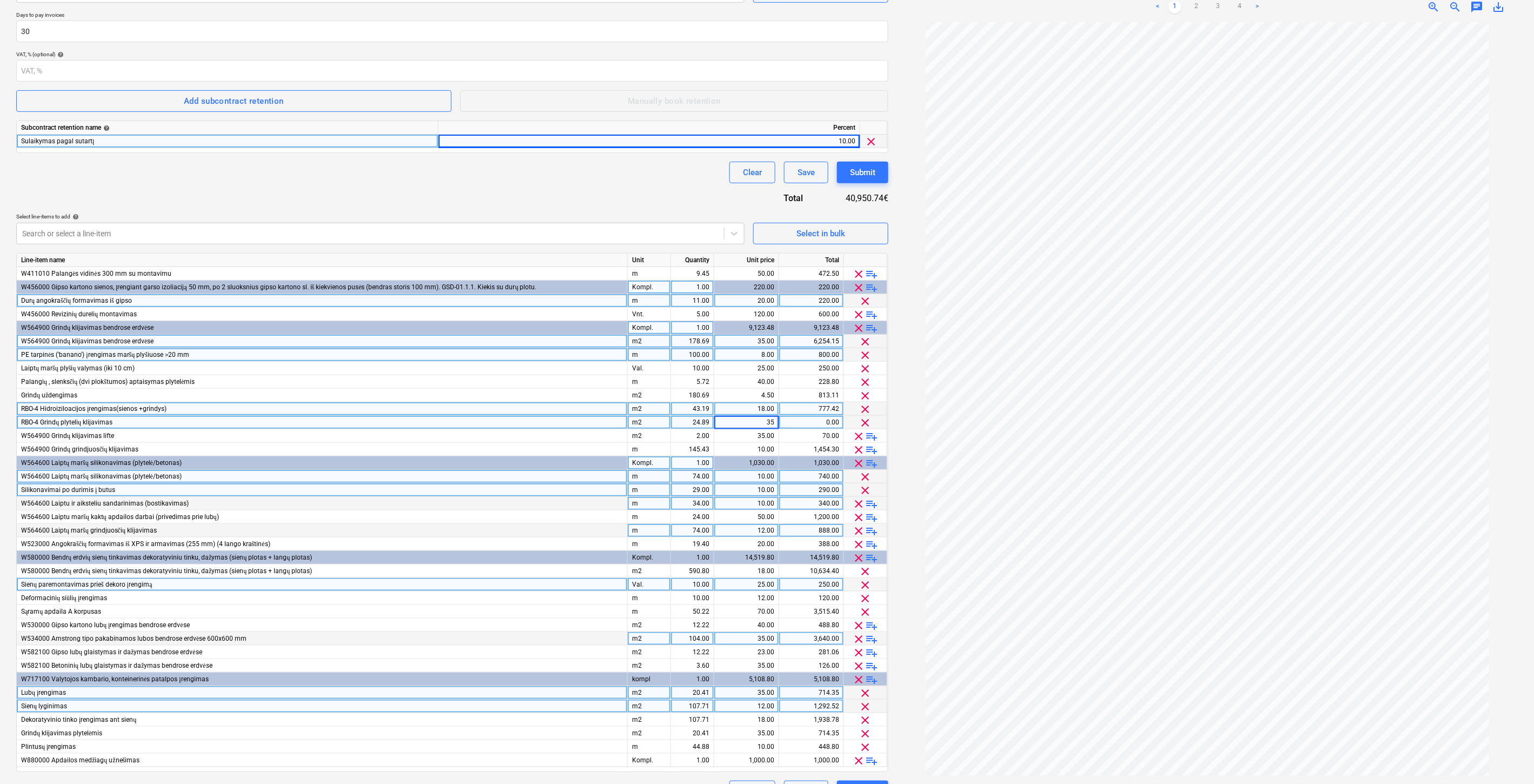
click at [701, 203] on div "Contract name help Adomasta prie Nr. FG-20250401-01. Papildomas Nr. 1 Contract …" at bounding box center [453, 347] width 872 height 910
drag, startPoint x: 663, startPoint y: 198, endPoint x: 822, endPoint y: 238, distance: 164.0
click at [663, 198] on div "Contract name help Adomasta prie Nr. FG-20250401-01. Papildomas Nr. 1 Contract …" at bounding box center [453, 347] width 872 height 910
click at [823, 242] on button "Select in bulk" at bounding box center [821, 234] width 135 height 22
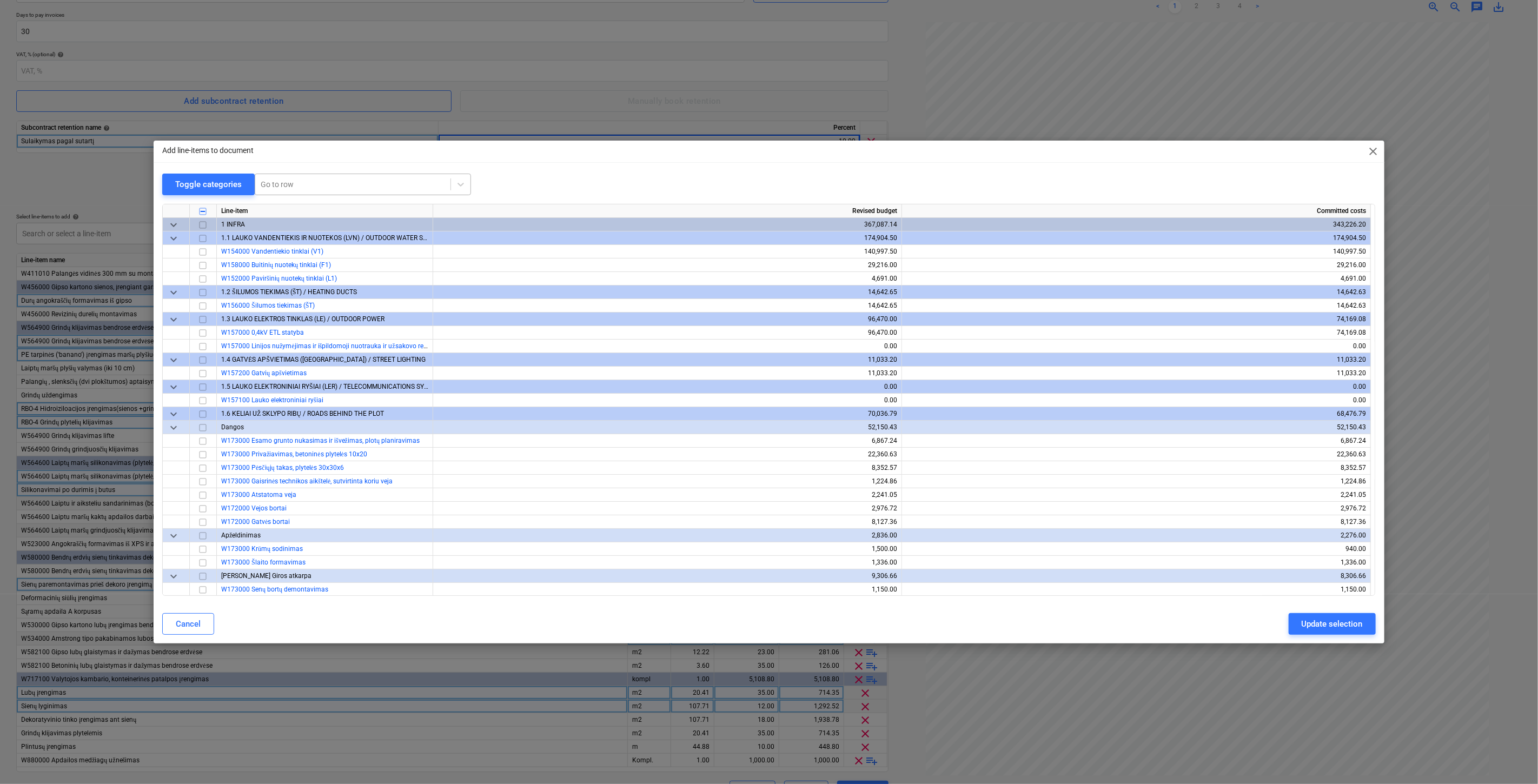
click at [397, 188] on div at bounding box center [352, 184] width 184 height 11
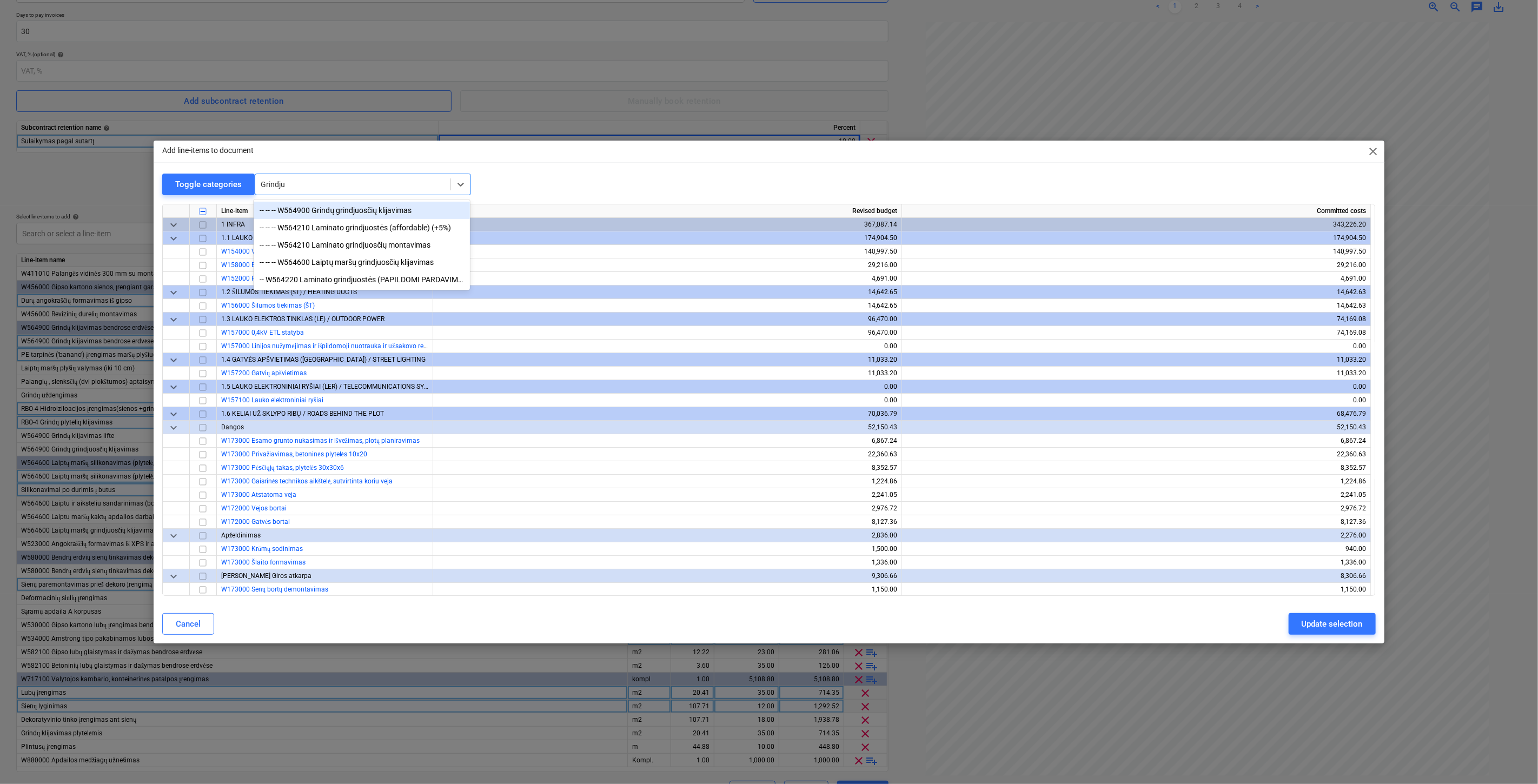
type input "Grindjuo"
click at [395, 211] on div "-- -- -- W564900 Grindų grindjuosčių klijavimas" at bounding box center [361, 210] width 216 height 17
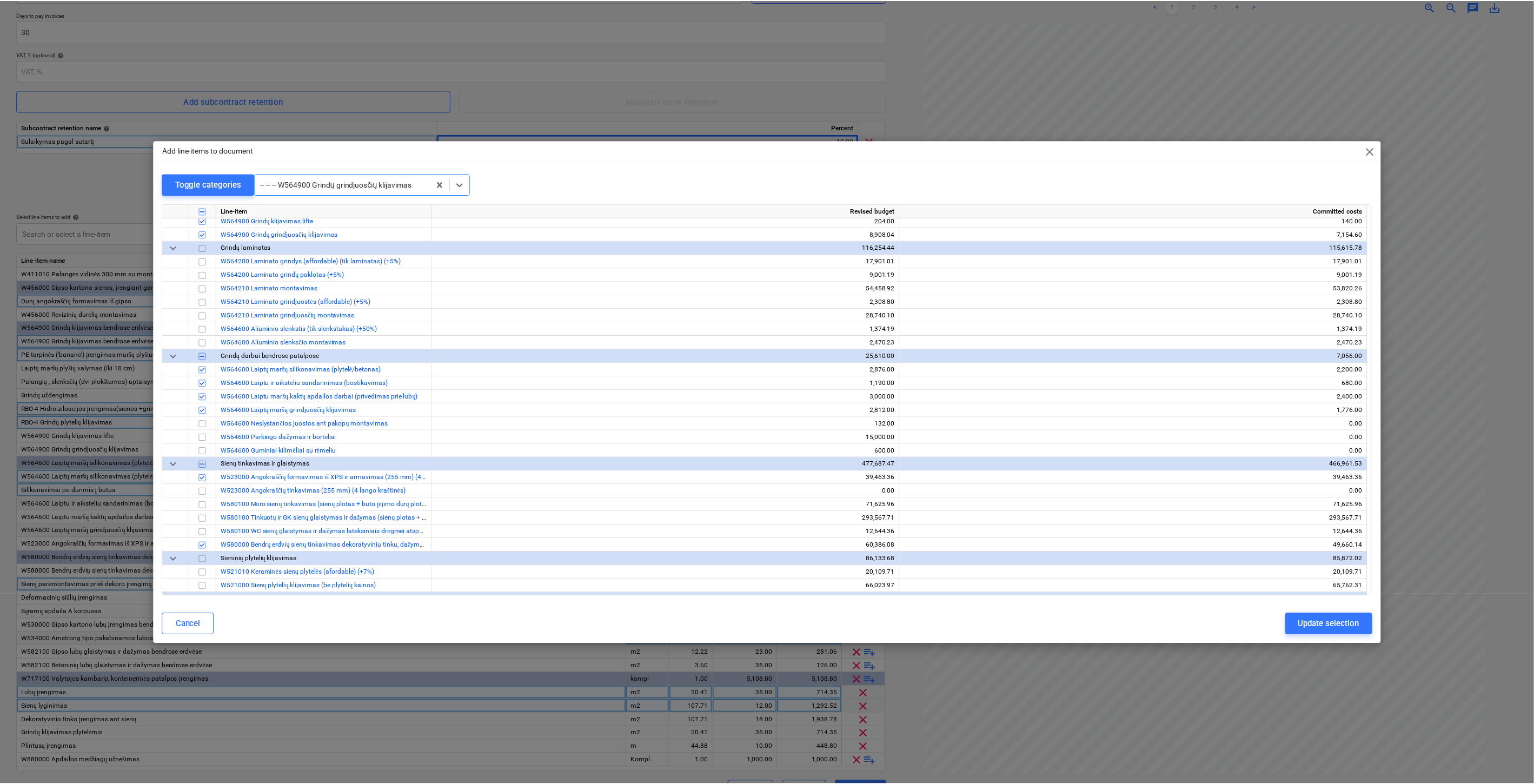
scroll to position [4406, 0]
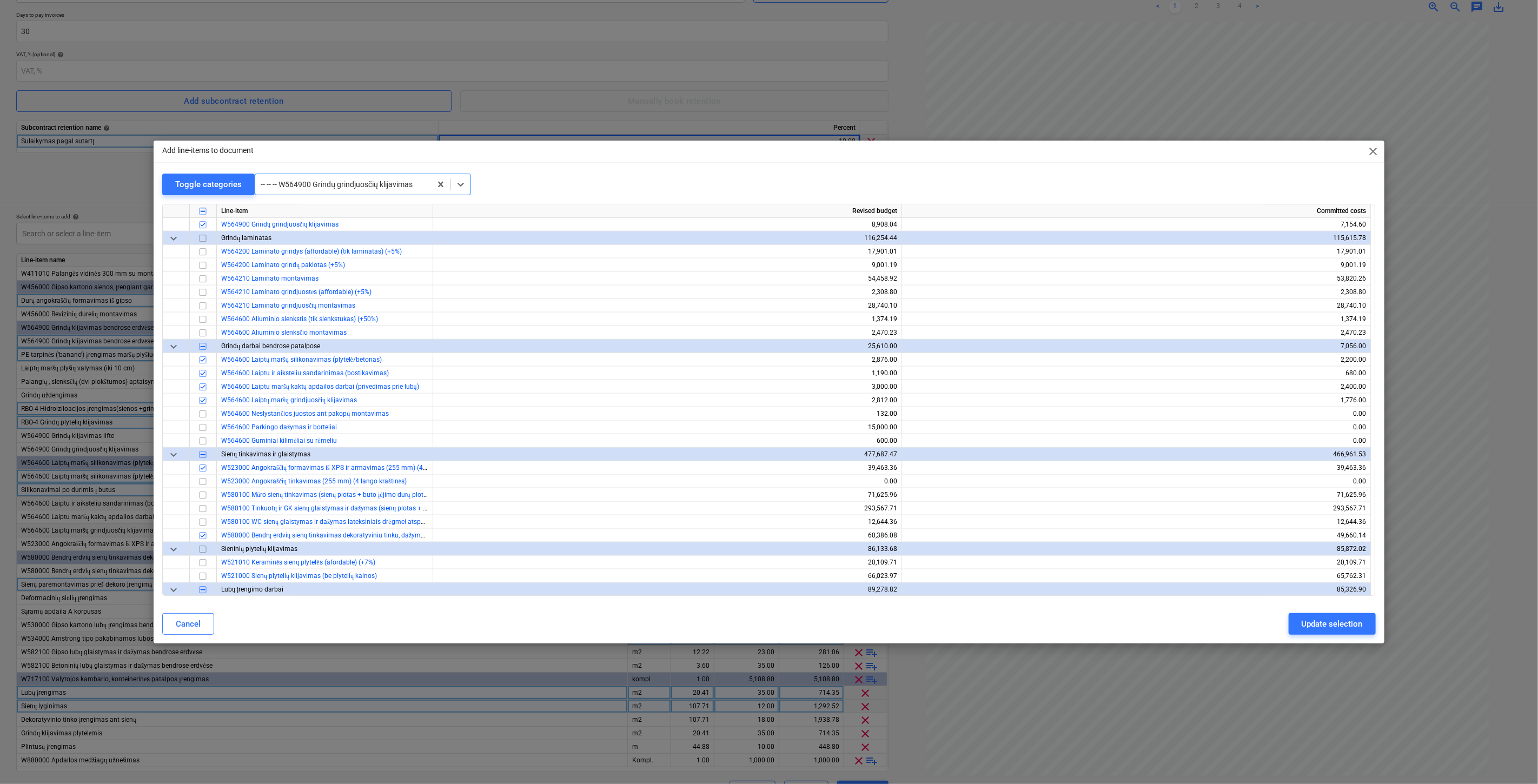
click at [1374, 152] on span "close" at bounding box center [1374, 152] width 13 height 13
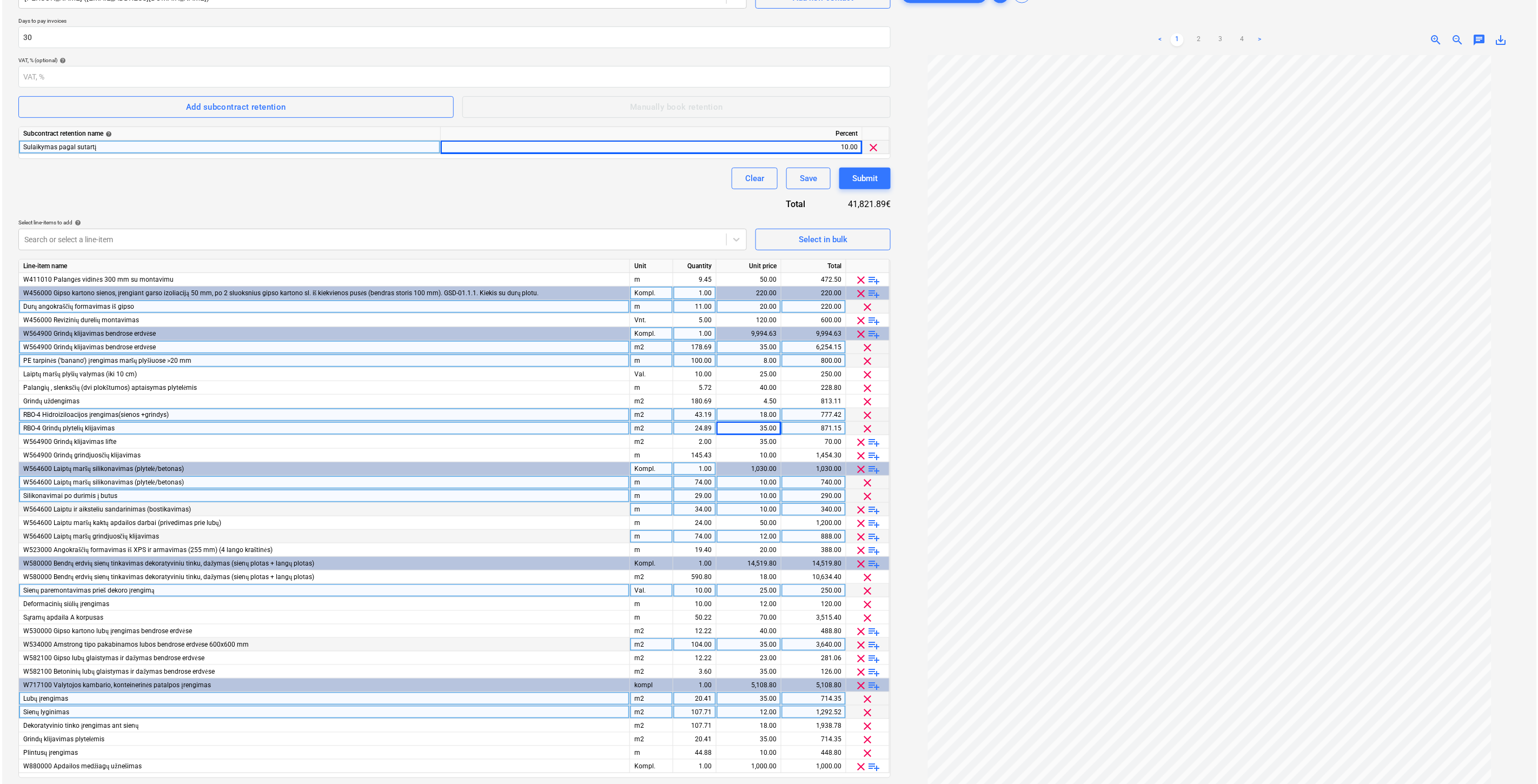
scroll to position [163, 0]
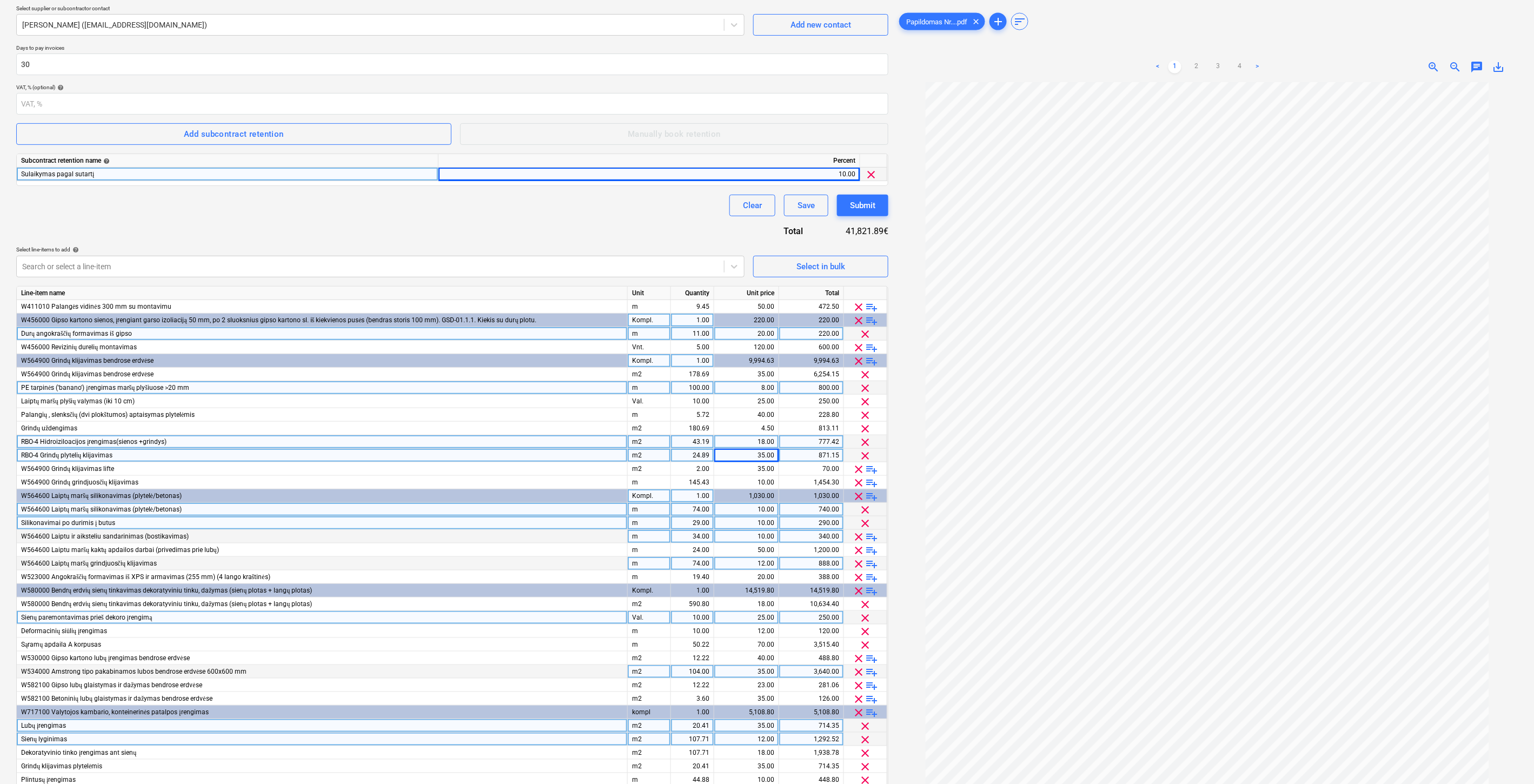
click at [251, 206] on div "Clear Save Submit" at bounding box center [453, 206] width 872 height 22
click at [219, 230] on div "Contract name help Adomasta prie Nr. FG-20250401-01. Papildomas Nr. 1 Contract …" at bounding box center [453, 380] width 872 height 910
click at [872, 482] on span "playlist_add" at bounding box center [872, 483] width 13 height 13
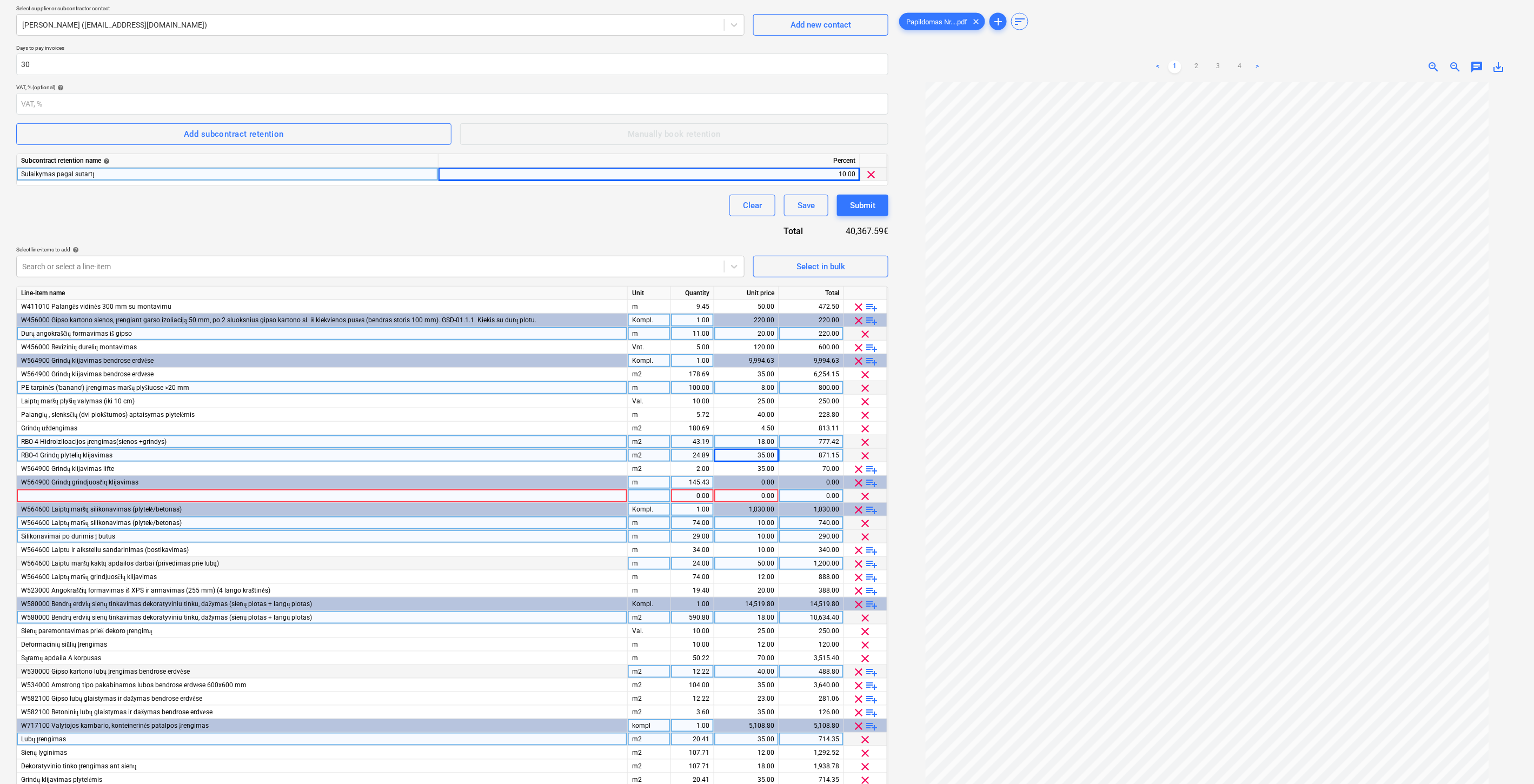
click at [872, 482] on span "playlist_add" at bounding box center [872, 483] width 13 height 13
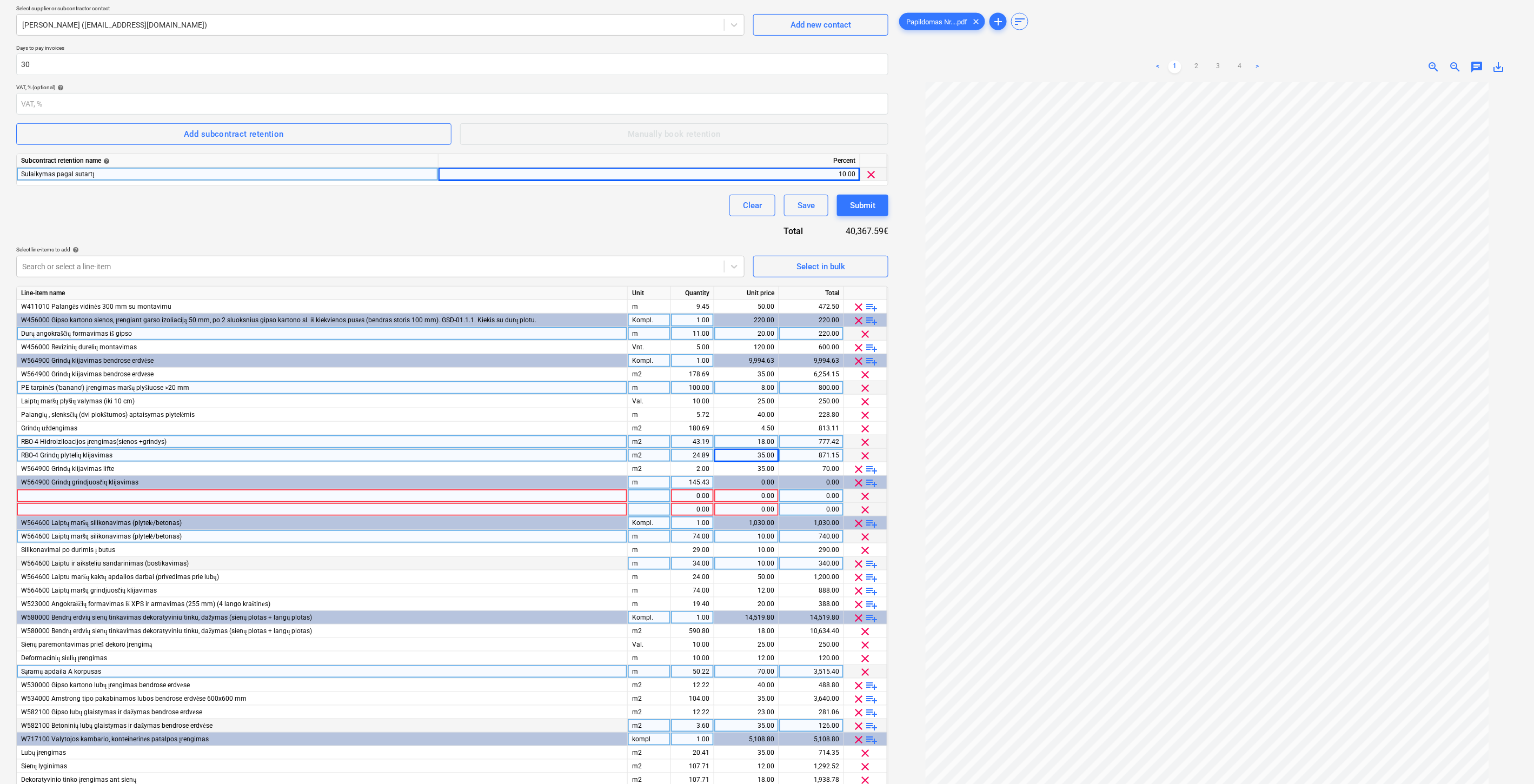
click at [658, 481] on div "m" at bounding box center [649, 482] width 43 height 13
type input "Kompl."
click at [685, 482] on div "145.43" at bounding box center [692, 482] width 34 height 13
click at [585, 497] on div at bounding box center [322, 496] width 611 height 13
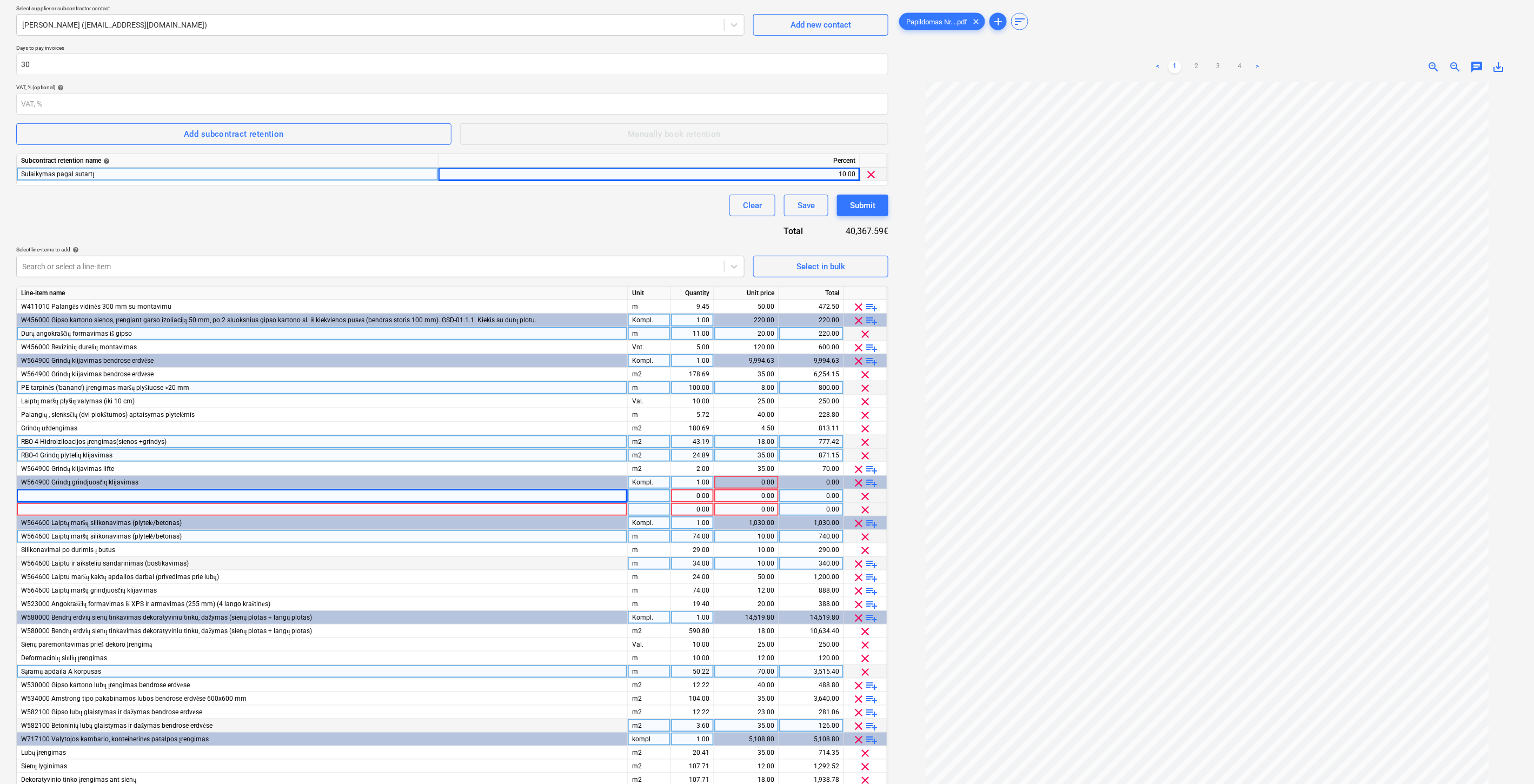
click at [152, 482] on div "W564900 Grindų grindjuosčių klijavimas" at bounding box center [322, 482] width 611 height 13
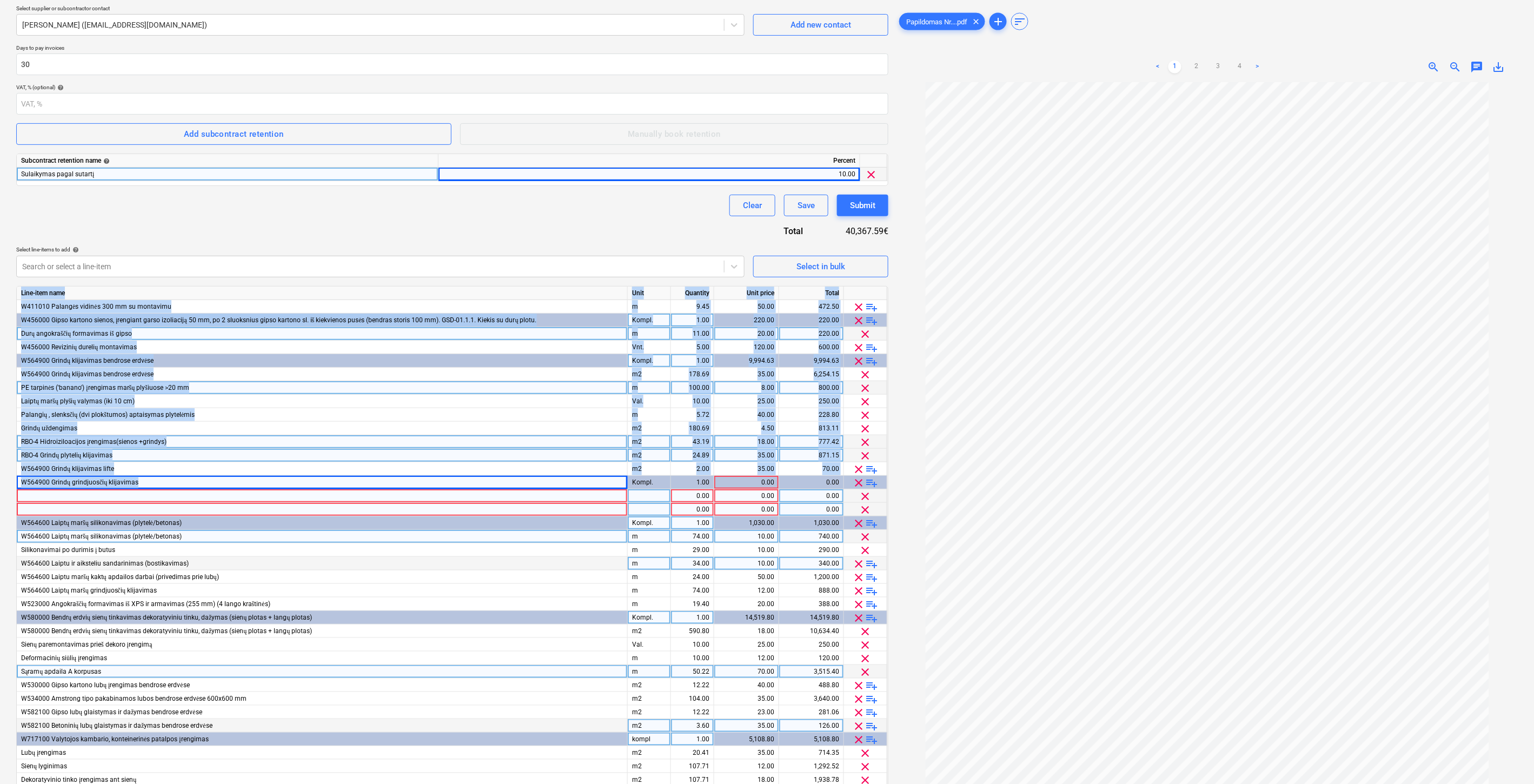
drag, startPoint x: 139, startPoint y: 482, endPoint x: 17, endPoint y: 482, distance: 122.0
click at [17, 482] on div "Line-item name Unit Quantity Unit price Total W411010 Palangės vidinės 300 mm s…" at bounding box center [453, 559] width 872 height 546
copy div "Lore-ipsu dolo Sita Consecte Adip elits Doeiu T917368 Incididu utlabor 458 et d…"
click at [154, 482] on div "W564900 Grindų grindjuosčių klijavimas" at bounding box center [322, 482] width 611 height 13
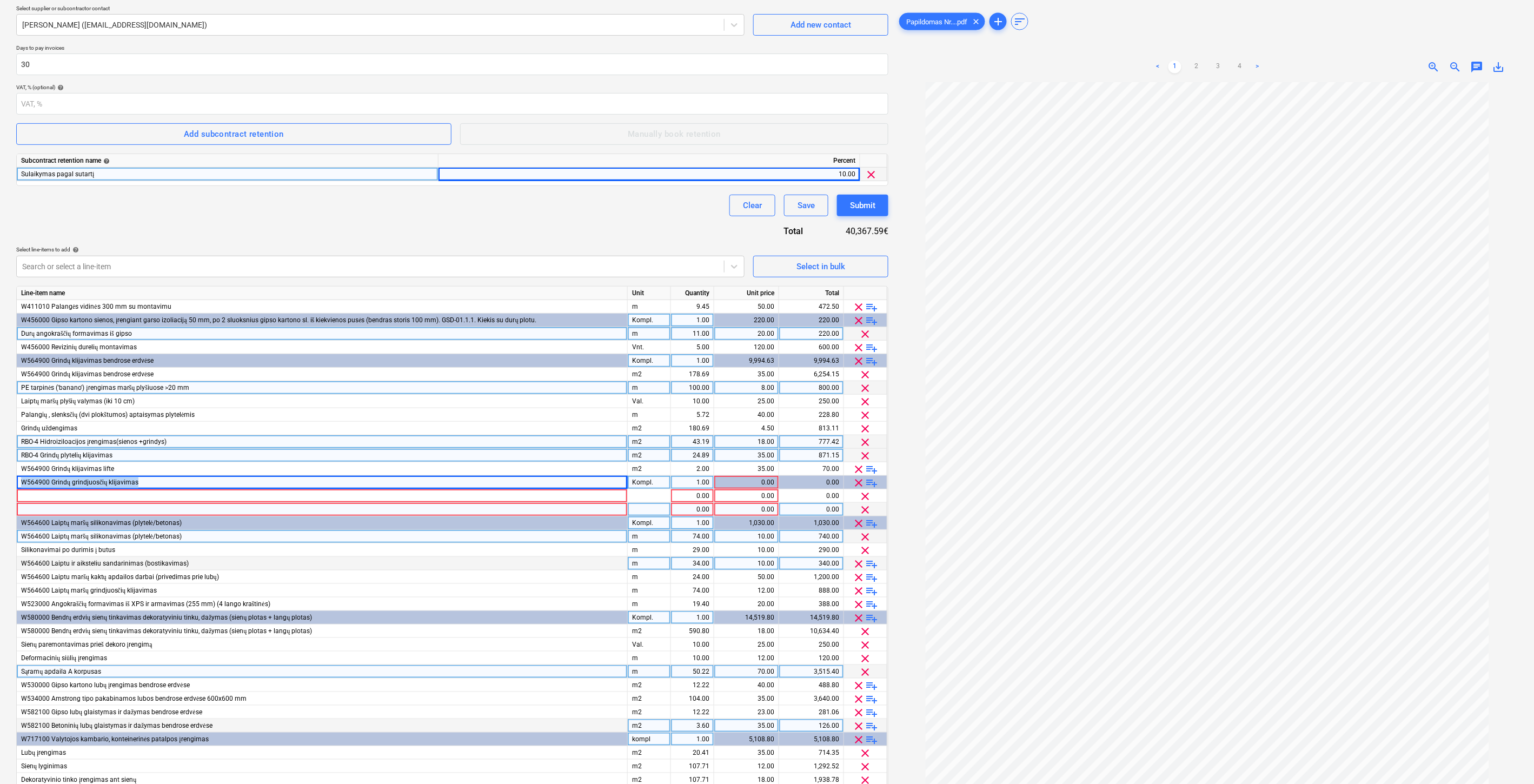
drag, startPoint x: 141, startPoint y: 482, endPoint x: 20, endPoint y: 483, distance: 121.0
click at [20, 483] on div "W564900 Grindų grindjuosčių klijavimas" at bounding box center [322, 482] width 611 height 13
copy span "W564900 Grindų grindjuosčių klijavimas"
click at [36, 496] on div at bounding box center [322, 496] width 611 height 13
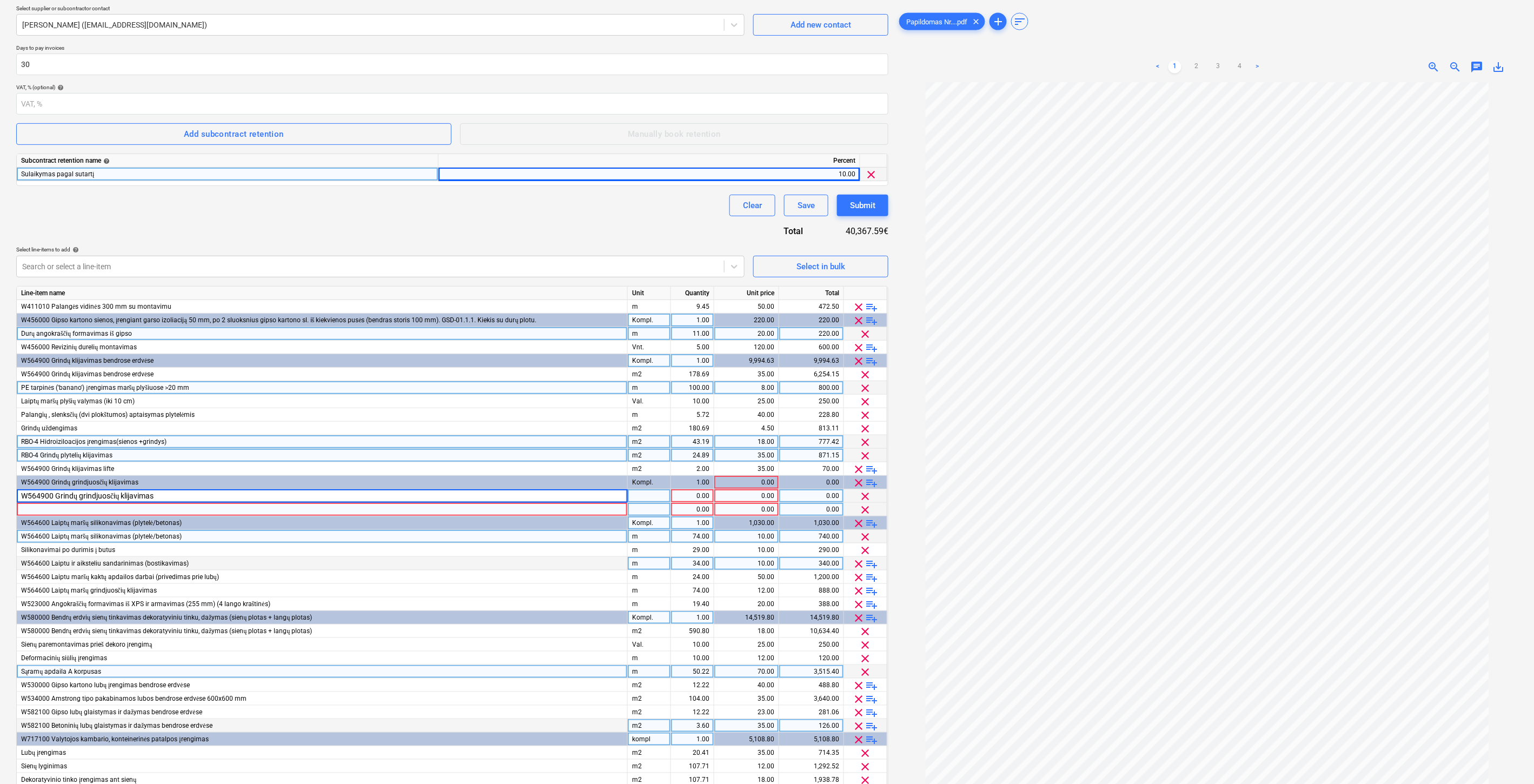
click at [653, 498] on div at bounding box center [649, 496] width 43 height 13
click at [279, 493] on div "W564900 Grindų grindjuosčių klijavimas" at bounding box center [322, 496] width 611 height 13
click at [253, 497] on input "W564900 Grindų grindjuosčių klijavimas" at bounding box center [322, 496] width 610 height 13
type input "W564900 Grindų grindjuosčių klijavimas (C laiptinė)"
click at [656, 496] on div "pcs" at bounding box center [649, 496] width 43 height 13
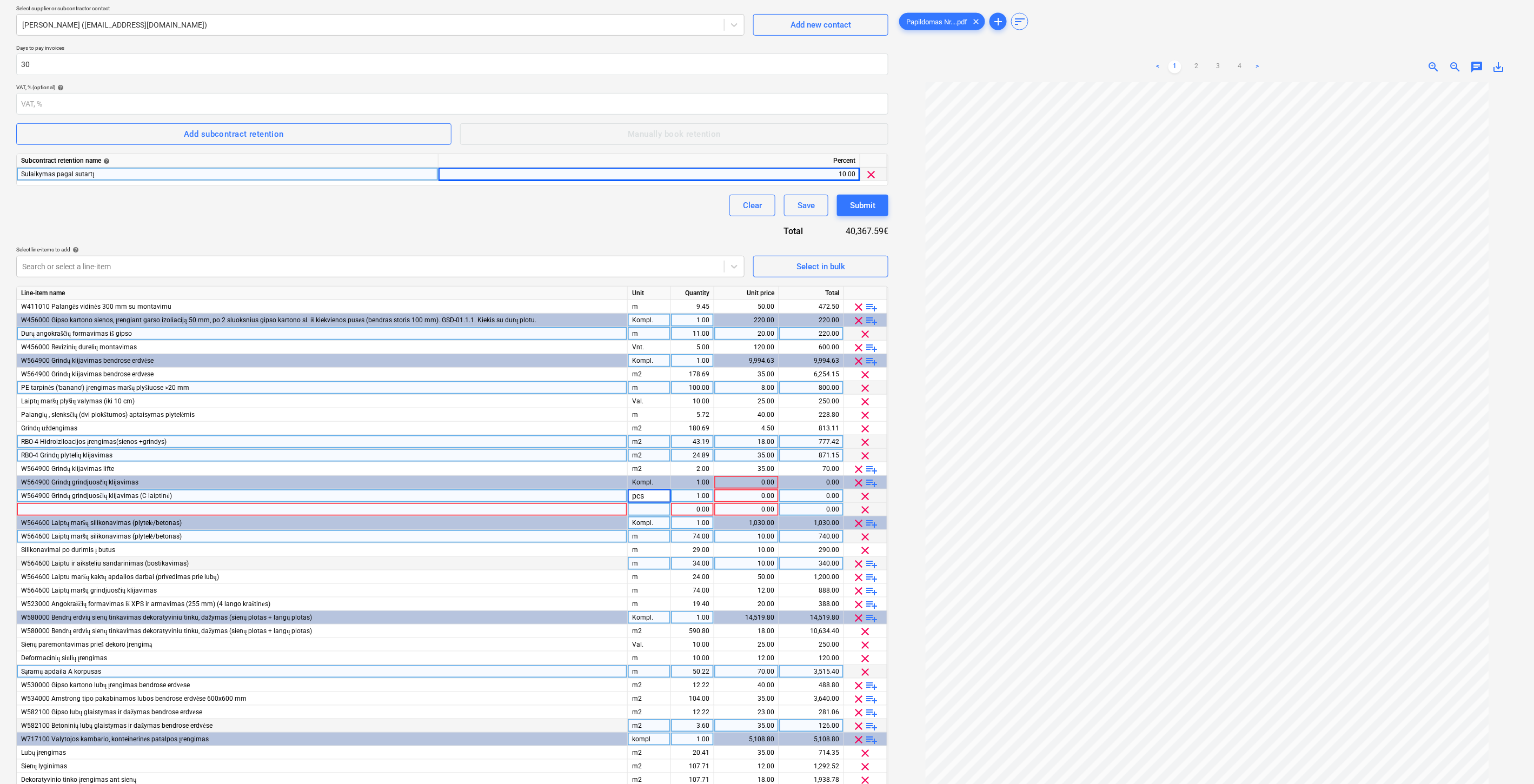
type input "m"
click at [676, 497] on div "1.00" at bounding box center [692, 496] width 34 height 13
type input "145.43"
click at [733, 500] on div "0.00" at bounding box center [746, 496] width 56 height 13
type input "10"
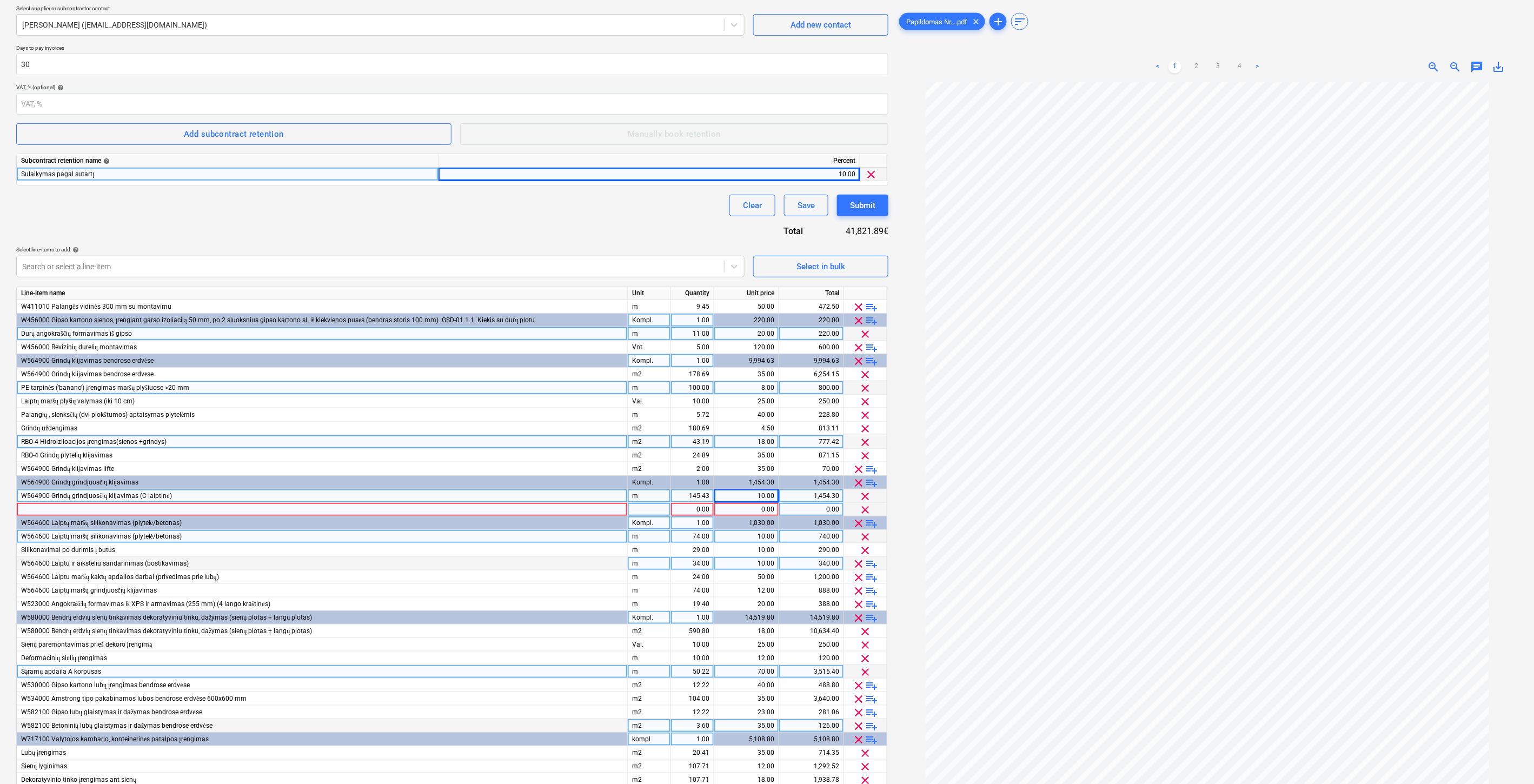
click at [618, 230] on div "Contract name help Adomasta prie Nr. FG-20250401-01. Papildomas Nr. 1 Contract …" at bounding box center [453, 394] width 872 height 936
click at [584, 511] on div at bounding box center [322, 510] width 611 height 13
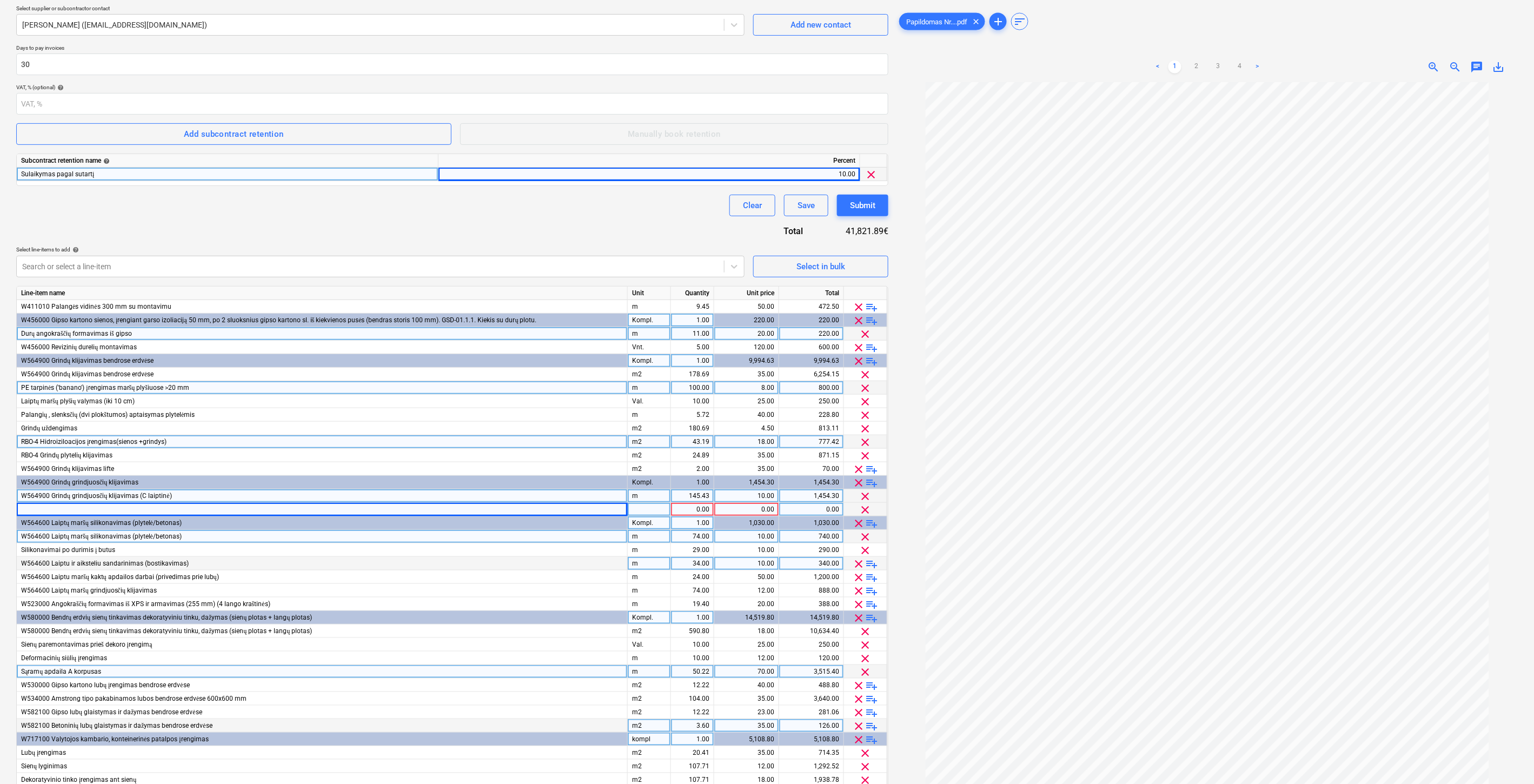
click at [267, 508] on div at bounding box center [322, 510] width 611 height 13
click at [644, 506] on div at bounding box center [649, 510] width 43 height 13
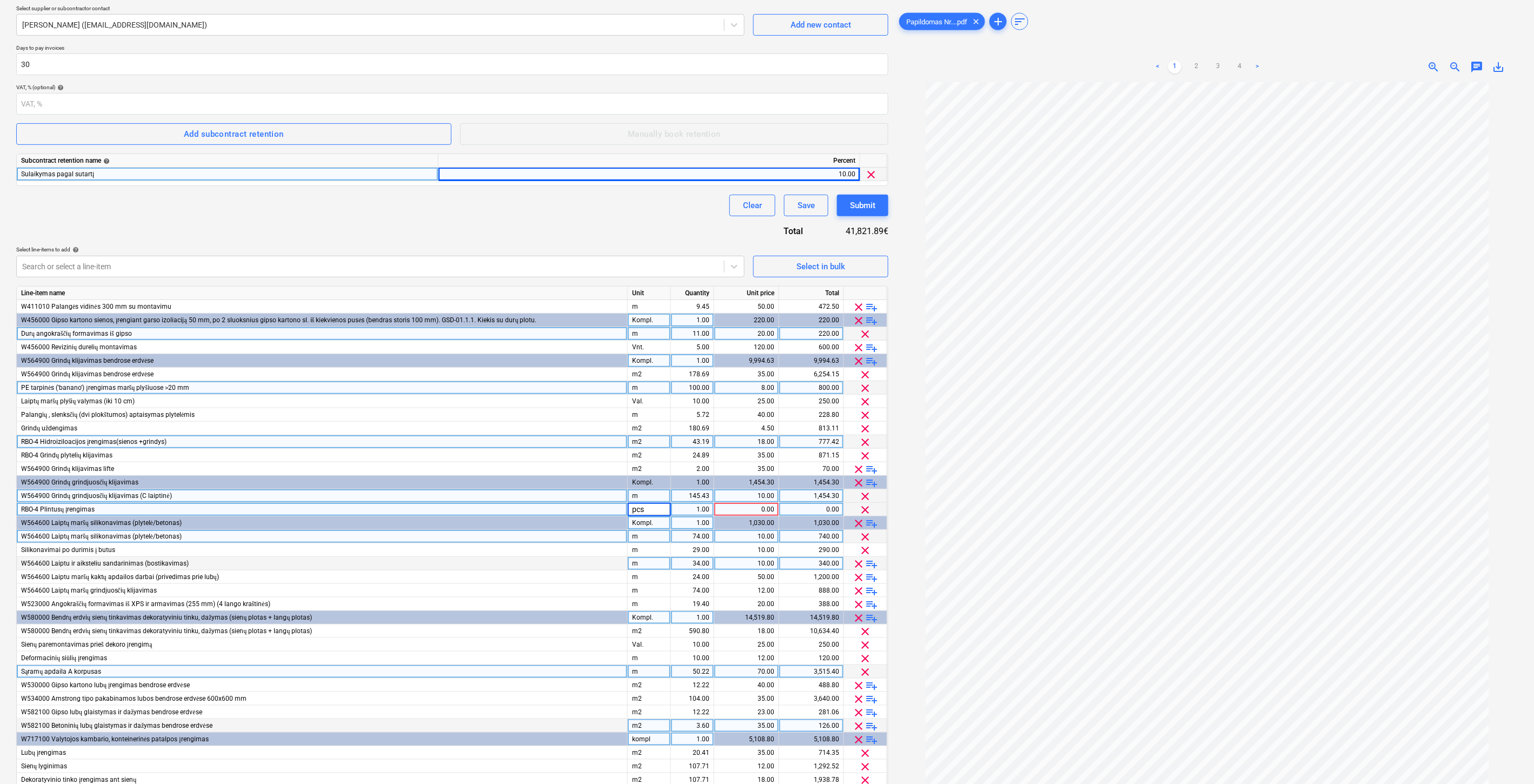
type input "m"
click at [692, 511] on div "1.00" at bounding box center [692, 510] width 34 height 13
type input "21.30"
click at [730, 509] on div "0.00" at bounding box center [746, 510] width 56 height 13
type input "10"
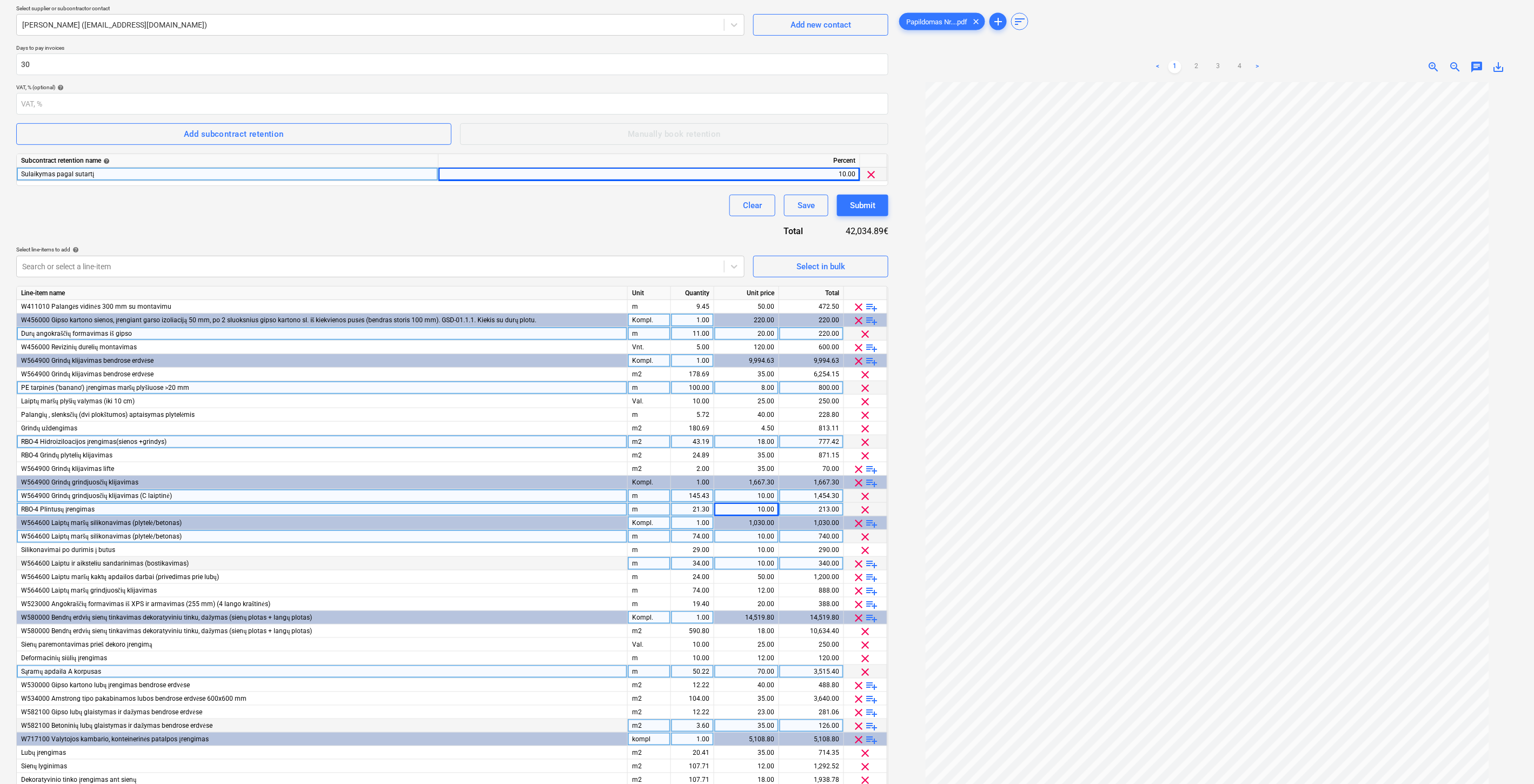
click at [557, 224] on div "Contract name help Adomasta prie Nr. FG-20250401-01. Papildomas Nr. 1 Contract …" at bounding box center [453, 394] width 872 height 936
click at [425, 230] on div "Contract name help Adomasta prie Nr. FG-20250401-01. Papildomas Nr. 1 Contract …" at bounding box center [453, 394] width 872 height 936
click at [799, 260] on div "Select in bulk" at bounding box center [821, 266] width 49 height 14
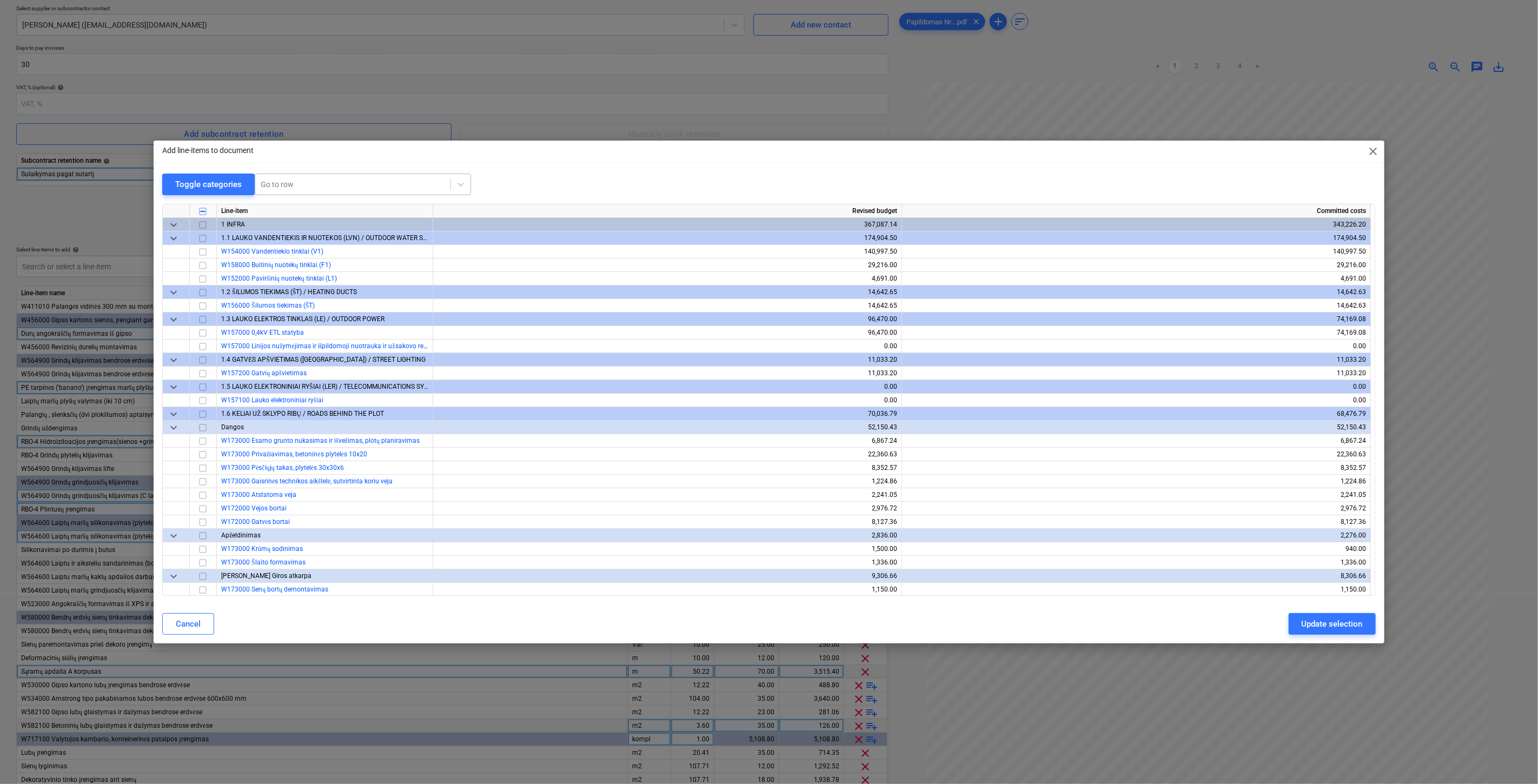
click at [366, 186] on div at bounding box center [352, 184] width 184 height 11
type input "Plytelių klij"
click at [379, 246] on div "-- -- -- W521000 Sienų plytelių klijavimas (be plytelių kainos)" at bounding box center [361, 244] width 216 height 17
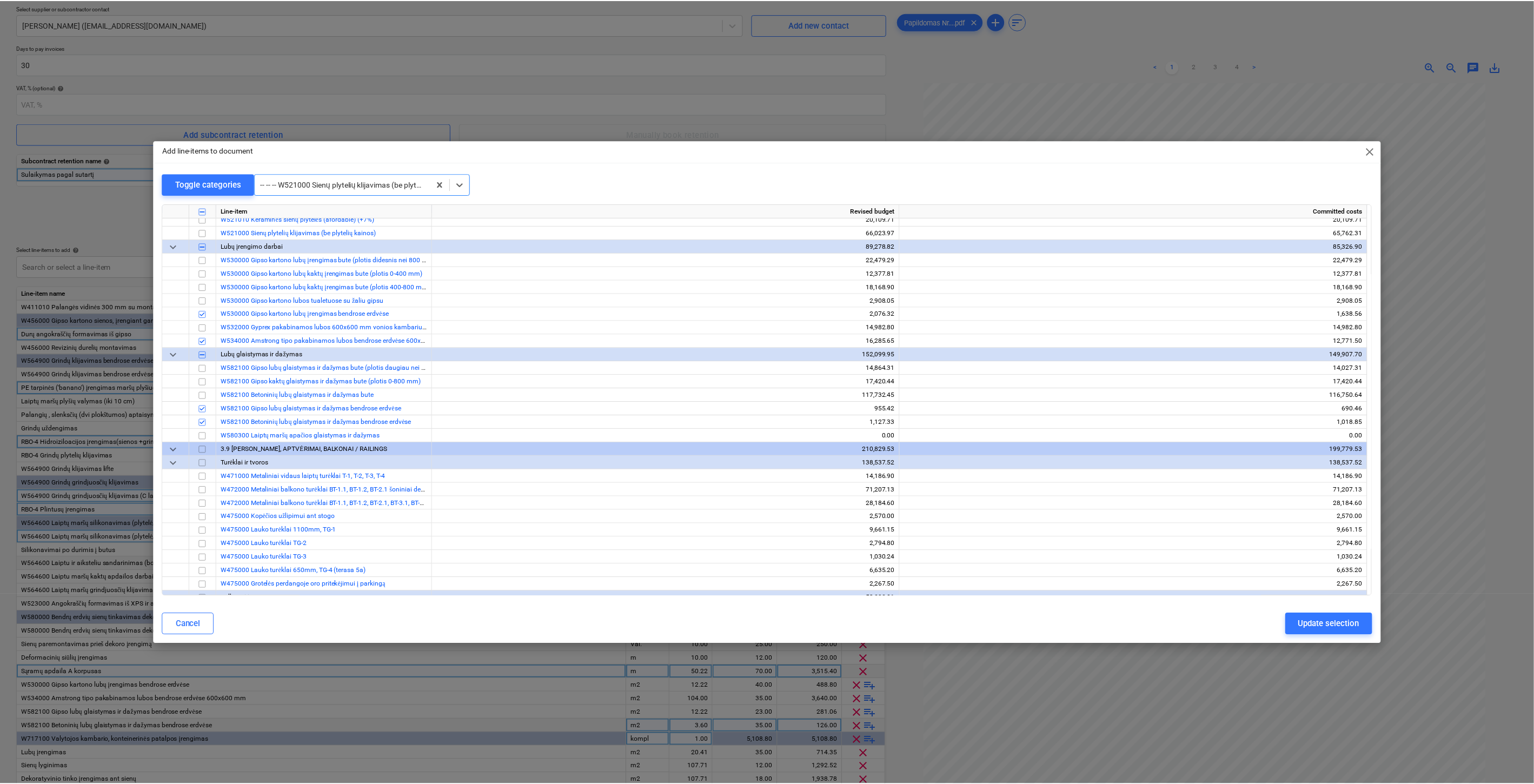
scroll to position [4757, 0]
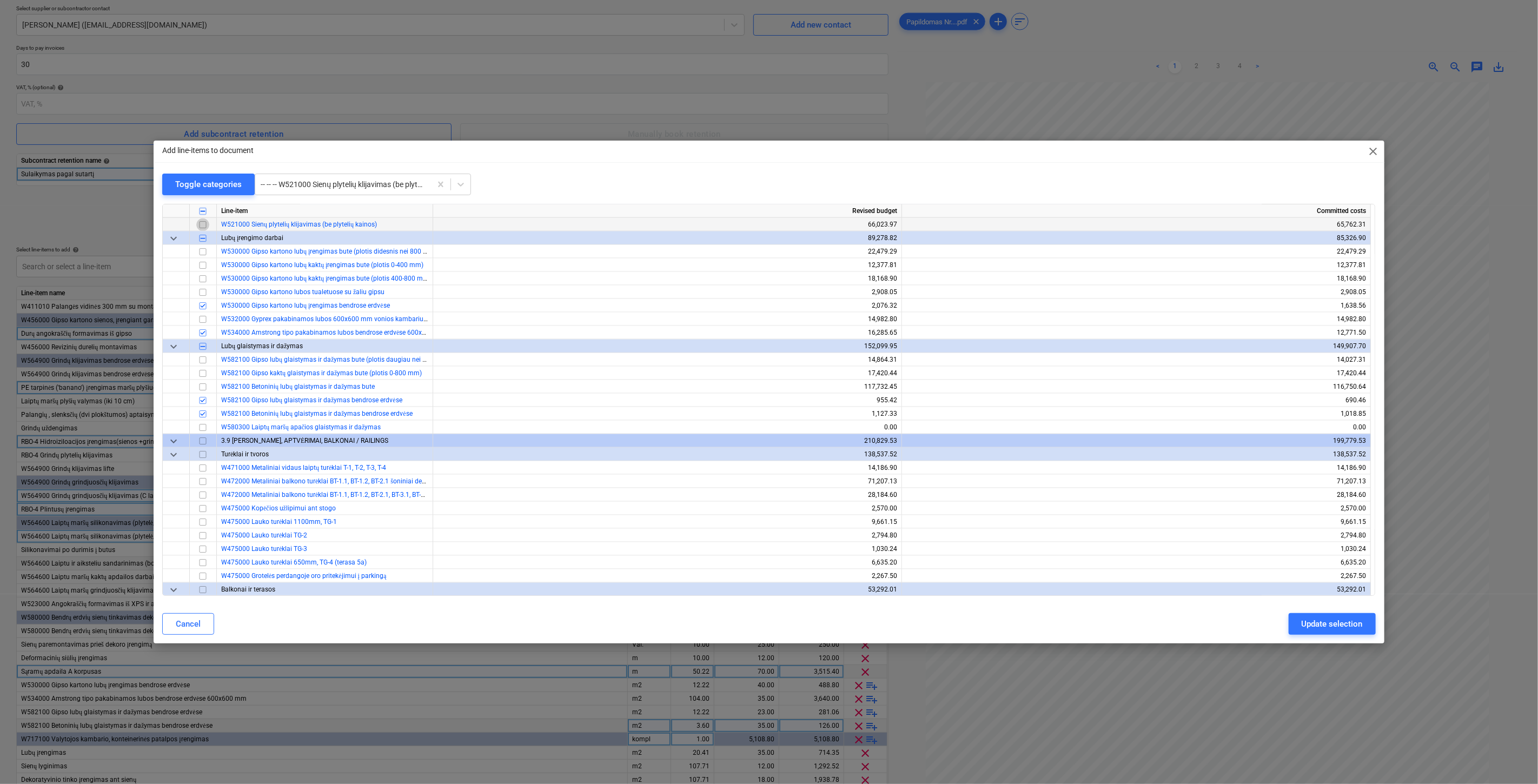
click at [203, 225] on input "checkbox" at bounding box center [203, 225] width 13 height 13
click at [1317, 624] on div "Update selection" at bounding box center [1332, 623] width 61 height 14
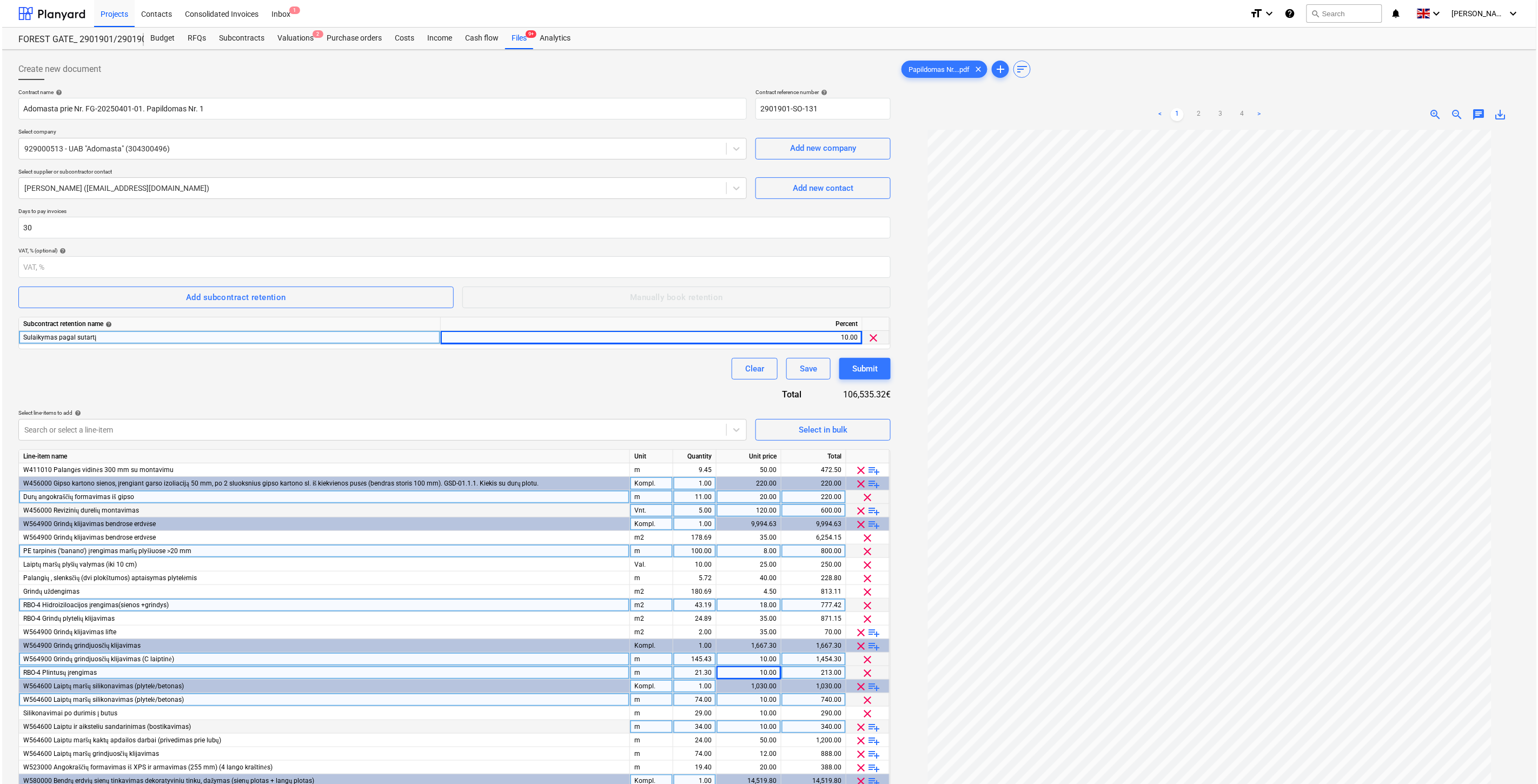
scroll to position [240, 0]
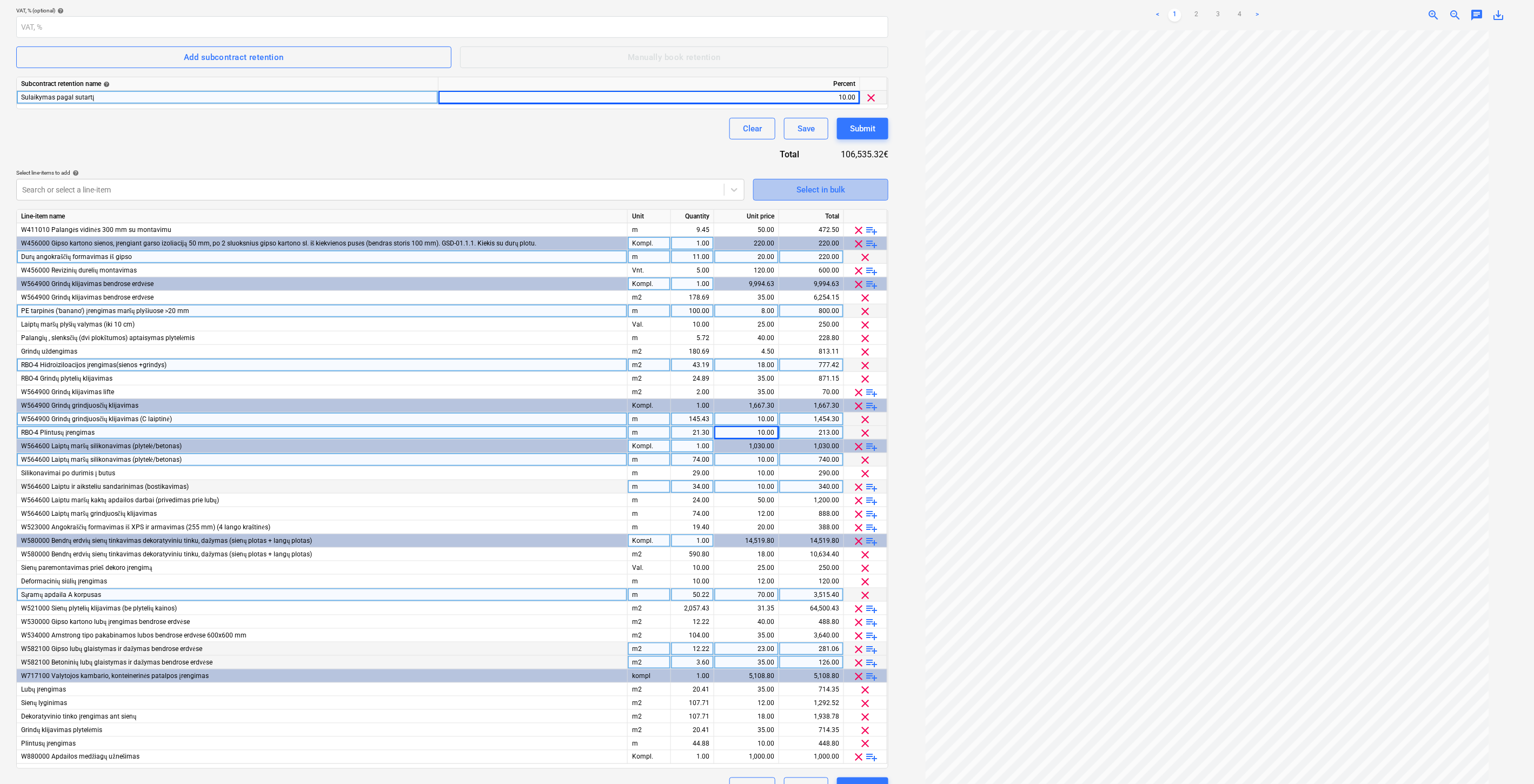
click at [825, 186] on div "Select in bulk" at bounding box center [821, 189] width 49 height 14
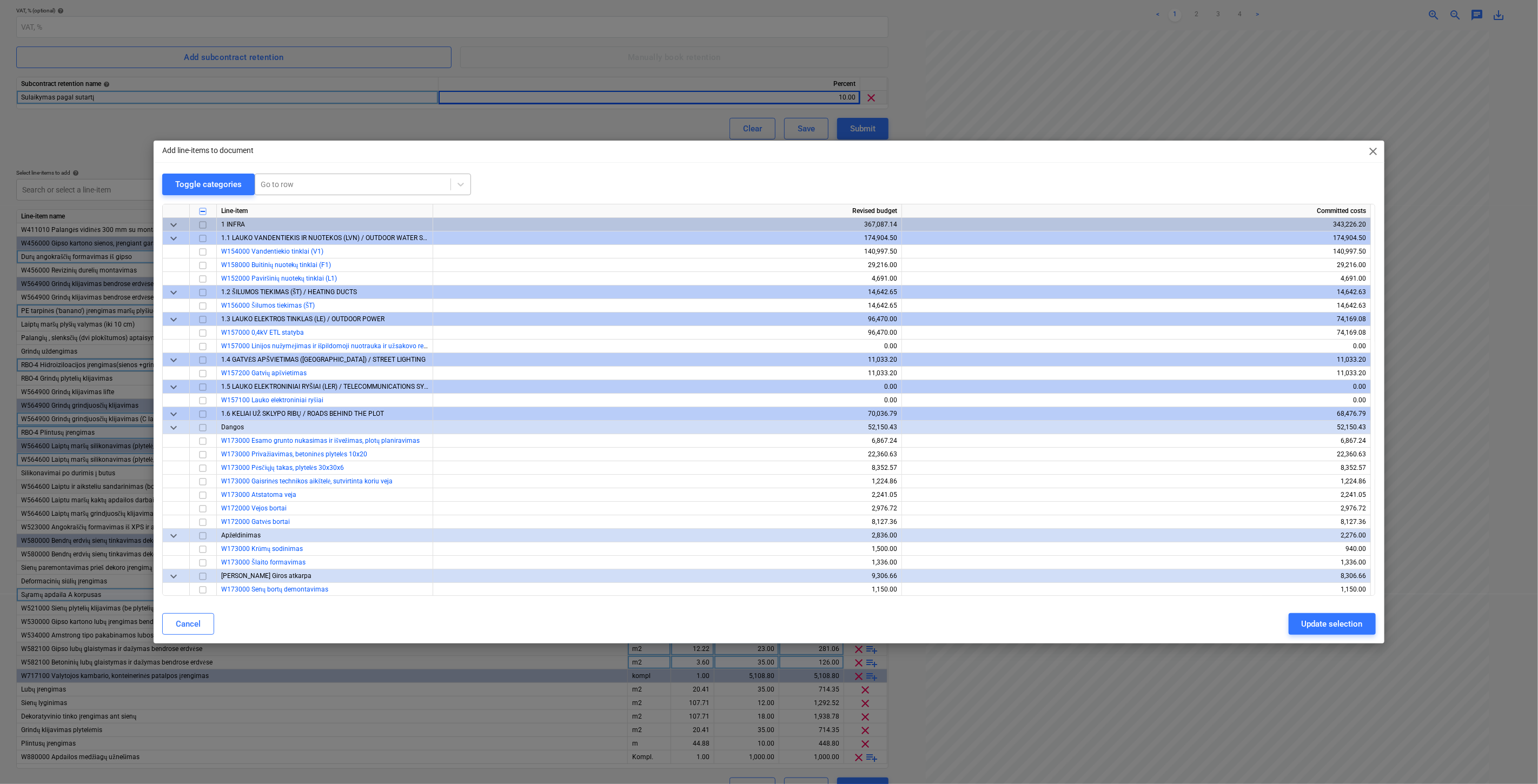
click at [388, 184] on div at bounding box center [352, 184] width 184 height 11
type input "Sienin"
click at [374, 207] on div "-- -- Sieninių plytelių klijavimas" at bounding box center [361, 210] width 216 height 17
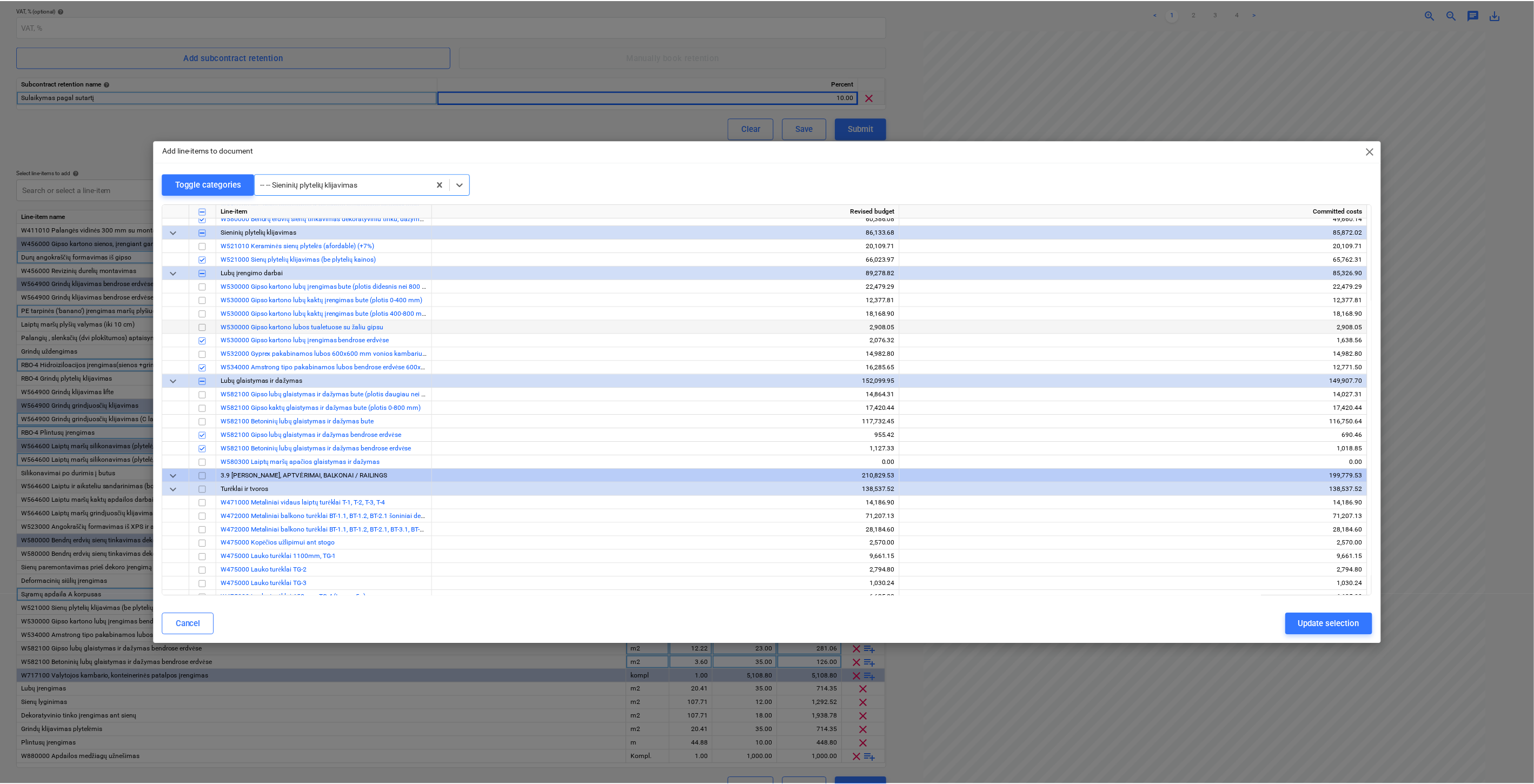
scroll to position [4730, 0]
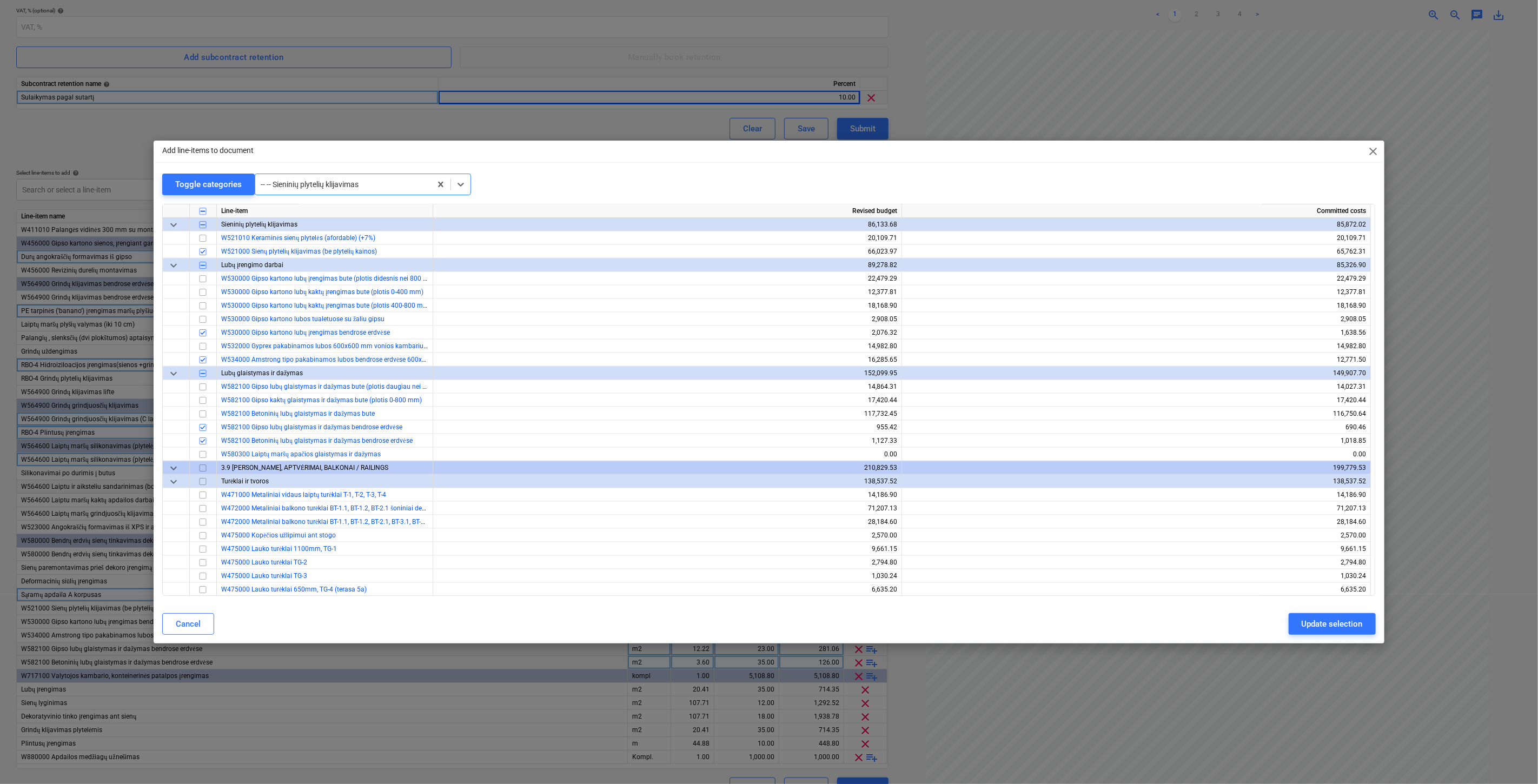
click at [1370, 150] on span "close" at bounding box center [1374, 152] width 13 height 13
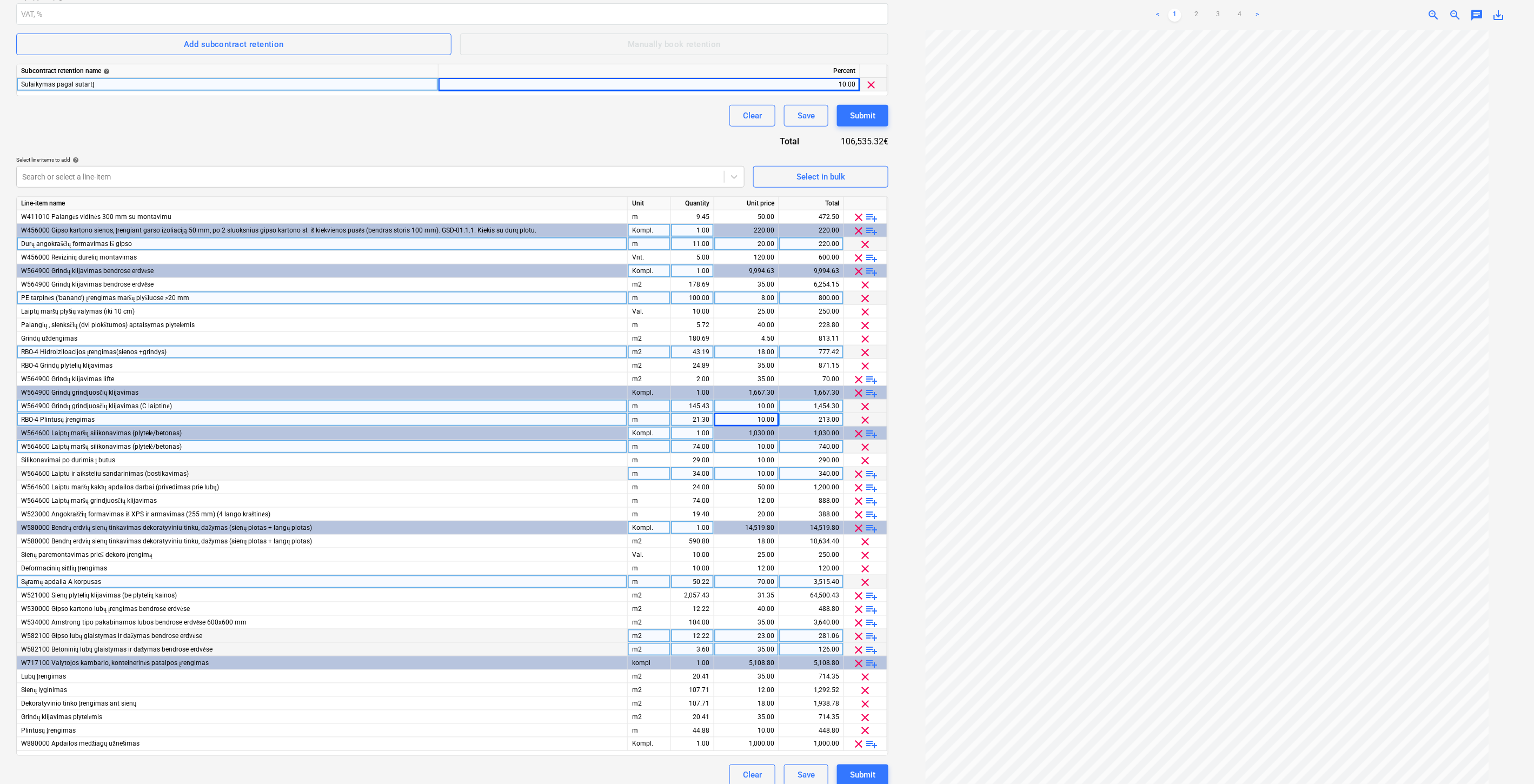
scroll to position [264, 0]
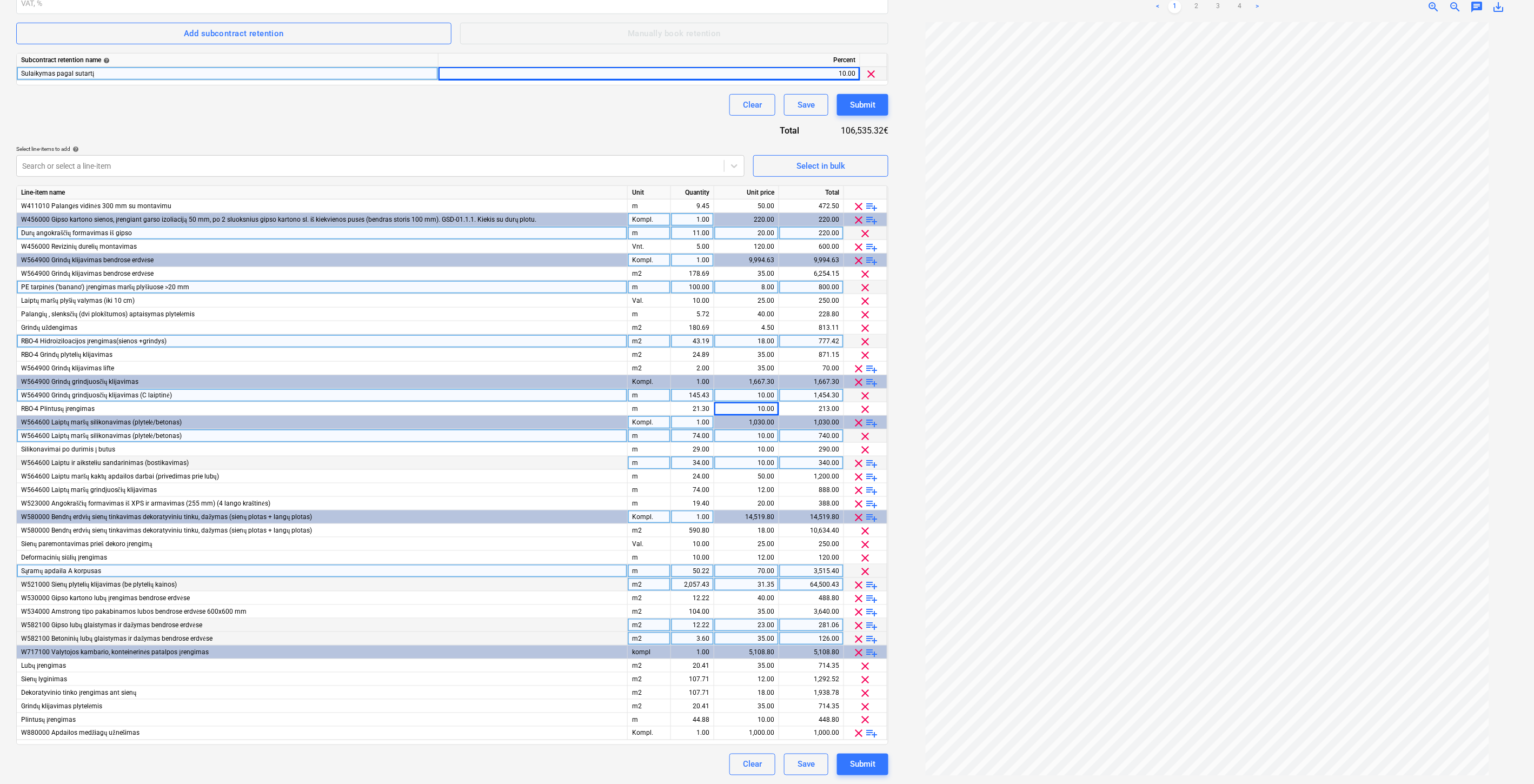
click at [679, 586] on div "2,057.43" at bounding box center [692, 584] width 34 height 13
type input "21.84"
click at [745, 586] on div "31.35" at bounding box center [746, 584] width 56 height 13
type input "18"
click at [624, 123] on div "Contract name help Adomasta prie Nr. FG-20250401-01. Papildomas Nr. 1 Contract …" at bounding box center [453, 300] width 872 height 951
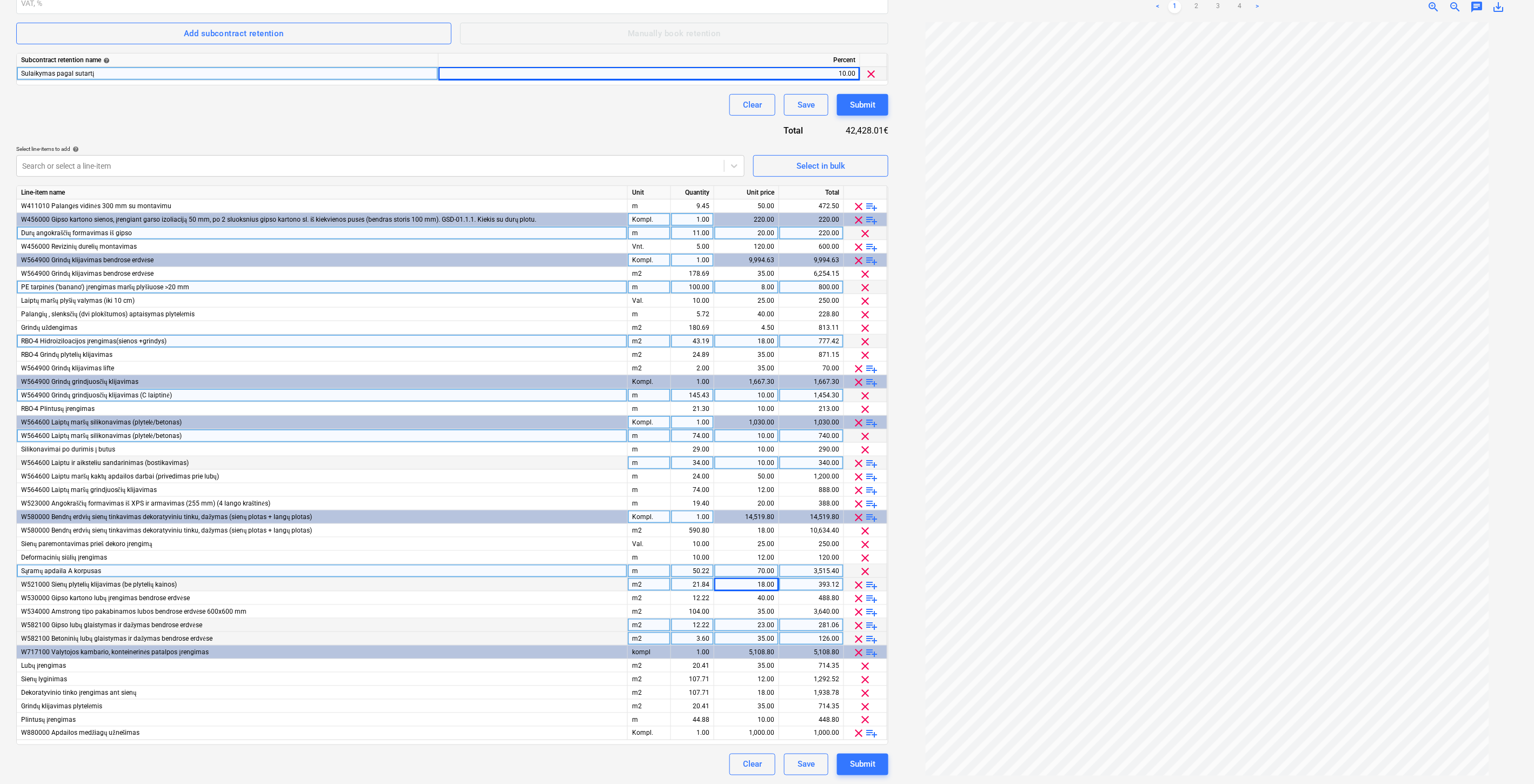
click at [506, 113] on div "Clear Save Submit" at bounding box center [453, 104] width 872 height 22
click at [874, 517] on span "playlist_add" at bounding box center [872, 517] width 13 height 13
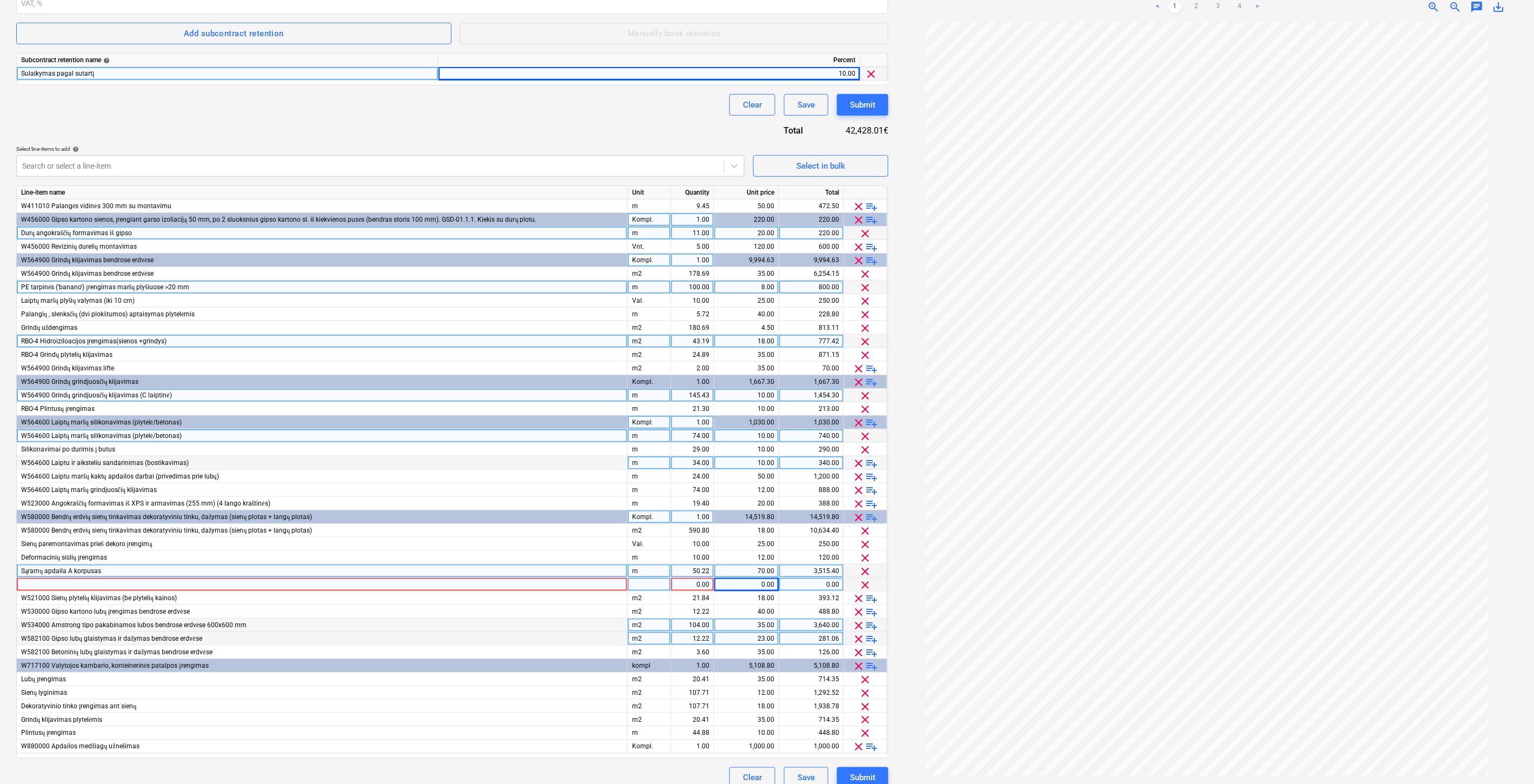
click at [219, 583] on div at bounding box center [322, 584] width 611 height 13
type input "RBO-4 Dekoratyvinio tinko įrengimas ant sienos"
click at [642, 587] on div at bounding box center [649, 584] width 43 height 13
type input "m2"
type input "9.46"
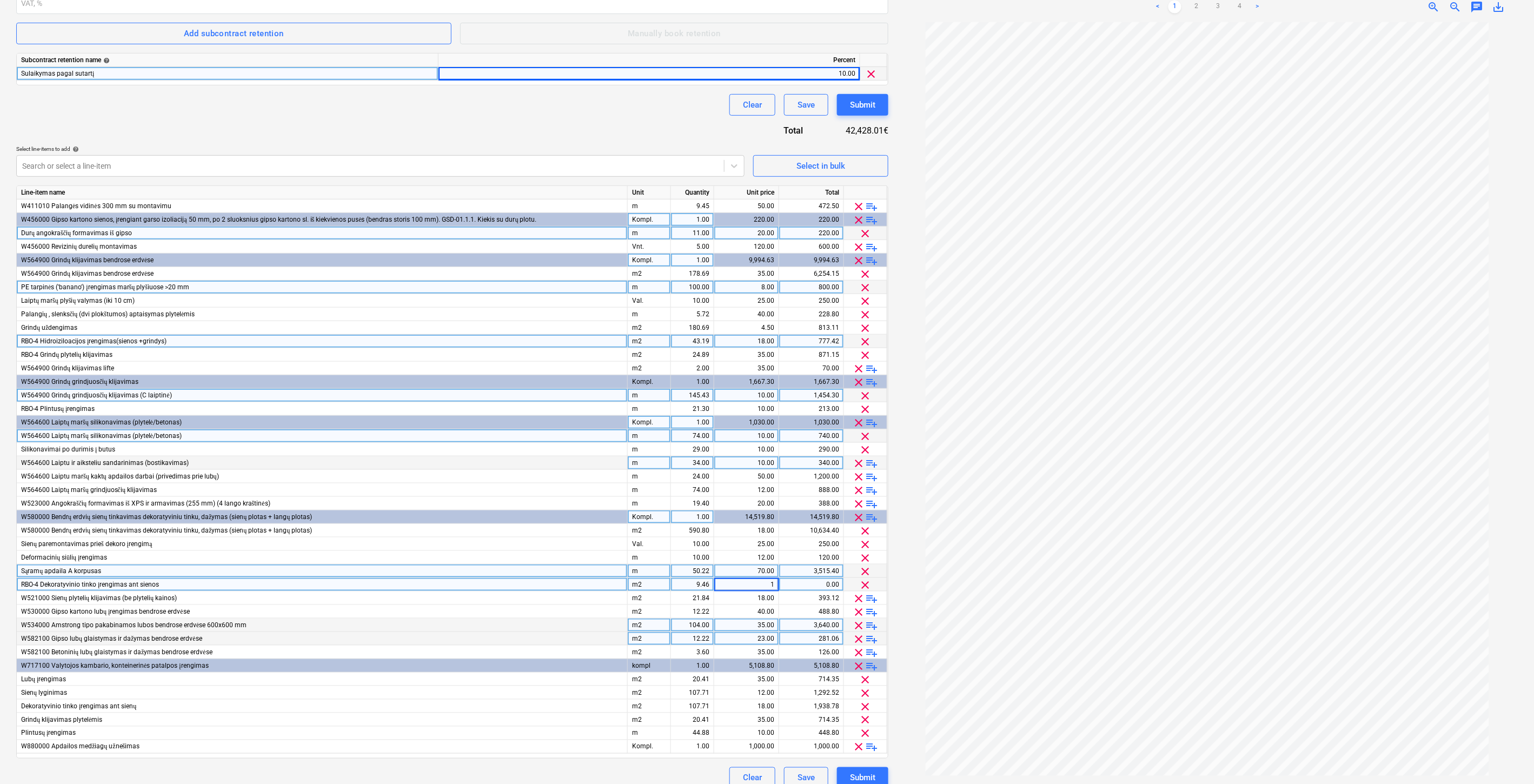
type input "18"
click at [572, 136] on div "Contract name help Adomasta prie Nr. FG-20250401-01. Papildomas Nr. 1 Contract …" at bounding box center [453, 307] width 872 height 964
click at [466, 126] on div "Contract name help Adomasta prie Nr. FG-20250401-01. Papildomas Nr. 1 Contract …" at bounding box center [453, 307] width 872 height 964
click at [547, 119] on div "Contract name help Adomasta prie Nr. FG-20250401-01. Papildomas Nr. 1 Contract …" at bounding box center [453, 307] width 872 height 964
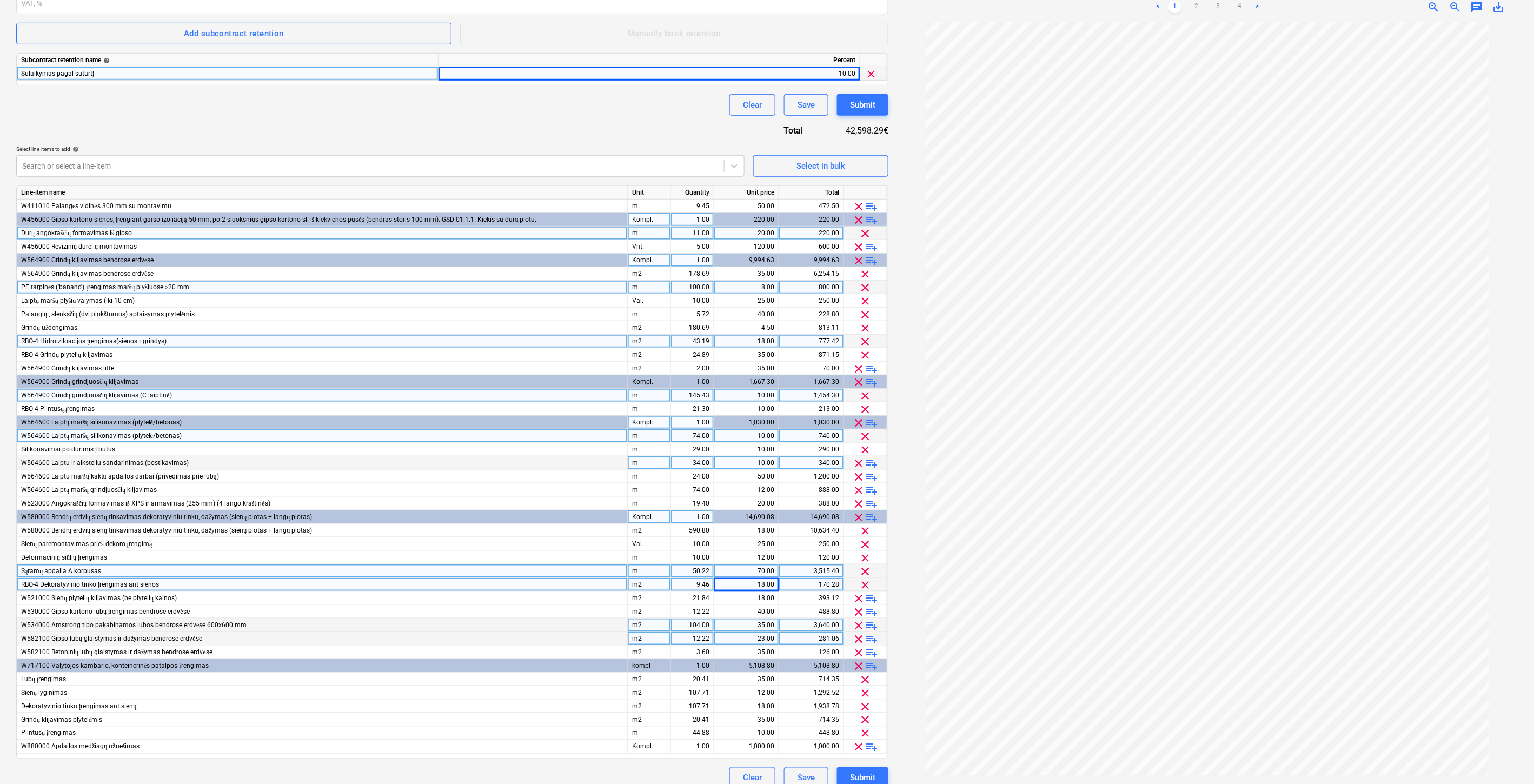
click at [562, 114] on div "Clear Save Submit" at bounding box center [453, 104] width 872 height 22
click at [574, 117] on div "Contract name help Adomasta prie Nr. FG-20250401-01. Papildomas Nr. 1 Contract …" at bounding box center [453, 307] width 872 height 964
click at [601, 106] on div "Clear Save Submit" at bounding box center [453, 104] width 872 height 22
click at [530, 130] on div "Contract name help Adomasta prie Nr. FG-20250401-01. Papildomas Nr. 1 Contract …" at bounding box center [453, 307] width 872 height 964
click at [537, 127] on div "Contract name help Adomasta prie Nr. FG-20250401-01. Papildomas Nr. 1 Contract …" at bounding box center [453, 307] width 872 height 964
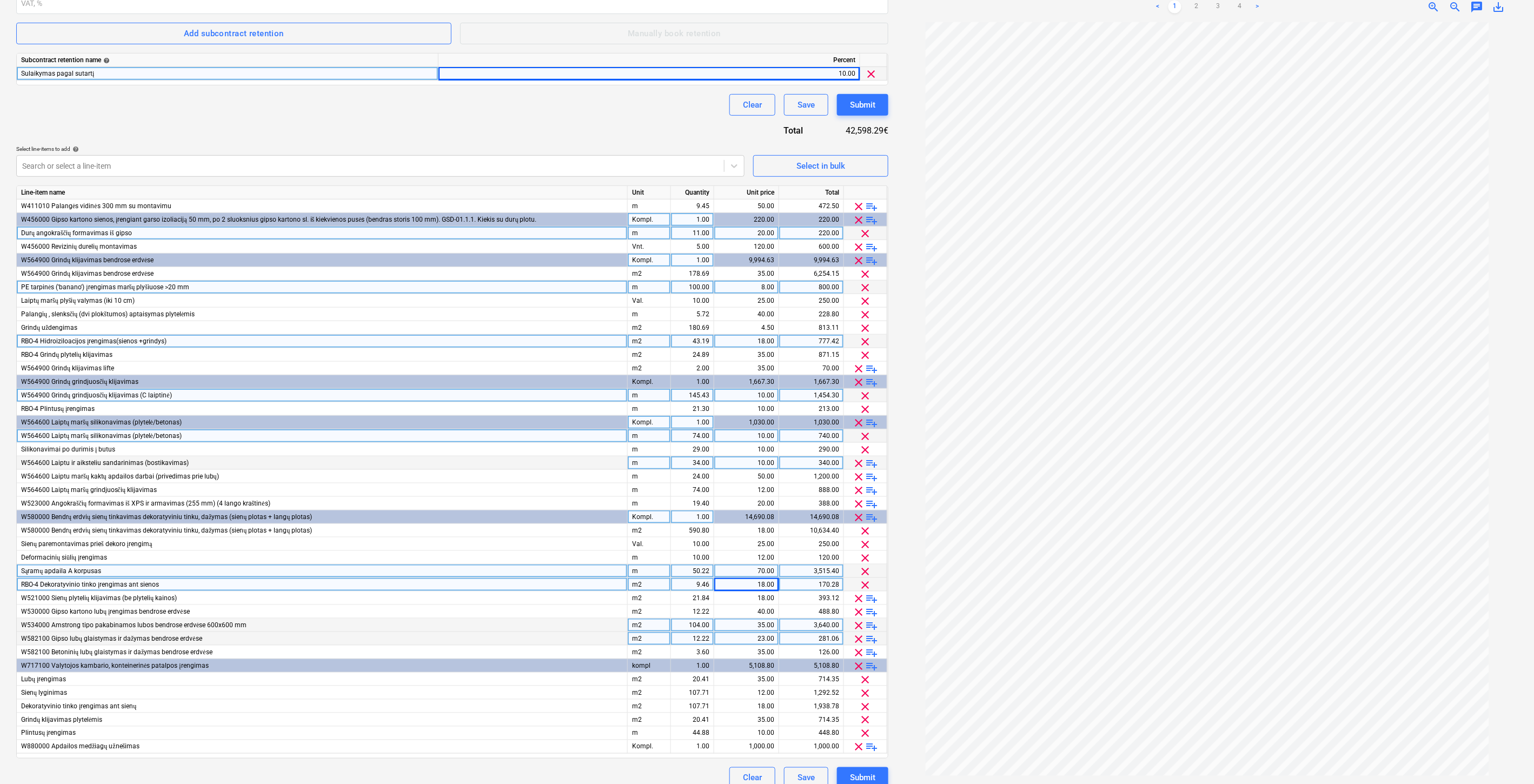
click at [576, 118] on div "Contract name help Adomasta prie Nr. FG-20250401-01. Papildomas Nr. 1 Contract …" at bounding box center [453, 307] width 872 height 964
click at [582, 116] on div "Contract name help Adomasta prie Nr. FG-20250401-01. Papildomas Nr. 1 Contract …" at bounding box center [453, 307] width 872 height 964
click at [575, 118] on div "Contract name help Adomasta prie Nr. FG-20250401-01. Papildomas Nr. 1 Contract …" at bounding box center [453, 307] width 872 height 964
click at [580, 115] on div "Clear Save Submit" at bounding box center [453, 104] width 872 height 22
click at [586, 114] on div "Clear Save Submit" at bounding box center [453, 104] width 872 height 22
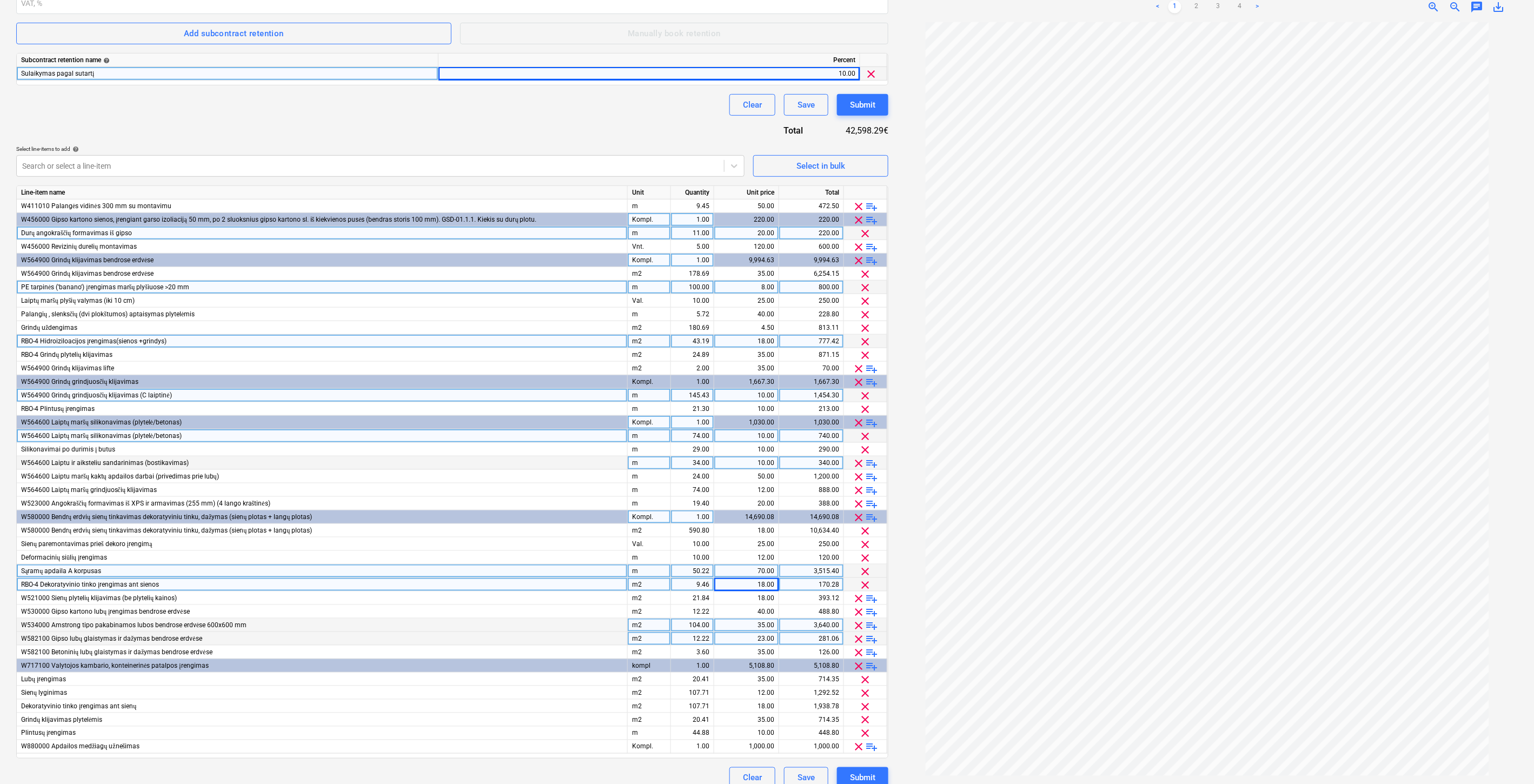
click at [601, 108] on div "Clear Save Submit" at bounding box center [453, 104] width 872 height 22
click at [543, 119] on div "Contract name help Adomasta prie Nr. FG-20250401-01. Papildomas Nr. 1 Contract …" at bounding box center [453, 307] width 872 height 964
click at [565, 111] on div "Clear Save Submit" at bounding box center [453, 104] width 872 height 22
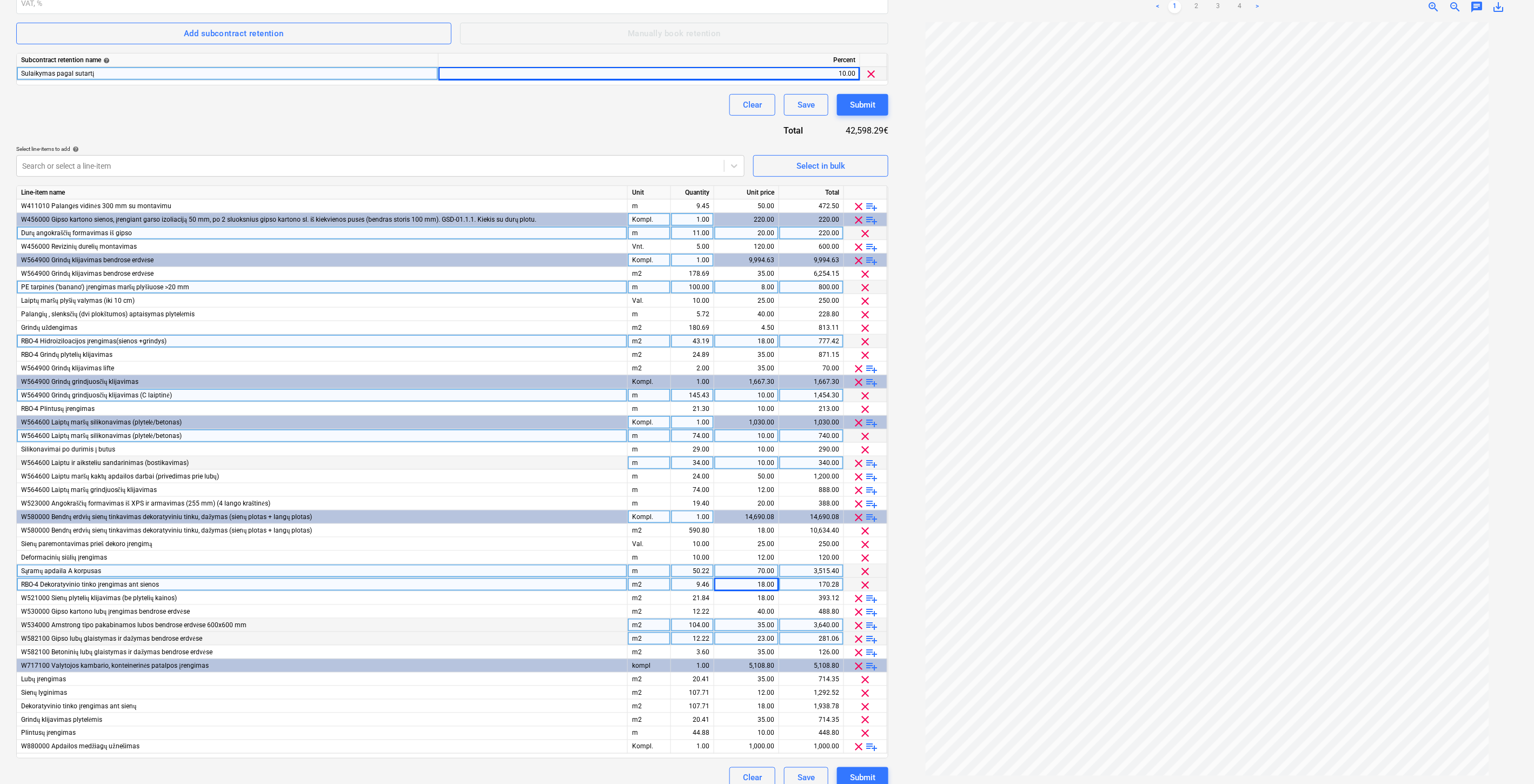
click at [582, 105] on div "Clear Save Submit" at bounding box center [453, 104] width 872 height 22
click at [597, 100] on div "Clear Save Submit" at bounding box center [453, 104] width 872 height 22
click at [522, 127] on div "Contract name help Adomasta prie Nr. FG-20250401-01. Papildomas Nr. 1 Contract …" at bounding box center [453, 307] width 872 height 964
click at [536, 123] on div "Contract name help Adomasta prie Nr. FG-20250401-01. Papildomas Nr. 1 Contract …" at bounding box center [453, 307] width 872 height 964
click at [549, 120] on div "Contract name help Adomasta prie Nr. FG-20250401-01. Papildomas Nr. 1 Contract …" at bounding box center [453, 307] width 872 height 964
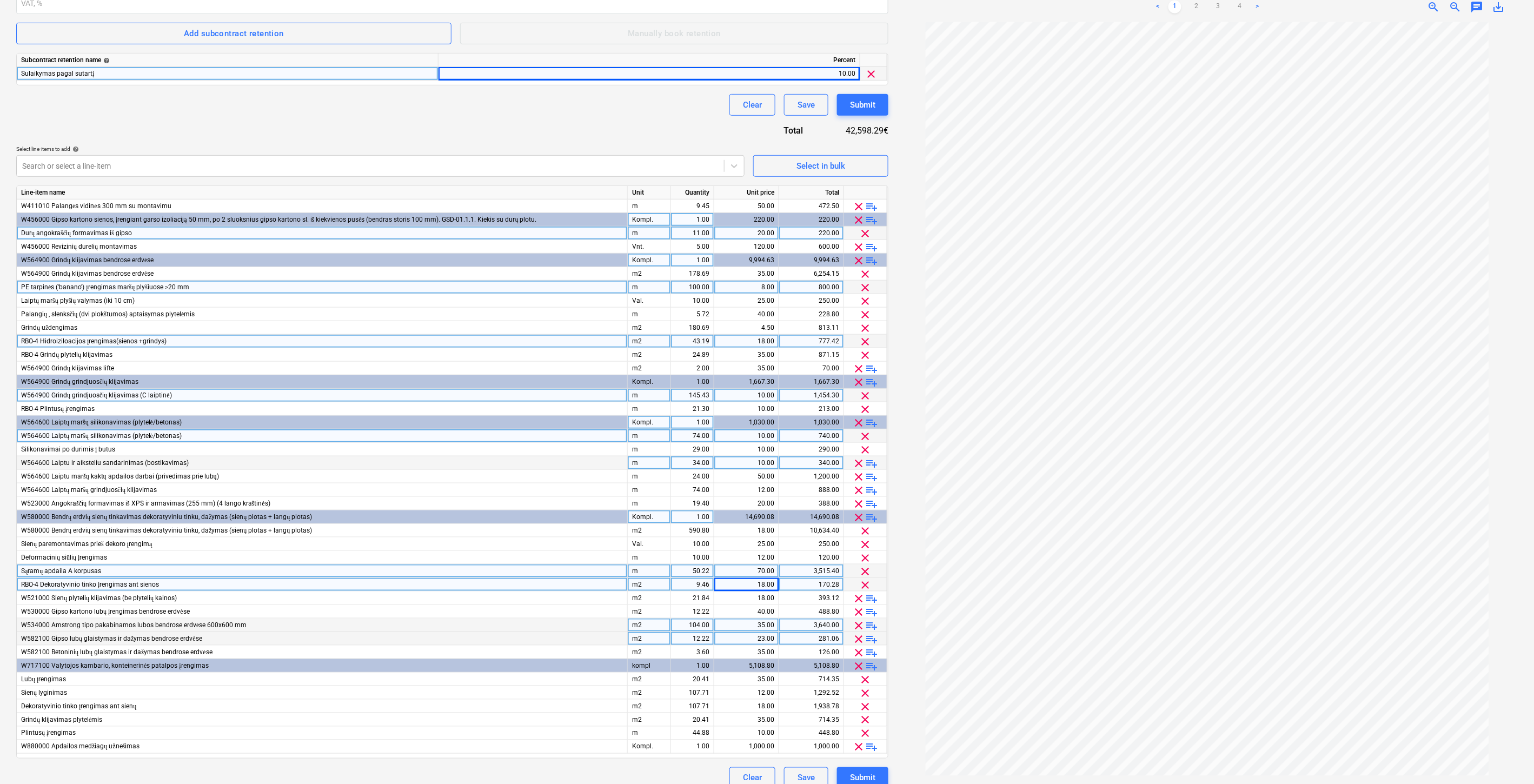
click at [580, 114] on div "Clear Save Submit" at bounding box center [453, 104] width 872 height 22
click at [603, 117] on div "Contract name help Adomasta prie Nr. FG-20250401-01. Papildomas Nr. 1 Contract …" at bounding box center [453, 307] width 872 height 964
click at [871, 260] on span "playlist_add" at bounding box center [872, 261] width 13 height 13
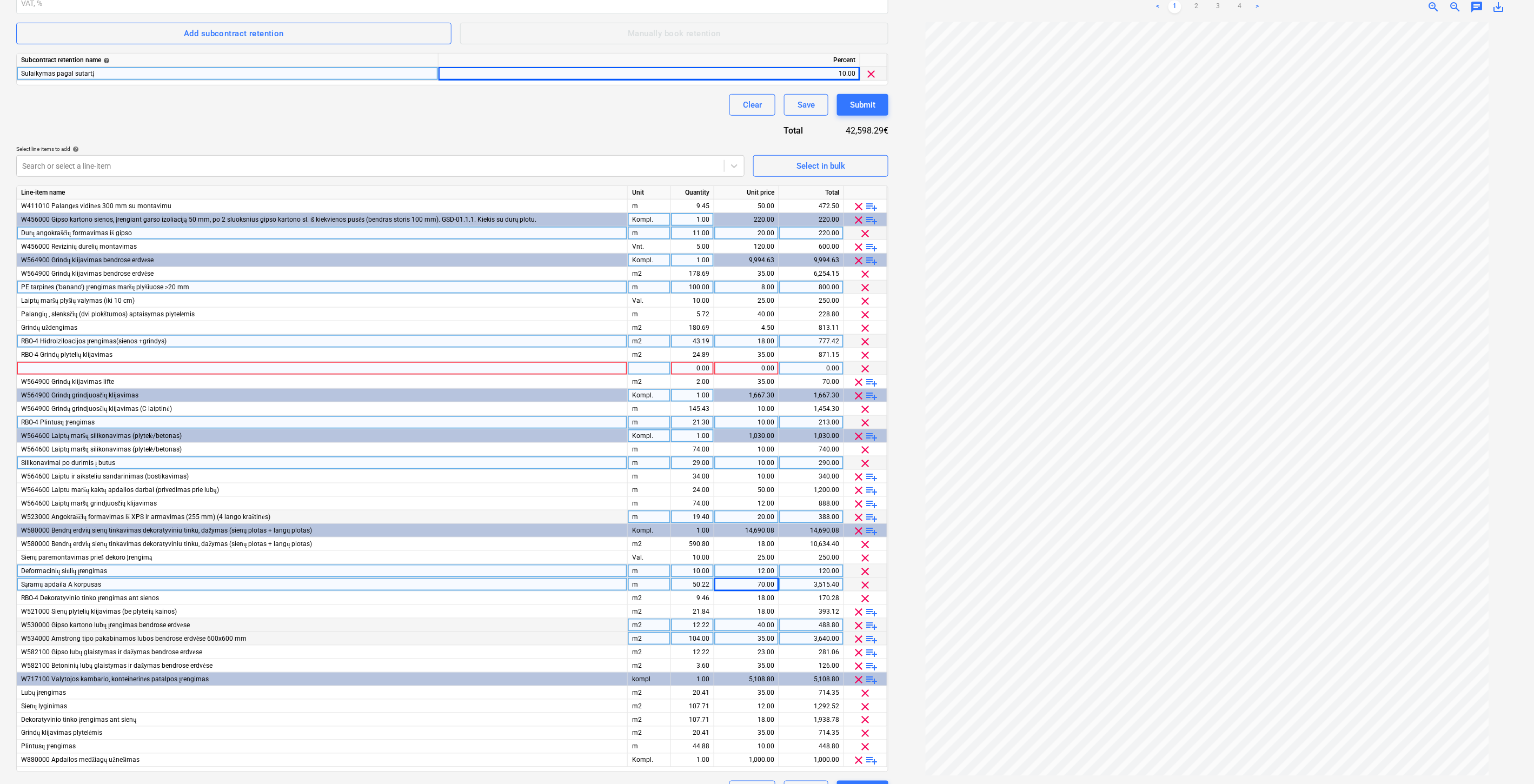
click at [269, 366] on div at bounding box center [322, 368] width 611 height 13
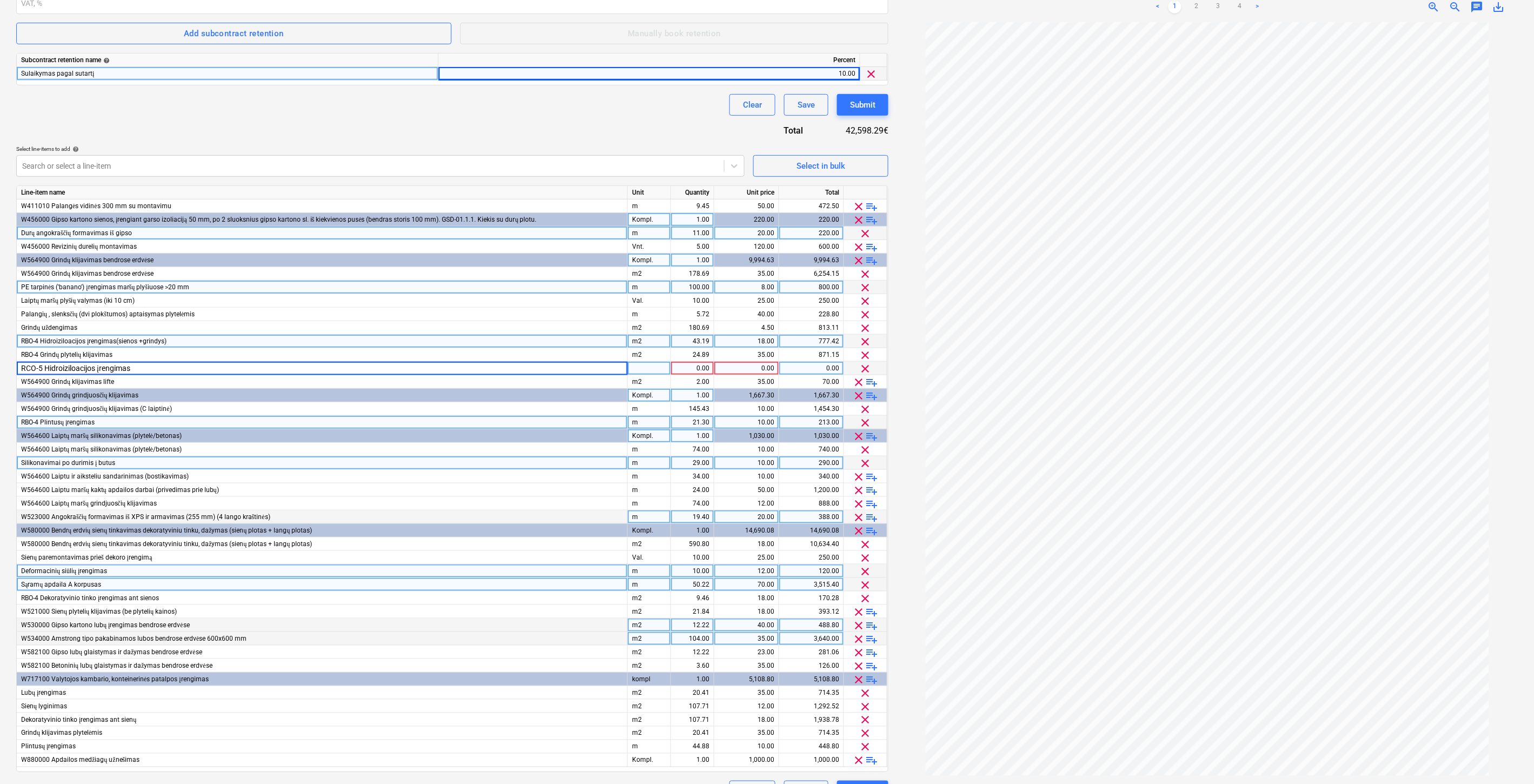
click at [655, 366] on div at bounding box center [649, 368] width 43 height 13
type input "m2"
click at [683, 365] on div "1.00" at bounding box center [692, 368] width 34 height 13
type input "25.34"
click at [745, 370] on div "0.00" at bounding box center [746, 368] width 56 height 13
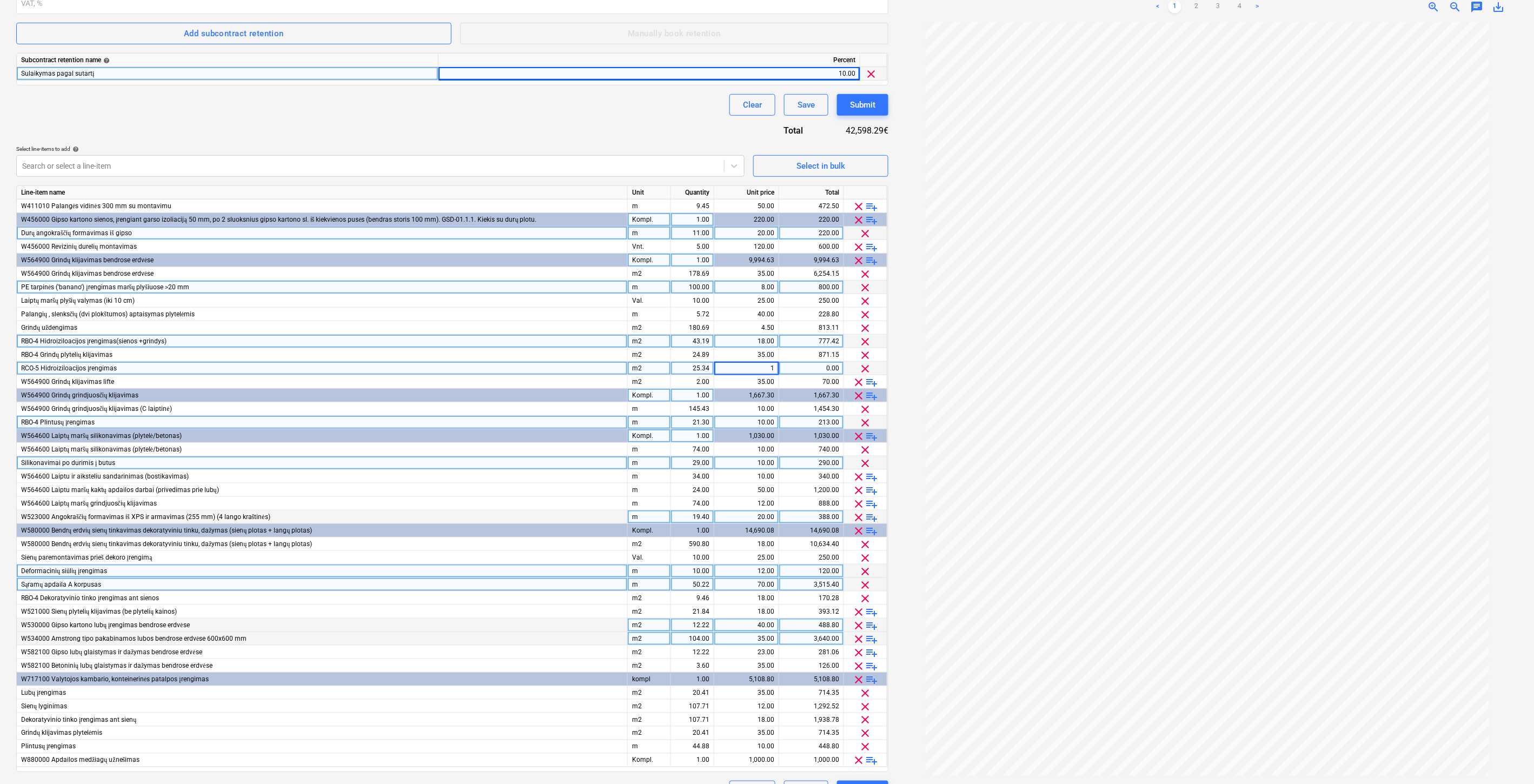
type input "18"
click at [598, 122] on div "Contract name help Adomasta prie Nr. FG-20250401-01. Papildomas Nr. 1 Contract …" at bounding box center [453, 313] width 872 height 977
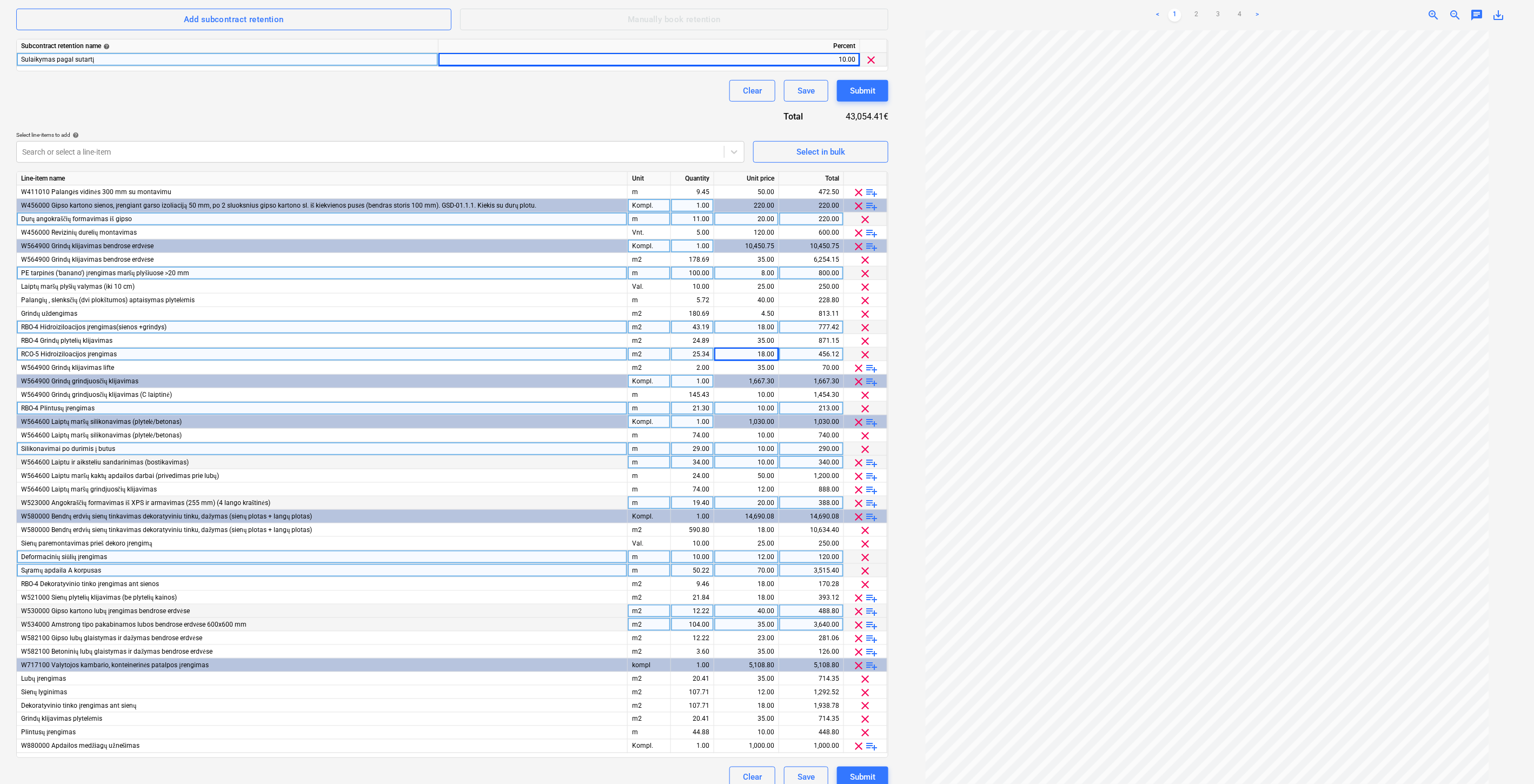
scroll to position [291, 0]
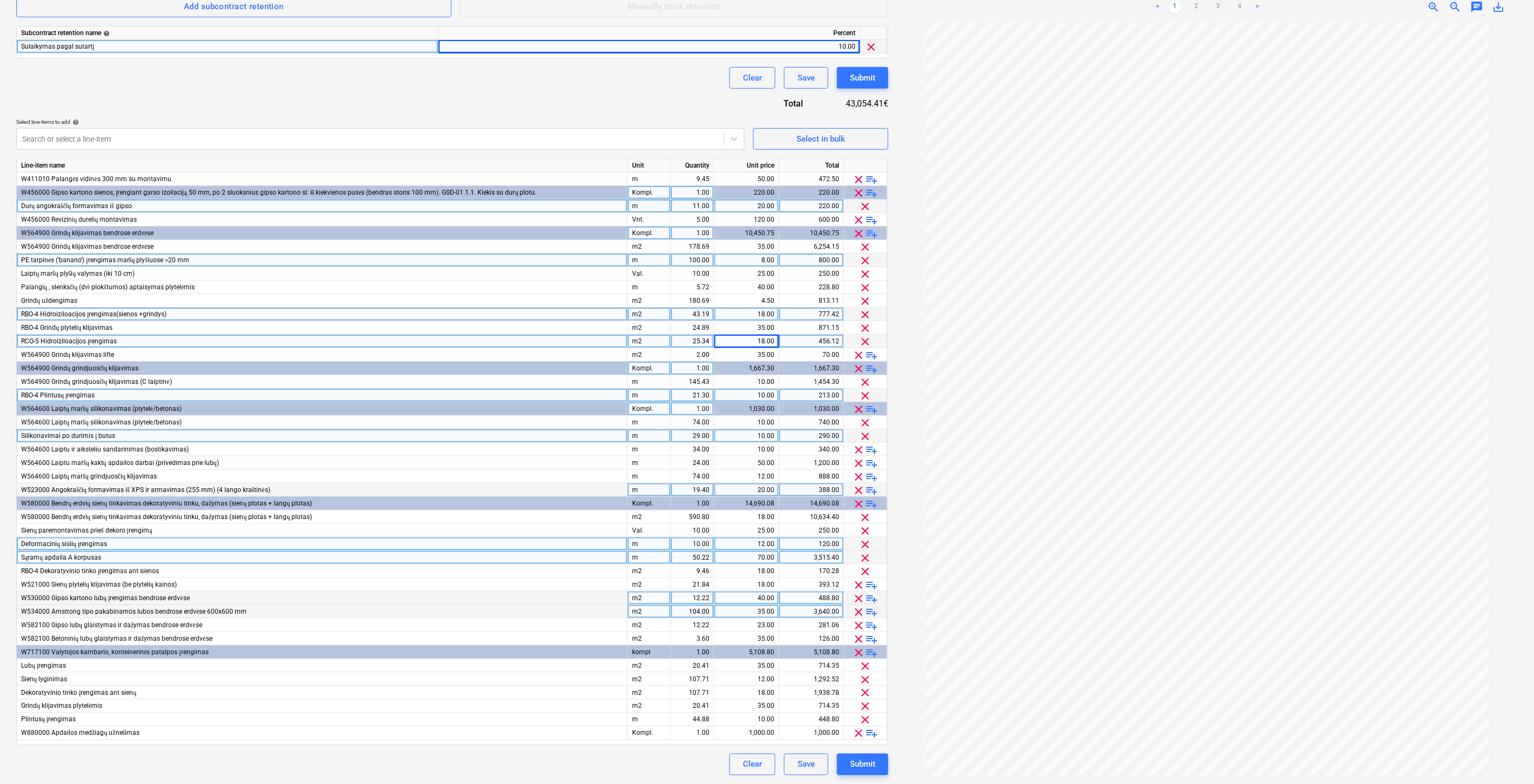
click at [871, 230] on span "playlist_add" at bounding box center [872, 234] width 13 height 13
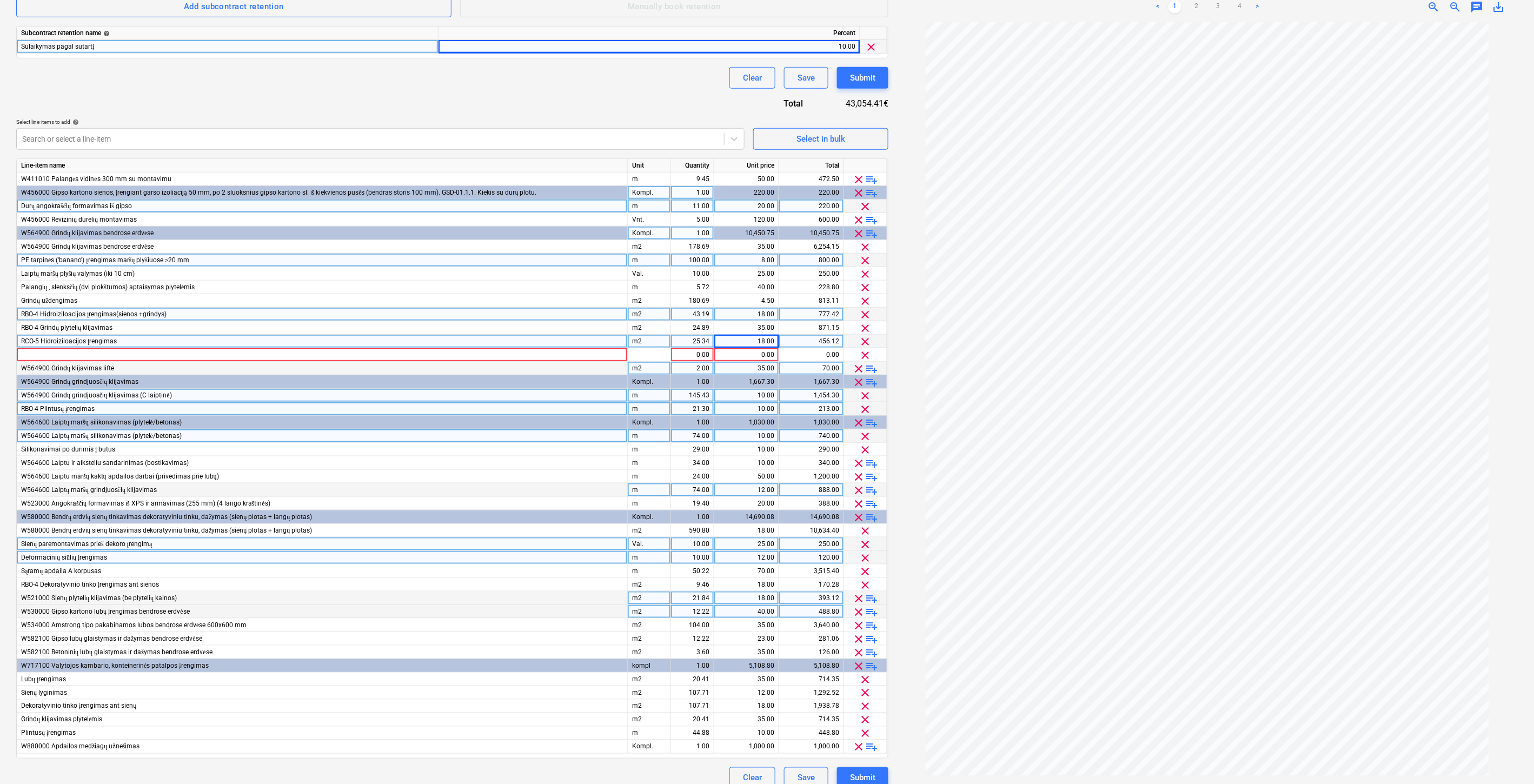
drag, startPoint x: 280, startPoint y: 353, endPoint x: 353, endPoint y: 366, distance: 74.1
click at [280, 353] on div at bounding box center [322, 355] width 611 height 13
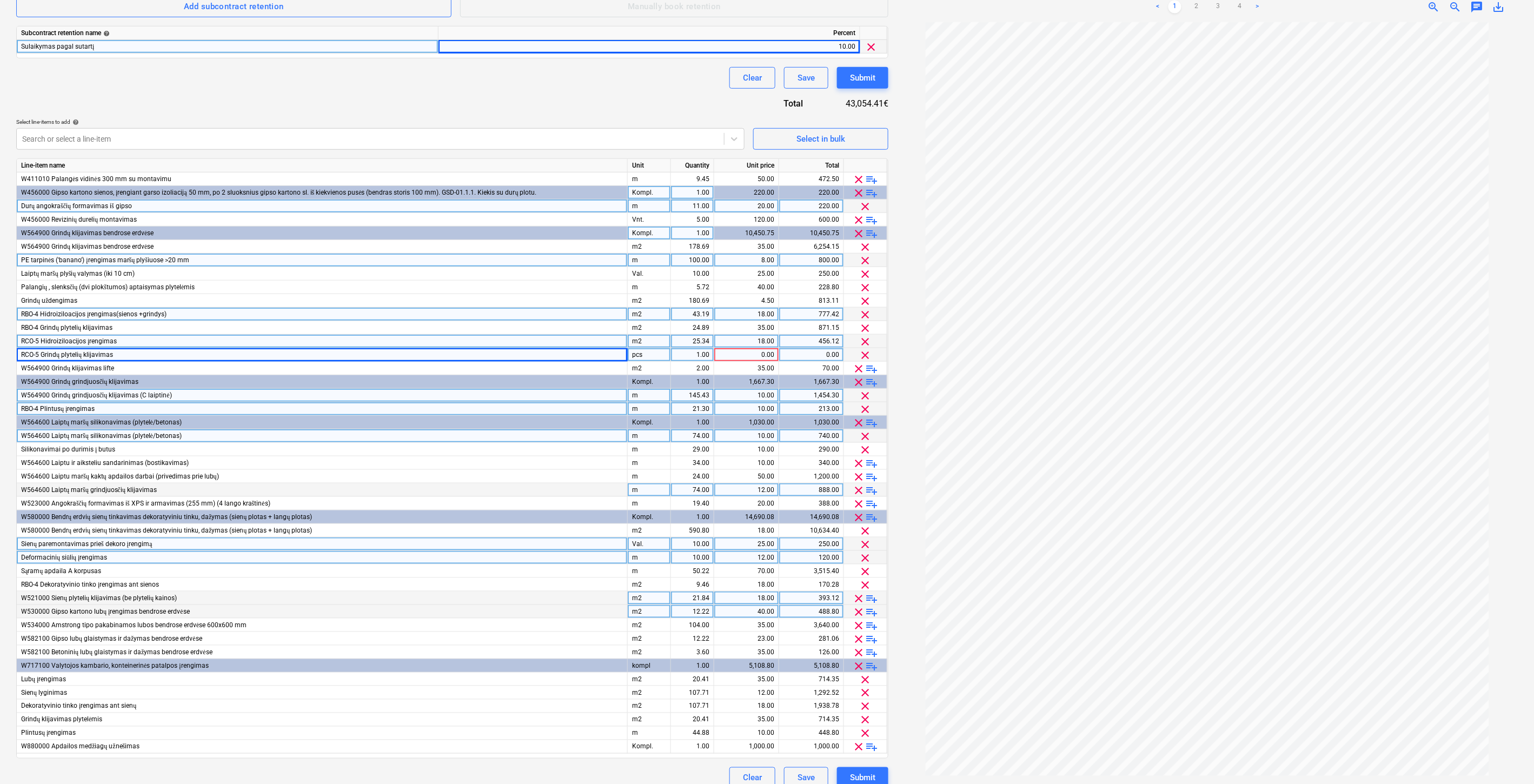
click at [665, 353] on div "pcs" at bounding box center [649, 355] width 43 height 13
type input "m2"
type input "21.98"
type input "35"
click at [672, 97] on div "Contract name help Adomasta prie Nr. FG-20250401-01. Papildomas Nr. 1 Contract …" at bounding box center [453, 293] width 872 height 991
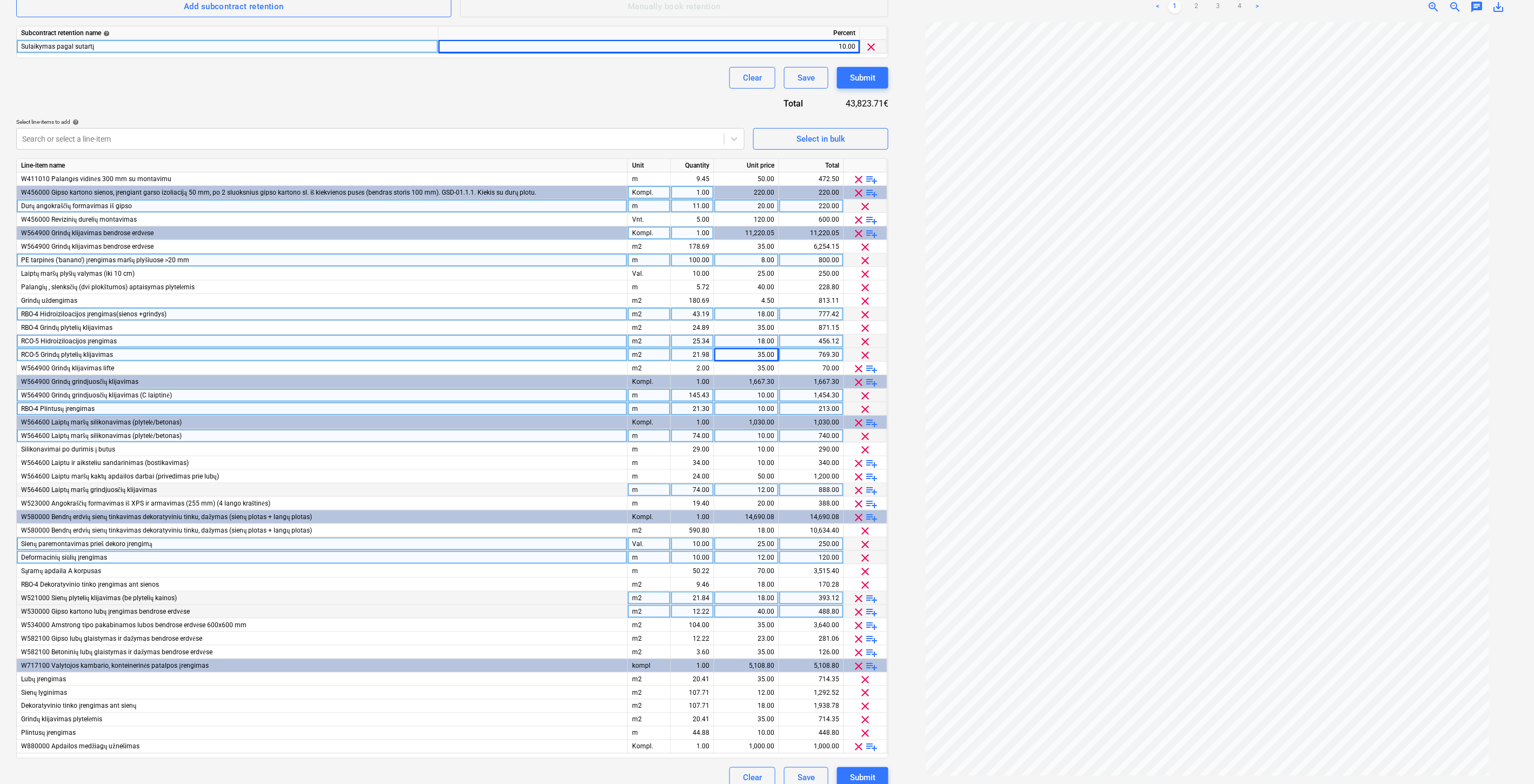
click at [871, 381] on span "playlist_add" at bounding box center [872, 382] width 13 height 13
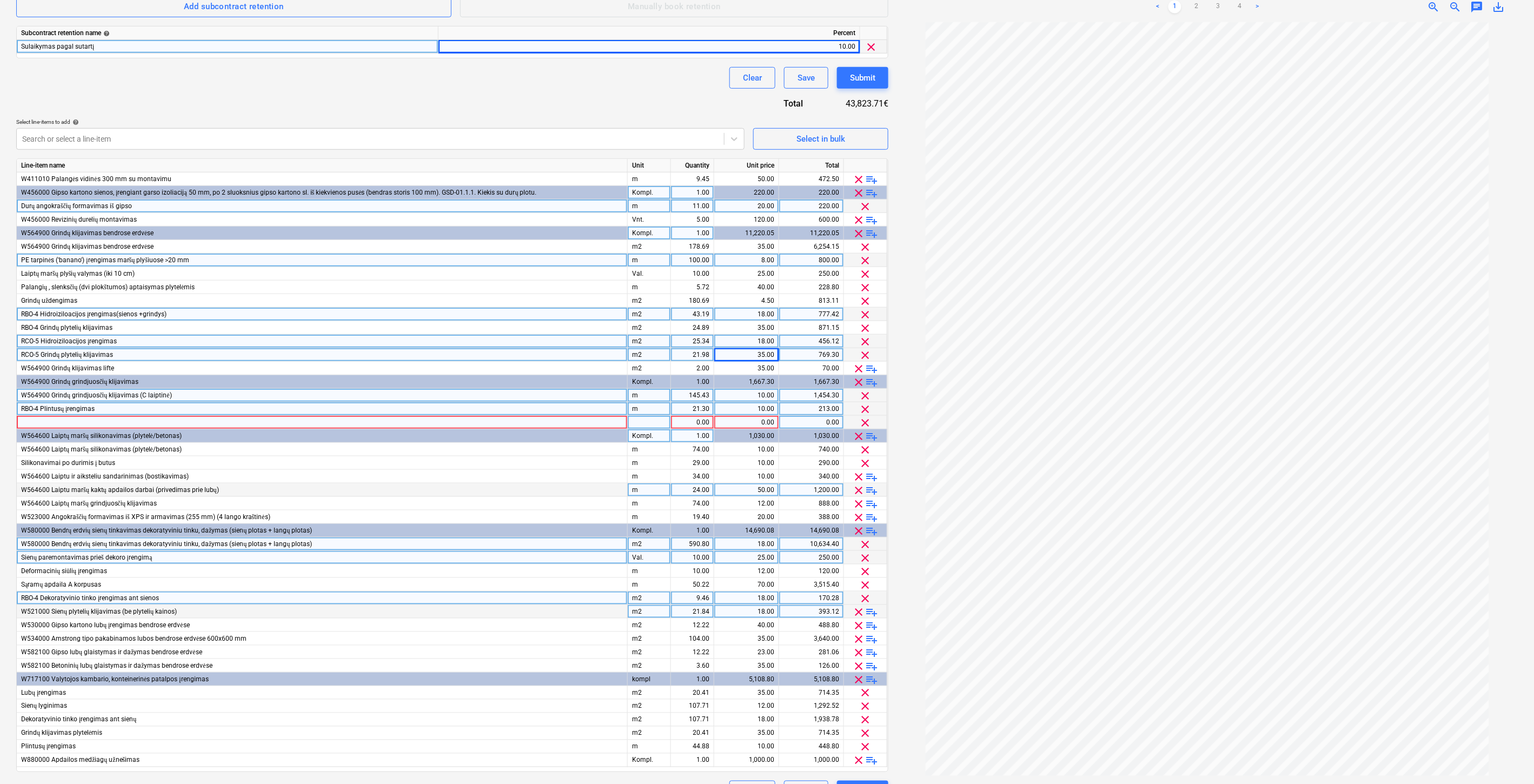
click at [133, 423] on div at bounding box center [322, 423] width 611 height 13
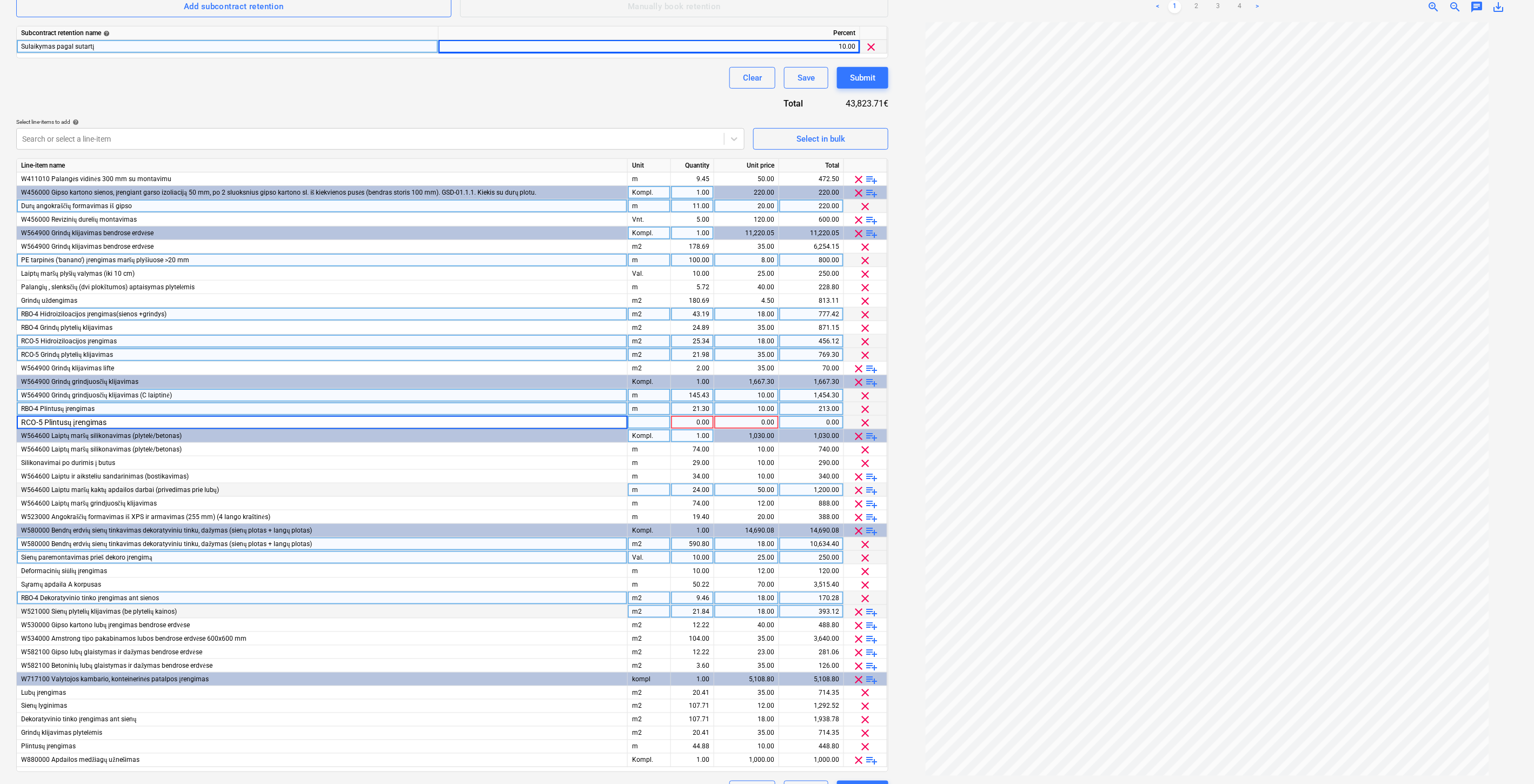
click at [653, 419] on div at bounding box center [649, 423] width 43 height 13
type input "m2"
click at [701, 419] on div "1.00" at bounding box center [692, 423] width 34 height 13
type input "22.43"
click at [745, 419] on div "0.00" at bounding box center [746, 423] width 56 height 13
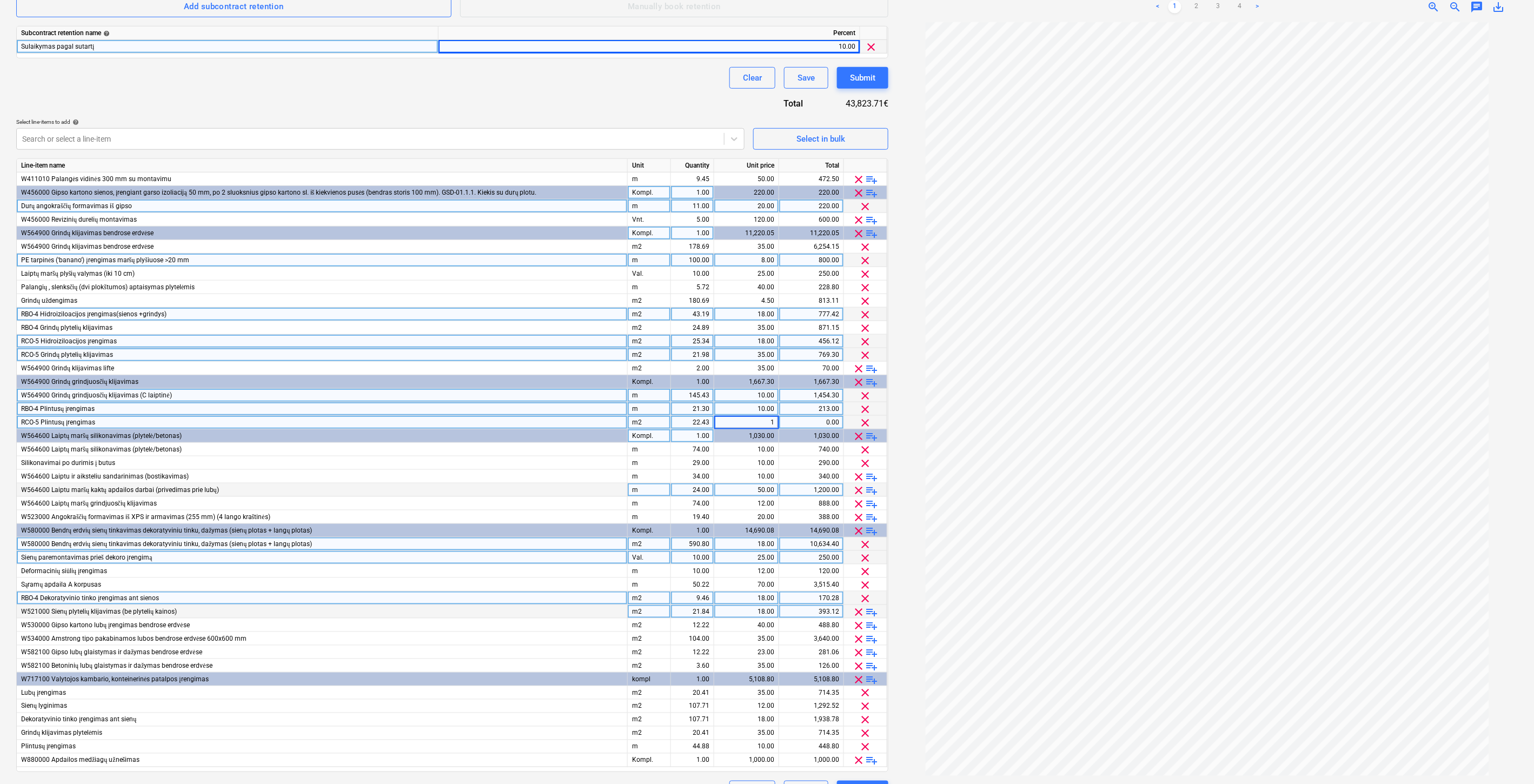
type input "10"
click at [563, 99] on div "Contract name help Adomasta prie Nr. FG-20250401-01. Papildomas Nr. 1 Contract …" at bounding box center [453, 300] width 872 height 1004
drag, startPoint x: 587, startPoint y: 93, endPoint x: 597, endPoint y: 90, distance: 10.4
click at [587, 93] on div "Contract name help Adomasta prie Nr. FG-20250401-01. Papildomas Nr. 1 Contract …" at bounding box center [453, 300] width 872 height 1004
click at [615, 84] on div "Clear Save Submit" at bounding box center [453, 78] width 872 height 22
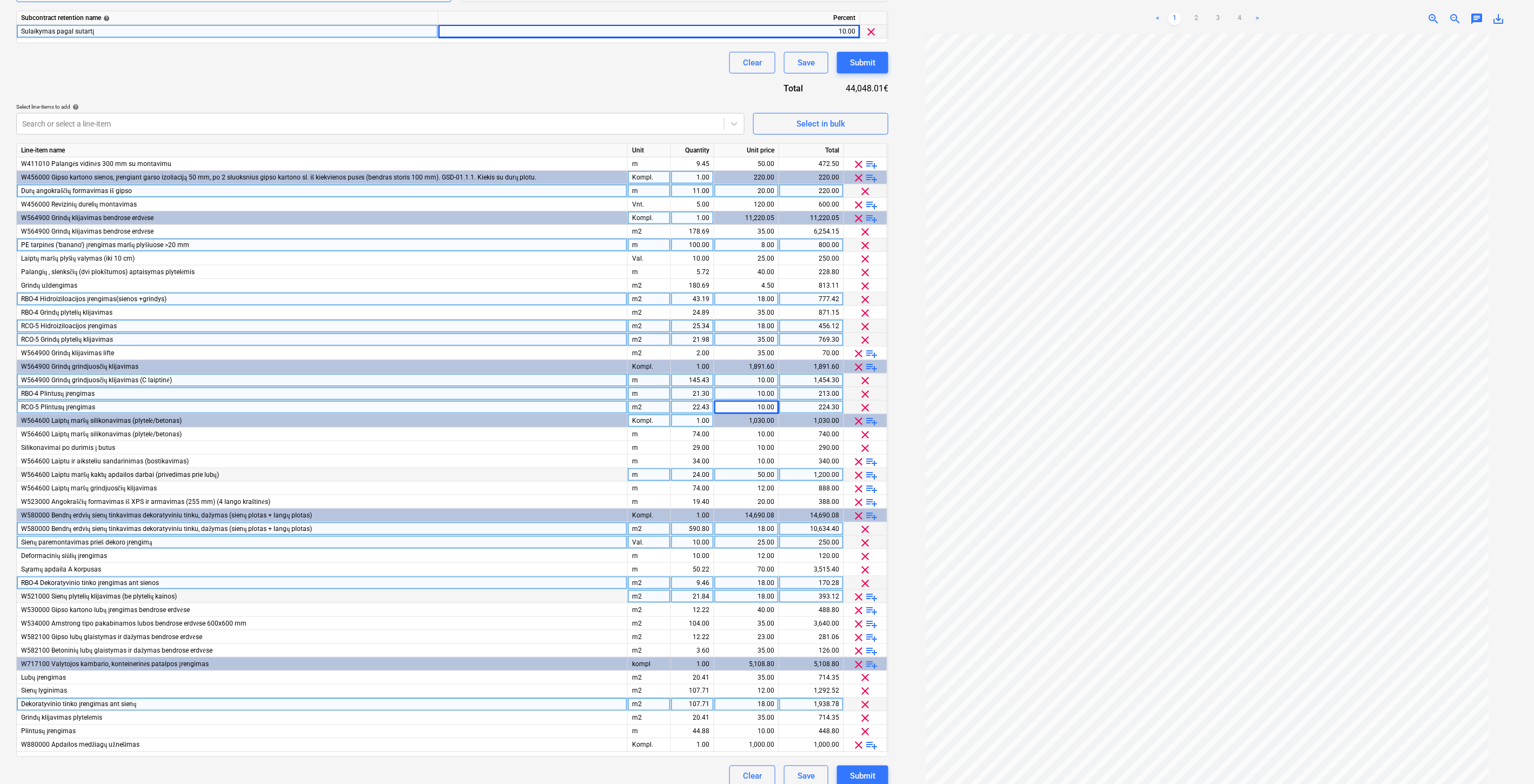
scroll to position [318, 0]
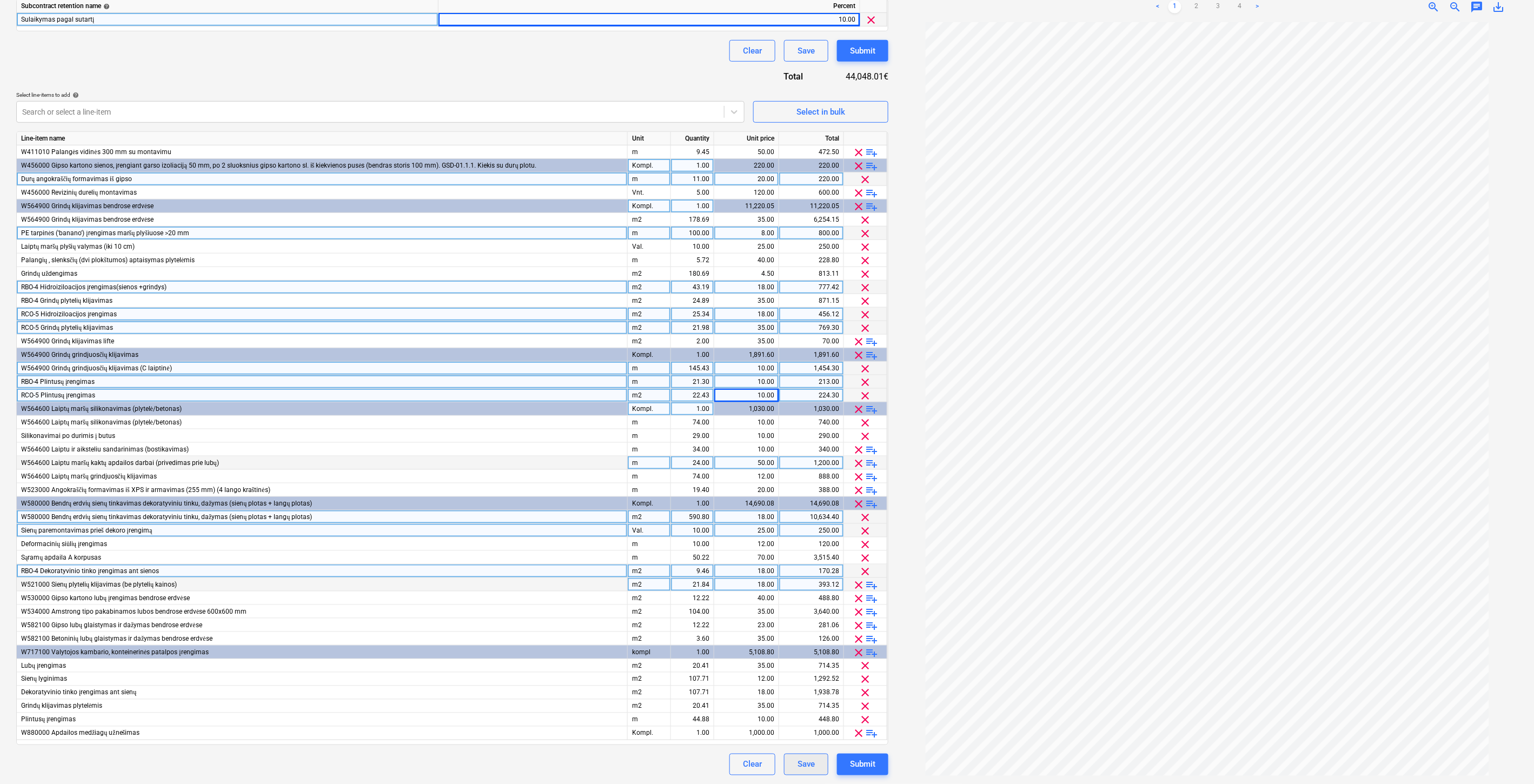
click at [808, 762] on div "Save" at bounding box center [806, 764] width 17 height 14
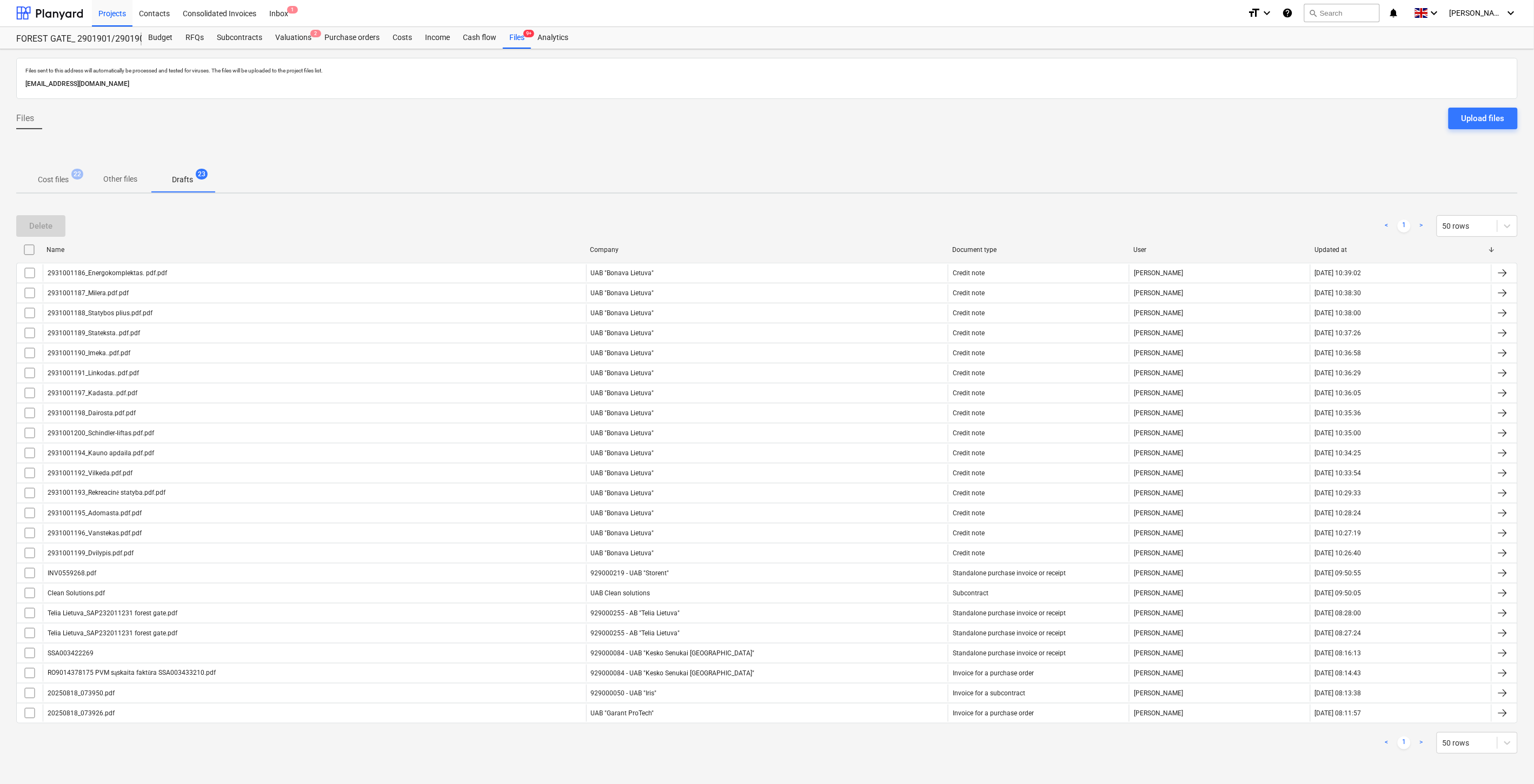
scroll to position [1, 0]
click at [831, 153] on div at bounding box center [767, 152] width 1502 height 29
click at [848, 148] on div at bounding box center [767, 152] width 1502 height 29
click at [866, 146] on div at bounding box center [767, 152] width 1502 height 29
click at [887, 138] on div at bounding box center [767, 152] width 1502 height 29
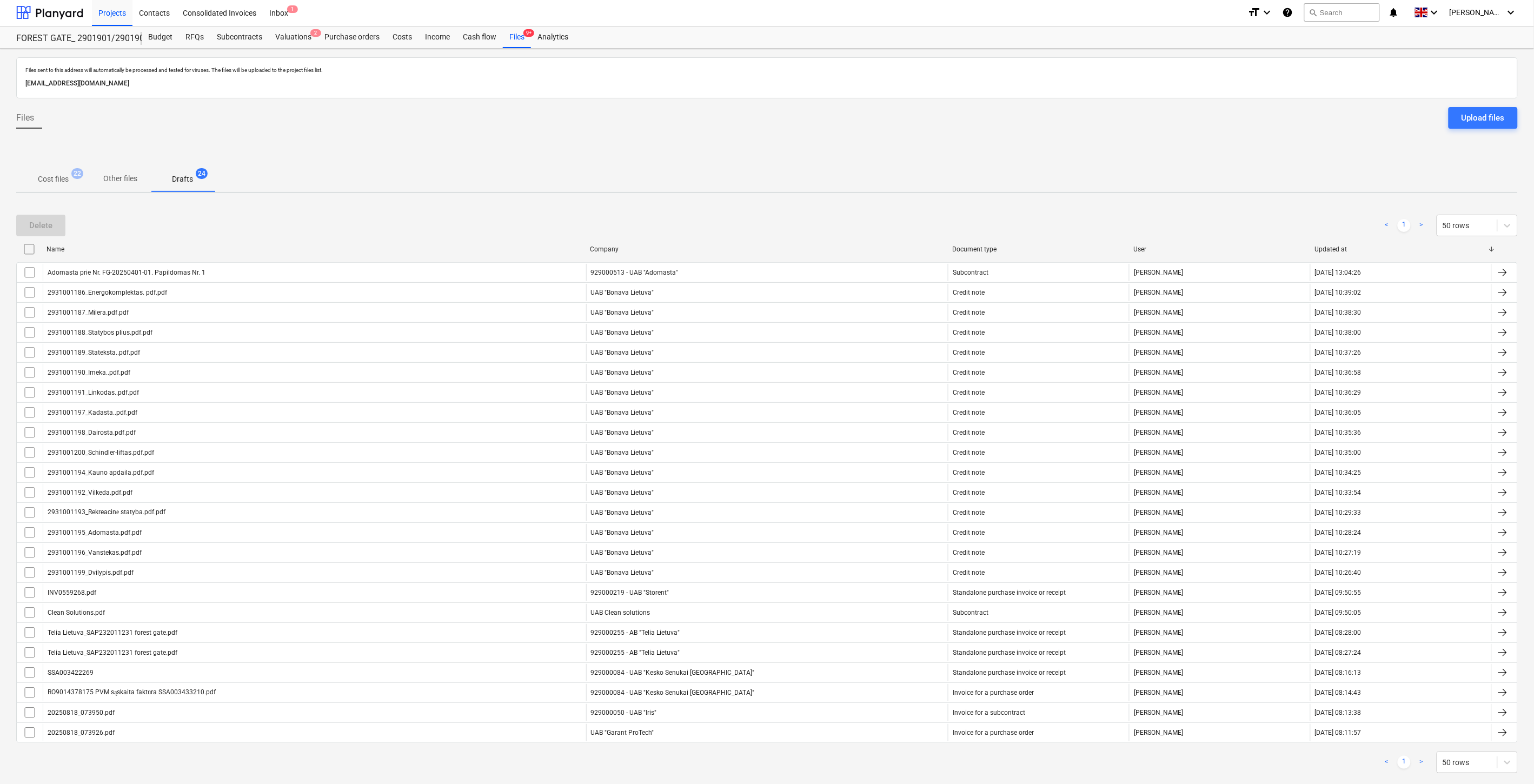
click at [49, 180] on p "Cost files" at bounding box center [53, 179] width 31 height 12
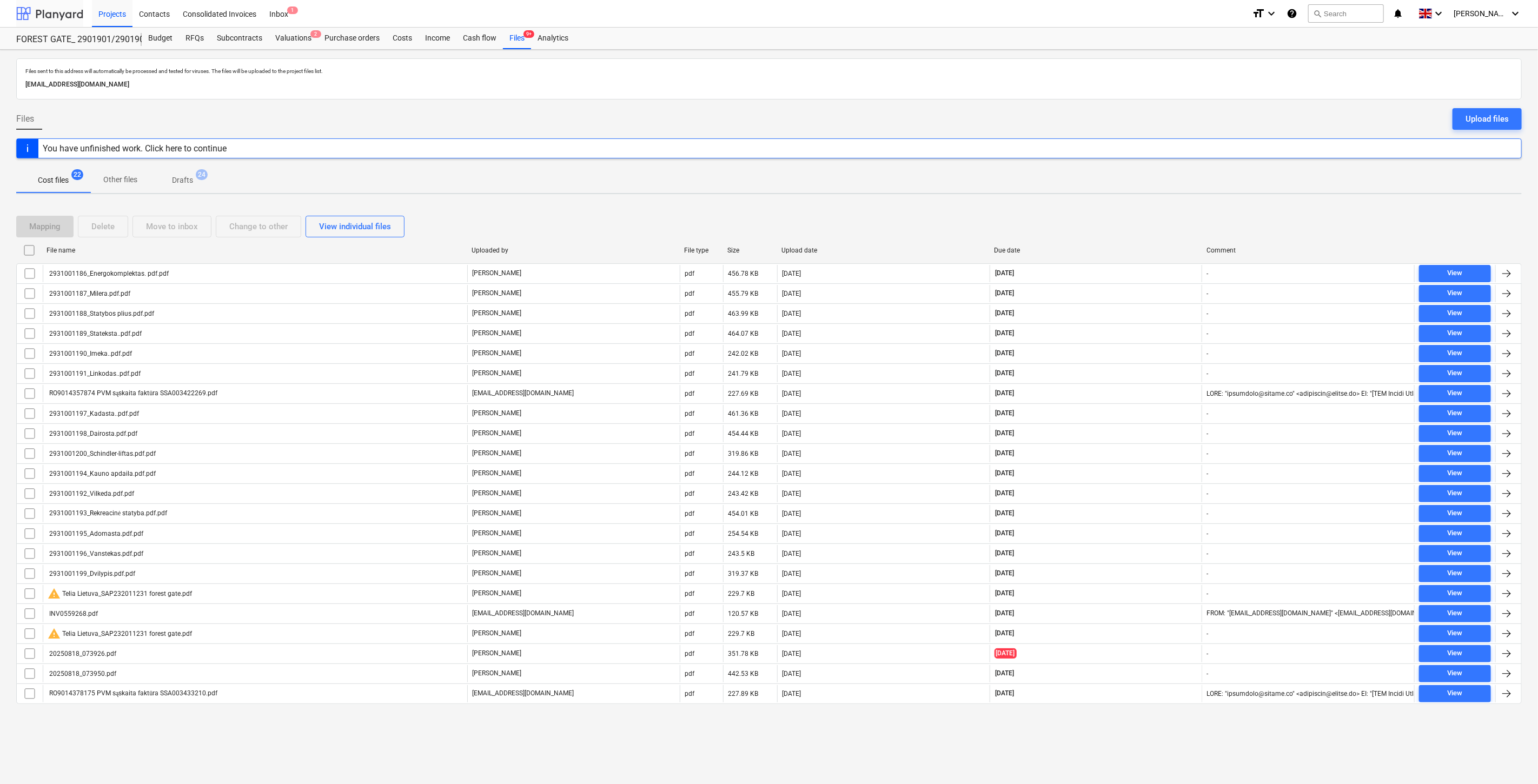
click at [69, 13] on div at bounding box center [50, 13] width 67 height 27
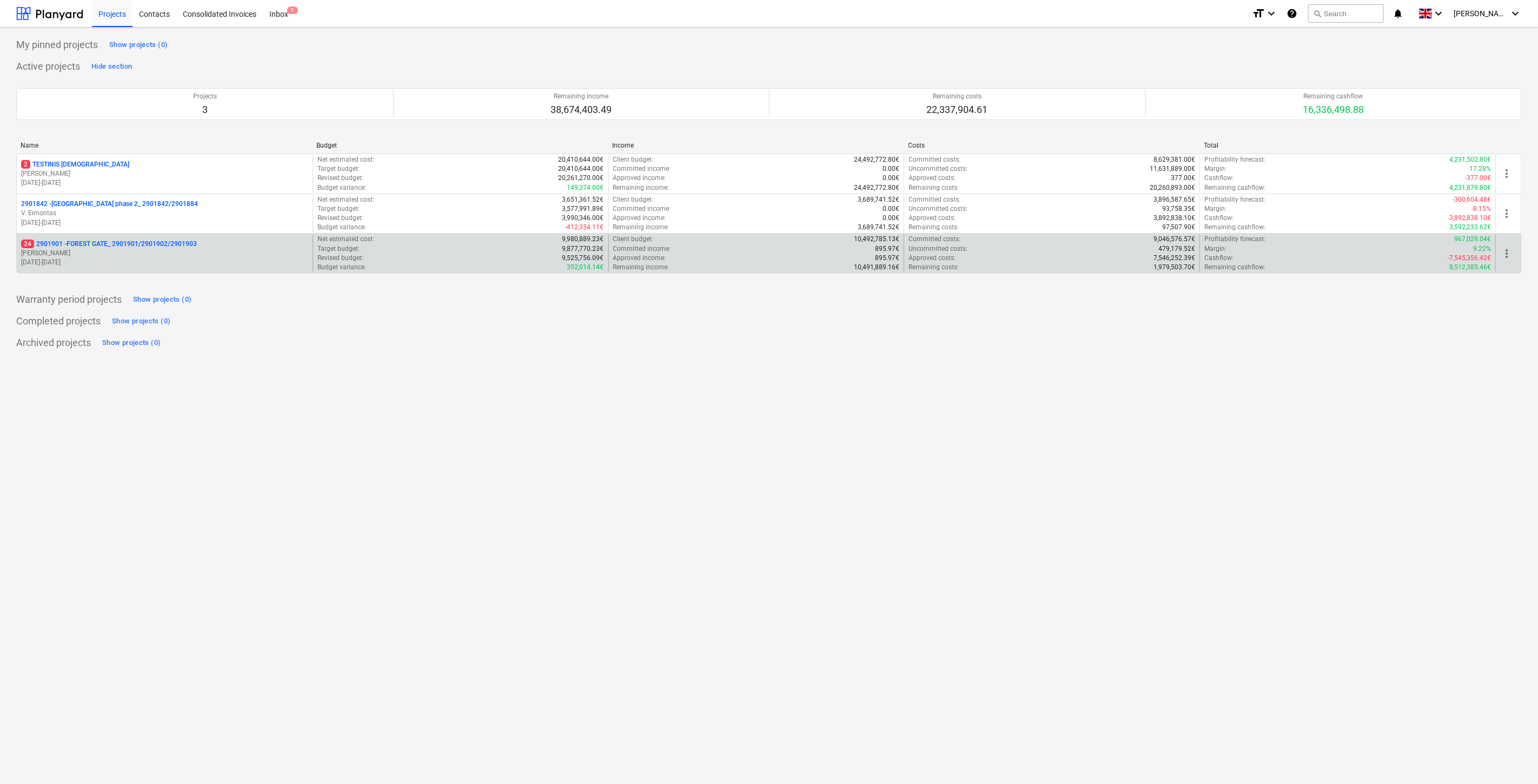
click at [186, 251] on p "[PERSON_NAME]" at bounding box center [164, 253] width 287 height 9
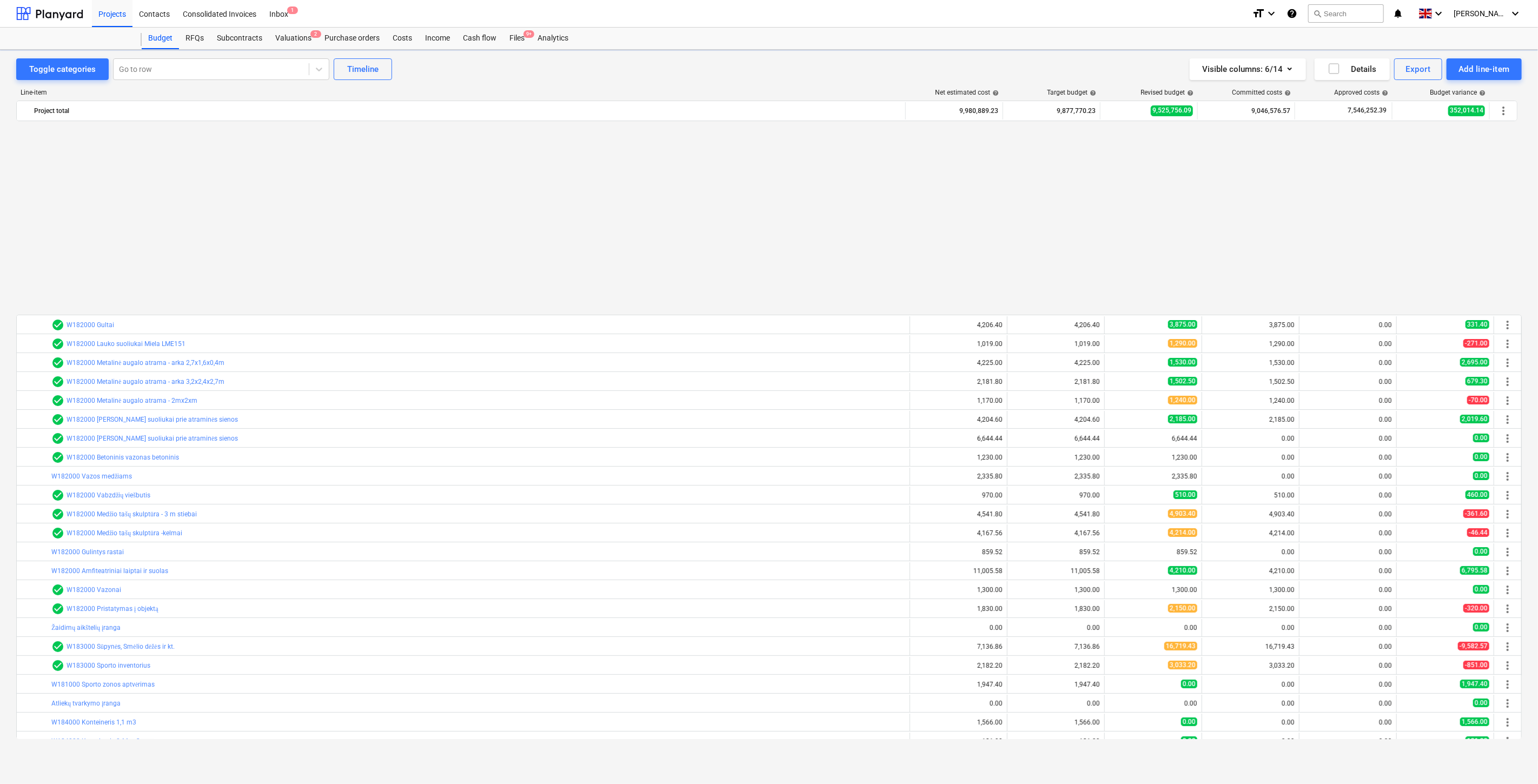
scroll to position [578, 0]
click at [523, 36] on span "9+" at bounding box center [528, 34] width 11 height 7
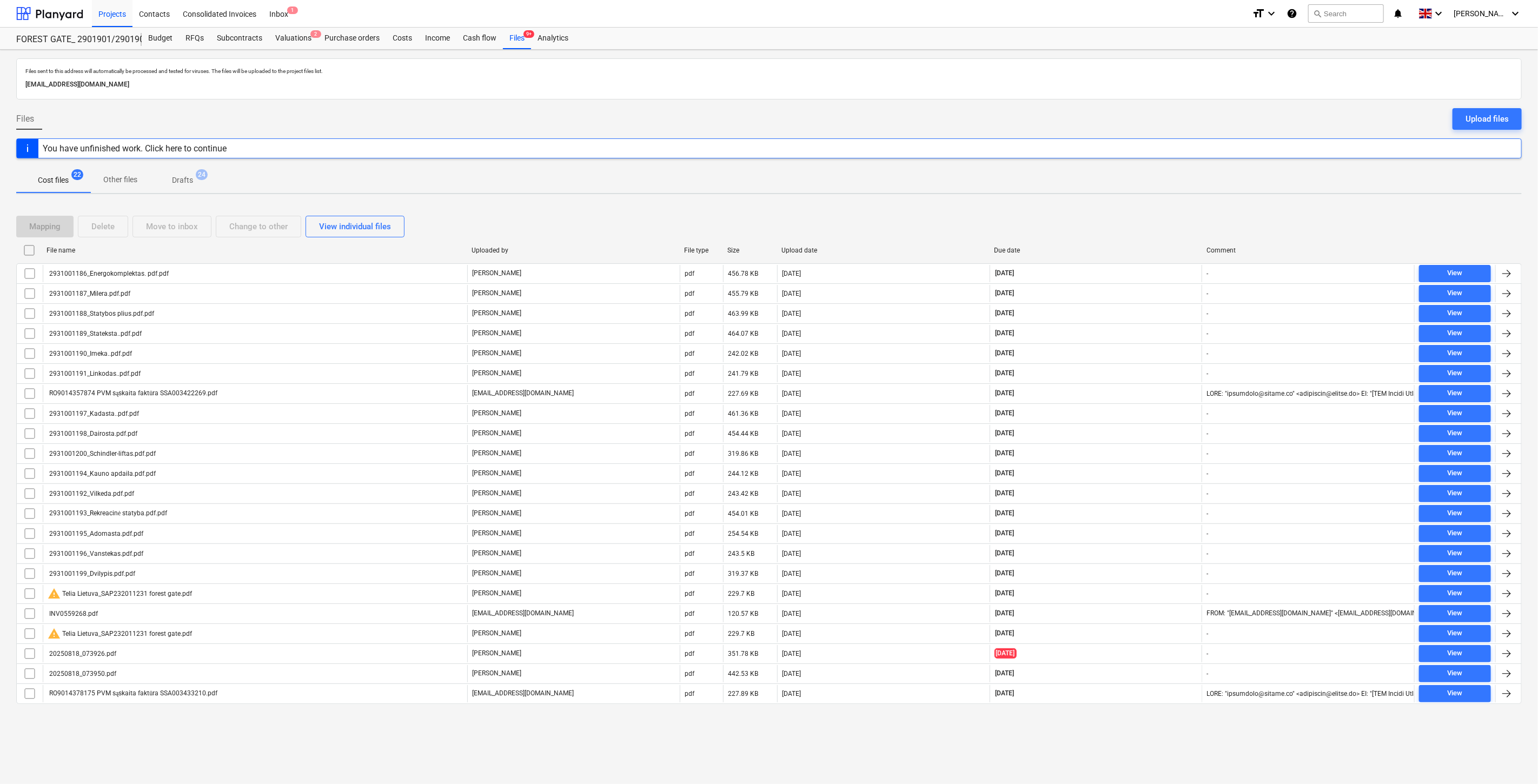
click at [1116, 218] on div "Mapping Delete Move to inbox Change to other View individual files" at bounding box center [769, 226] width 1506 height 22
click at [1170, 207] on div "Mapping Delete Move to inbox Change to other View individual files File name Up…" at bounding box center [769, 464] width 1506 height 523
click at [1122, 218] on div "Mapping Delete Move to inbox Change to other View individual files" at bounding box center [769, 226] width 1506 height 22
click at [1147, 211] on div "Mapping Delete Move to inbox Change to other View individual files File name Up…" at bounding box center [769, 464] width 1506 height 523
click at [1128, 228] on div "Mapping Delete Move to inbox Change to other View individual files" at bounding box center [769, 226] width 1506 height 22
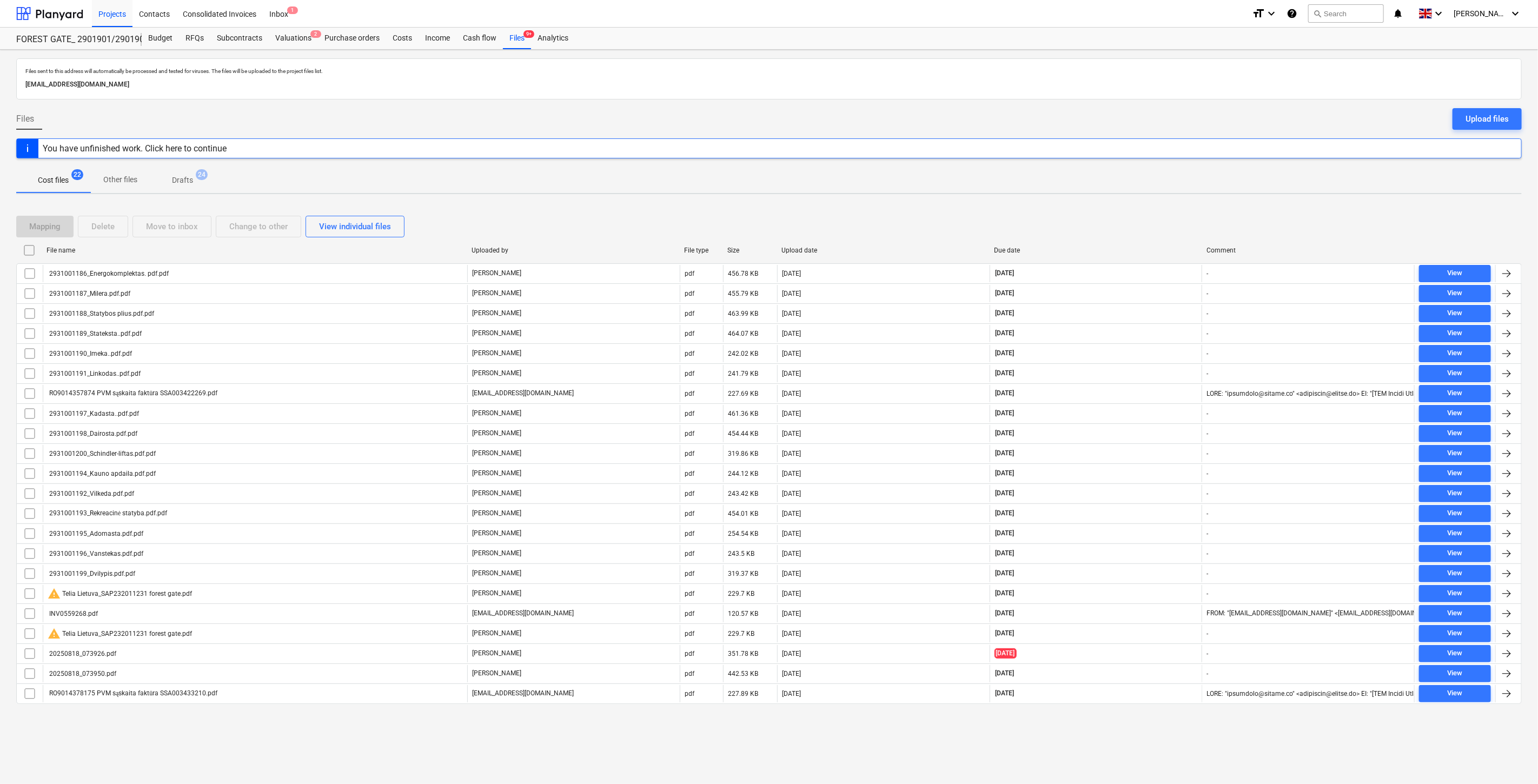
click at [1133, 224] on div "Mapping Delete Move to inbox Change to other View individual files" at bounding box center [769, 226] width 1506 height 22
click at [1143, 211] on div "Mapping Delete Move to inbox Change to other View individual files" at bounding box center [769, 226] width 1506 height 31
click at [1150, 206] on div "Mapping Delete Move to inbox Change to other View individual files File name Up…" at bounding box center [769, 464] width 1506 height 523
drag, startPoint x: 1070, startPoint y: 212, endPoint x: 1089, endPoint y: 206, distance: 19.9
click at [1070, 212] on div "Mapping Delete Move to inbox Change to other View individual files" at bounding box center [769, 226] width 1506 height 31
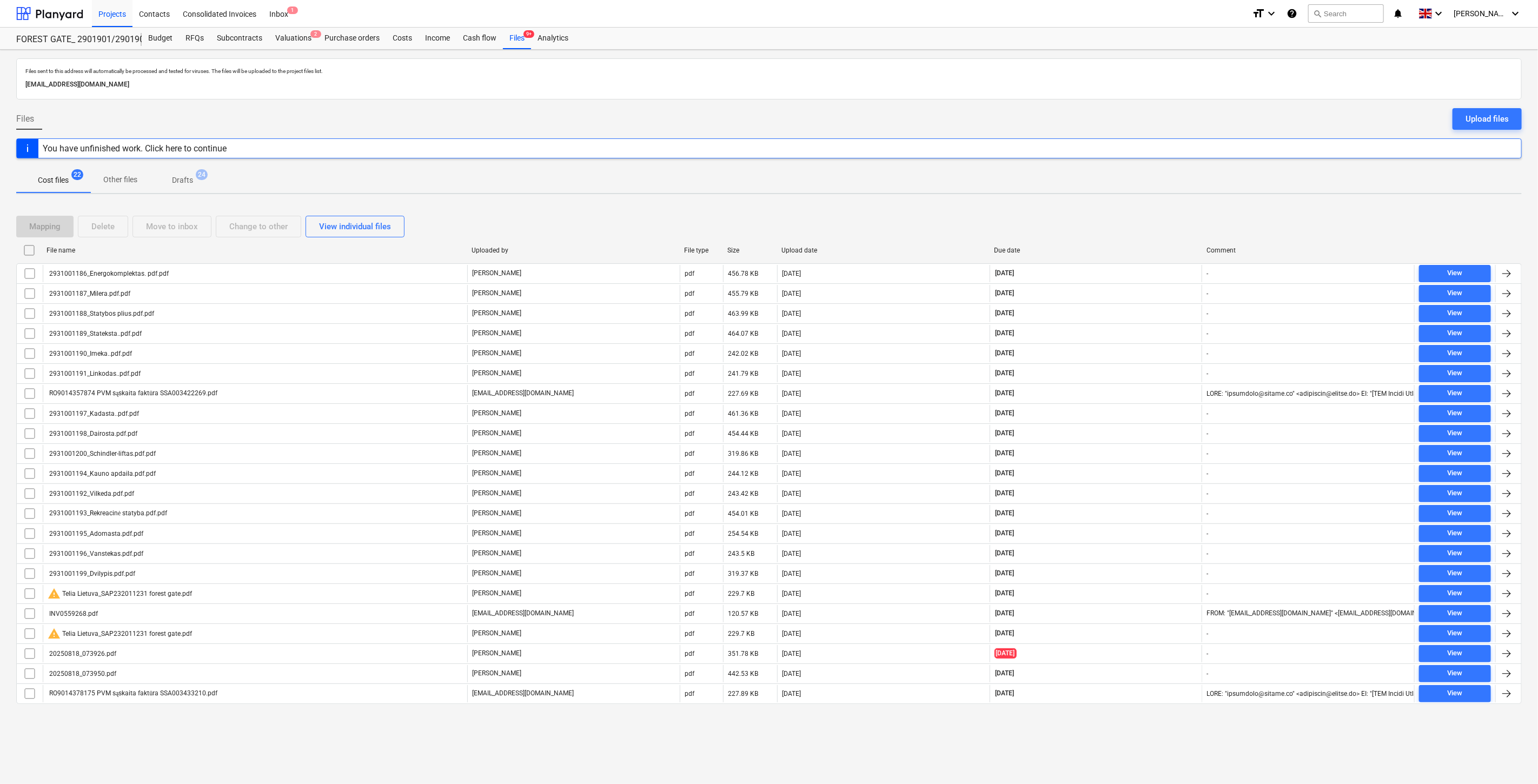
click at [1098, 205] on div "Mapping Delete Move to inbox Change to other View individual files File name Up…" at bounding box center [769, 464] width 1506 height 523
click at [60, 11] on div at bounding box center [50, 13] width 67 height 27
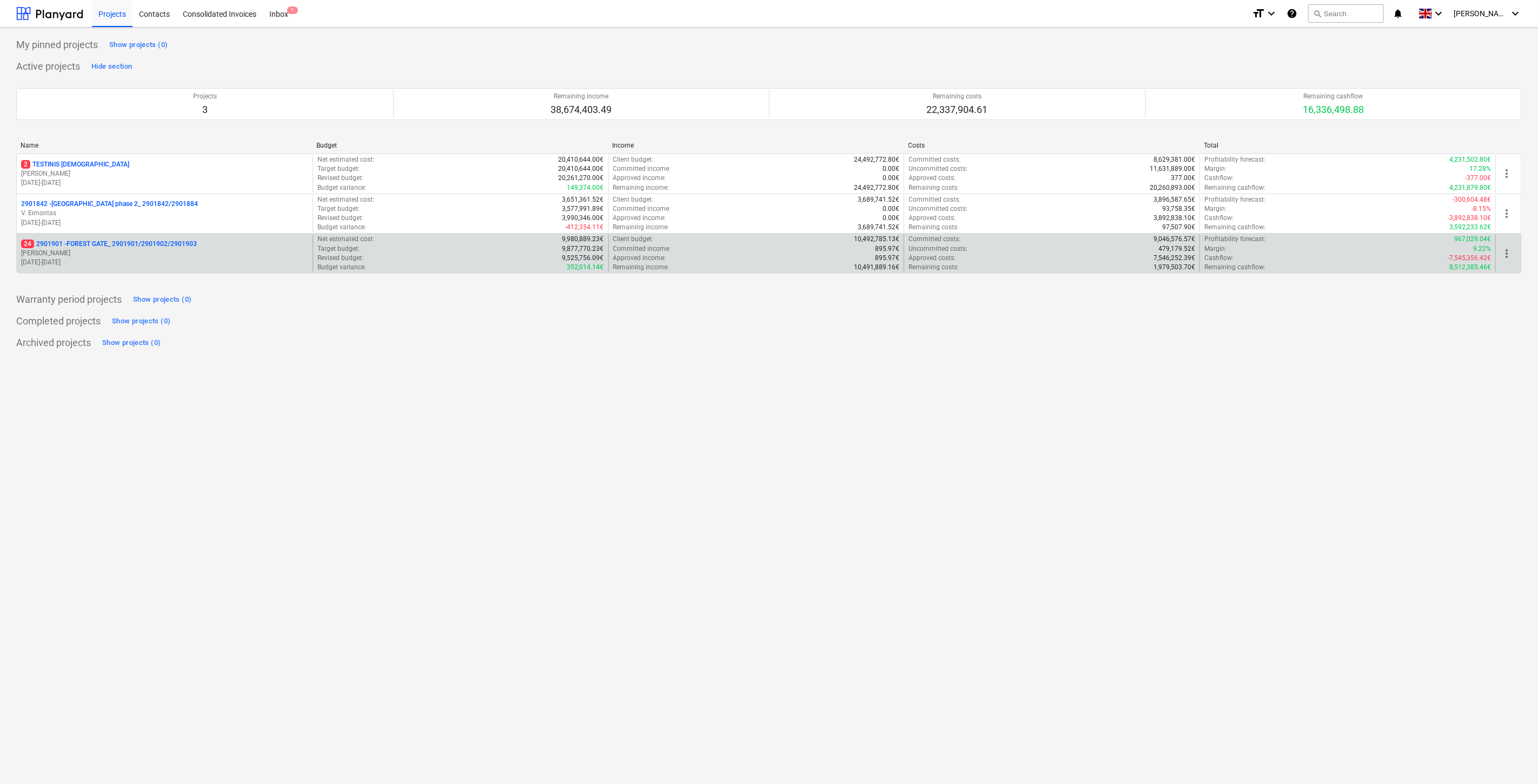
click at [138, 265] on p "[DATE] - [DATE]" at bounding box center [164, 262] width 287 height 9
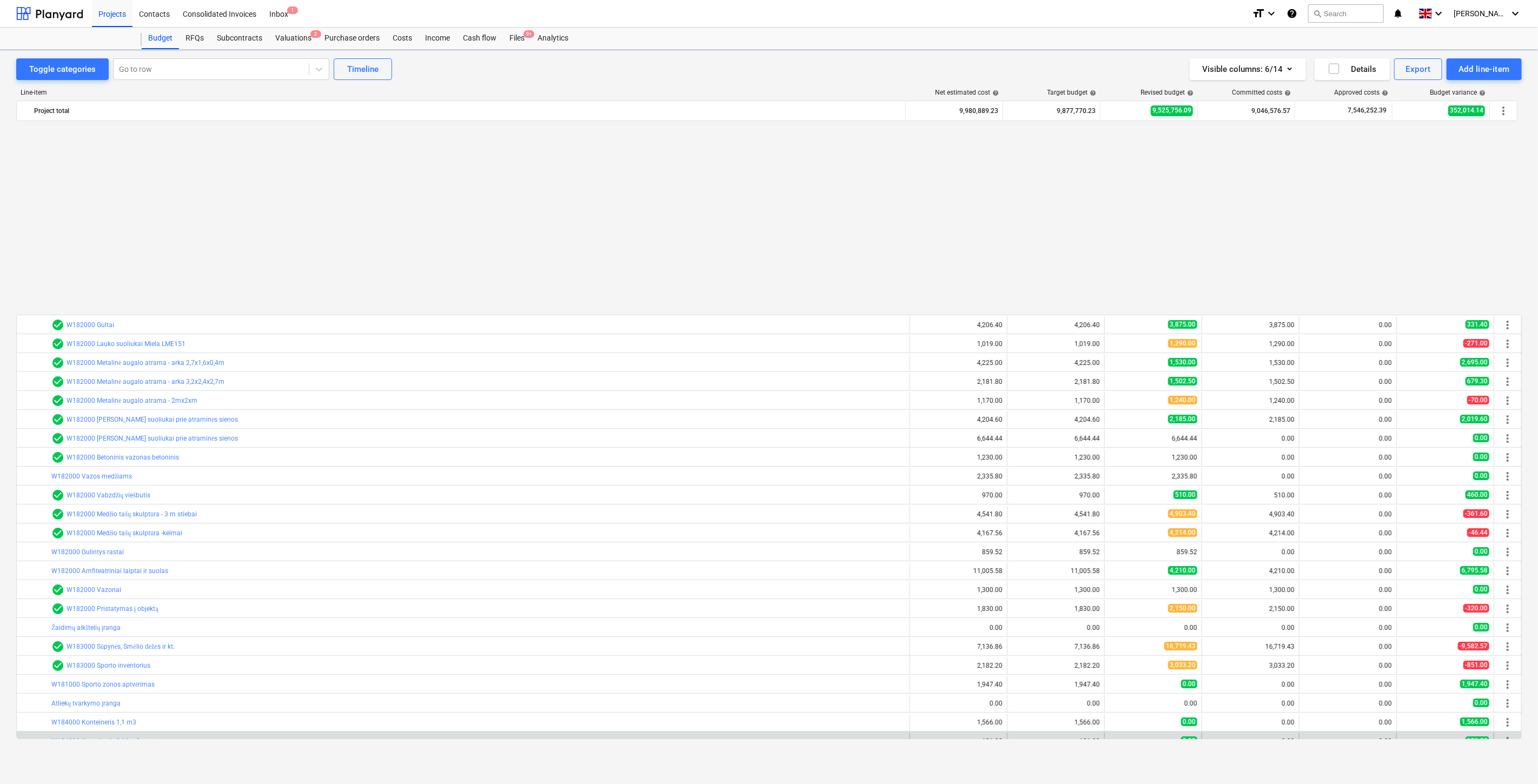
scroll to position [578, 0]
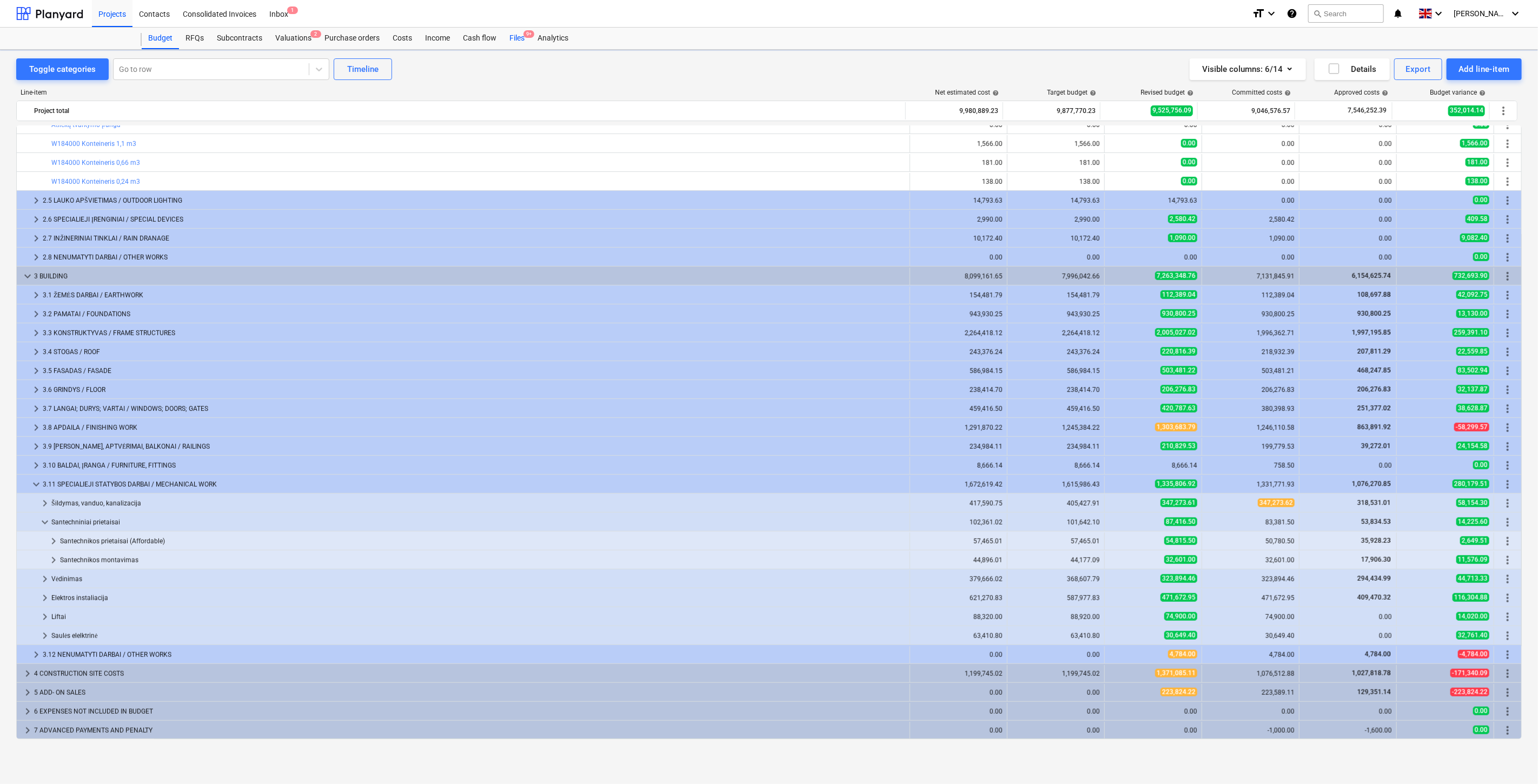
click at [512, 41] on div "Files 9+" at bounding box center [517, 38] width 28 height 22
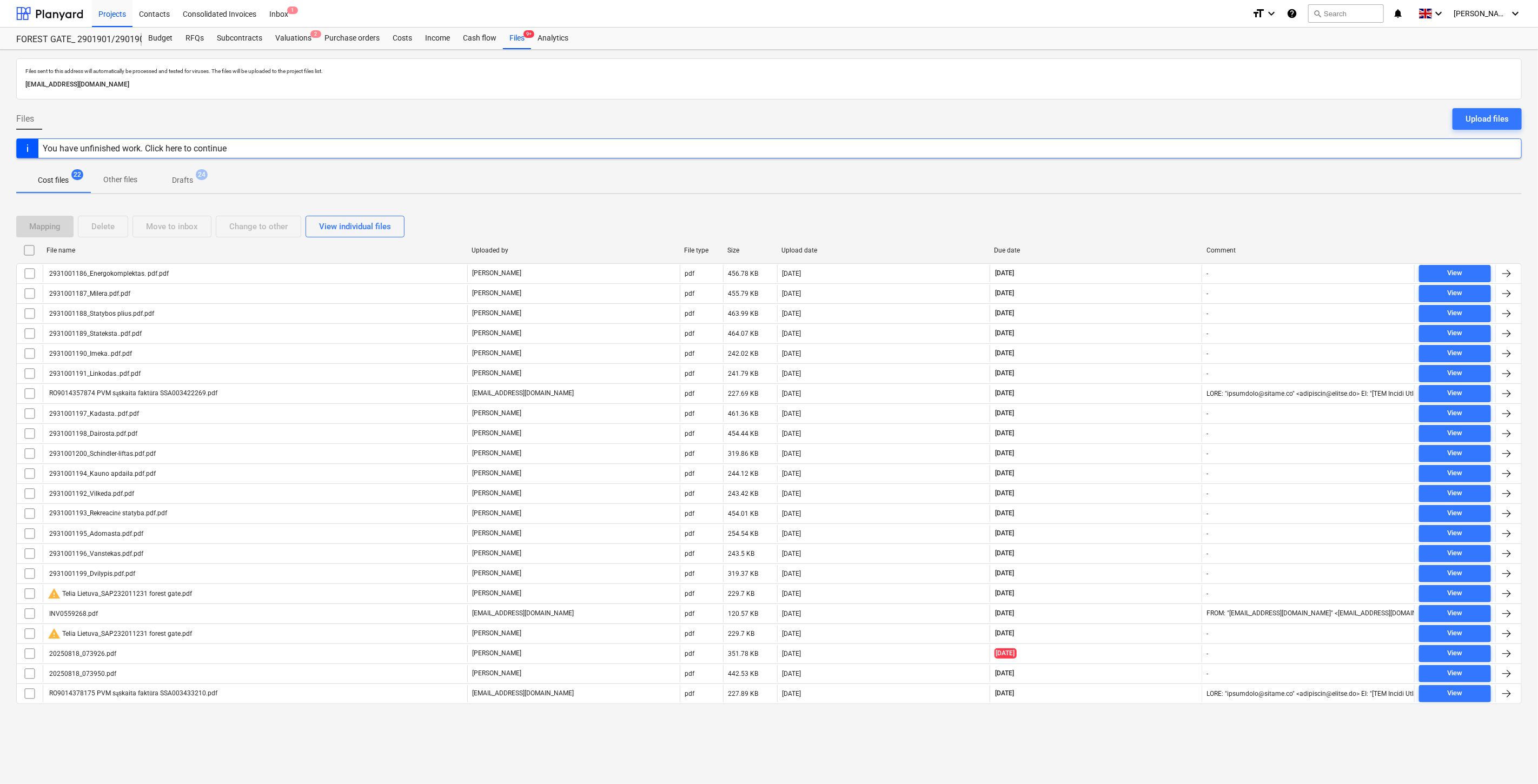
click at [1123, 220] on div "Mapping Delete Move to inbox Change to other View individual files" at bounding box center [769, 226] width 1506 height 22
click at [1138, 214] on div "Mapping Delete Move to inbox Change to other View individual files" at bounding box center [769, 226] width 1506 height 31
click at [1129, 229] on div "Mapping Delete Move to inbox Change to other View individual files" at bounding box center [769, 226] width 1506 height 22
click at [1154, 215] on div "Mapping Delete Move to inbox Change to other View individual files" at bounding box center [769, 226] width 1506 height 22
click at [66, 12] on div at bounding box center [50, 13] width 67 height 27
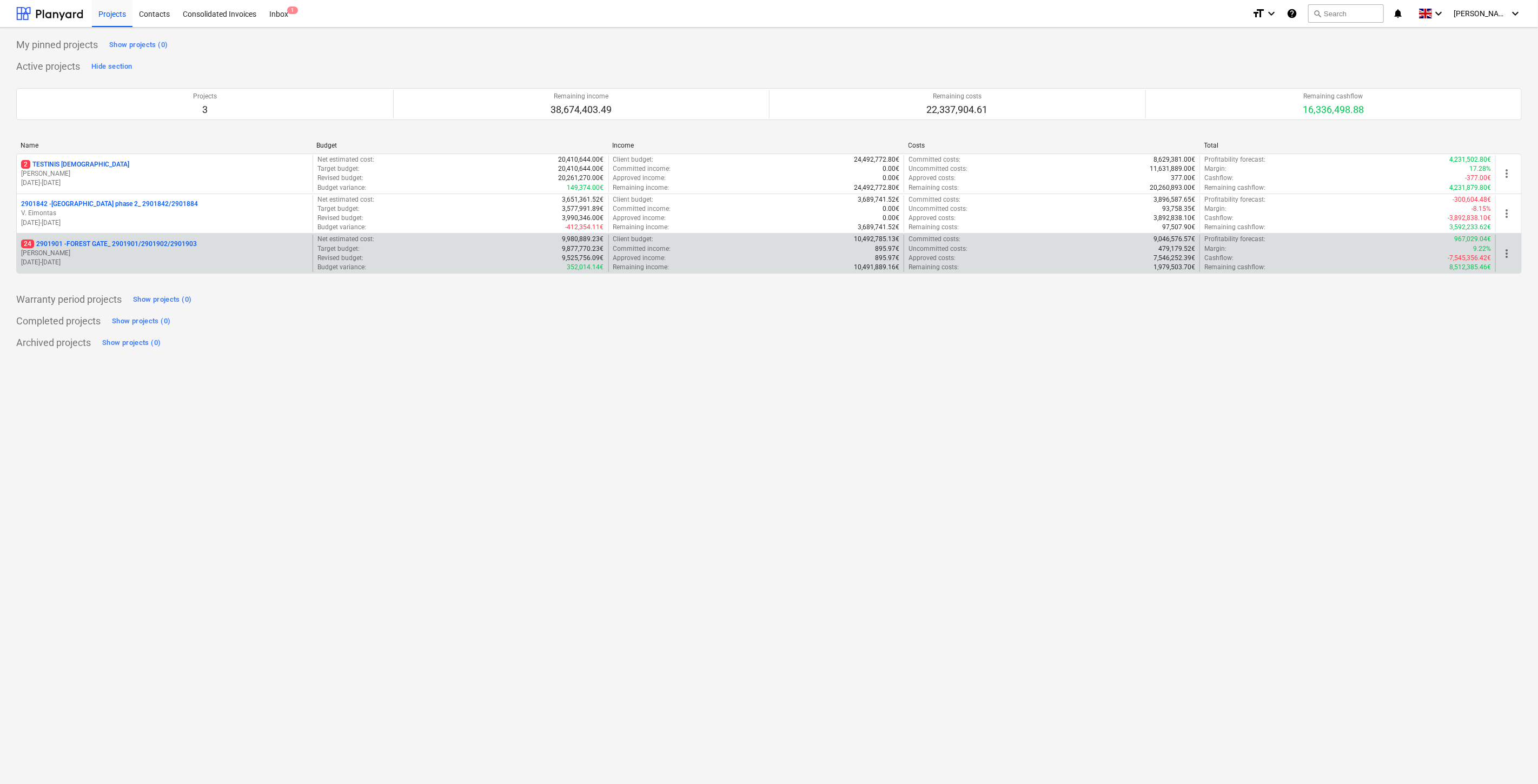
click at [138, 264] on p "[DATE] - [DATE]" at bounding box center [164, 262] width 287 height 9
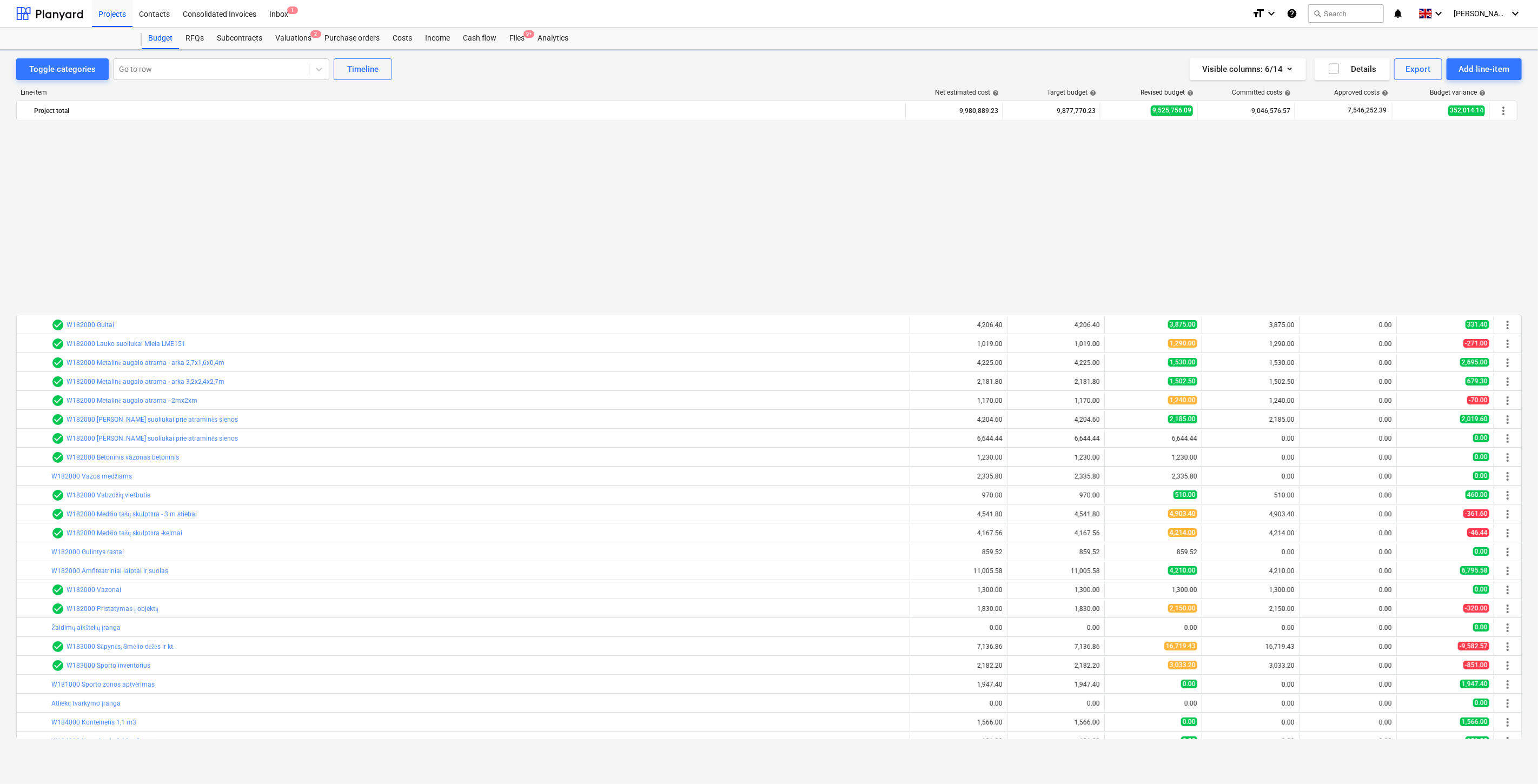
scroll to position [578, 0]
click at [520, 44] on div "Files 9+" at bounding box center [517, 38] width 28 height 22
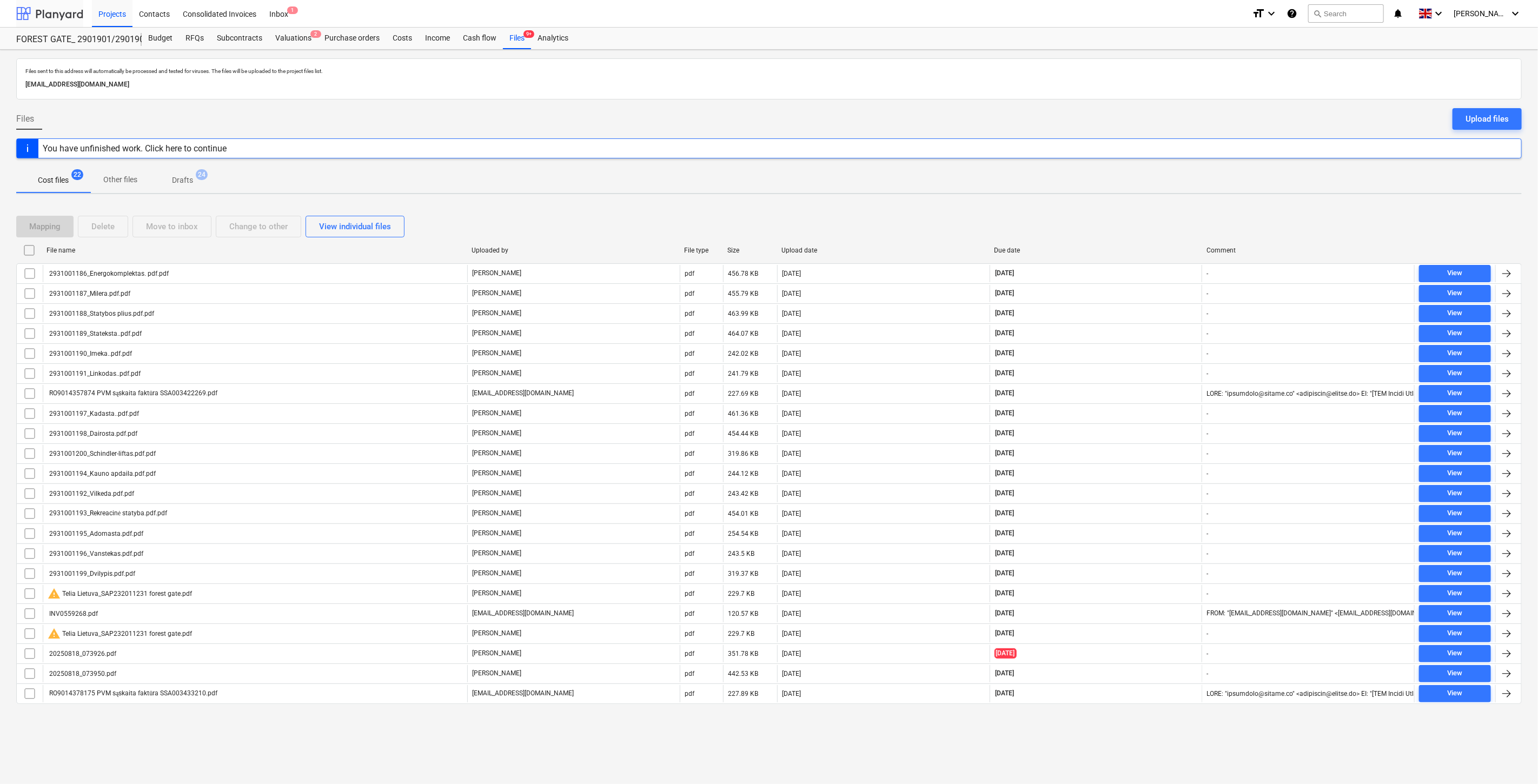
click at [68, 17] on div at bounding box center [50, 13] width 67 height 27
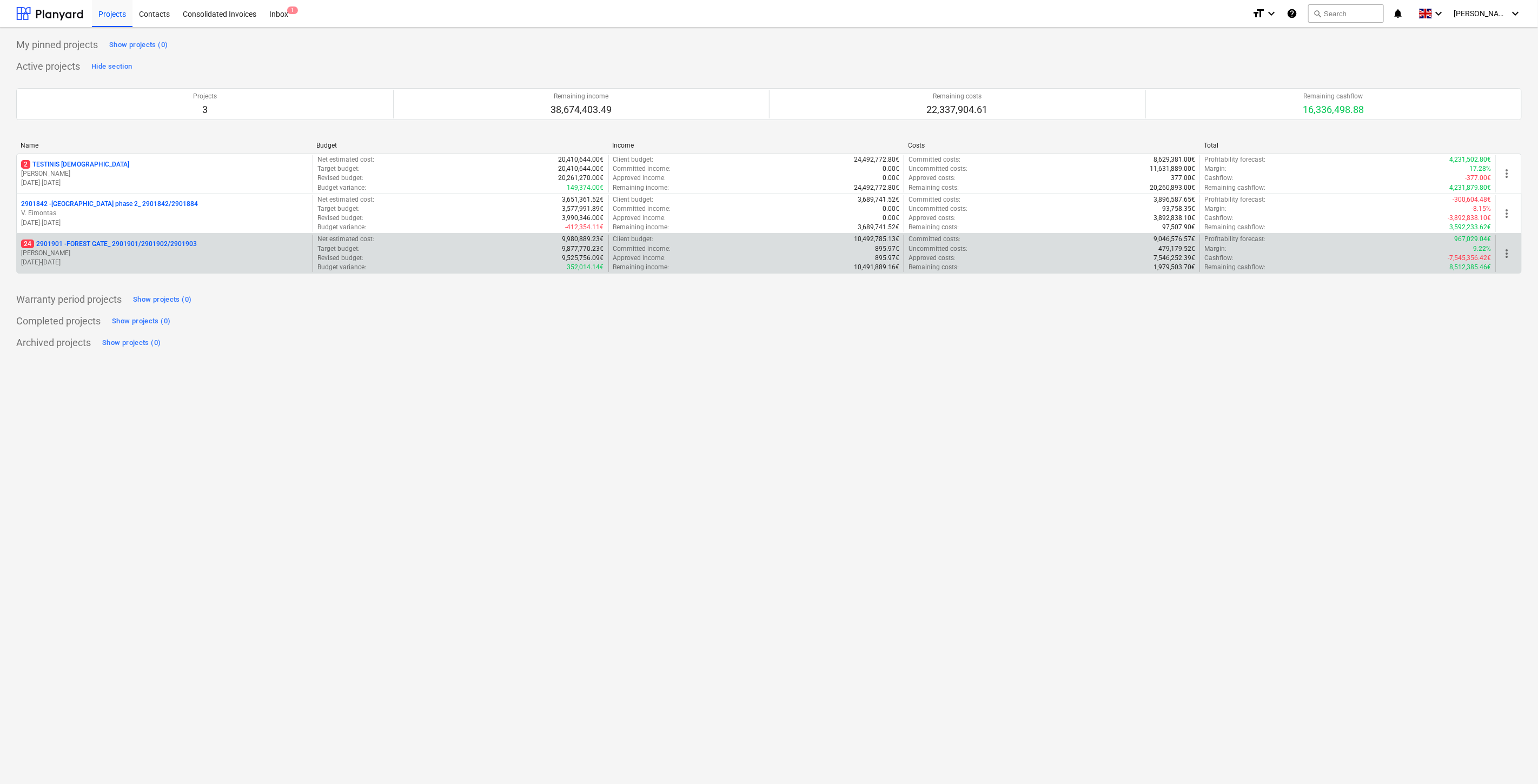
click at [143, 258] on p "[DATE] - [DATE]" at bounding box center [164, 262] width 287 height 9
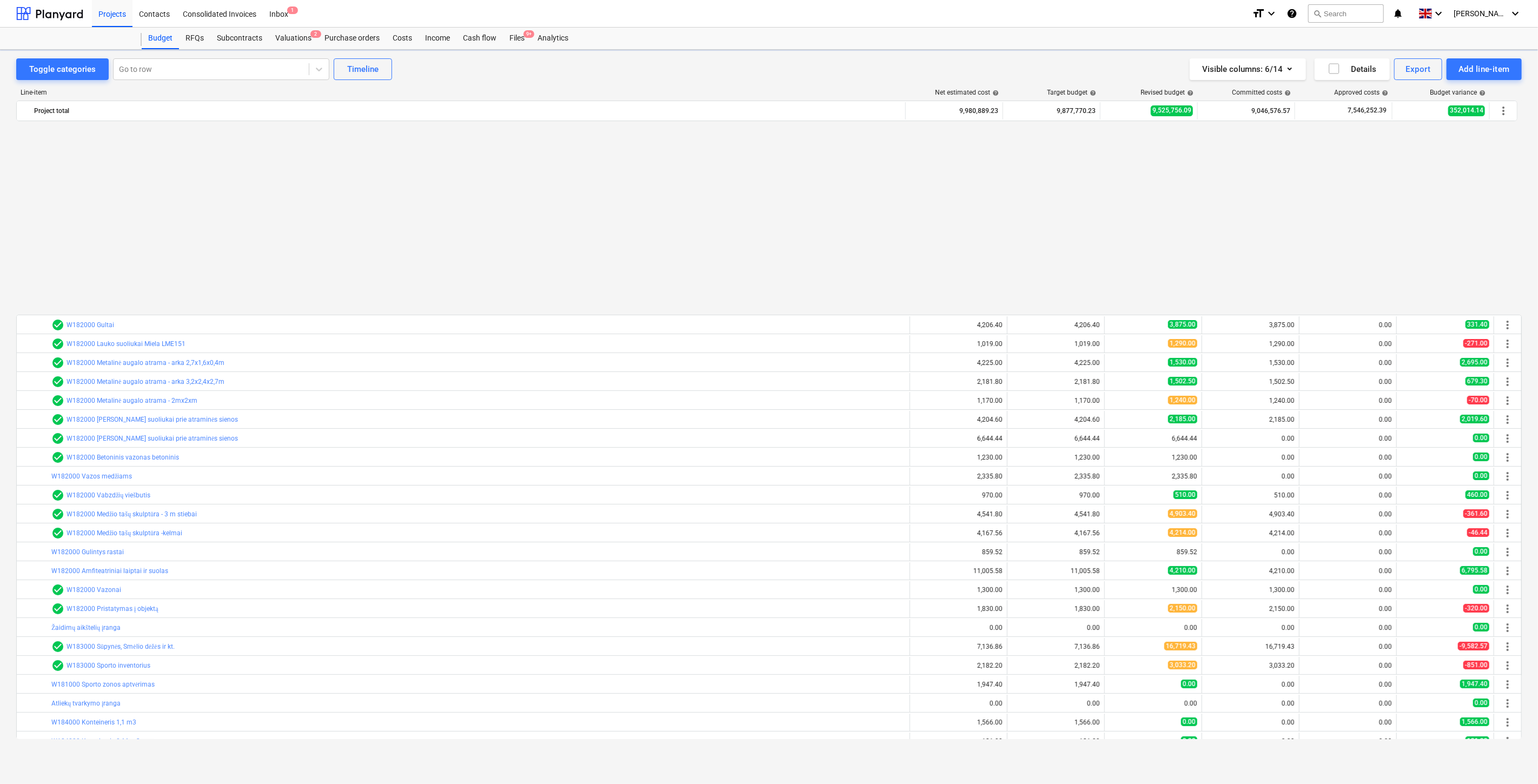
scroll to position [578, 0]
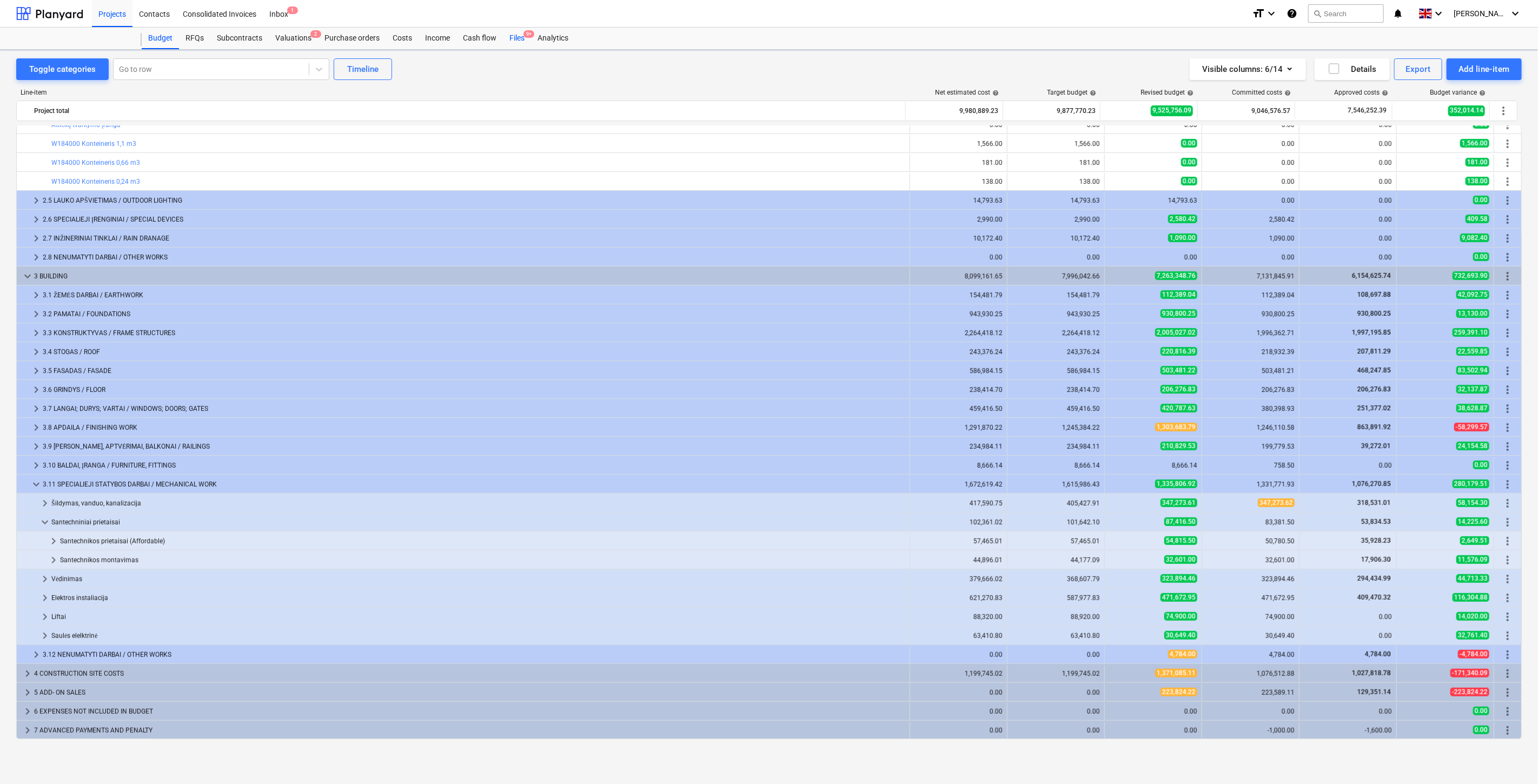
click at [521, 40] on div "Files 9+" at bounding box center [517, 38] width 28 height 22
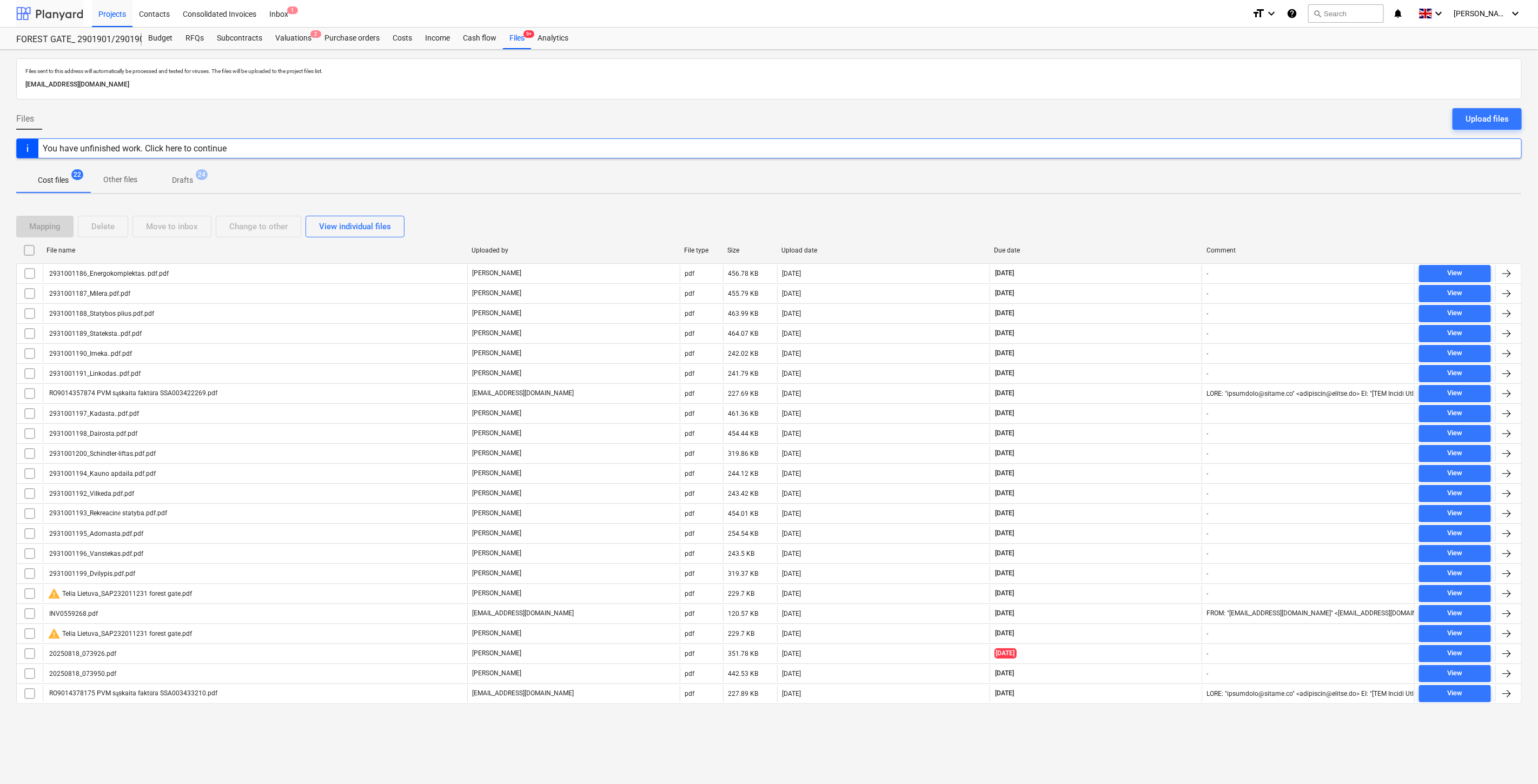
click at [67, 17] on div at bounding box center [50, 13] width 67 height 27
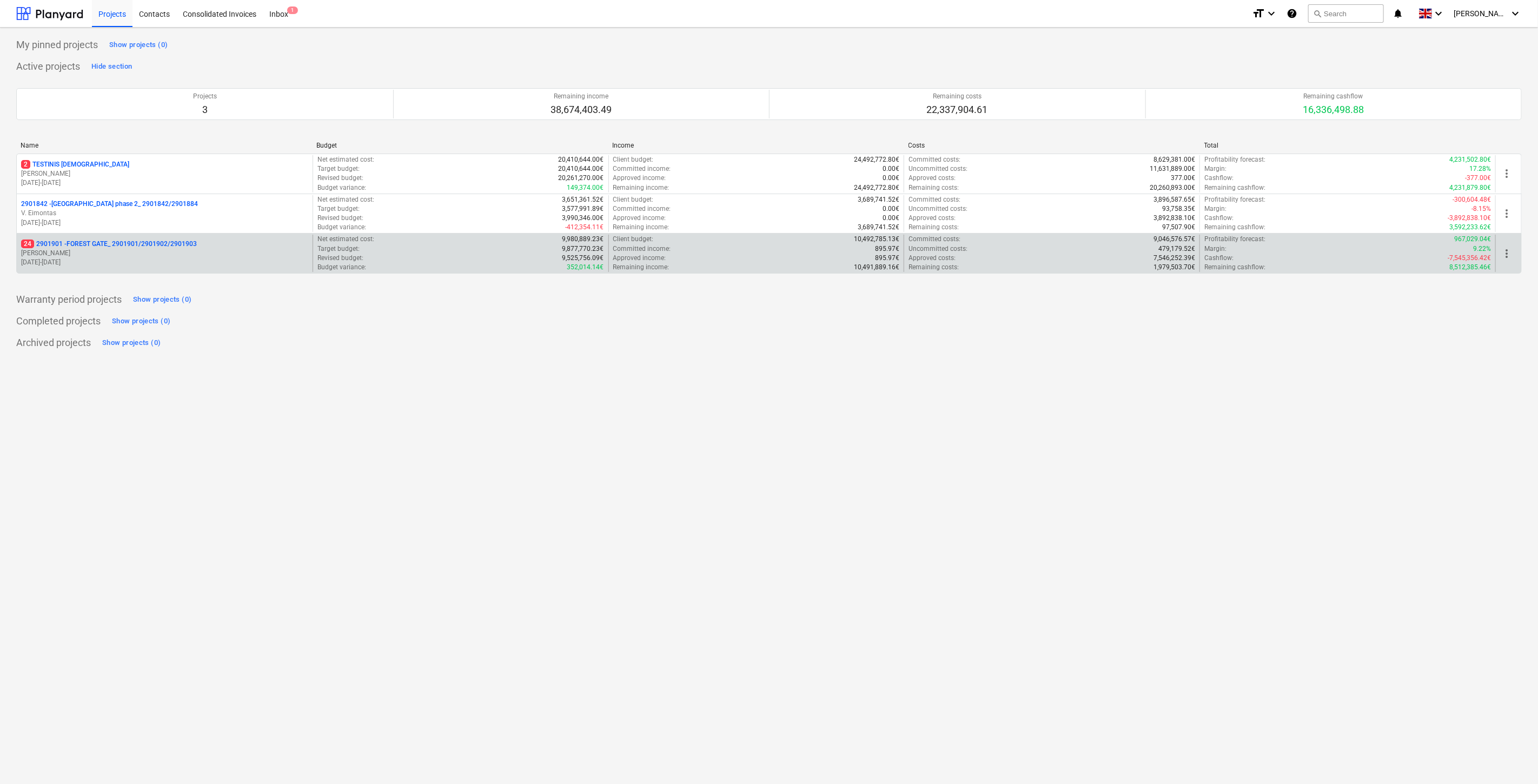
click at [138, 257] on p "[PERSON_NAME]" at bounding box center [164, 253] width 287 height 9
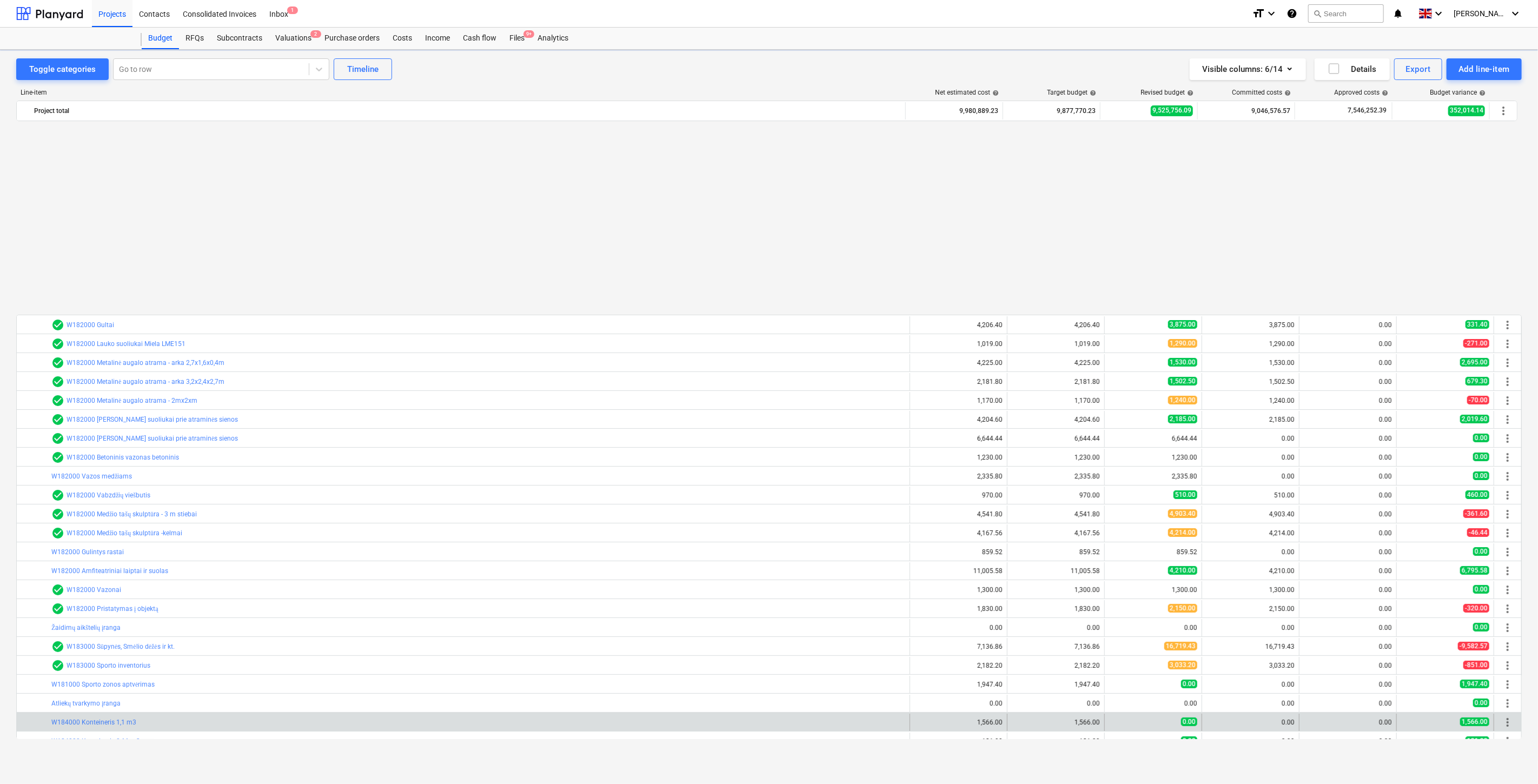
scroll to position [578, 0]
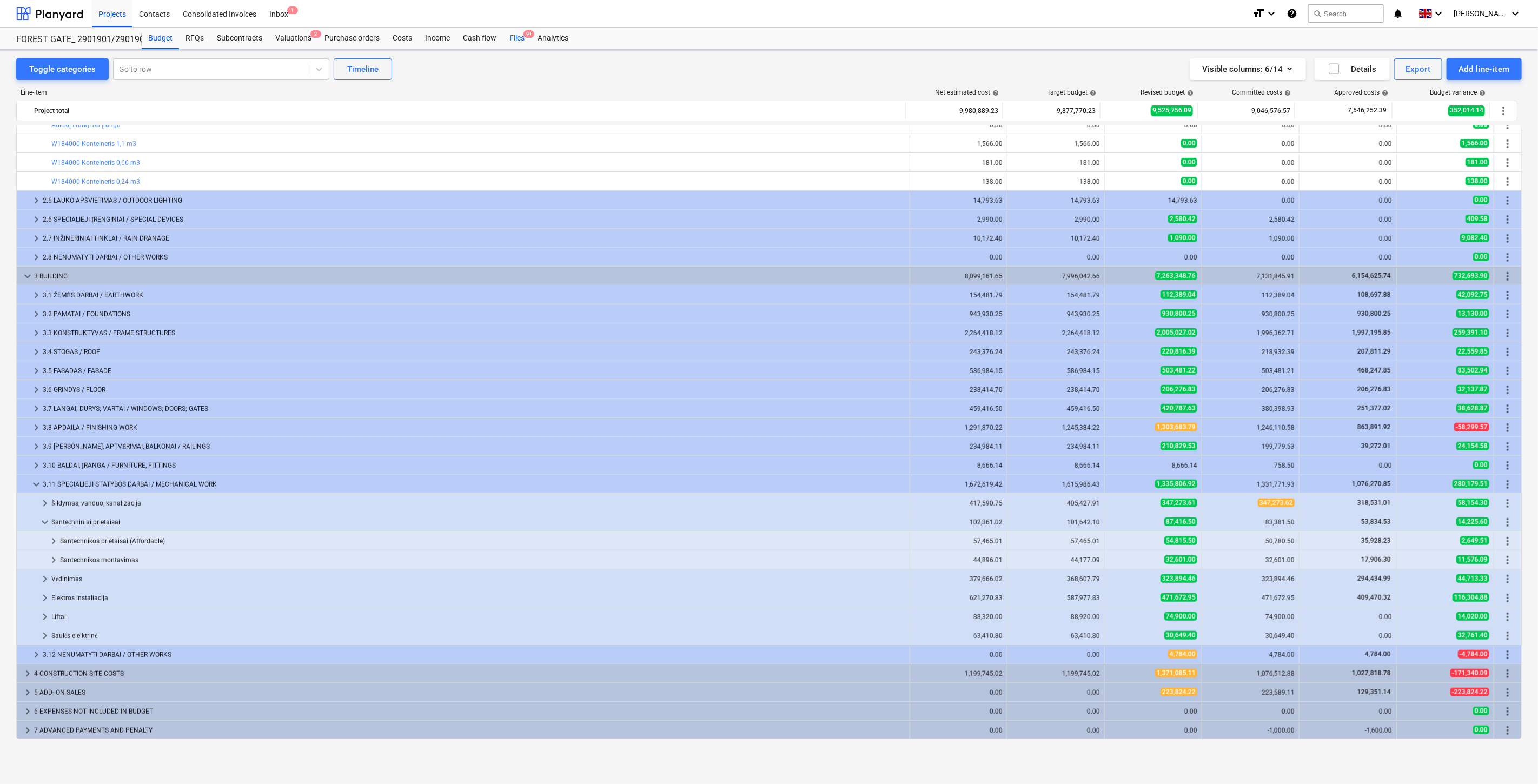
click at [520, 36] on div "Files 9+" at bounding box center [517, 38] width 28 height 22
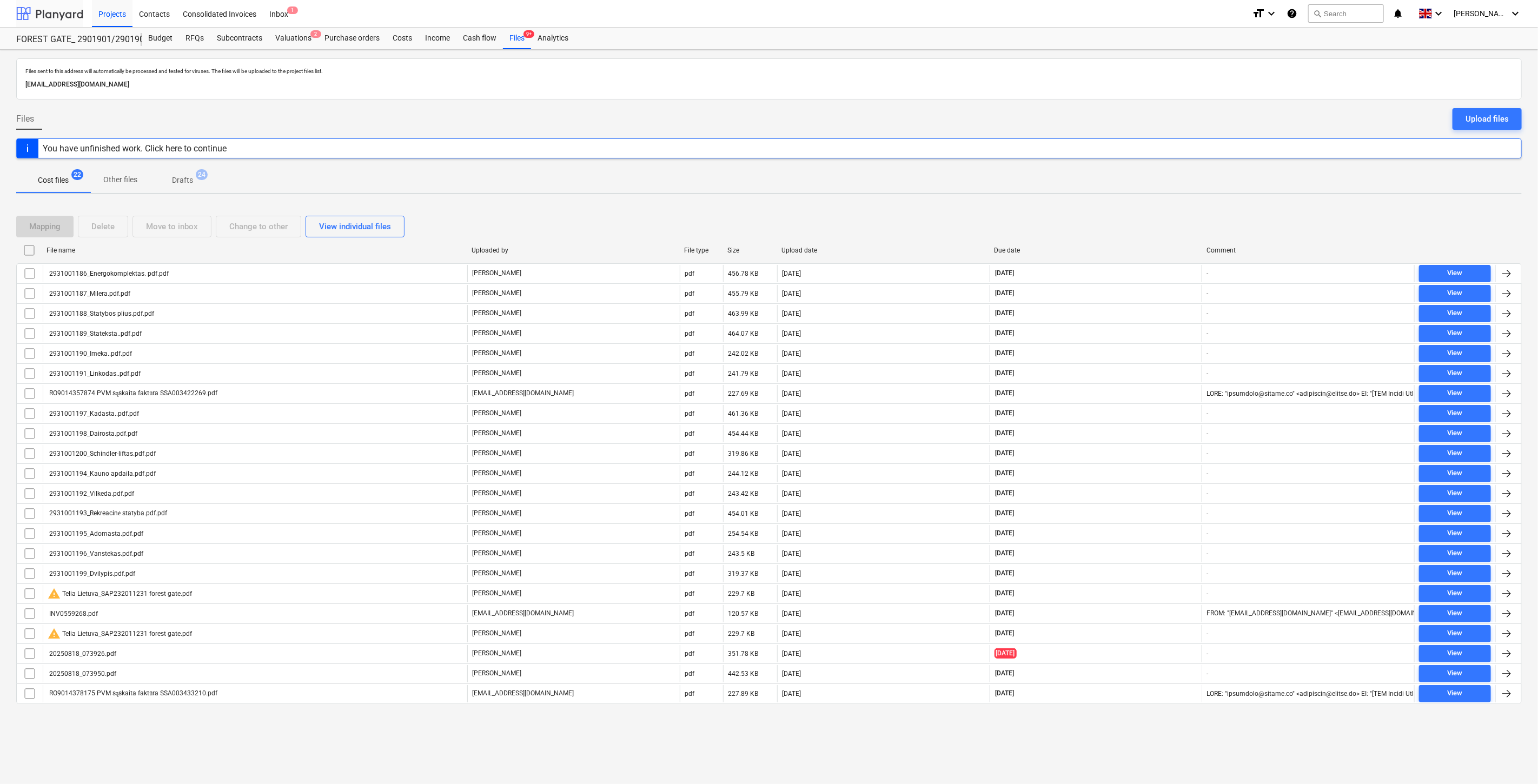
click at [76, 17] on div at bounding box center [50, 13] width 67 height 27
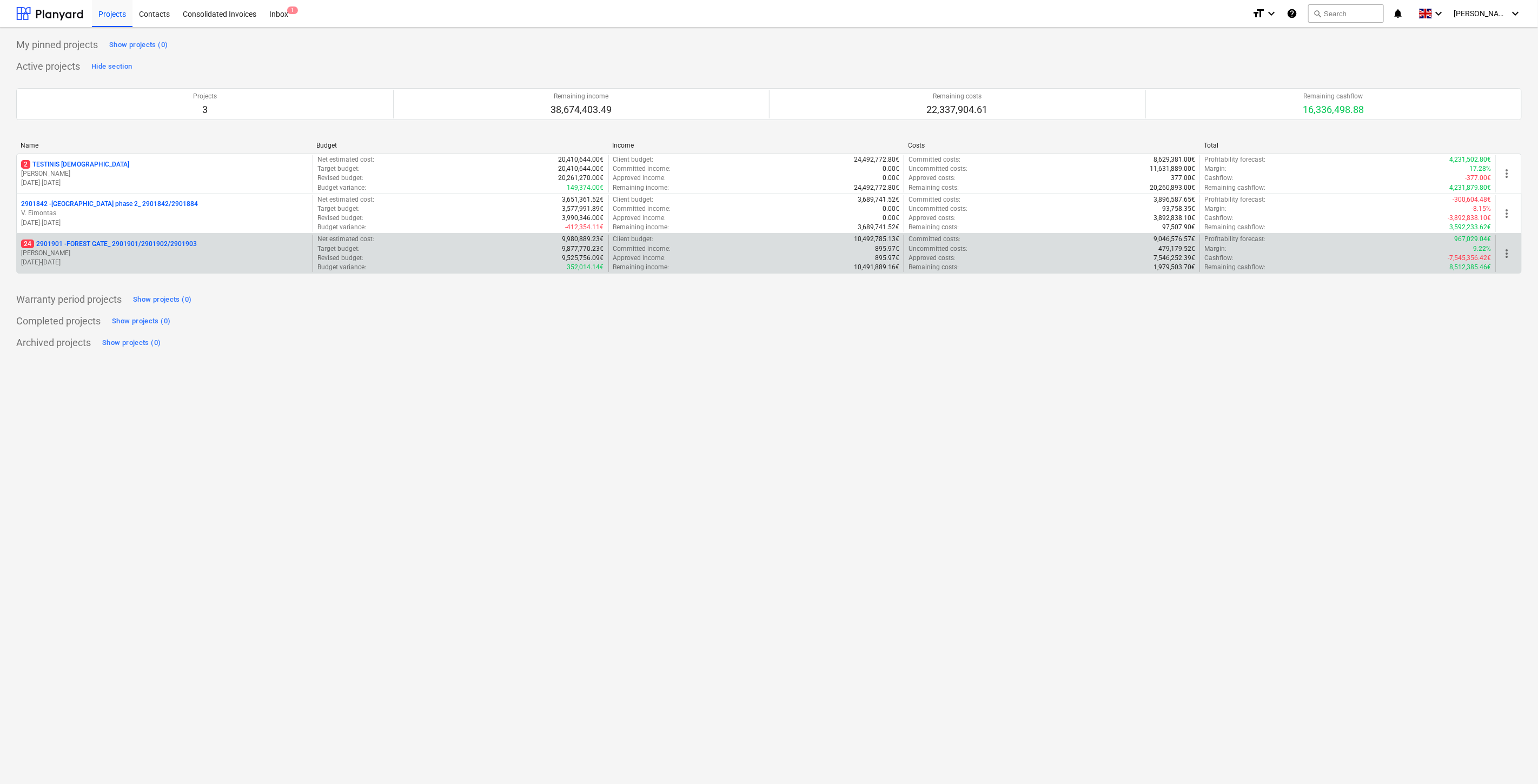
click at [145, 254] on p "[PERSON_NAME]" at bounding box center [164, 253] width 287 height 9
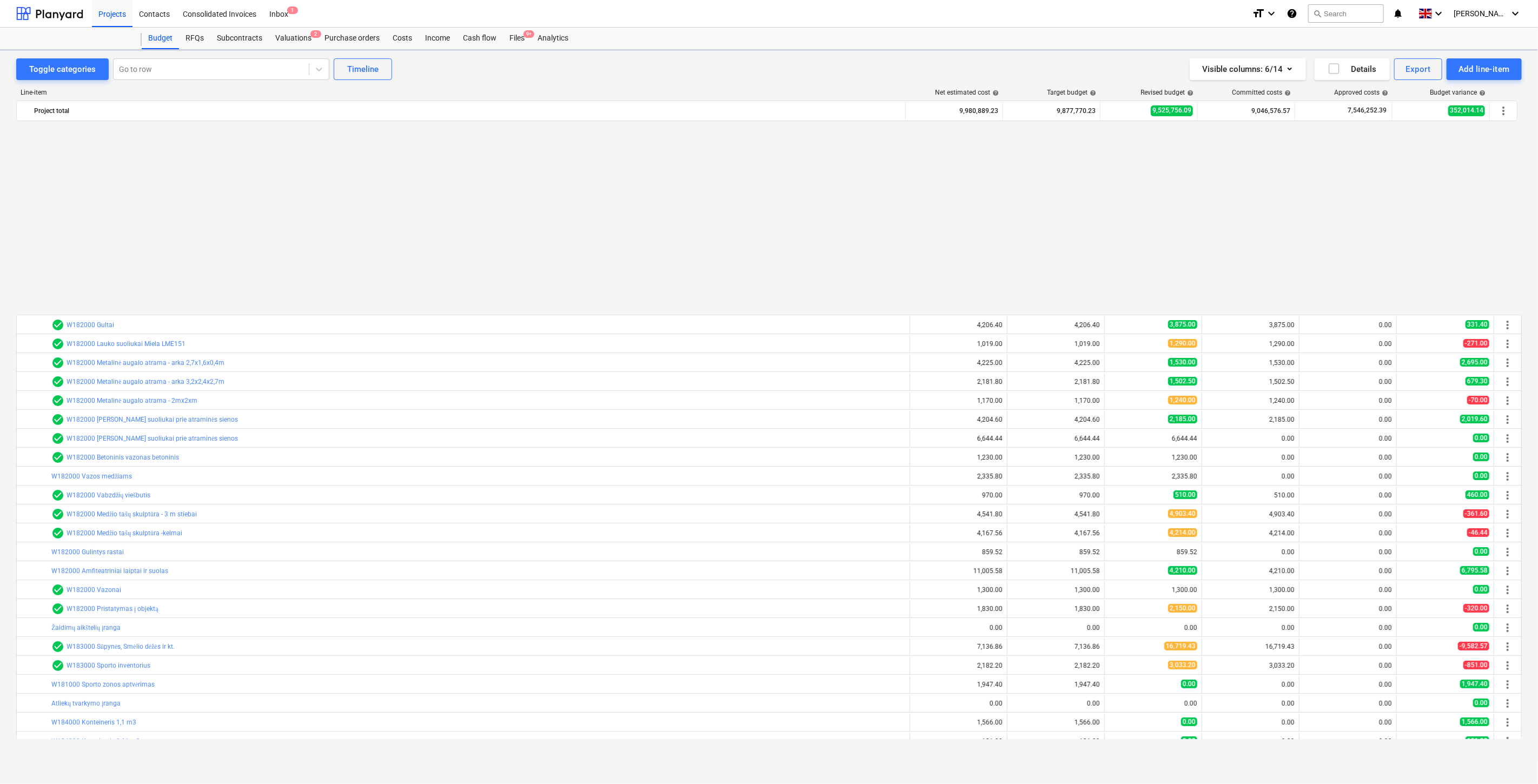
scroll to position [578, 0]
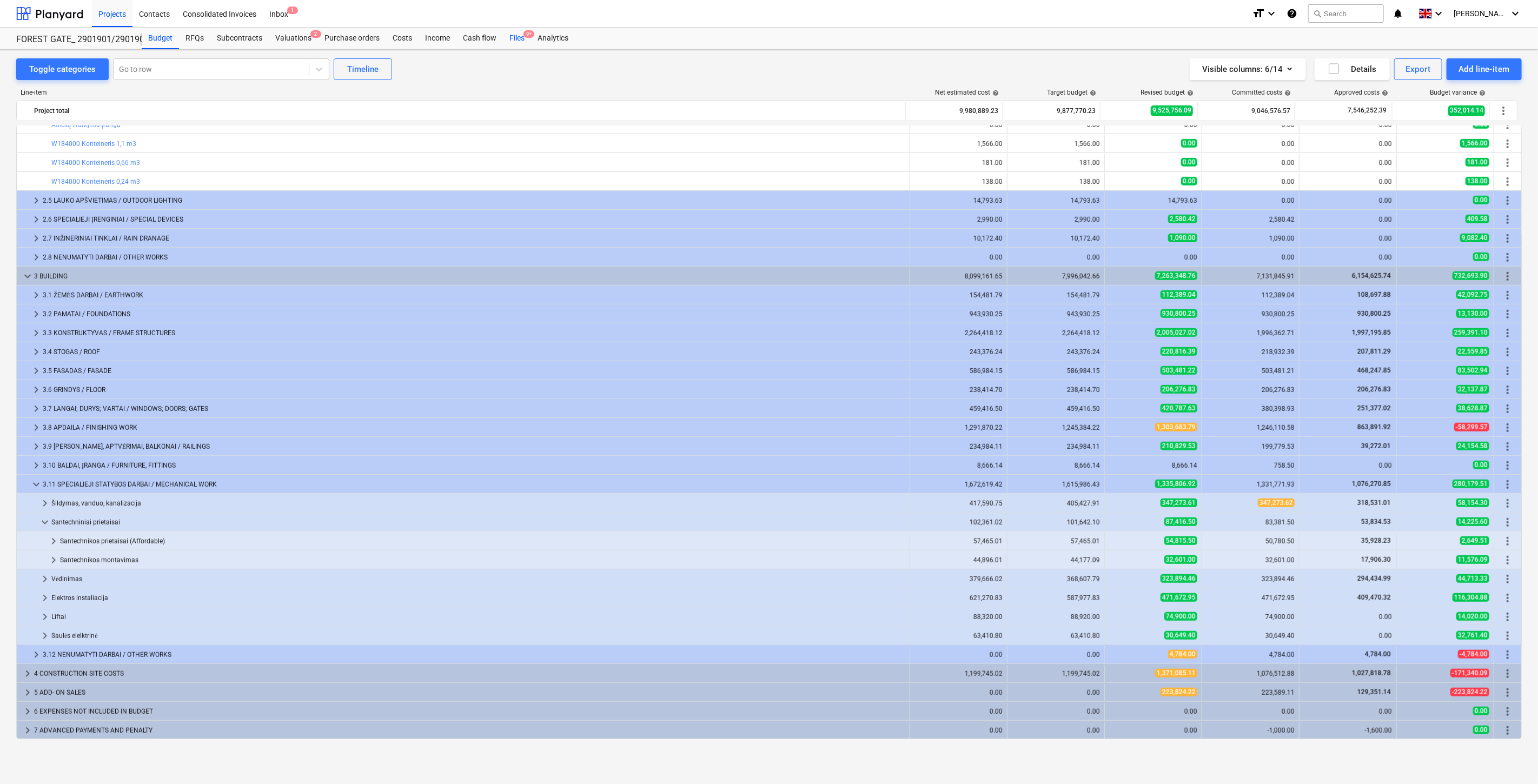
click at [517, 40] on div "Files 9+" at bounding box center [517, 38] width 28 height 22
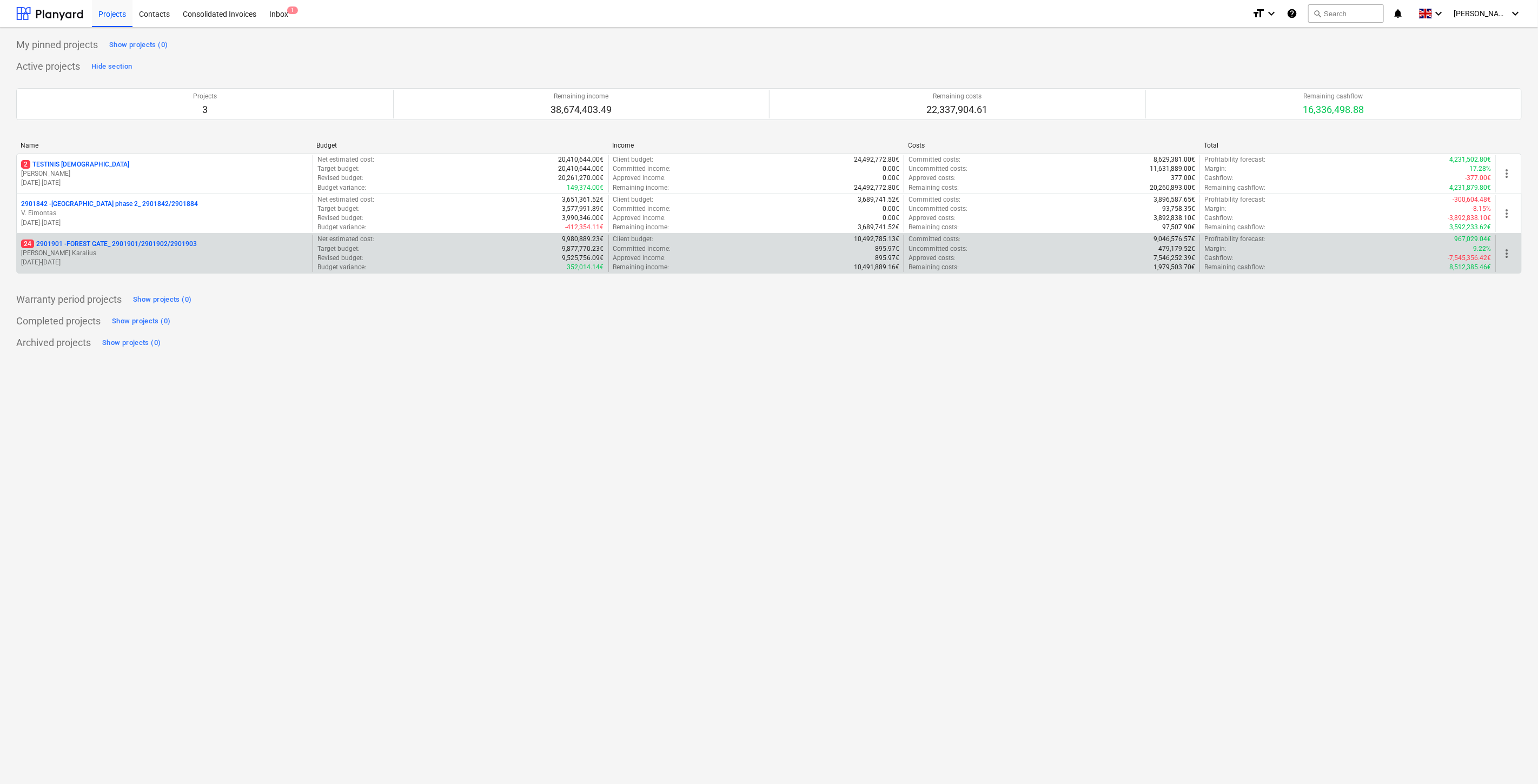
click at [209, 257] on p "[PERSON_NAME] Karalius" at bounding box center [164, 253] width 287 height 9
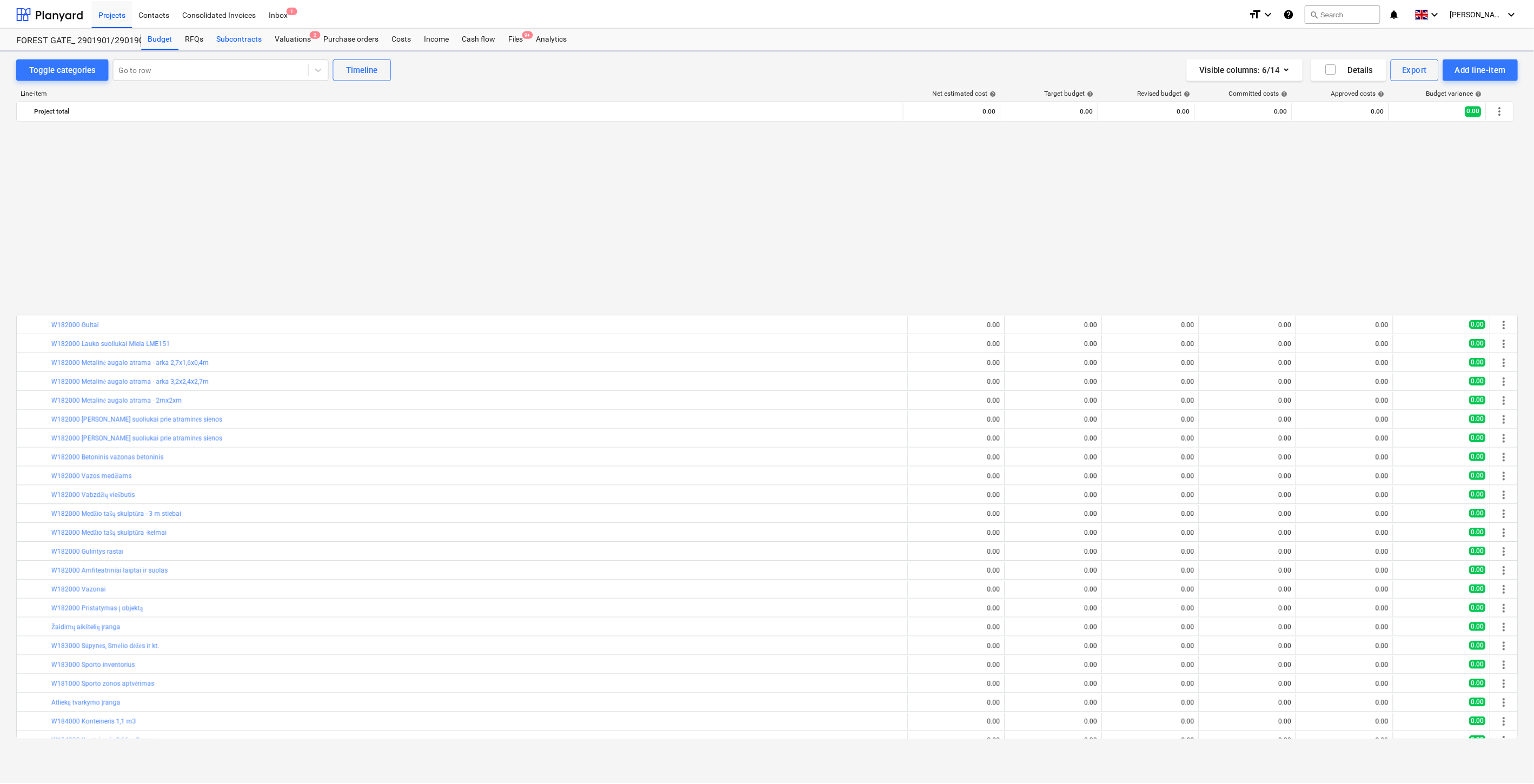
scroll to position [578, 0]
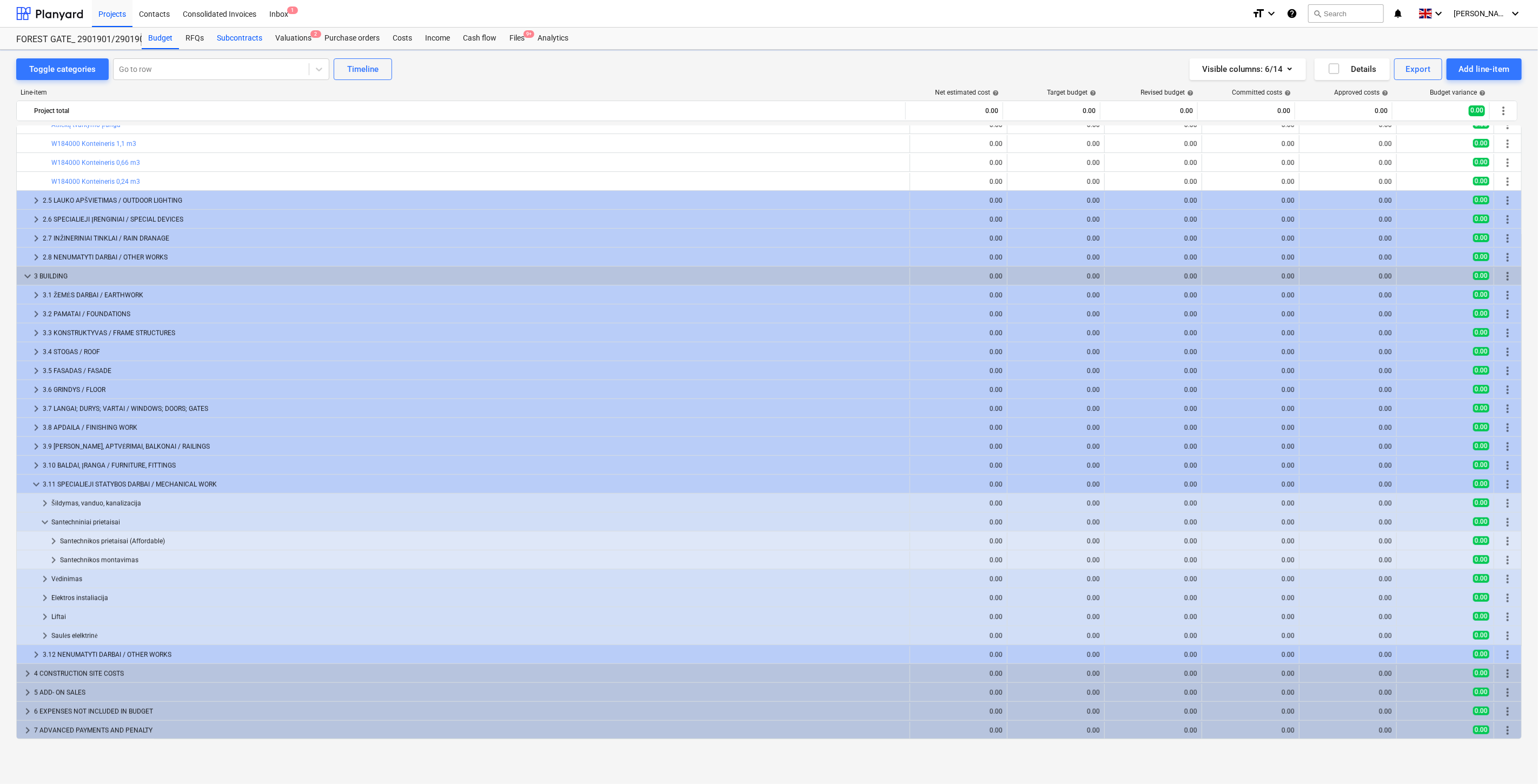
click at [235, 33] on div "Subcontracts" at bounding box center [240, 38] width 58 height 22
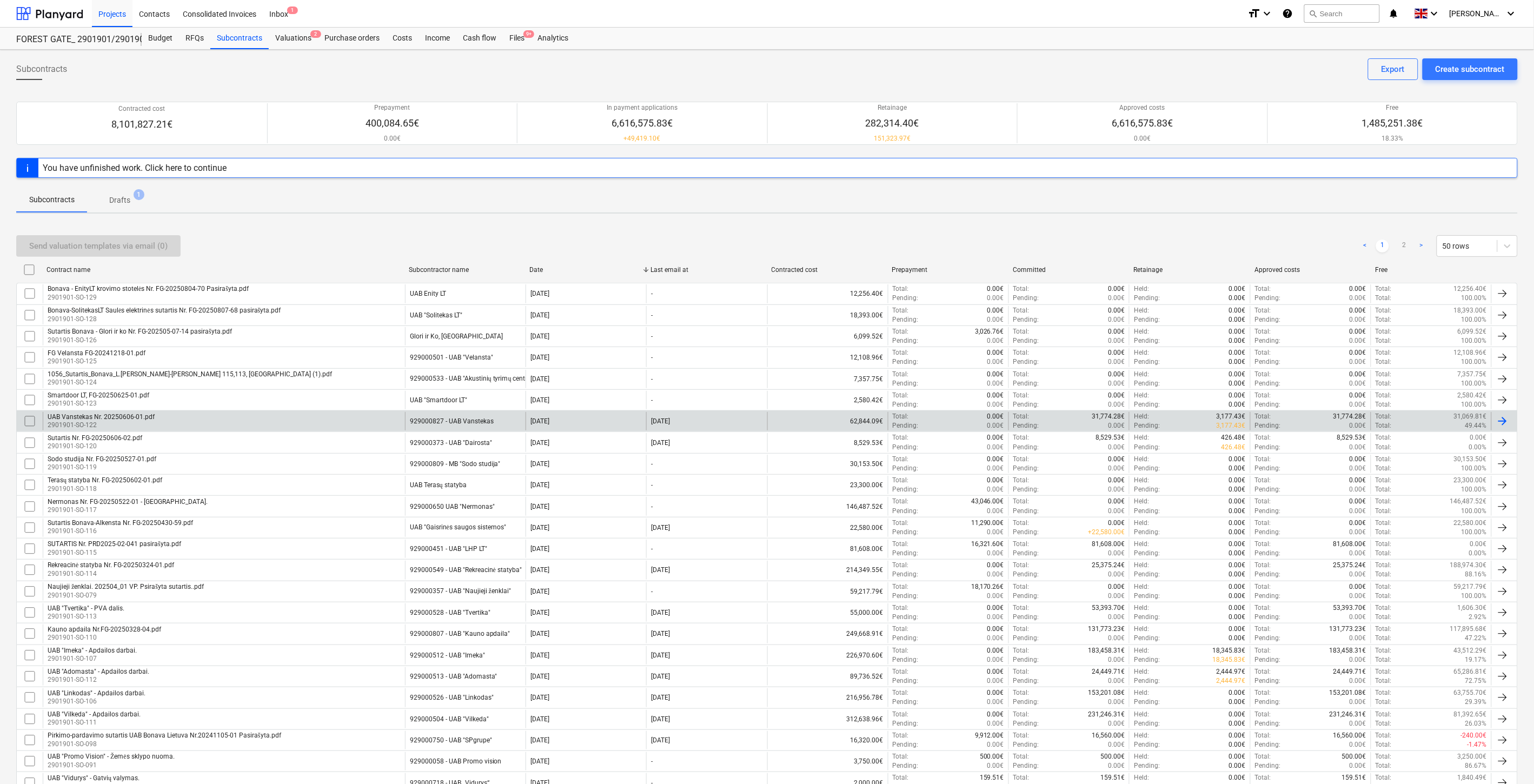
click at [379, 417] on div "UAB Vanstekas Nr. 20250606-01.pdf 2901901-SO-122" at bounding box center [224, 421] width 362 height 18
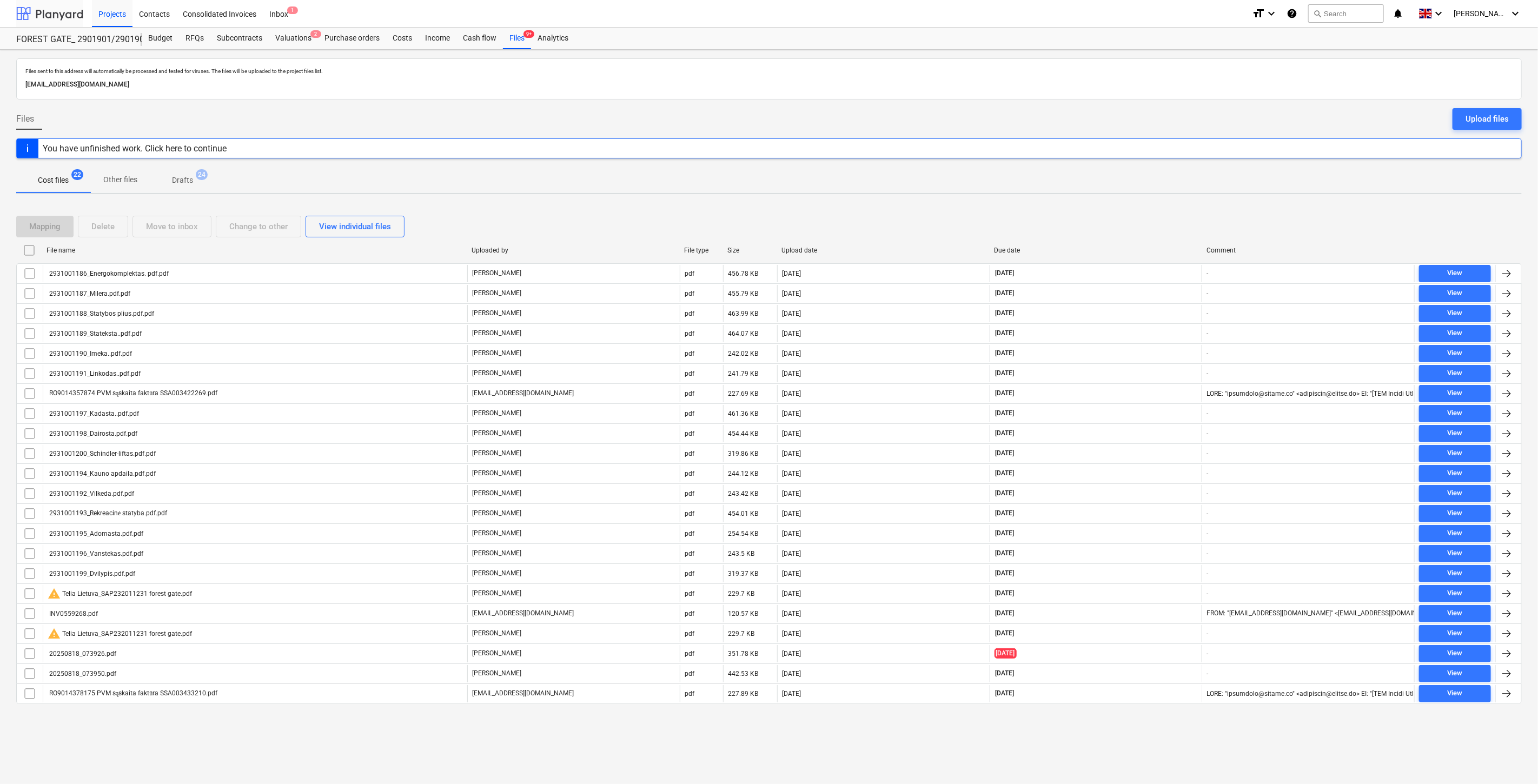
click at [65, 17] on div at bounding box center [50, 13] width 67 height 27
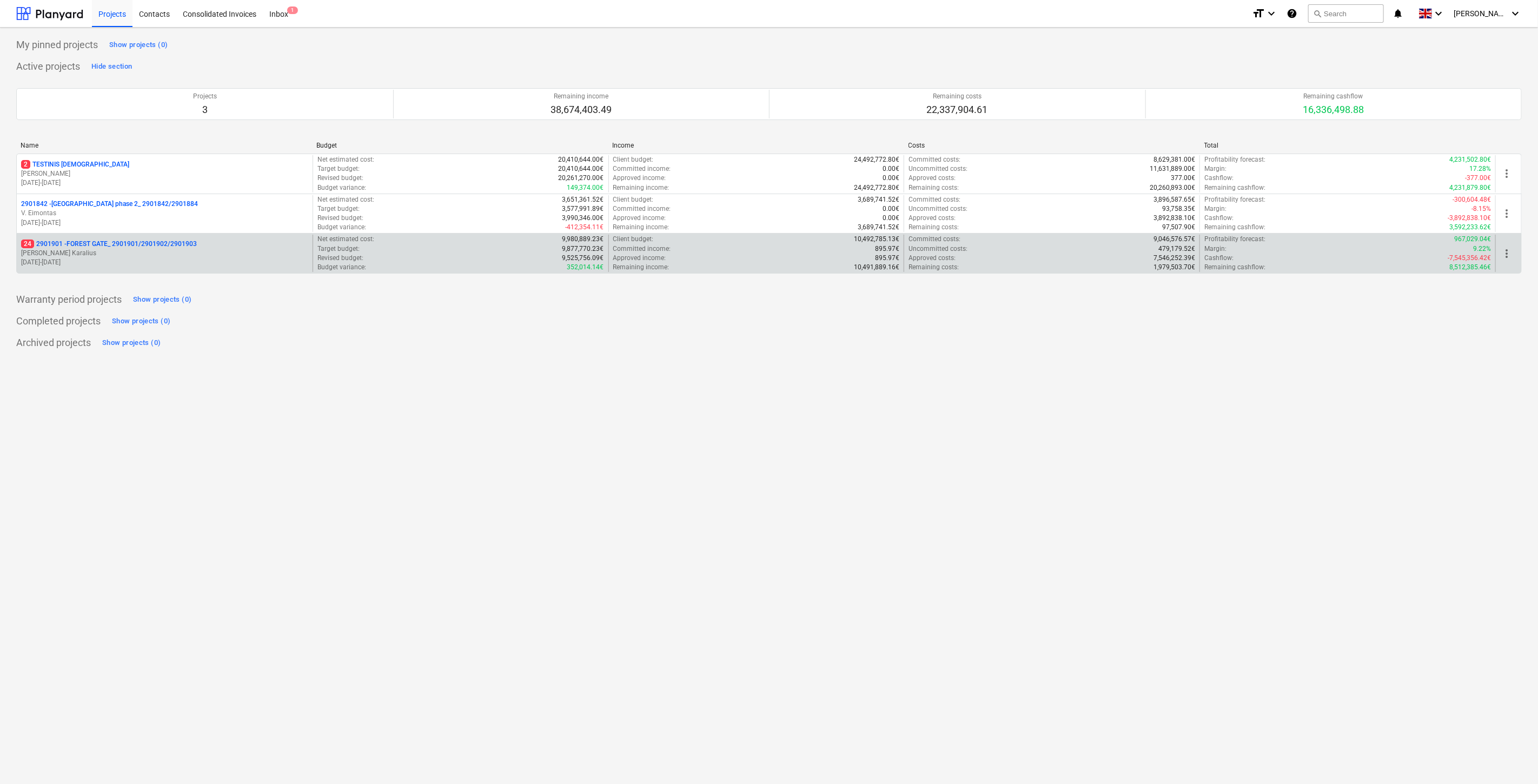
click at [139, 260] on p "[DATE] - [DATE]" at bounding box center [164, 262] width 287 height 9
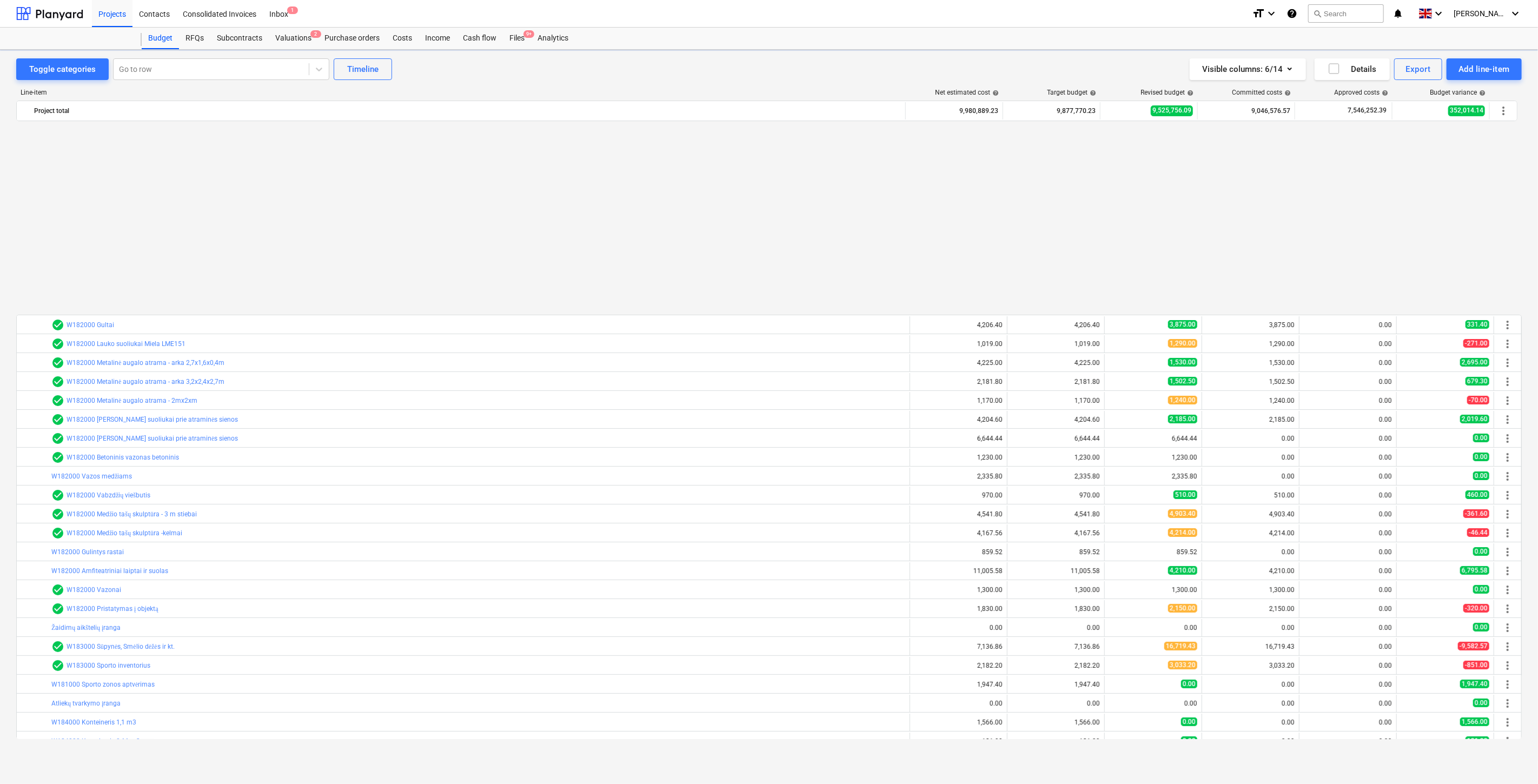
scroll to position [578, 0]
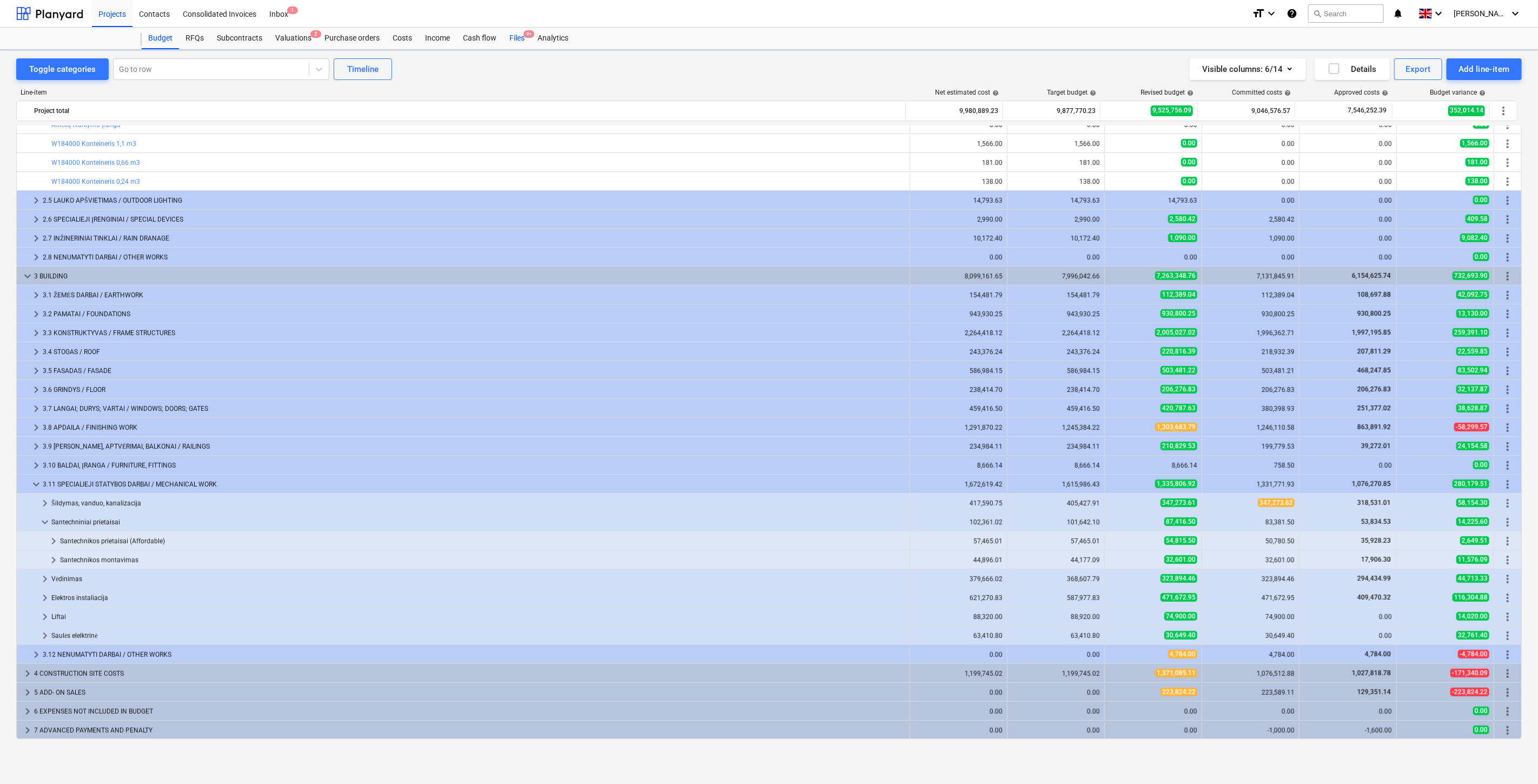
click at [511, 40] on div "Files 9+" at bounding box center [517, 38] width 28 height 22
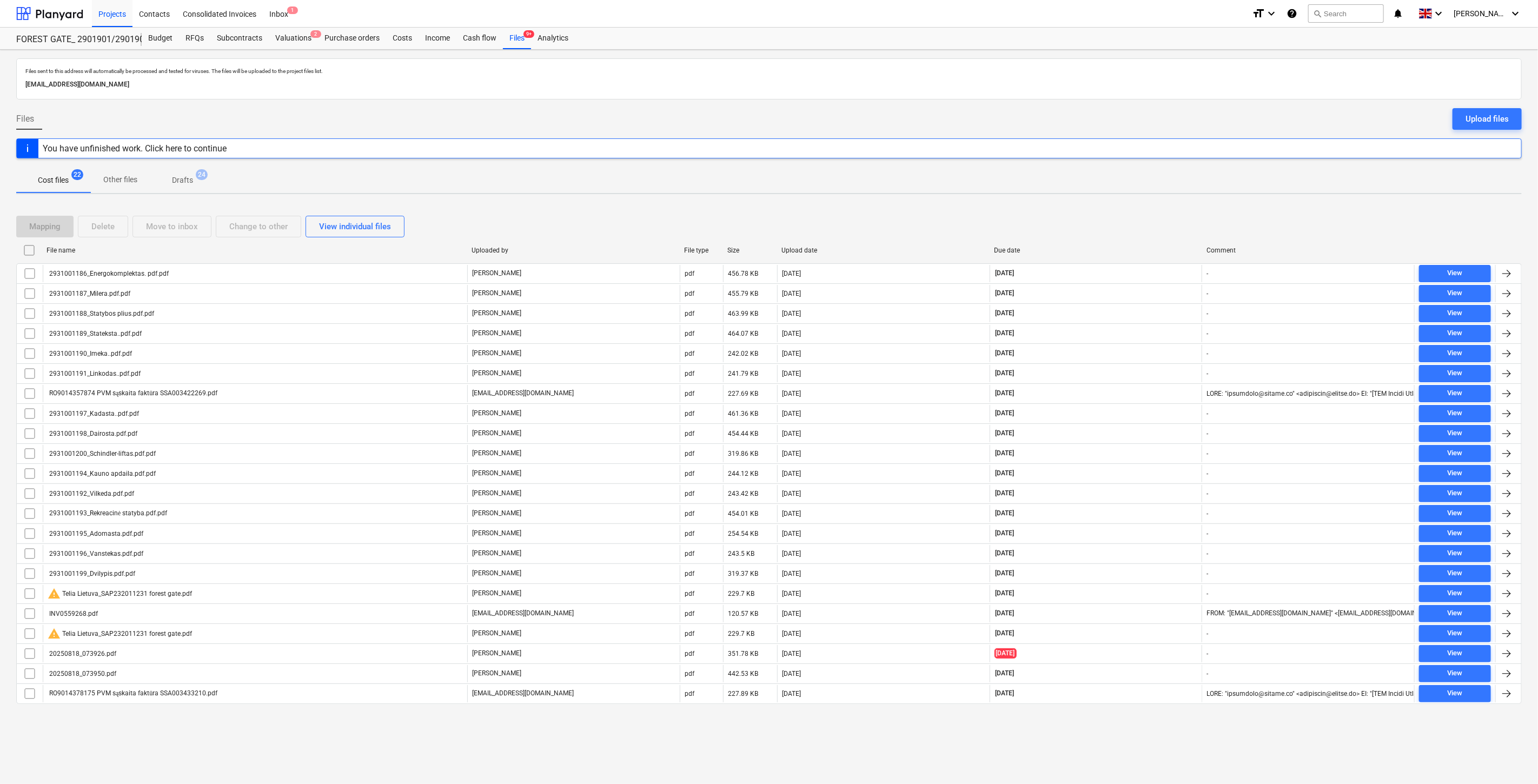
click at [1088, 227] on div "Mapping Delete Move to inbox Change to other View individual files" at bounding box center [769, 226] width 1506 height 22
click at [1120, 217] on div "Mapping Delete Move to inbox Change to other View individual files" at bounding box center [769, 226] width 1506 height 22
click at [1147, 213] on div "Mapping Delete Move to inbox Change to other View individual files" at bounding box center [769, 226] width 1506 height 31
click at [1140, 206] on div "Mapping Delete Move to inbox Change to other View individual files File name Up…" at bounding box center [769, 464] width 1506 height 523
click at [72, 15] on div at bounding box center [50, 13] width 67 height 27
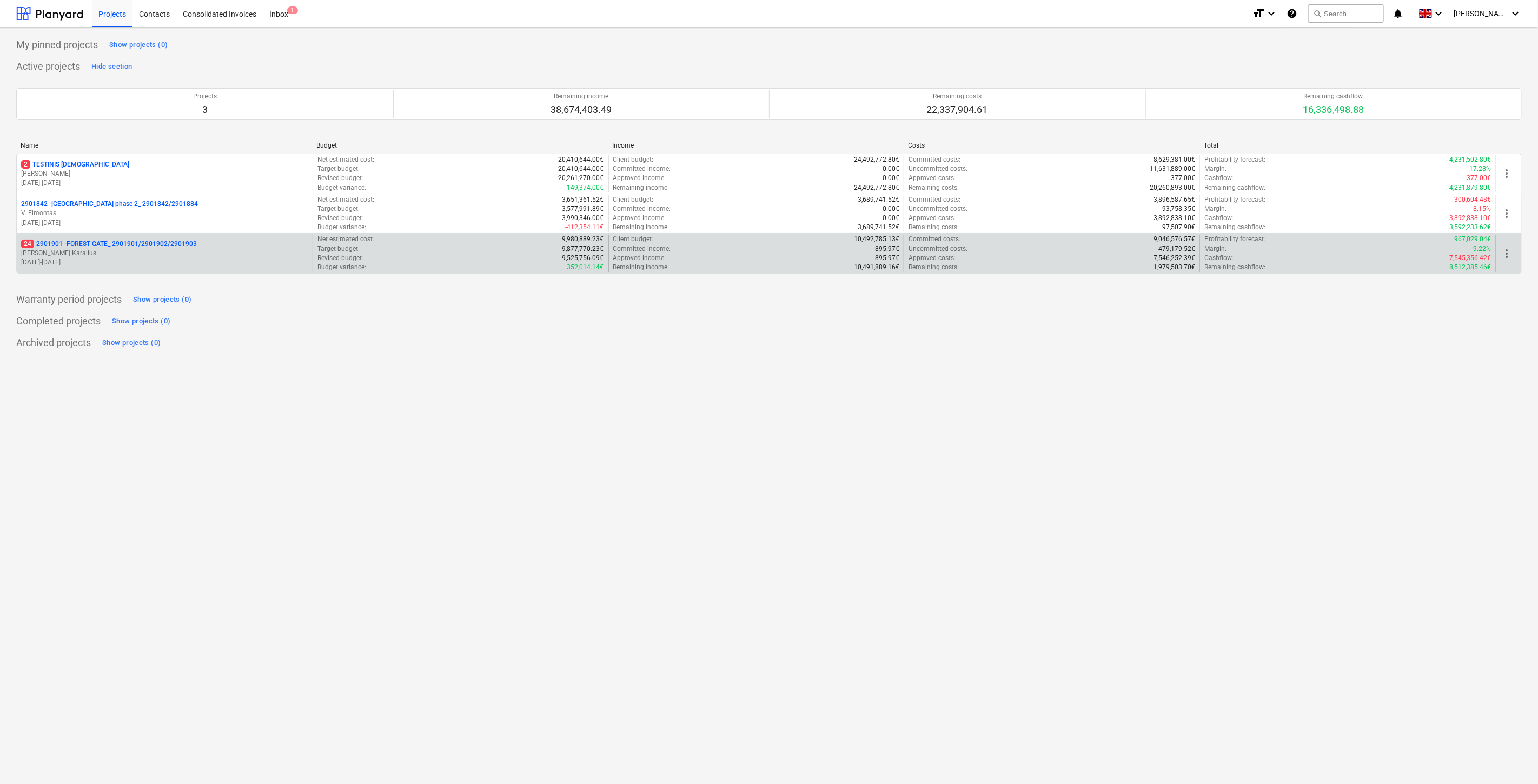
click at [134, 249] on p "[PERSON_NAME]" at bounding box center [164, 253] width 287 height 9
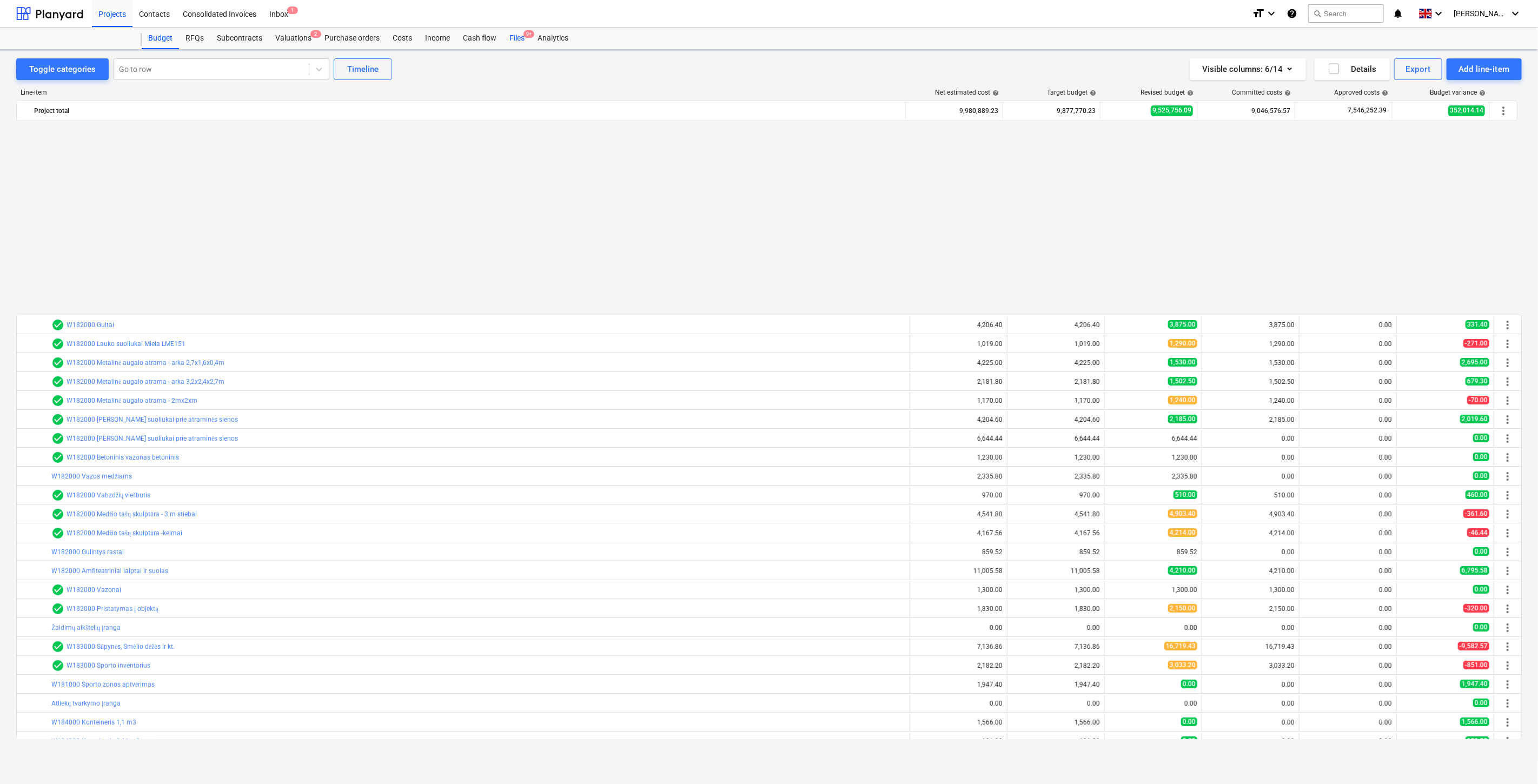
scroll to position [578, 0]
click at [520, 39] on div "Files 9+" at bounding box center [517, 38] width 28 height 22
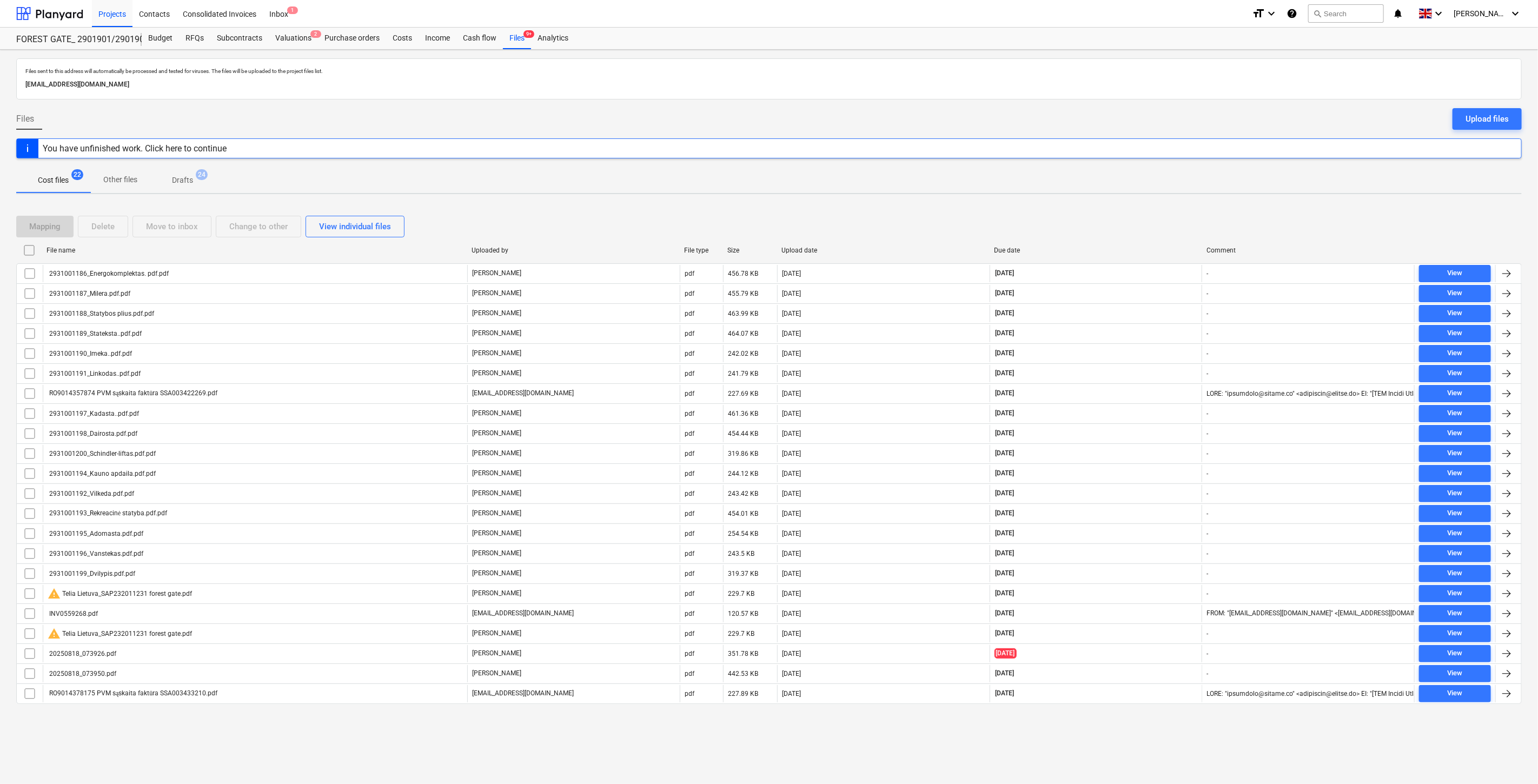
click at [1095, 224] on div "Mapping Delete Move to inbox Change to other View individual files" at bounding box center [769, 226] width 1506 height 22
click at [1113, 217] on div "Mapping Delete Move to inbox Change to other View individual files" at bounding box center [769, 226] width 1506 height 22
click at [1120, 233] on div "Mapping Delete Move to inbox Change to other View individual files" at bounding box center [769, 226] width 1506 height 22
click at [1128, 228] on div "Mapping Delete Move to inbox Change to other View individual files" at bounding box center [769, 226] width 1506 height 22
click at [1134, 225] on div "Mapping Delete Move to inbox Change to other View individual files" at bounding box center [769, 226] width 1506 height 22
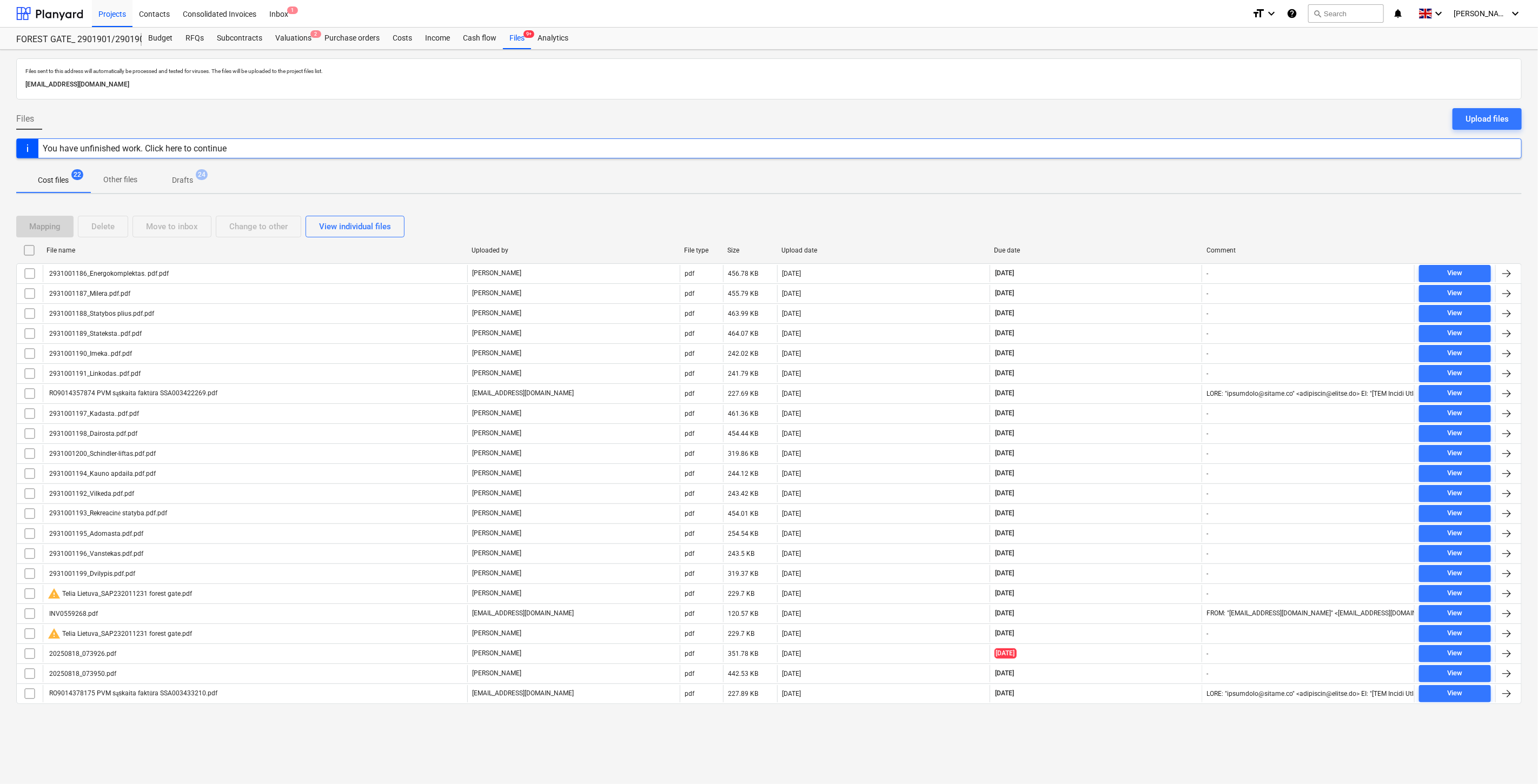
click at [1140, 223] on div "Mapping Delete Move to inbox Change to other View individual files" at bounding box center [769, 226] width 1506 height 22
click at [1150, 220] on div "Mapping Delete Move to inbox Change to other View individual files" at bounding box center [769, 226] width 1506 height 22
click at [1172, 209] on div "Mapping Delete Move to inbox Change to other View individual files File name Up…" at bounding box center [769, 464] width 1506 height 523
